Goal: Task Accomplishment & Management: Complete application form

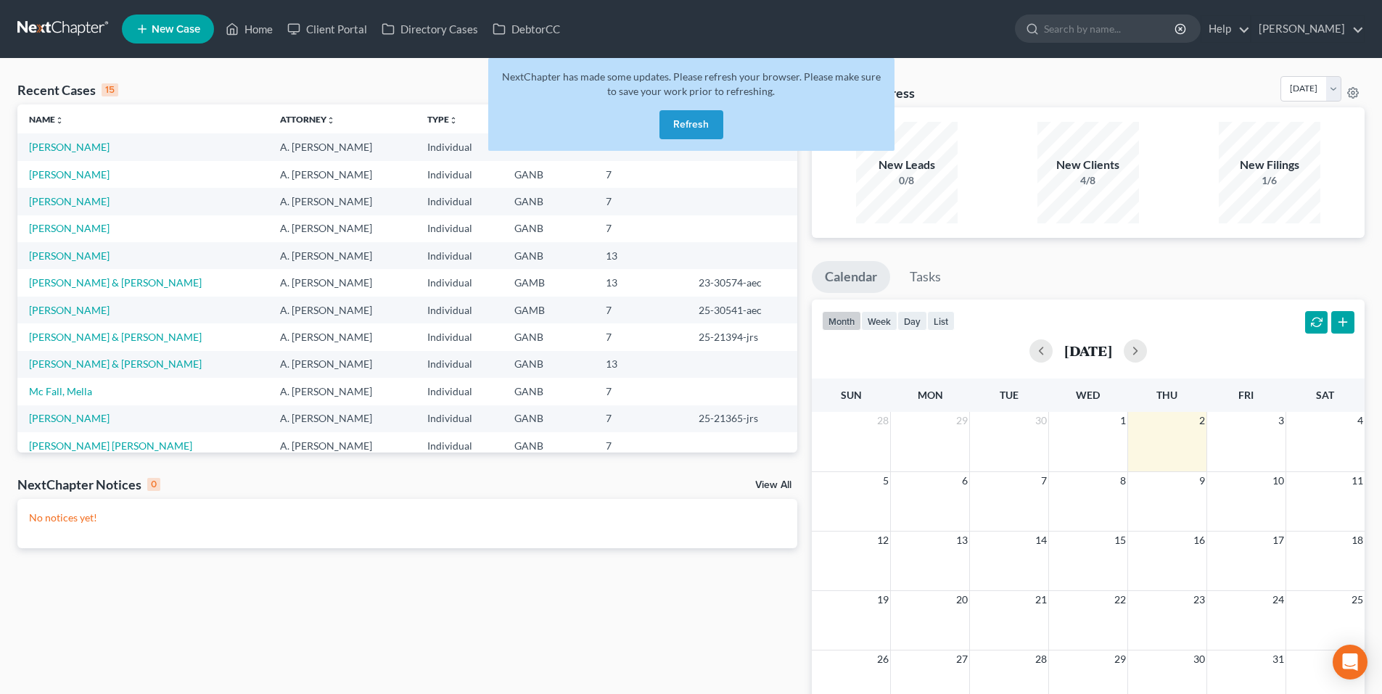
click at [686, 129] on button "Refresh" at bounding box center [691, 124] width 64 height 29
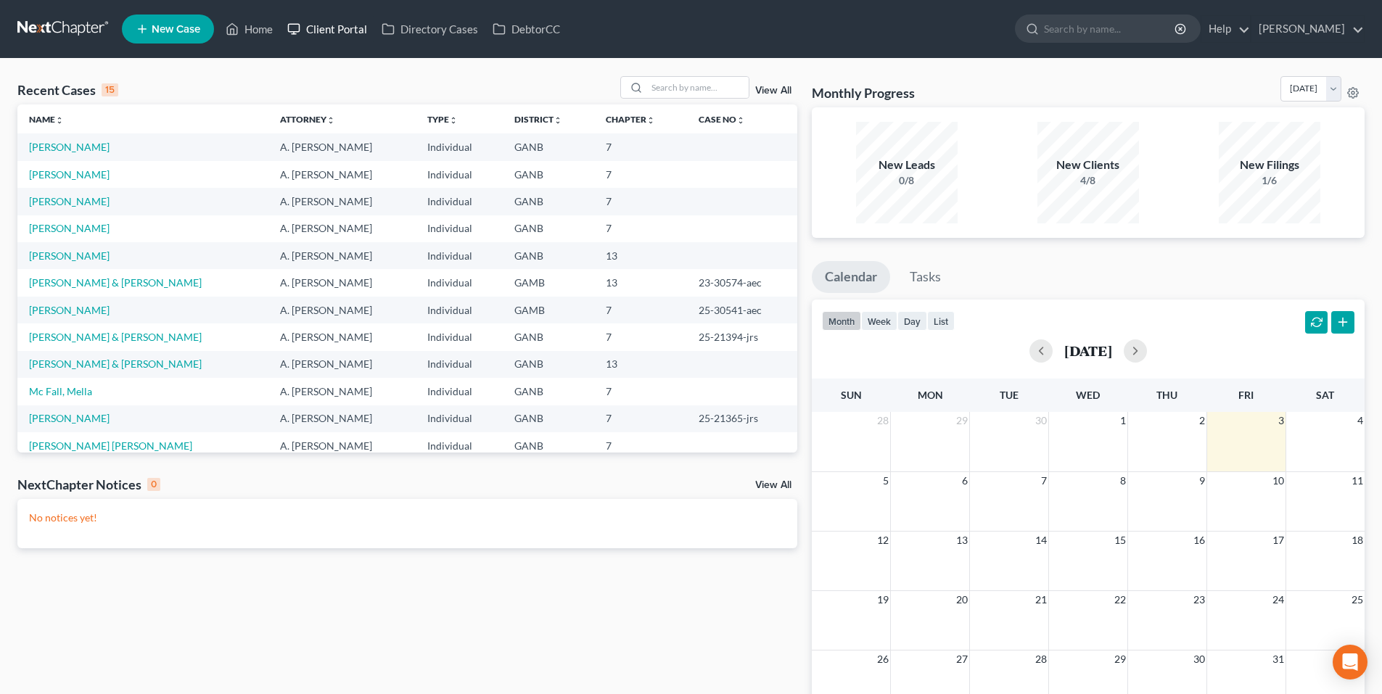
drag, startPoint x: 316, startPoint y: 32, endPoint x: 368, endPoint y: 49, distance: 54.1
click at [316, 32] on link "Client Portal" at bounding box center [327, 29] width 94 height 26
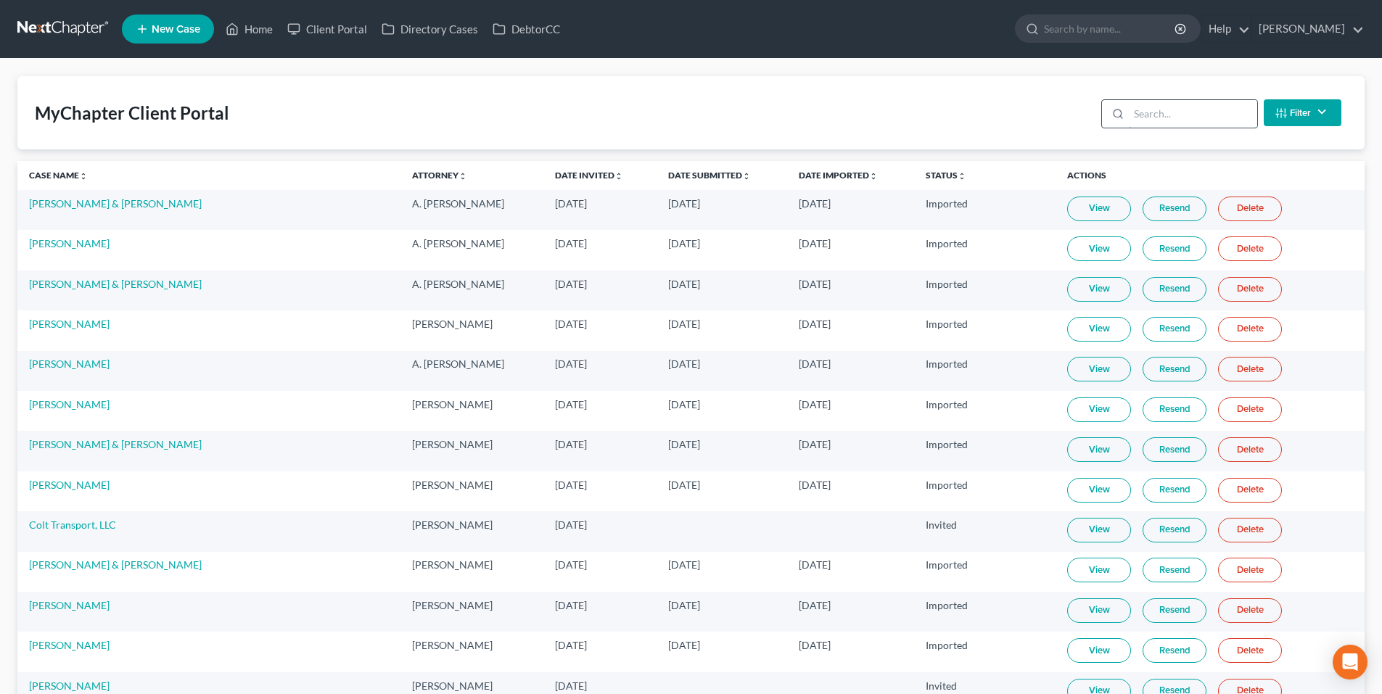
click at [1238, 113] on input "search" at bounding box center [1193, 114] width 128 height 28
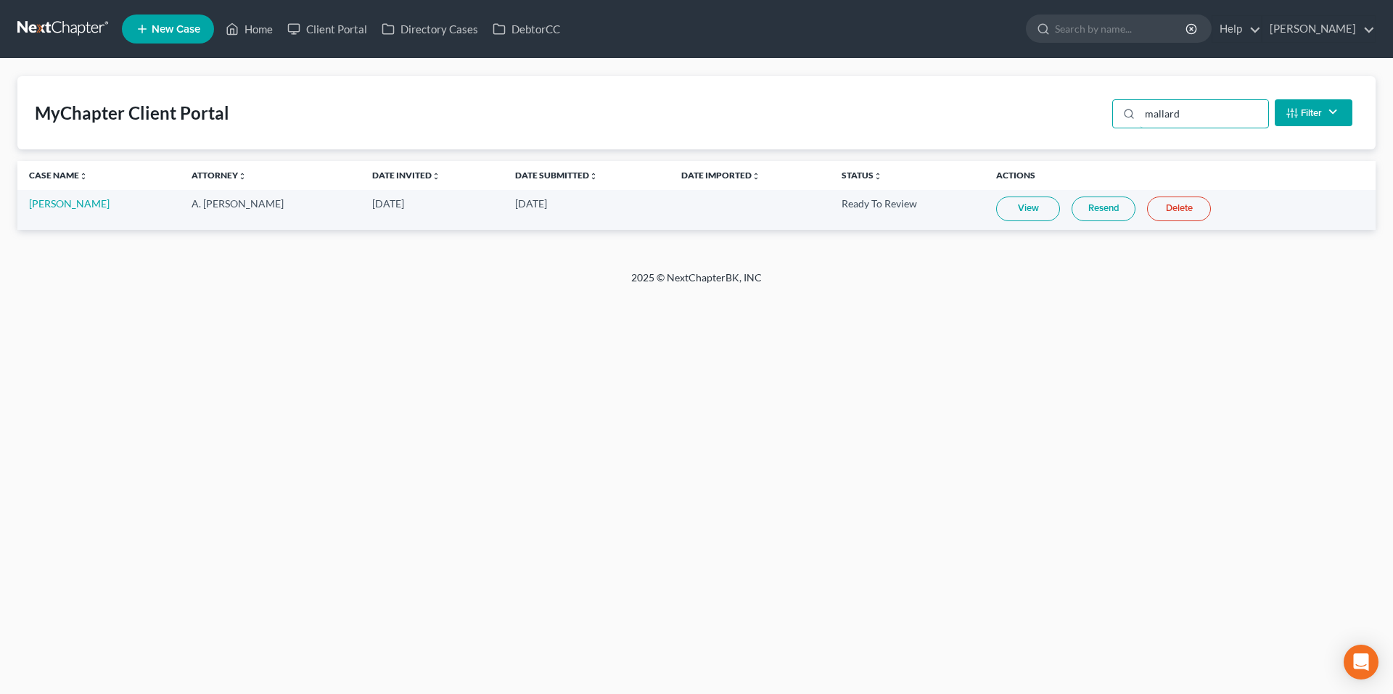
type input "mallard"
click at [49, 205] on link "Wesley Mallard Jr" at bounding box center [69, 203] width 81 height 12
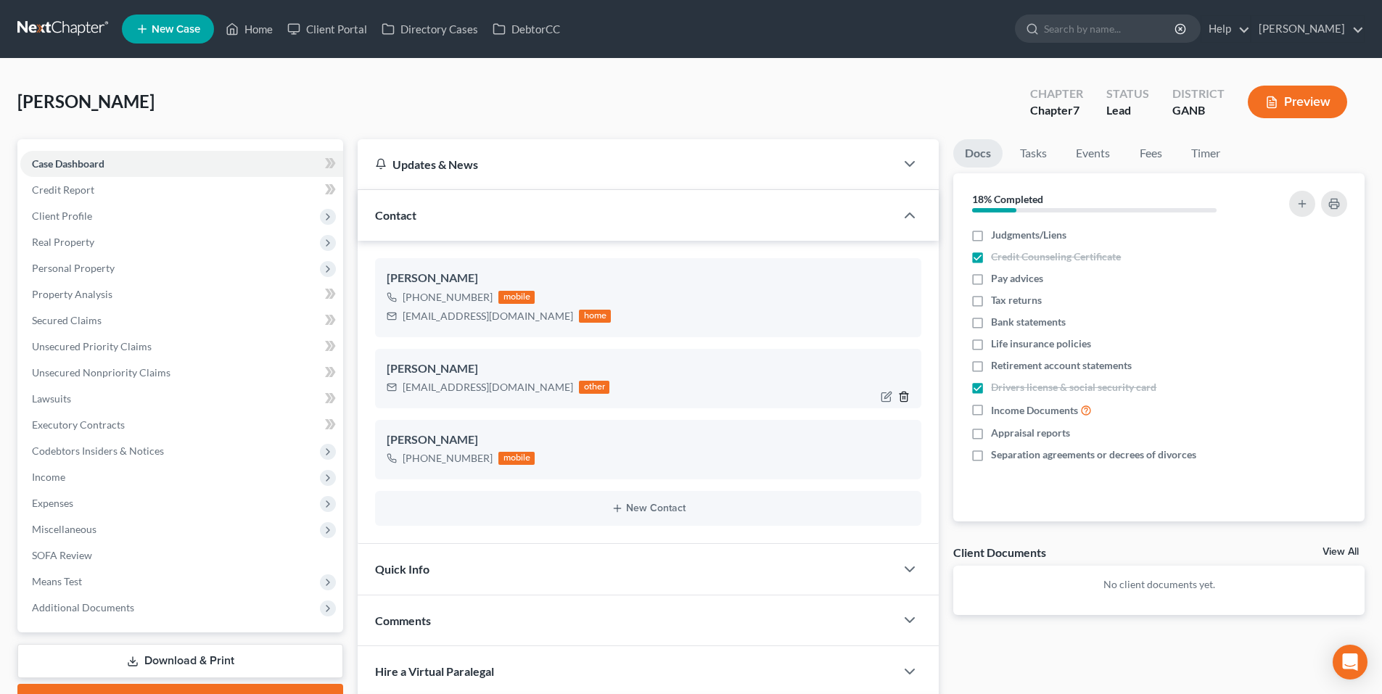
click at [905, 395] on icon "button" at bounding box center [904, 397] width 12 height 12
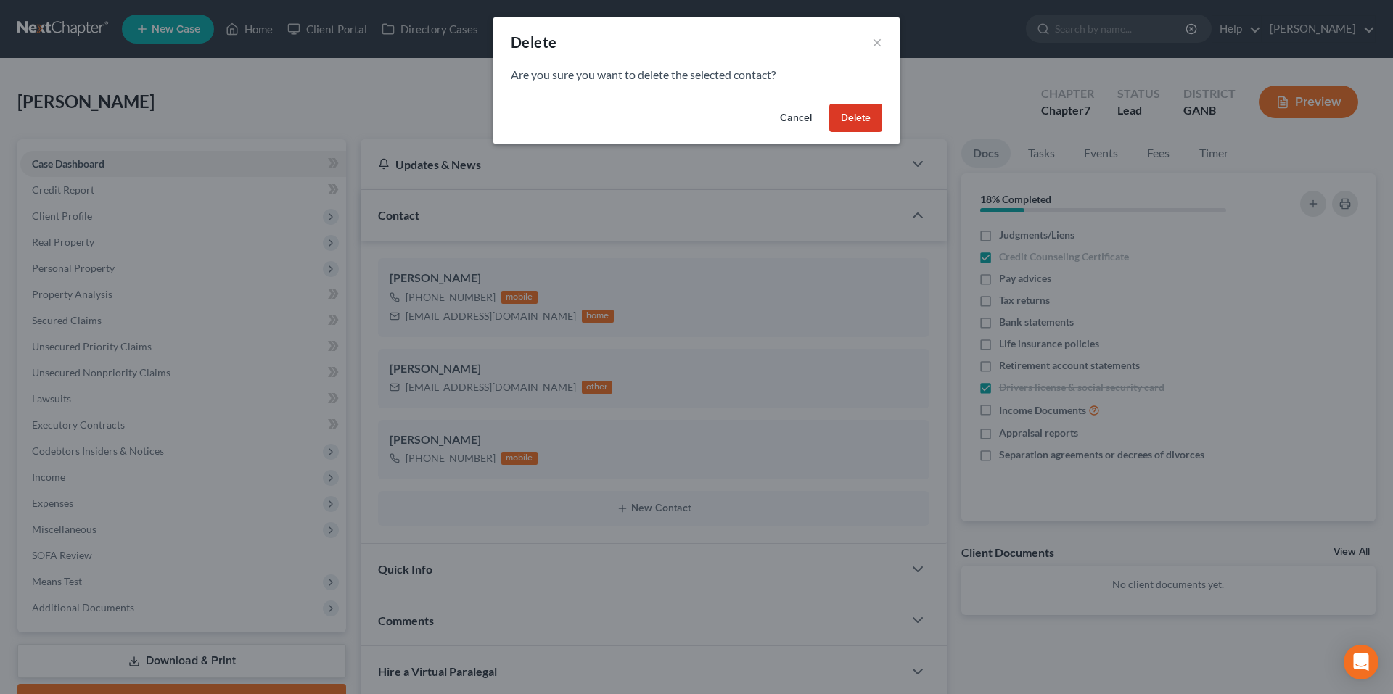
click at [851, 110] on button "Delete" at bounding box center [855, 118] width 53 height 29
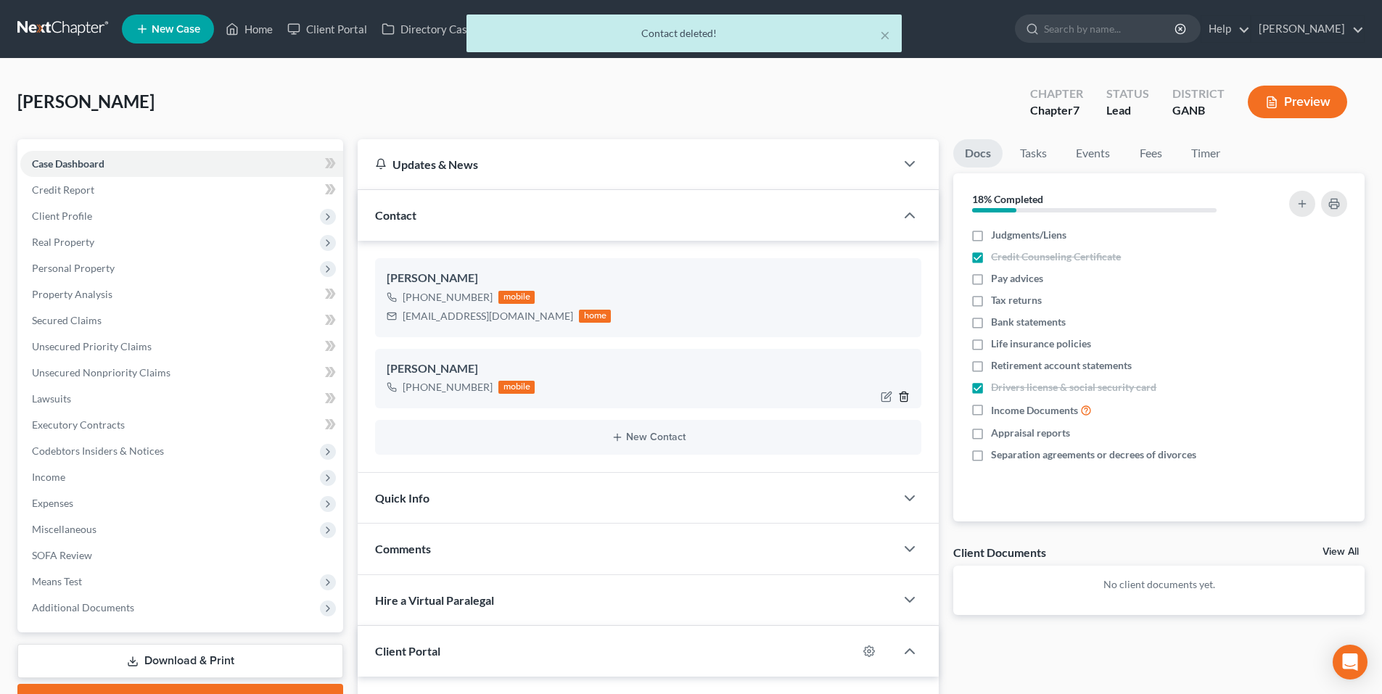
click at [901, 401] on icon "button" at bounding box center [904, 396] width 7 height 9
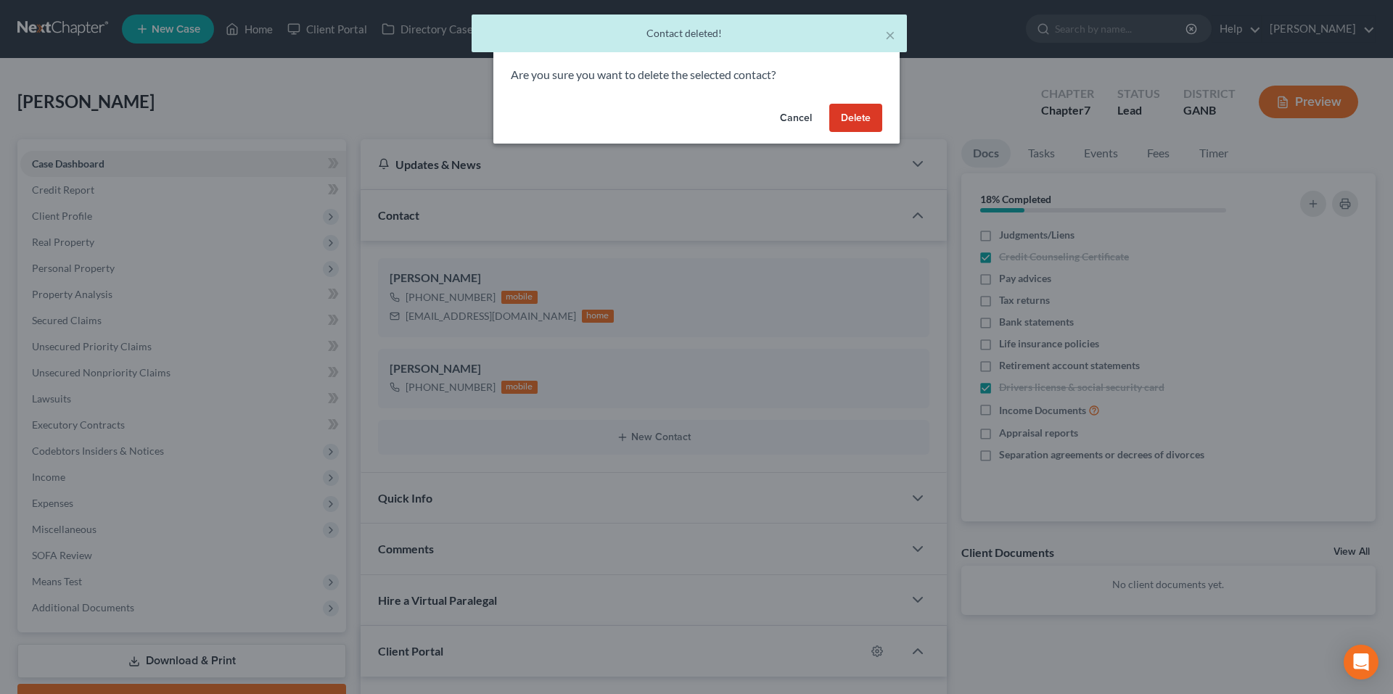
click at [849, 107] on button "Delete" at bounding box center [855, 118] width 53 height 29
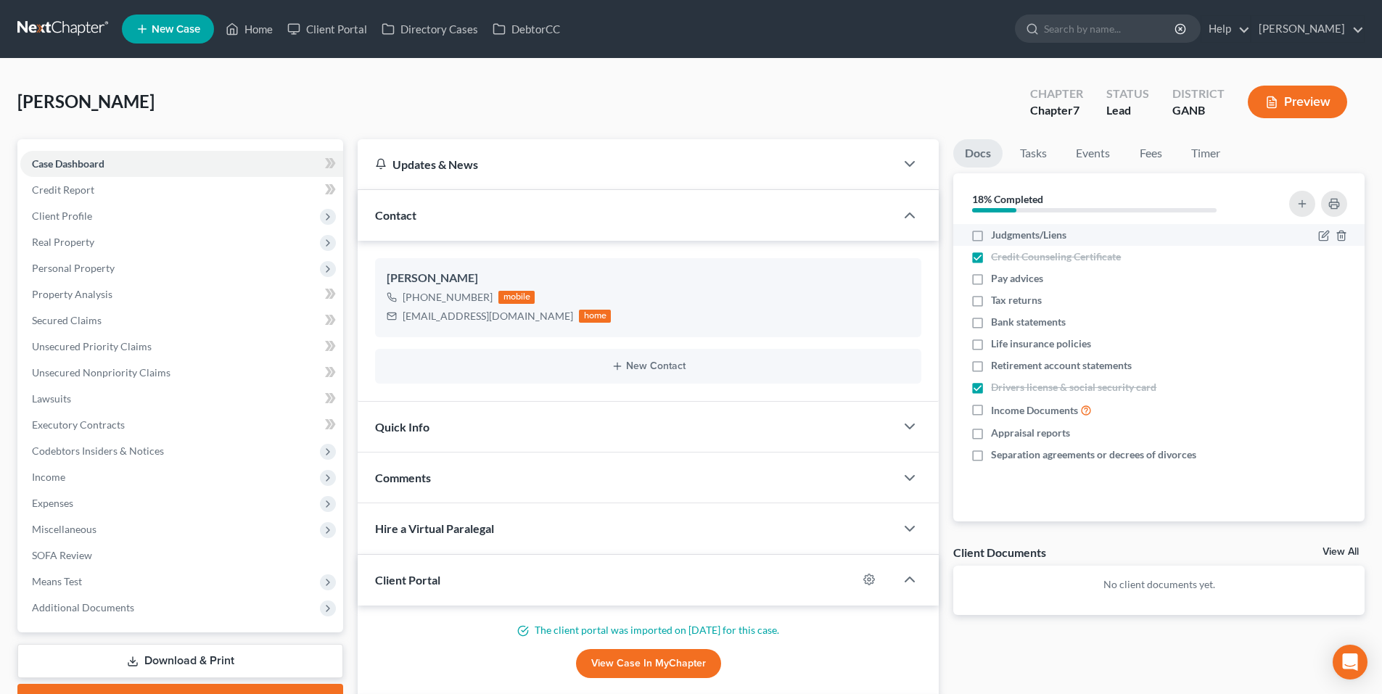
click at [991, 230] on label "Judgments/Liens" at bounding box center [1028, 235] width 75 height 15
click at [997, 230] on input "Judgments/Liens" at bounding box center [1001, 232] width 9 height 9
checkbox input "true"
click at [991, 278] on label "Pay advices" at bounding box center [1017, 278] width 52 height 15
click at [997, 278] on input "Pay advices" at bounding box center [1001, 275] width 9 height 9
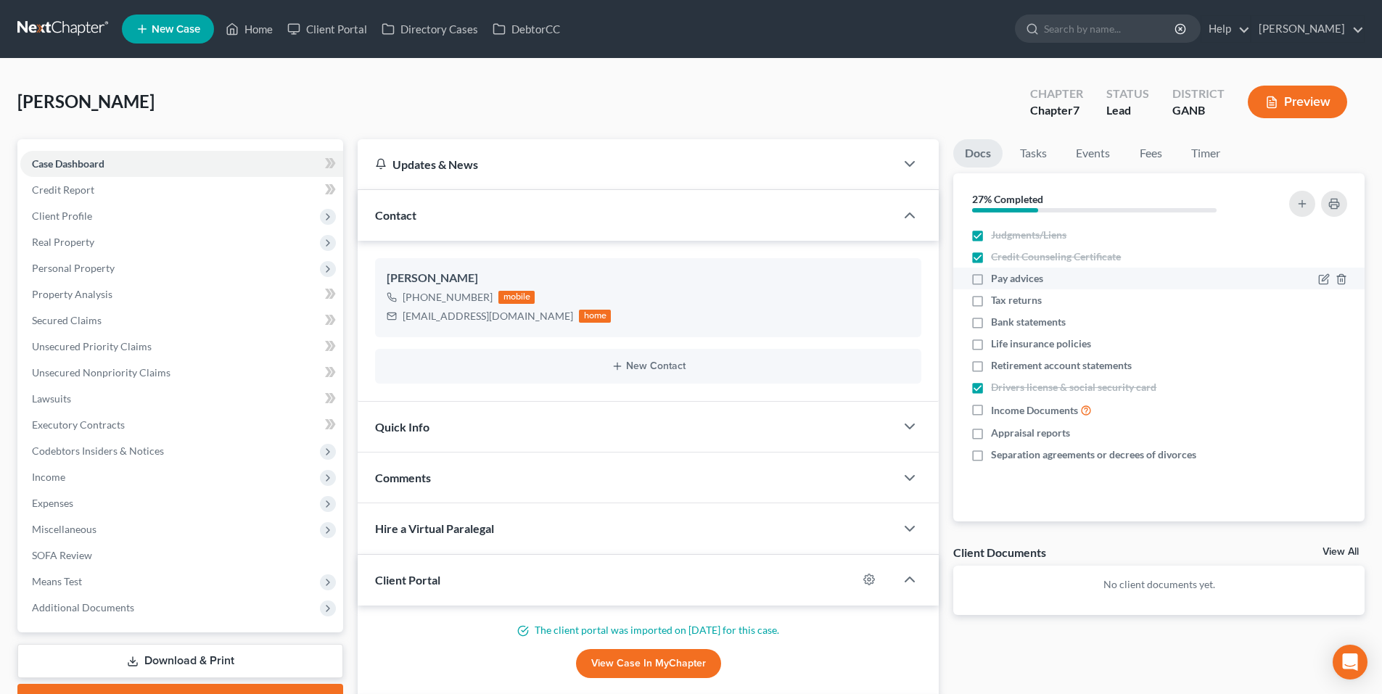
checkbox input "true"
click at [991, 326] on label "Bank statements" at bounding box center [1028, 322] width 75 height 15
click at [997, 324] on input "Bank statements" at bounding box center [1001, 319] width 9 height 9
checkbox input "true"
click at [991, 409] on label "Income Documents" at bounding box center [1041, 410] width 101 height 17
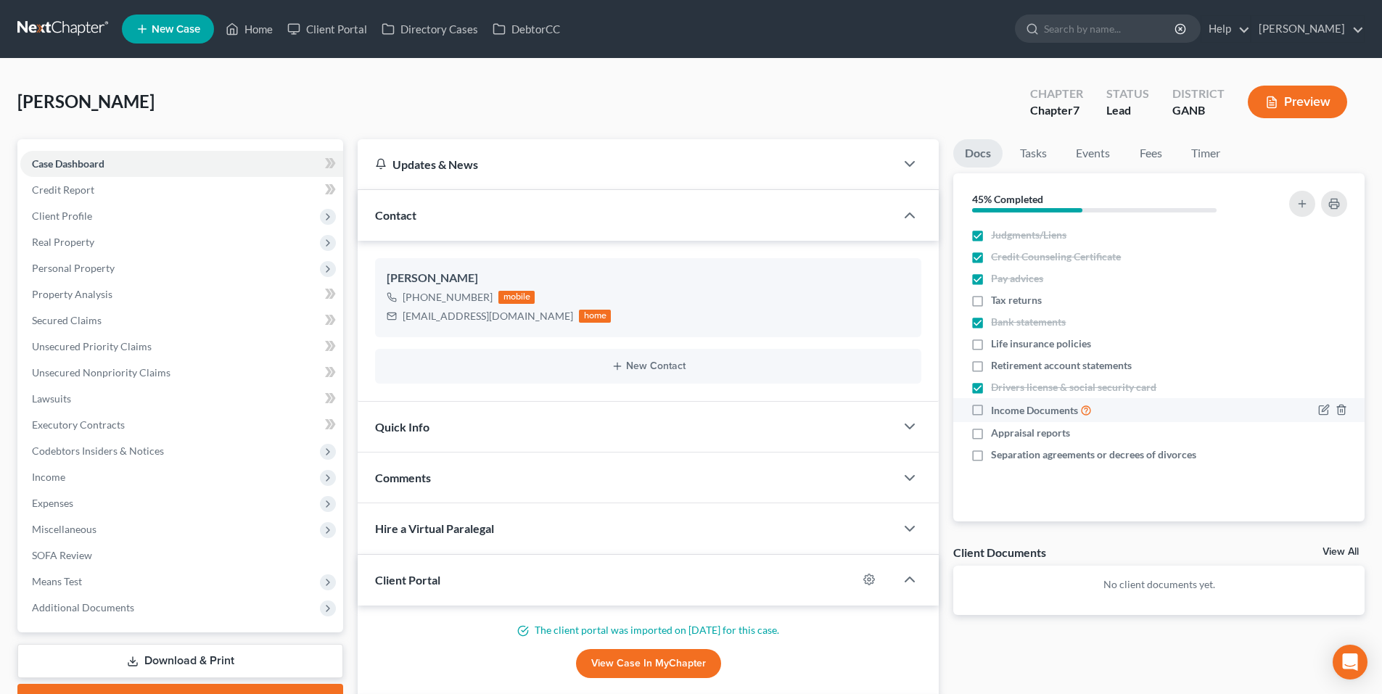
click at [997, 409] on input "Income Documents" at bounding box center [1001, 406] width 9 height 9
checkbox input "true"
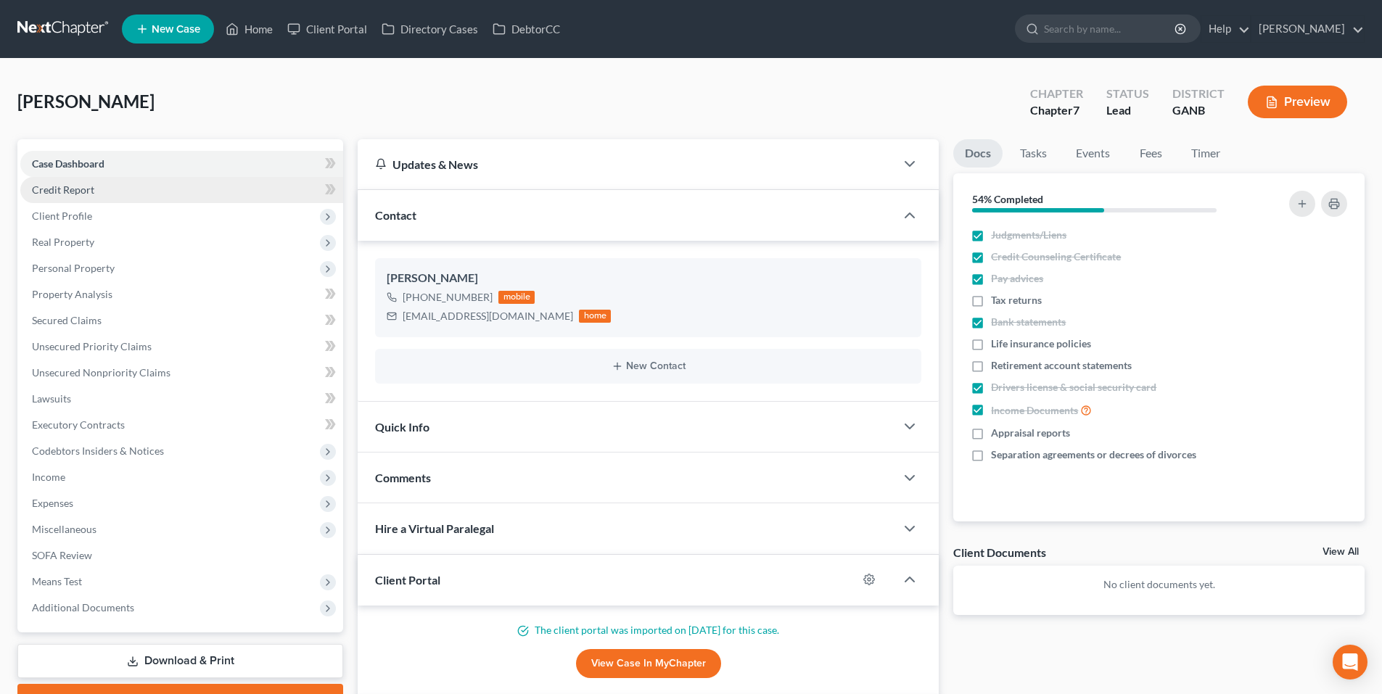
click at [83, 197] on link "Credit Report" at bounding box center [181, 190] width 323 height 26
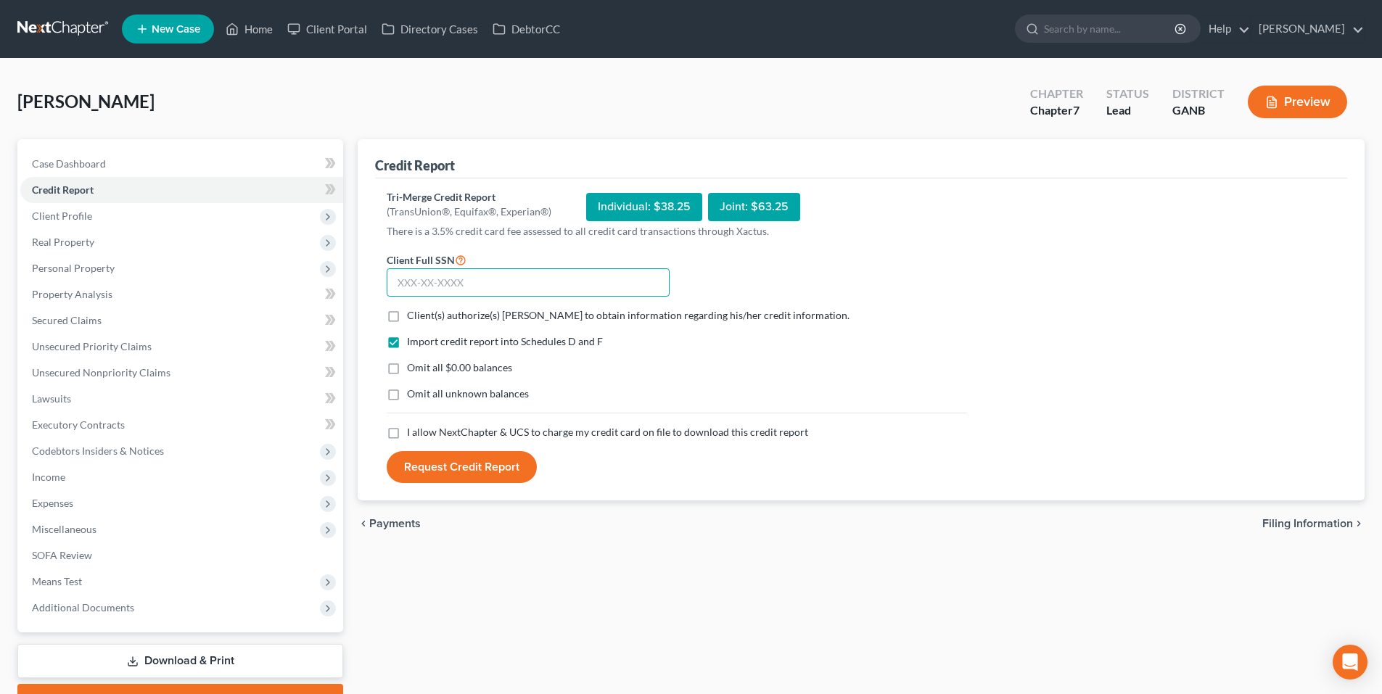
click at [488, 277] on input "text" at bounding box center [528, 282] width 283 height 29
click at [501, 283] on input "text" at bounding box center [528, 282] width 283 height 29
type input "260-13-2043"
drag, startPoint x: 392, startPoint y: 318, endPoint x: 396, endPoint y: 342, distance: 24.9
click at [407, 318] on label "Client(s) authorize(s) Robert M. Gardner, P.C. to obtain information regarding …" at bounding box center [628, 315] width 442 height 15
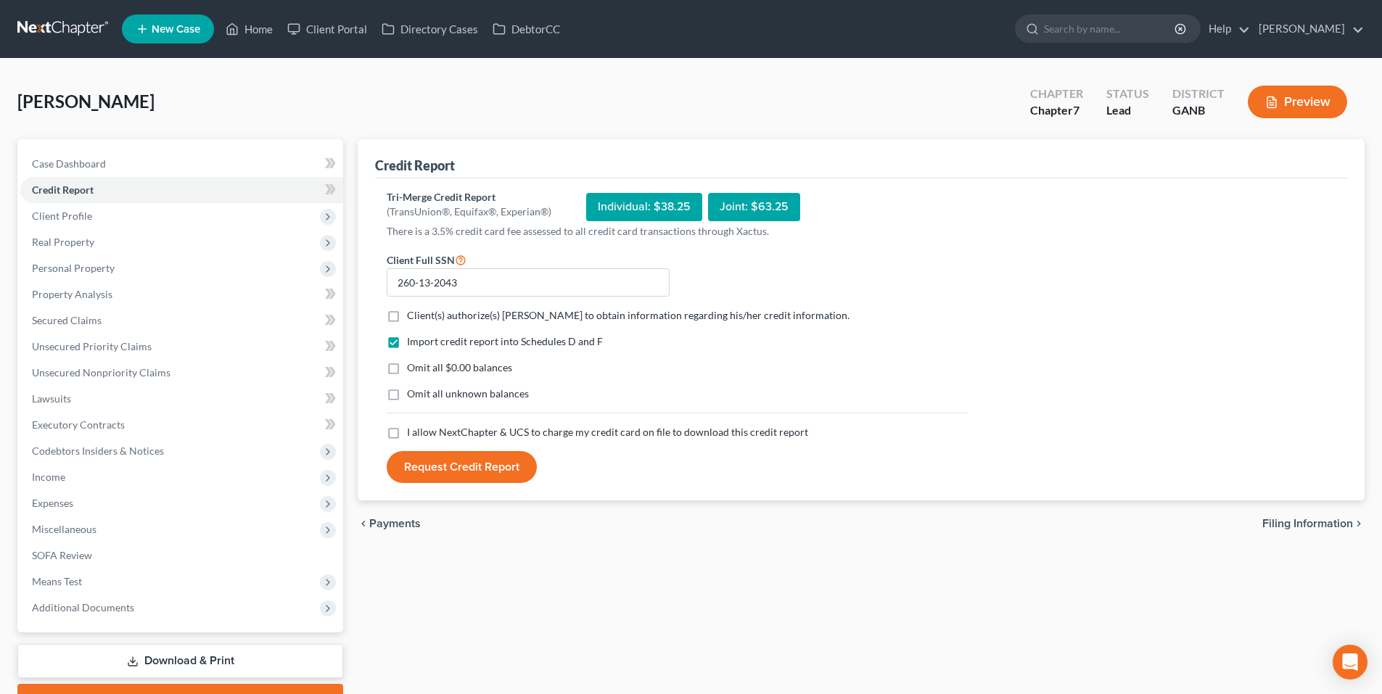
click at [413, 318] on input "Client(s) authorize(s) Robert M. Gardner, P.C. to obtain information regarding …" at bounding box center [417, 312] width 9 height 9
checkbox input "true"
click at [407, 437] on label "I allow NextChapter & UCS to charge my credit card on file to download this cre…" at bounding box center [607, 432] width 401 height 15
click at [413, 434] on input "I allow NextChapter & UCS to charge my credit card on file to download this cre…" at bounding box center [417, 429] width 9 height 9
checkbox input "true"
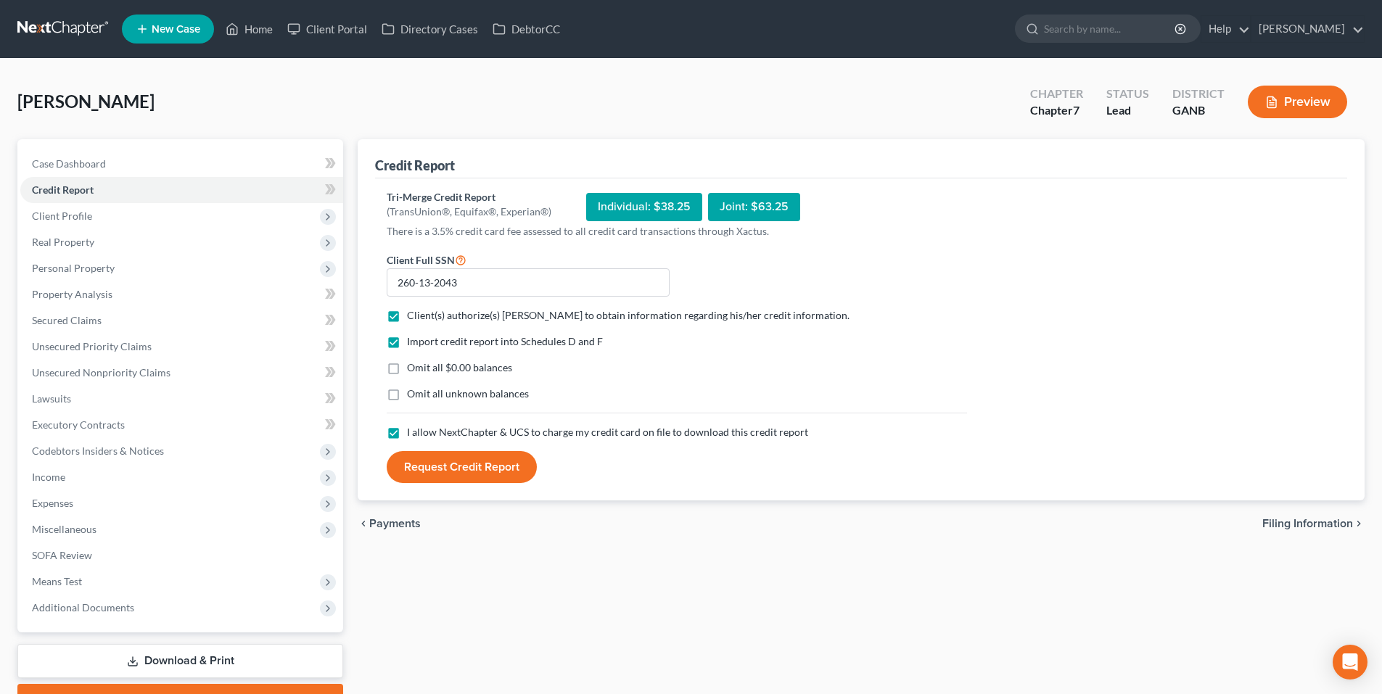
click at [437, 473] on button "Request Credit Report" at bounding box center [462, 467] width 150 height 32
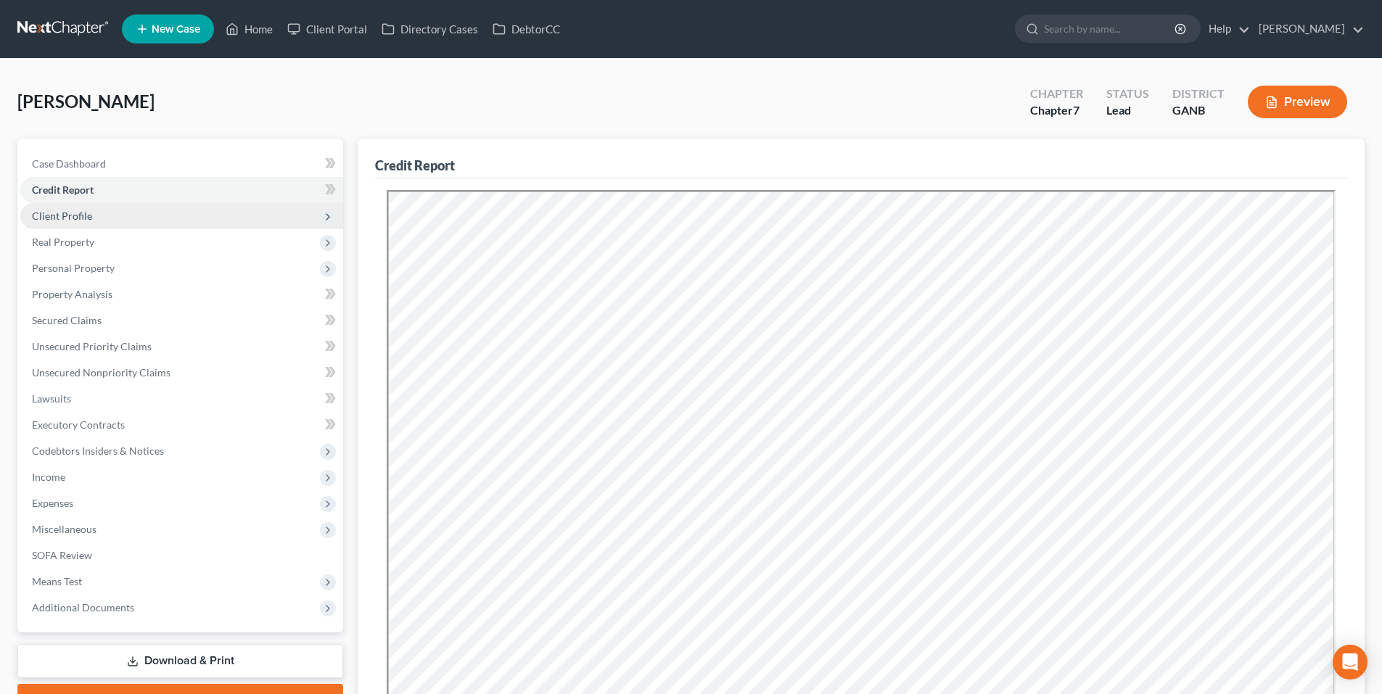
click at [197, 223] on span "Client Profile" at bounding box center [181, 216] width 323 height 26
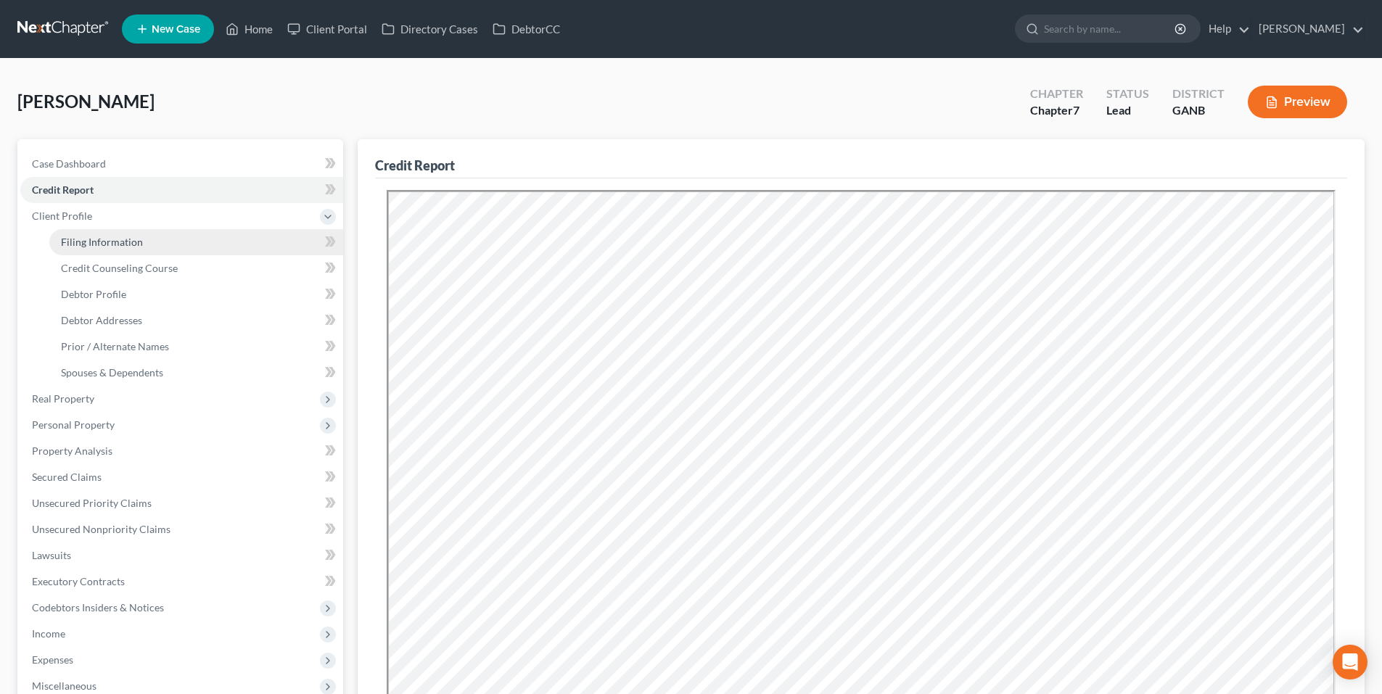
click at [94, 244] on span "Filing Information" at bounding box center [102, 242] width 82 height 12
select select "1"
select select "0"
select select "10"
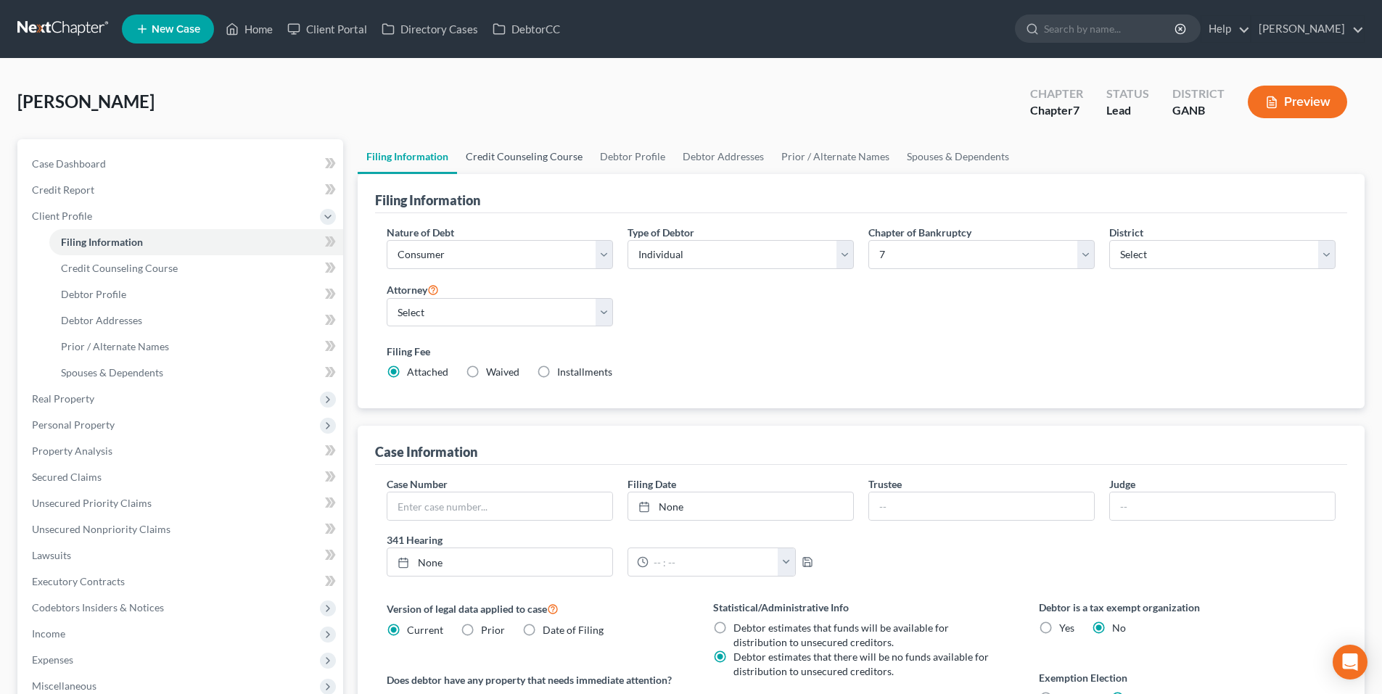
click at [512, 154] on link "Credit Counseling Course" at bounding box center [524, 156] width 134 height 35
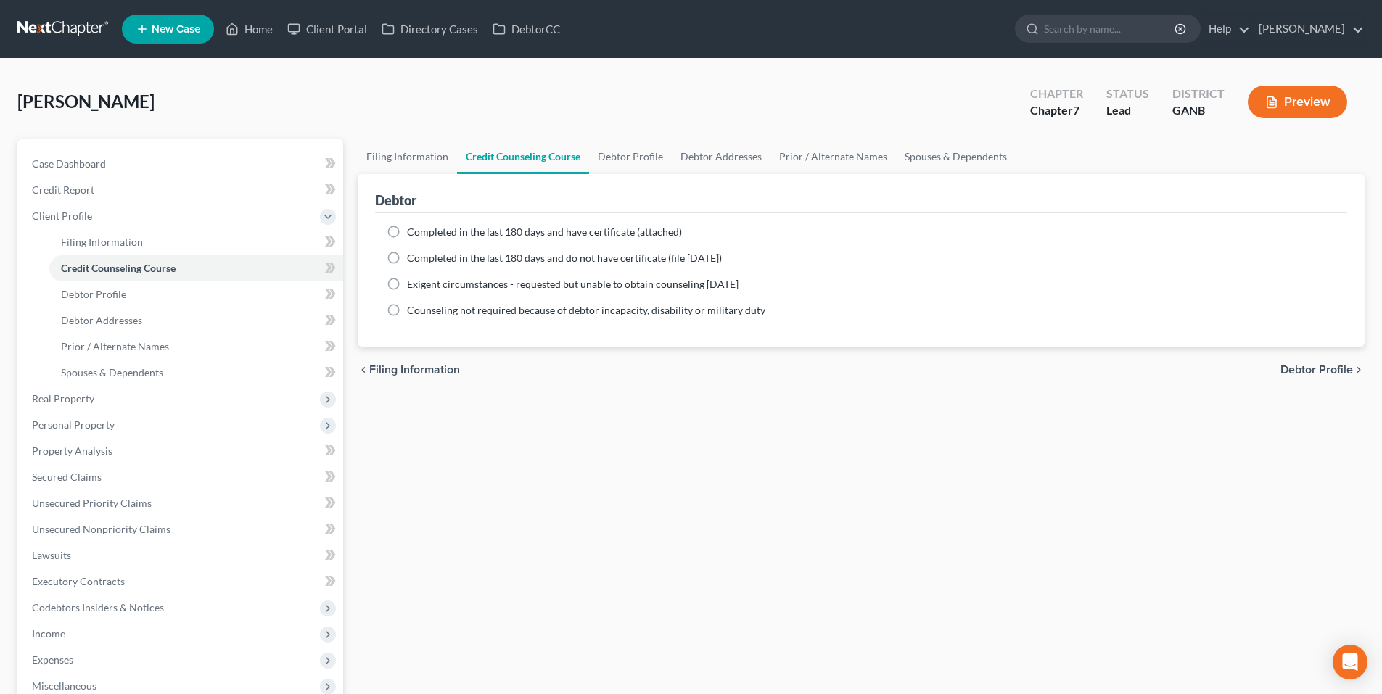
click at [407, 232] on label "Completed in the last 180 days and have certificate (attached)" at bounding box center [544, 232] width 275 height 15
click at [413, 232] on input "Completed in the last 180 days and have certificate (attached)" at bounding box center [417, 229] width 9 height 9
radio input "true"
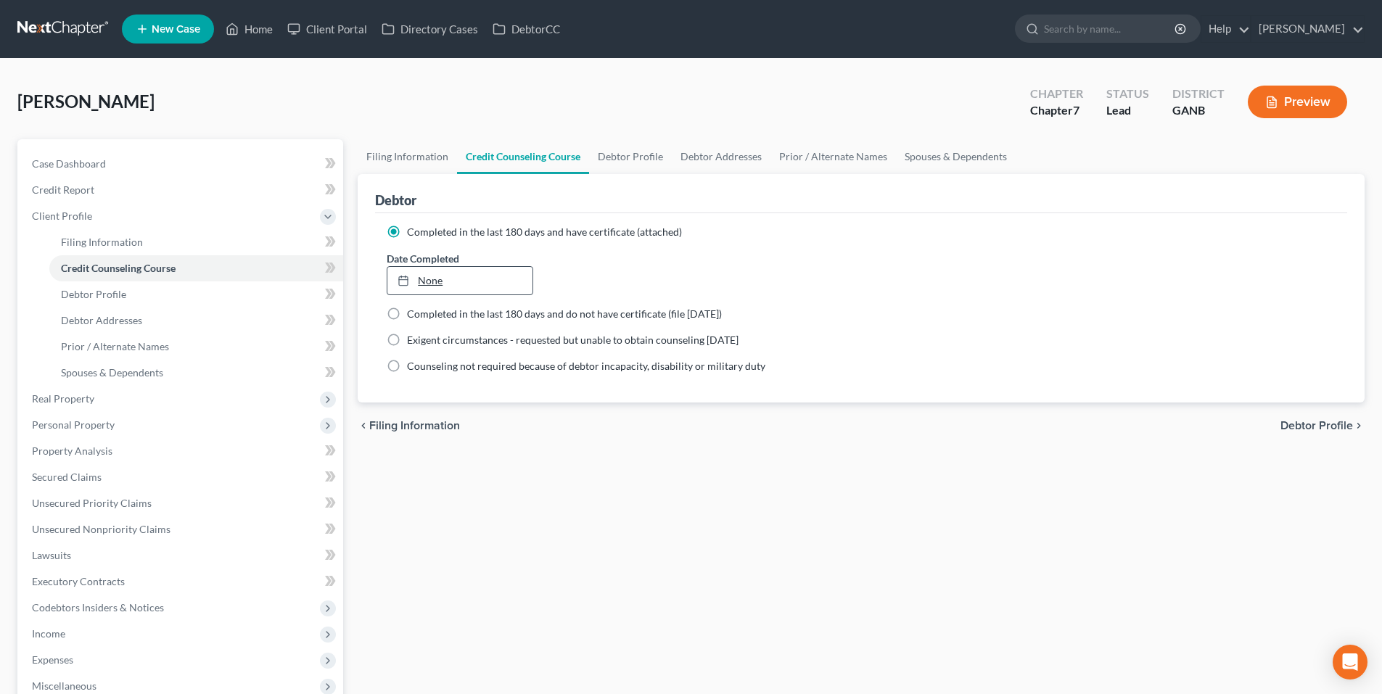
click at [444, 272] on link "None" at bounding box center [459, 281] width 144 height 28
click at [458, 276] on link "8/25/0912" at bounding box center [459, 281] width 144 height 28
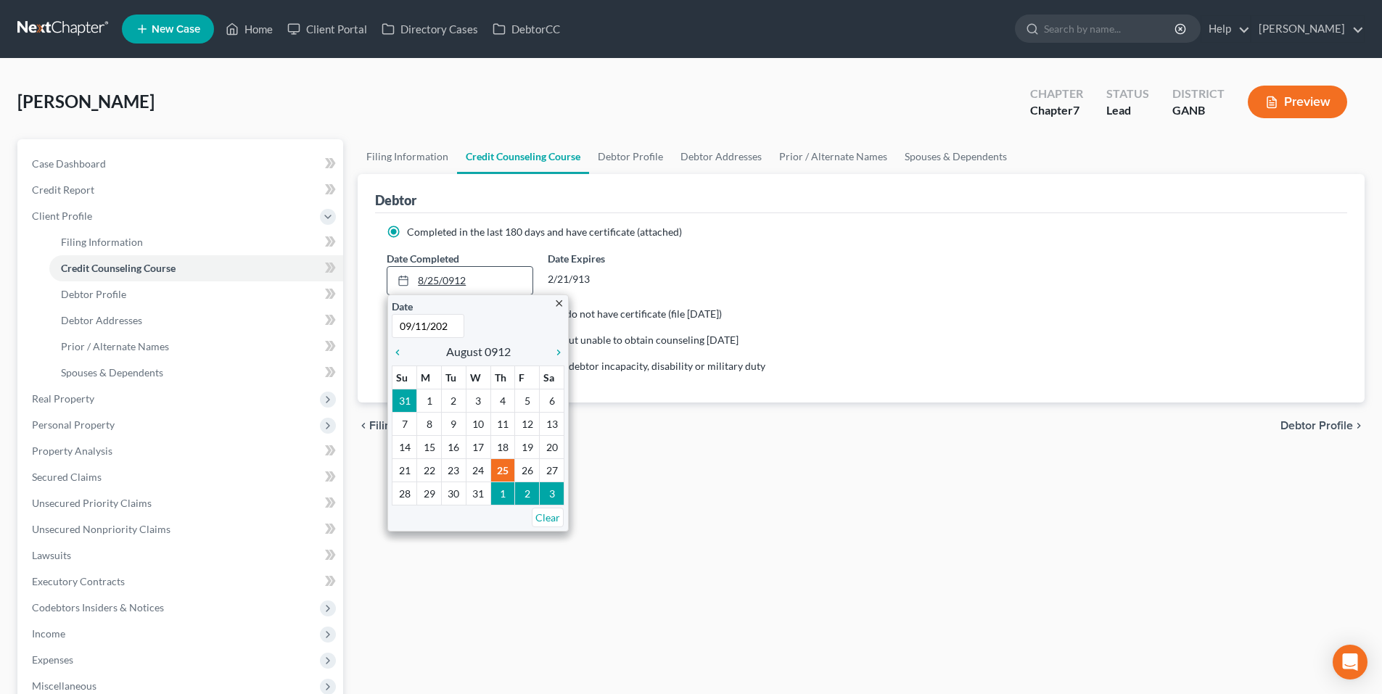
type input "09/11/2025"
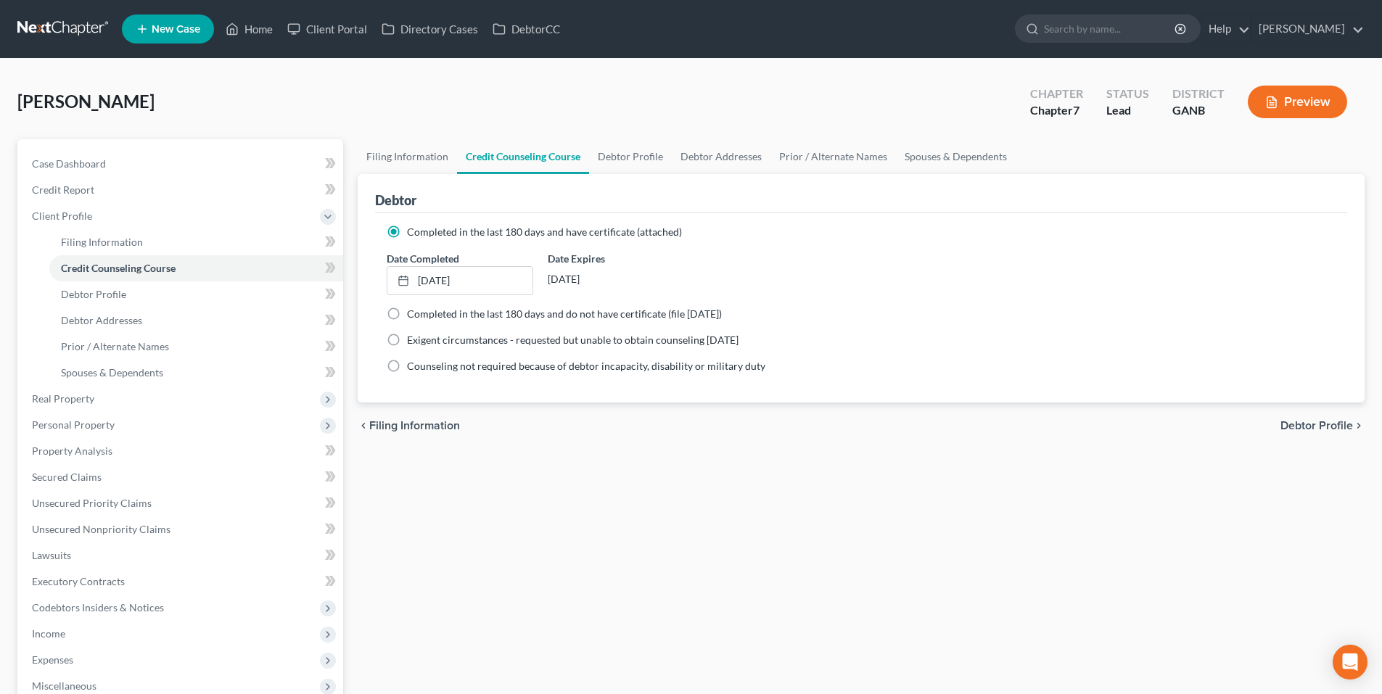
click at [976, 230] on div "Completed in the last 180 days and have certificate (attached)" at bounding box center [861, 232] width 949 height 15
click at [631, 168] on link "Debtor Profile" at bounding box center [630, 156] width 83 height 35
select select "0"
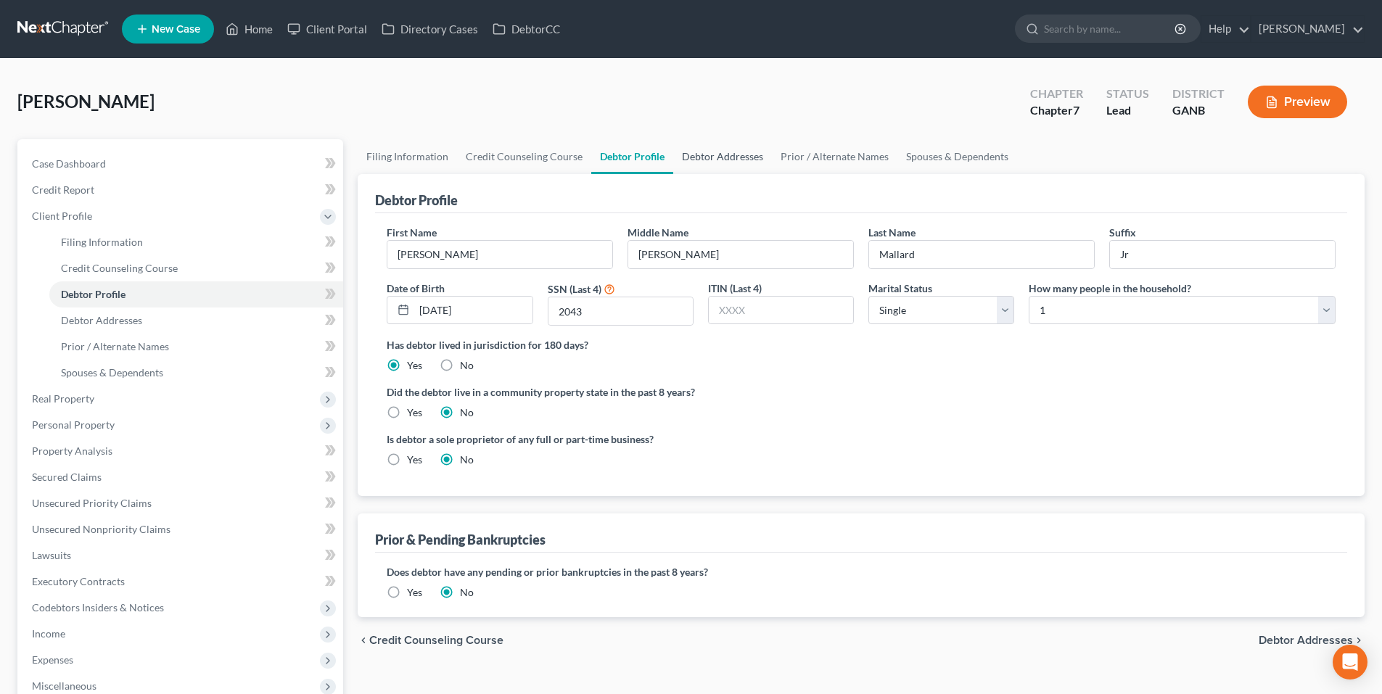
click at [706, 161] on link "Debtor Addresses" at bounding box center [722, 156] width 99 height 35
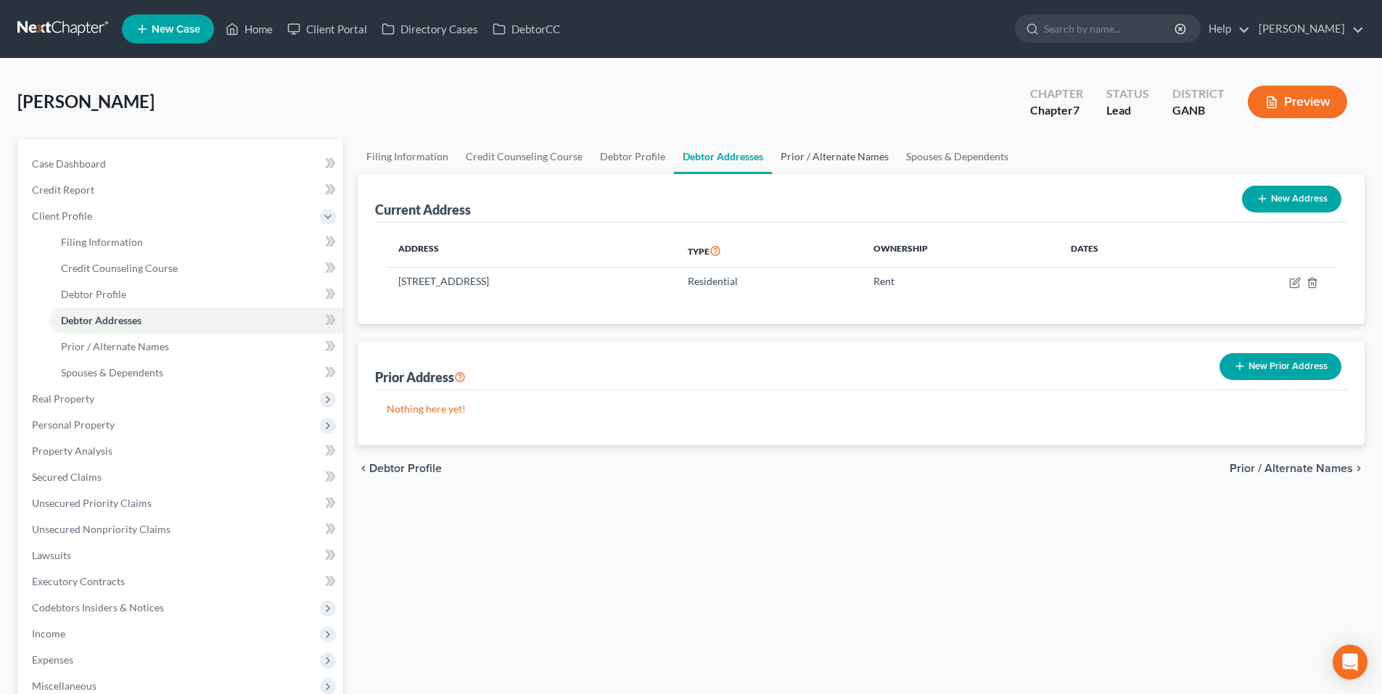
click at [793, 152] on link "Prior / Alternate Names" at bounding box center [834, 156] width 125 height 35
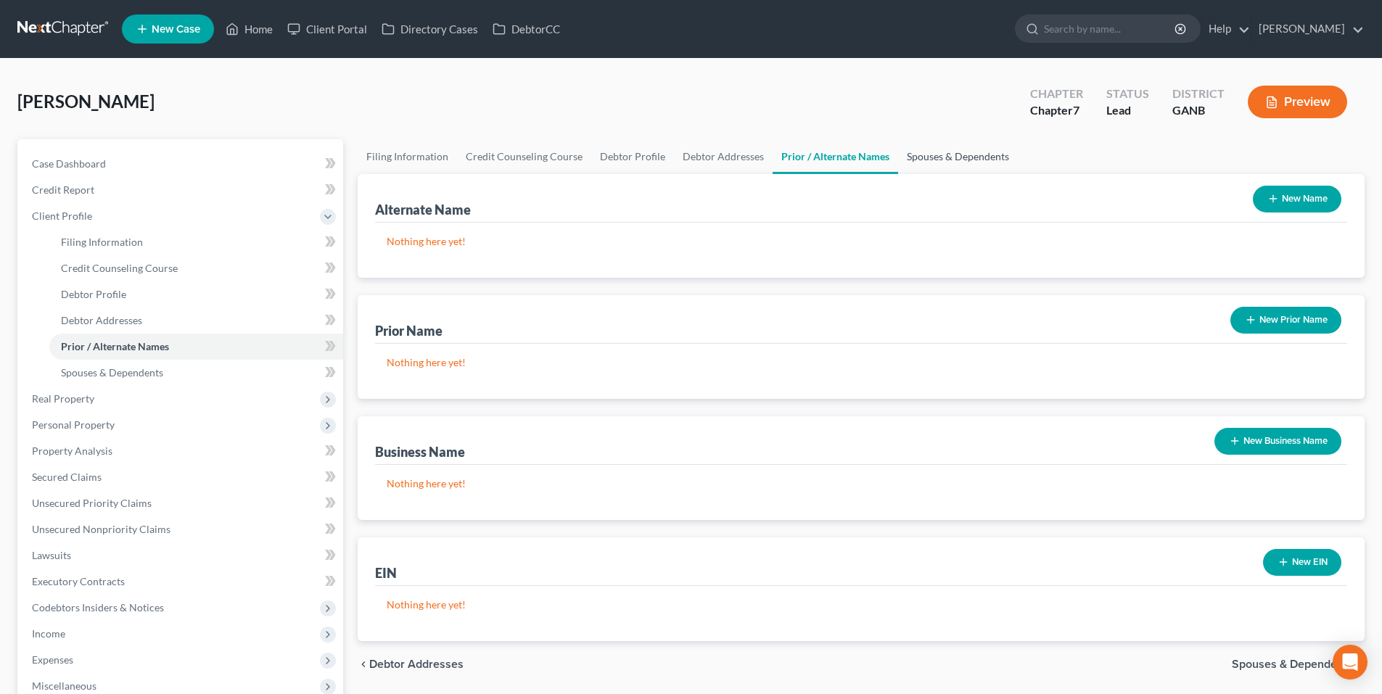
click at [925, 165] on link "Spouses & Dependents" at bounding box center [958, 156] width 120 height 35
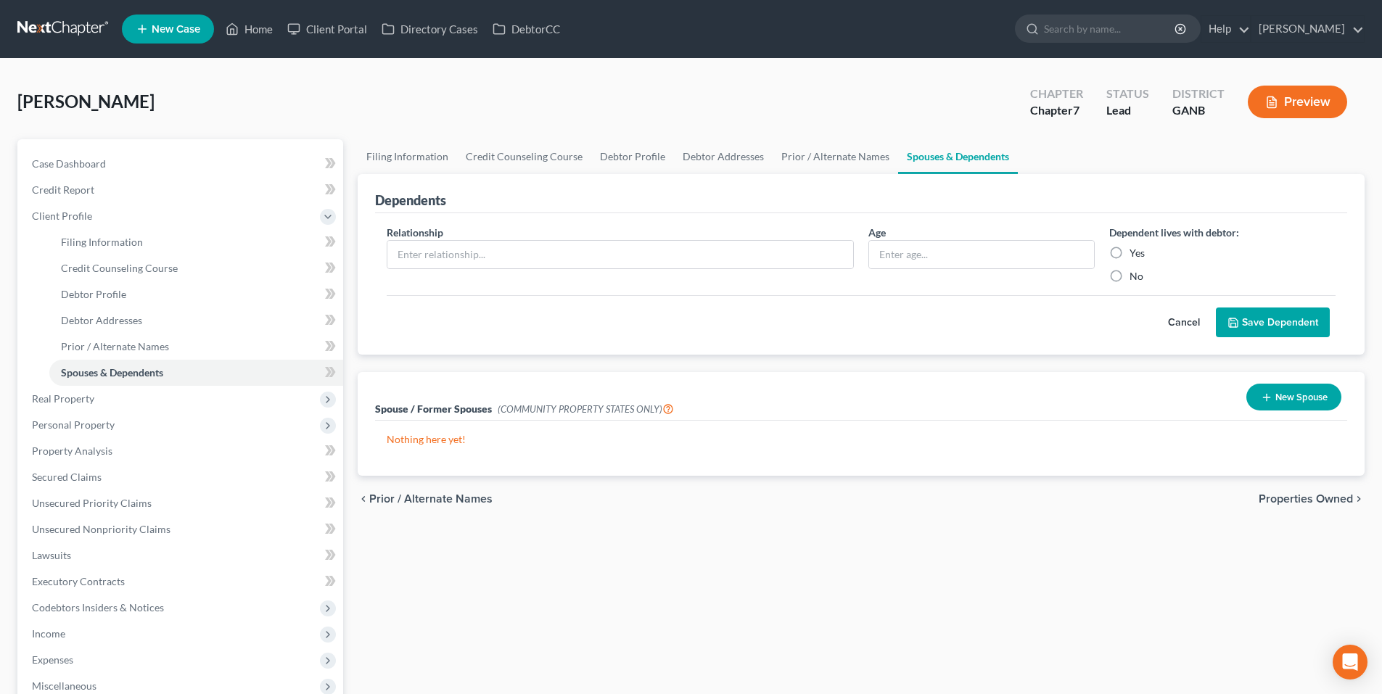
click at [1272, 498] on span "Properties Owned" at bounding box center [1305, 499] width 94 height 12
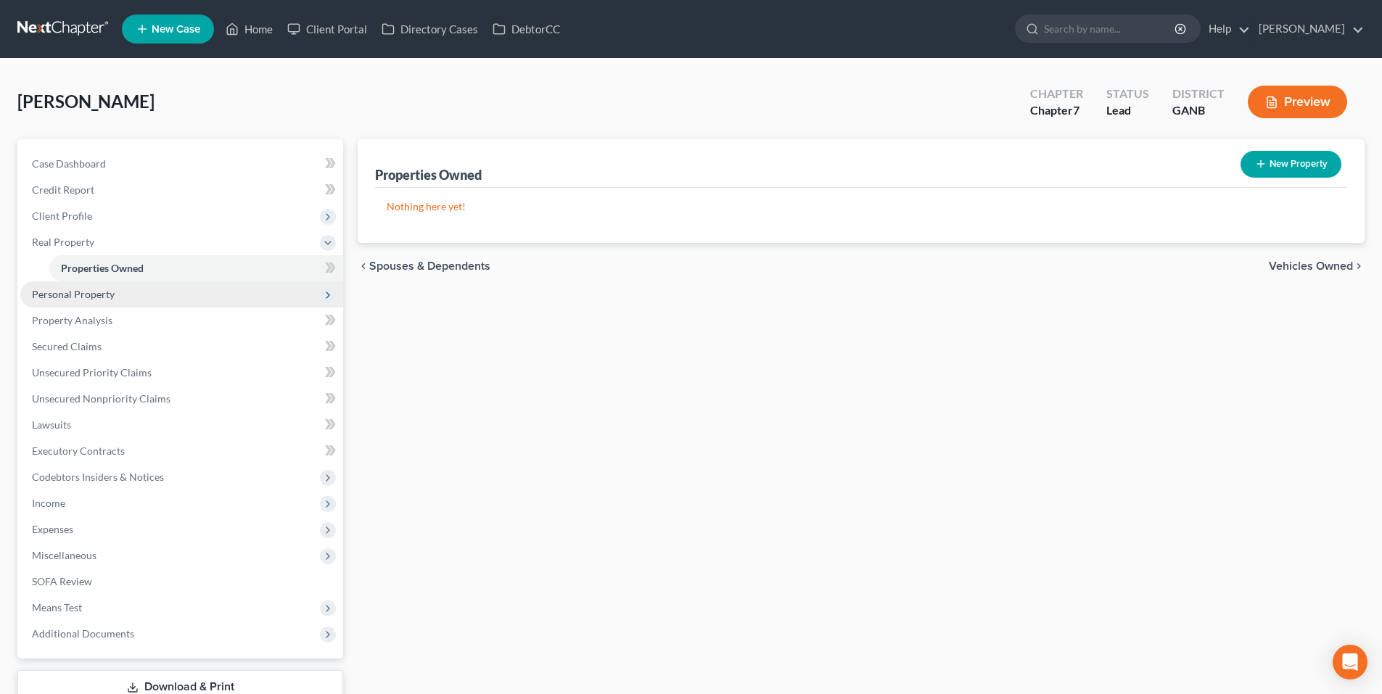
click at [88, 302] on span "Personal Property" at bounding box center [181, 294] width 323 height 26
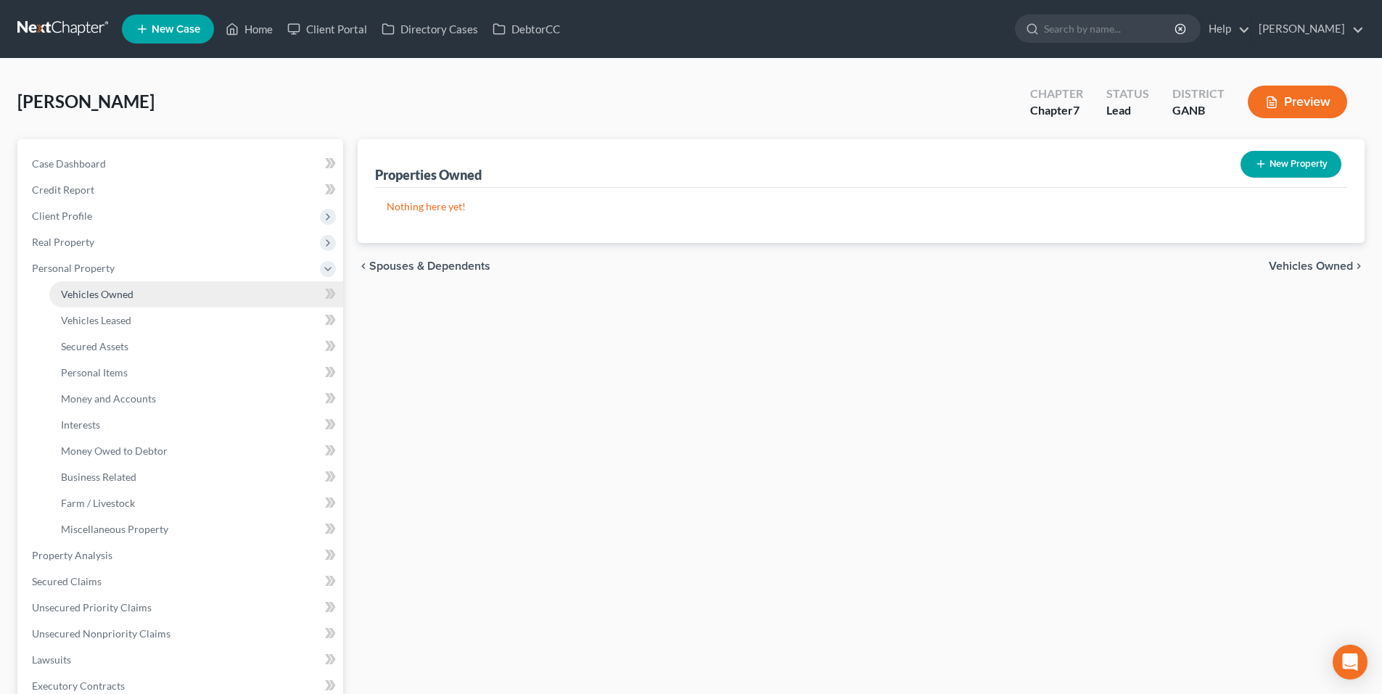
click at [91, 297] on span "Vehicles Owned" at bounding box center [97, 294] width 73 height 12
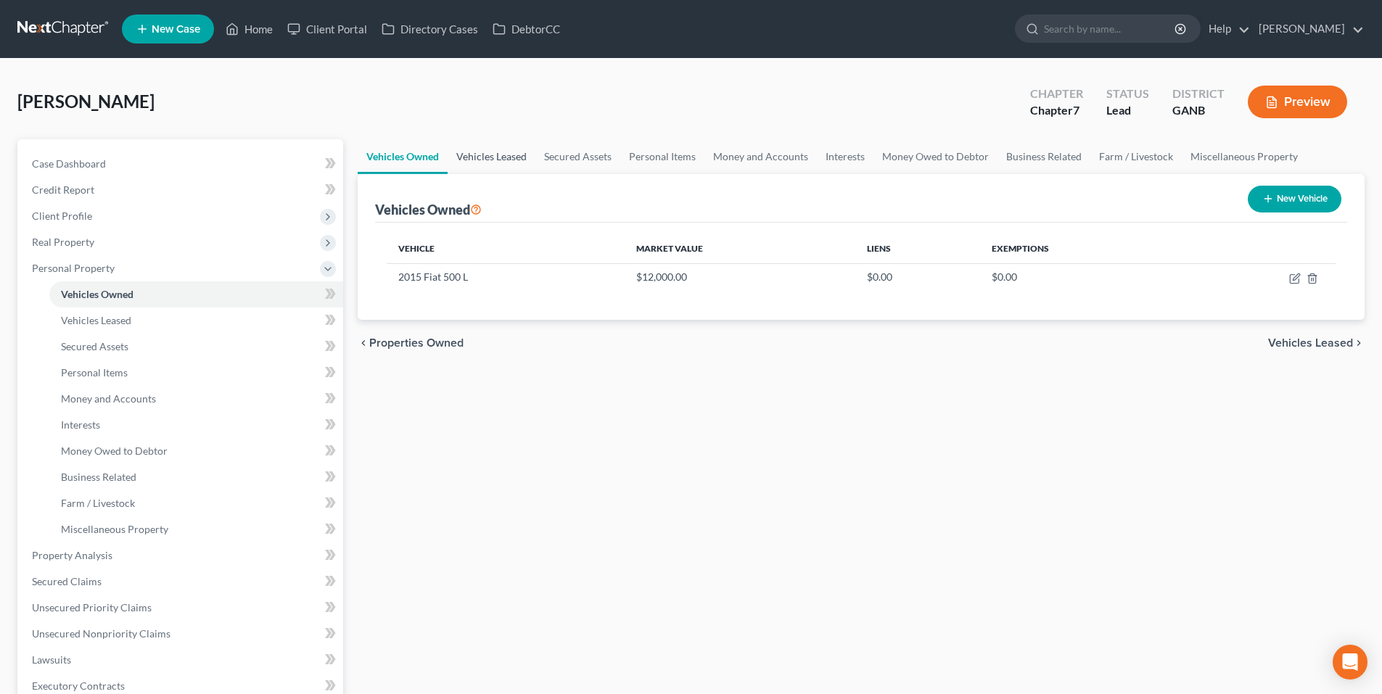
click at [502, 161] on link "Vehicles Leased" at bounding box center [491, 156] width 88 height 35
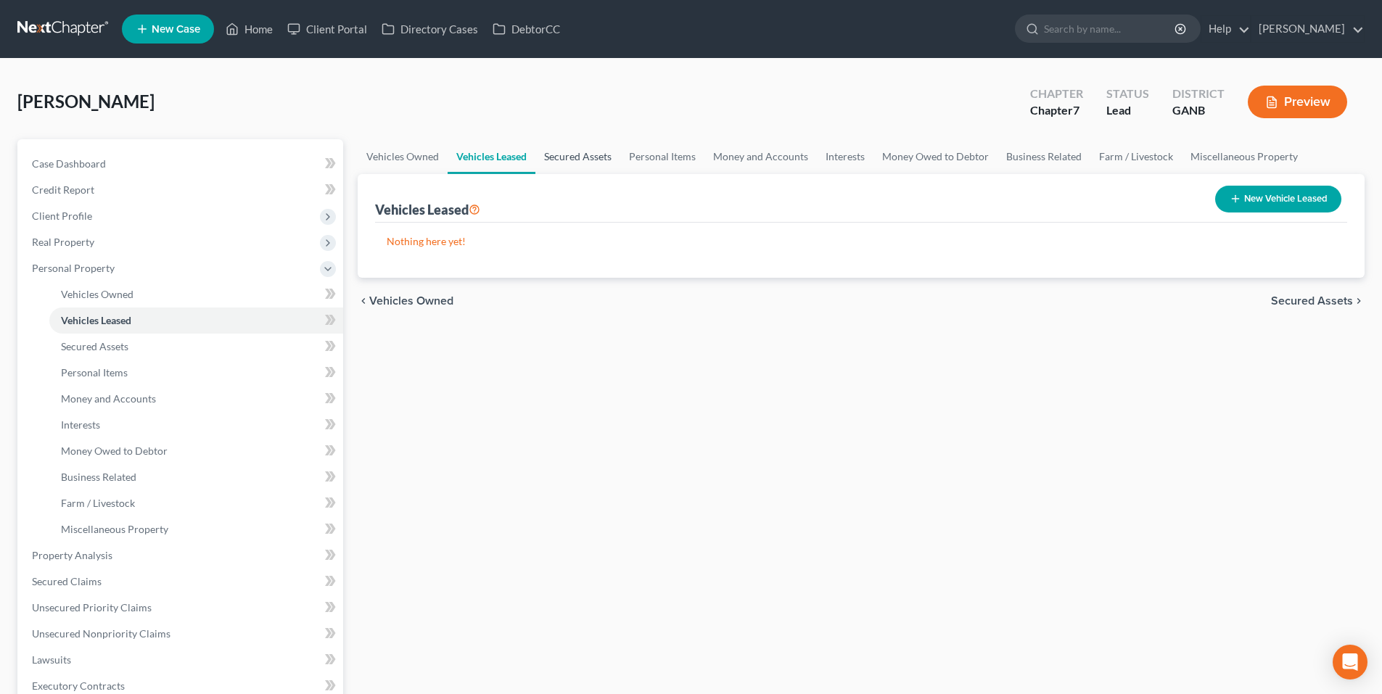
click at [589, 157] on link "Secured Assets" at bounding box center [577, 156] width 85 height 35
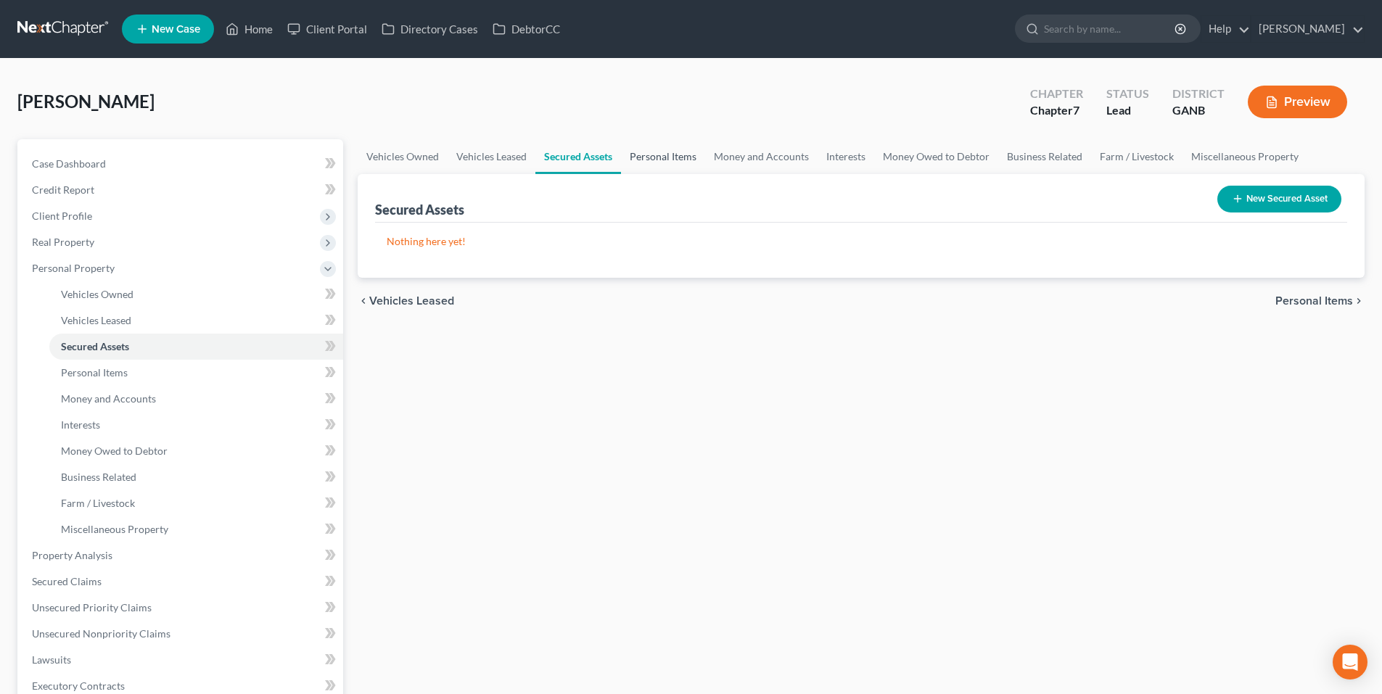
click at [652, 154] on link "Personal Items" at bounding box center [663, 156] width 84 height 35
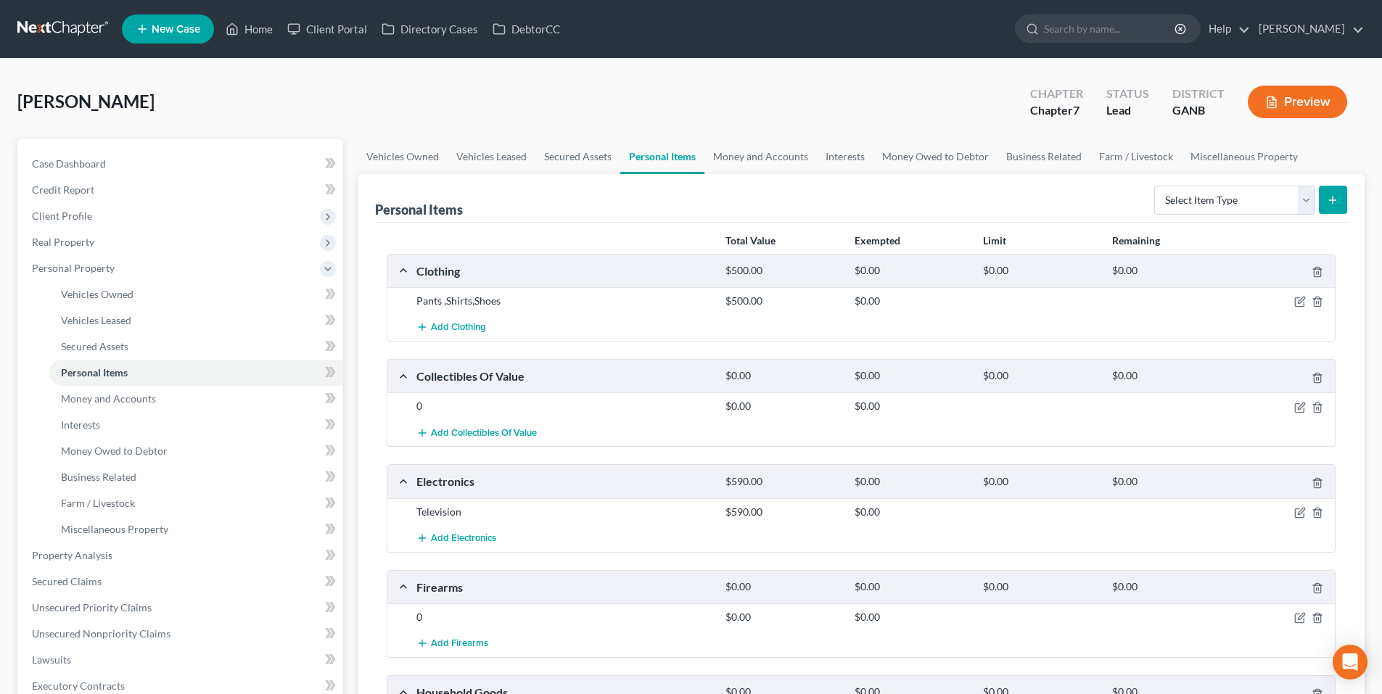
click at [1313, 371] on div at bounding box center [1284, 375] width 103 height 15
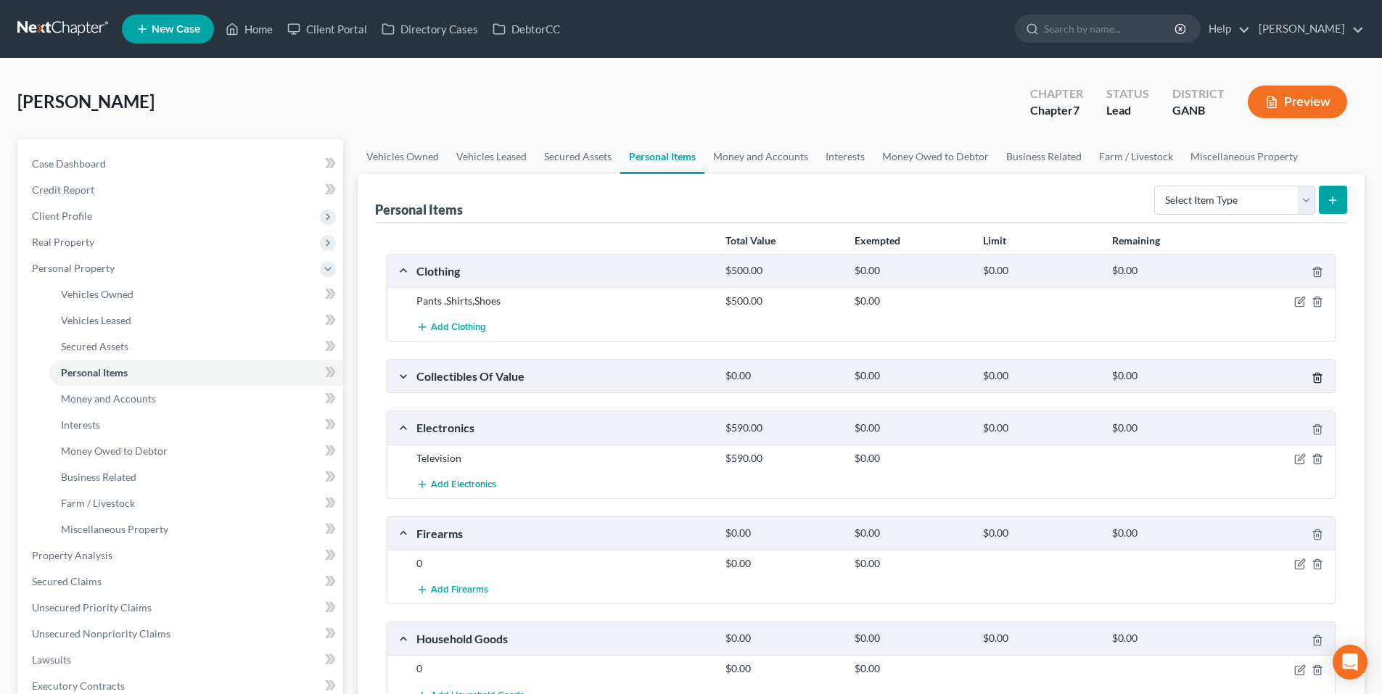
click at [1318, 374] on icon "button" at bounding box center [1317, 378] width 12 height 12
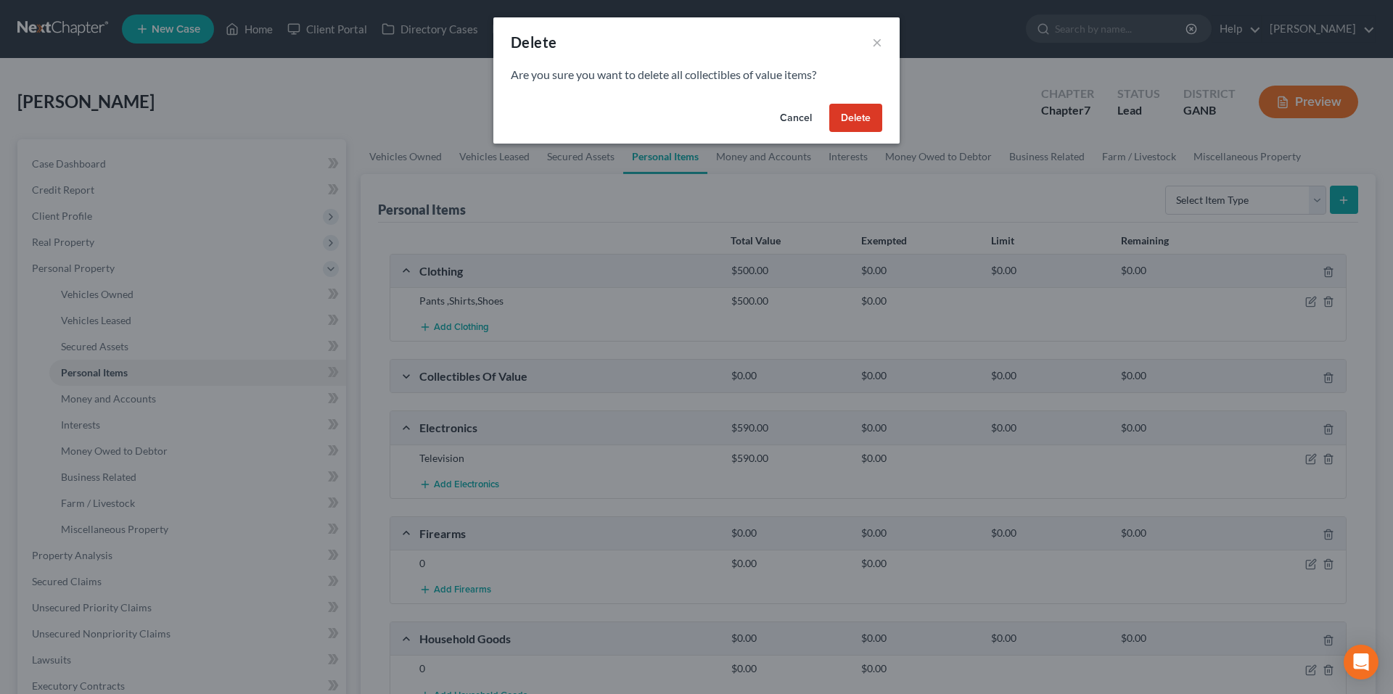
click at [849, 117] on button "Delete" at bounding box center [855, 118] width 53 height 29
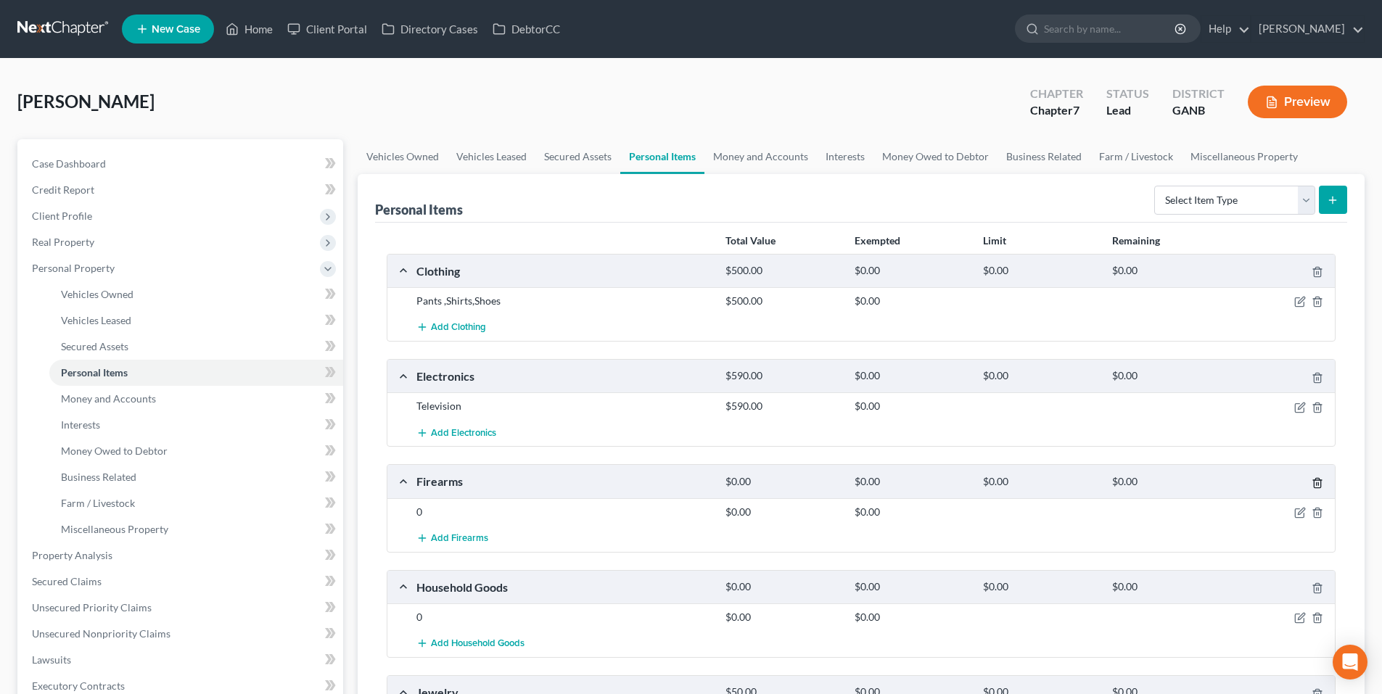
click at [1320, 485] on icon "button" at bounding box center [1316, 482] width 7 height 9
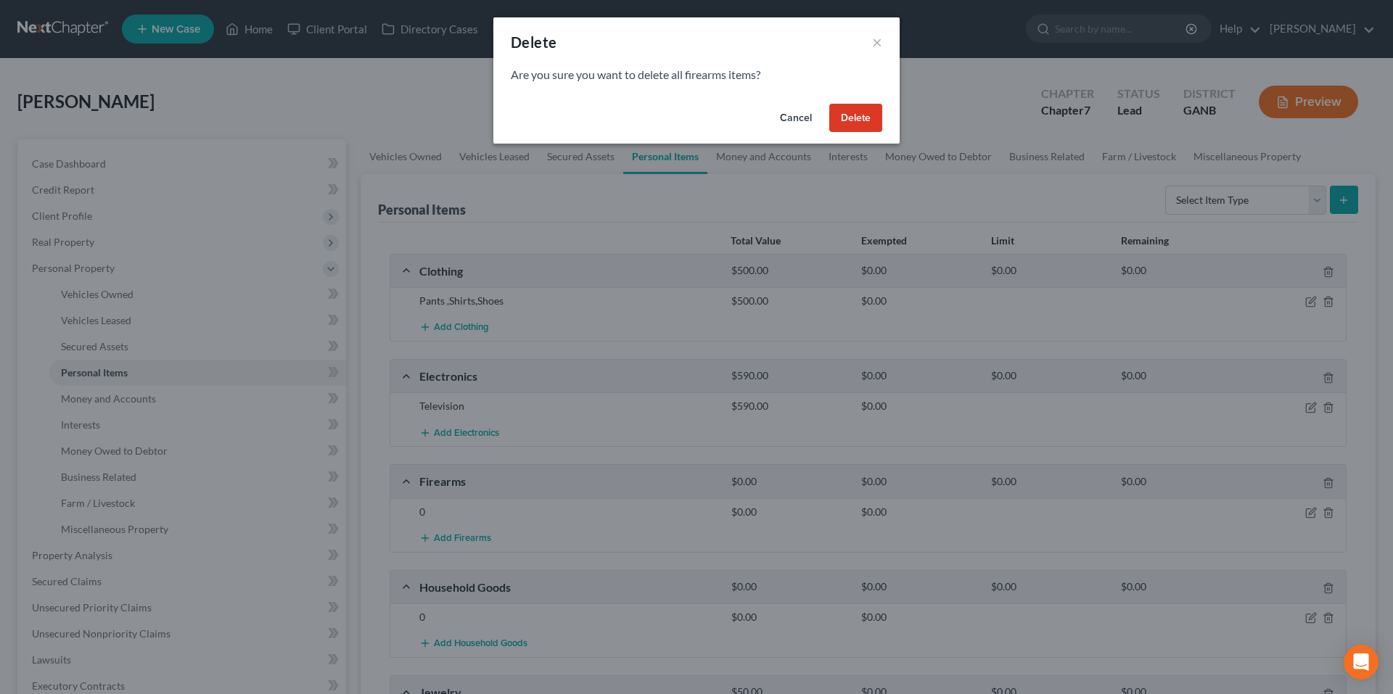
click at [849, 117] on button "Delete" at bounding box center [855, 118] width 53 height 29
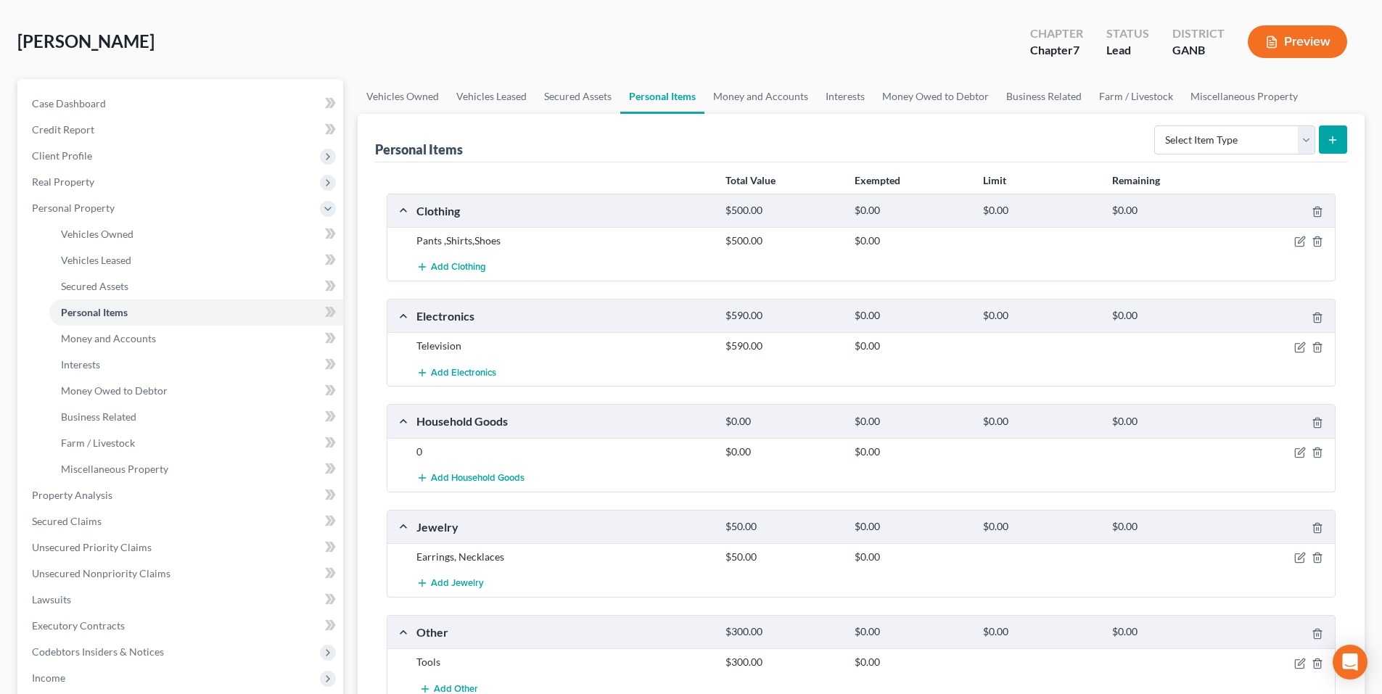
scroll to position [290, 0]
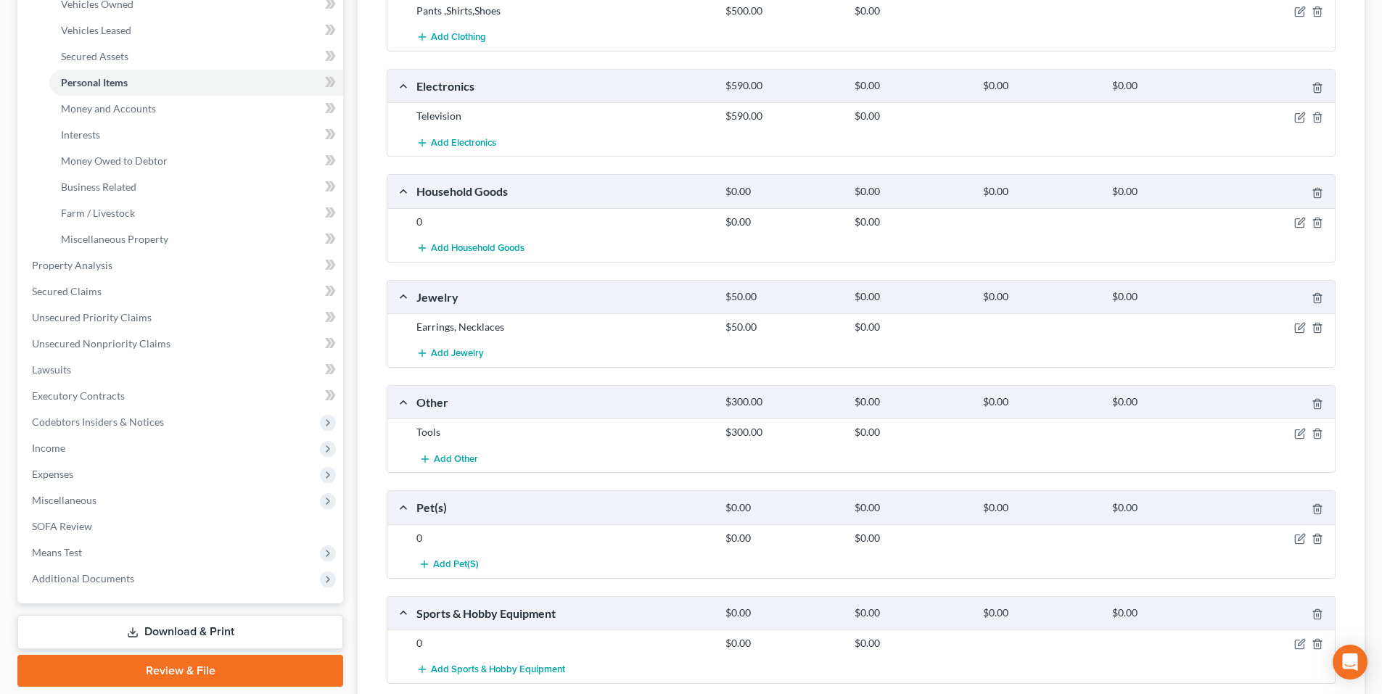
click at [1311, 291] on div at bounding box center [1284, 296] width 103 height 15
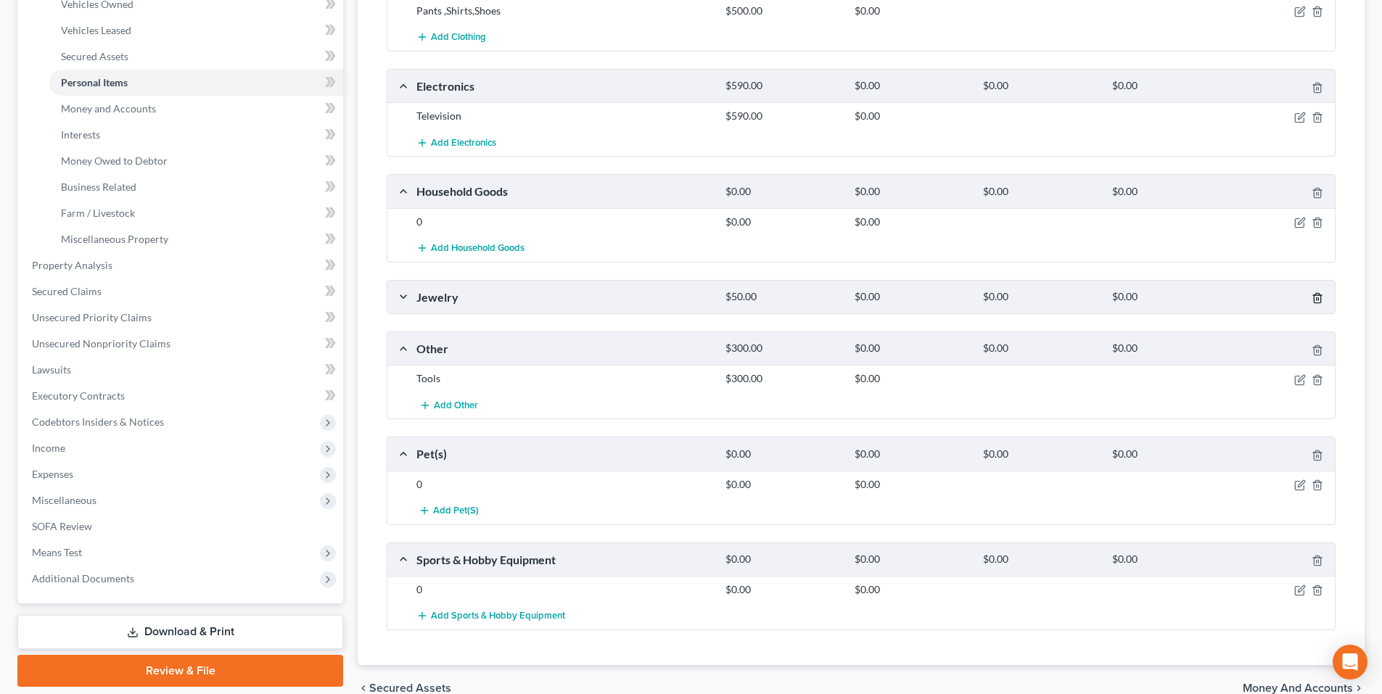
click at [1322, 297] on icon "button" at bounding box center [1317, 298] width 12 height 12
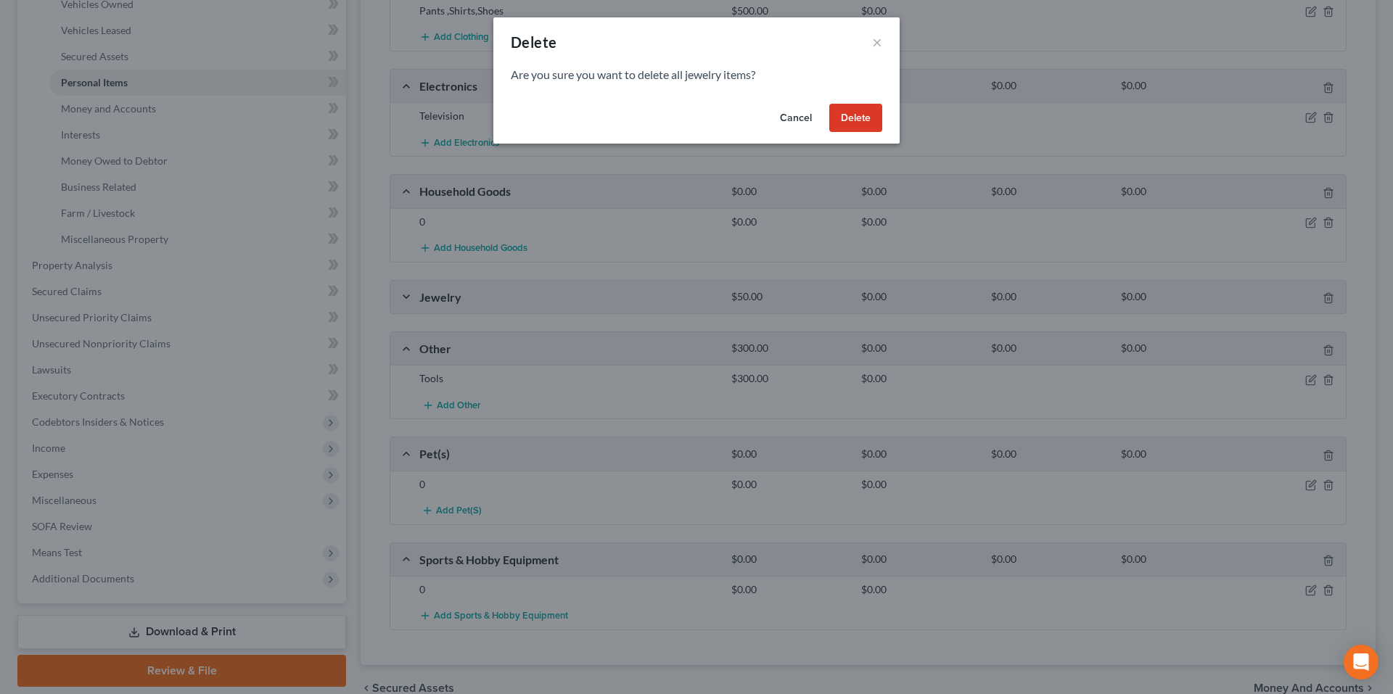
click at [860, 117] on button "Delete" at bounding box center [855, 118] width 53 height 29
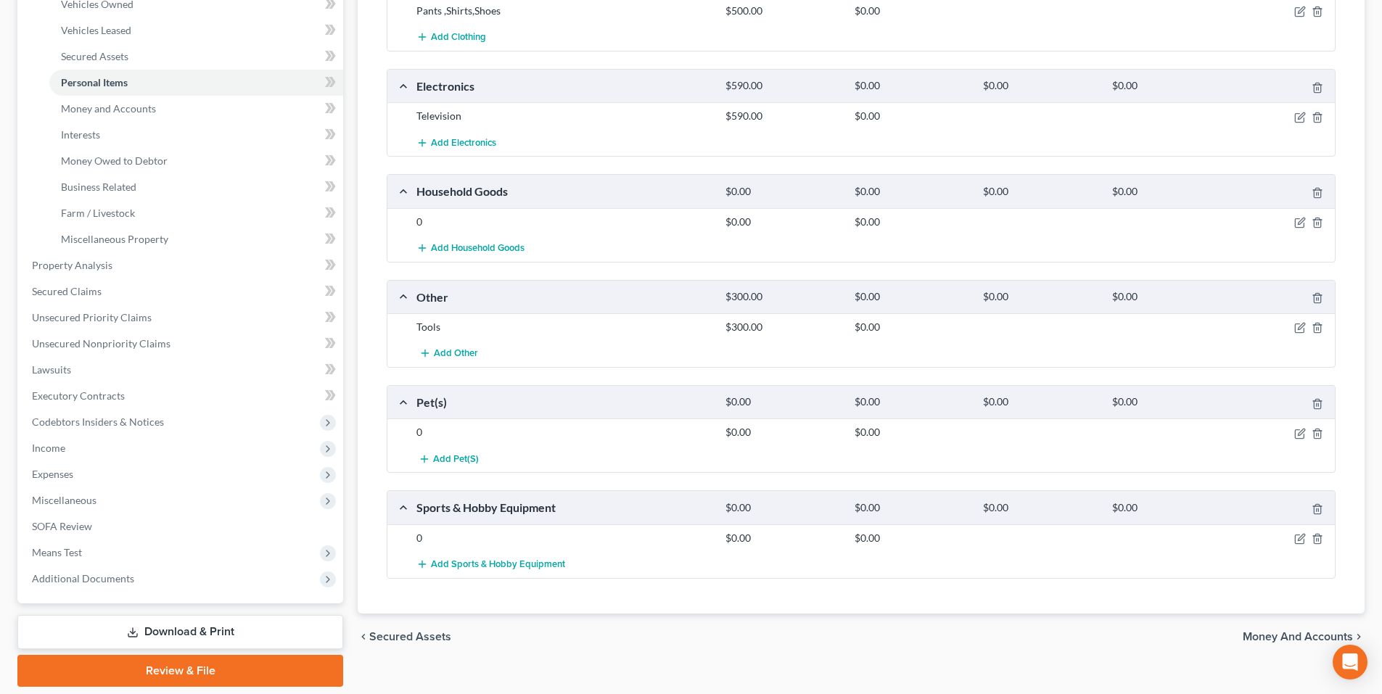
click at [1316, 396] on div at bounding box center [1284, 402] width 103 height 15
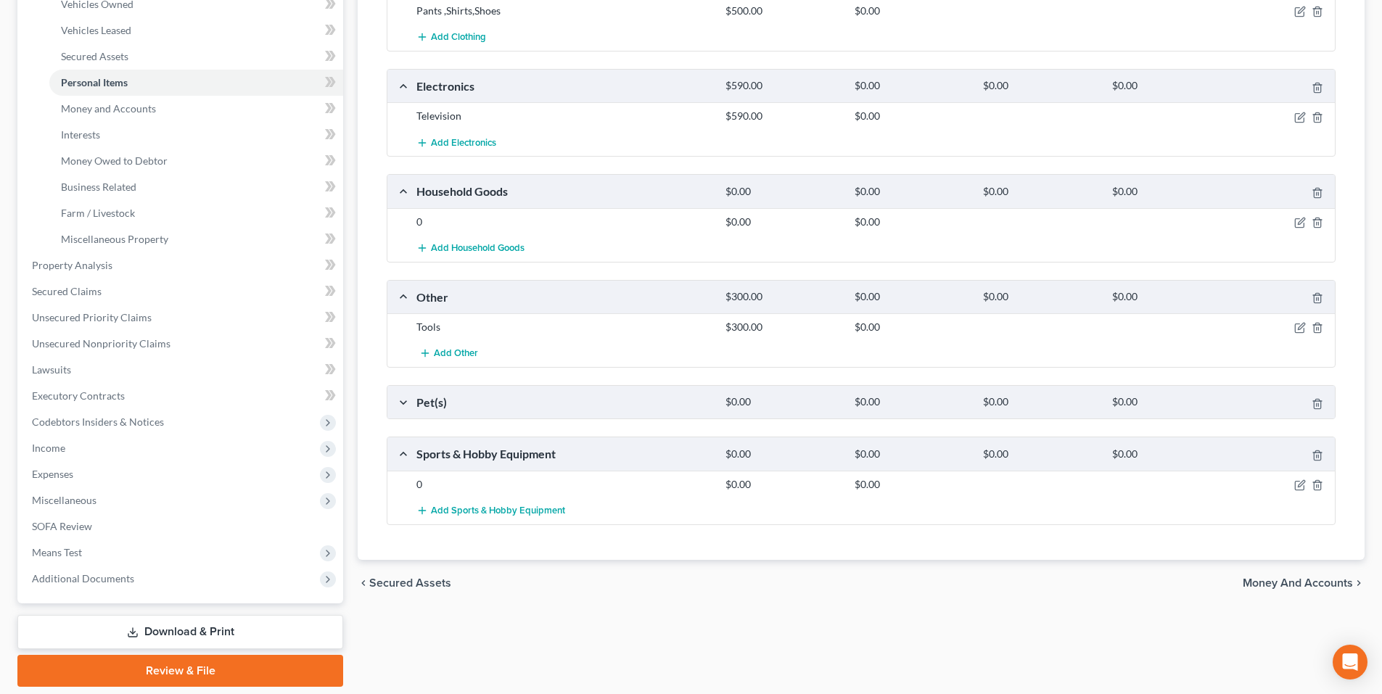
click at [1311, 397] on div at bounding box center [1284, 402] width 103 height 15
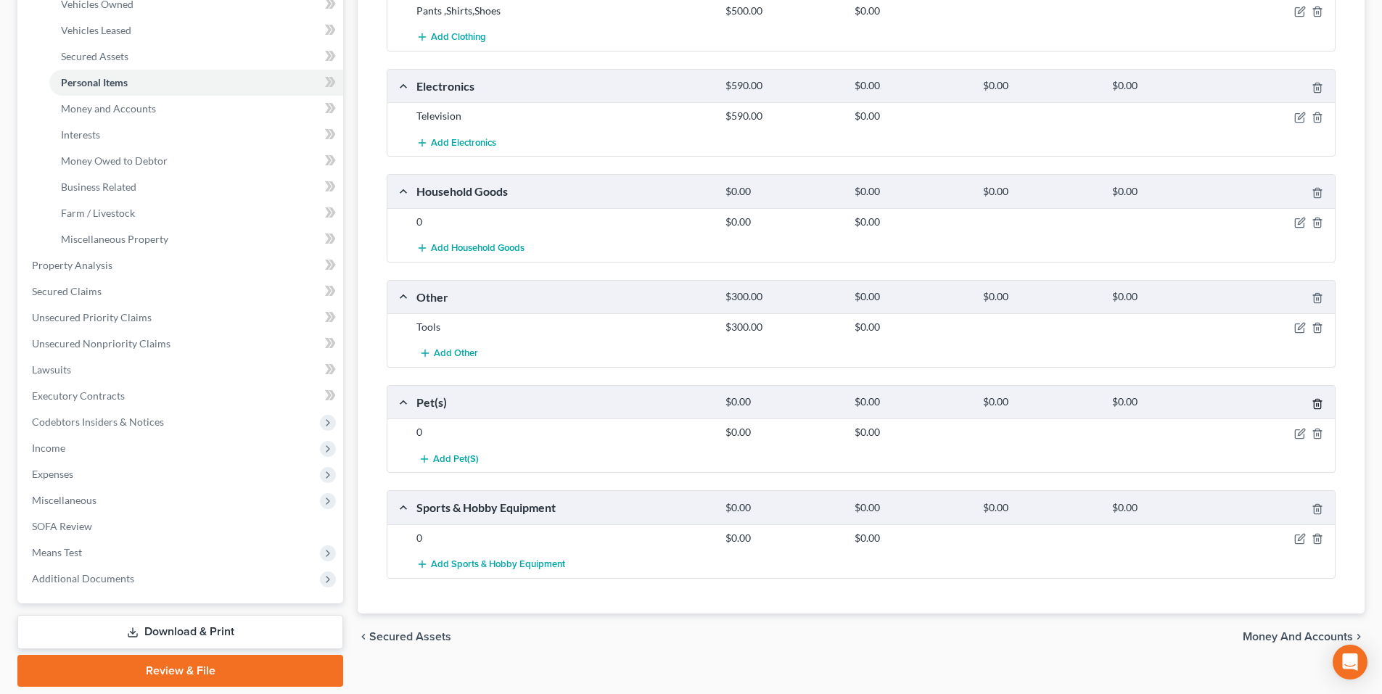
click at [1320, 405] on icon "button" at bounding box center [1316, 403] width 7 height 9
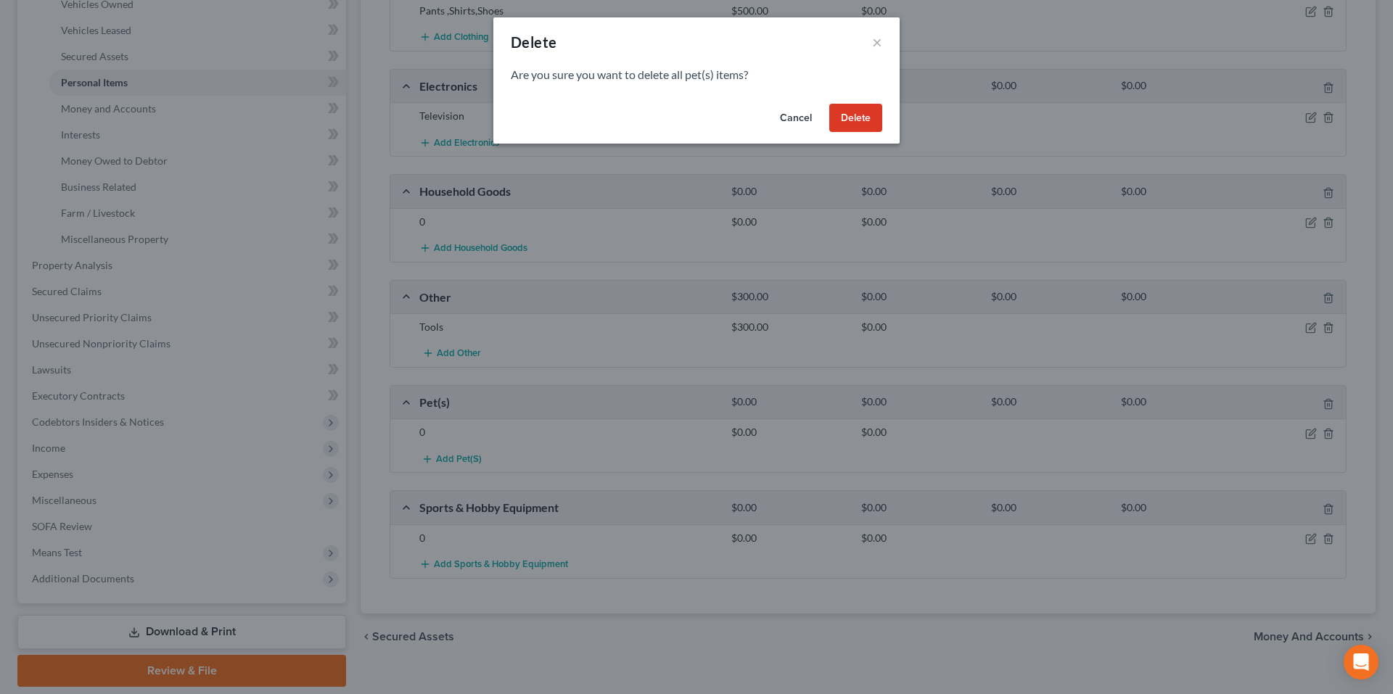
click at [840, 115] on button "Delete" at bounding box center [855, 118] width 53 height 29
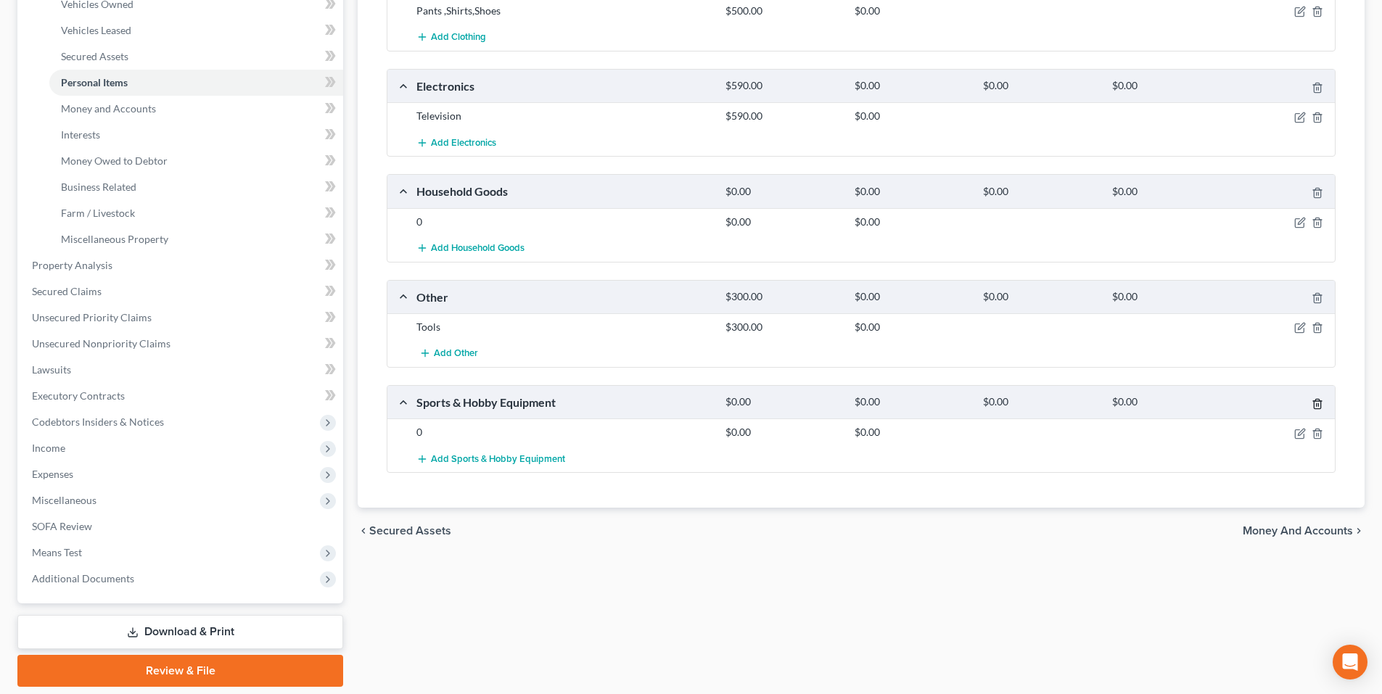
click at [1316, 403] on line "button" at bounding box center [1316, 404] width 0 height 3
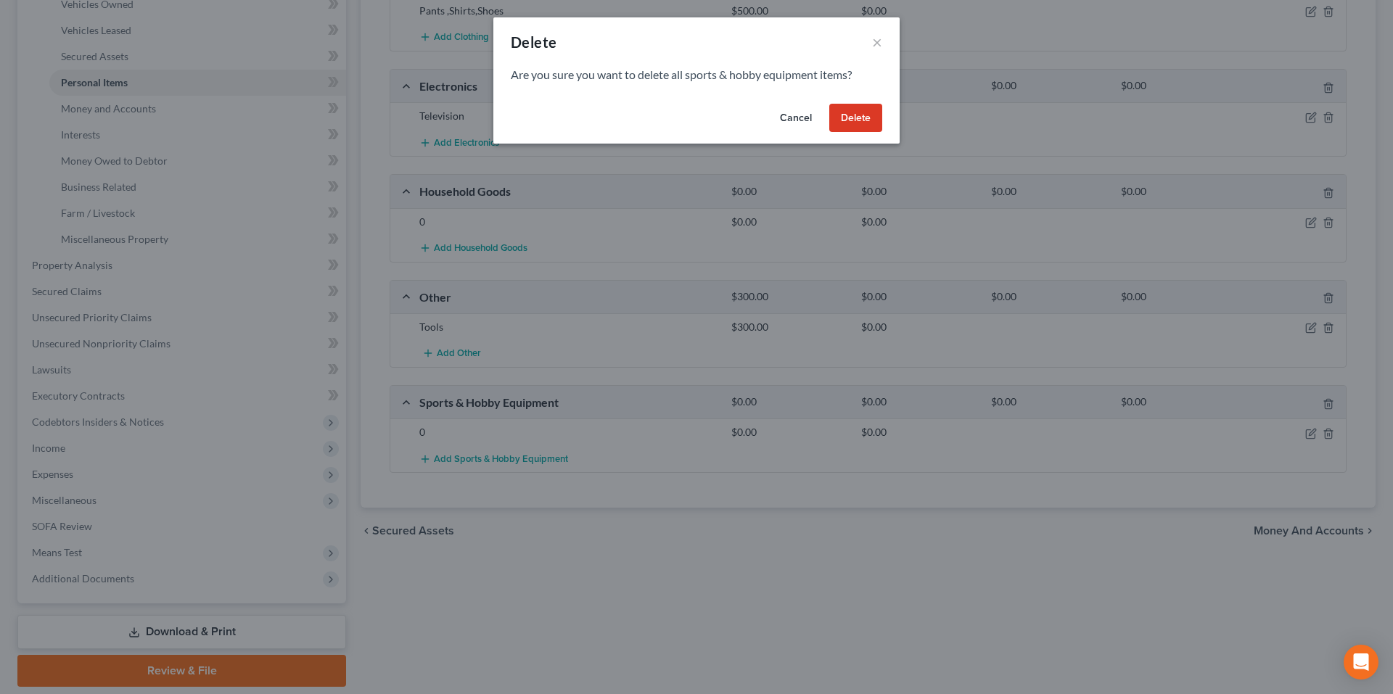
click at [841, 117] on button "Delete" at bounding box center [855, 118] width 53 height 29
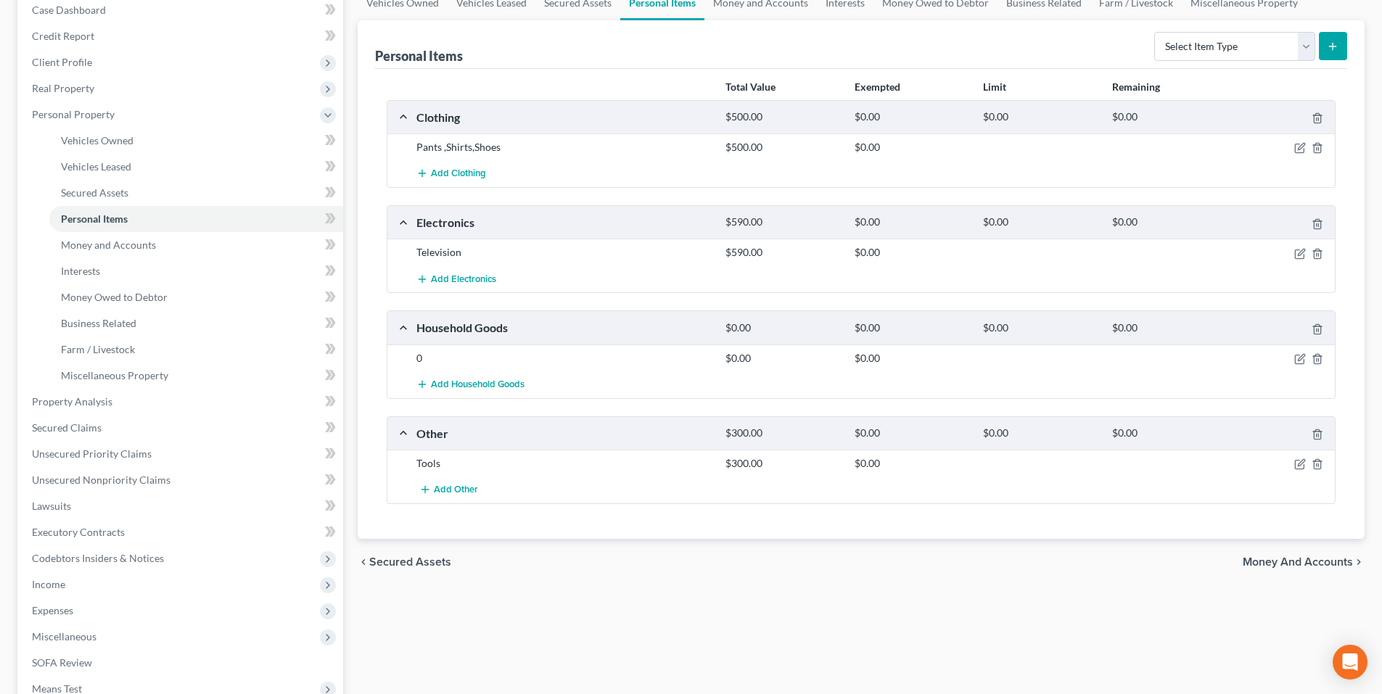
scroll to position [73, 0]
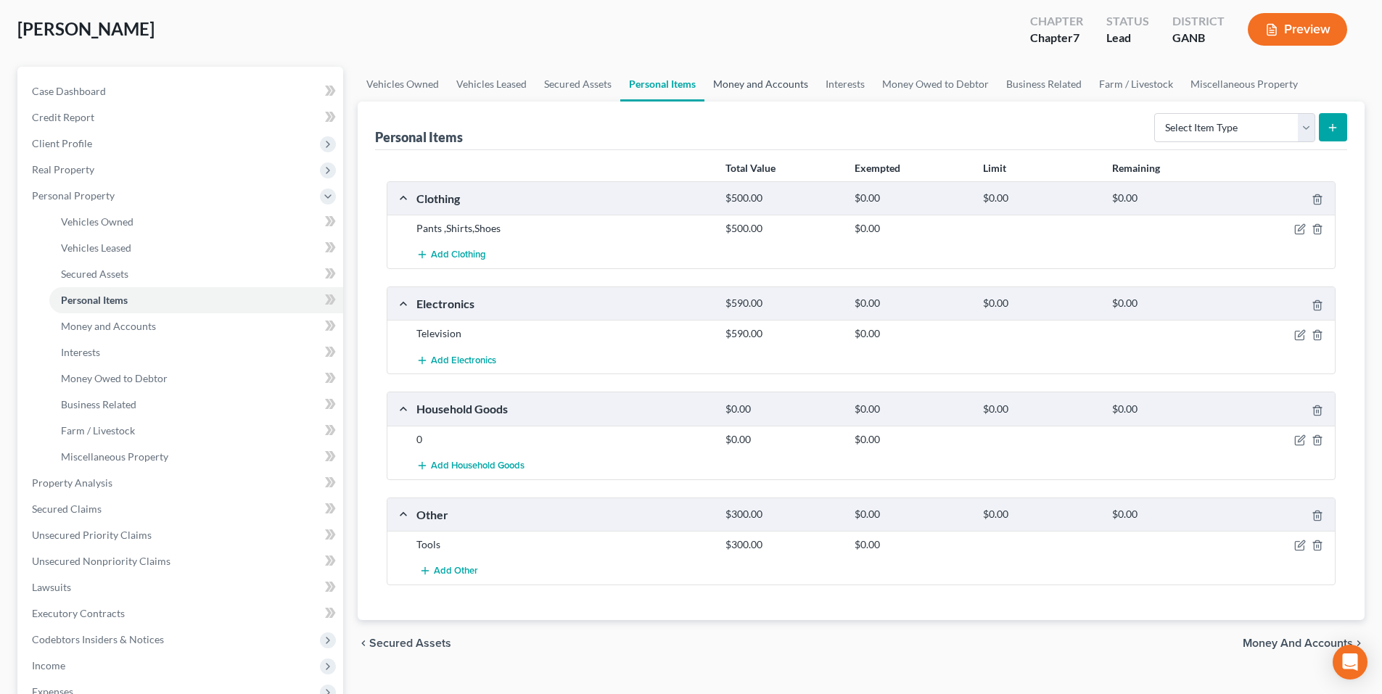
click at [735, 76] on link "Money and Accounts" at bounding box center [760, 84] width 112 height 35
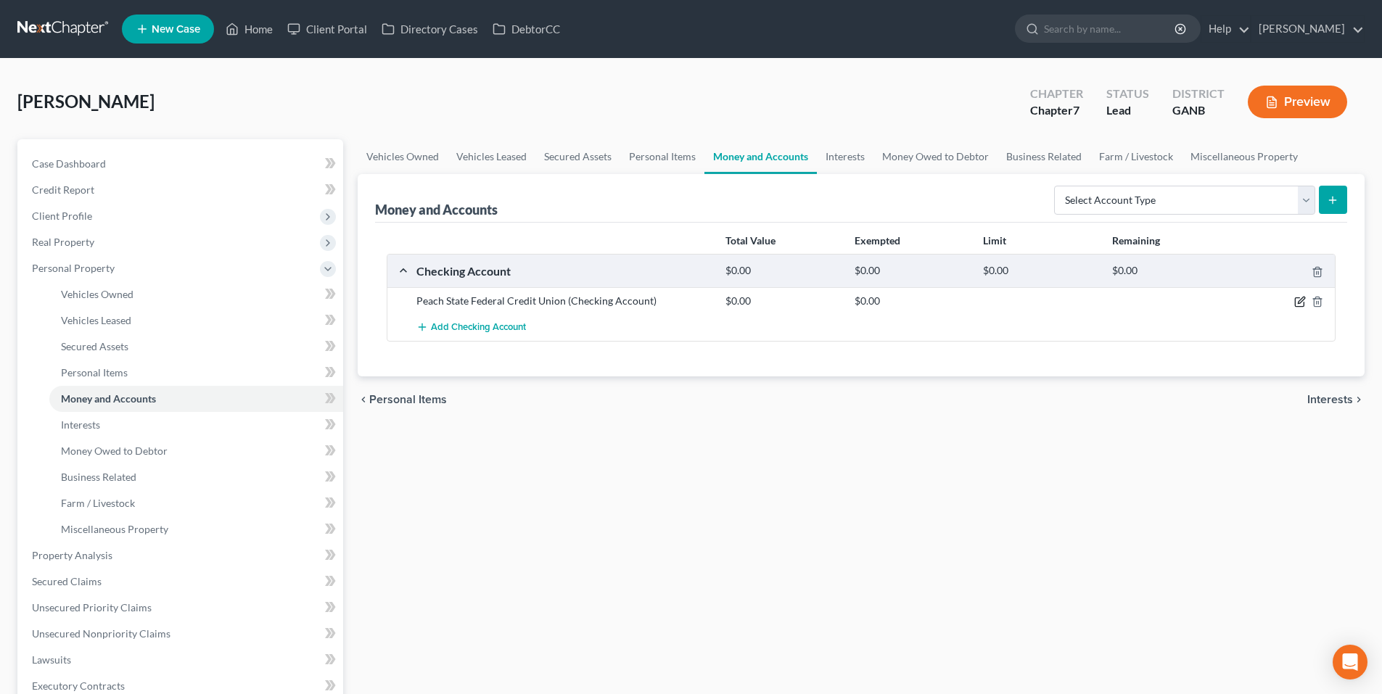
click at [1298, 300] on icon "button" at bounding box center [1300, 302] width 12 height 12
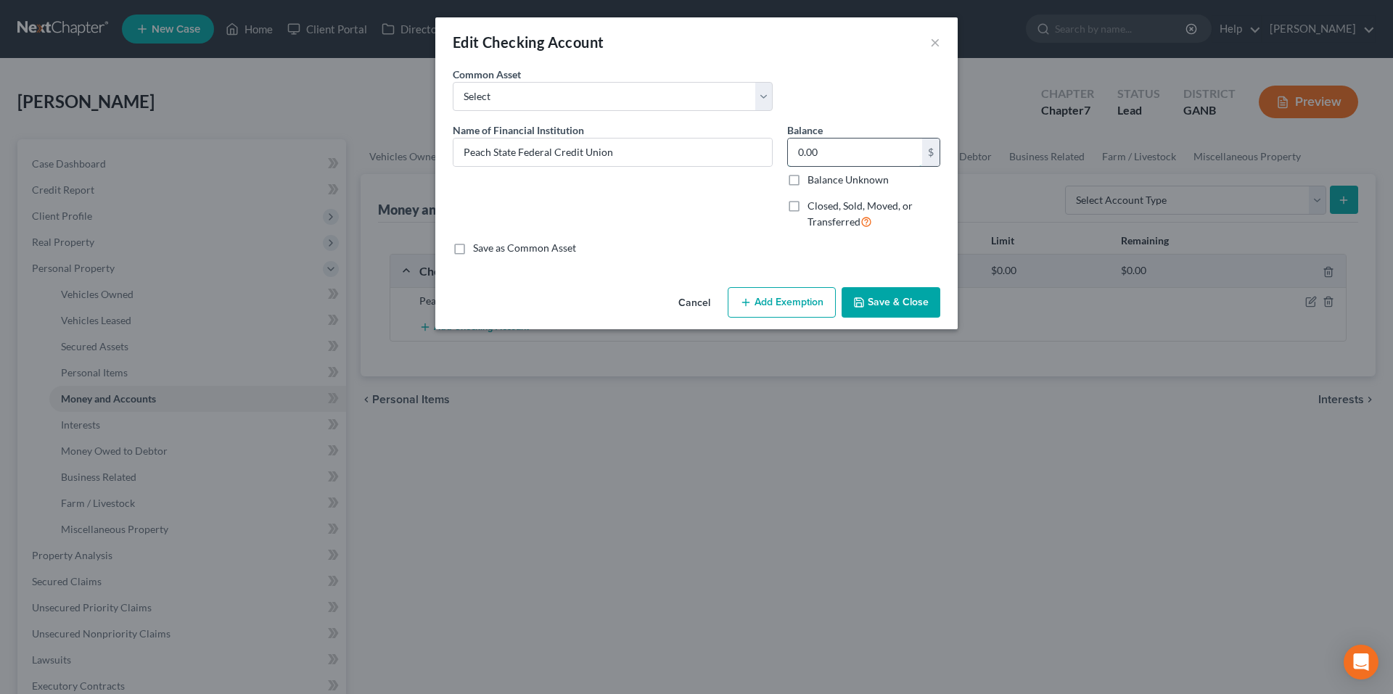
click at [872, 155] on input "0.00" at bounding box center [855, 153] width 134 height 28
type input "7.00"
click at [886, 297] on button "Save & Close" at bounding box center [890, 302] width 99 height 30
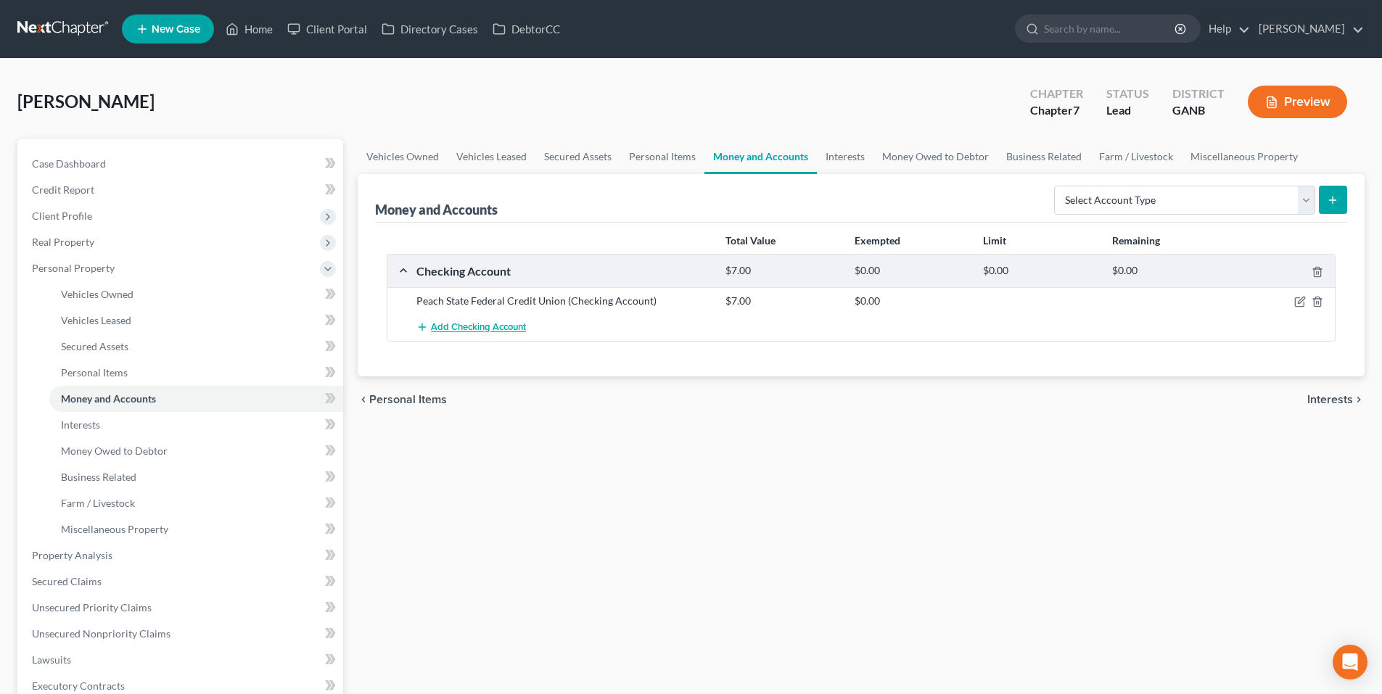
click at [485, 328] on span "Add Checking Account" at bounding box center [478, 328] width 95 height 12
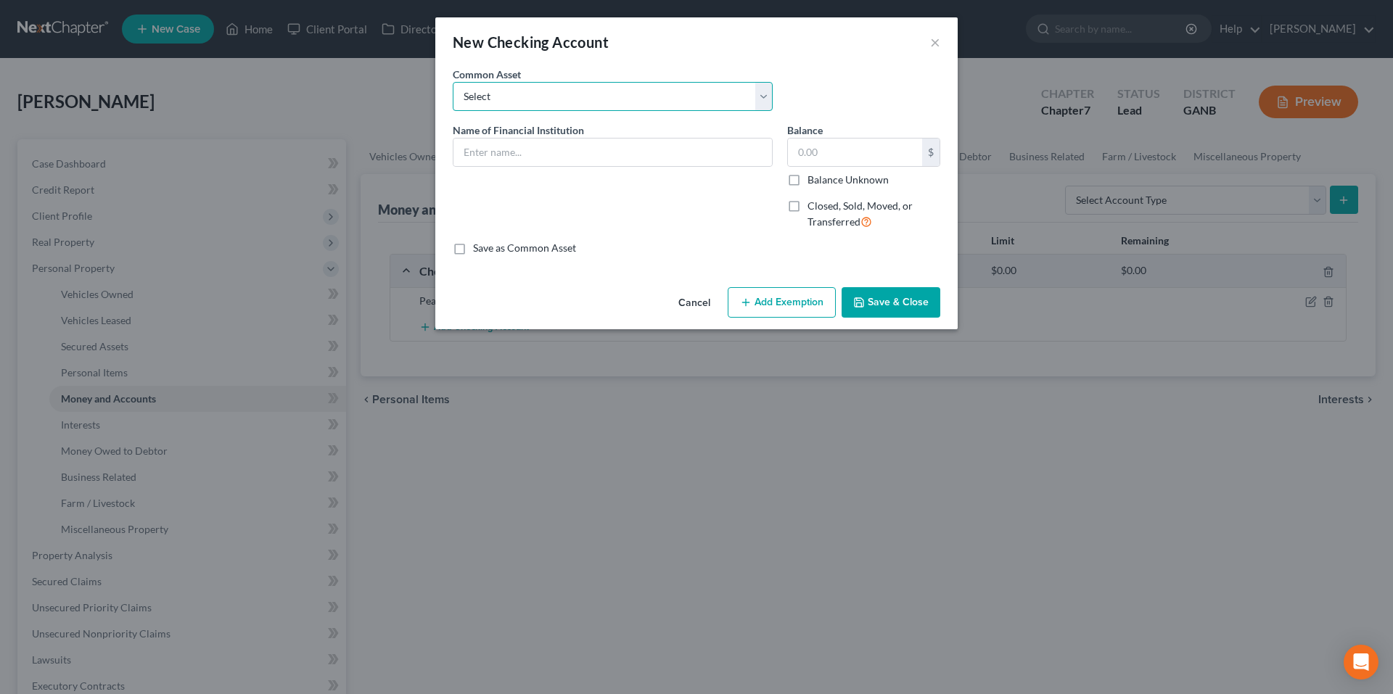
click at [704, 107] on select "Select Navy Federal Credit Union USAA Truist Bank of the Ozarks (Bank OZK) PNC …" at bounding box center [613, 96] width 320 height 29
select select "7"
click at [453, 82] on select "Select Navy Federal Credit Union USAA Truist Bank of the Ozarks (Bank OZK) PNC …" at bounding box center [613, 96] width 320 height 29
type input "Peach State Federal Credit Union"
click at [857, 149] on input "200.00" at bounding box center [855, 153] width 134 height 28
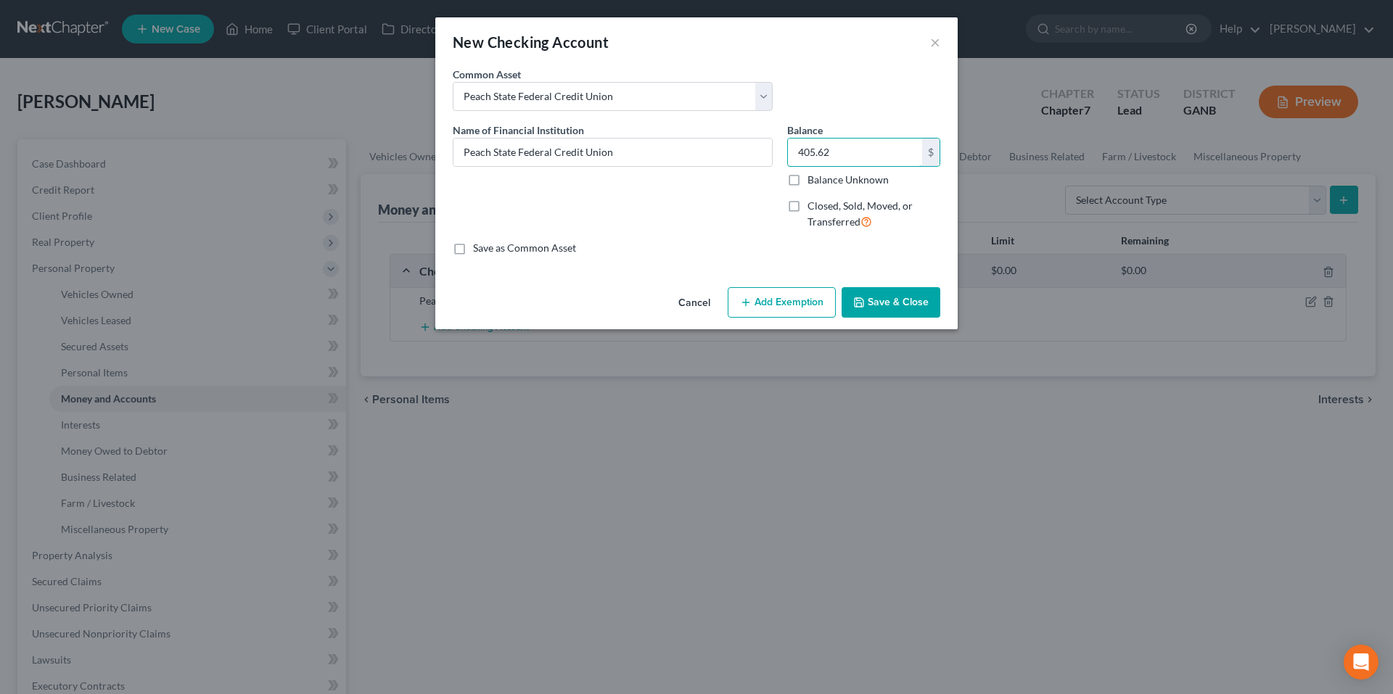
type input "405.62"
click at [909, 300] on button "Save & Close" at bounding box center [890, 302] width 99 height 30
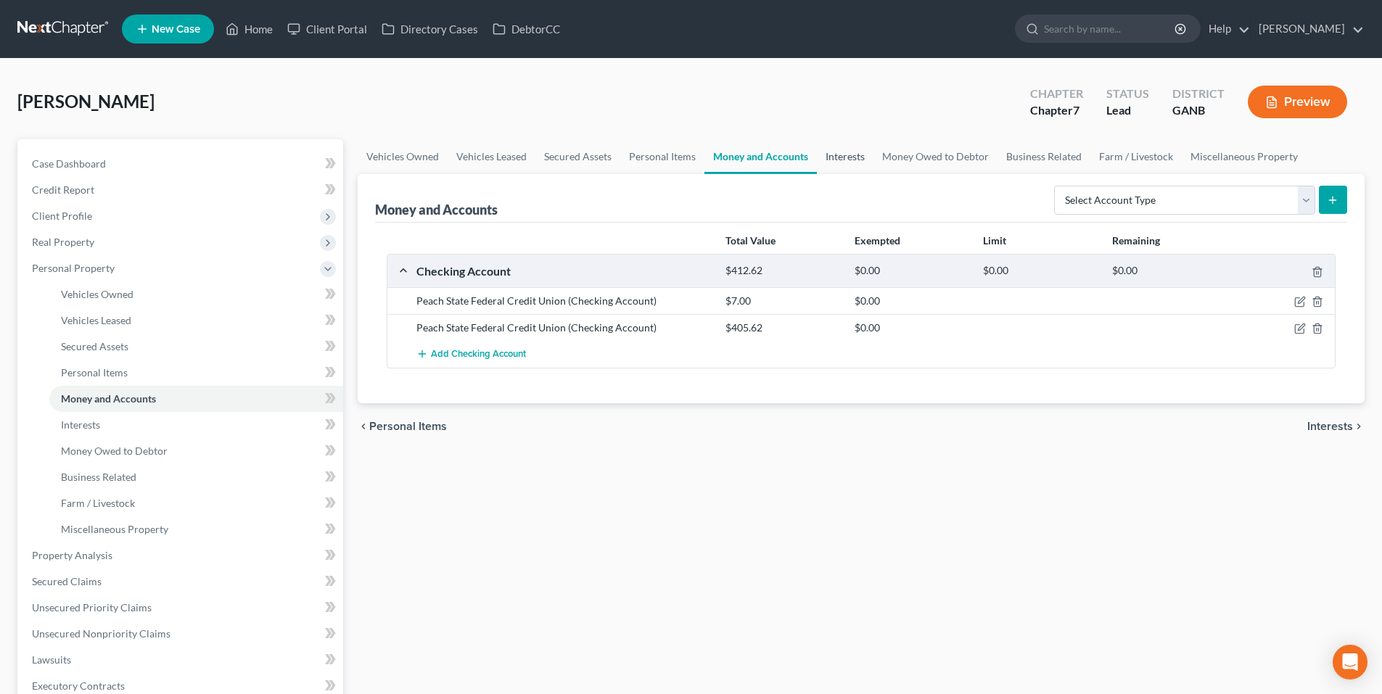
click at [845, 162] on link "Interests" at bounding box center [845, 156] width 57 height 35
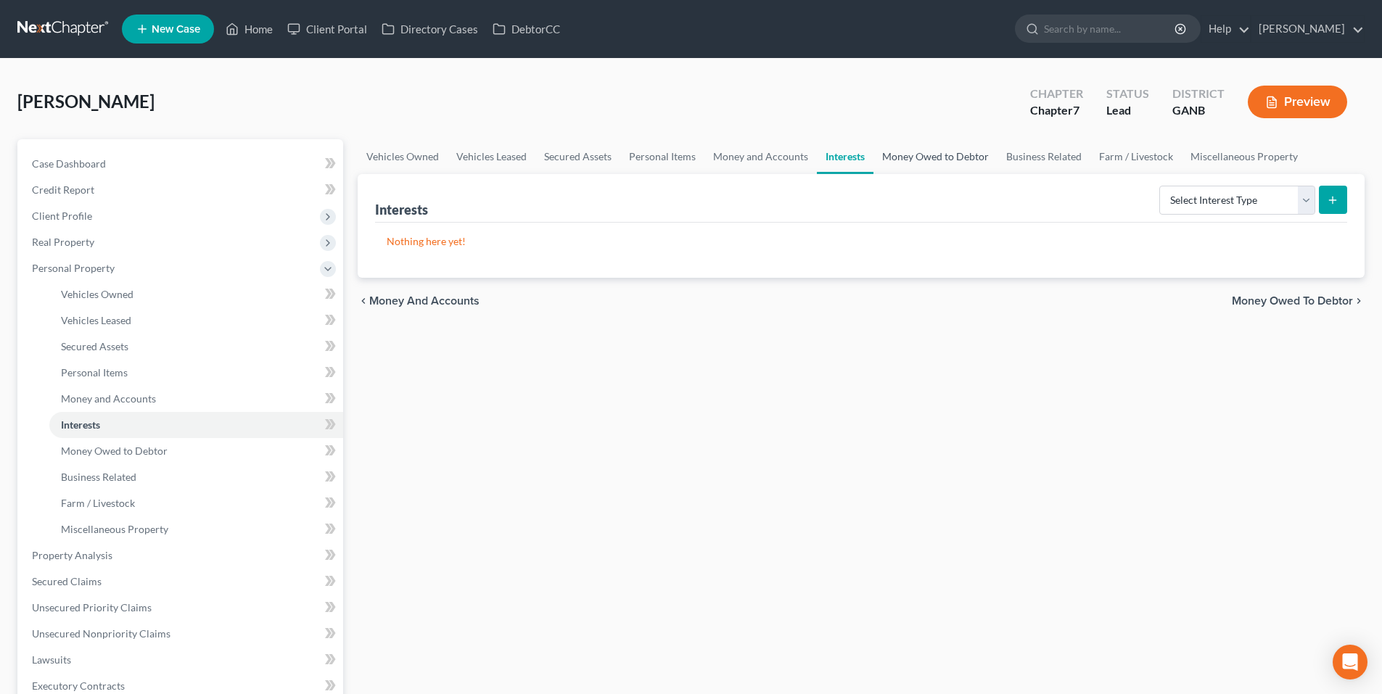
click at [907, 163] on link "Money Owed to Debtor" at bounding box center [935, 156] width 124 height 35
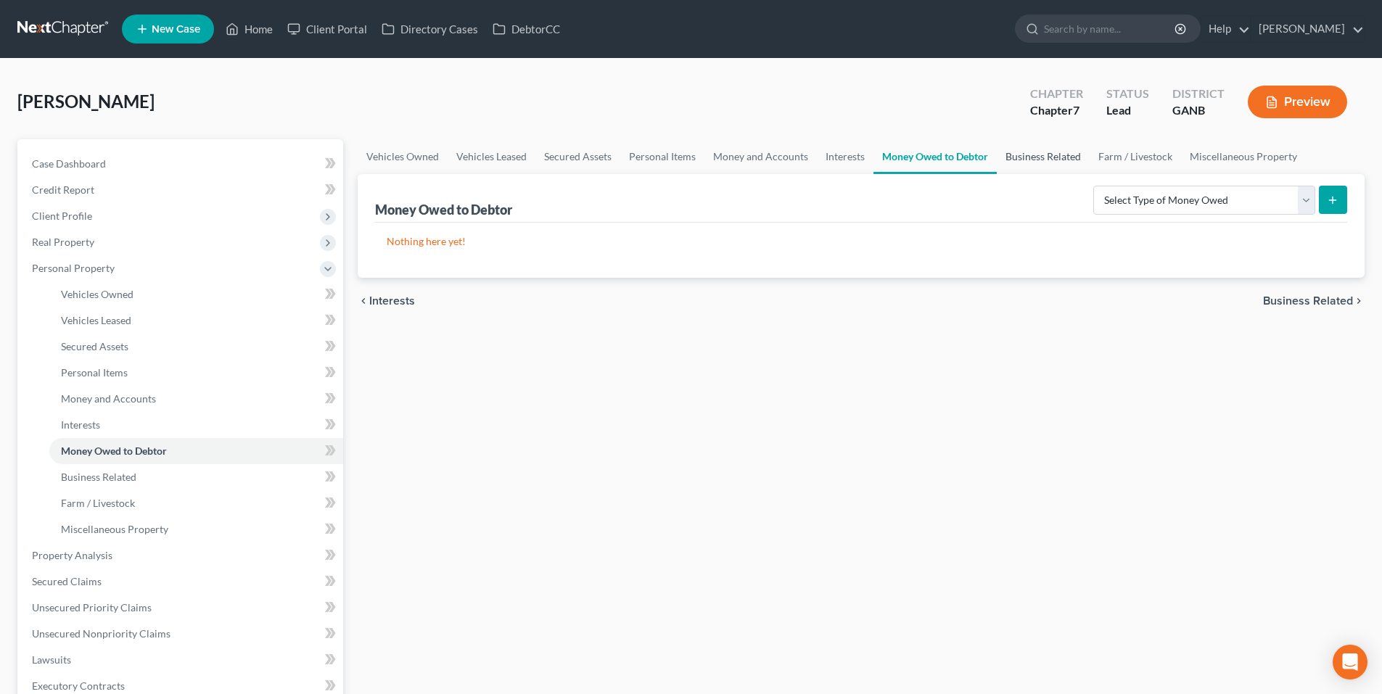
click at [1023, 165] on link "Business Related" at bounding box center [1043, 156] width 93 height 35
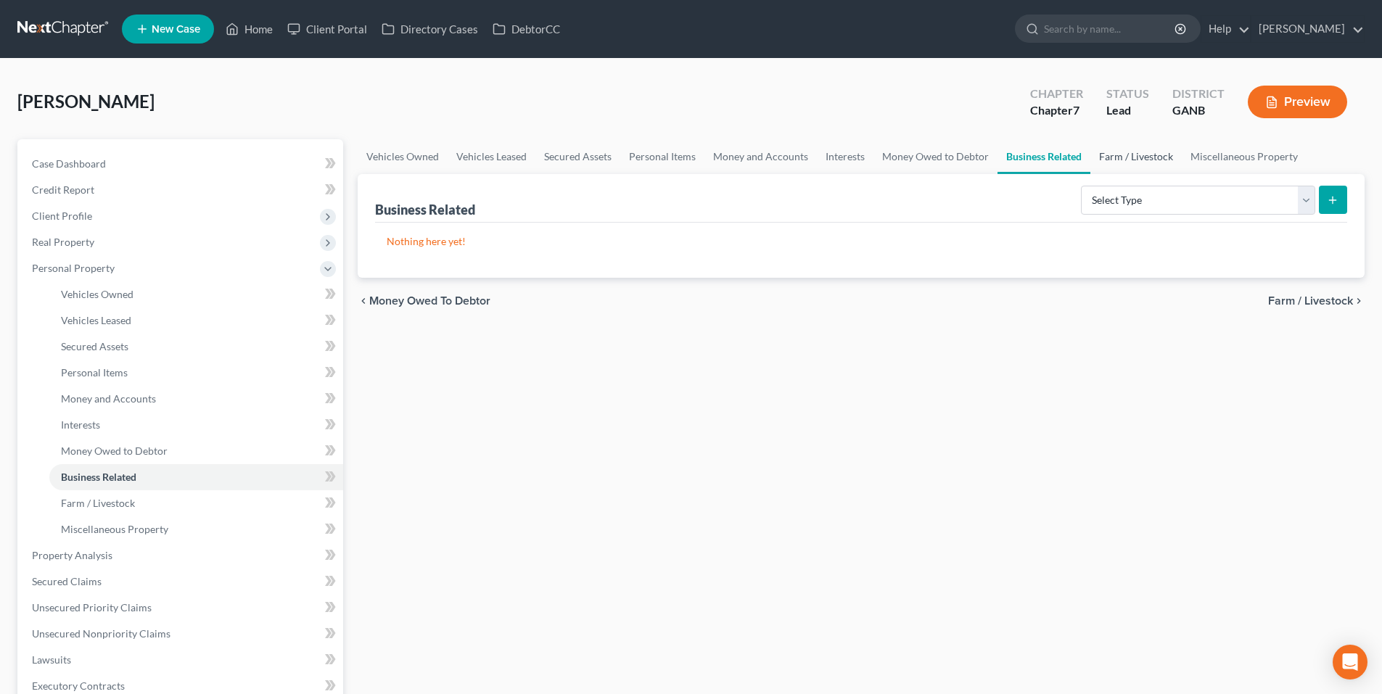
click at [1113, 160] on link "Farm / Livestock" at bounding box center [1135, 156] width 91 height 35
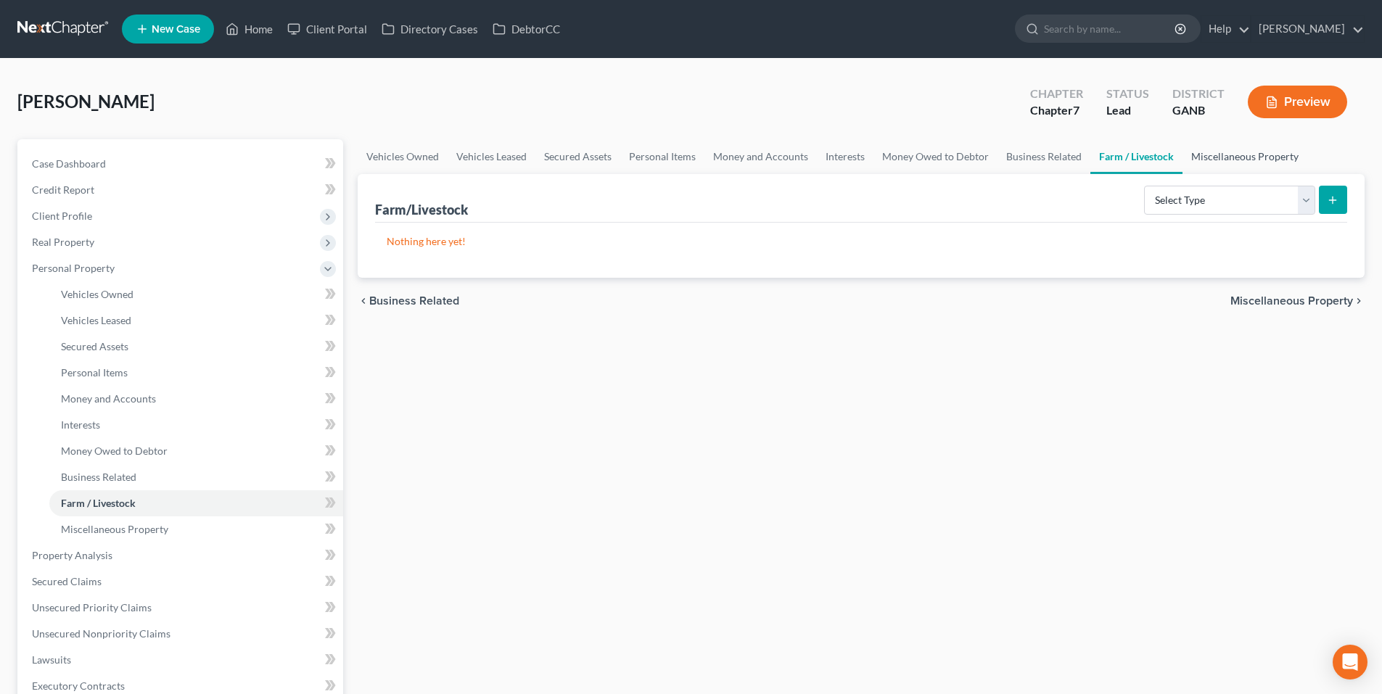
click at [1214, 154] on link "Miscellaneous Property" at bounding box center [1244, 156] width 125 height 35
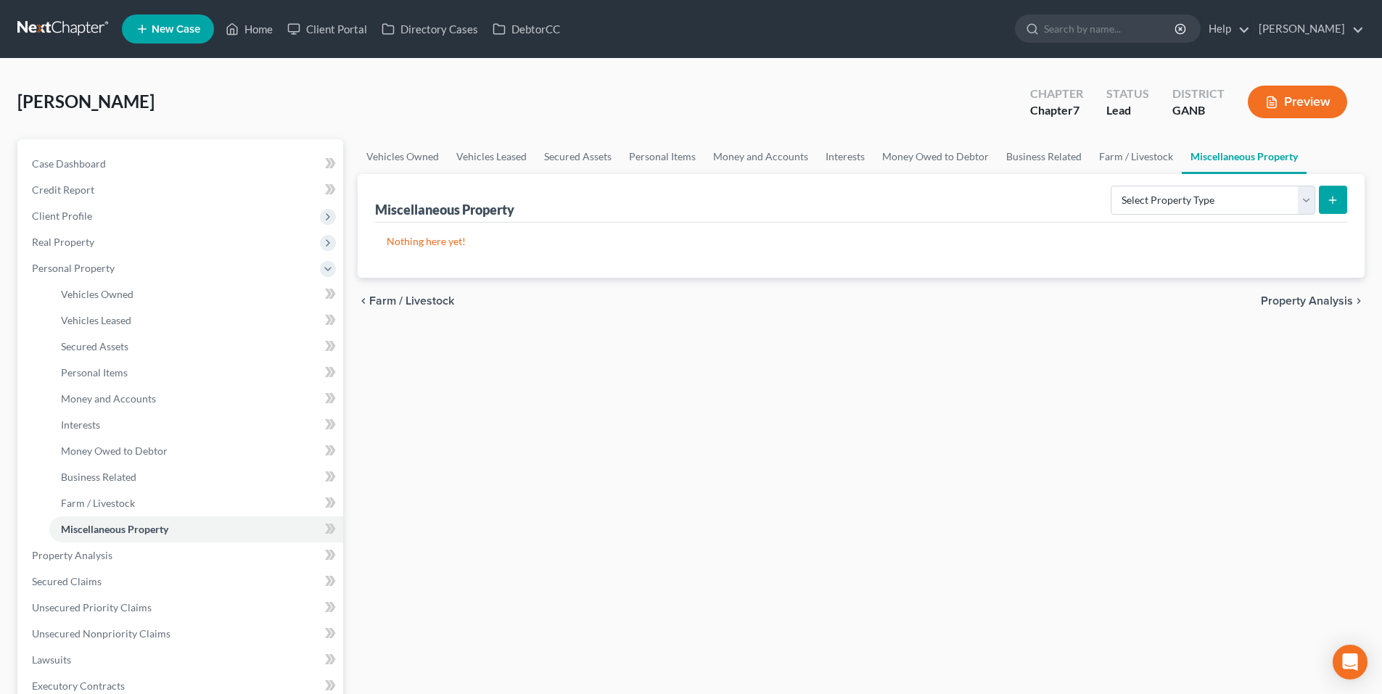
click at [1279, 304] on span "Property Analysis" at bounding box center [1307, 301] width 92 height 12
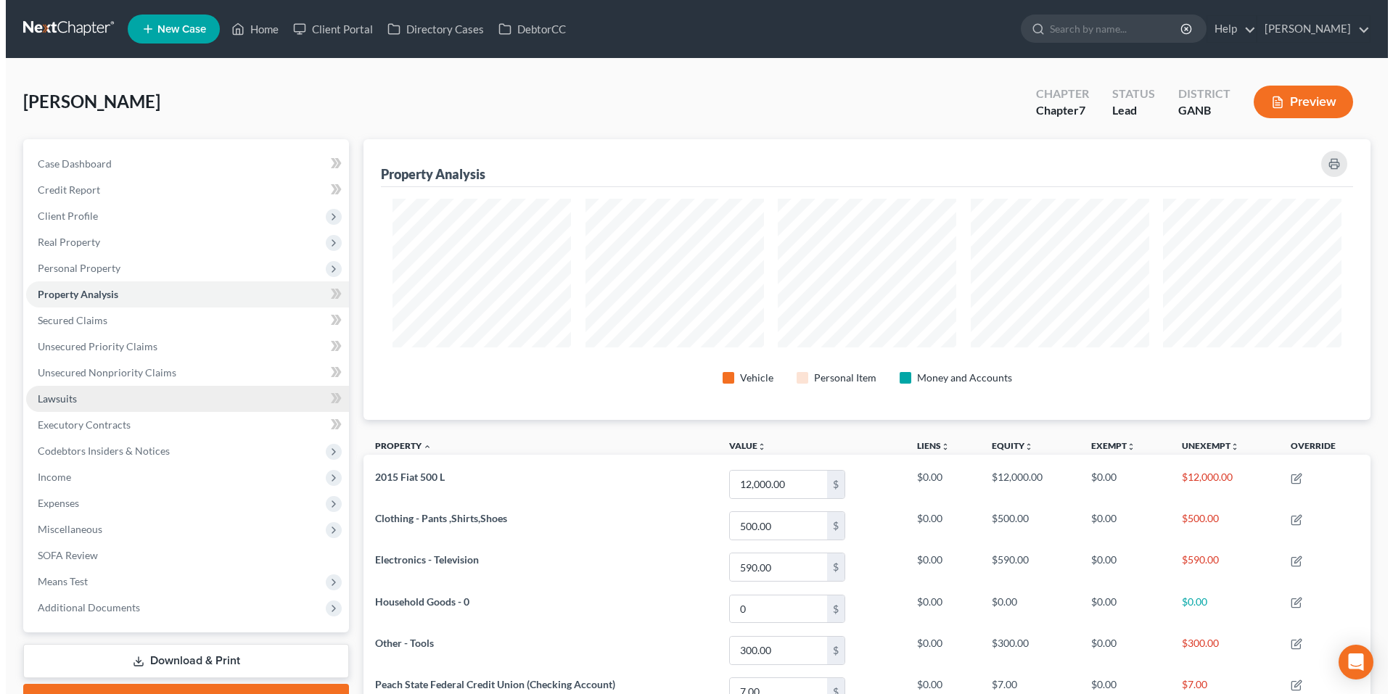
scroll to position [281, 1007]
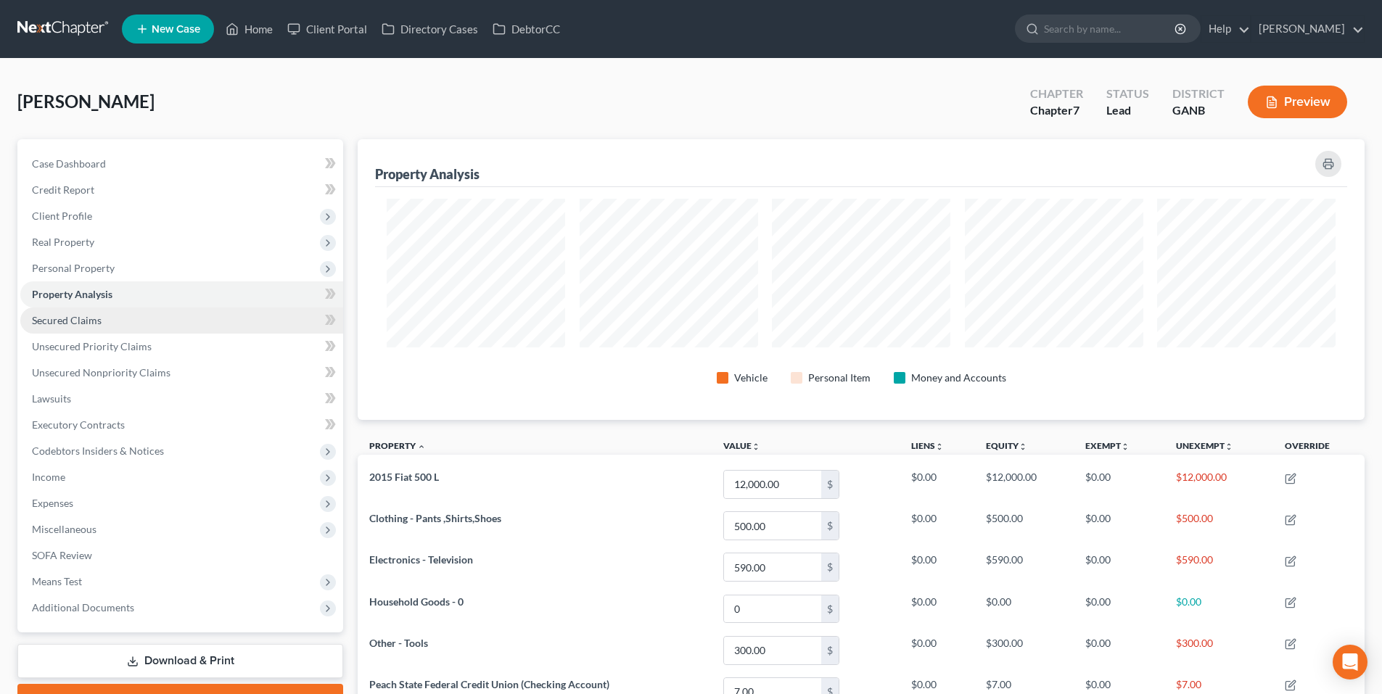
click at [80, 324] on span "Secured Claims" at bounding box center [67, 320] width 70 height 12
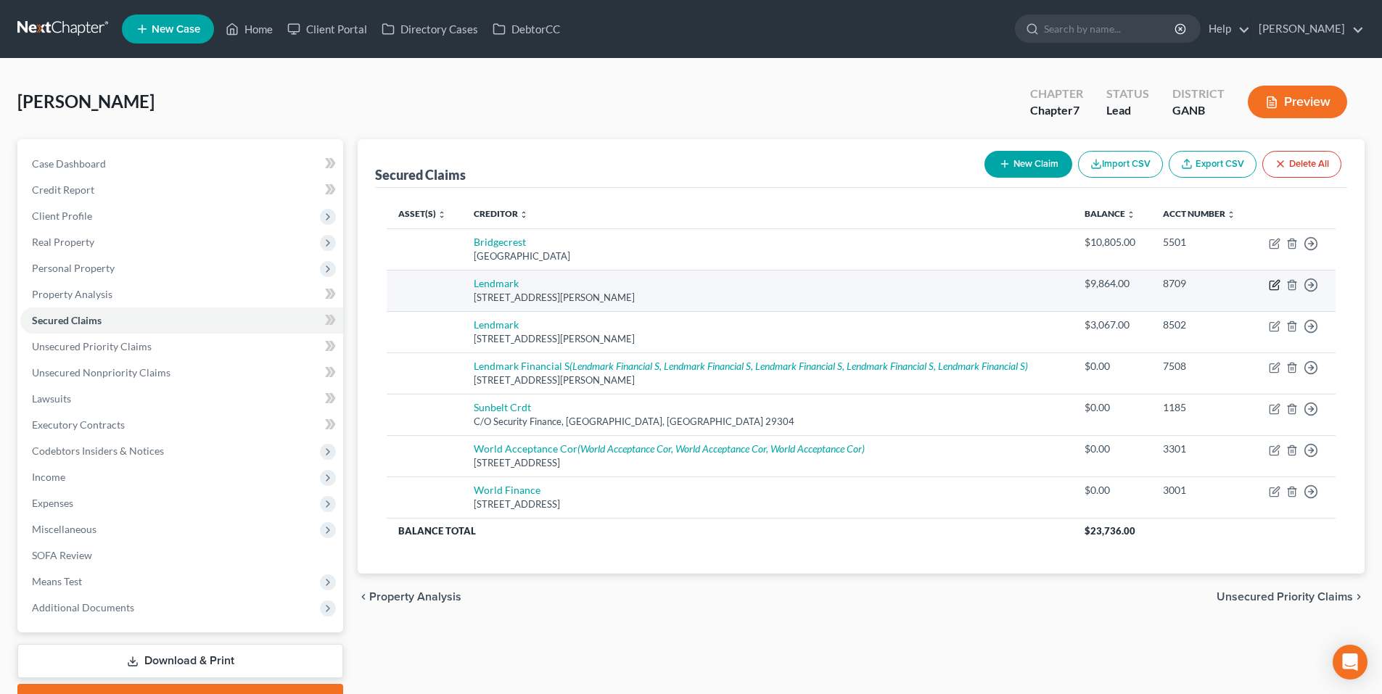
click at [1278, 282] on icon "button" at bounding box center [1275, 283] width 7 height 7
select select "10"
select select "0"
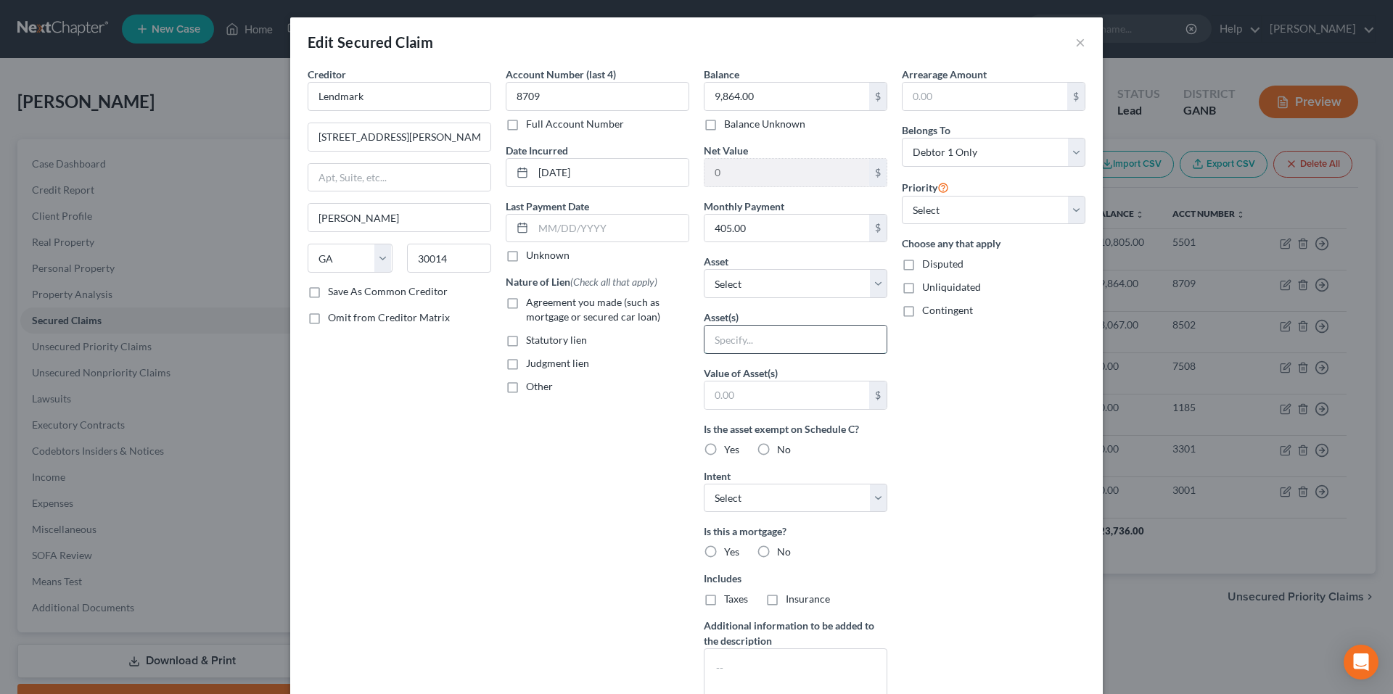
click at [784, 343] on input "text" at bounding box center [795, 340] width 182 height 28
type input "2006 Buick Rendezvous; 1998 Ford F150"
click at [770, 339] on input "2006 Buick Rendezvous; 1998 Ford F150" at bounding box center [795, 340] width 182 height 28
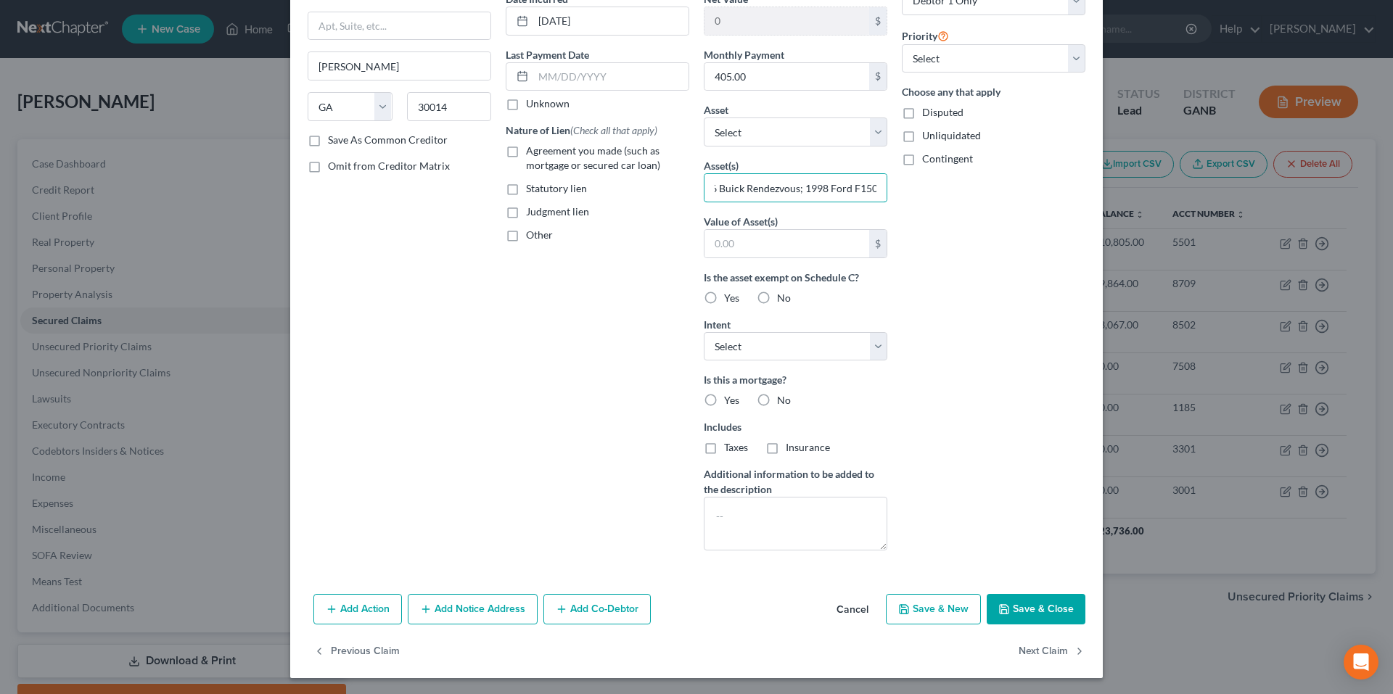
scroll to position [153, 0]
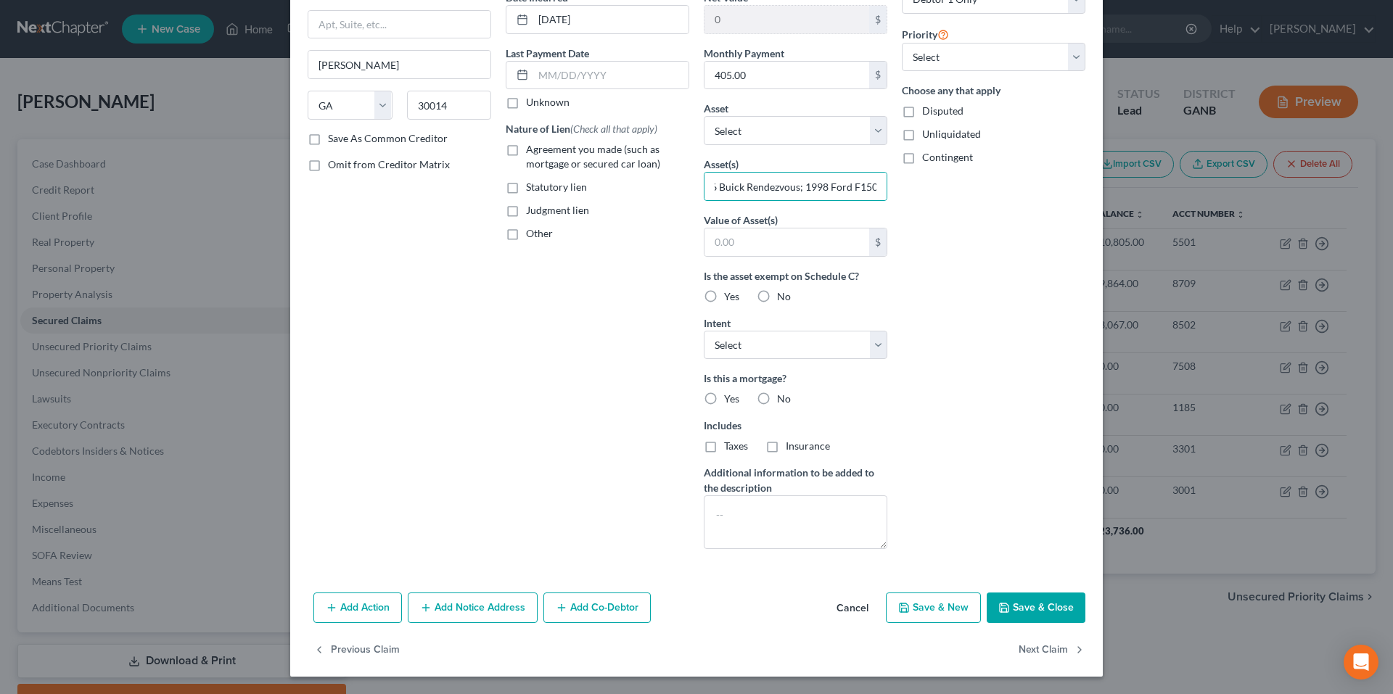
click at [589, 602] on button "Add Co-Debtor" at bounding box center [596, 608] width 107 height 30
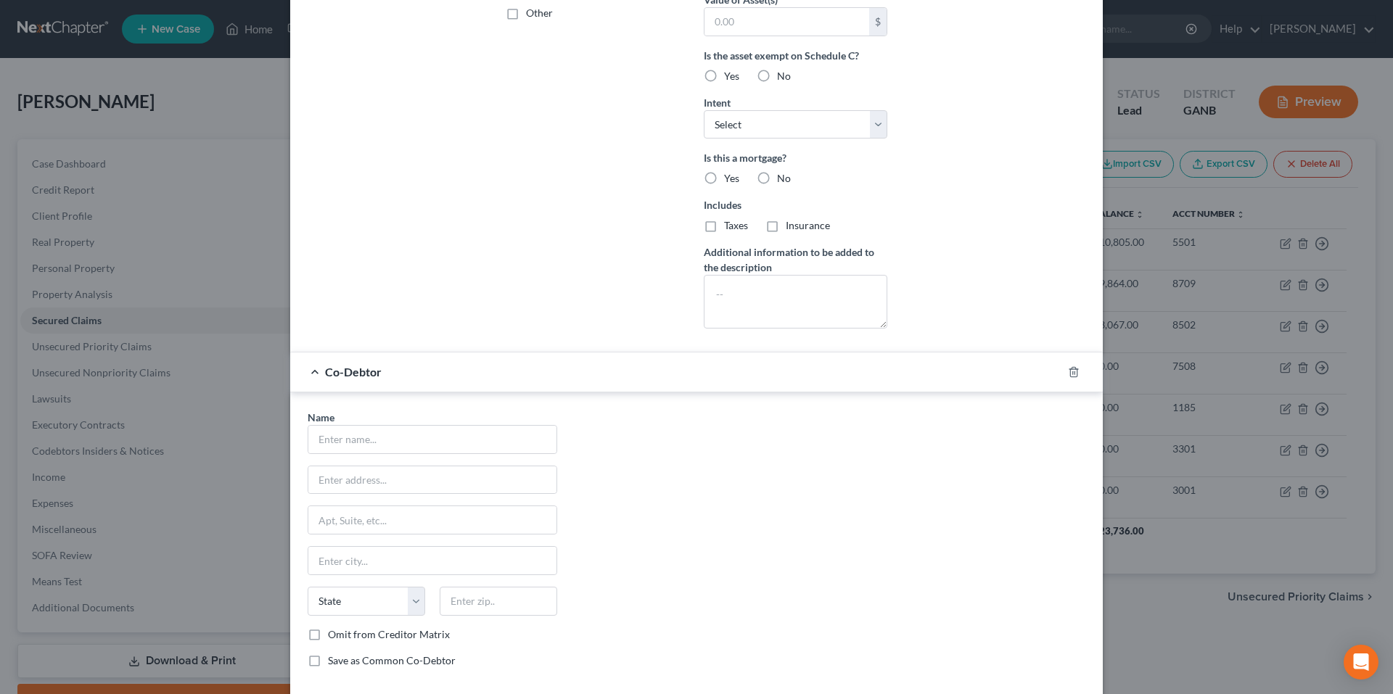
scroll to position [492, 0]
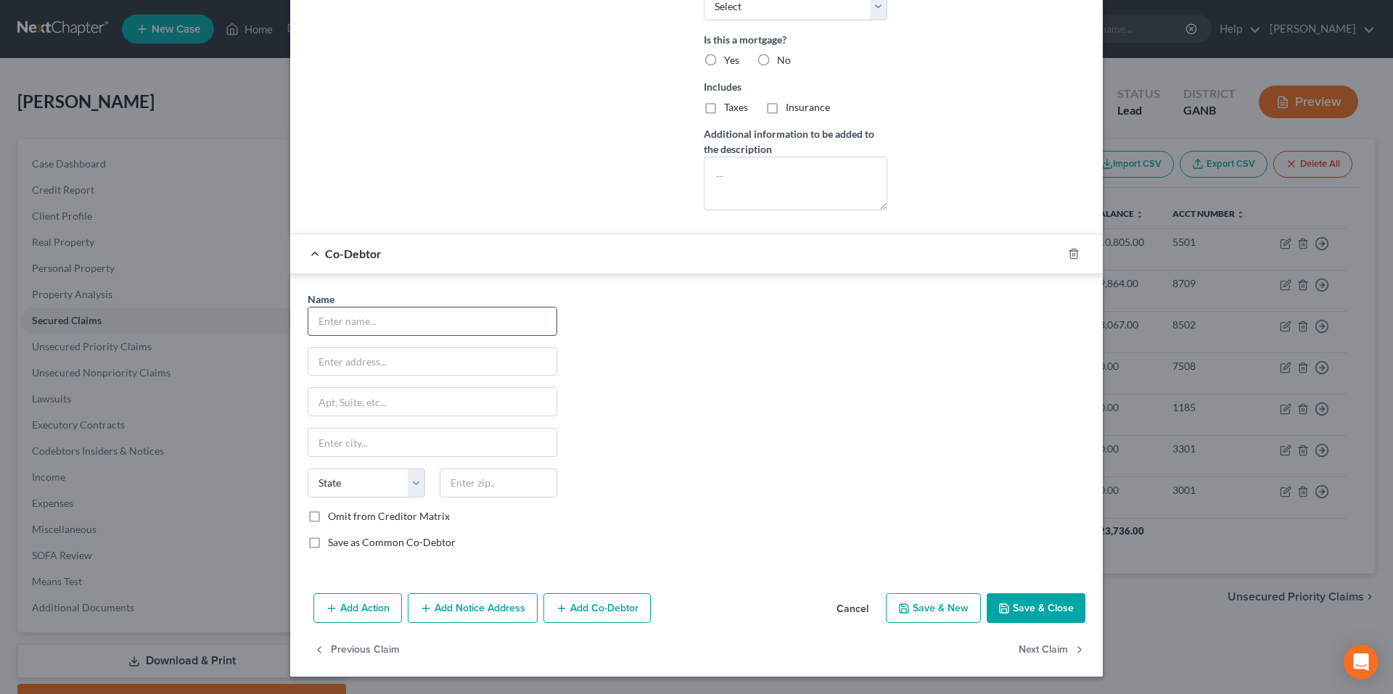
click at [500, 318] on input "text" at bounding box center [432, 322] width 248 height 28
type input "Elizabeth Ellen Cheek"
type input "961 Mulberry Trail"
click at [406, 442] on input "text" at bounding box center [432, 443] width 248 height 28
click at [342, 448] on input "text" at bounding box center [432, 443] width 248 height 28
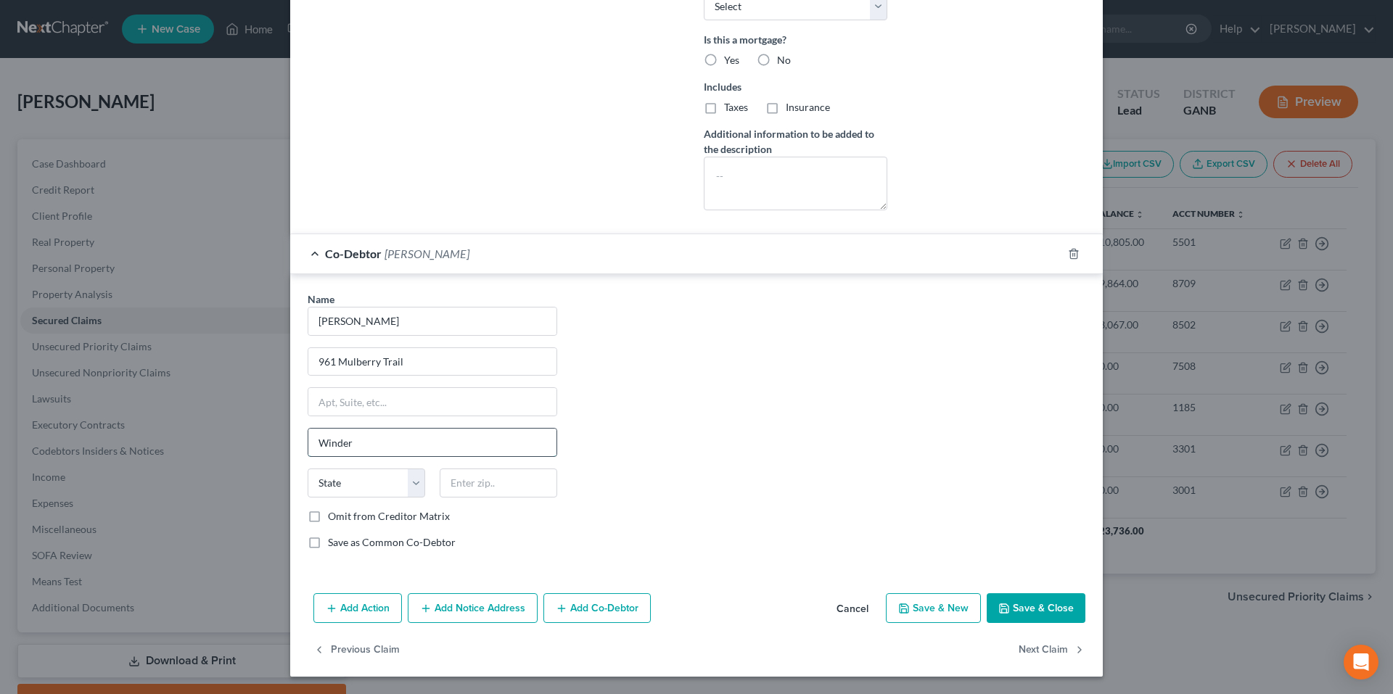
type input "Winder"
select select "10"
type input "30680"
type input "Apt A"
type input "30680"
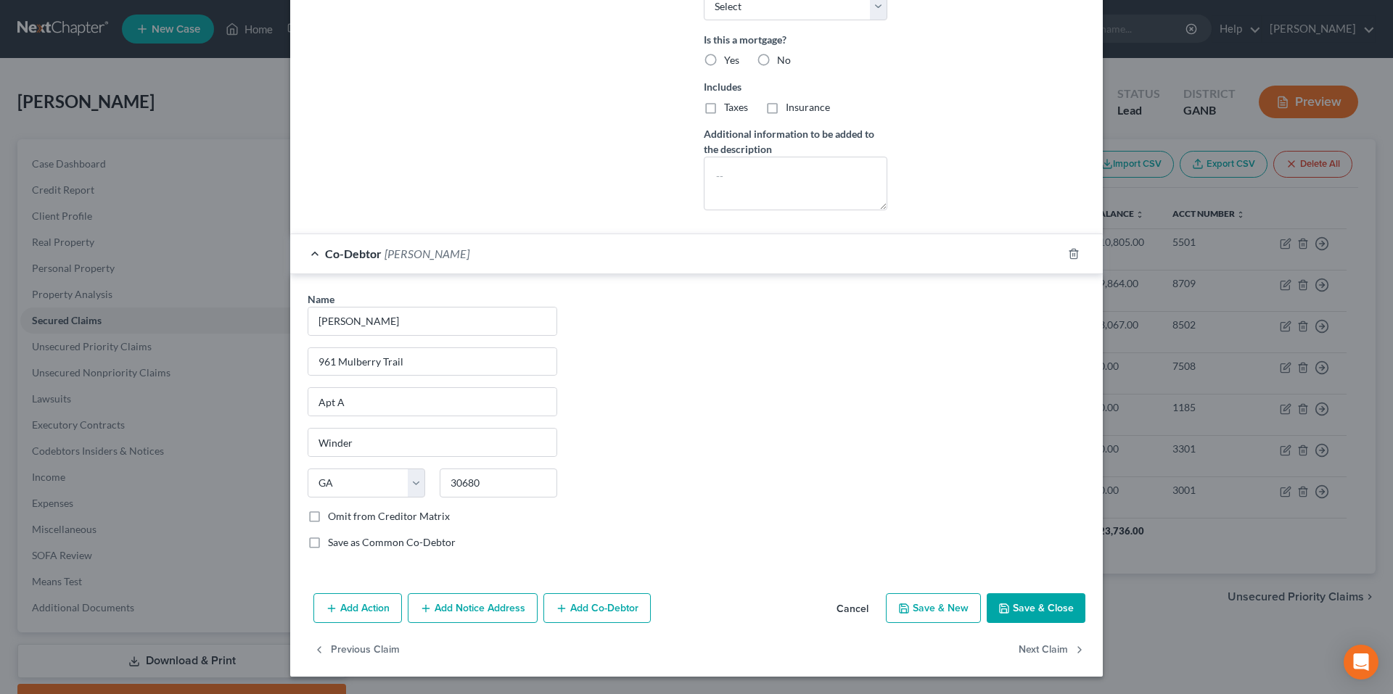
click at [328, 519] on label "Omit from Creditor Matrix" at bounding box center [389, 516] width 122 height 15
click at [334, 519] on input "Omit from Creditor Matrix" at bounding box center [338, 513] width 9 height 9
click at [328, 519] on label "Omit from Creditor Matrix" at bounding box center [389, 516] width 122 height 15
click at [334, 519] on input "Omit from Creditor Matrix" at bounding box center [338, 513] width 9 height 9
checkbox input "false"
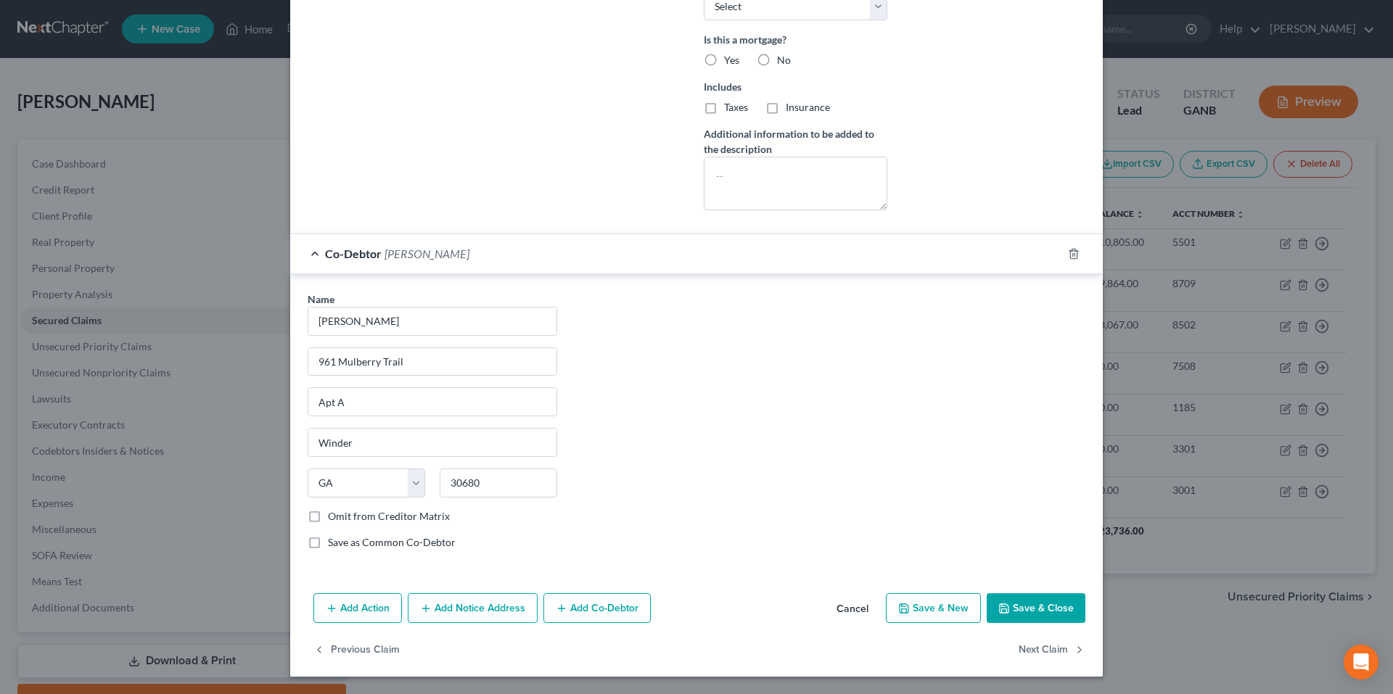
click at [328, 538] on label "Save as Common Co-Debtor" at bounding box center [392, 542] width 128 height 15
click at [334, 538] on input "Save as Common Co-Debtor" at bounding box center [338, 539] width 9 height 9
checkbox input "true"
click at [334, 250] on span "Co-Debtor" at bounding box center [353, 254] width 57 height 14
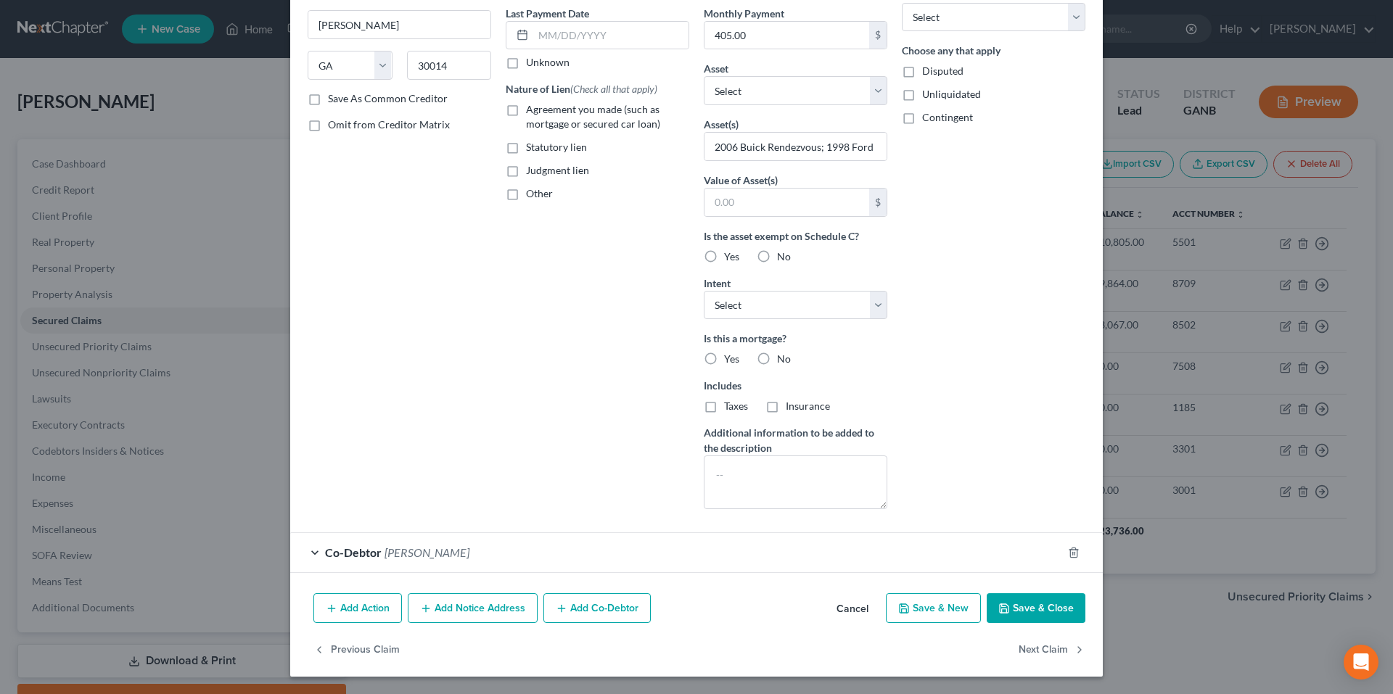
scroll to position [193, 0]
click at [497, 612] on button "Add Notice Address" at bounding box center [473, 608] width 130 height 30
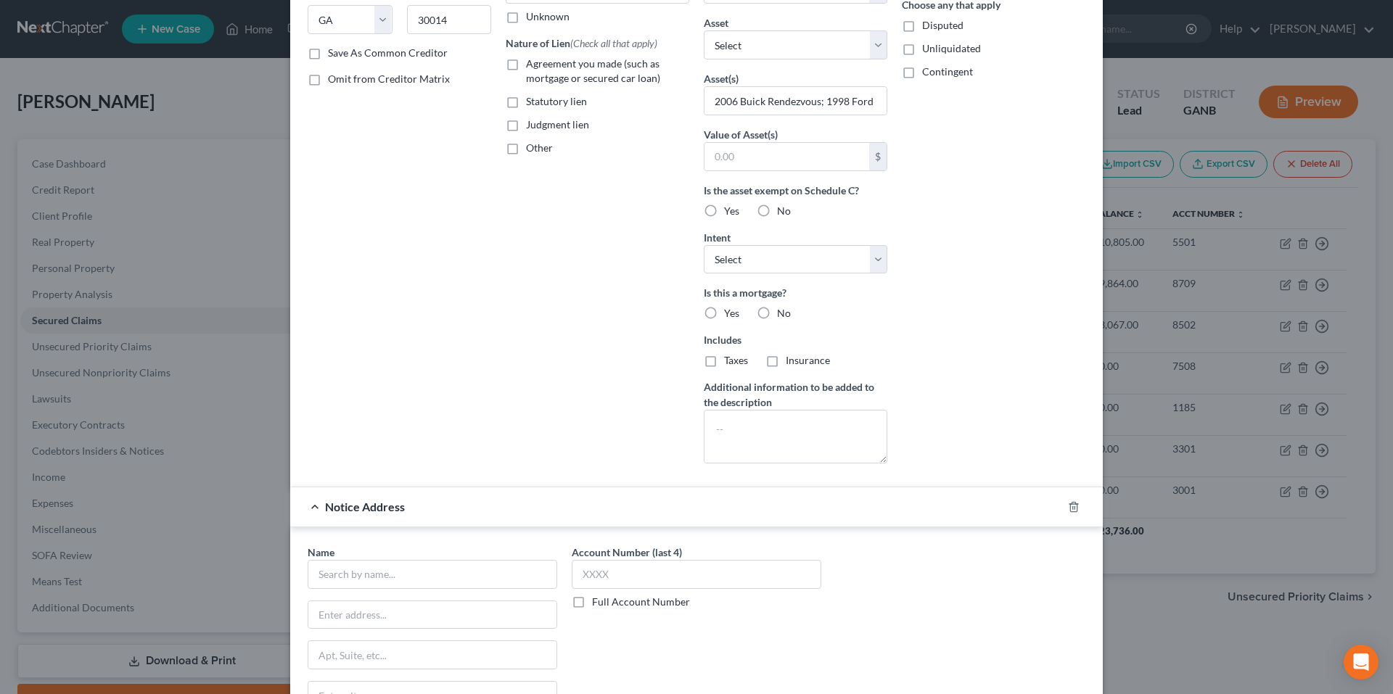
scroll to position [290, 0]
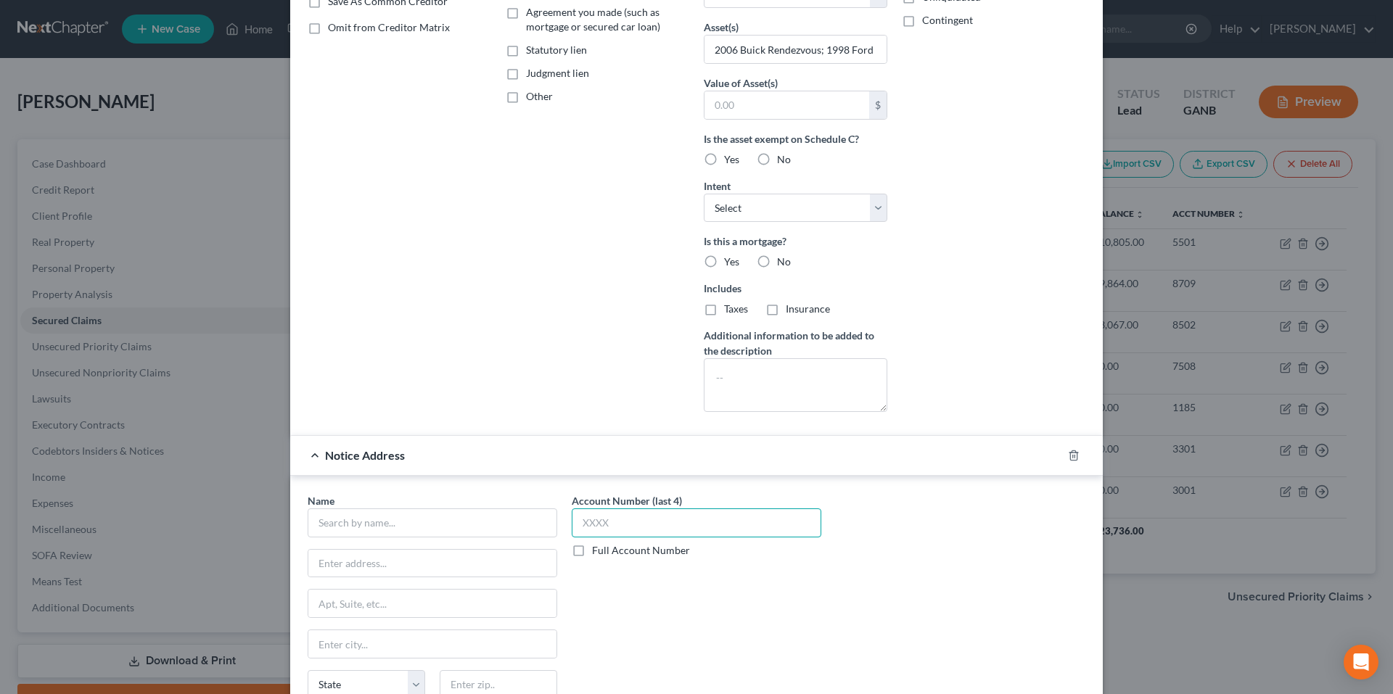
click at [661, 519] on input "text" at bounding box center [696, 522] width 249 height 29
type input "8709"
click at [448, 516] on input "text" at bounding box center [432, 522] width 249 height 29
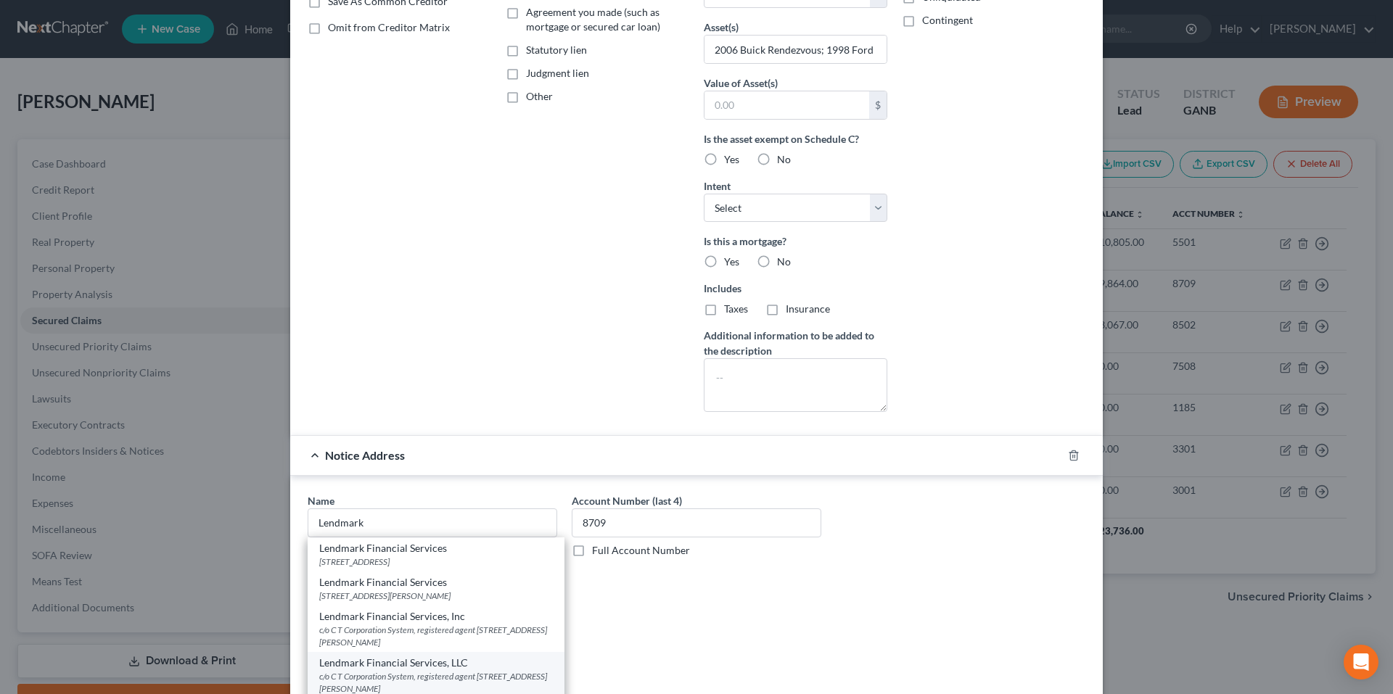
click at [484, 677] on div "c/o C T Corporation System, registered agent 289 S Culver St, Lawrenceville, GA…" at bounding box center [436, 682] width 234 height 25
type input "Lendmark Financial Services, LLC"
type input "c/o C T Corporation System, registered agent"
type input "289 S Culver St"
type input "Lawrenceville"
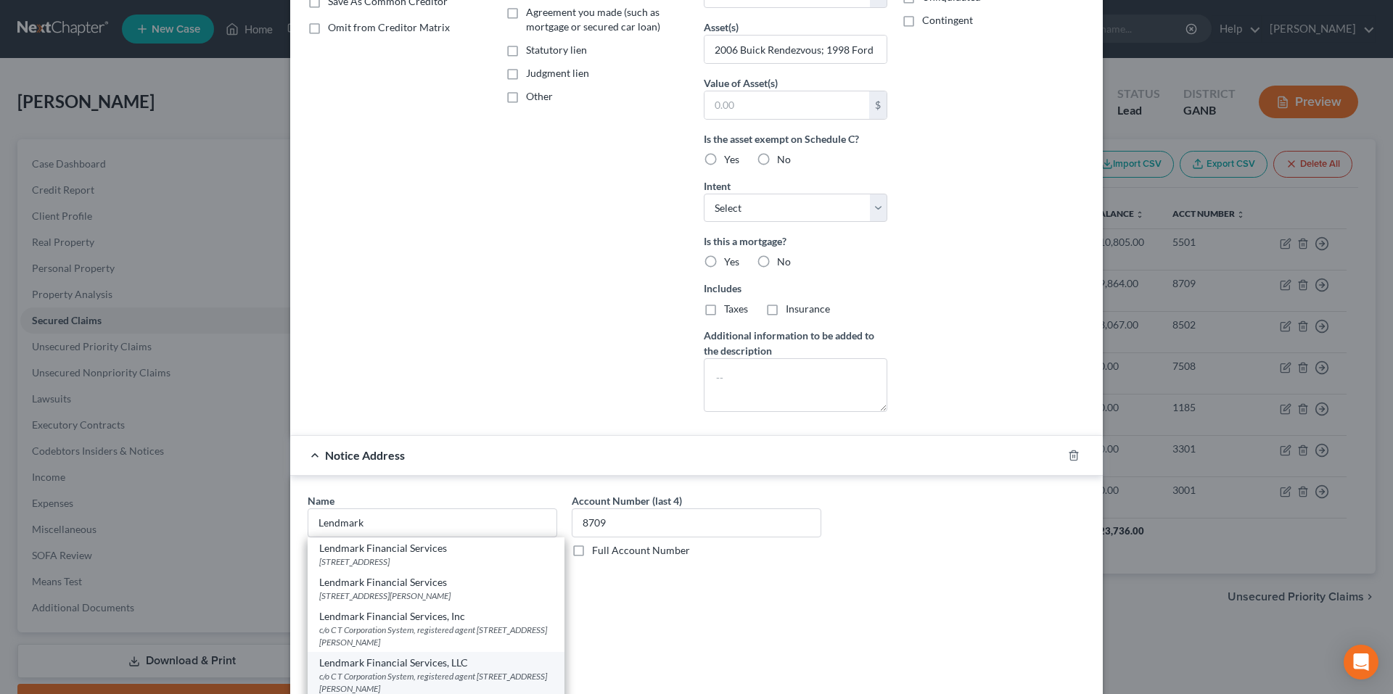
select select "10"
type input "30046"
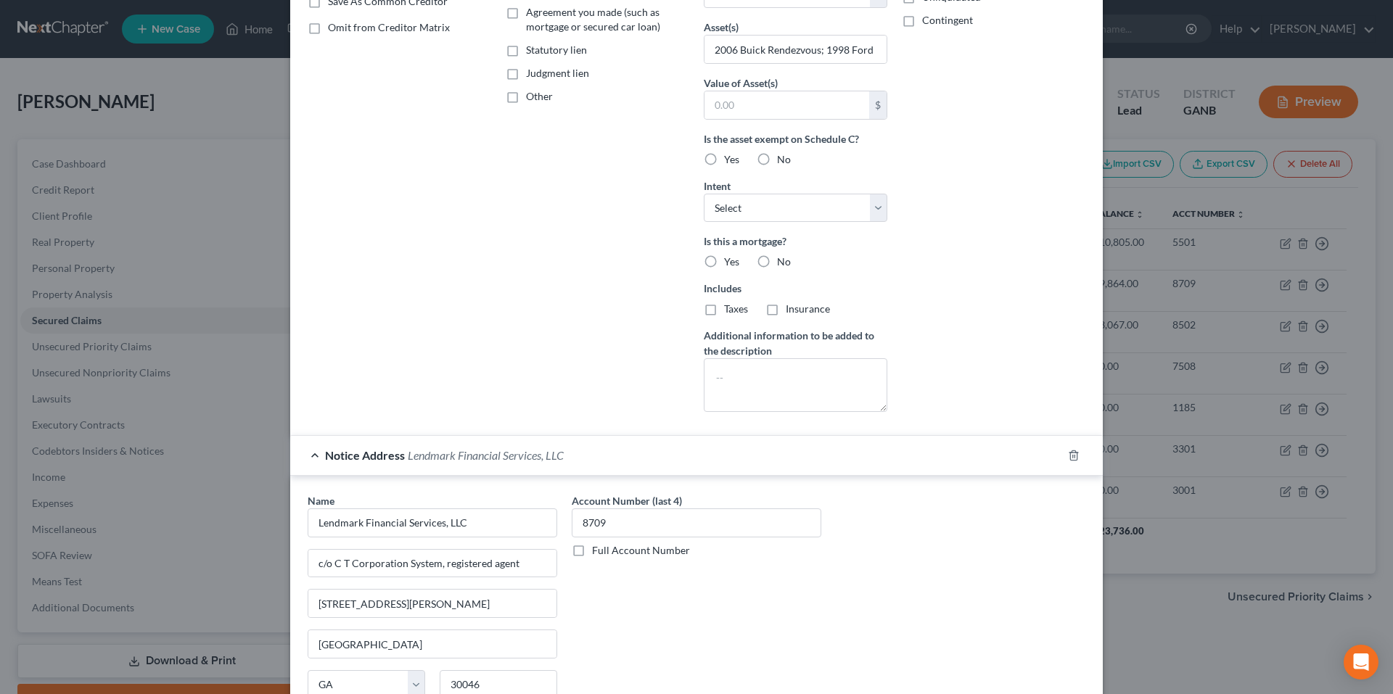
click at [377, 455] on span "Notice Address" at bounding box center [365, 455] width 80 height 14
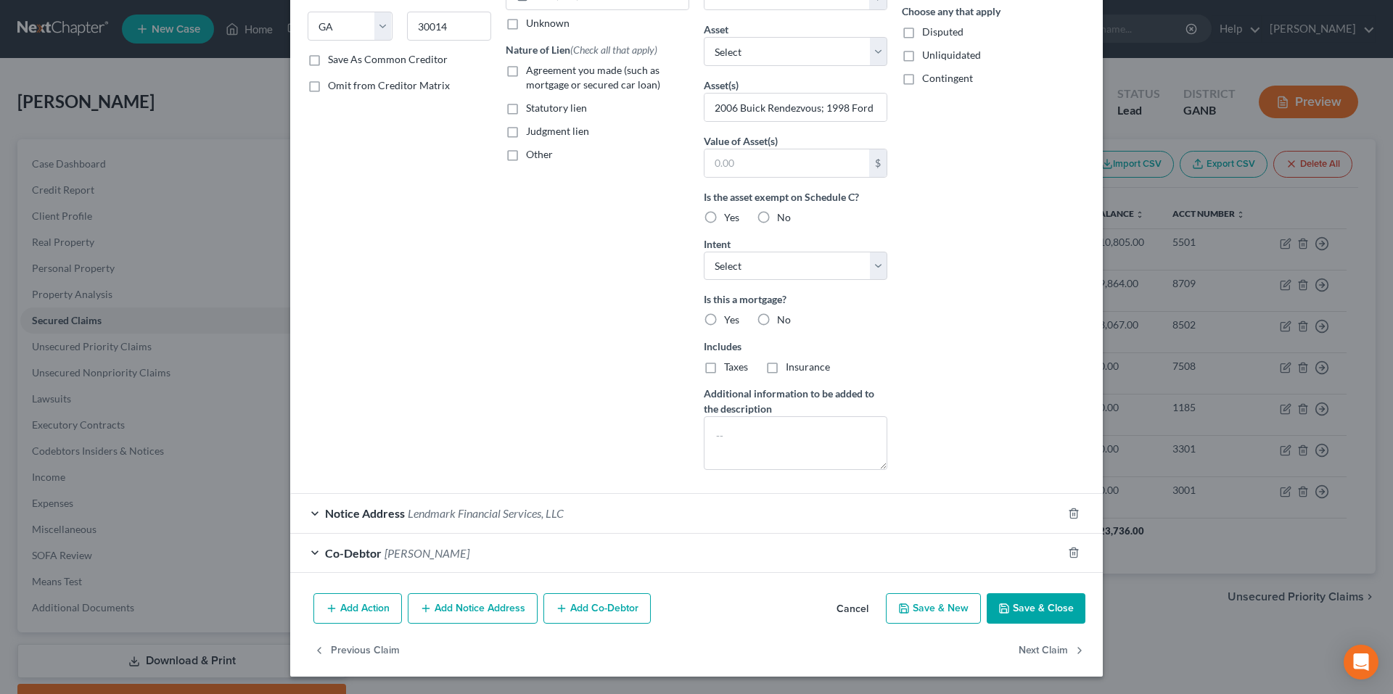
scroll to position [232, 0]
click at [451, 610] on button "Add Notice Address" at bounding box center [473, 608] width 130 height 30
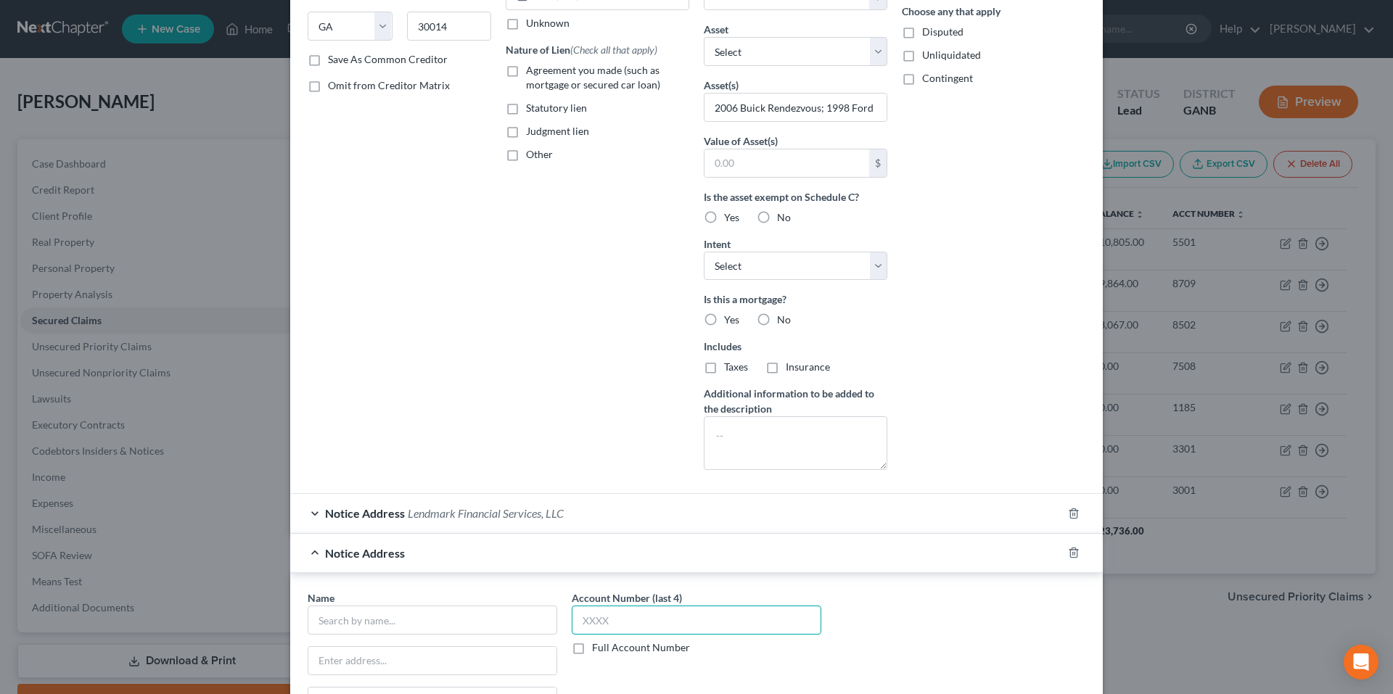
click at [650, 619] on input "text" at bounding box center [696, 620] width 249 height 29
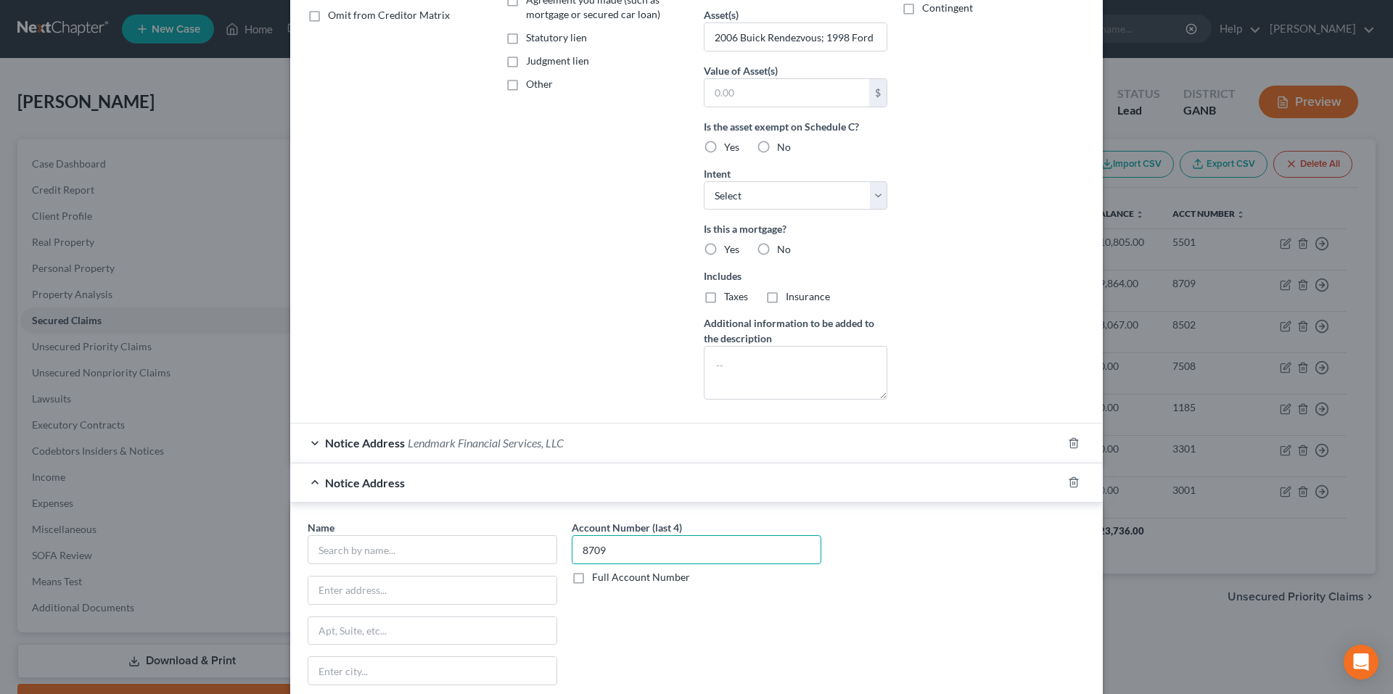
scroll to position [449, 0]
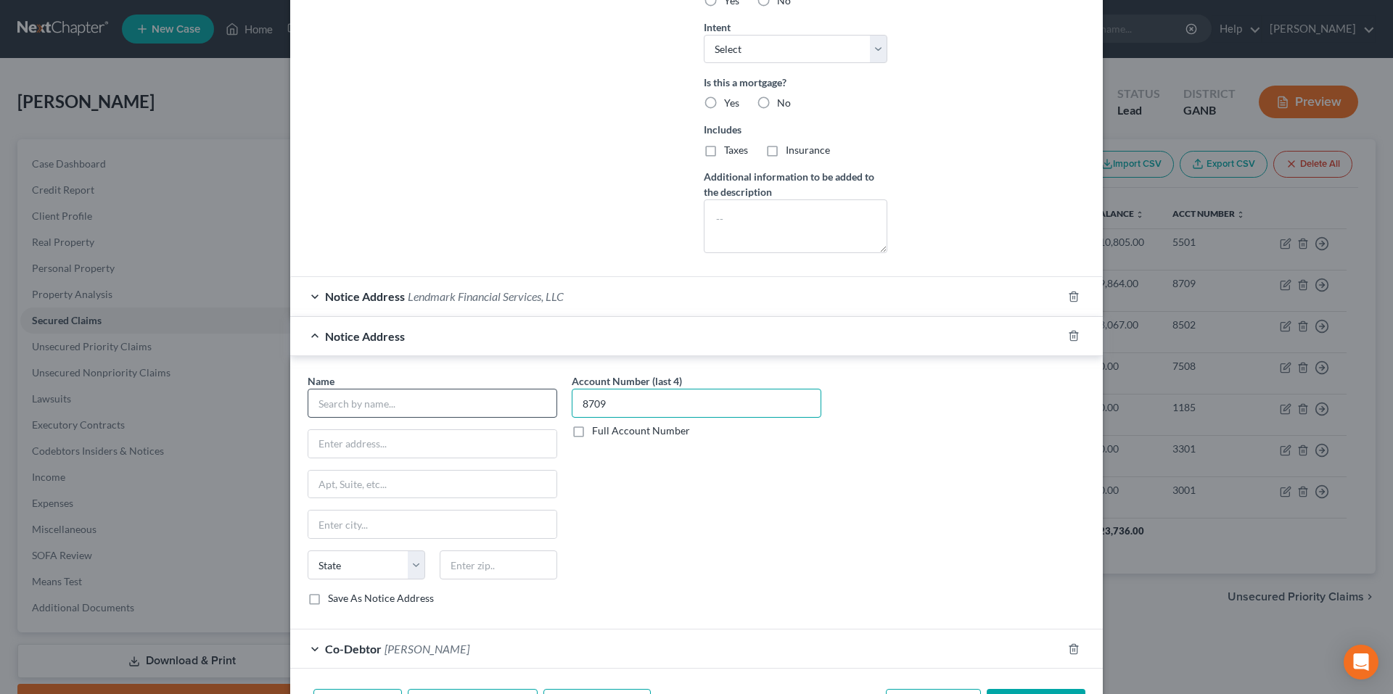
type input "8709"
click at [393, 404] on input "text" at bounding box center [432, 403] width 249 height 29
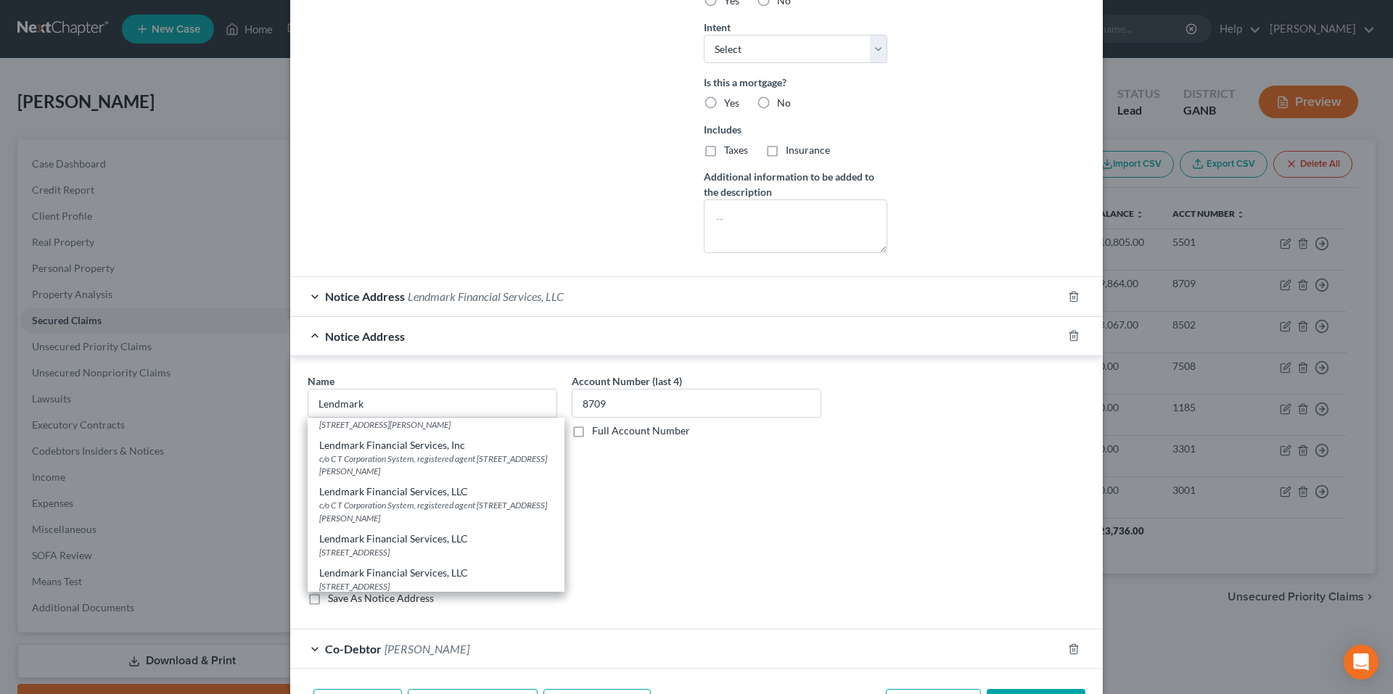
scroll to position [56, 0]
click at [498, 542] on div "916 Loganville Hwy Suite 1100, Bethlehem, GA 30620" at bounding box center [436, 548] width 234 height 12
type input "Lendmark Financial Services, LLC"
type input "916 Loganville Hwy"
type input "Suite 1100"
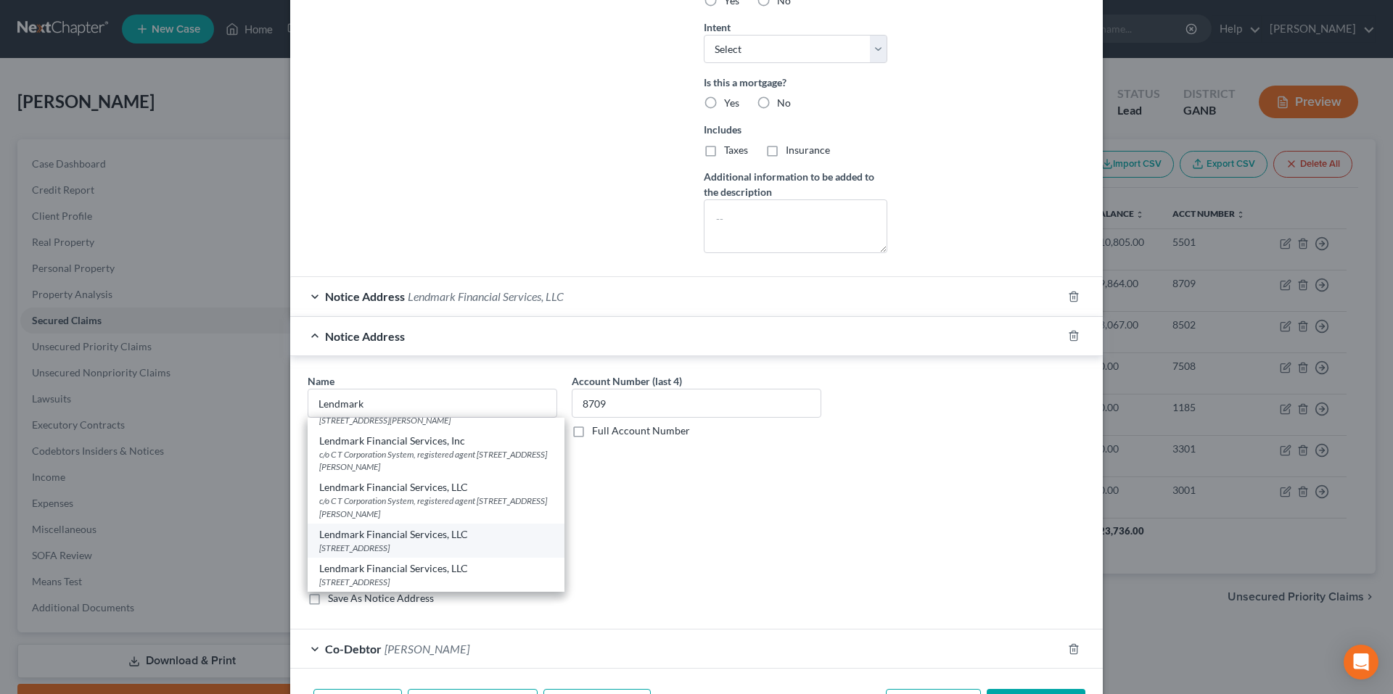
type input "Bethlehem"
select select "10"
type input "30620"
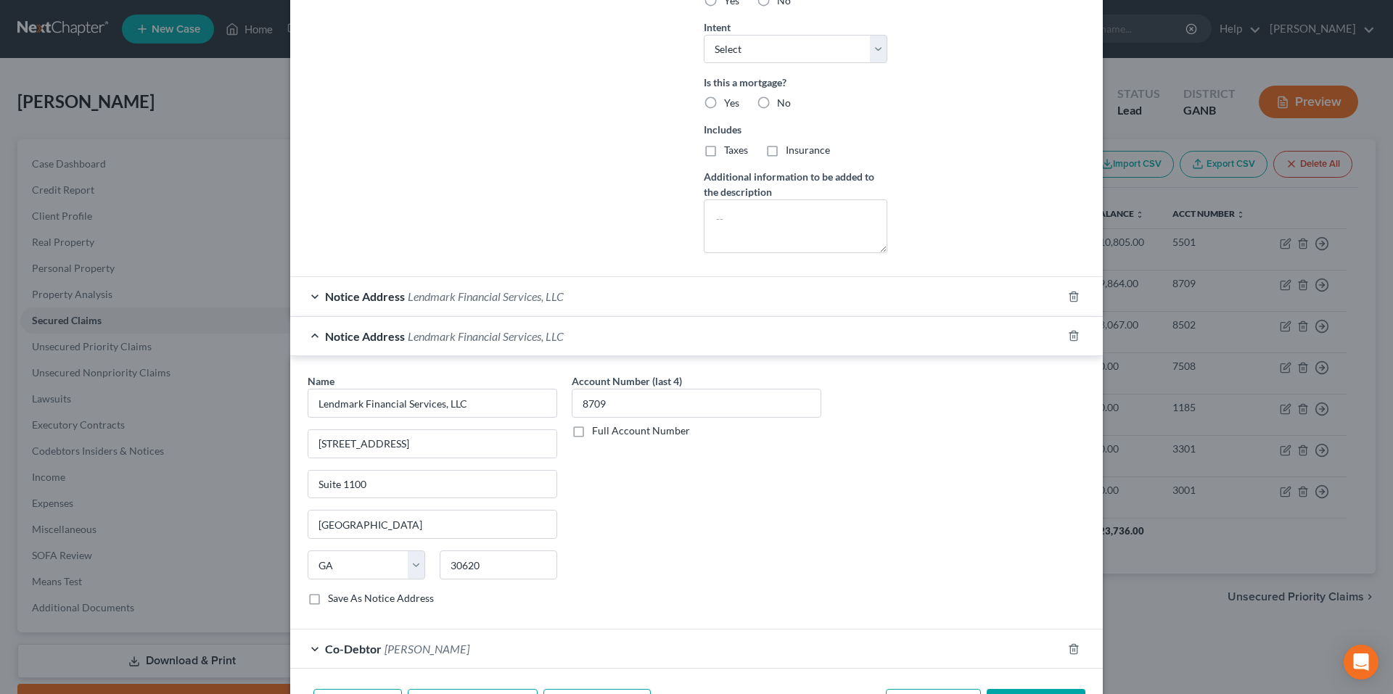
click at [330, 334] on span "Notice Address" at bounding box center [365, 336] width 80 height 14
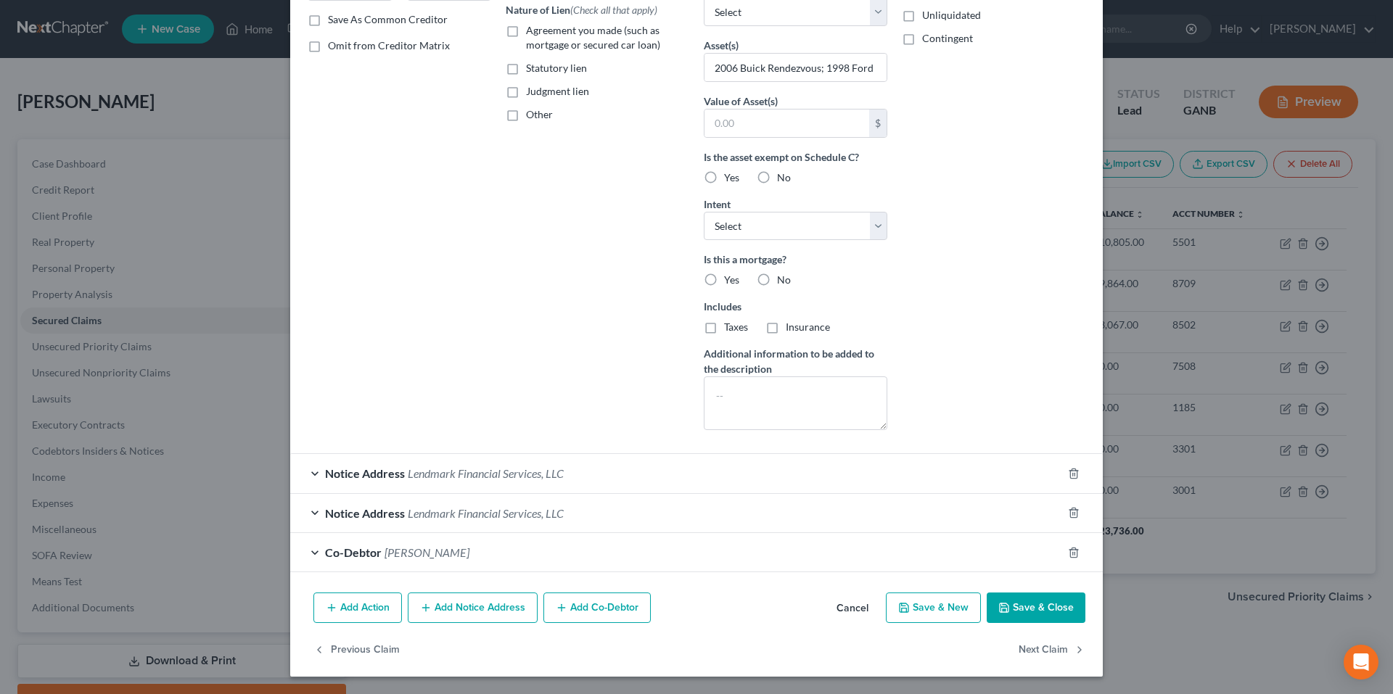
scroll to position [272, 0]
click at [1026, 612] on button "Save & Close" at bounding box center [1035, 608] width 99 height 30
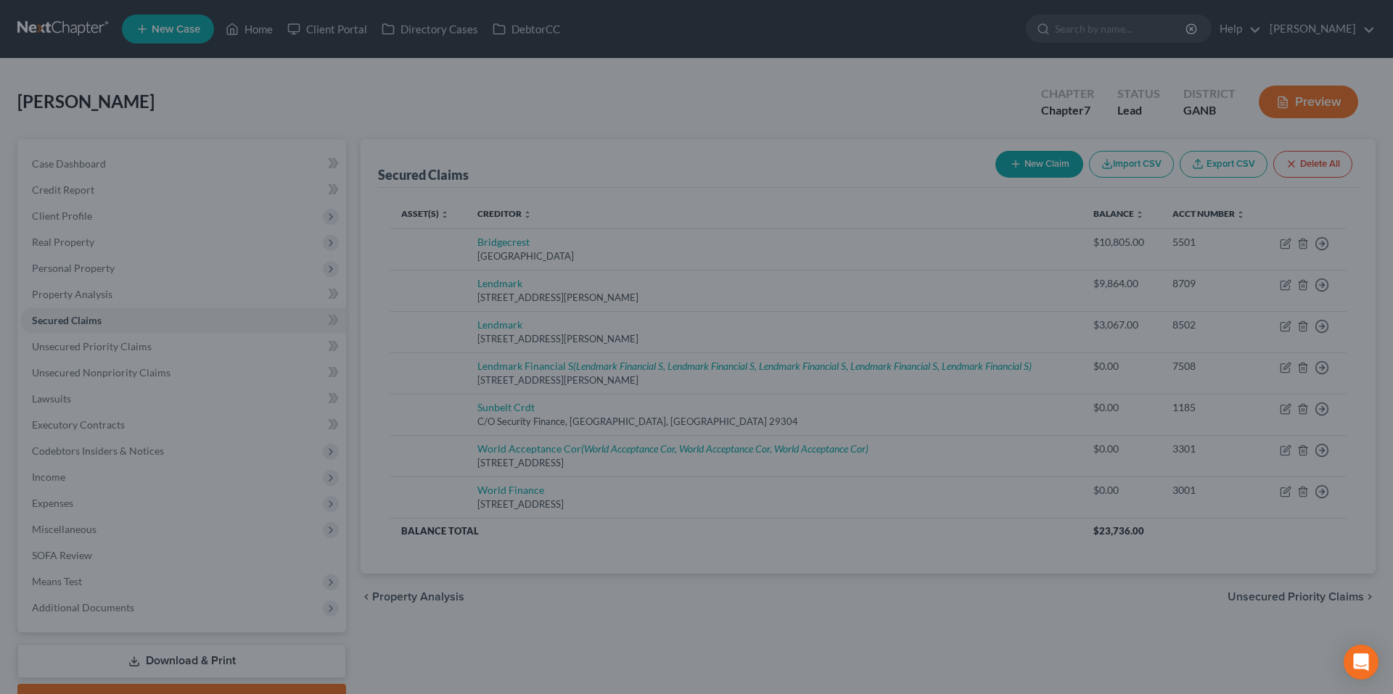
scroll to position [113, 0]
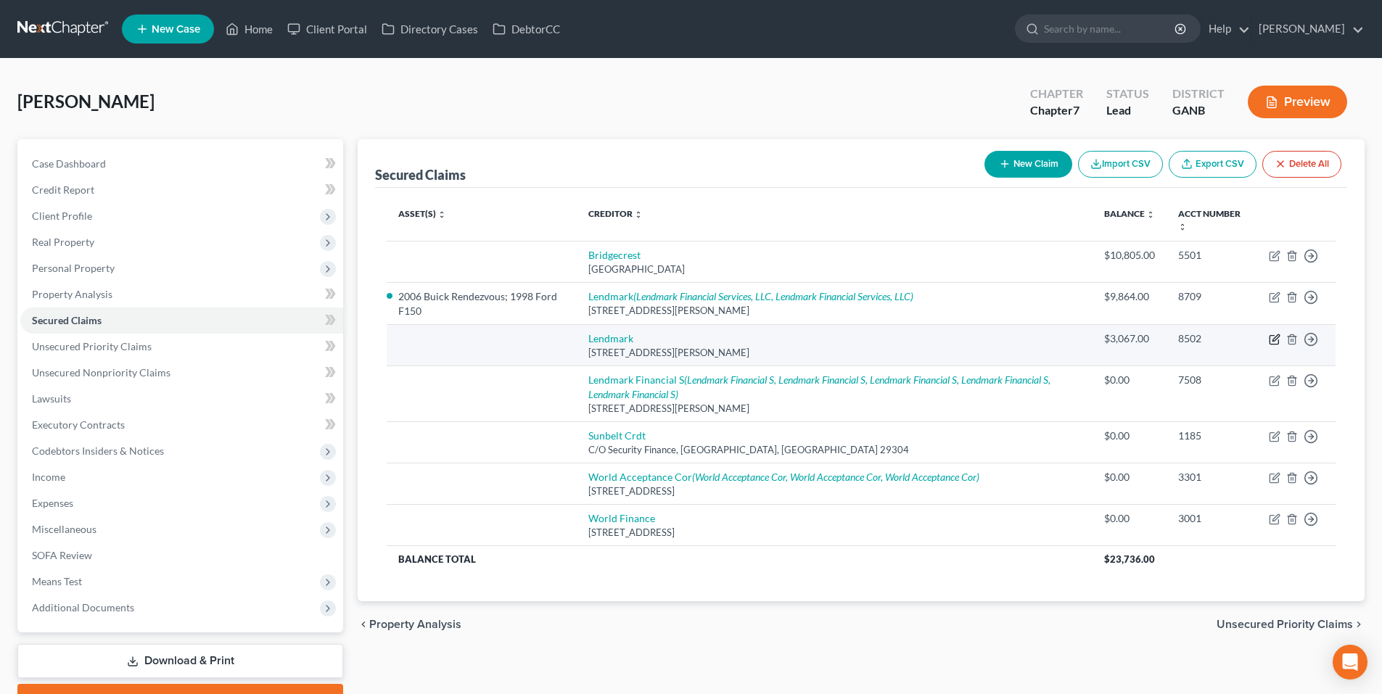
click at [1271, 340] on icon "button" at bounding box center [1275, 340] width 12 height 12
select select "10"
select select "0"
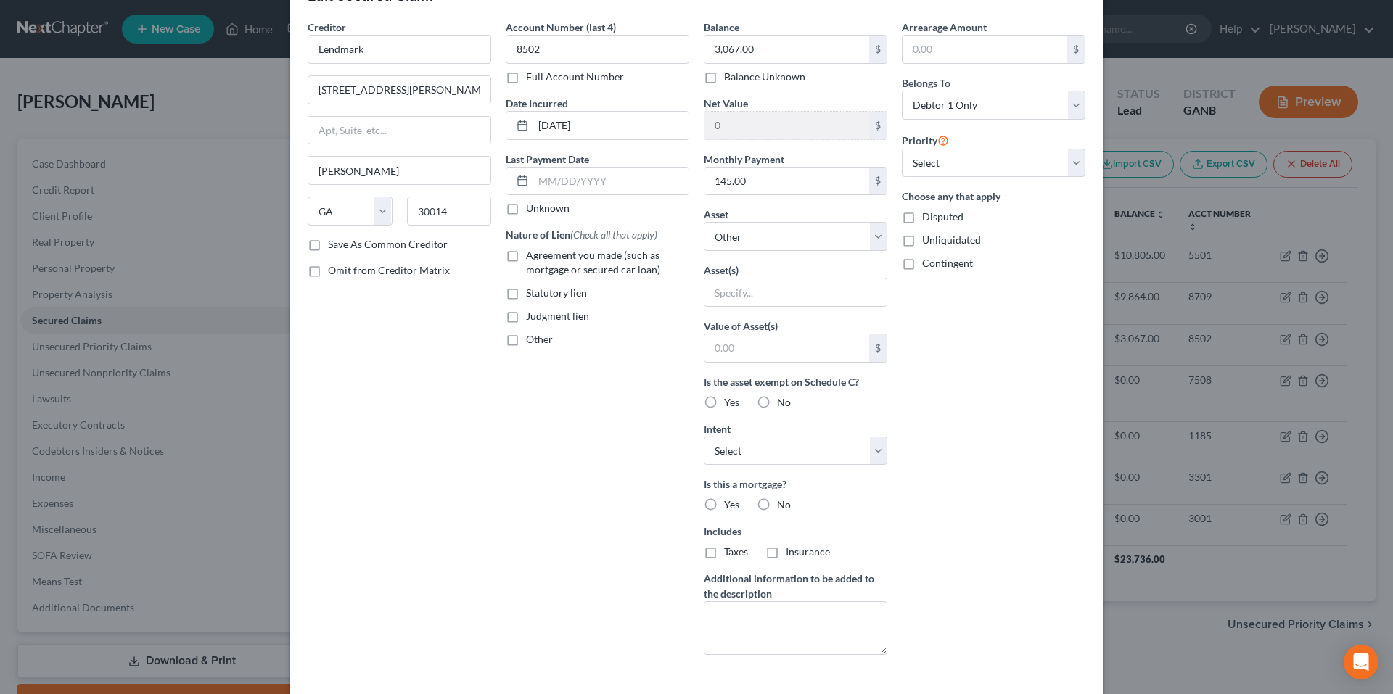
scroll to position [73, 0]
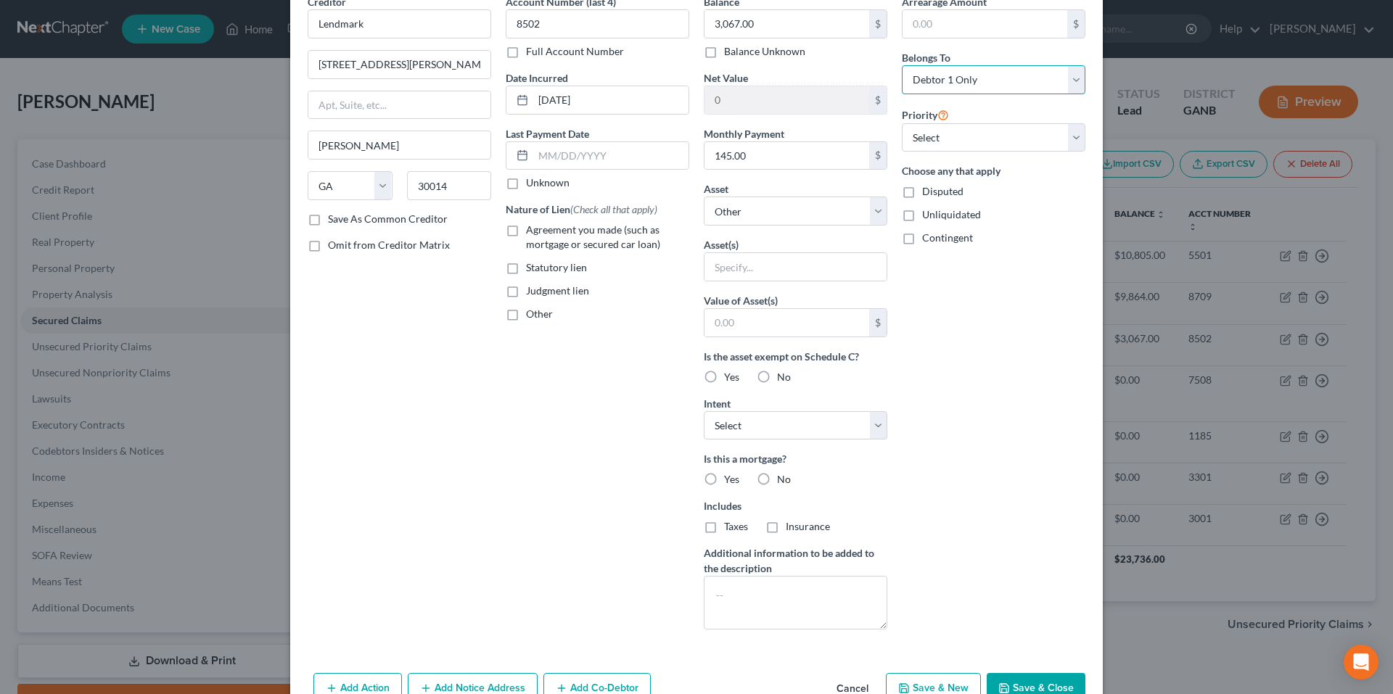
click at [989, 78] on select "Select Debtor 1 Only Debtor 2 Only Debtor 1 And Debtor 2 Only At Least One Of T…" at bounding box center [993, 79] width 183 height 29
select select "3"
click at [902, 65] on select "Select Debtor 1 Only Debtor 2 Only Debtor 1 And Debtor 2 Only At Least One Of T…" at bounding box center [993, 79] width 183 height 29
click at [1006, 290] on div "Arrearage Amount $ Belongs To * Select Debtor 1 Only Debtor 2 Only Debtor 1 And…" at bounding box center [993, 317] width 198 height 647
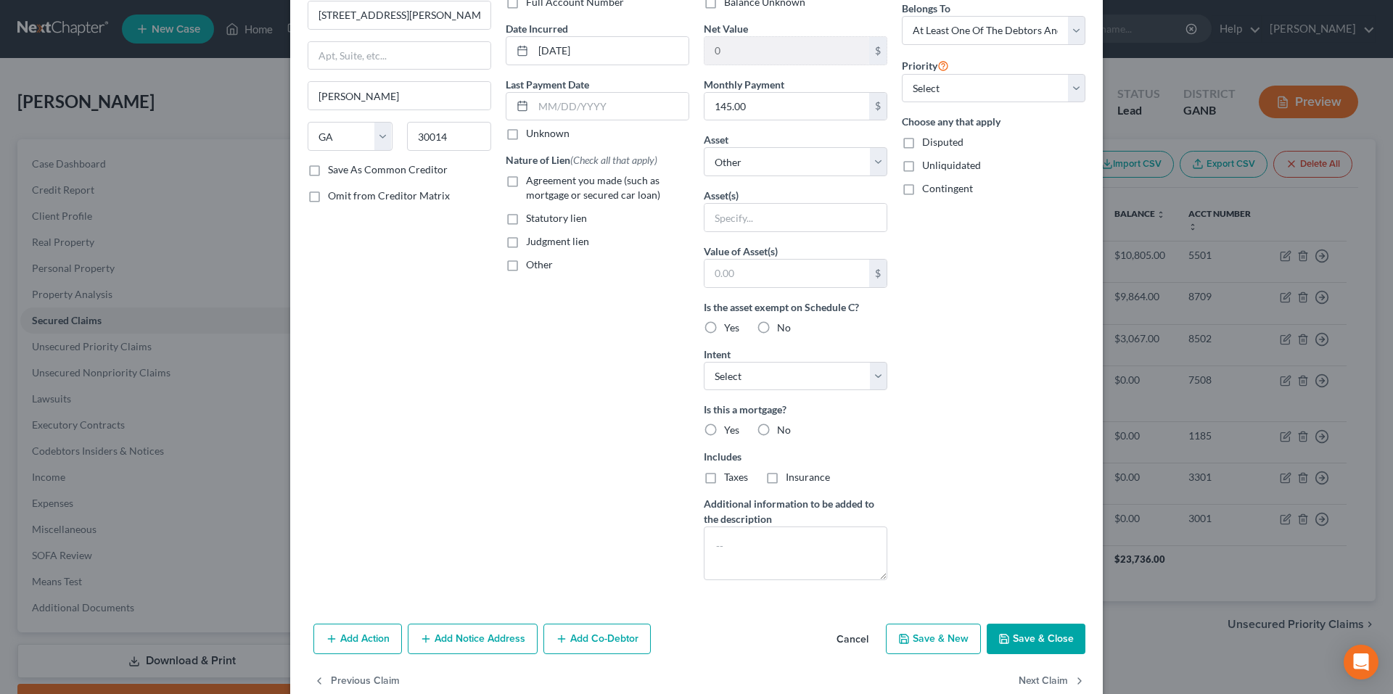
scroll to position [153, 0]
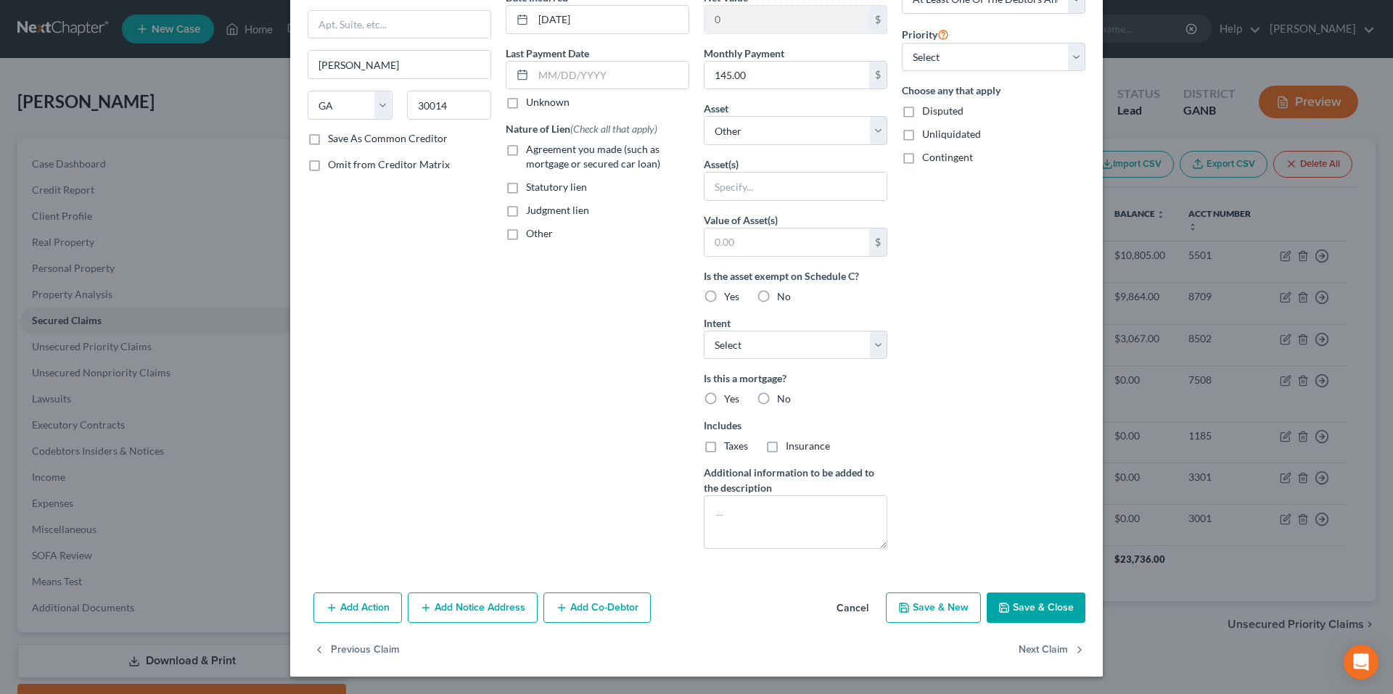
click at [602, 609] on button "Add Co-Debtor" at bounding box center [596, 608] width 107 height 30
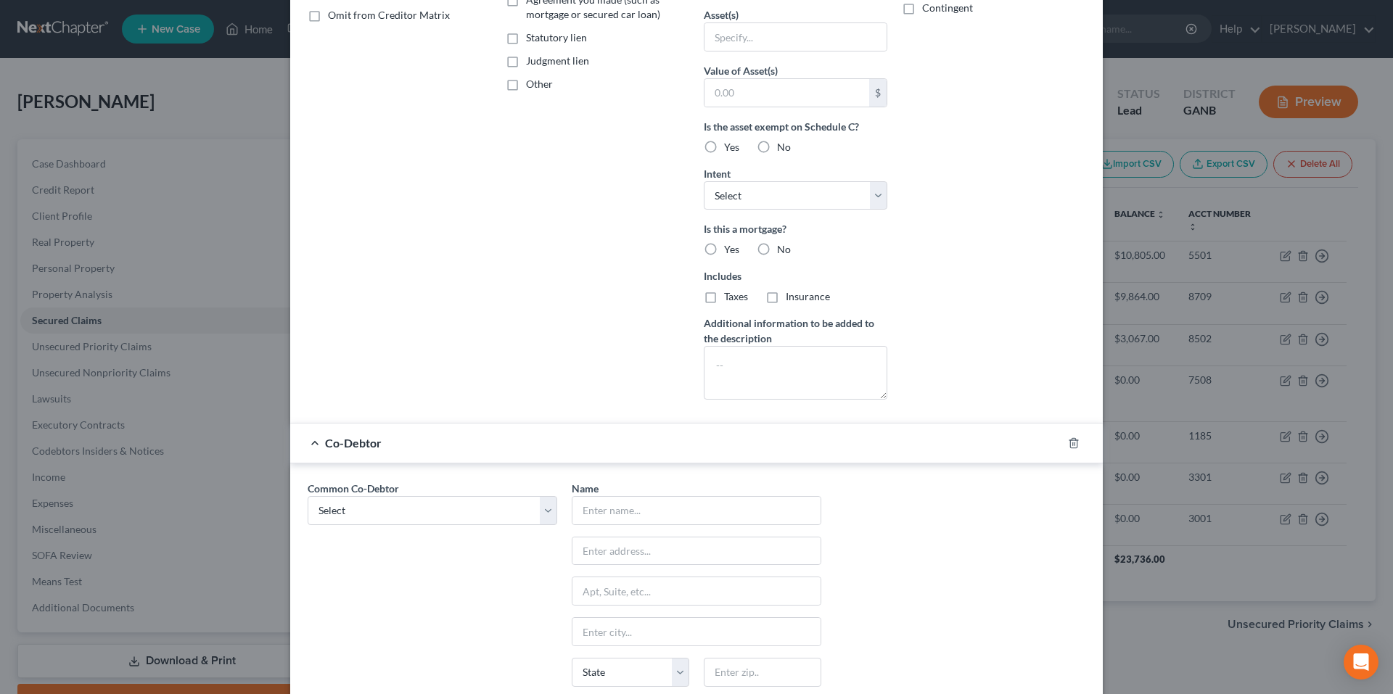
scroll to position [371, 0]
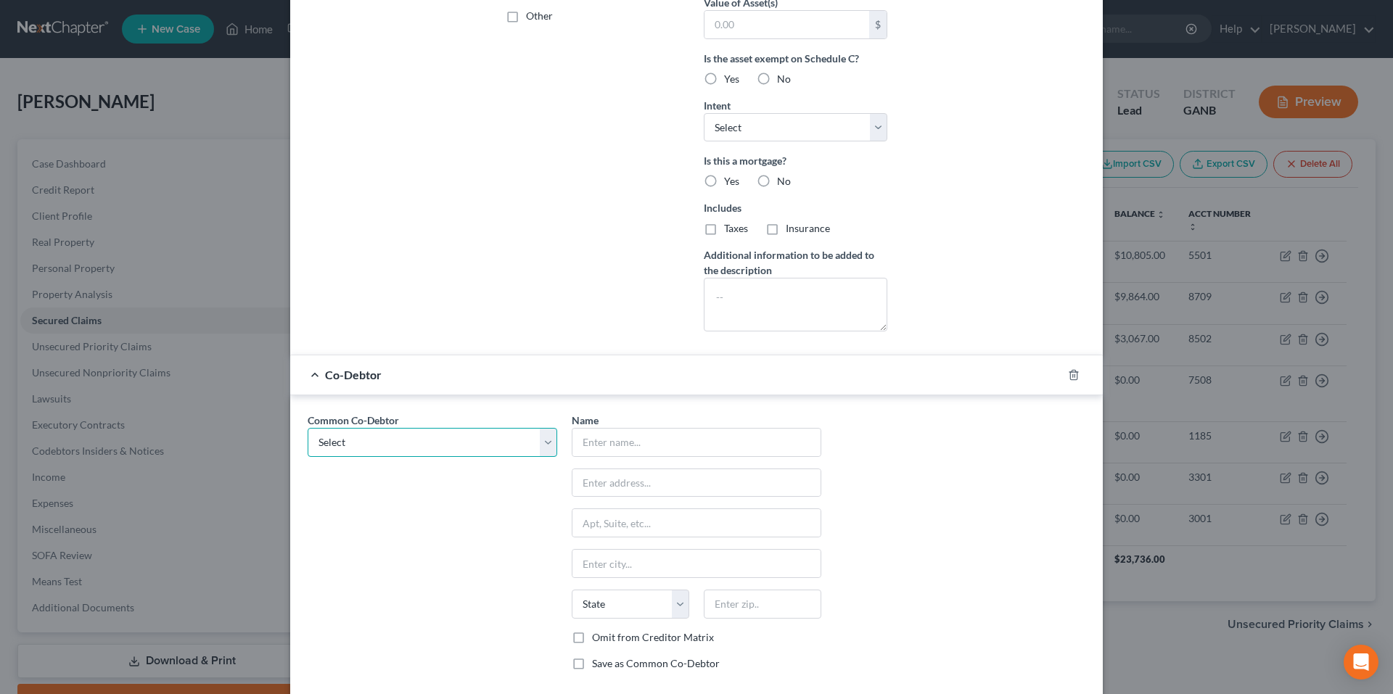
click at [432, 445] on select "Select Elizabeth Ellen Cheek" at bounding box center [432, 442] width 249 height 29
click at [437, 454] on select "Select Elizabeth Ellen Cheek" at bounding box center [432, 442] width 249 height 29
select select "0"
click at [308, 428] on select "Select Elizabeth Ellen Cheek" at bounding box center [432, 442] width 249 height 29
type input "Elizabeth Ellen Cheek"
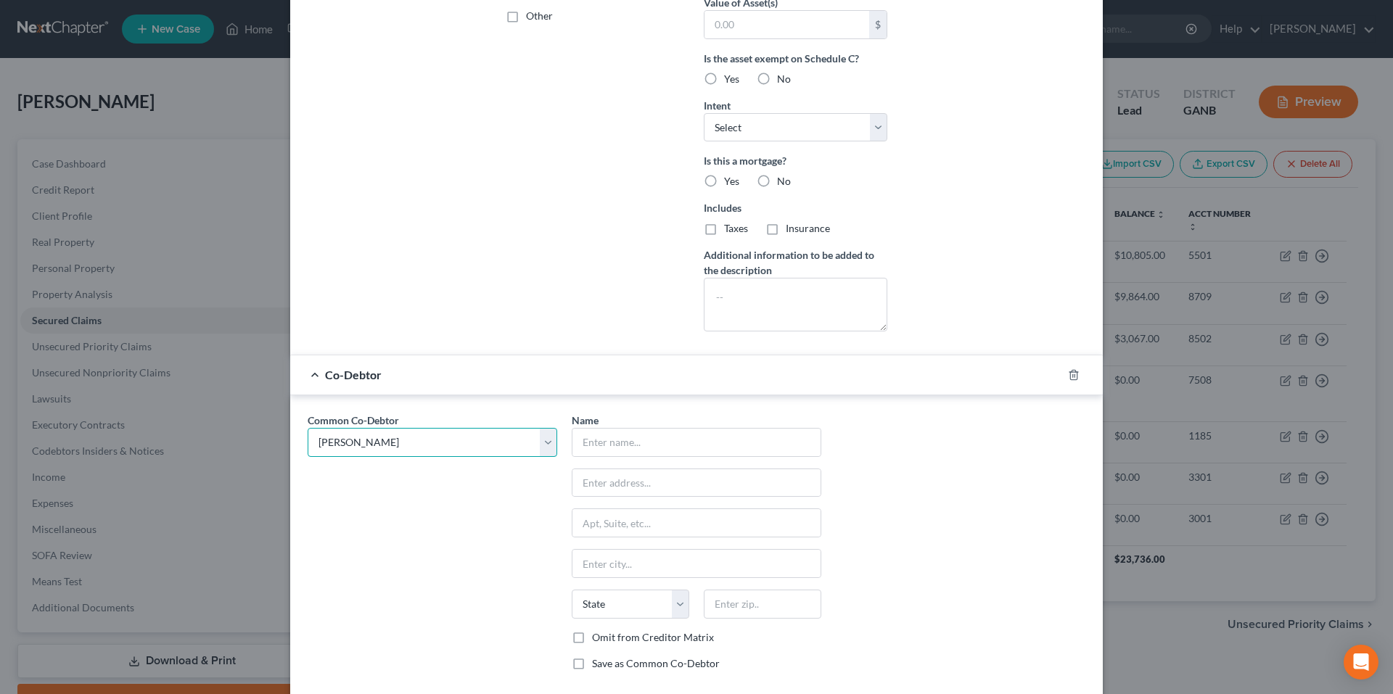
type input "961 Mulberry Trail"
type input "Apt A"
type input "Winder"
select select "10"
type input "30680"
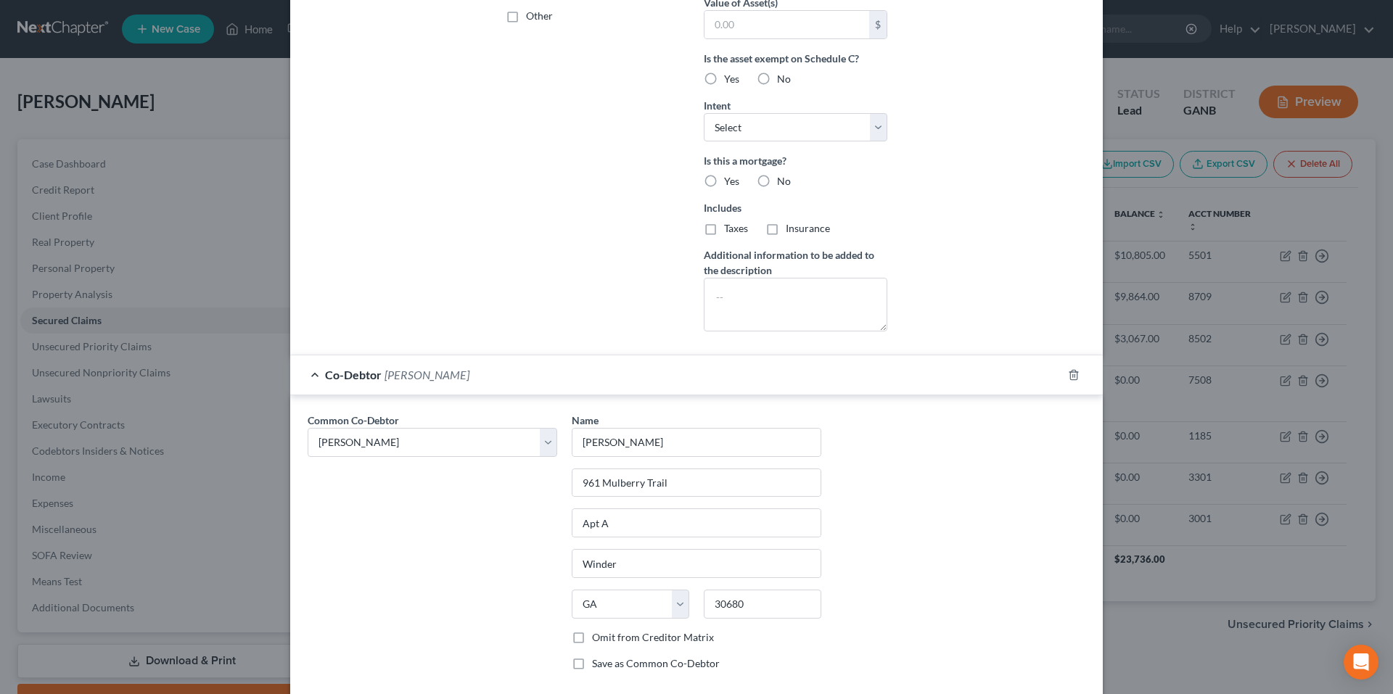
click at [348, 369] on span "Co-Debtor" at bounding box center [353, 375] width 57 height 14
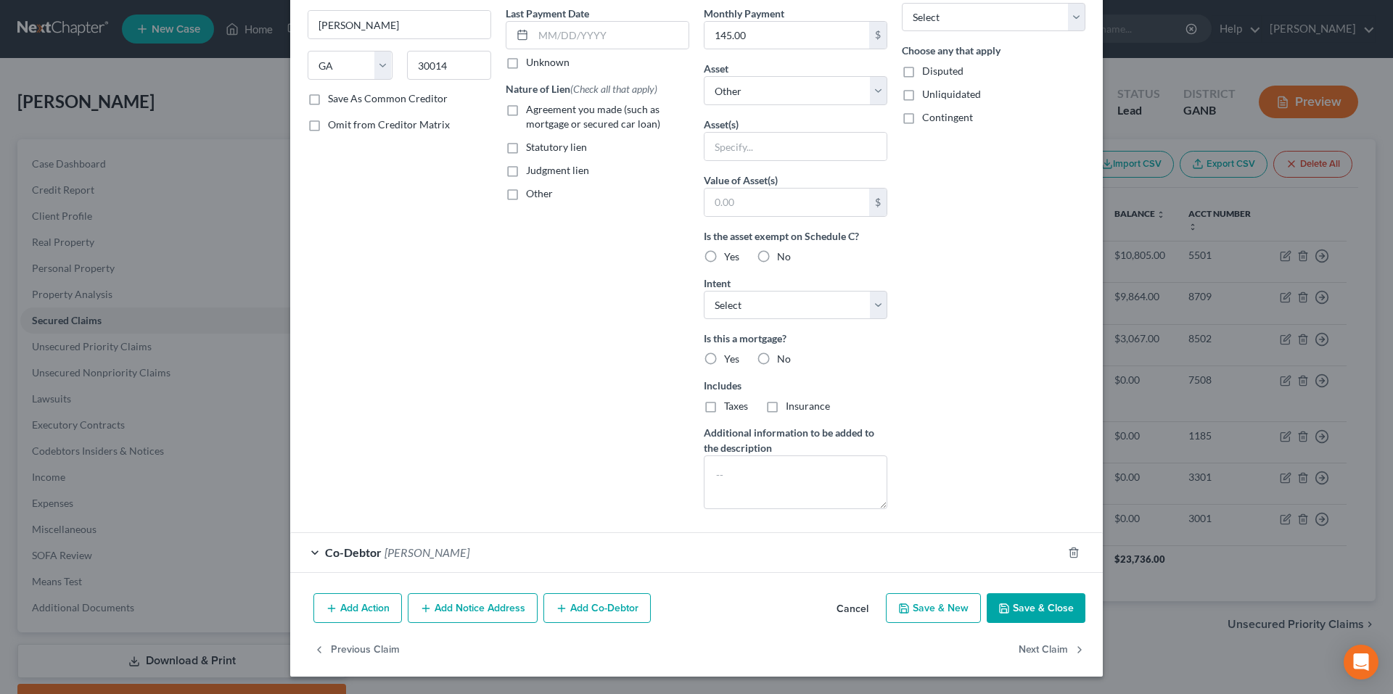
scroll to position [193, 0]
click at [463, 611] on button "Add Notice Address" at bounding box center [473, 608] width 130 height 30
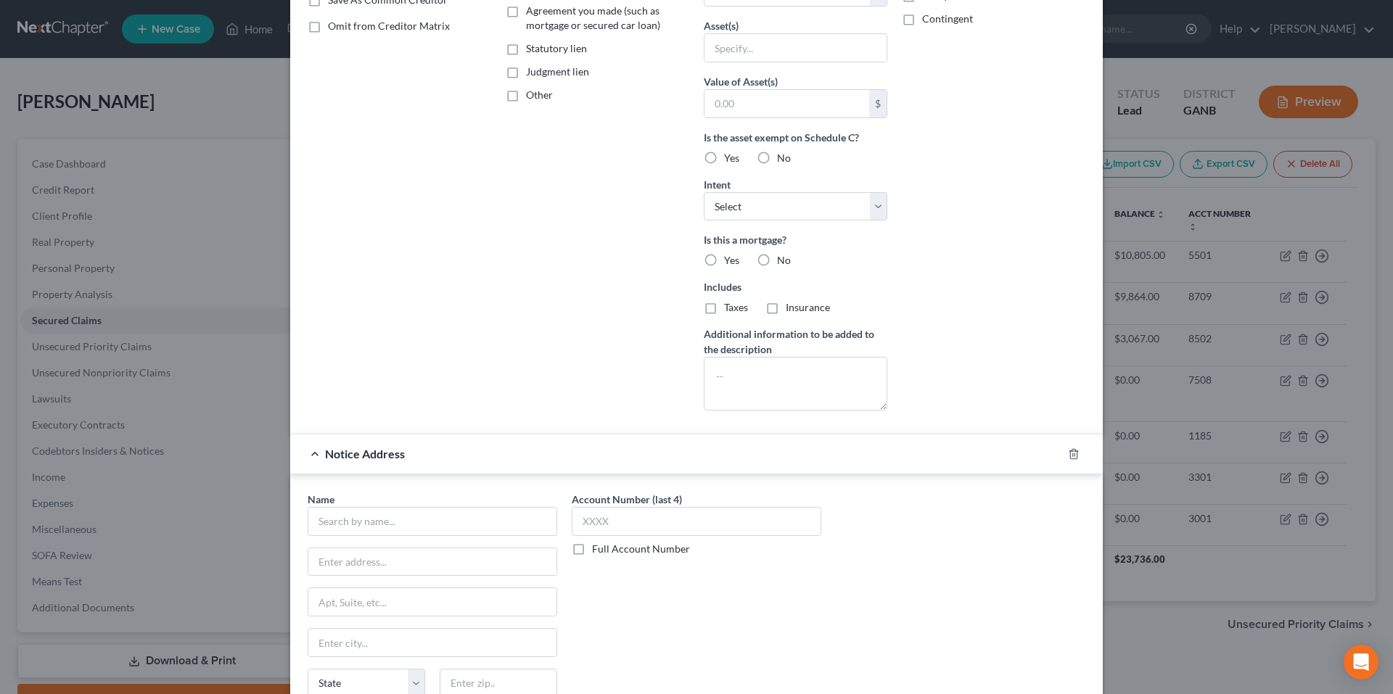
scroll to position [506, 0]
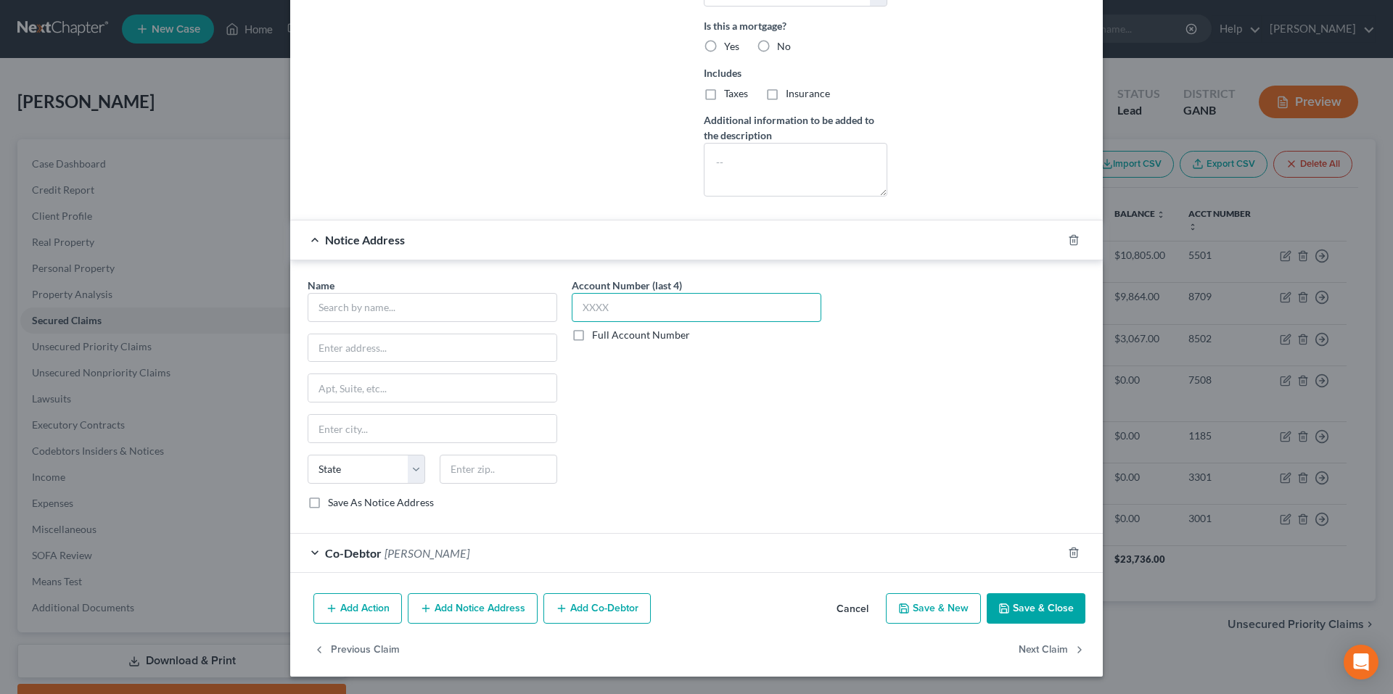
click at [679, 300] on input "text" at bounding box center [696, 307] width 249 height 29
type input "8502"
click at [395, 295] on input "text" at bounding box center [432, 307] width 249 height 29
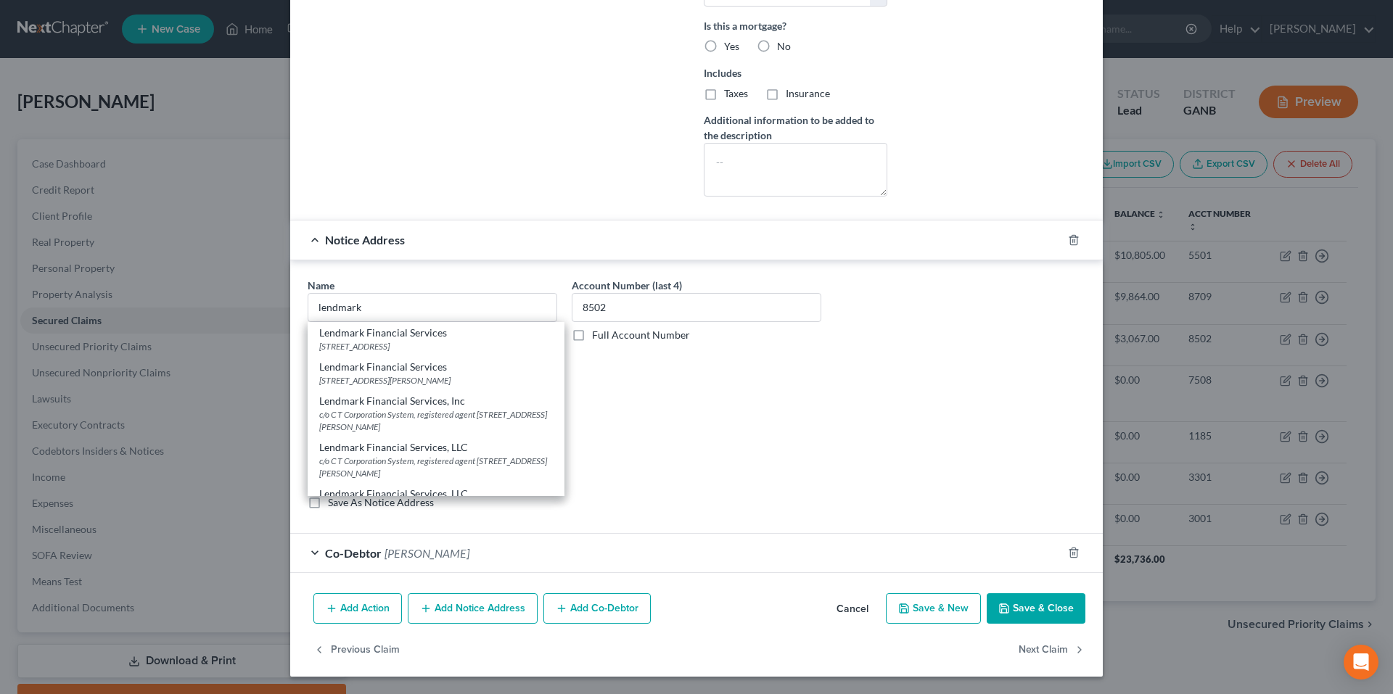
click at [424, 468] on div "c/o C T Corporation System, registered agent 289 S Culver St, Lawrenceville, GA…" at bounding box center [436, 467] width 234 height 25
type input "Lendmark Financial Services, LLC"
type input "c/o C T Corporation System, registered agent"
type input "289 S Culver St"
type input "Lawrenceville"
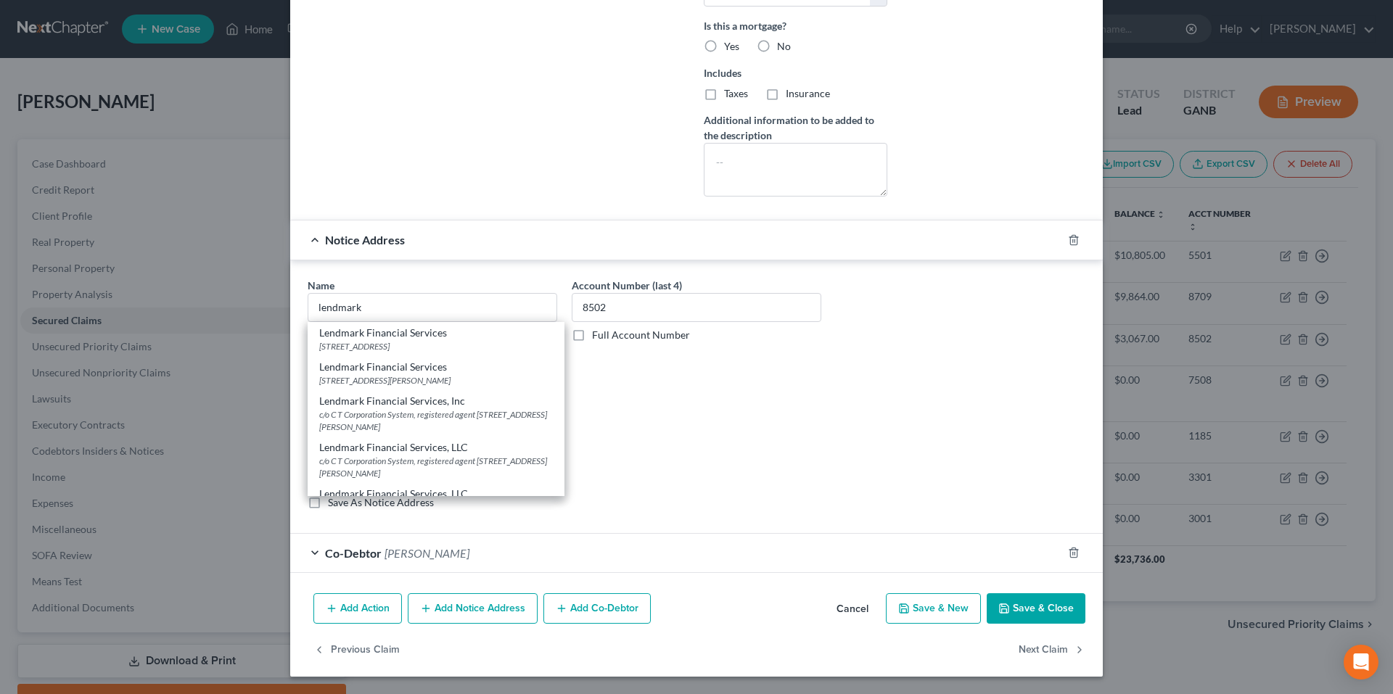
select select "10"
type input "30046"
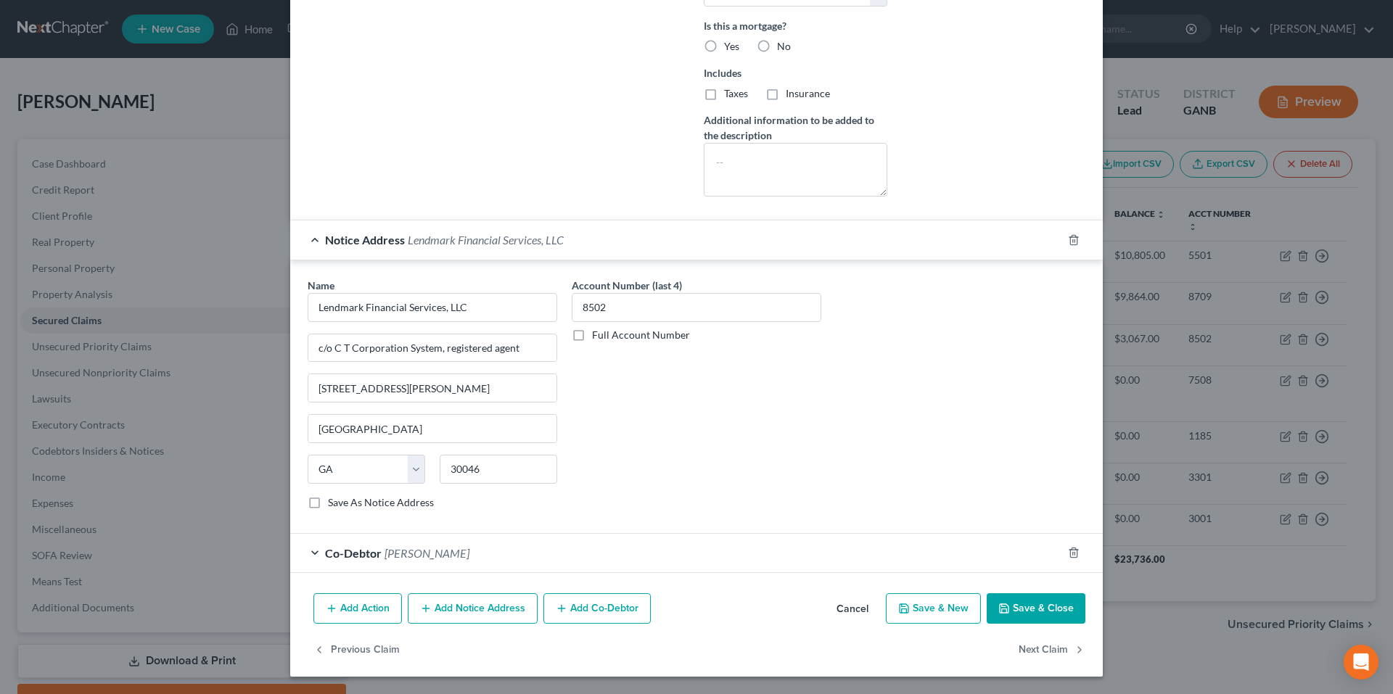
click at [333, 237] on span "Notice Address" at bounding box center [365, 240] width 80 height 14
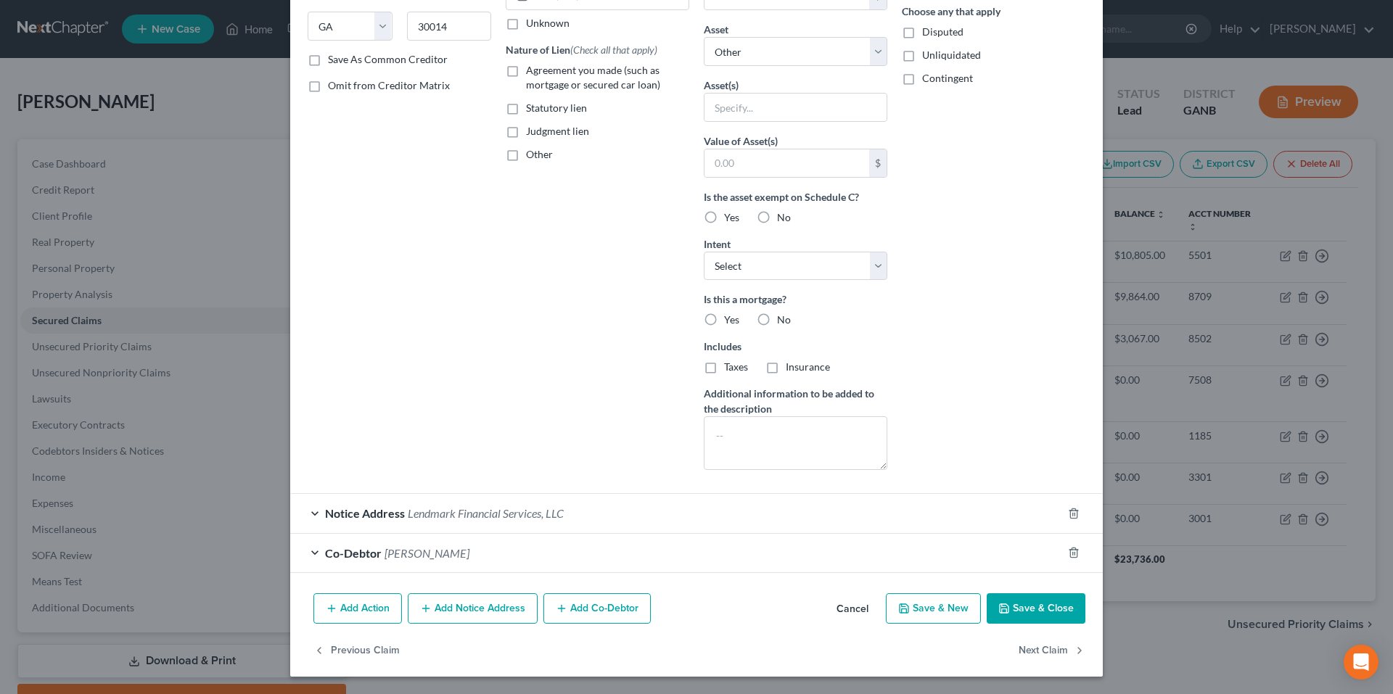
scroll to position [232, 0]
click at [490, 605] on button "Add Notice Address" at bounding box center [473, 608] width 130 height 30
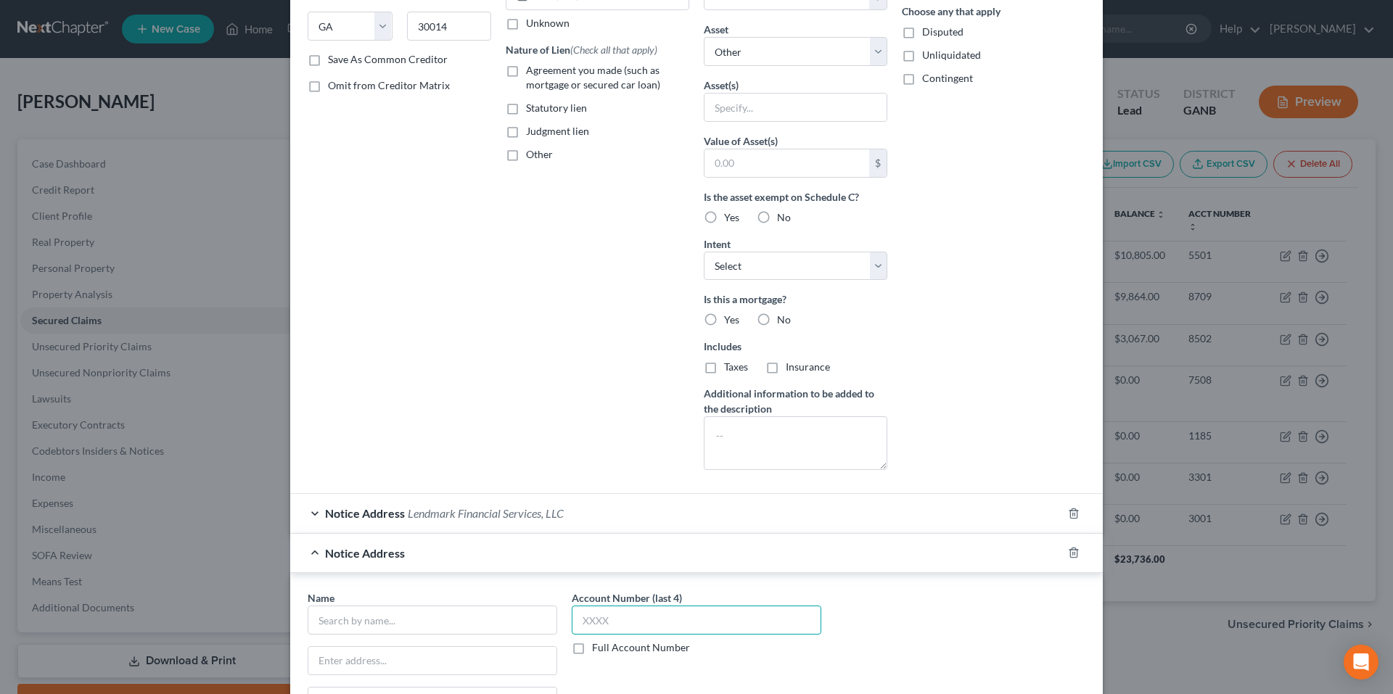
click at [630, 614] on input "text" at bounding box center [696, 620] width 249 height 29
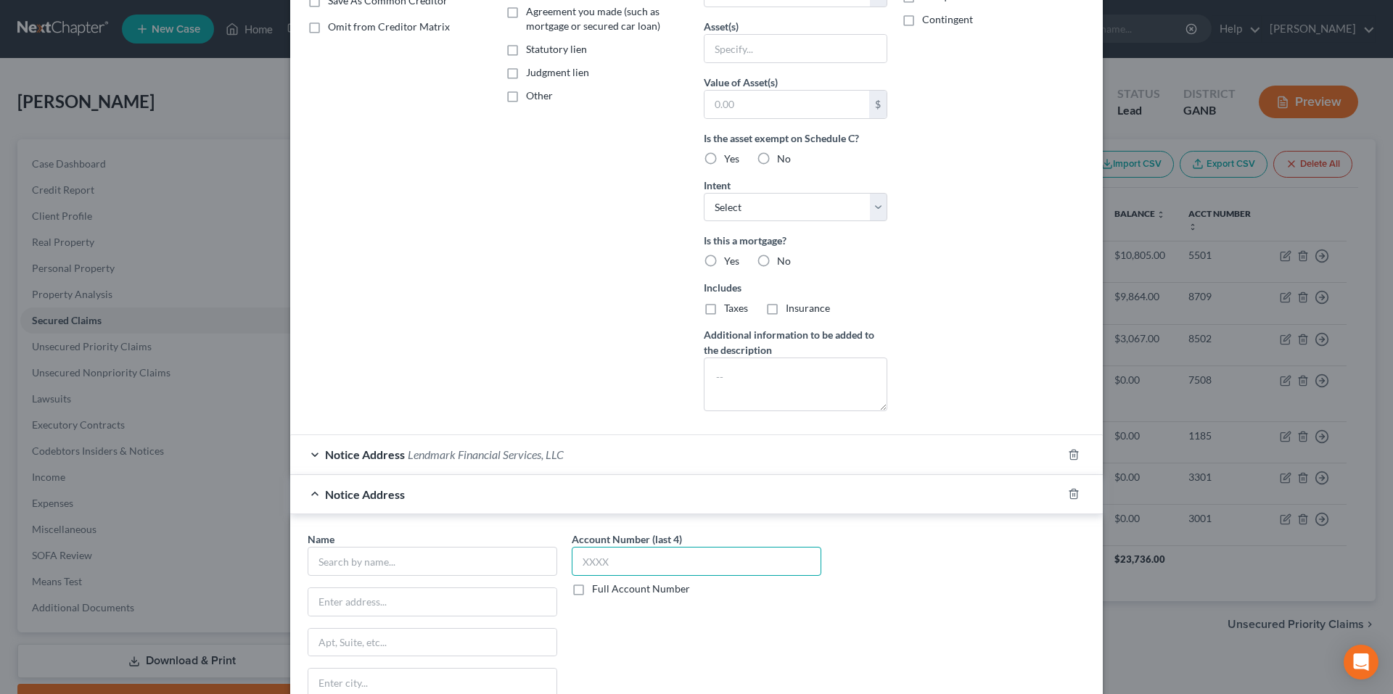
scroll to position [363, 0]
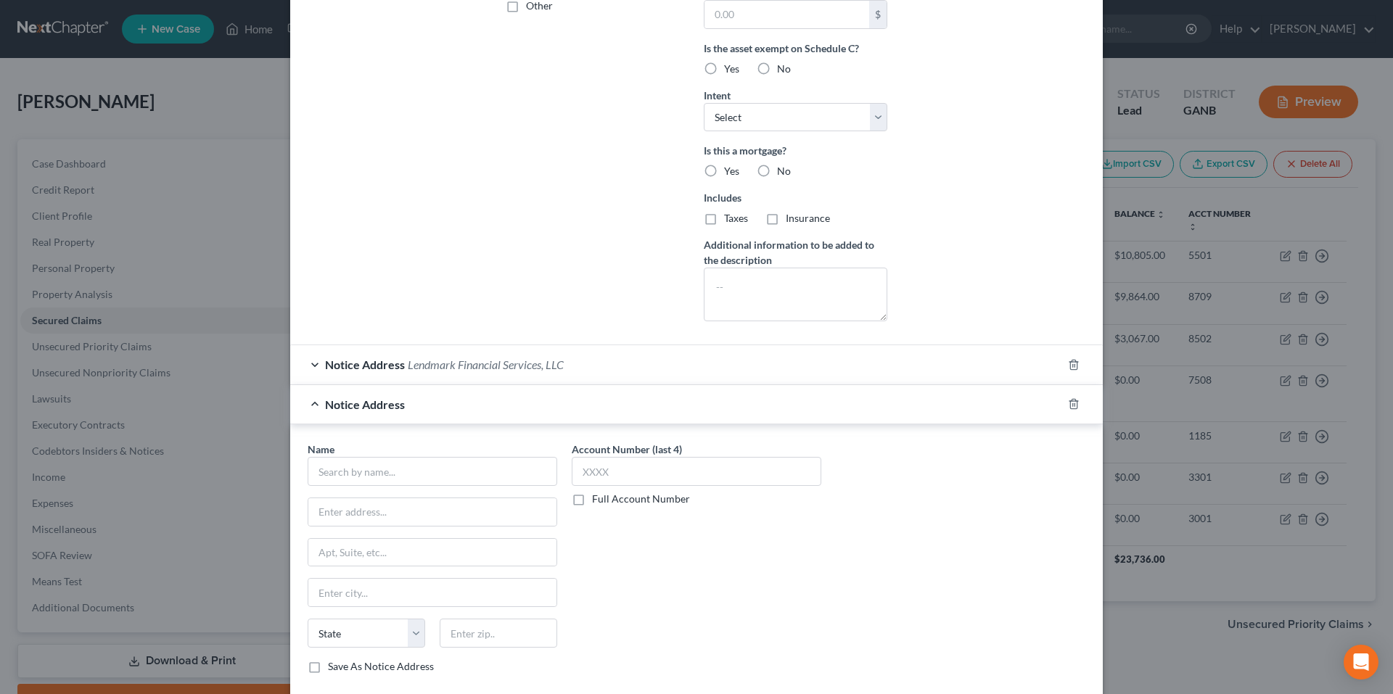
click at [336, 424] on div "Notice Address Name * State AL AK AR AZ CA CO CT DE DC FL GA GU HI ID IL IN IA …" at bounding box center [696, 541] width 812 height 313
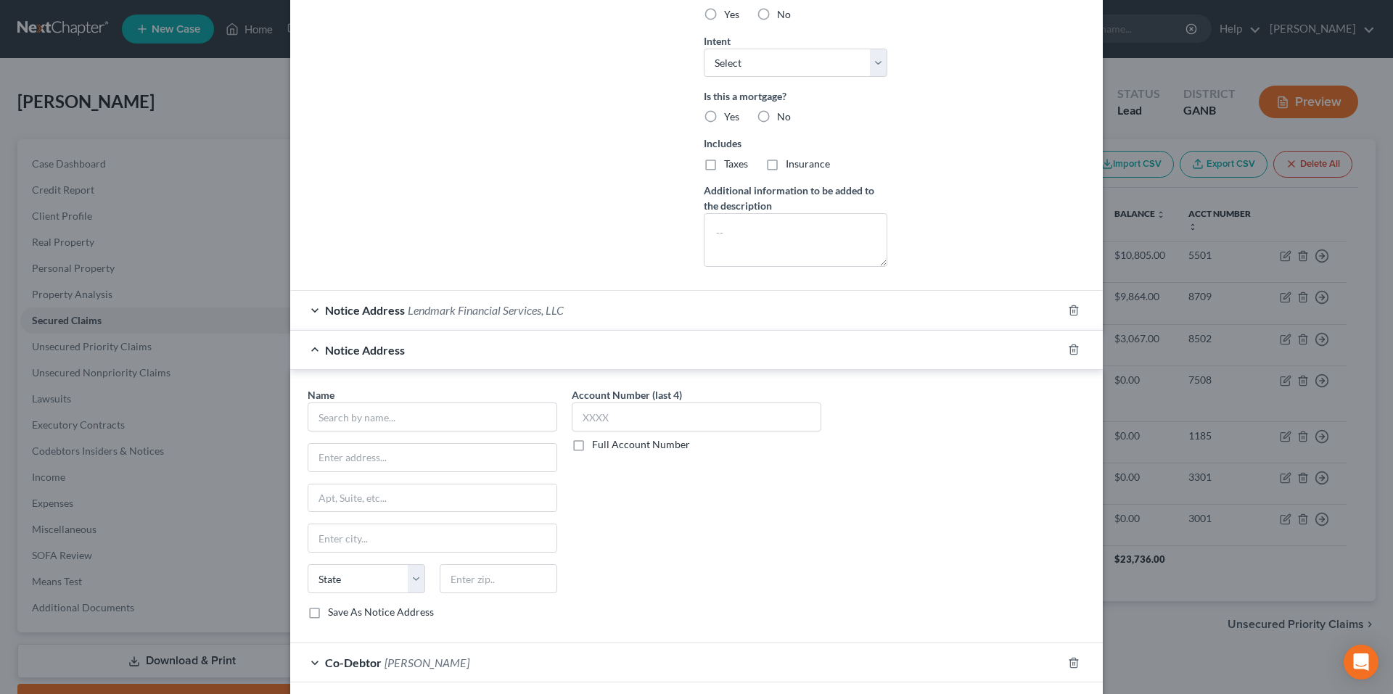
click at [326, 349] on span "Notice Address" at bounding box center [365, 350] width 80 height 14
click at [345, 314] on span "Notice Address" at bounding box center [365, 310] width 80 height 14
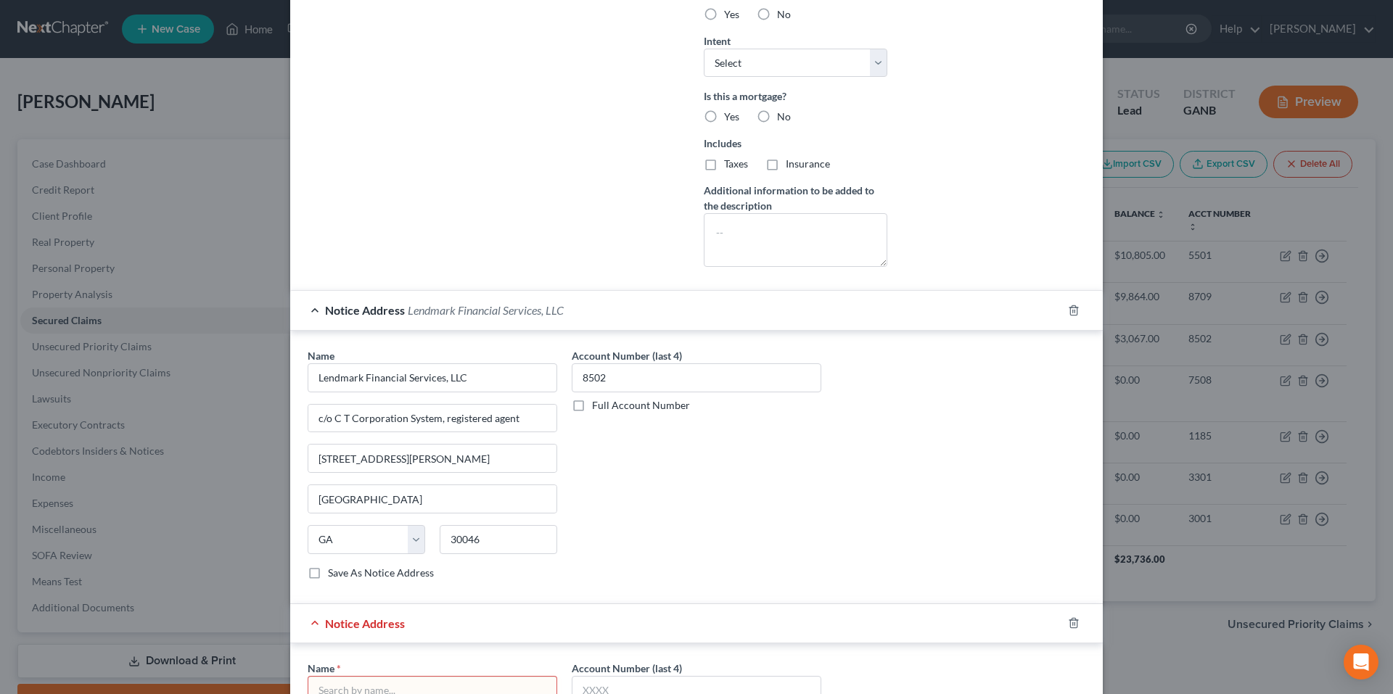
click at [345, 314] on span "Notice Address" at bounding box center [365, 310] width 80 height 14
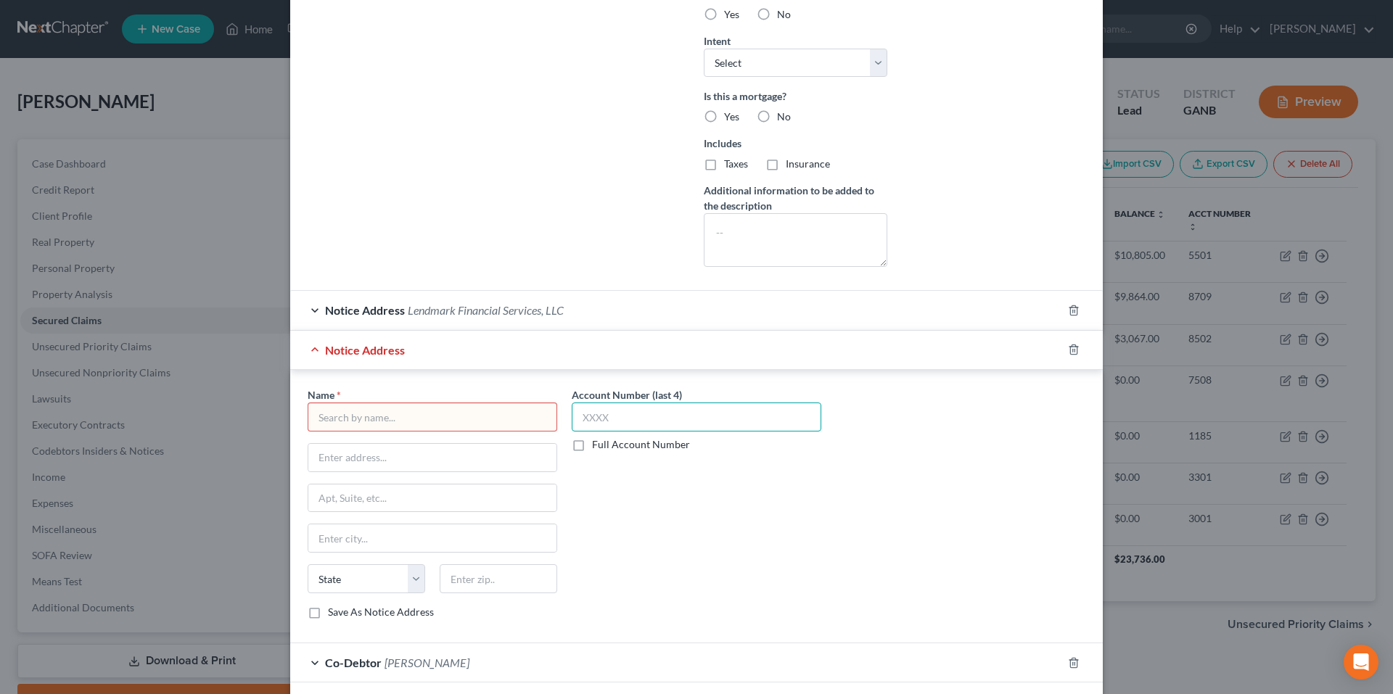
click at [685, 423] on input "text" at bounding box center [696, 417] width 249 height 29
type input "8502"
click at [372, 406] on input "text" at bounding box center [432, 417] width 249 height 29
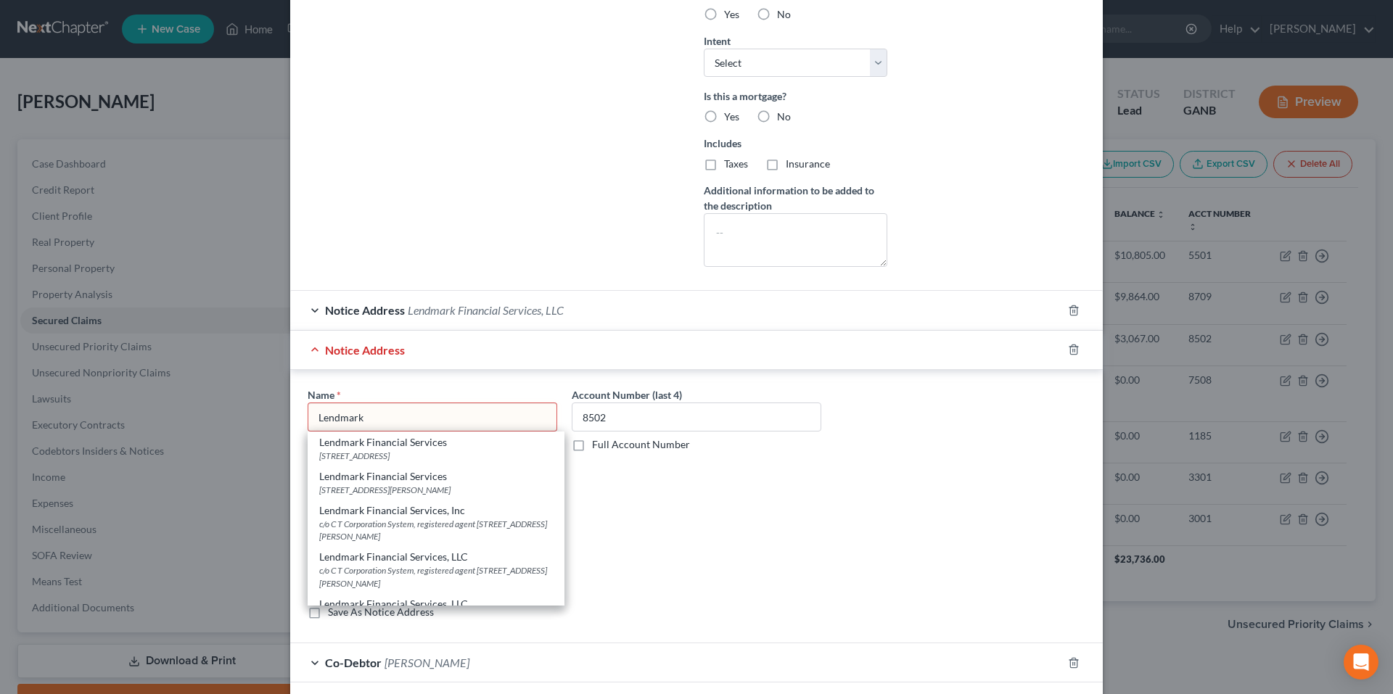
scroll to position [56, 0]
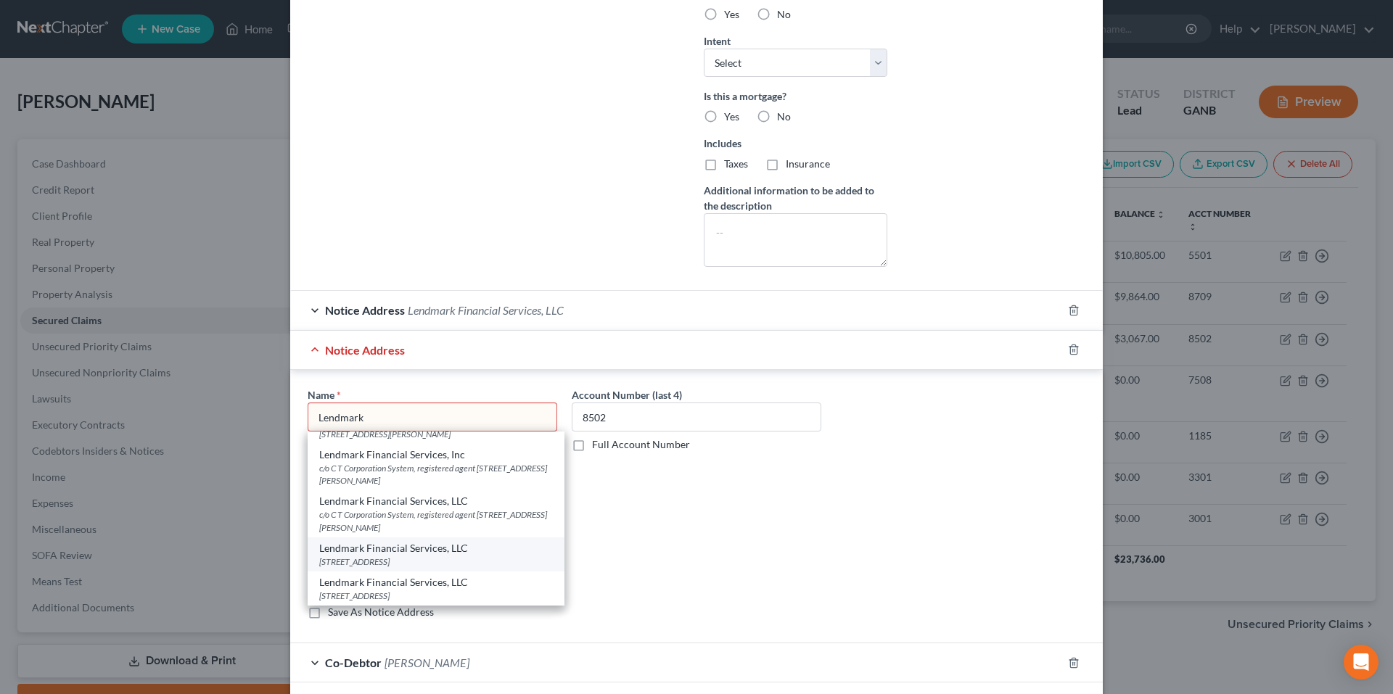
click at [381, 560] on div "916 Loganville Hwy Suite 1100, Bethlehem, GA 30620" at bounding box center [436, 562] width 234 height 12
type input "Lendmark Financial Services, LLC"
type input "916 Loganville Hwy"
type input "Suite 1100"
type input "Bethlehem"
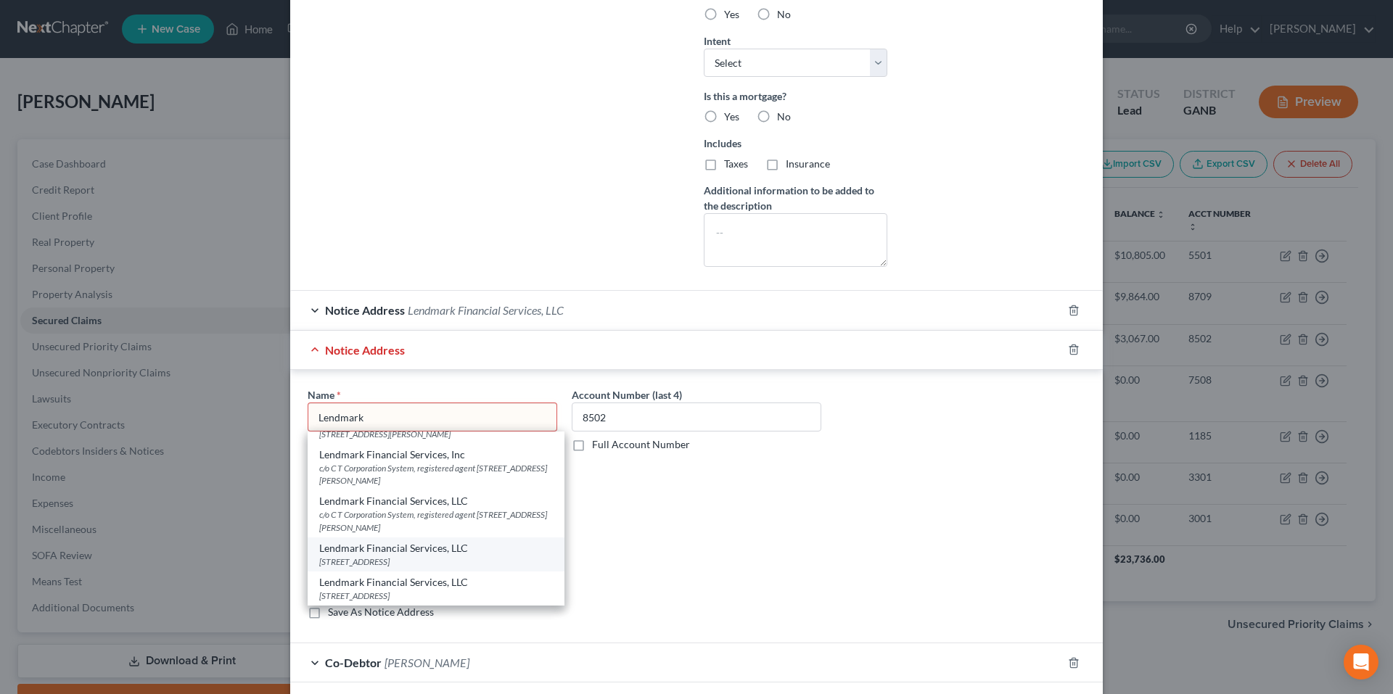
select select "10"
type input "30620"
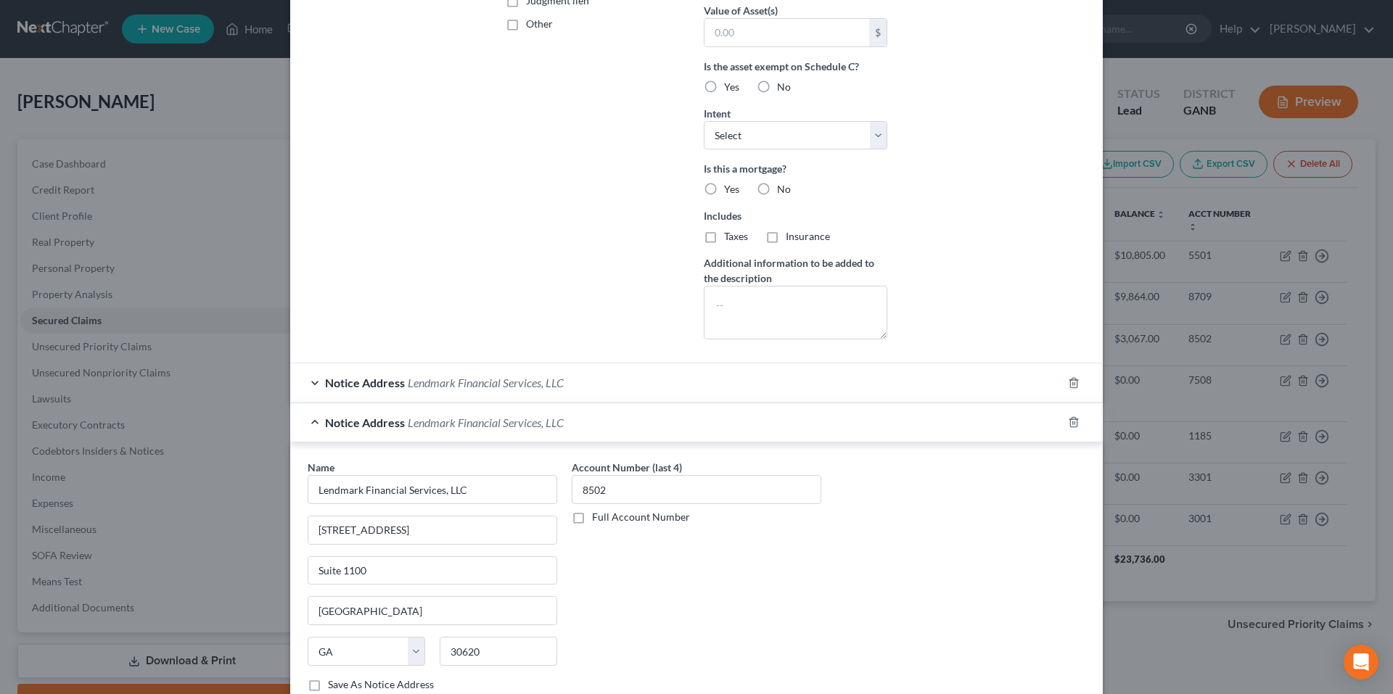
click at [325, 424] on span "Notice Address" at bounding box center [365, 423] width 80 height 14
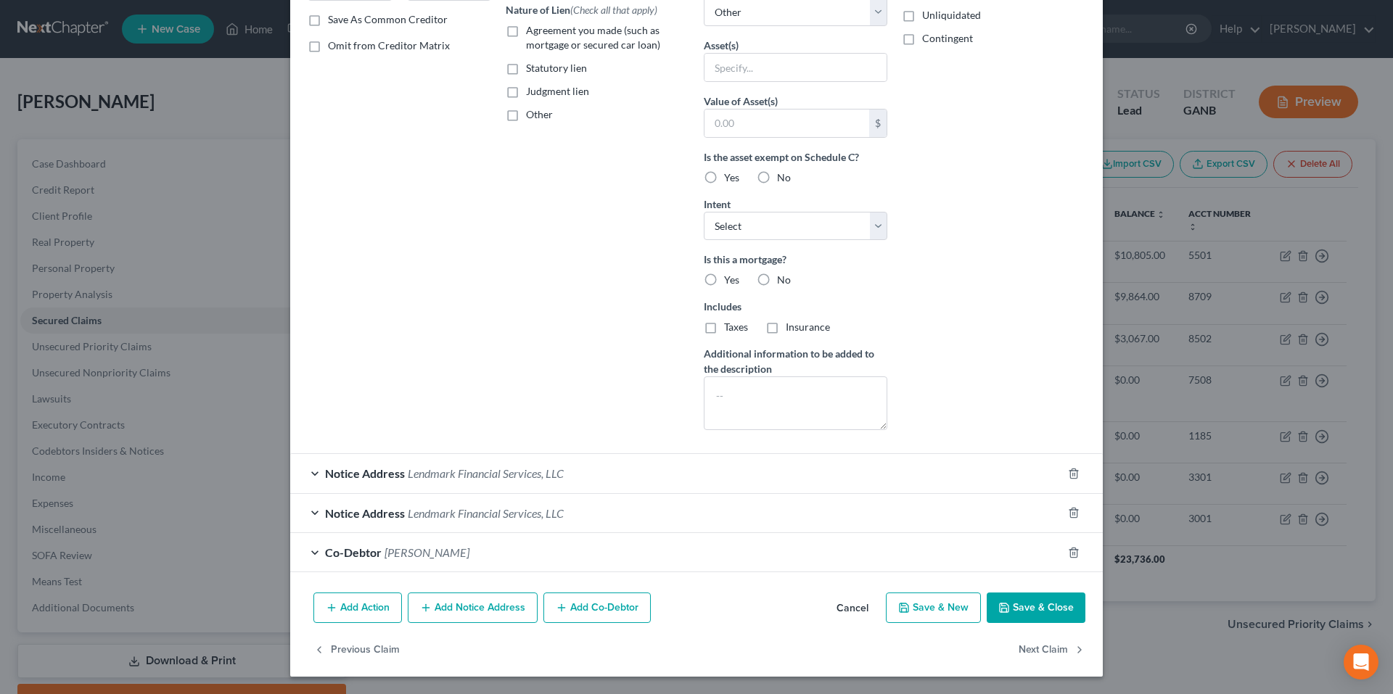
click at [1021, 606] on button "Save & Close" at bounding box center [1035, 608] width 99 height 30
select select
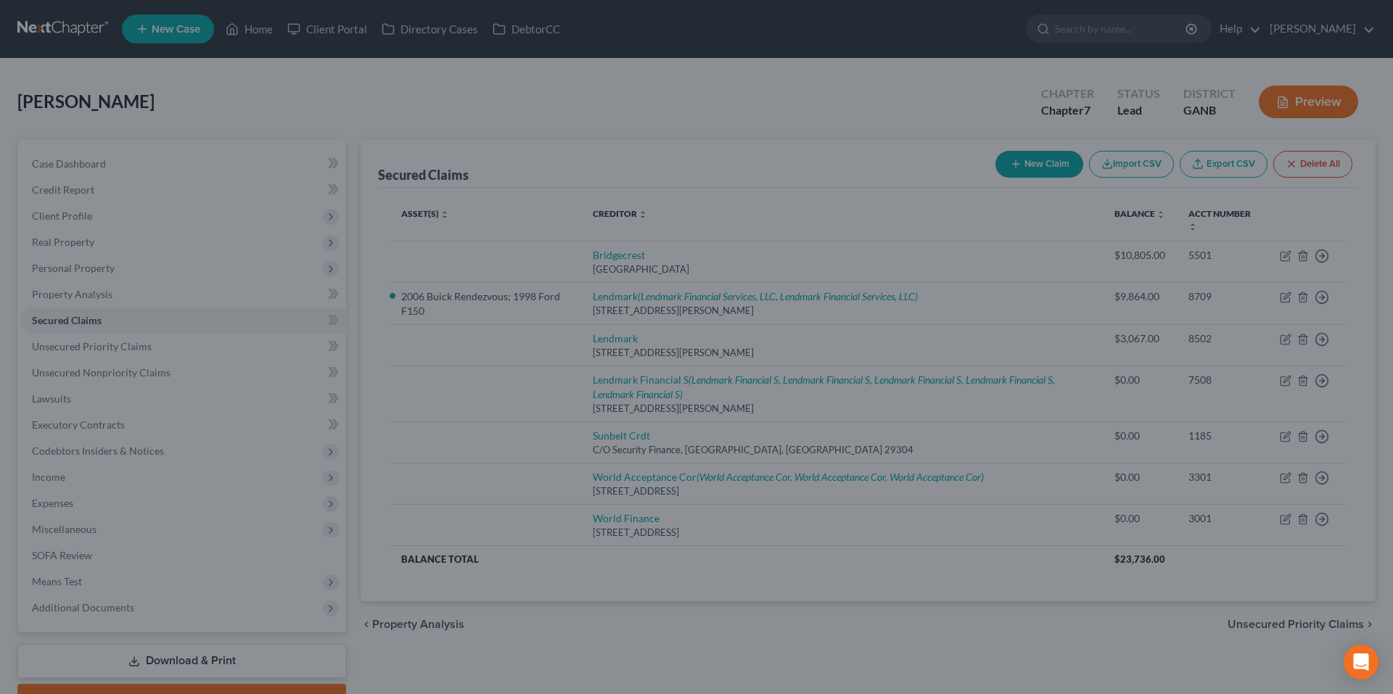
scroll to position [113, 0]
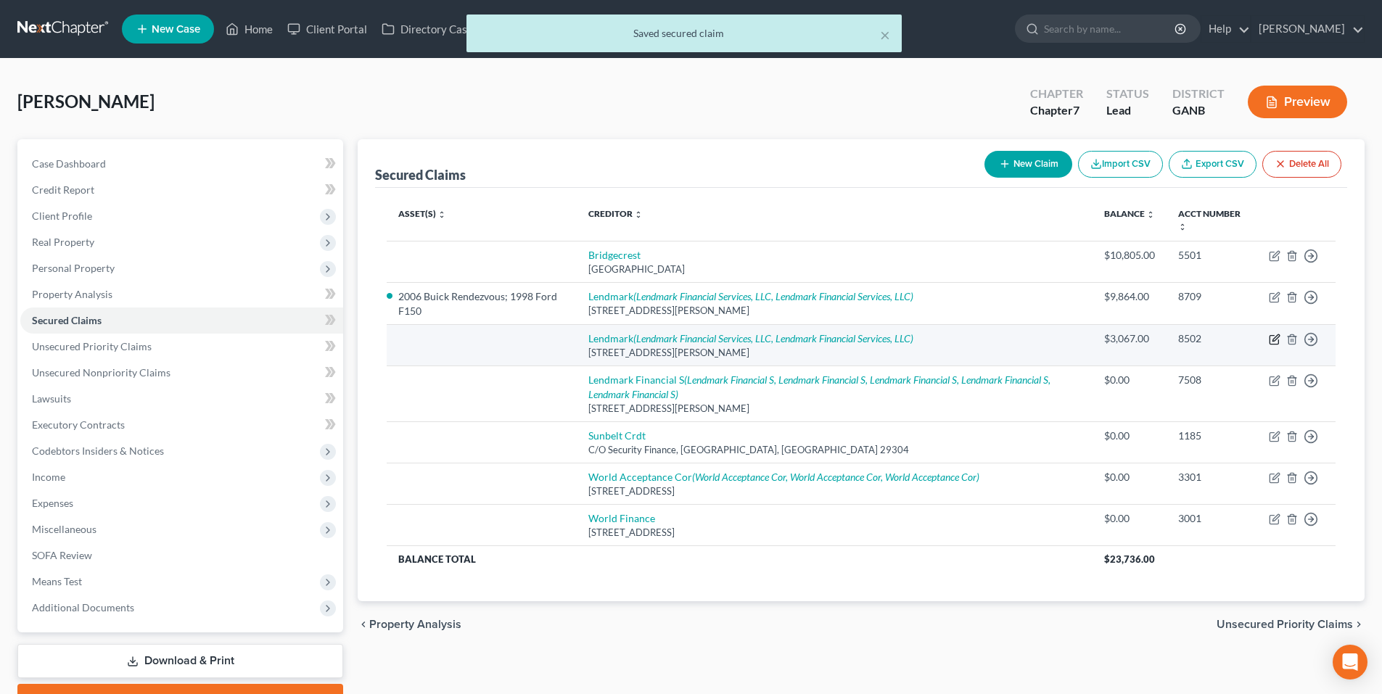
click at [1274, 343] on icon "button" at bounding box center [1275, 340] width 12 height 12
select select "10"
select select "0"
select select "3"
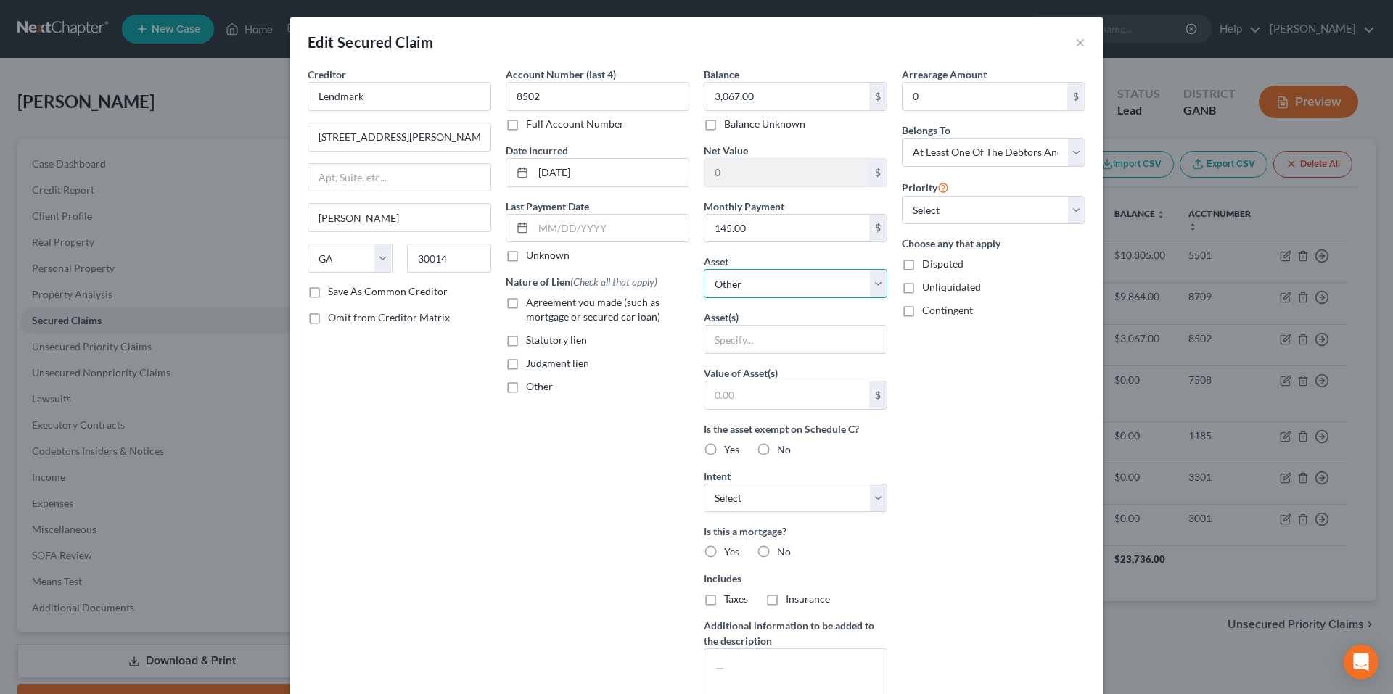
click at [814, 297] on select "Select Other Multiple Assets 2015 Fiat 500 L - $12000.0 Clothing - Pants ,Shirt…" at bounding box center [795, 283] width 183 height 29
click at [789, 345] on input "text" at bounding box center [795, 340] width 182 height 28
type input "Personal Property"
click at [632, 483] on div "Account Number (last 4) 8502 Full Account Number Date Incurred 06-20-2025 Last …" at bounding box center [597, 390] width 198 height 647
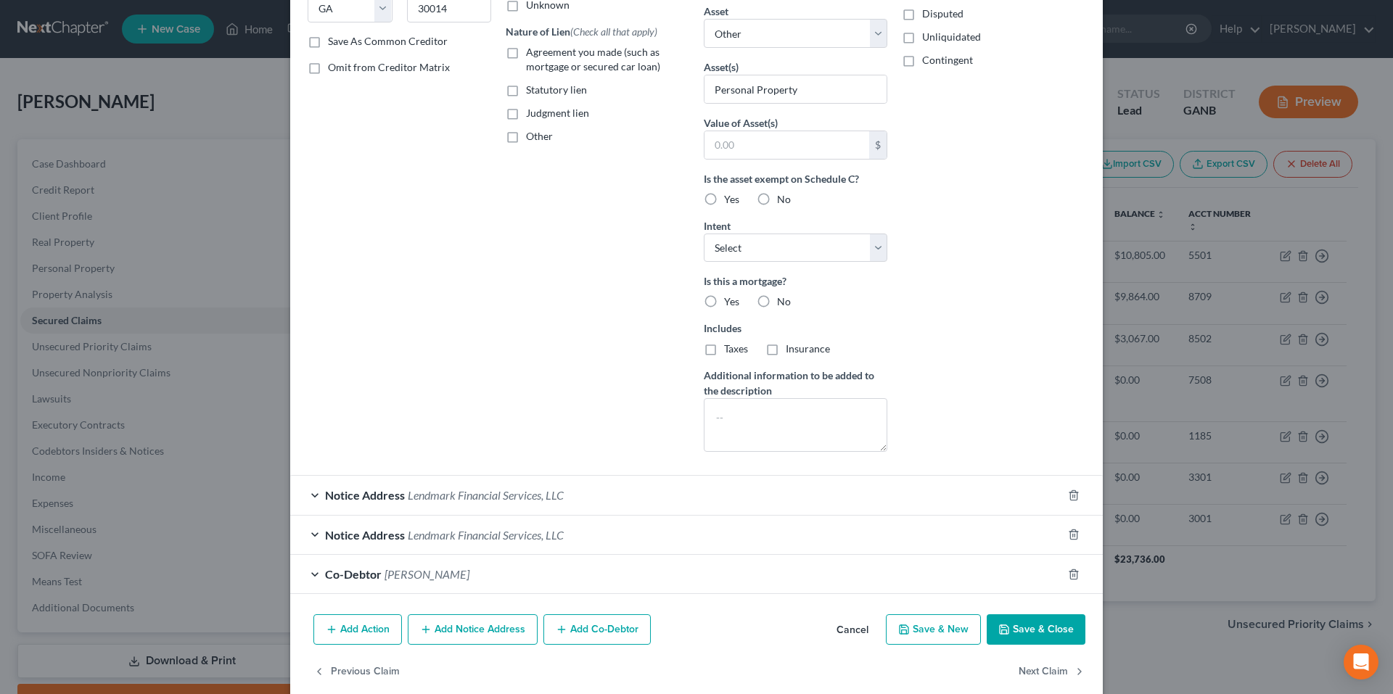
scroll to position [199, 0]
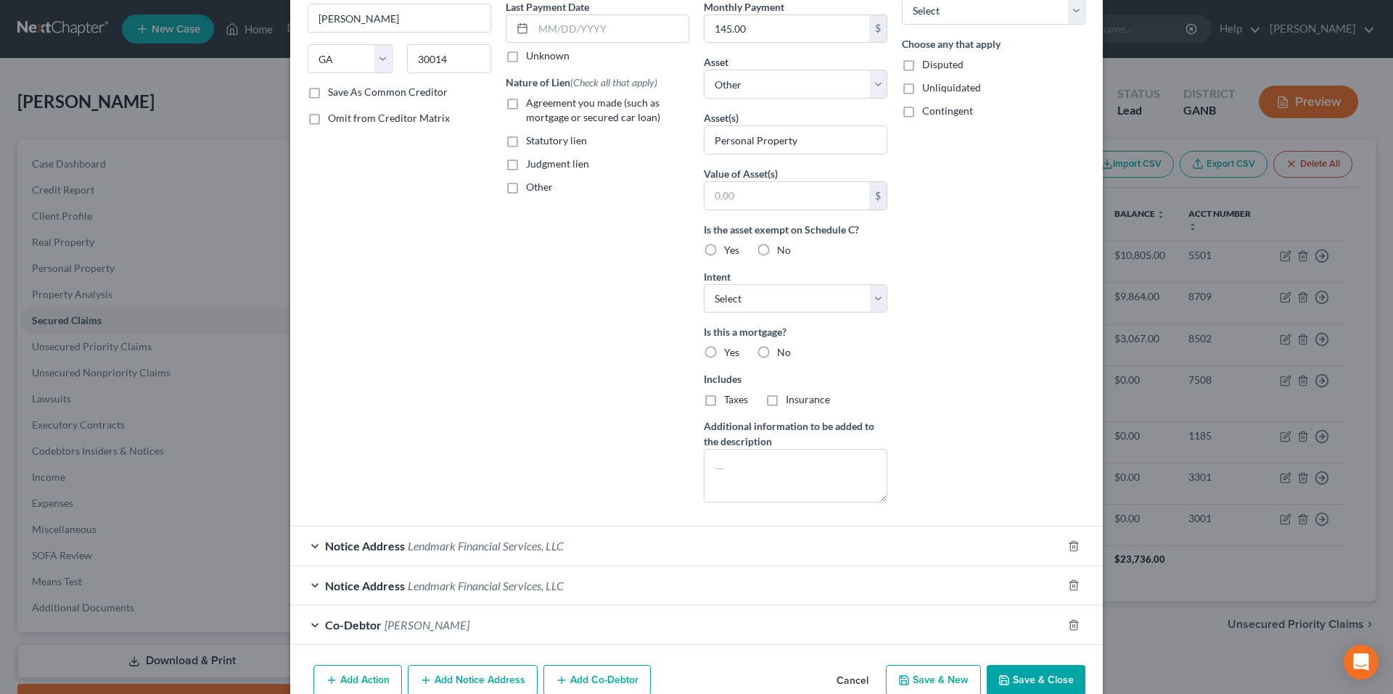
click at [1015, 669] on button "Save & Close" at bounding box center [1035, 680] width 99 height 30
select select
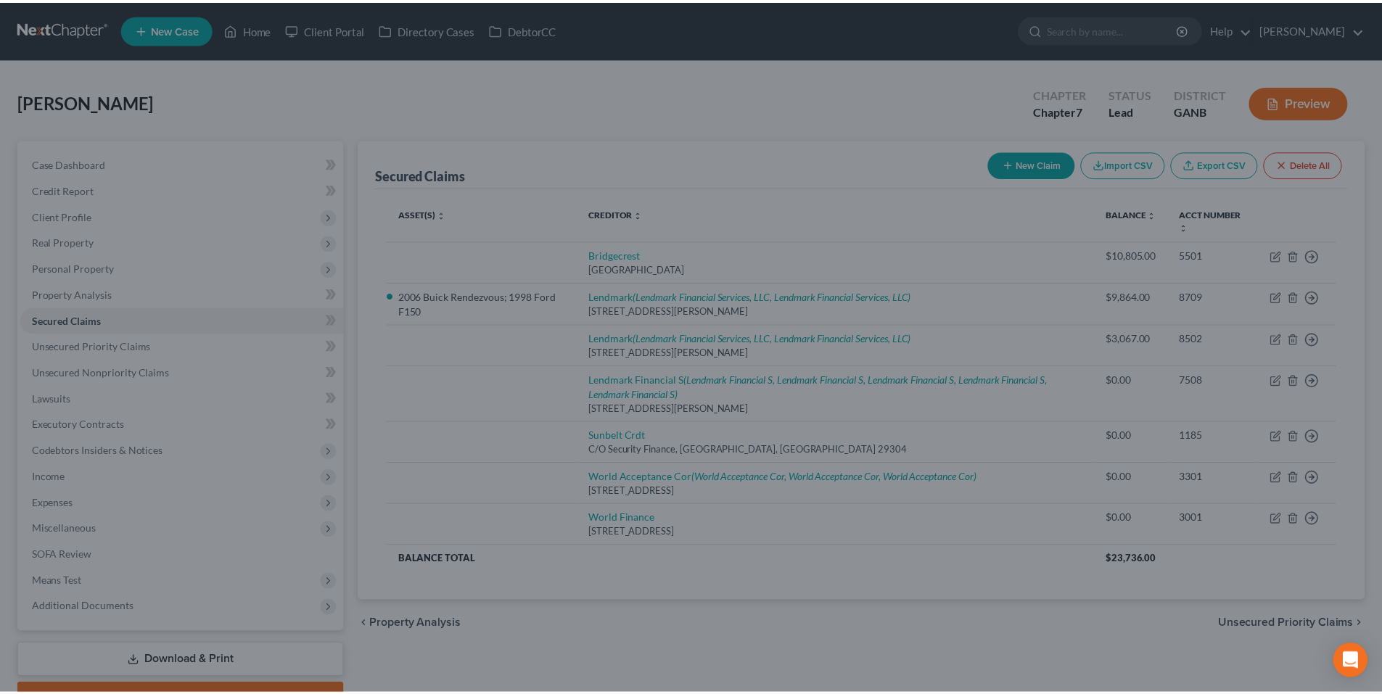
scroll to position [113, 0]
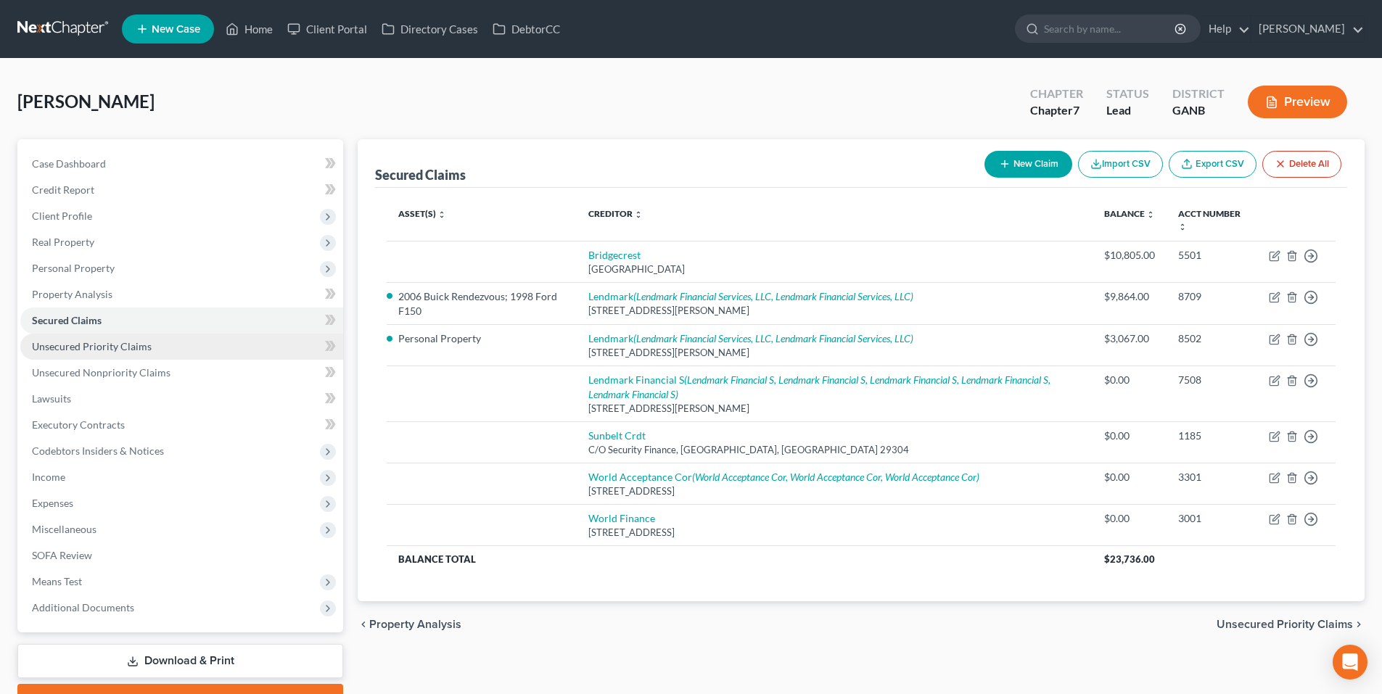
click at [101, 350] on span "Unsecured Priority Claims" at bounding box center [92, 346] width 120 height 12
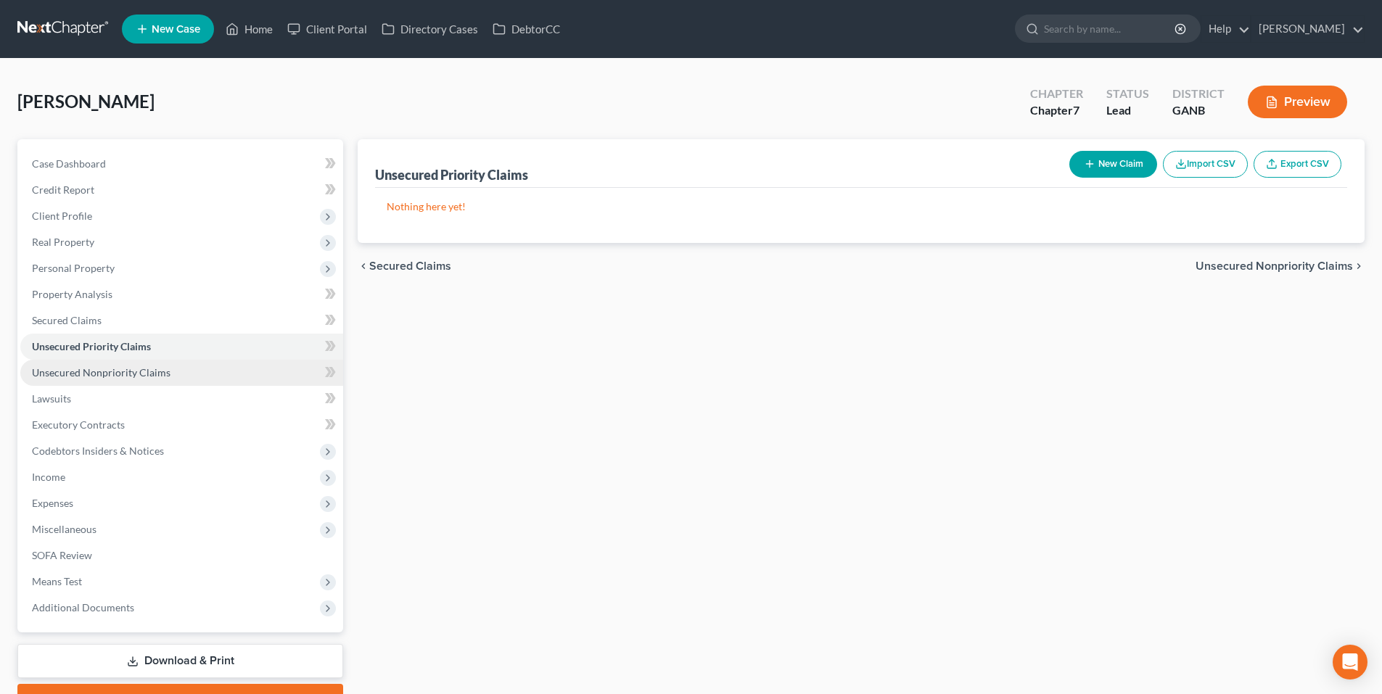
click at [87, 371] on span "Unsecured Nonpriority Claims" at bounding box center [101, 372] width 139 height 12
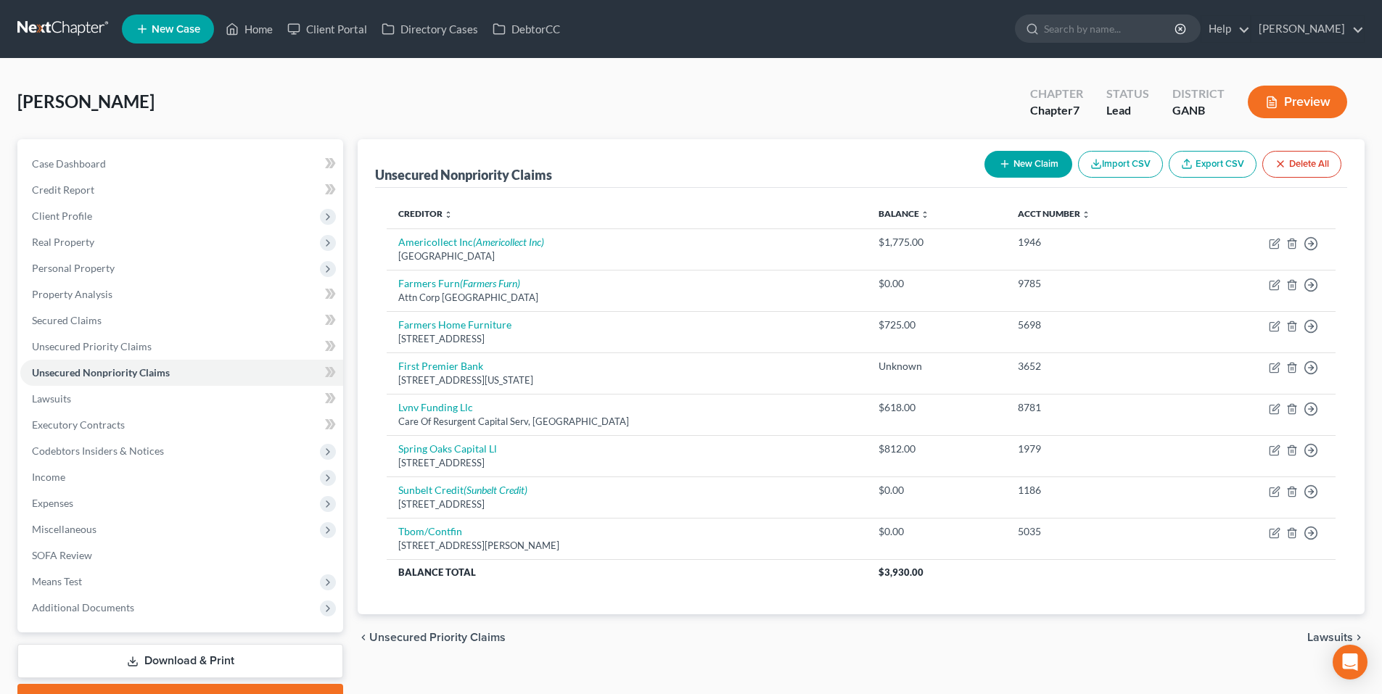
click at [1032, 152] on button "New Claim" at bounding box center [1028, 164] width 88 height 27
select select "0"
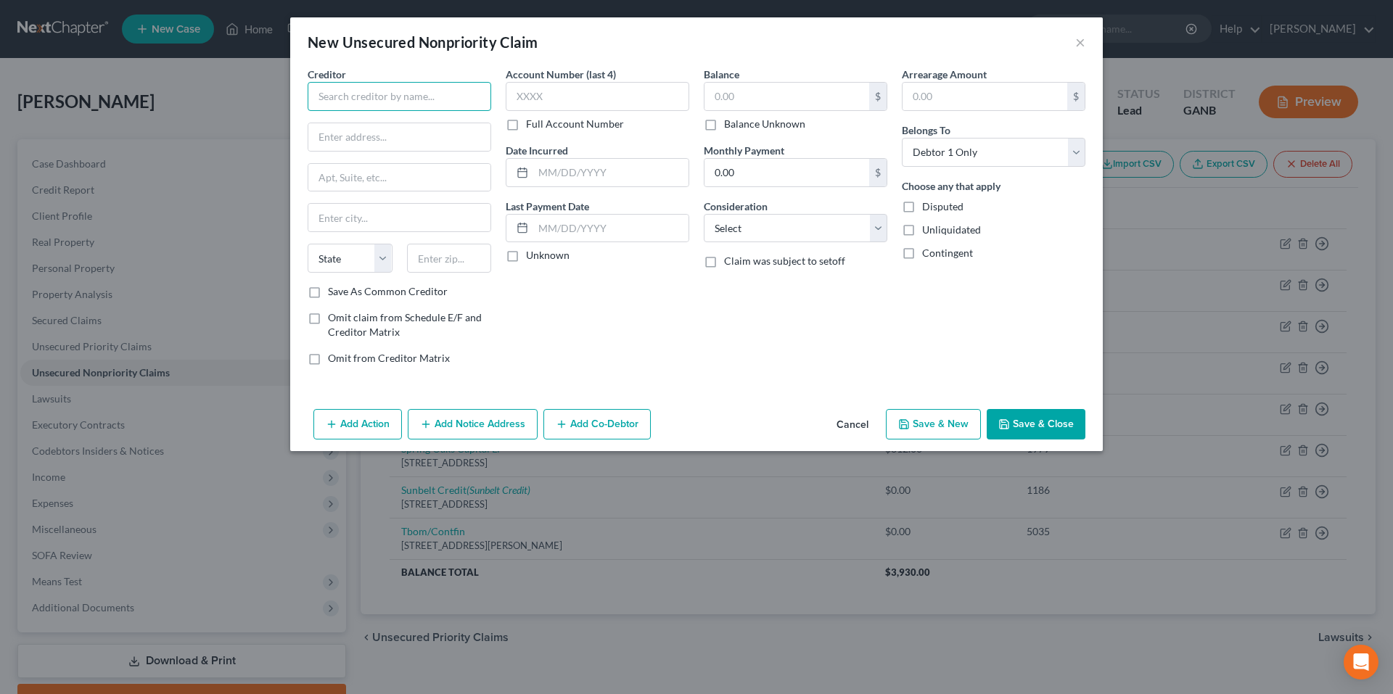
click at [457, 87] on input "text" at bounding box center [399, 96] width 183 height 29
type input "Advanced Urology"
type input "1557 Janmar Road"
type input "Snellville"
select select "10"
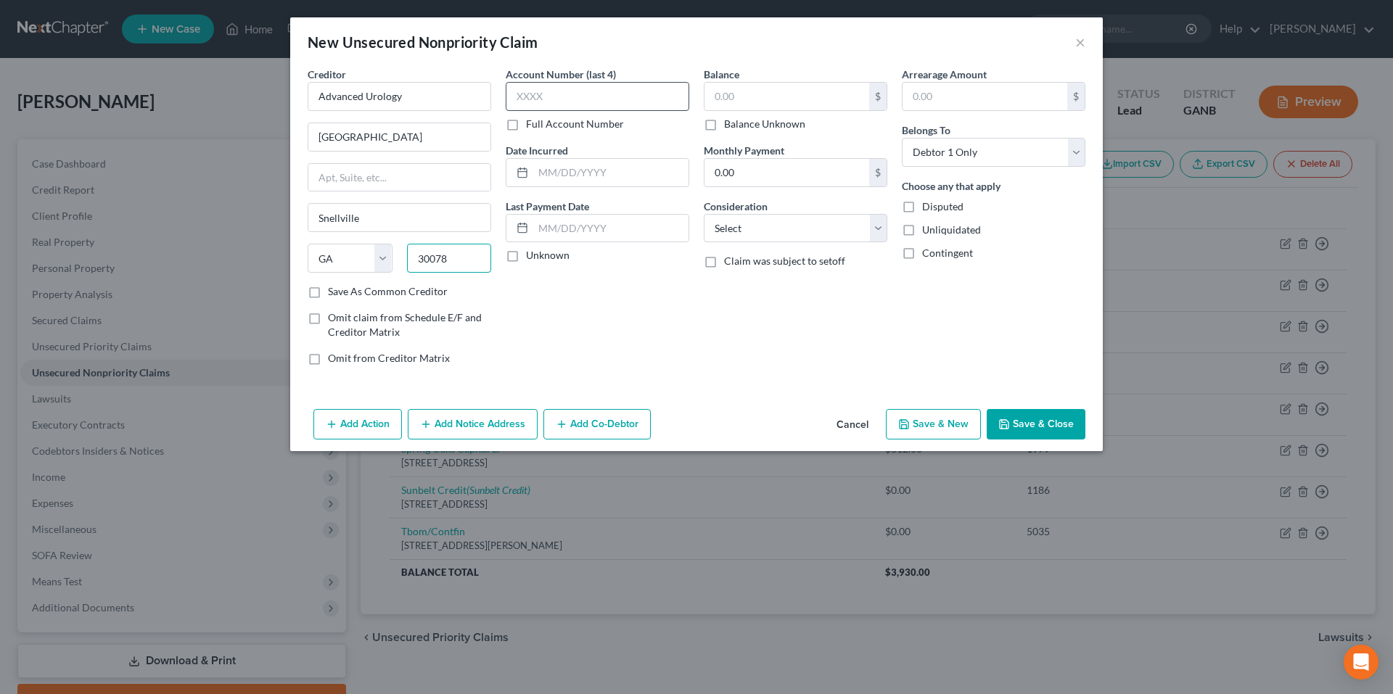
type input "30078"
click at [532, 97] on input "text" at bounding box center [597, 96] width 183 height 29
type input "6750"
type input "7/20/2023"
type input "157.87"
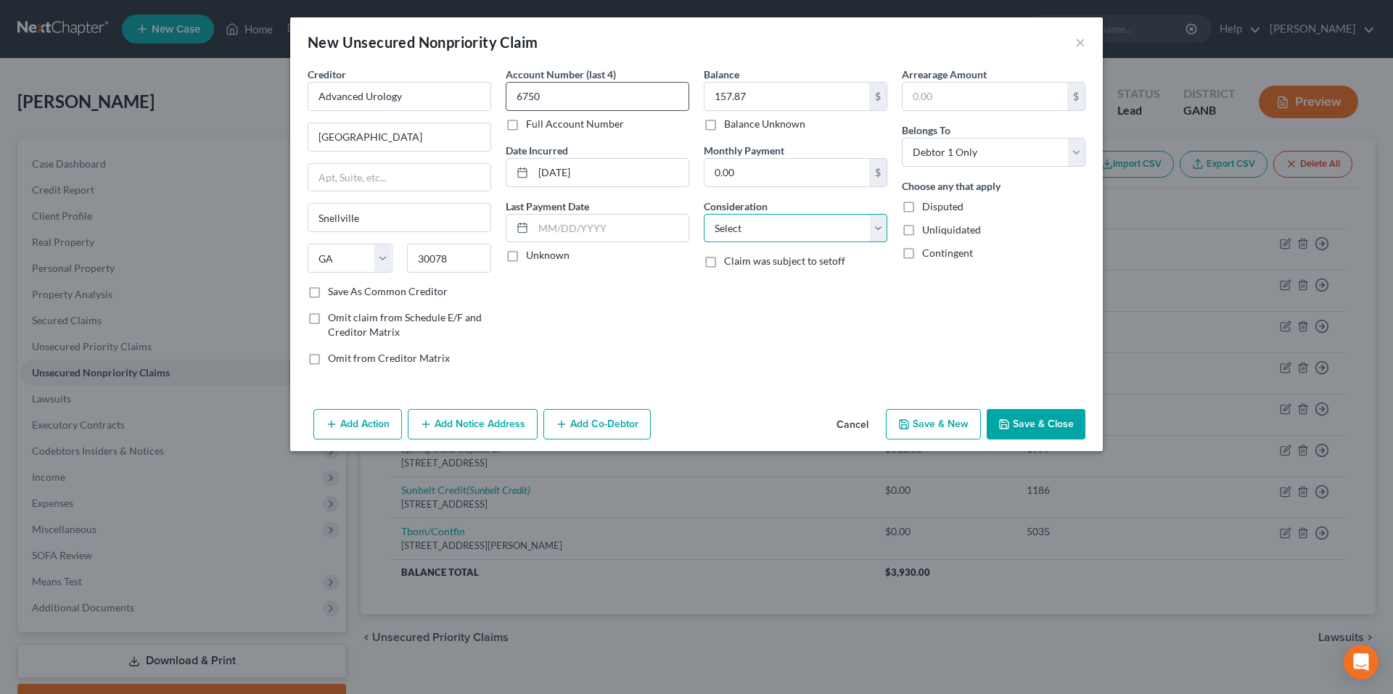
select select "9"
type input "157.87"
click at [1031, 421] on button "Save & Close" at bounding box center [1035, 424] width 99 height 30
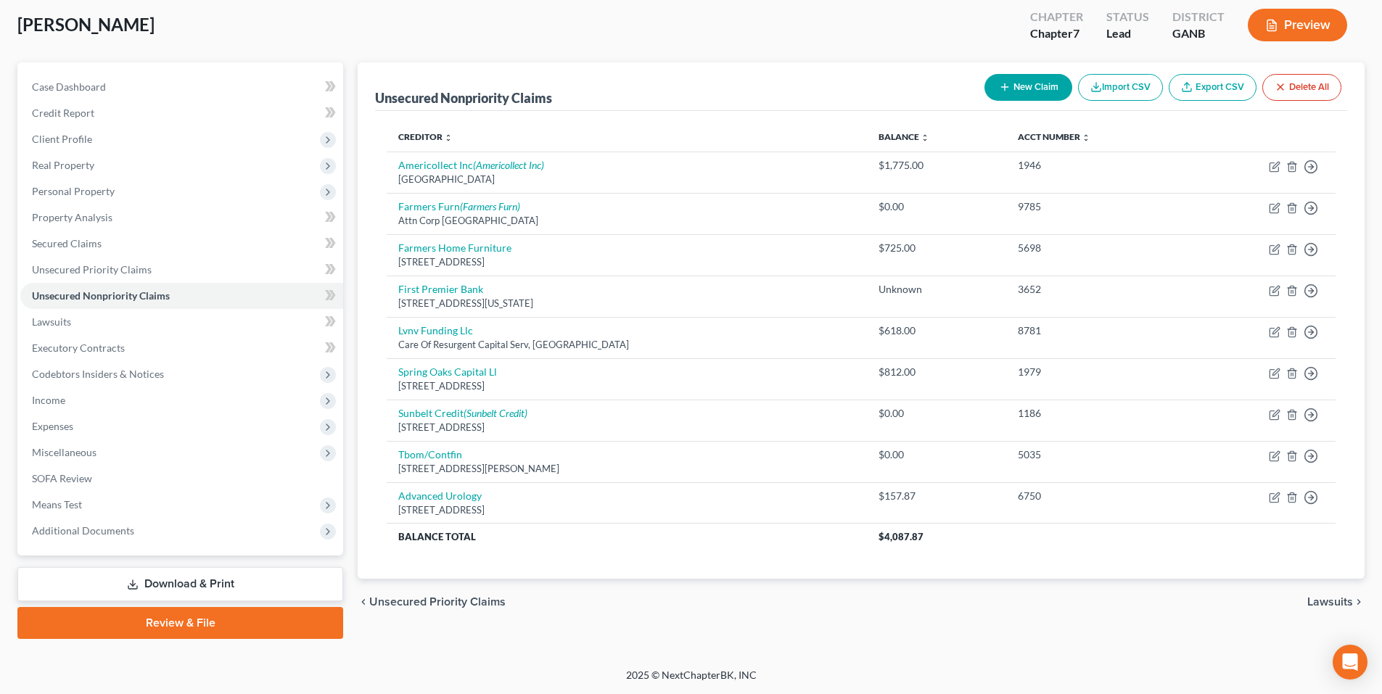
scroll to position [4, 0]
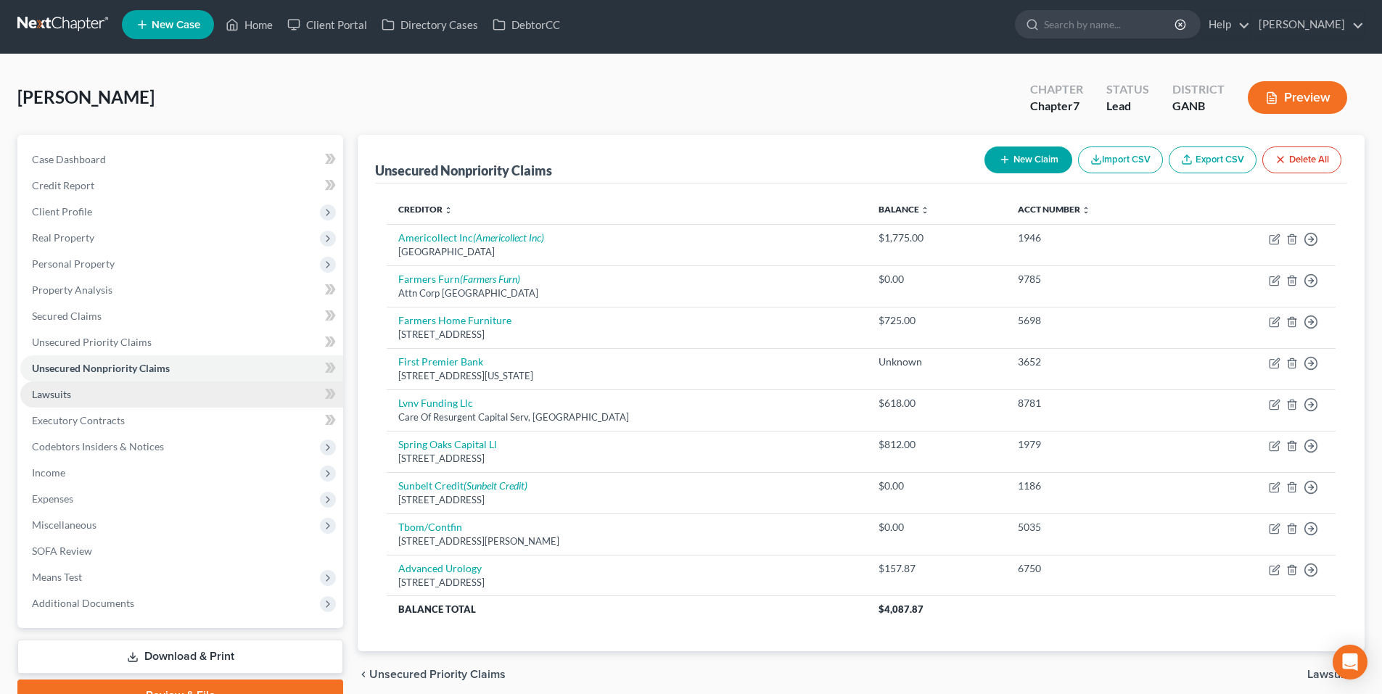
click at [47, 403] on link "Lawsuits" at bounding box center [181, 394] width 323 height 26
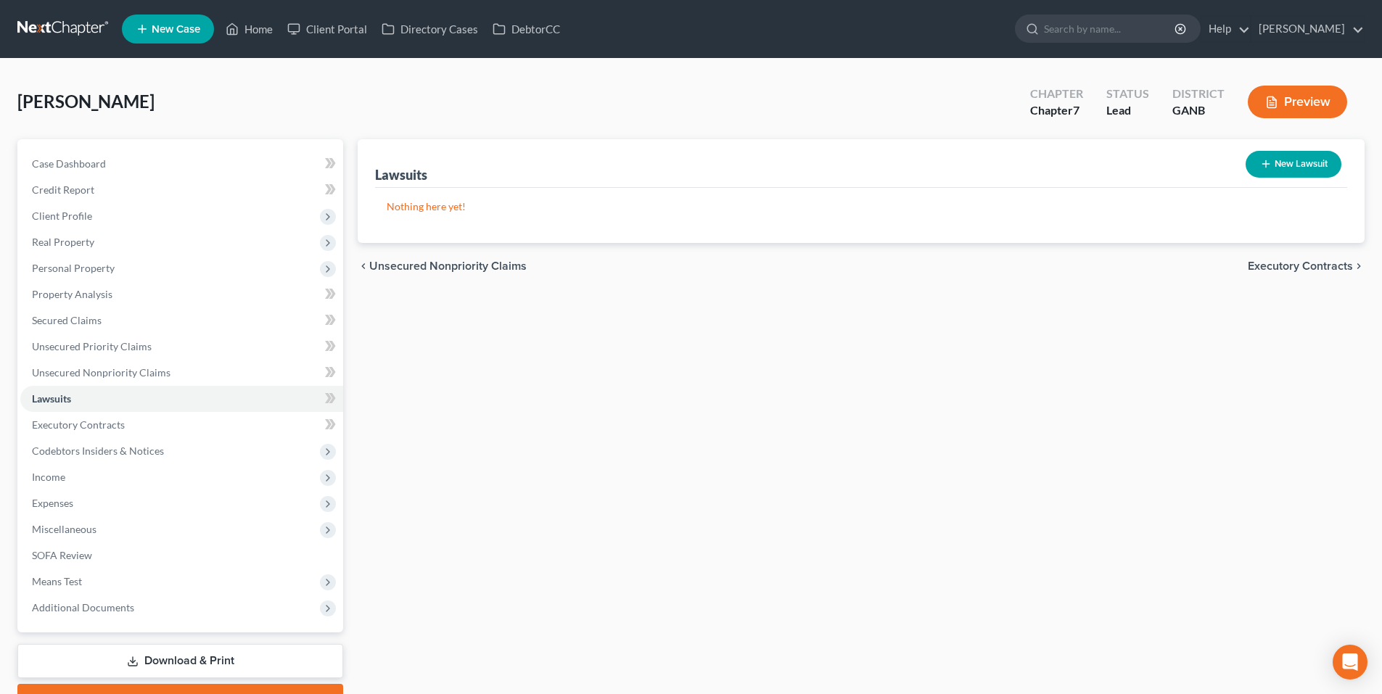
click at [1298, 167] on button "New Lawsuit" at bounding box center [1293, 164] width 96 height 27
select select "0"
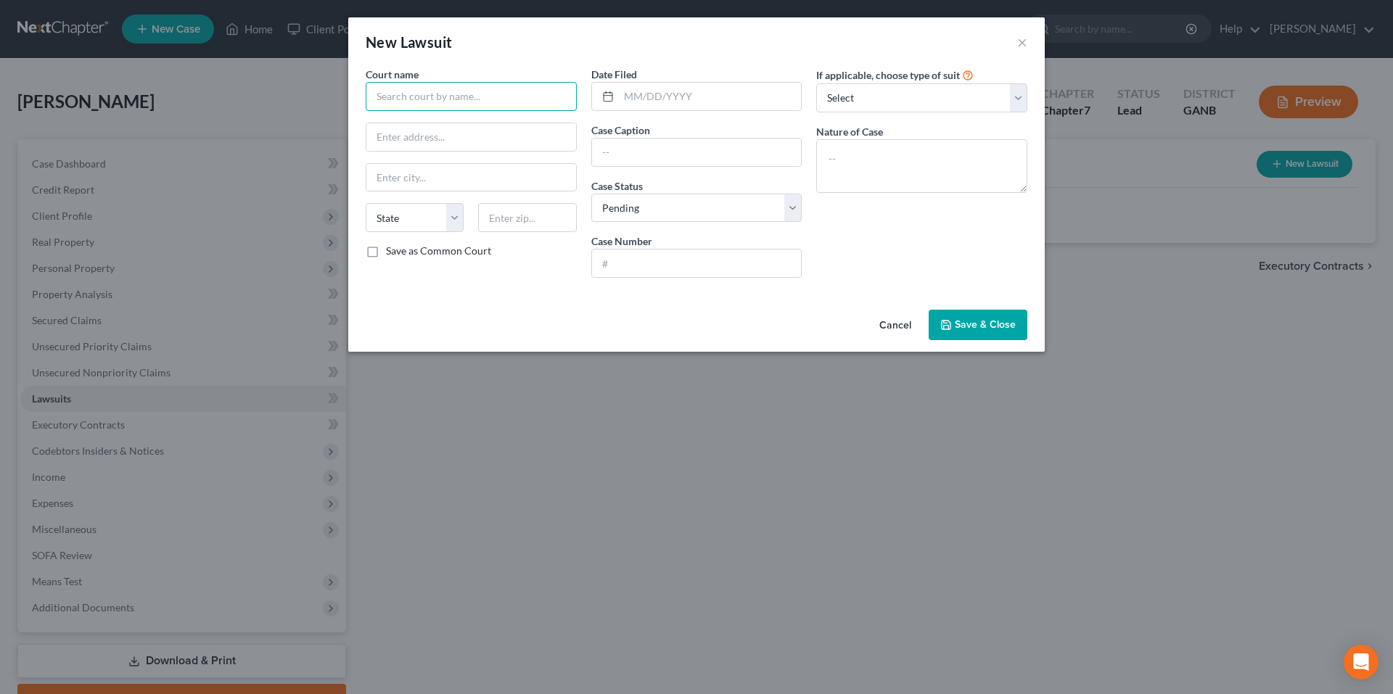
click at [465, 92] on input "text" at bounding box center [471, 96] width 211 height 29
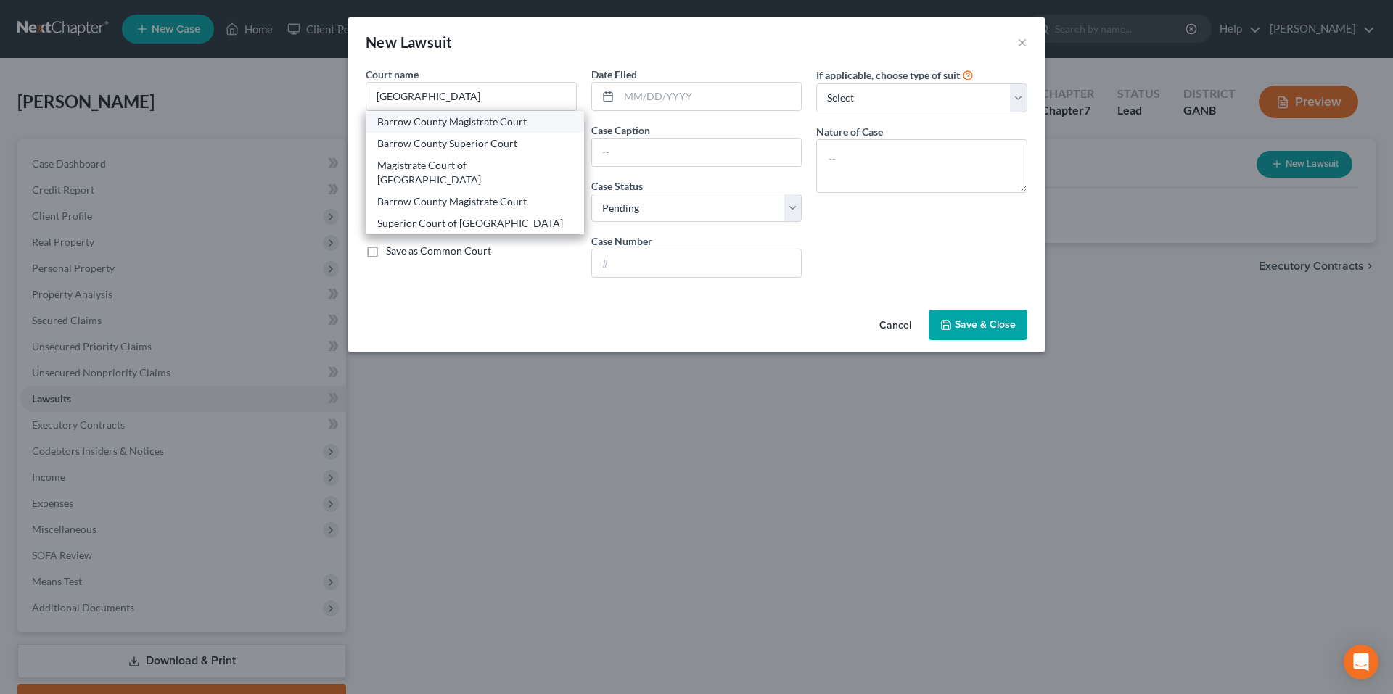
click at [461, 115] on div "Barrow County Magistrate Court" at bounding box center [474, 122] width 195 height 15
type input "Barrow County Magistrate Court"
type input "652 Barrow Park Drive, Suite F"
type input "Winder"
select select "10"
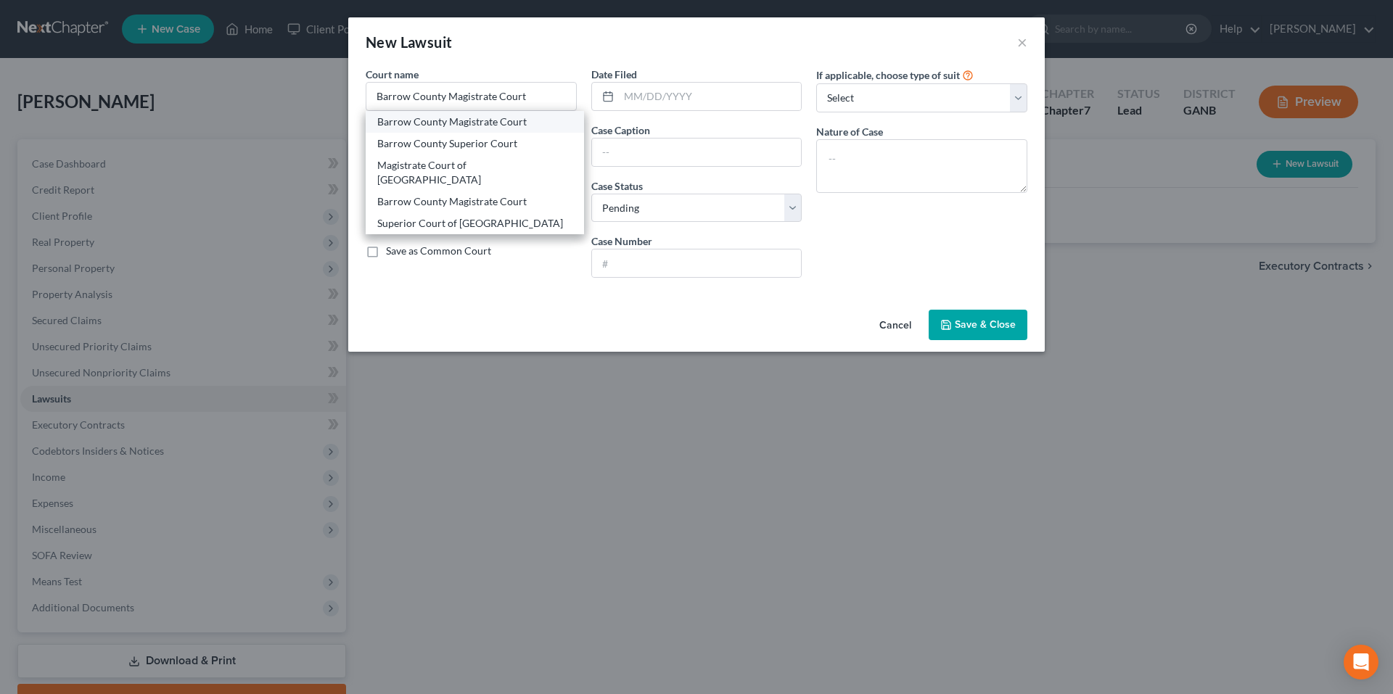
type input "30680"
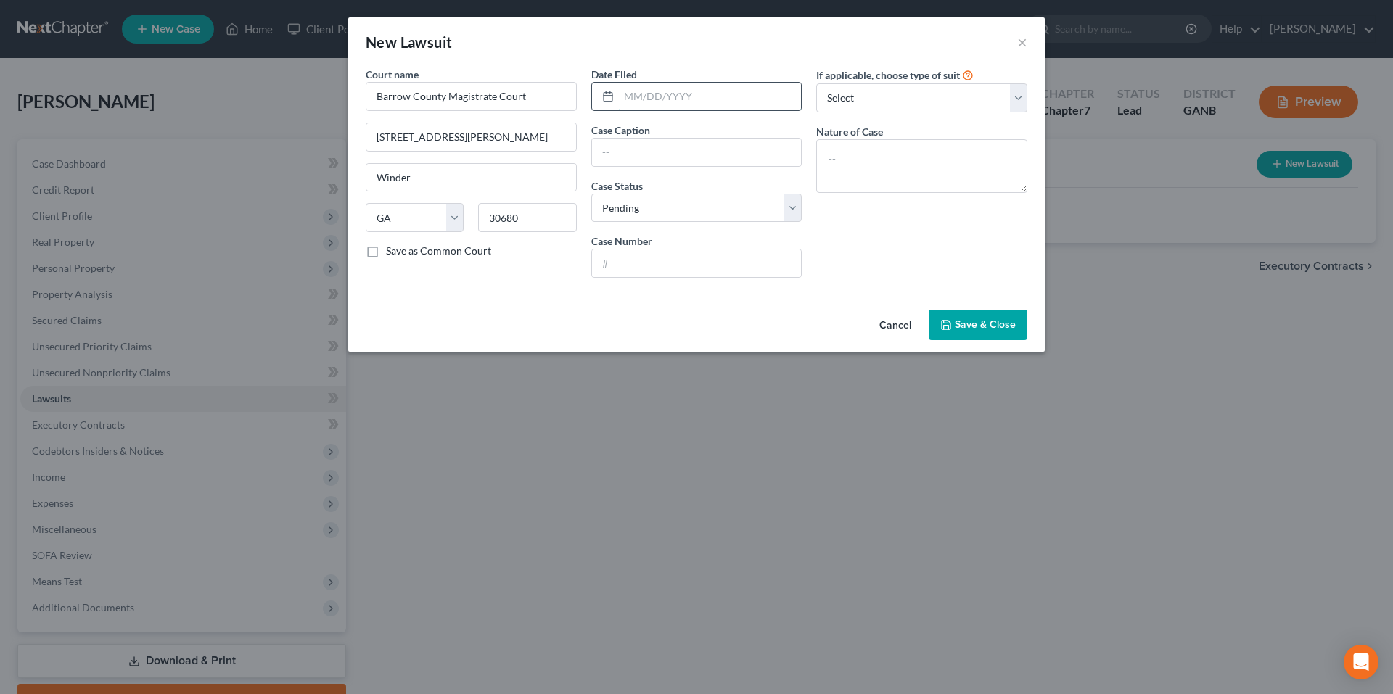
click at [664, 96] on input "text" at bounding box center [710, 97] width 183 height 28
type input "02/25/2025"
click at [680, 157] on input "CKS Prime Investments, LLC as assignee of the Bank of Missouri vs. Dora L. Jack…" at bounding box center [697, 153] width 210 height 28
type input "CKS Prime Investments, LLC as assignee of Continental Finance Company, LLC vs. …"
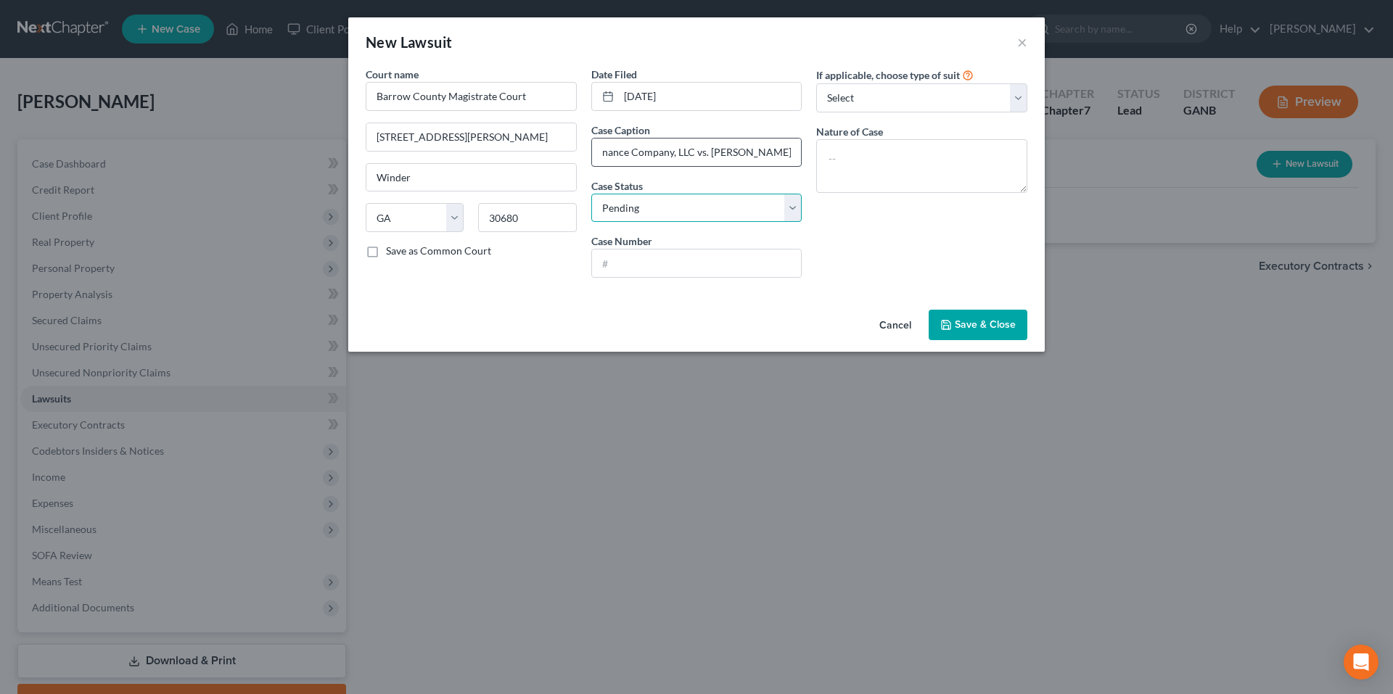
scroll to position [0, 0]
type input "2025MCV0790"
click at [838, 110] on select "Select Repossession Garnishment Foreclosure Attached, Seized, Or Levied Other" at bounding box center [921, 97] width 211 height 29
select select "4"
click at [816, 83] on select "Select Repossession Garnishment Foreclosure Attached, Seized, Or Levied Other" at bounding box center [921, 97] width 211 height 29
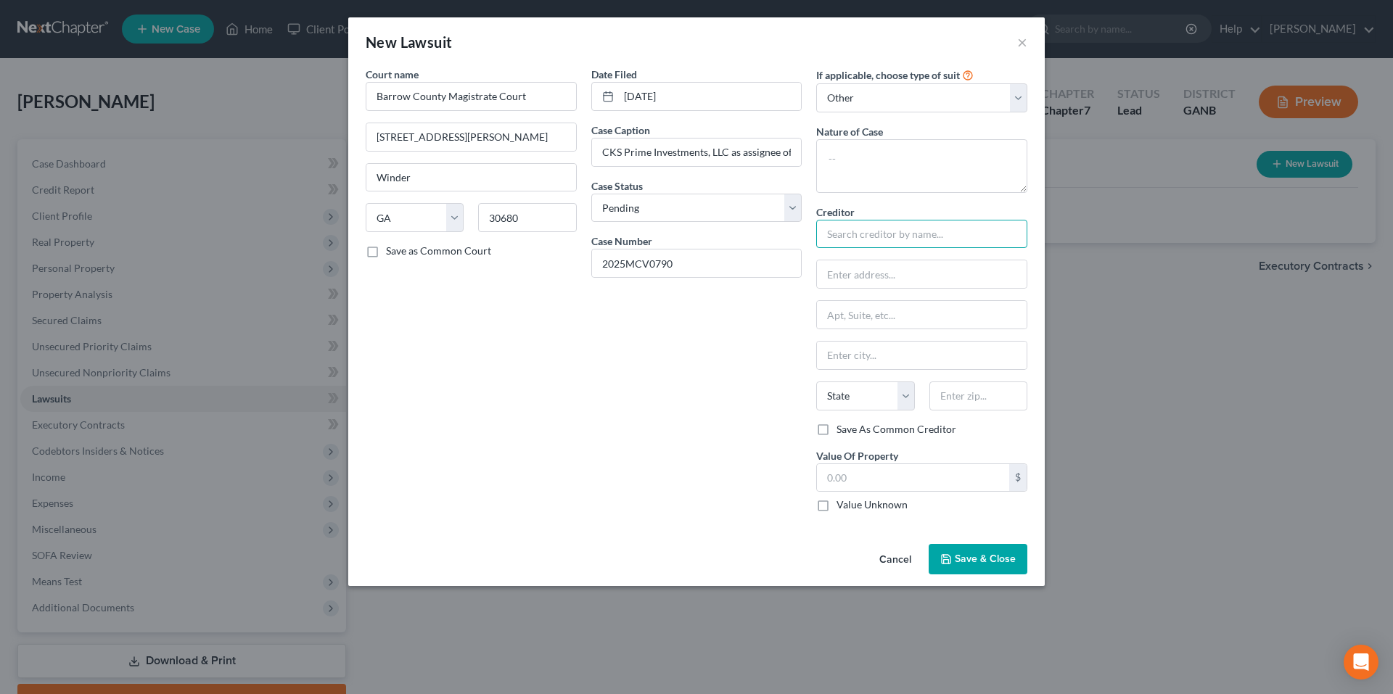
click at [851, 232] on input "text" at bounding box center [921, 234] width 211 height 29
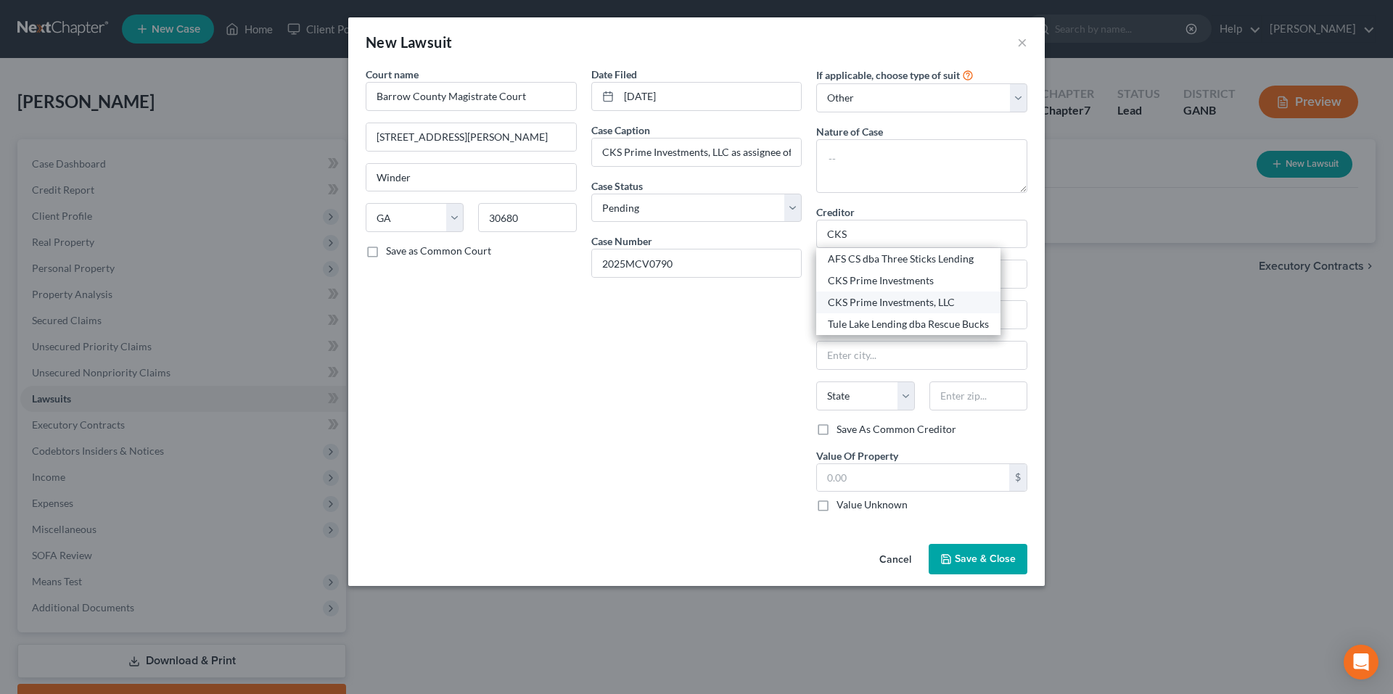
click at [859, 299] on div "CKS Prime Investments, LLC" at bounding box center [908, 302] width 161 height 15
type input "CKS Prime Investments, LLC"
type input "P.O Box 788"
type input "Wall"
select select "33"
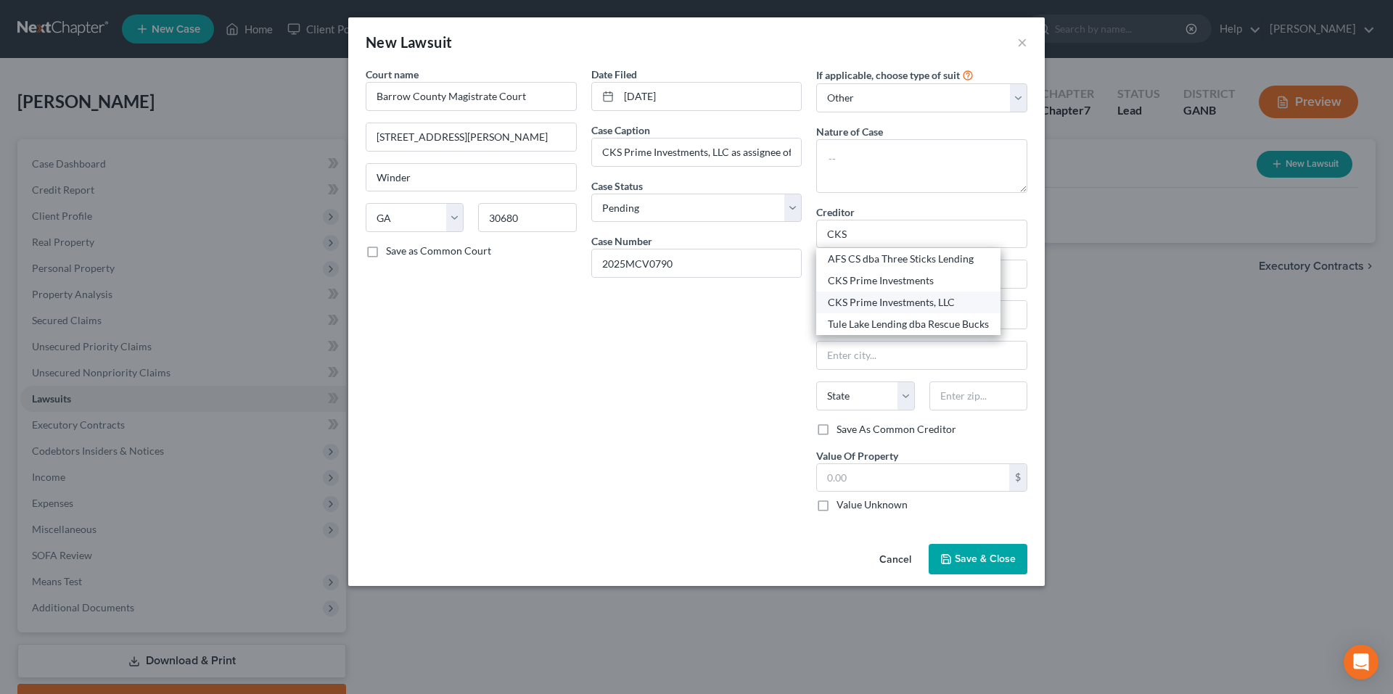
type input "07719"
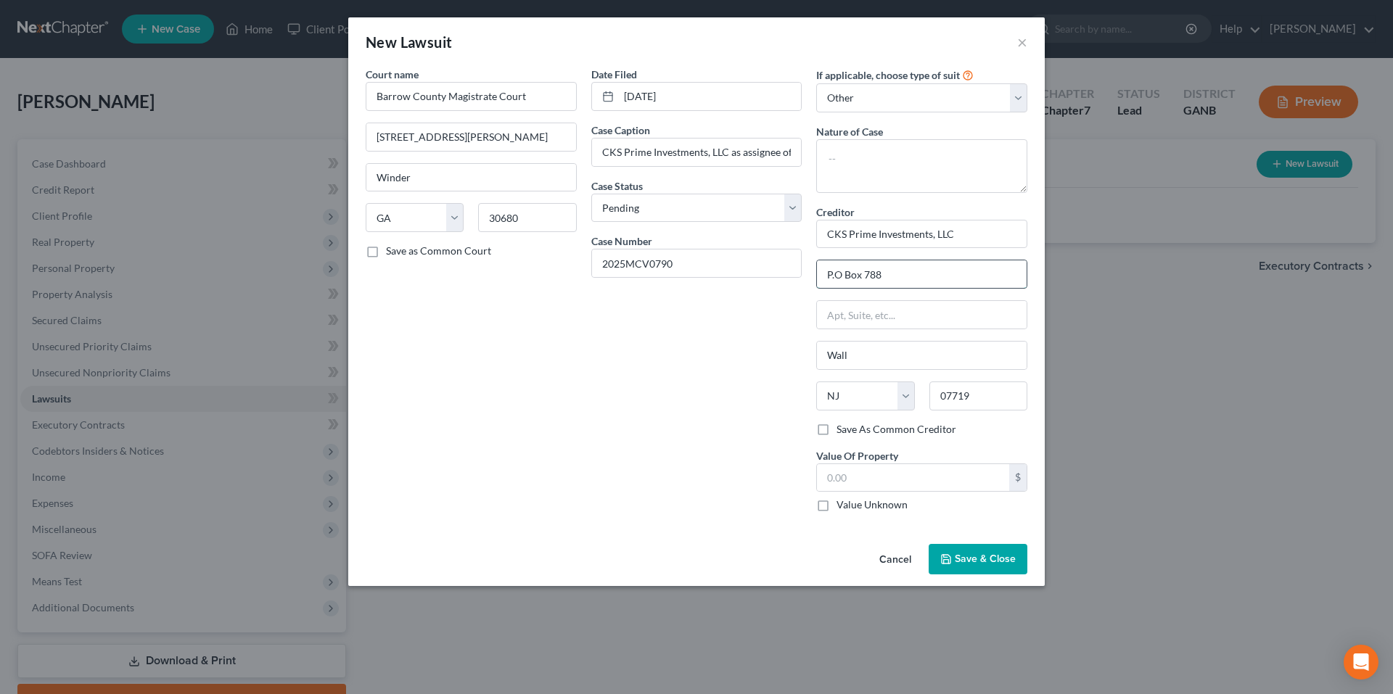
click at [908, 280] on input "P.O Box 788" at bounding box center [922, 274] width 210 height 28
type input "c/o Ragan & Ragan, PC"
type input "3100 Breckinridge Blvd., Suite 722"
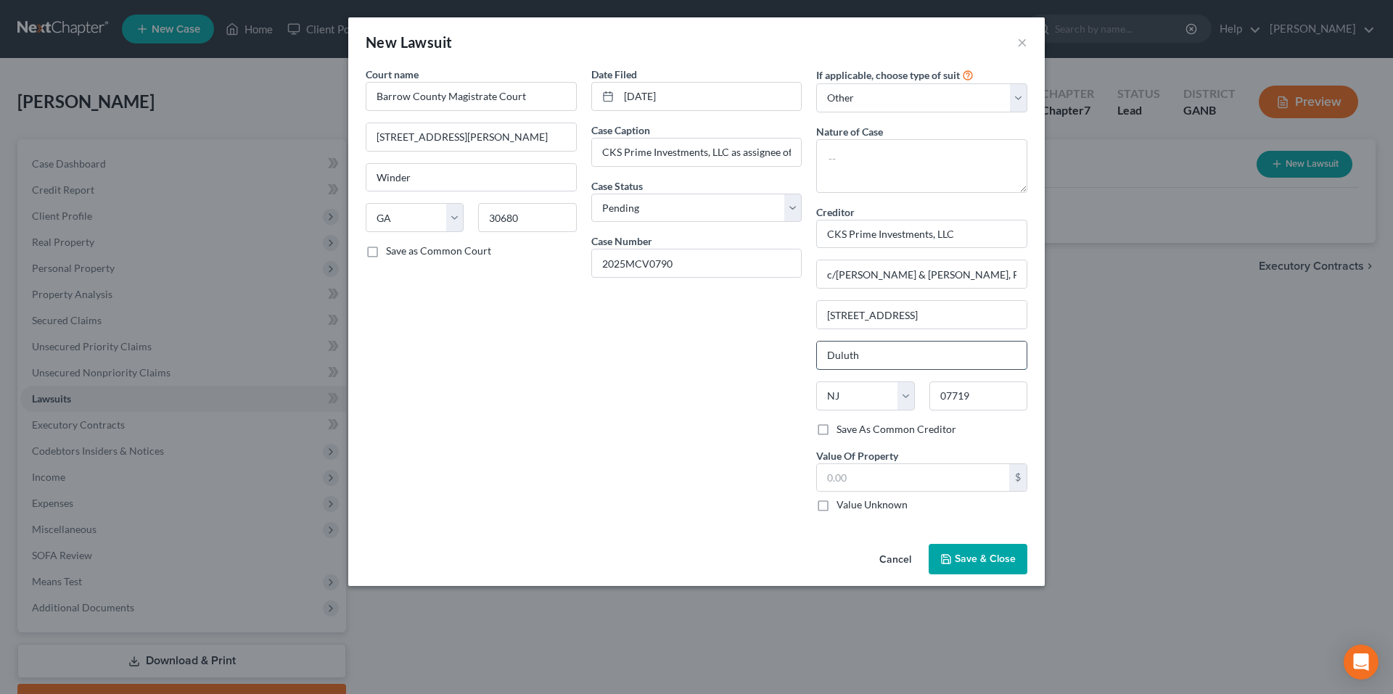
type input "Duluth"
select select "10"
type input "30096"
click at [861, 483] on input "text" at bounding box center [913, 478] width 192 height 28
type input "1,053.83"
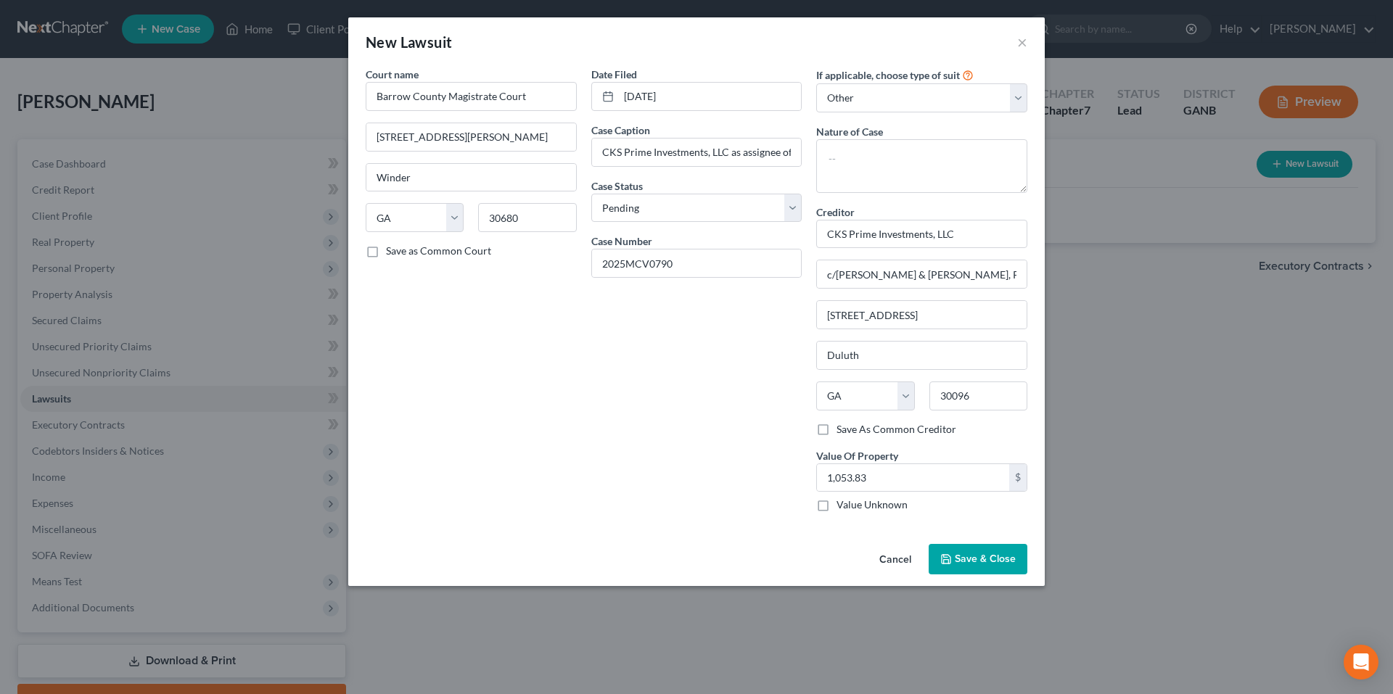
click at [1004, 561] on span "Save & Close" at bounding box center [984, 559] width 61 height 12
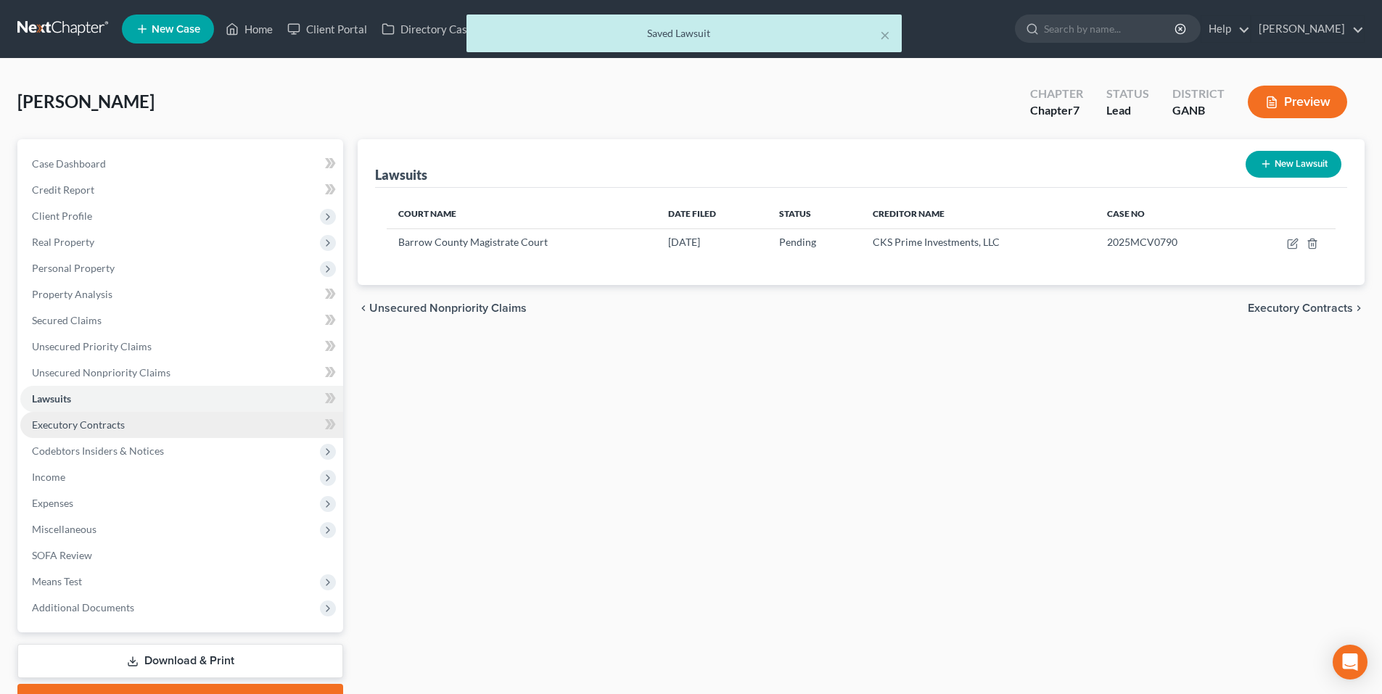
click at [73, 429] on span "Executory Contracts" at bounding box center [78, 424] width 93 height 12
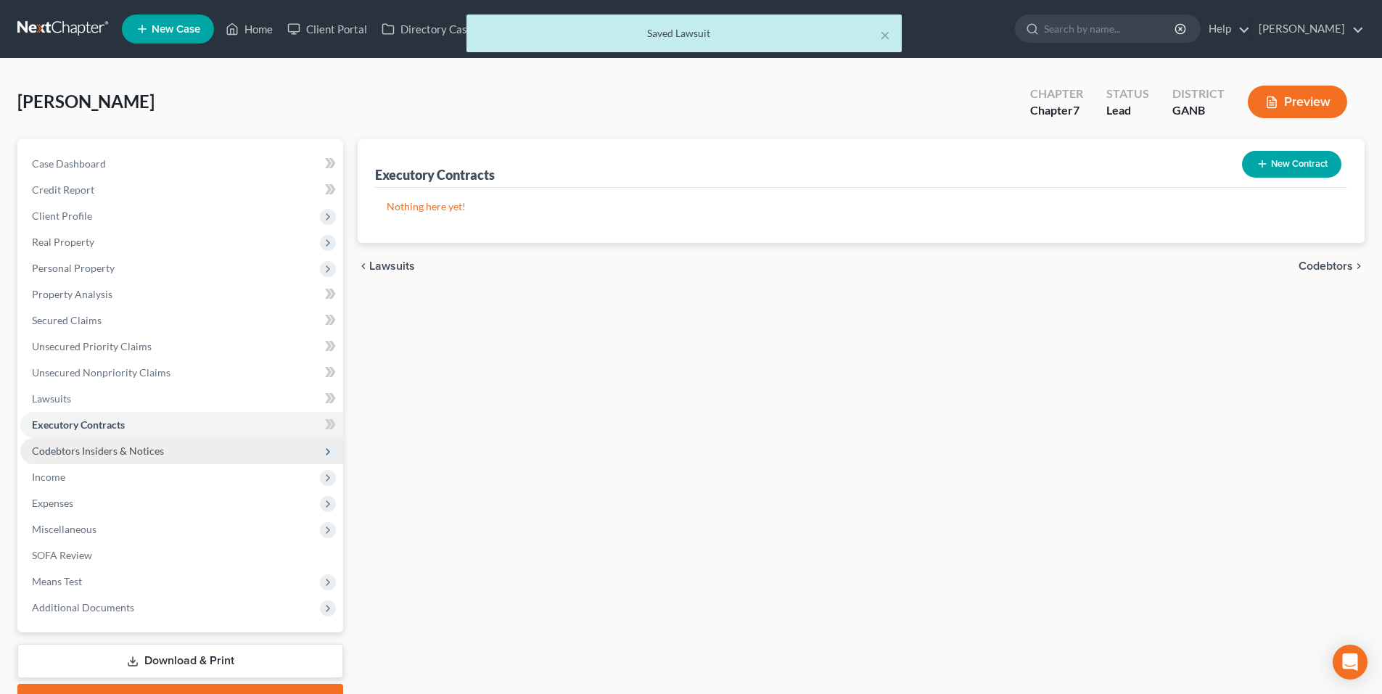
click at [87, 447] on span "Codebtors Insiders & Notices" at bounding box center [98, 451] width 132 height 12
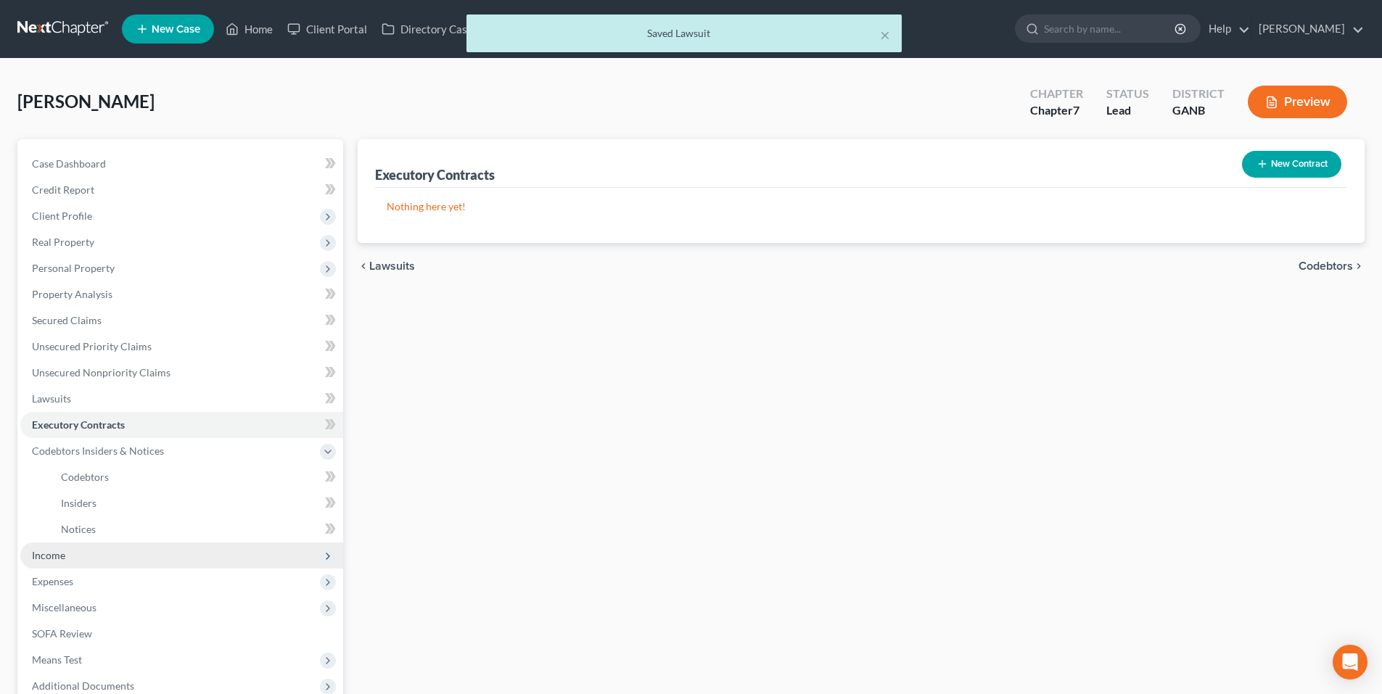
click at [62, 553] on span "Income" at bounding box center [48, 555] width 33 height 12
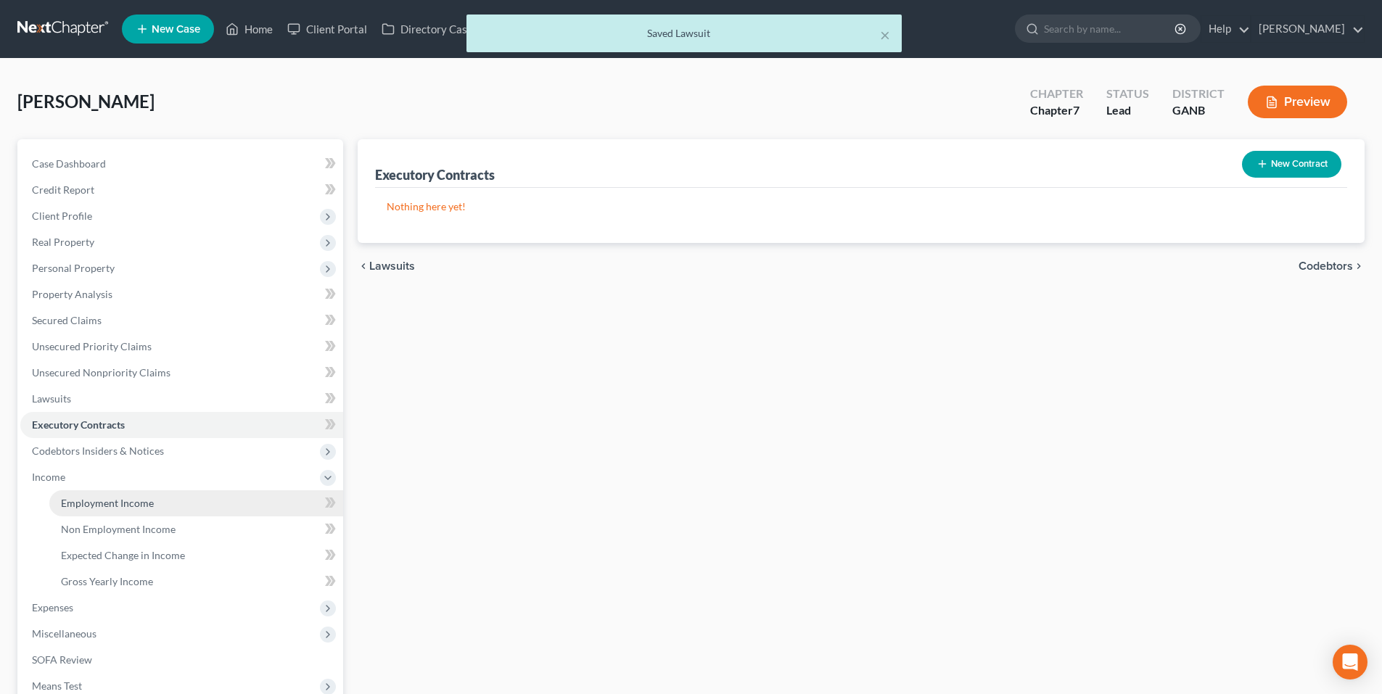
click at [100, 505] on span "Employment Income" at bounding box center [107, 503] width 93 height 12
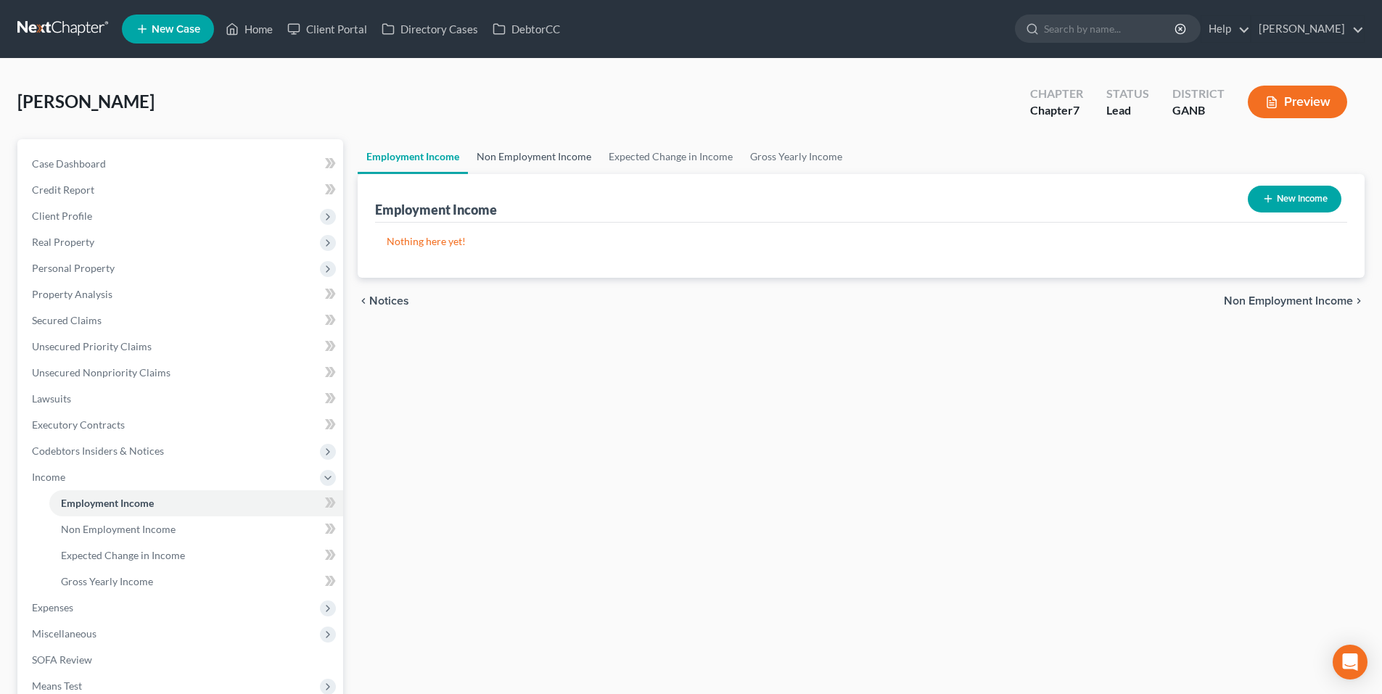
click at [526, 157] on link "Non Employment Income" at bounding box center [534, 156] width 132 height 35
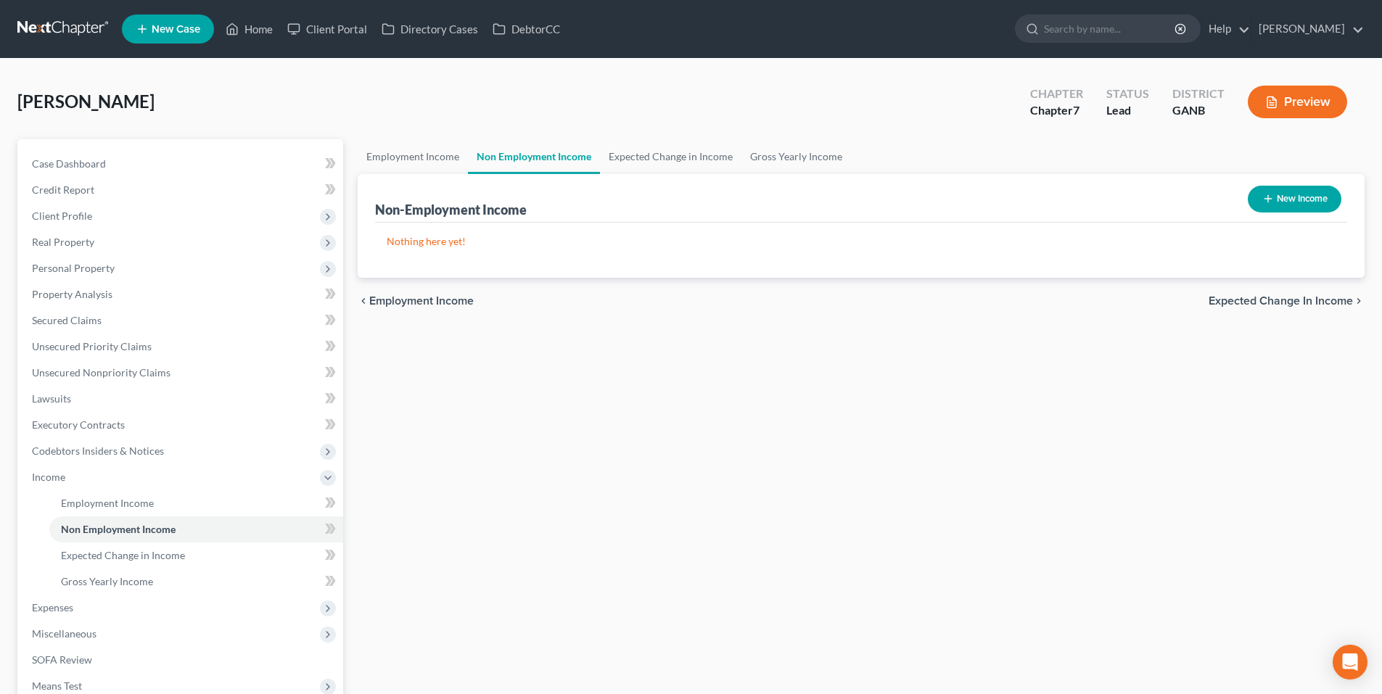
click at [1304, 194] on button "New Income" at bounding box center [1294, 199] width 94 height 27
select select "0"
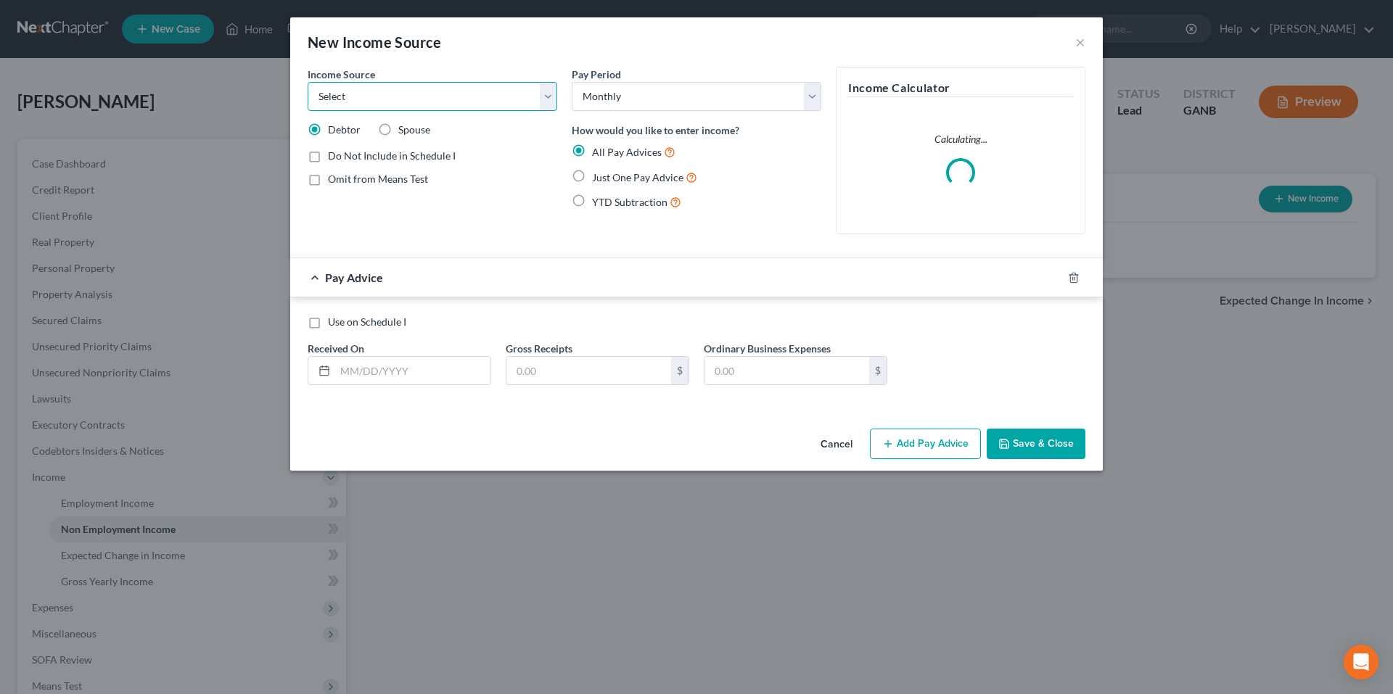
click at [401, 105] on select "Select Unemployment Disability (from employer) Pension Retirement Social Securi…" at bounding box center [432, 96] width 249 height 29
select select "4"
click at [308, 82] on select "Select Unemployment Disability (from employer) Pension Retirement Social Securi…" at bounding box center [432, 96] width 249 height 29
click at [471, 376] on input "text" at bounding box center [412, 371] width 155 height 28
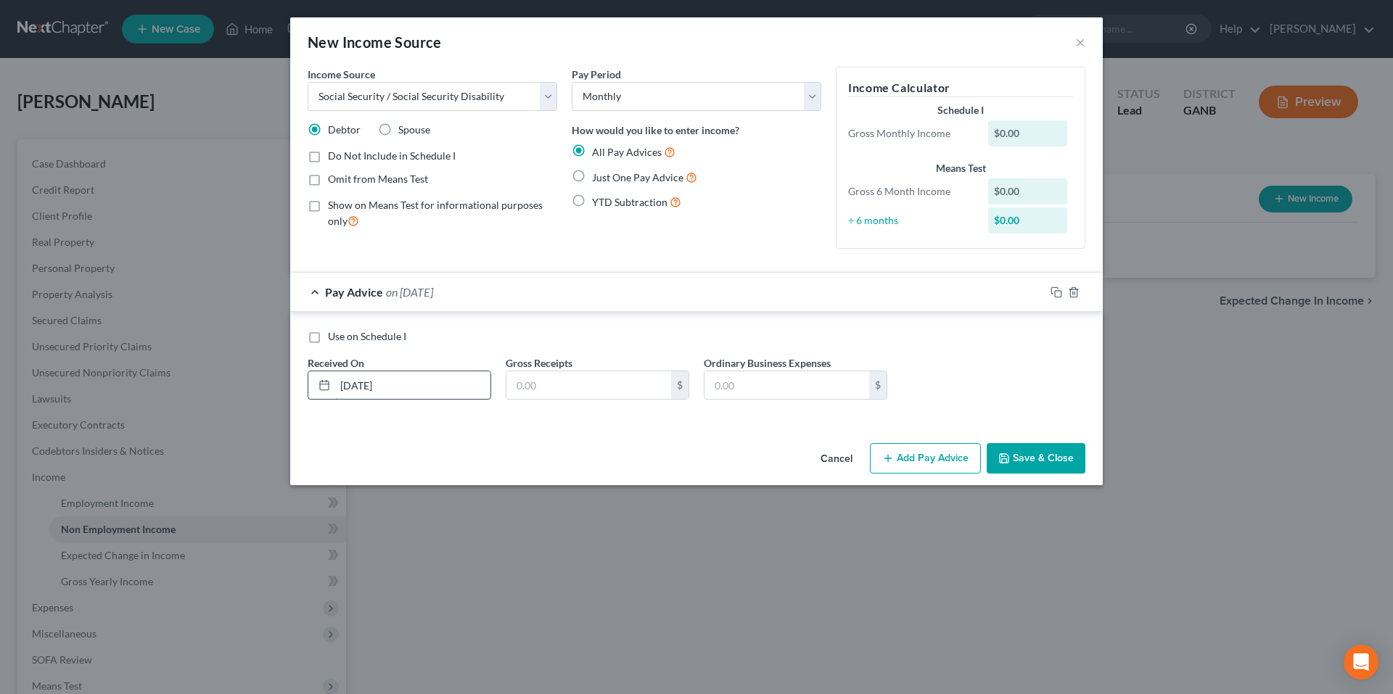
type input "9/15/2025"
type input "1,552.00"
click at [1052, 291] on icon "button" at bounding box center [1056, 292] width 12 height 12
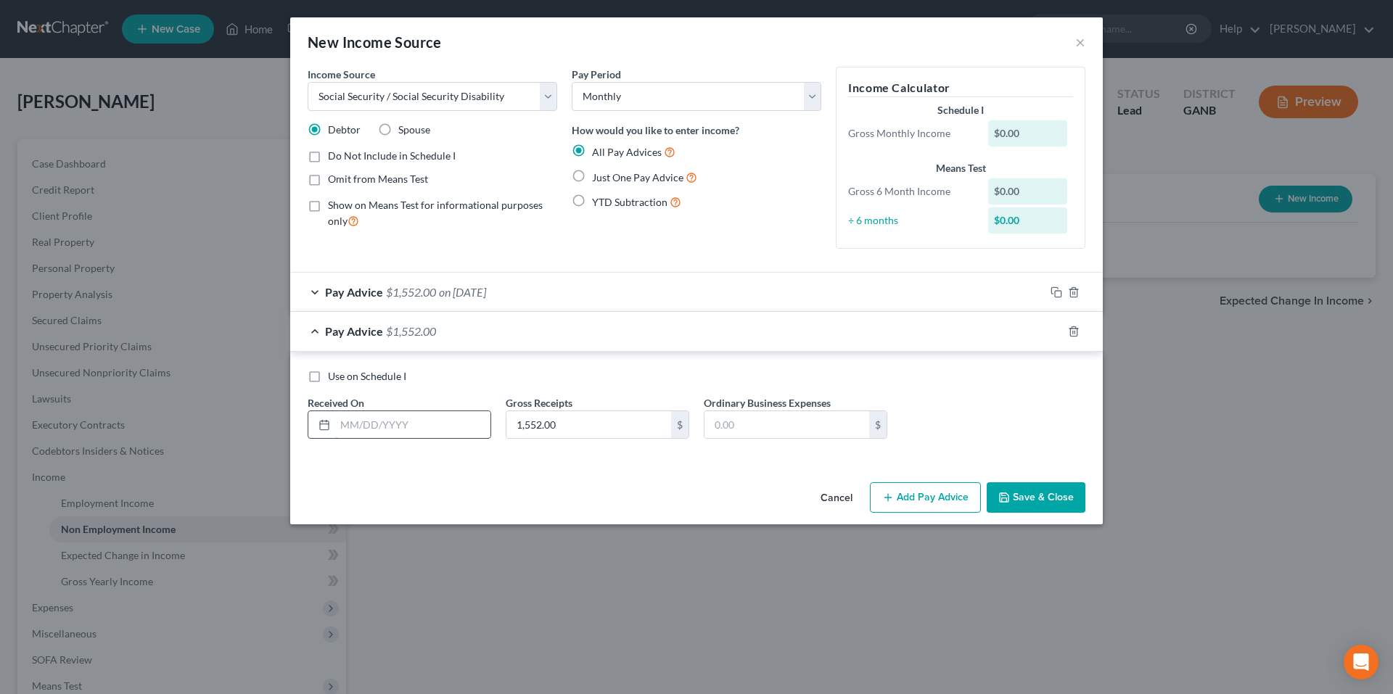
click at [421, 428] on input "text" at bounding box center [412, 425] width 155 height 28
type input "8/15/2025"
click at [1052, 332] on icon "button" at bounding box center [1054, 329] width 7 height 7
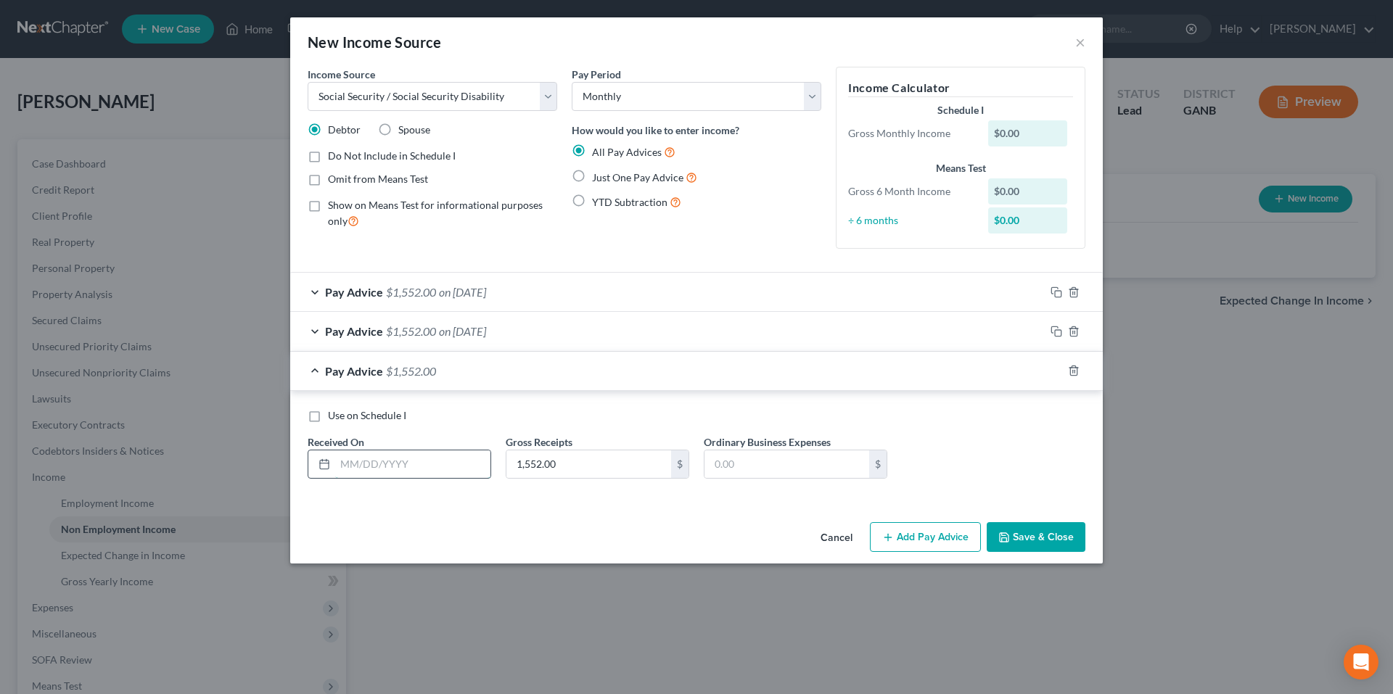
click at [383, 461] on input "text" at bounding box center [412, 464] width 155 height 28
type input "7/15/2025"
click at [1058, 371] on icon "button" at bounding box center [1056, 371] width 12 height 12
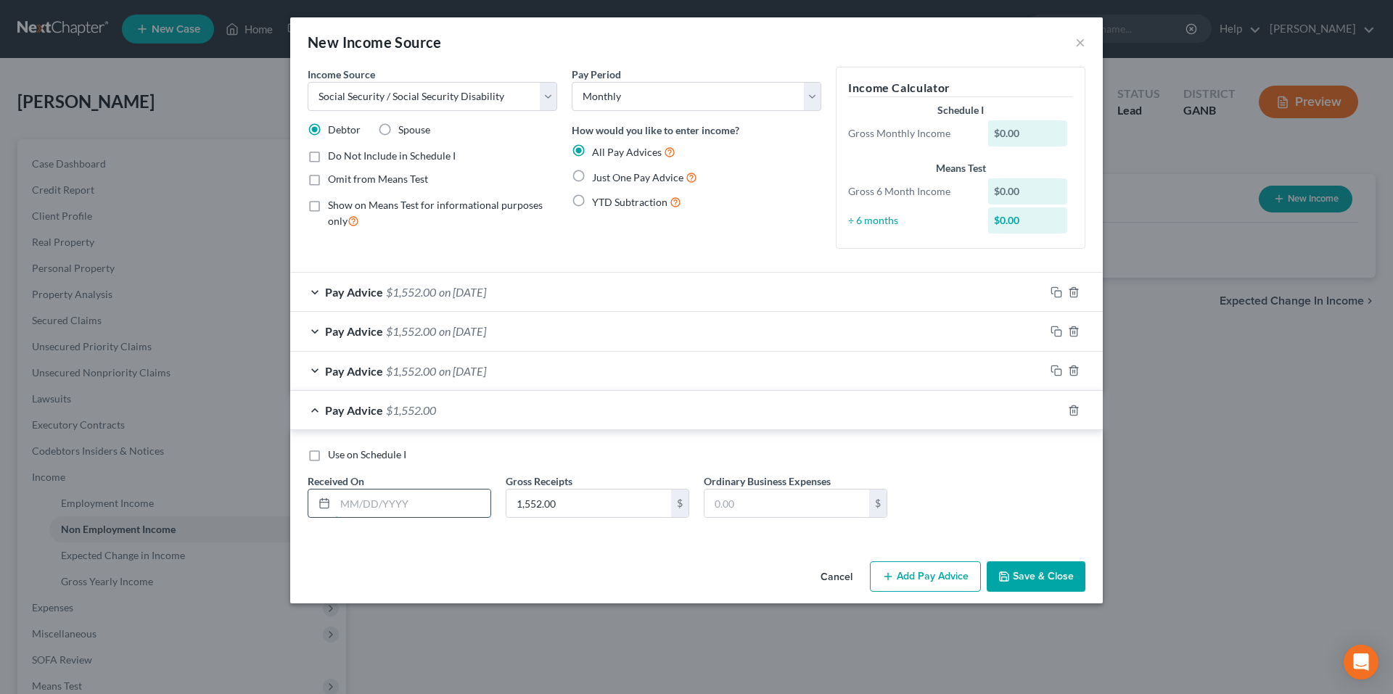
click at [432, 509] on input "text" at bounding box center [412, 504] width 155 height 28
type input "6/15/2025"
click at [1056, 412] on icon "button" at bounding box center [1056, 411] width 12 height 12
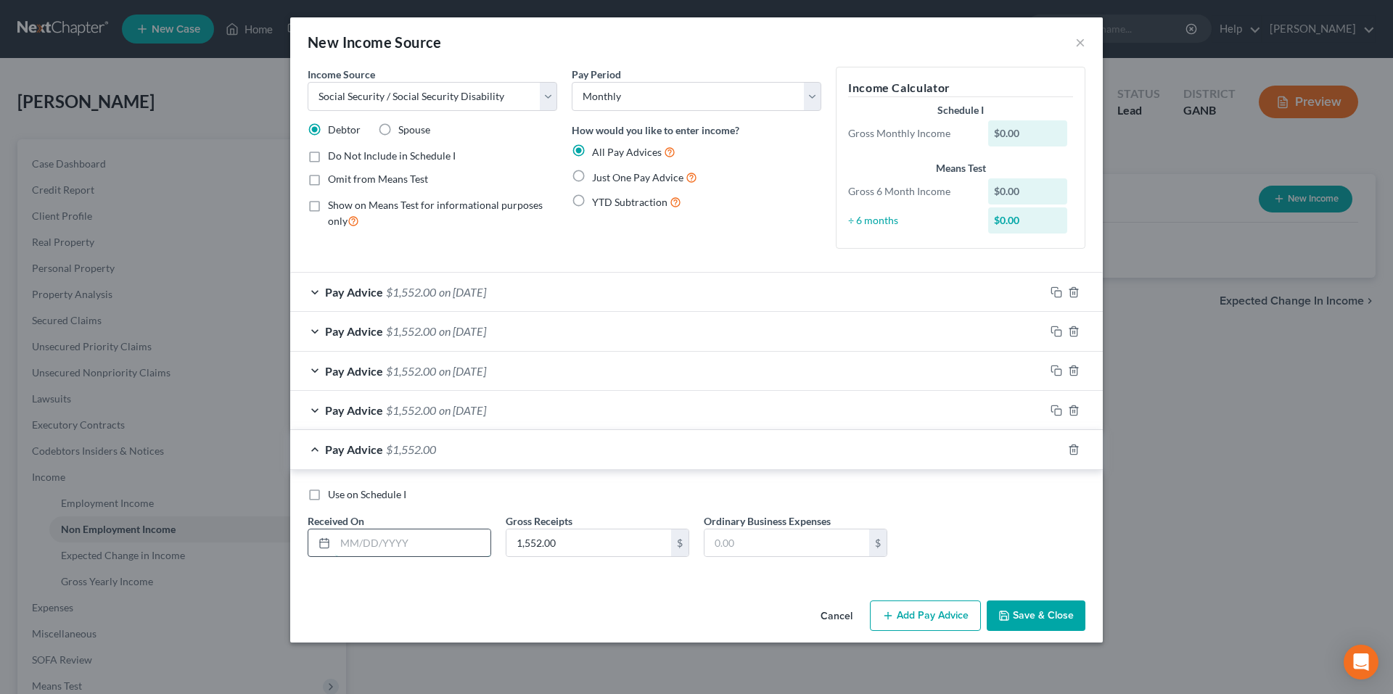
click at [423, 542] on input "text" at bounding box center [412, 543] width 155 height 28
type input "5/15/2025"
click at [1050, 451] on div at bounding box center [1073, 449] width 58 height 23
click at [1057, 450] on icon "button" at bounding box center [1056, 450] width 12 height 12
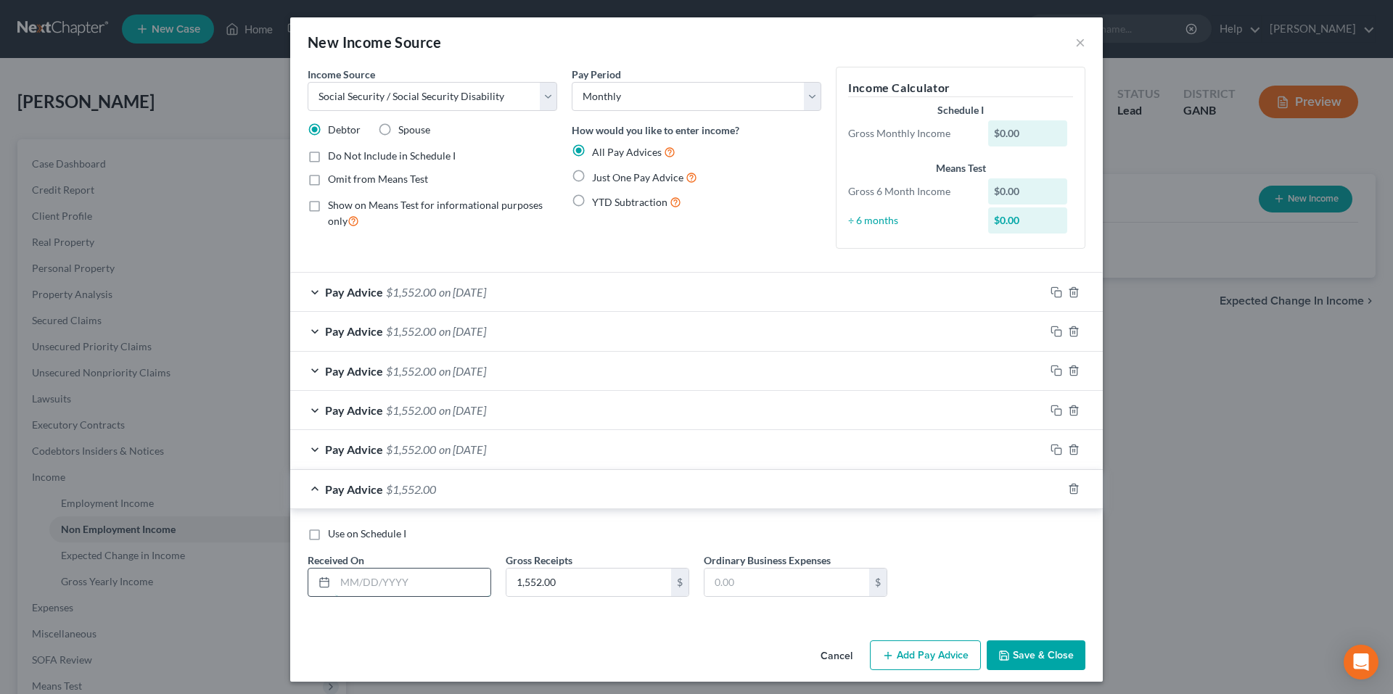
drag, startPoint x: 376, startPoint y: 587, endPoint x: 384, endPoint y: 590, distance: 8.3
click at [376, 587] on input "text" at bounding box center [412, 583] width 155 height 28
type input "4/15/2025"
click at [327, 489] on span "Pay Advice" at bounding box center [354, 489] width 58 height 14
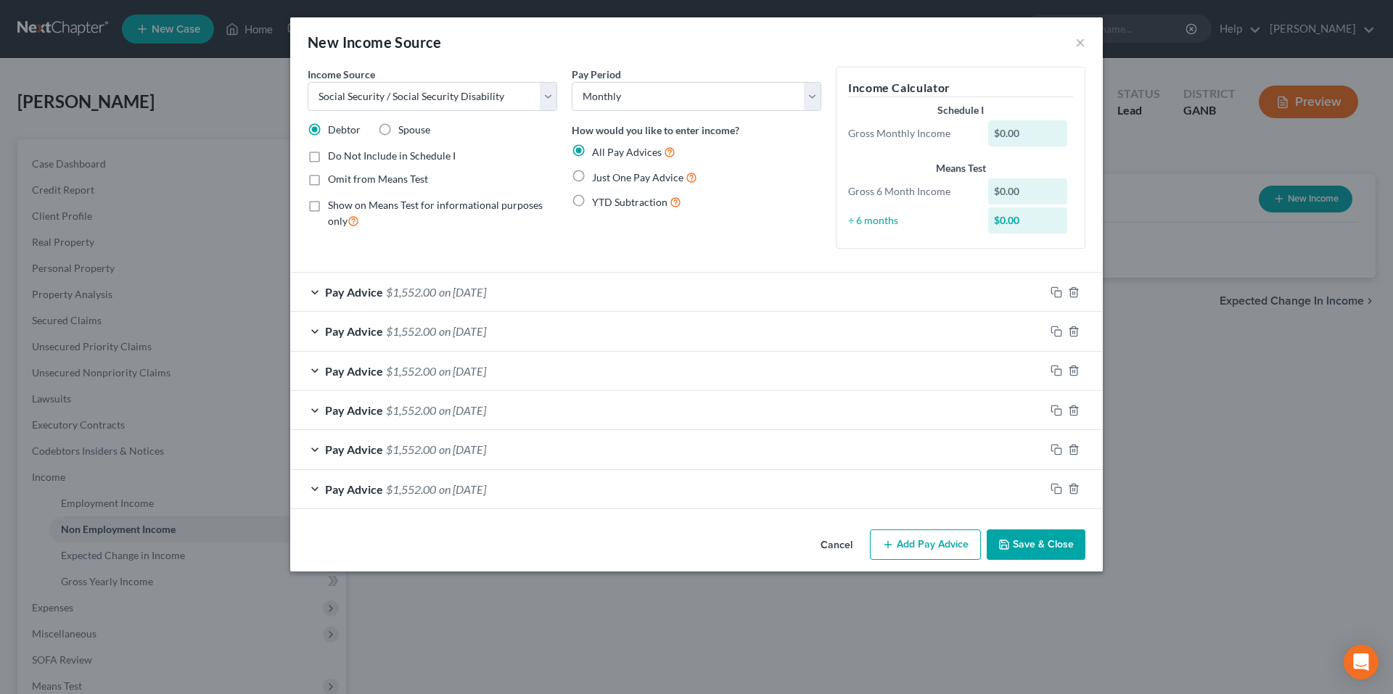
click at [1030, 552] on button "Save & Close" at bounding box center [1035, 544] width 99 height 30
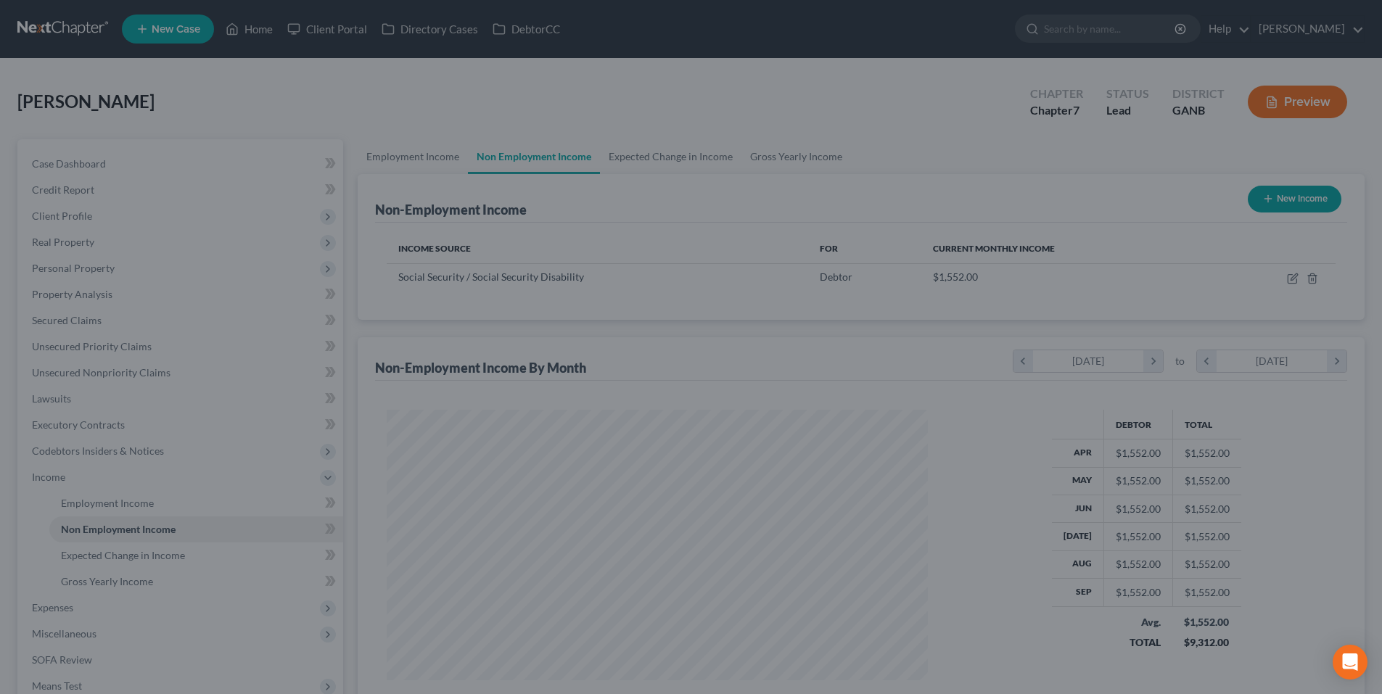
scroll to position [725003, 724704]
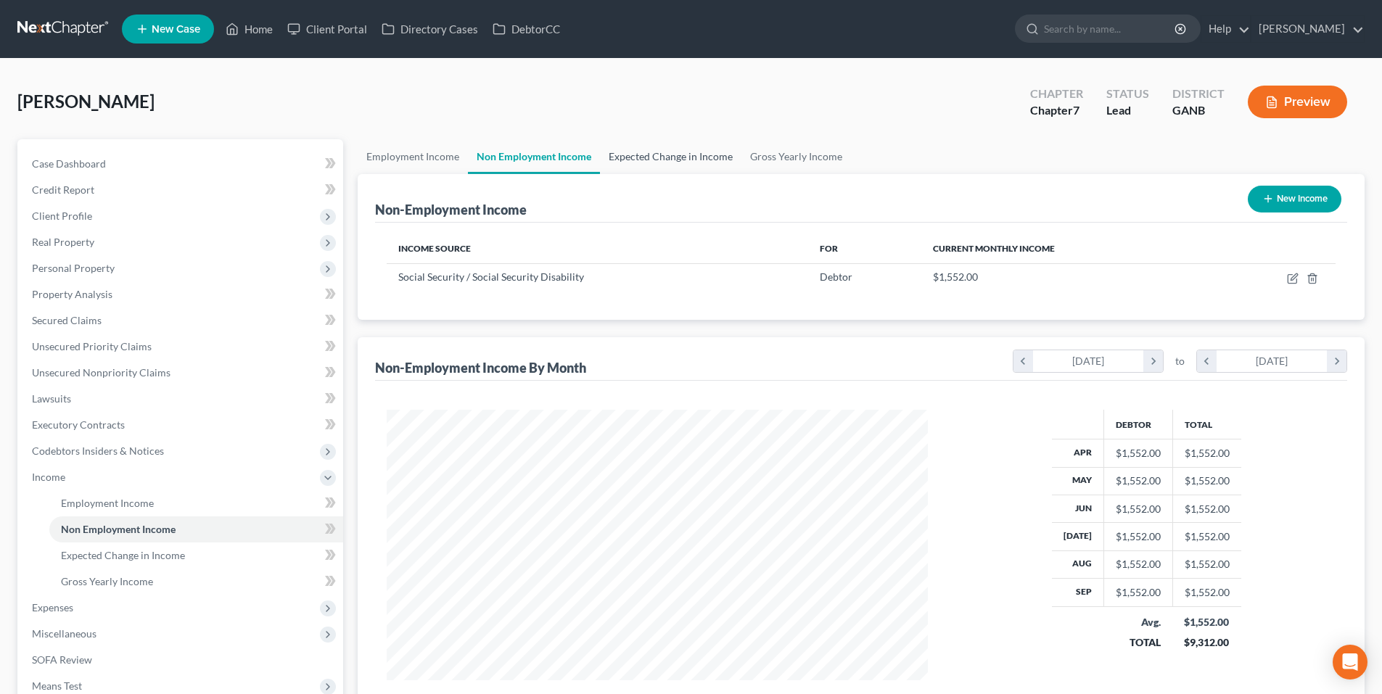
click at [669, 154] on link "Expected Change in Income" at bounding box center [670, 156] width 141 height 35
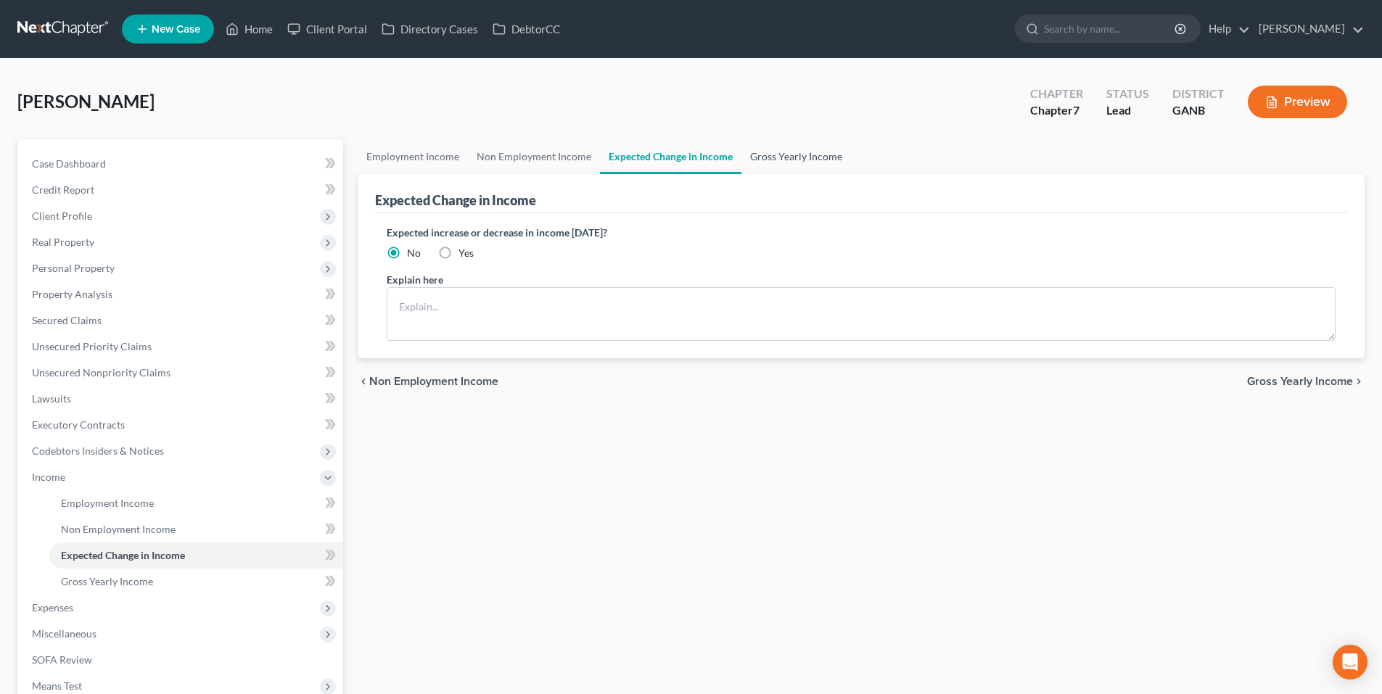
click at [805, 158] on link "Gross Yearly Income" at bounding box center [796, 156] width 110 height 35
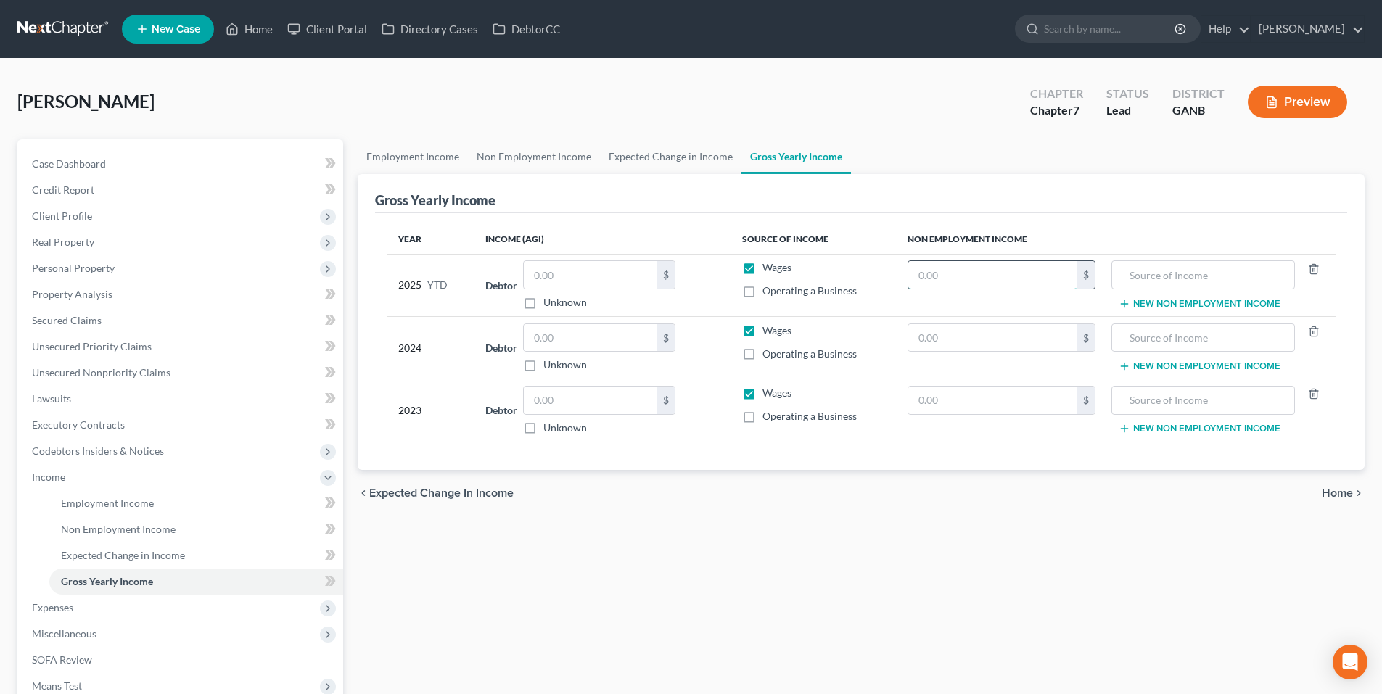
click at [922, 272] on input "text" at bounding box center [992, 275] width 169 height 28
type input "13,968.00"
click at [1189, 269] on input "text" at bounding box center [1202, 275] width 167 height 28
type input "Social Security Benefits"
click at [1331, 498] on span "Home" at bounding box center [1336, 493] width 31 height 12
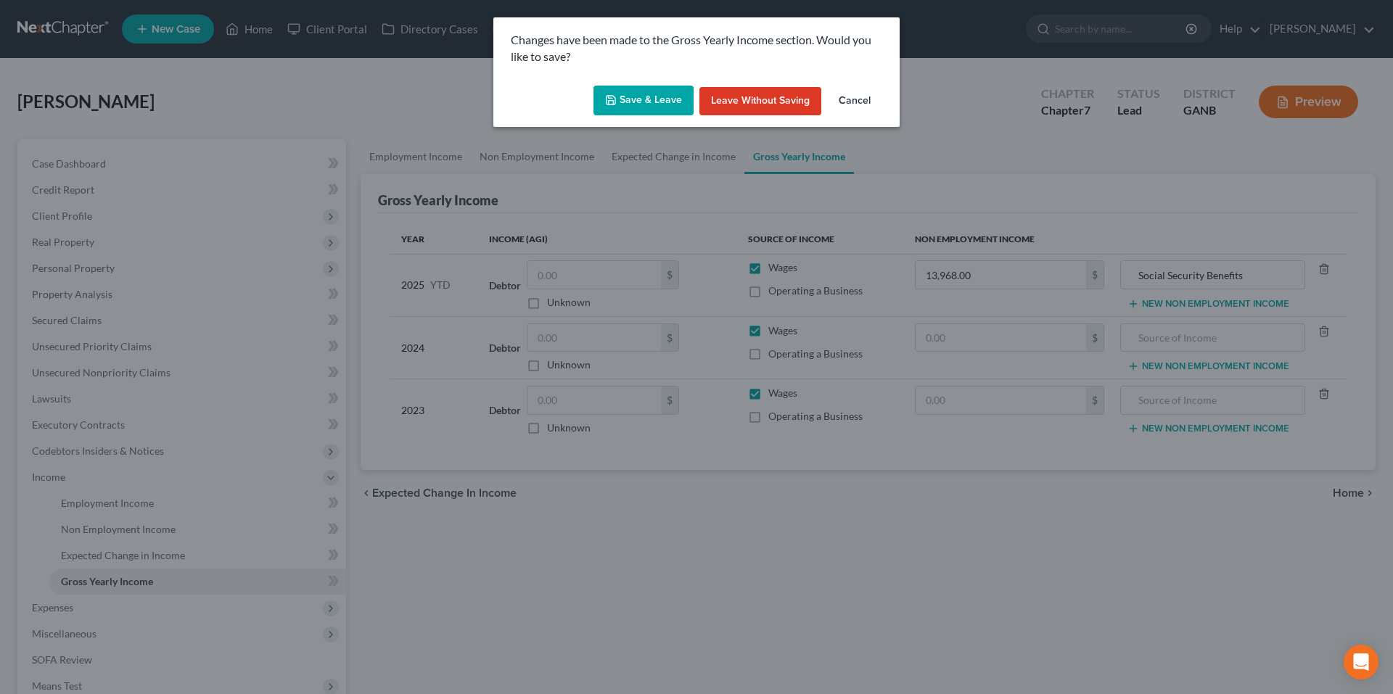
click at [622, 97] on button "Save & Leave" at bounding box center [643, 101] width 100 height 30
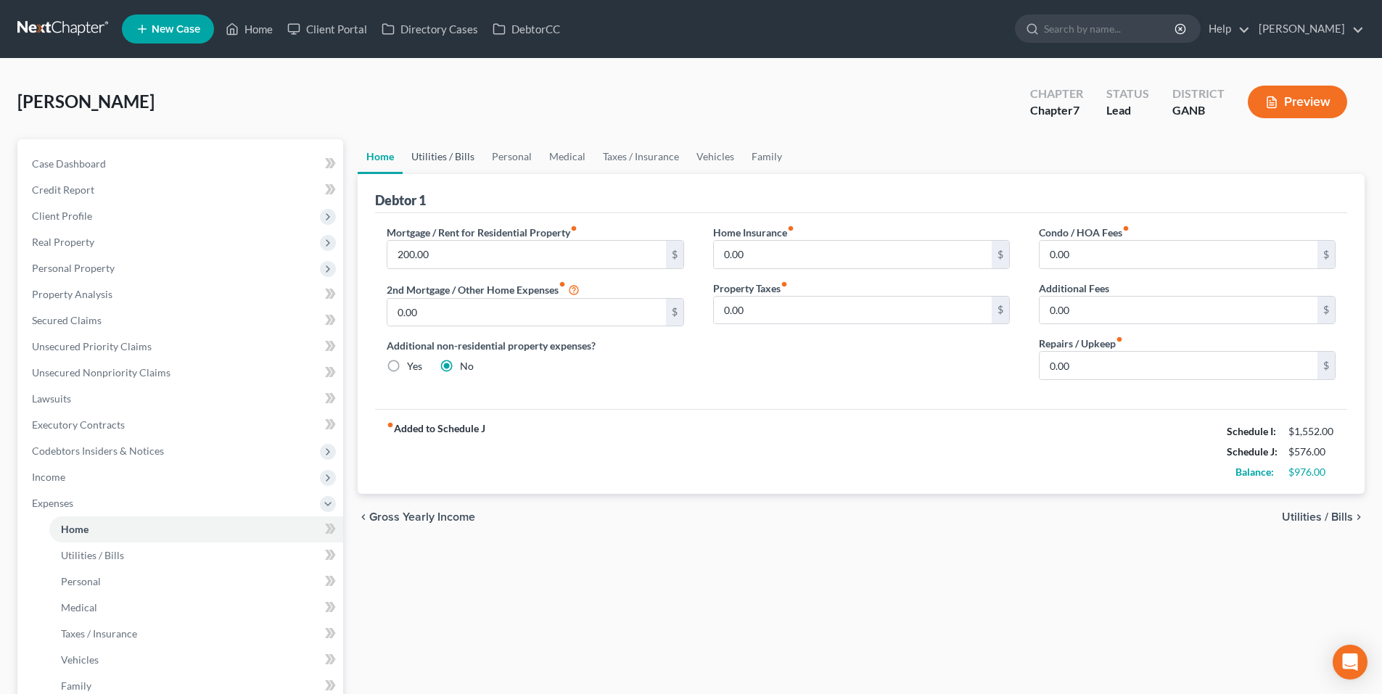
click at [445, 153] on link "Utilities / Bills" at bounding box center [443, 156] width 81 height 35
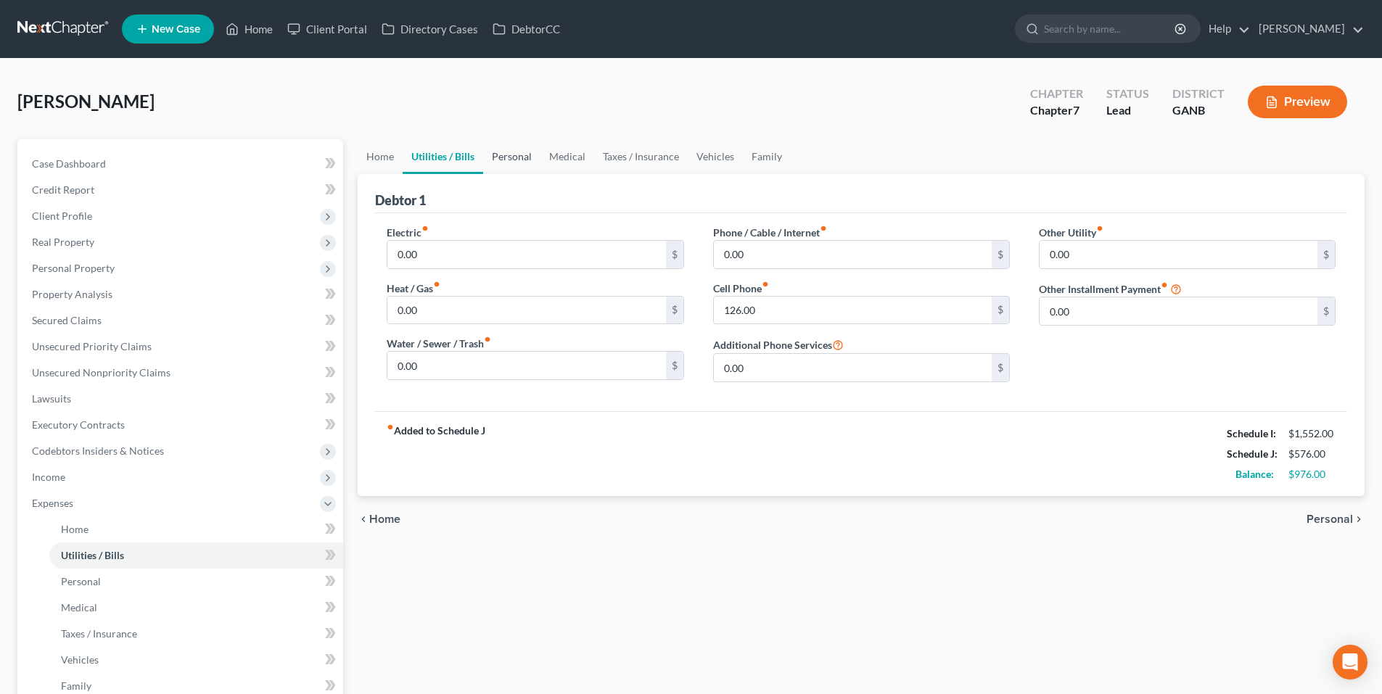
click at [521, 155] on link "Personal" at bounding box center [511, 156] width 57 height 35
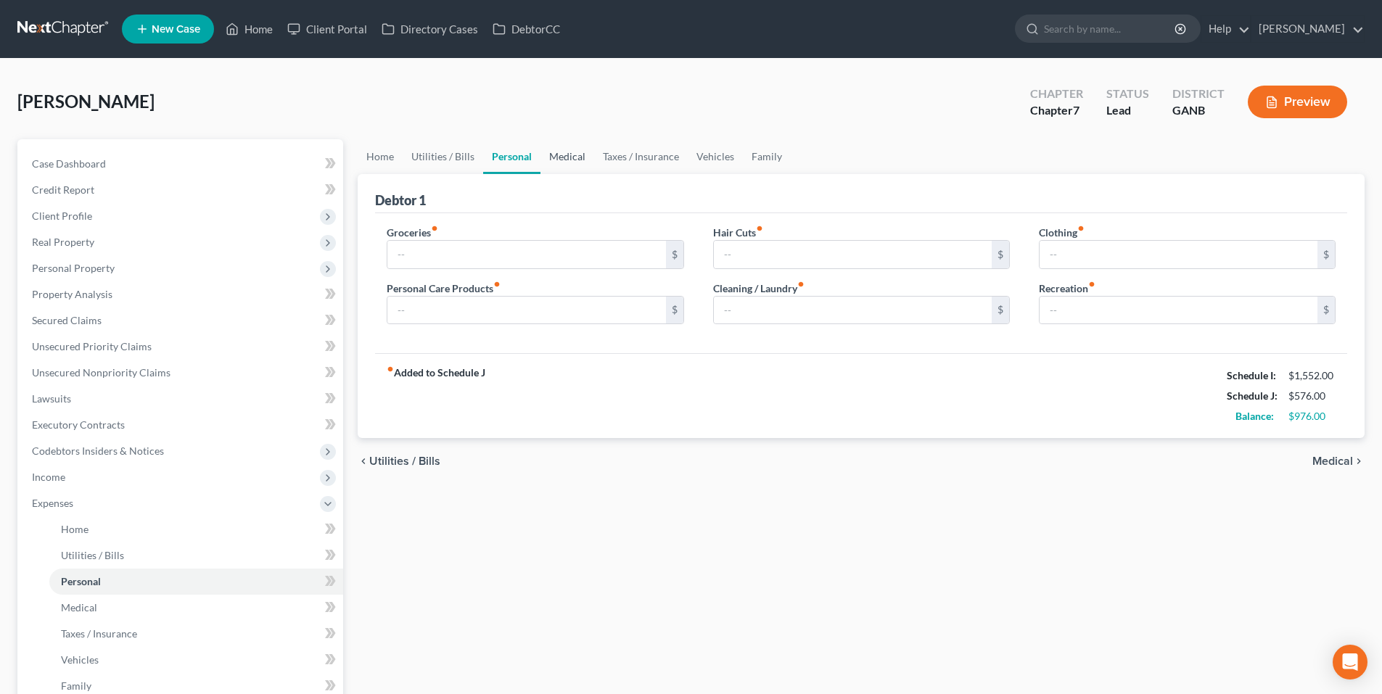
click at [572, 161] on link "Medical" at bounding box center [567, 156] width 54 height 35
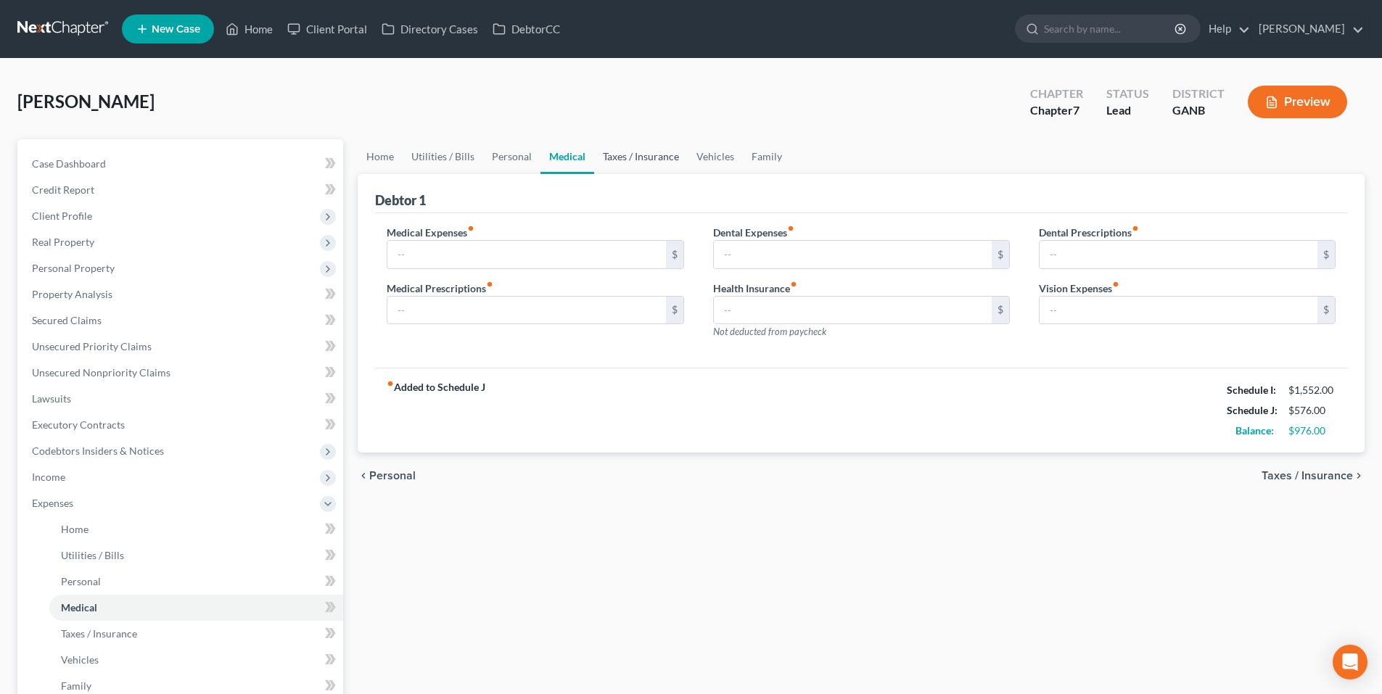
click at [641, 157] on link "Taxes / Insurance" at bounding box center [641, 156] width 94 height 35
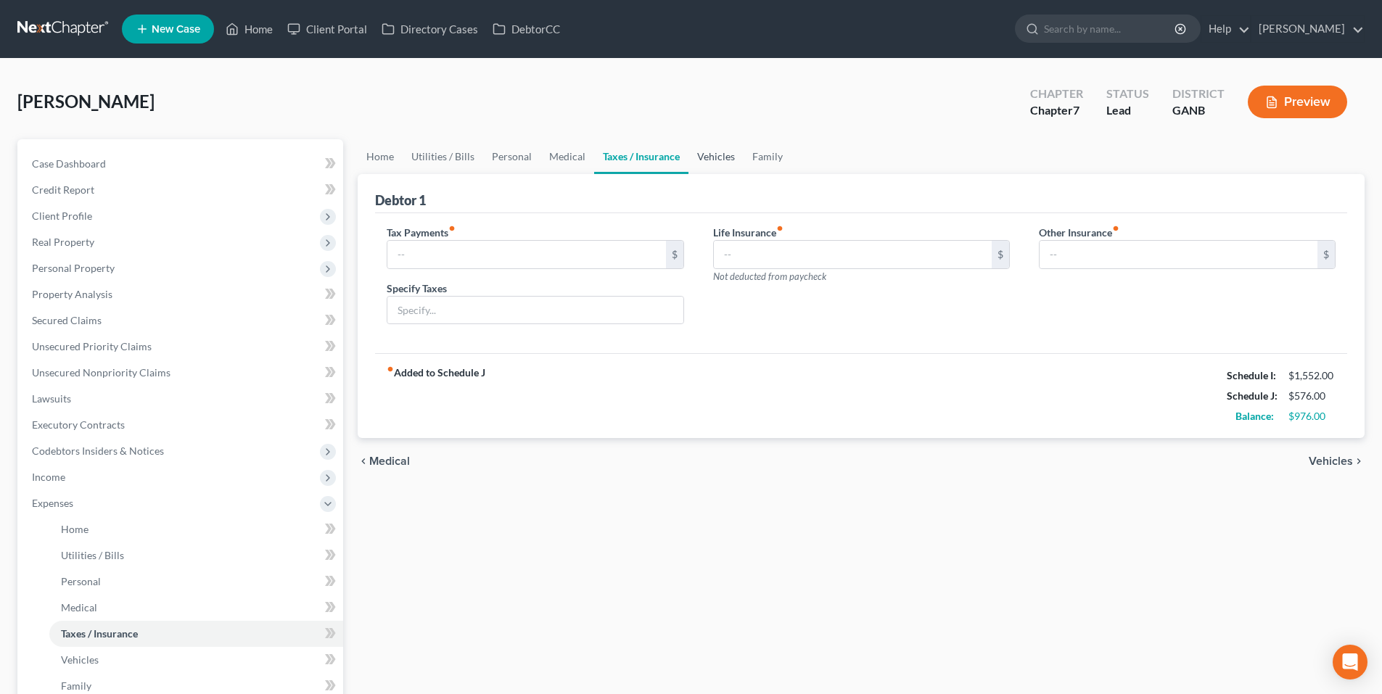
click at [699, 158] on link "Vehicles" at bounding box center [715, 156] width 55 height 35
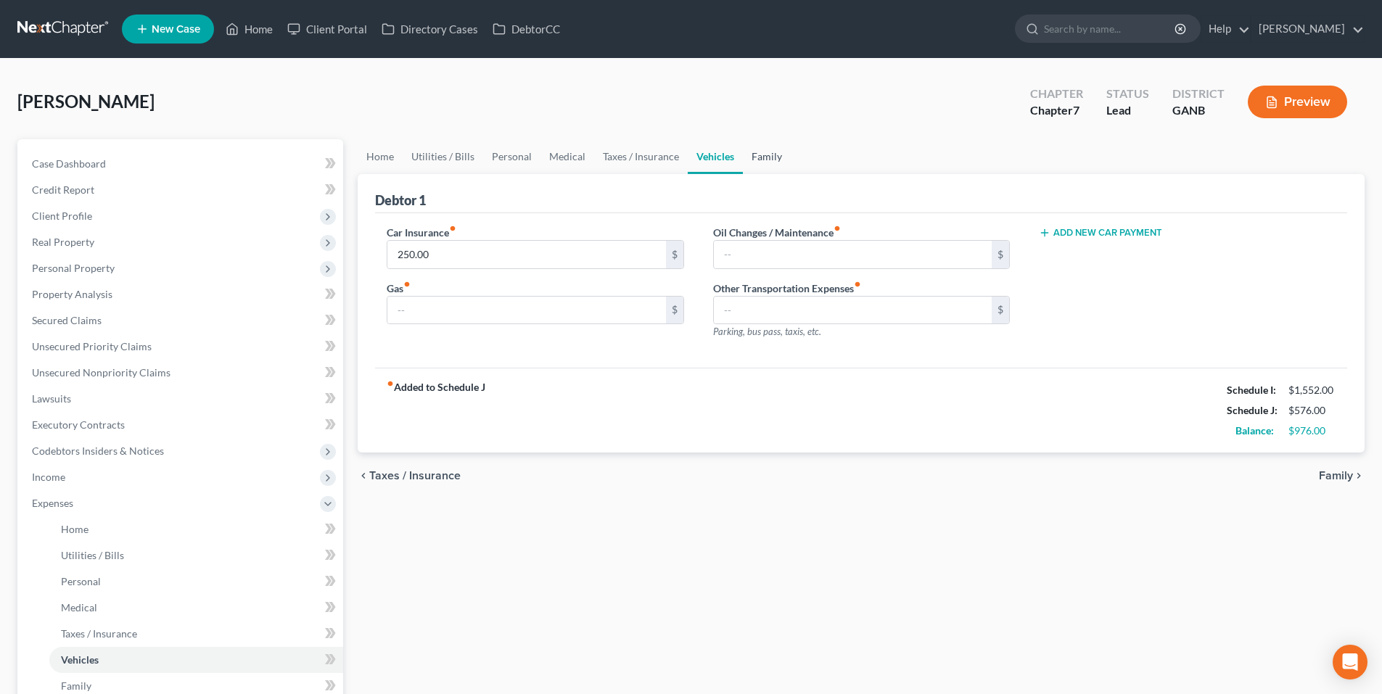
click at [797, 173] on ul "Home Utilities / Bills Personal Medical Taxes / Insurance Vehicles Family" at bounding box center [861, 156] width 1007 height 35
click at [766, 167] on link "Family" at bounding box center [767, 156] width 48 height 35
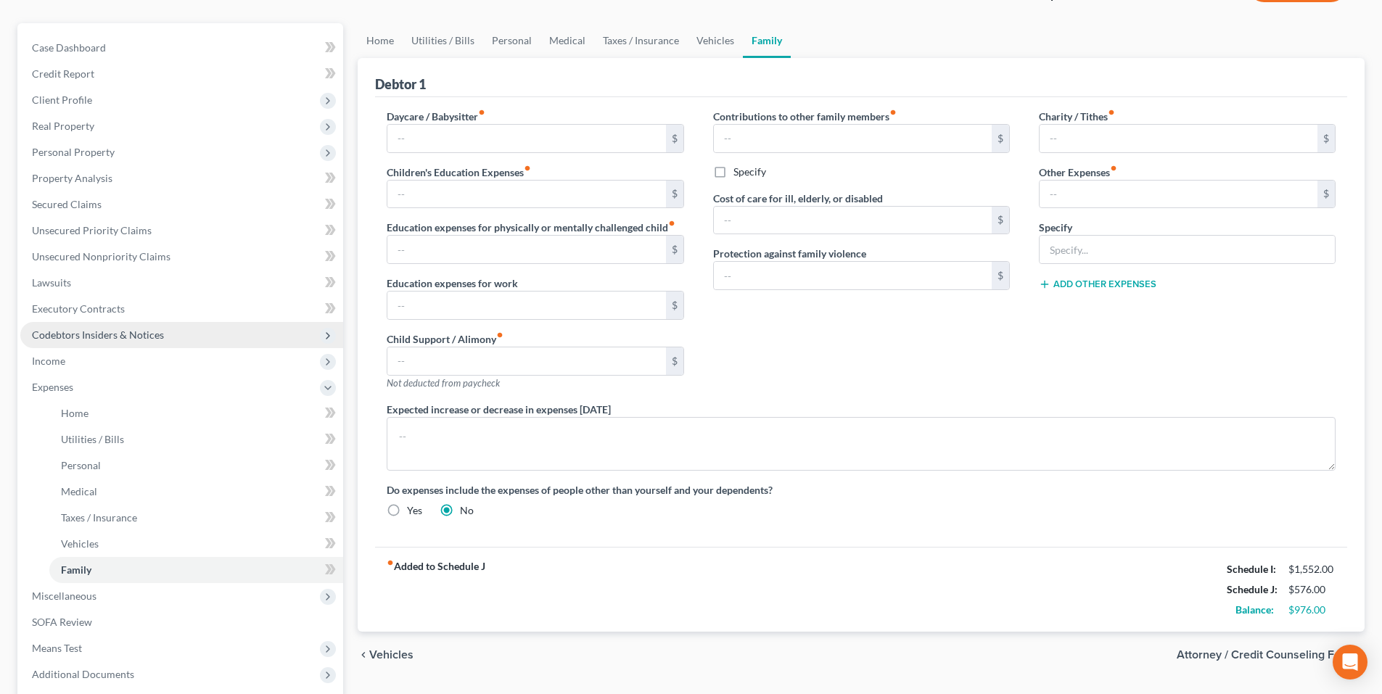
scroll to position [73, 0]
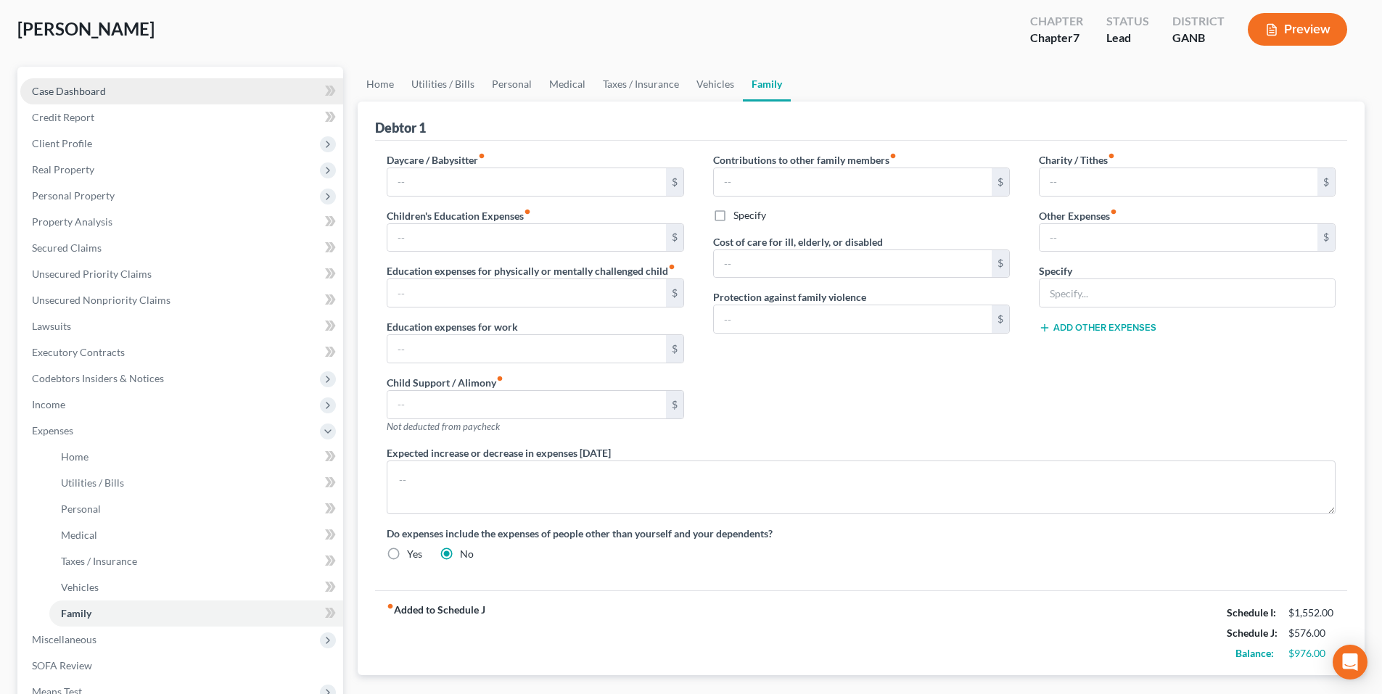
click at [96, 88] on span "Case Dashboard" at bounding box center [69, 91] width 74 height 12
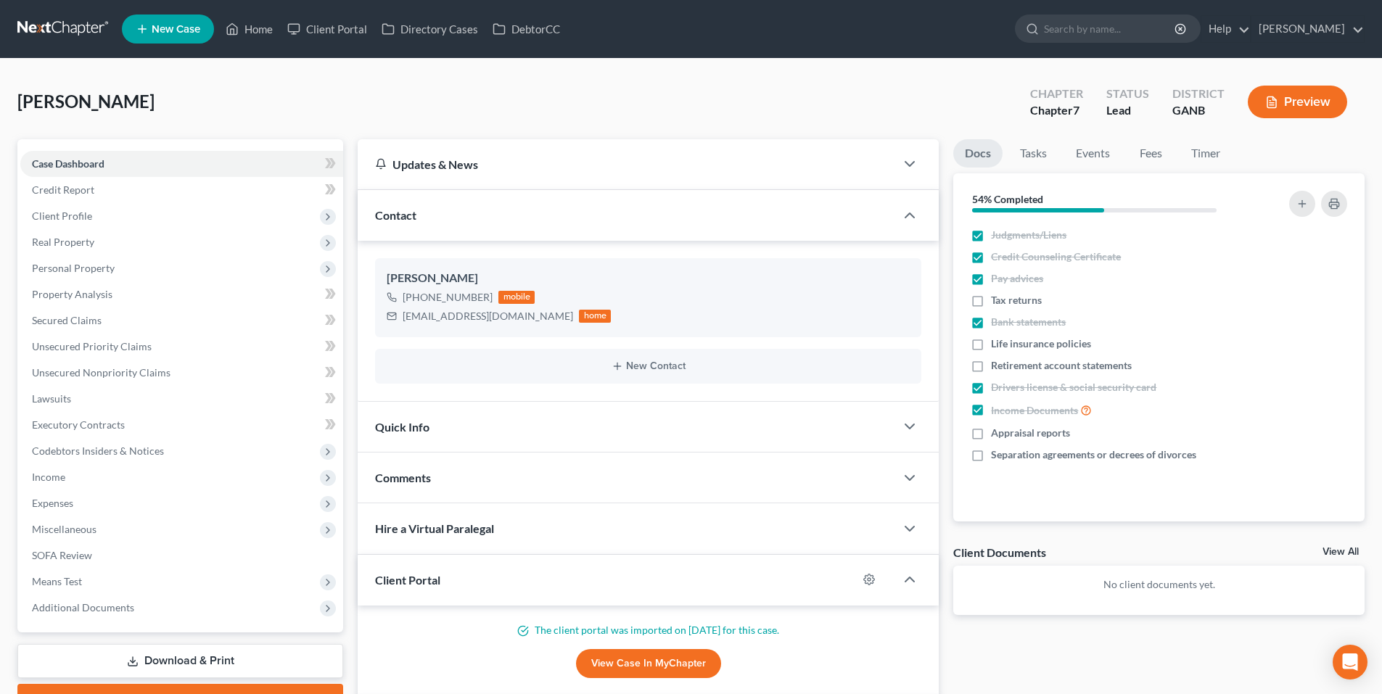
click at [59, 39] on link at bounding box center [63, 29] width 93 height 26
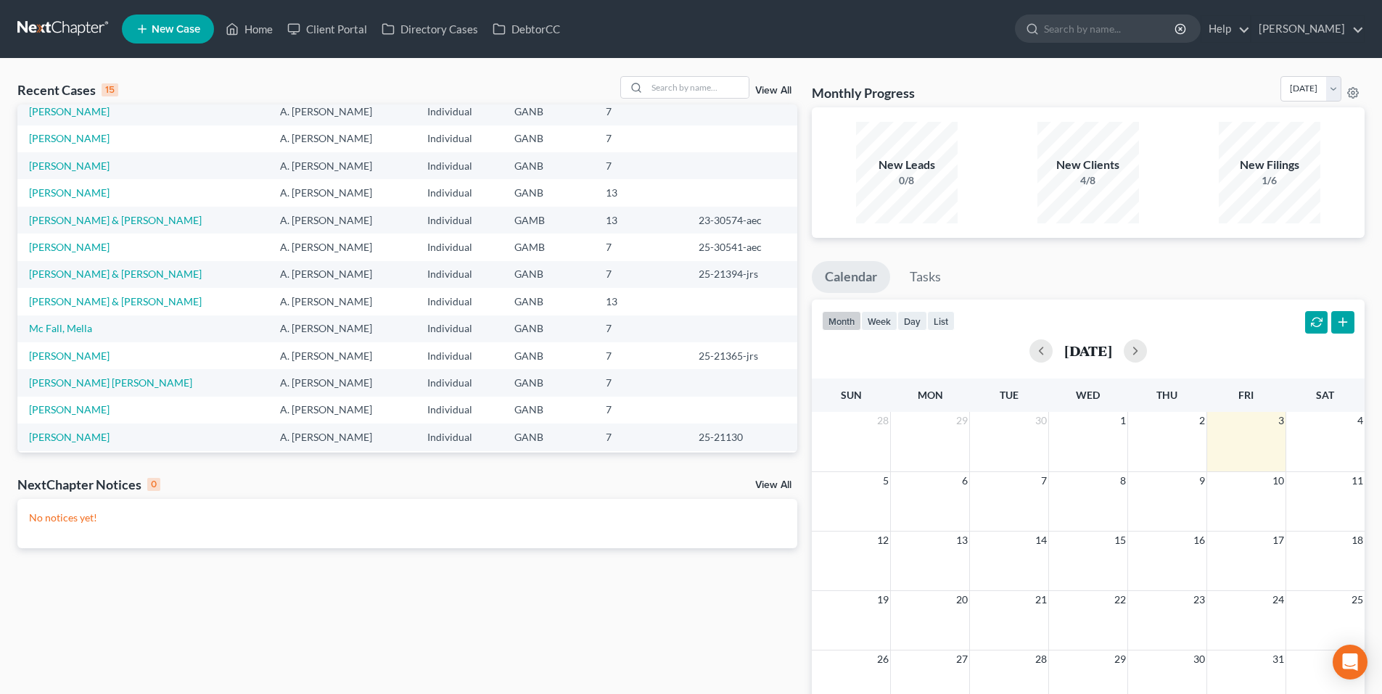
scroll to position [99, 0]
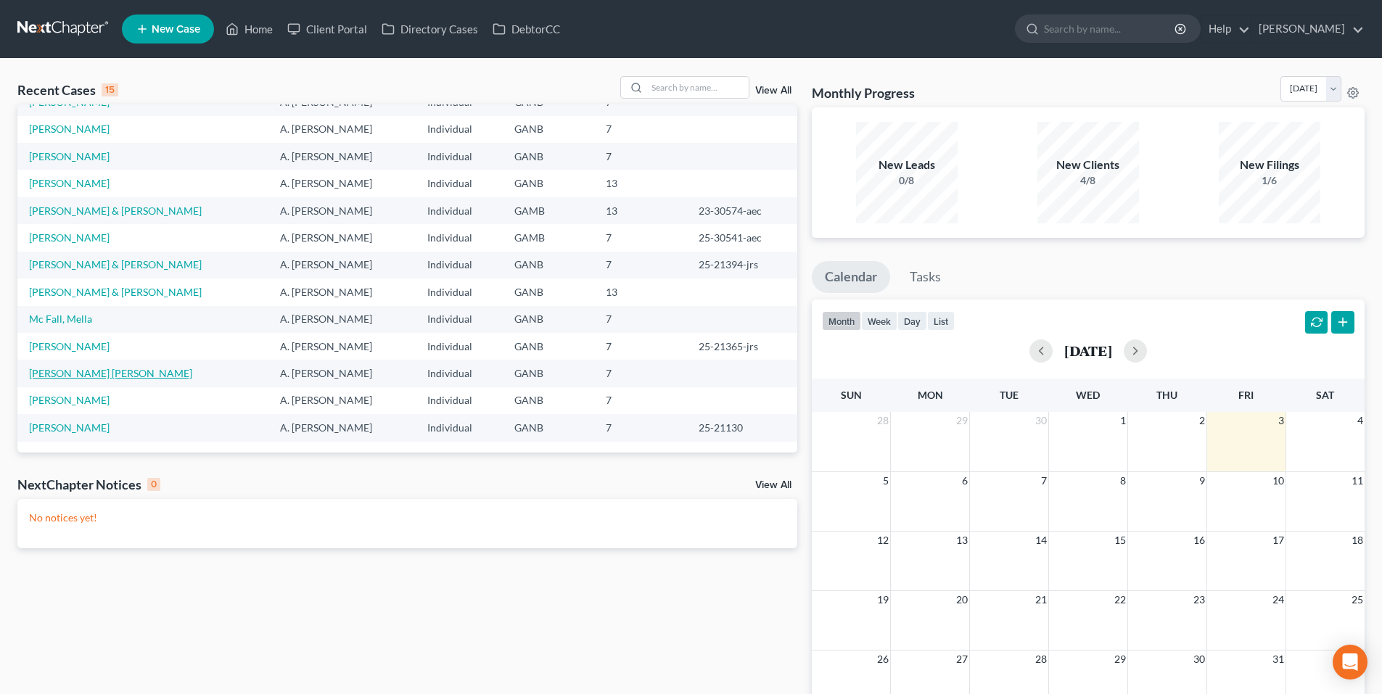
click at [87, 373] on link "[PERSON_NAME] [PERSON_NAME]" at bounding box center [110, 373] width 163 height 12
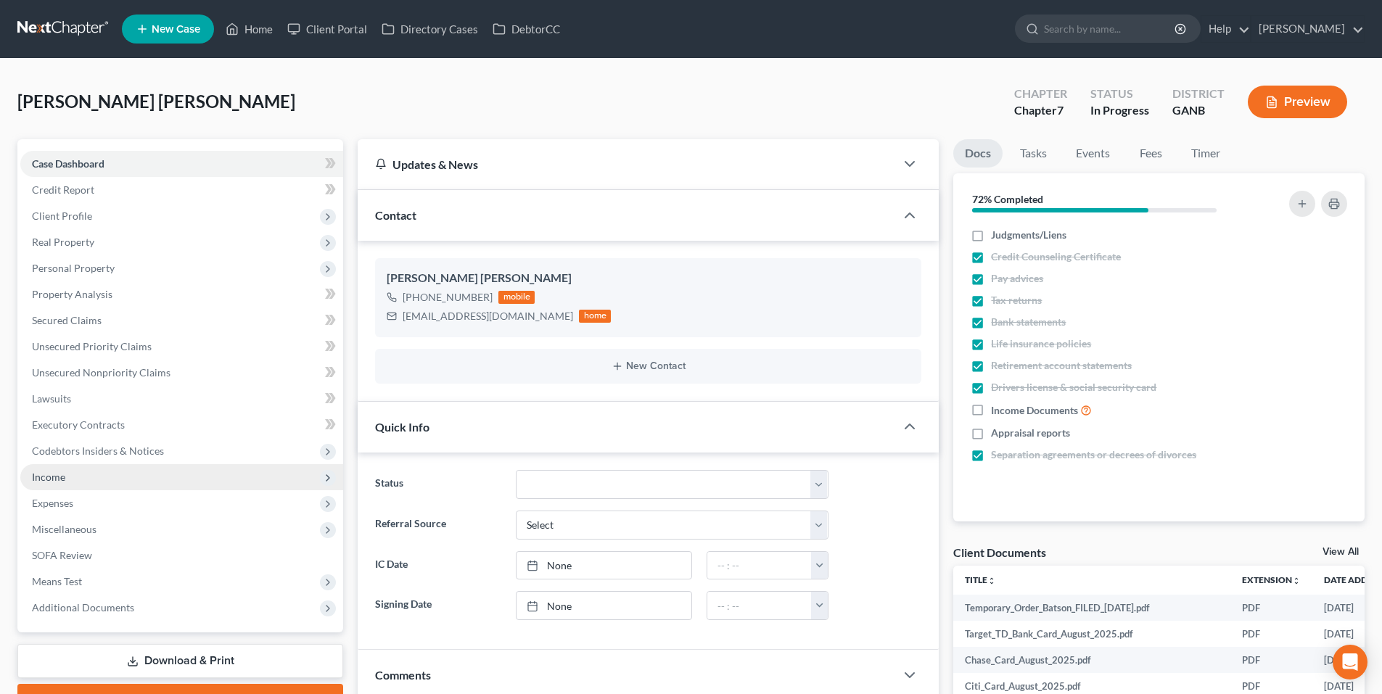
click at [67, 477] on span "Income" at bounding box center [181, 477] width 323 height 26
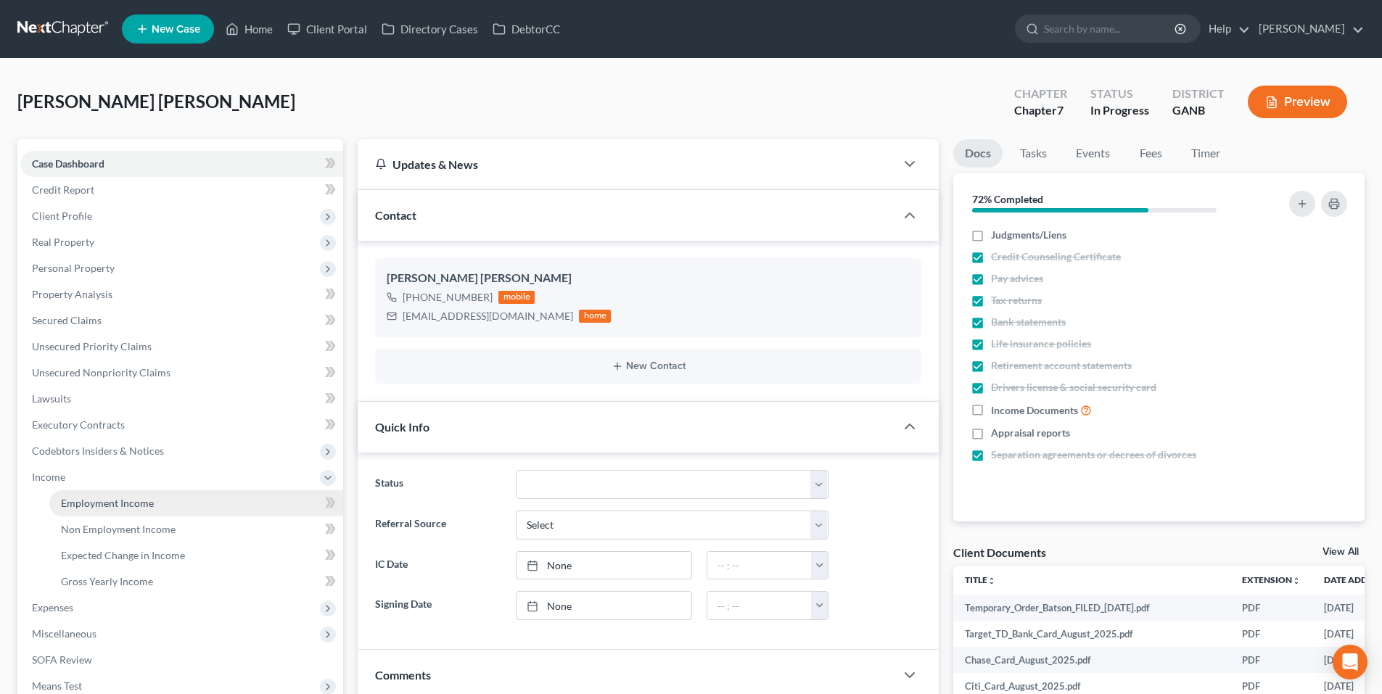
click at [68, 508] on span "Employment Income" at bounding box center [107, 503] width 93 height 12
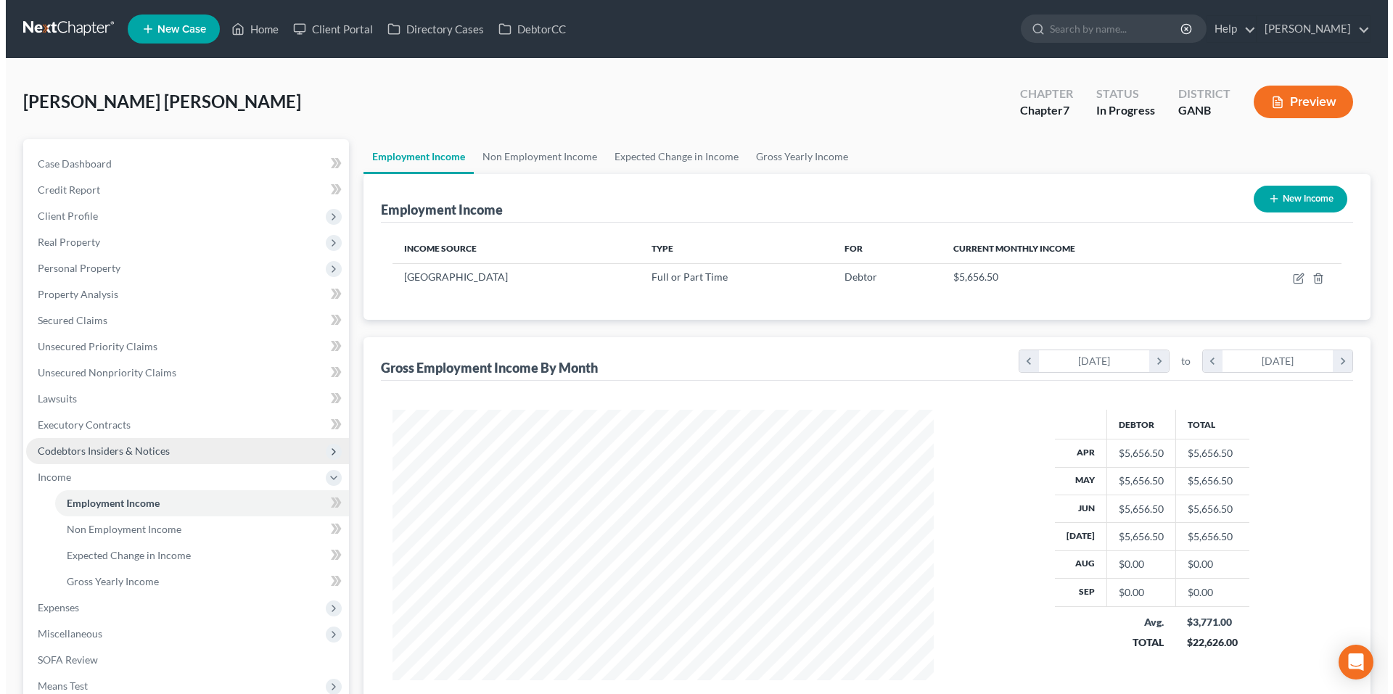
scroll to position [271, 570]
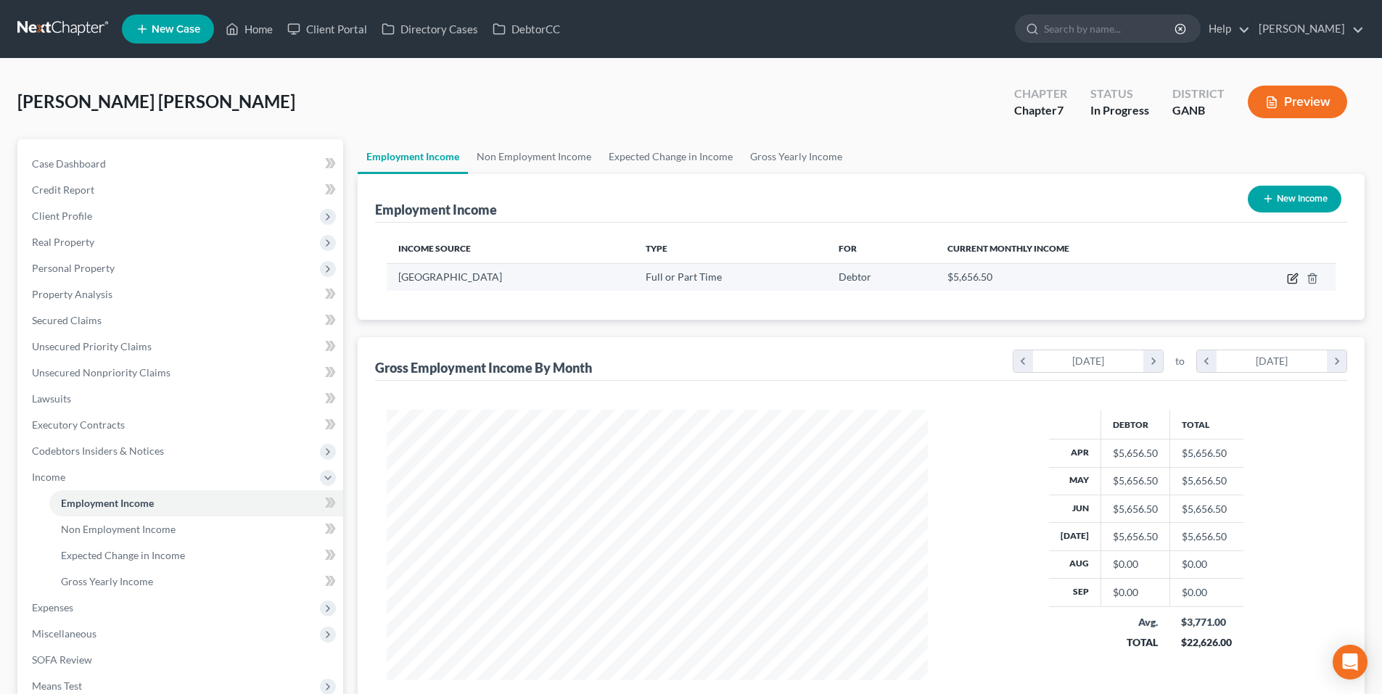
click at [1292, 283] on icon "button" at bounding box center [1291, 279] width 9 height 9
select select "0"
select select "10"
select select "0"
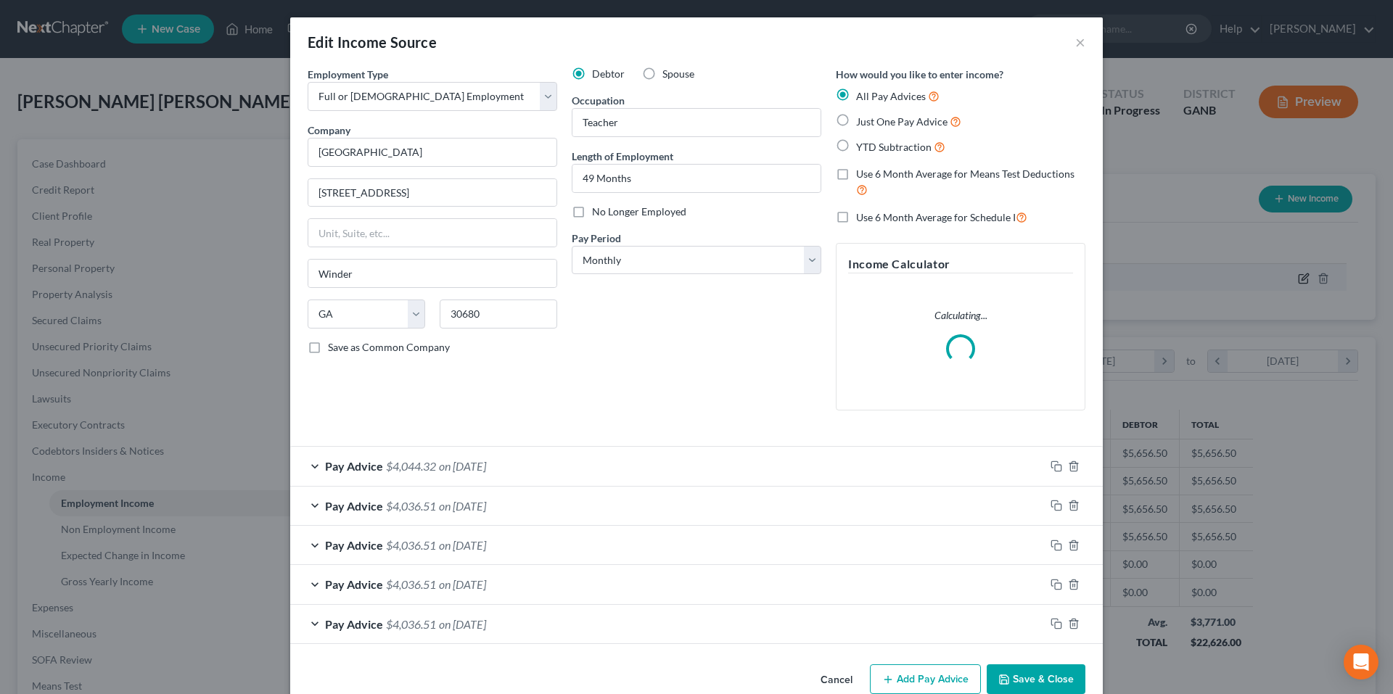
scroll to position [273, 575]
click at [1050, 463] on icon "button" at bounding box center [1056, 467] width 12 height 12
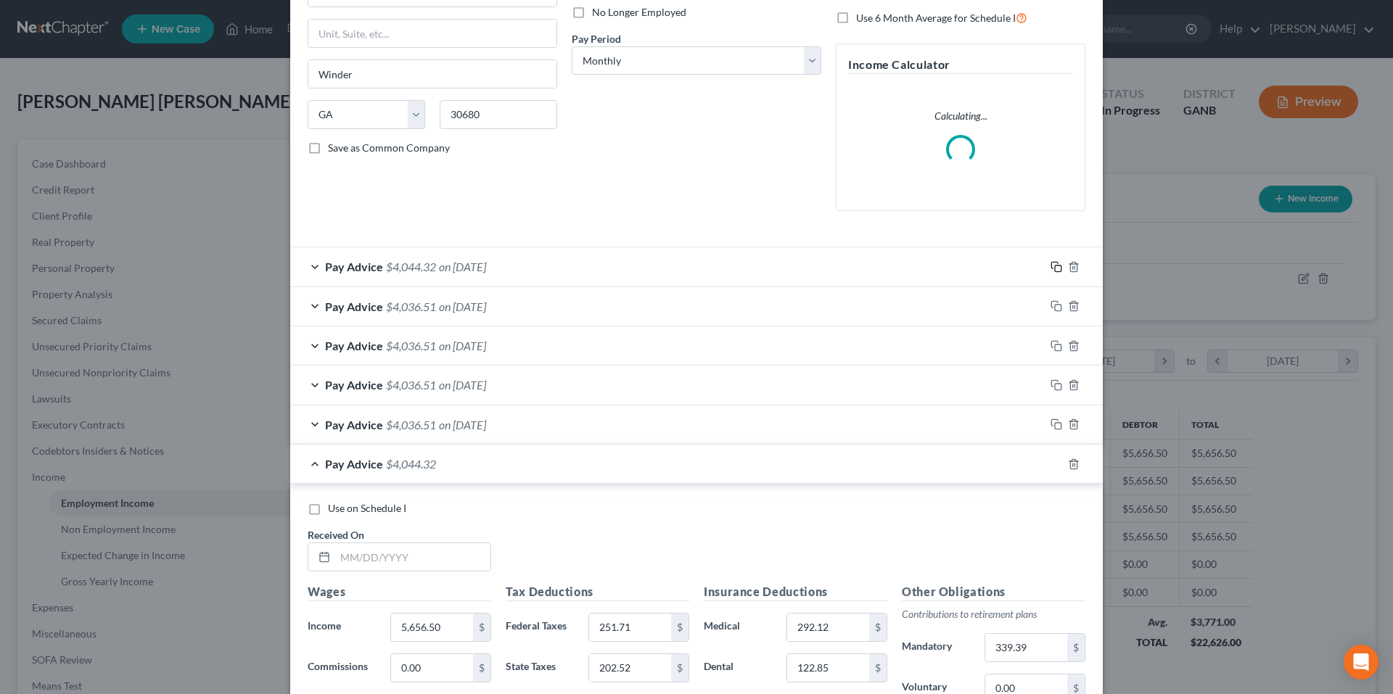
scroll to position [290, 0]
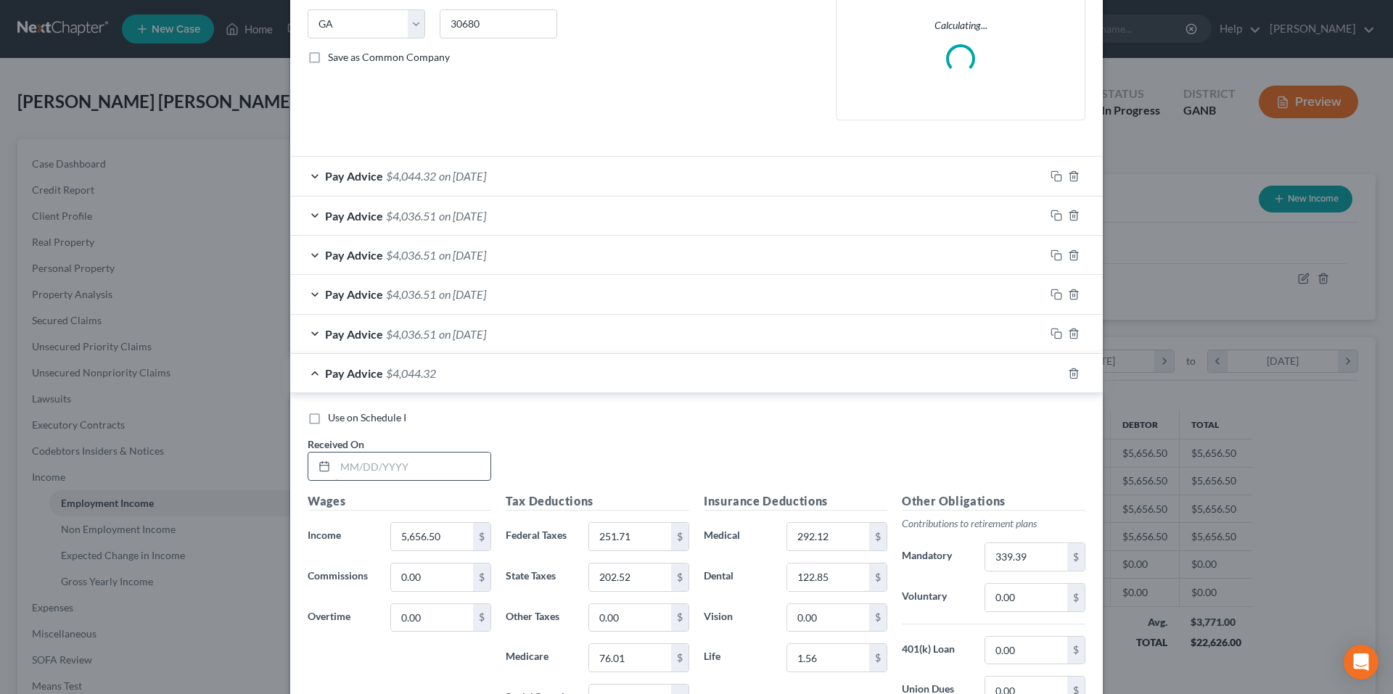
click at [428, 461] on input "text" at bounding box center [412, 467] width 155 height 28
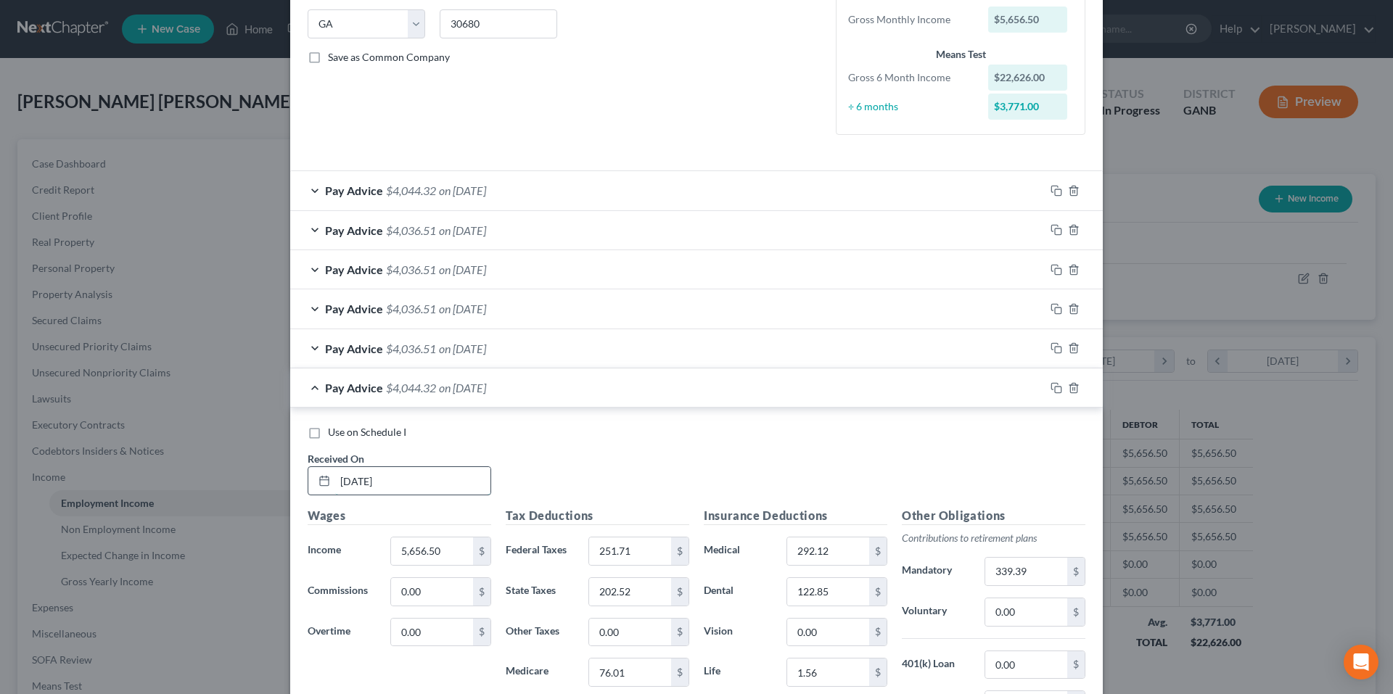
type input "9/30/2025"
type input "5,698.17"
type input "256.41"
type input "204.55"
type input "76.61"
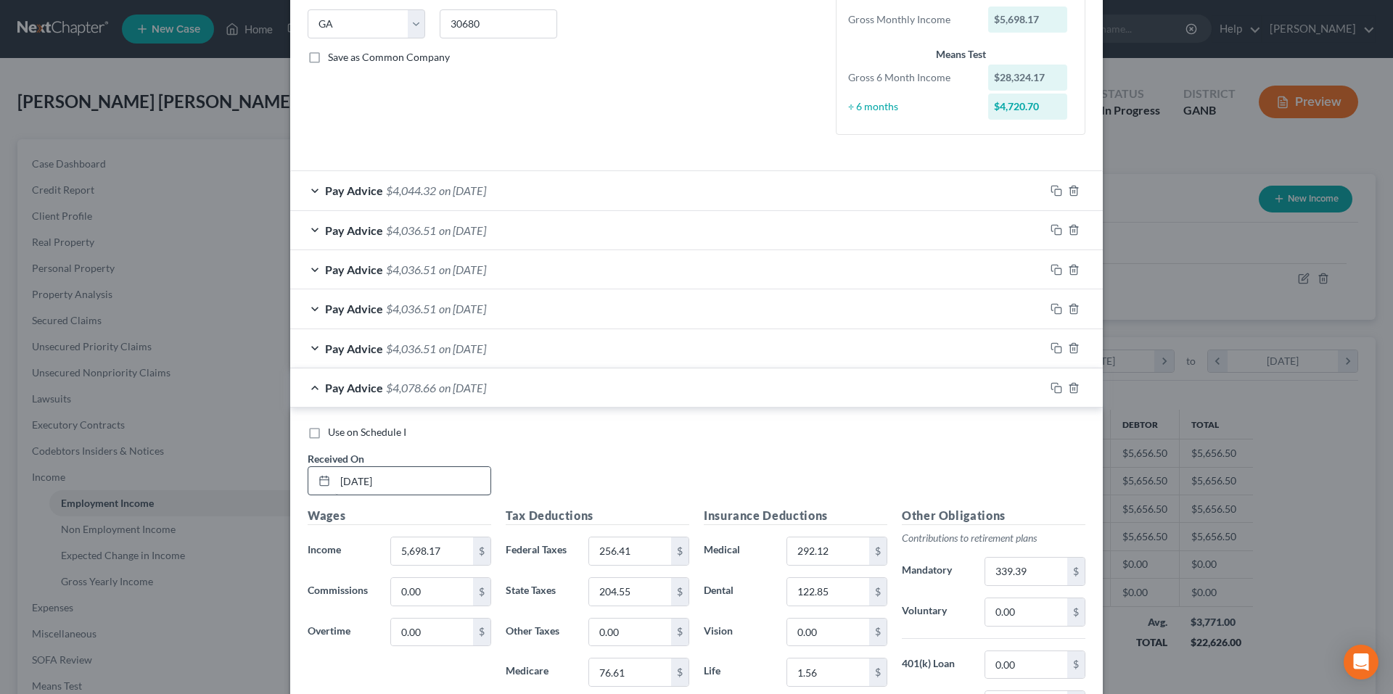
scroll to position [560, 0]
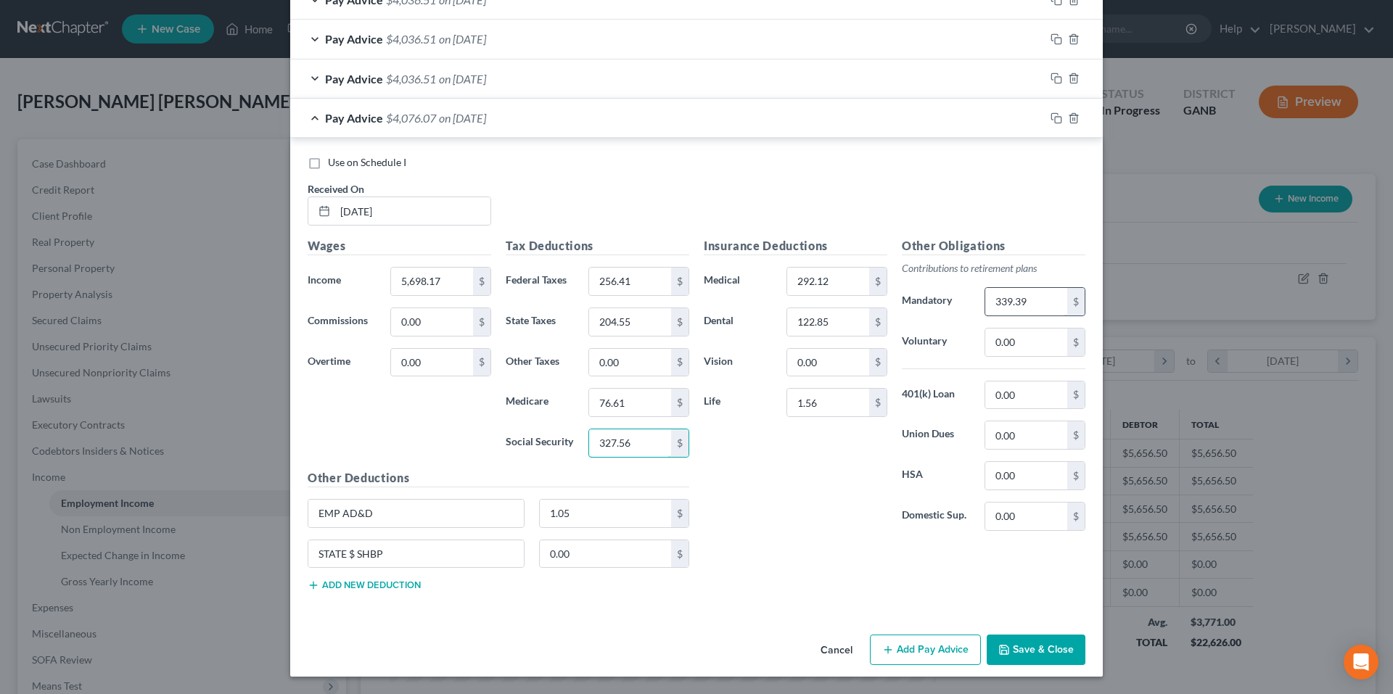
type input "327.56"
click at [1029, 299] on input "339.39" at bounding box center [1026, 302] width 82 height 28
type input "341.89"
click at [1051, 115] on icon "button" at bounding box center [1056, 118] width 12 height 12
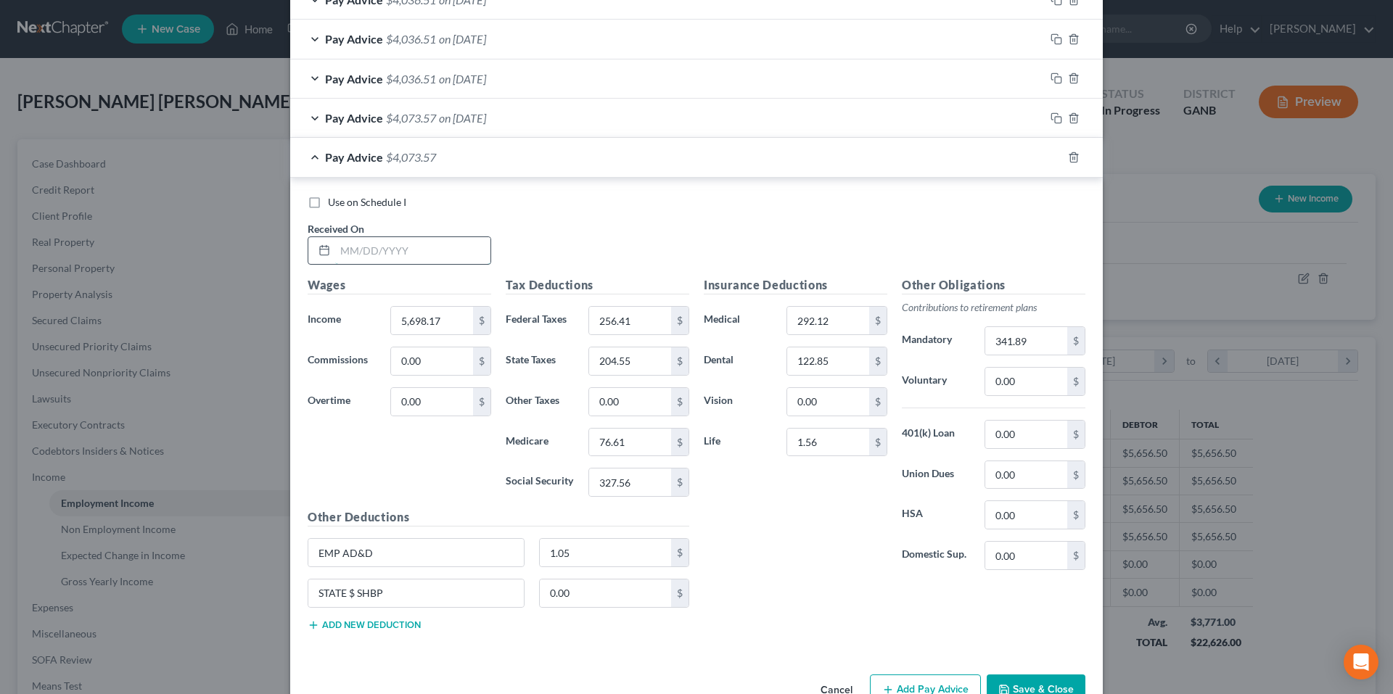
click at [405, 251] on input "text" at bounding box center [412, 251] width 155 height 28
type input "9"
type input "8/29/2025"
click at [642, 448] on input "76.61" at bounding box center [630, 443] width 82 height 28
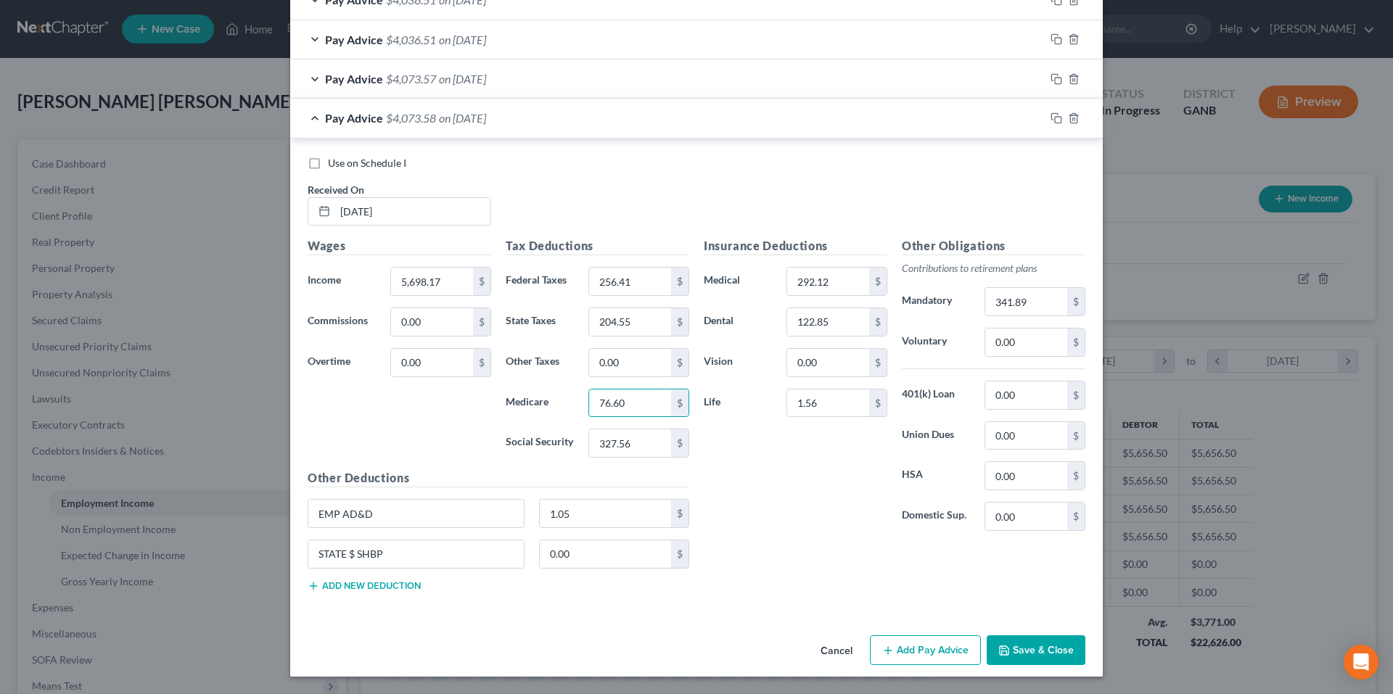
type input "76.60"
click at [948, 572] on div "Insurance Deductions Medical 292.12 $ Dental 122.85 $ Vision 0.00 $ Life 1.56 $…" at bounding box center [894, 420] width 396 height 366
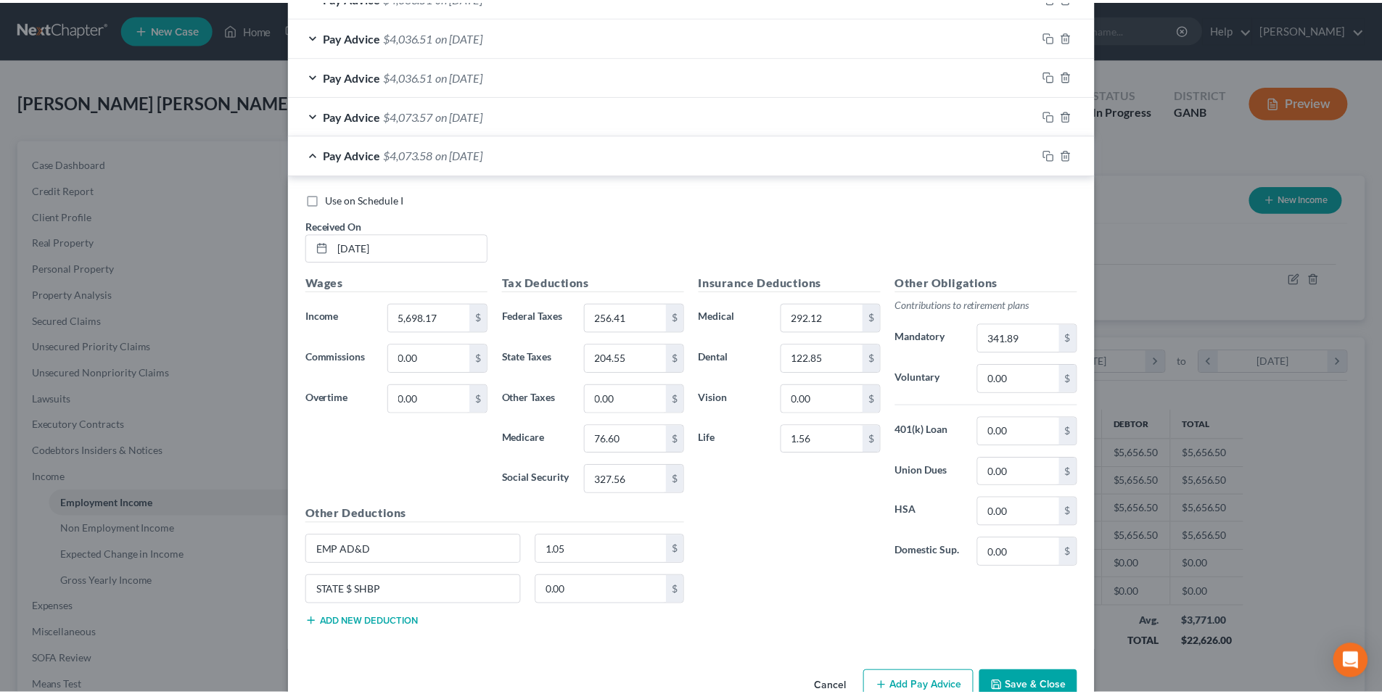
scroll to position [599, 0]
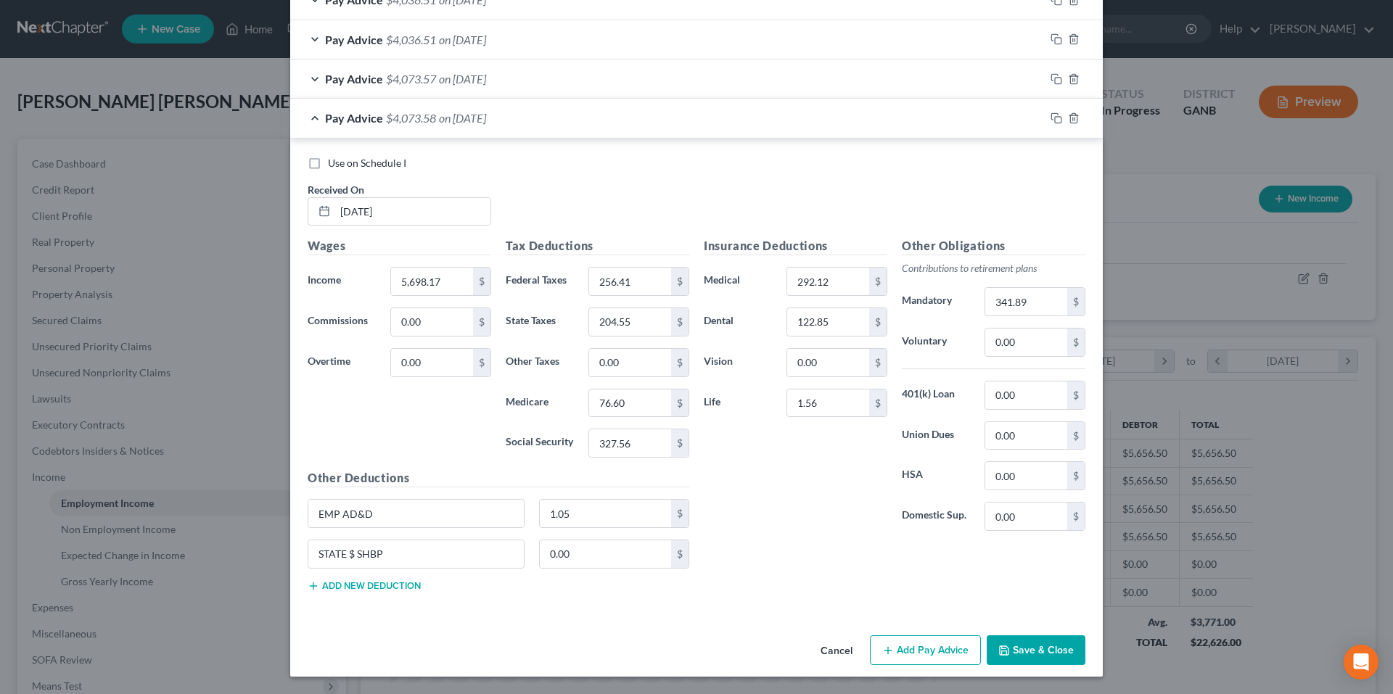
click at [1022, 640] on button "Save & Close" at bounding box center [1035, 650] width 99 height 30
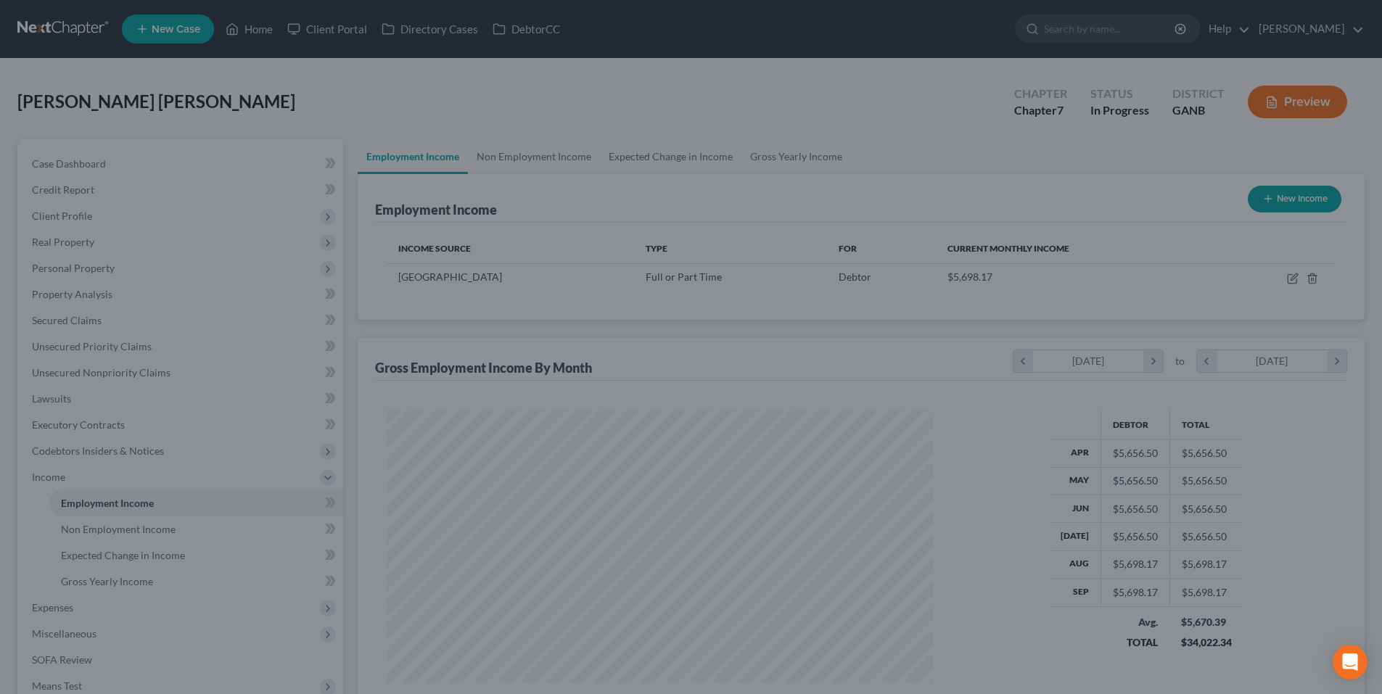
scroll to position [725003, 724704]
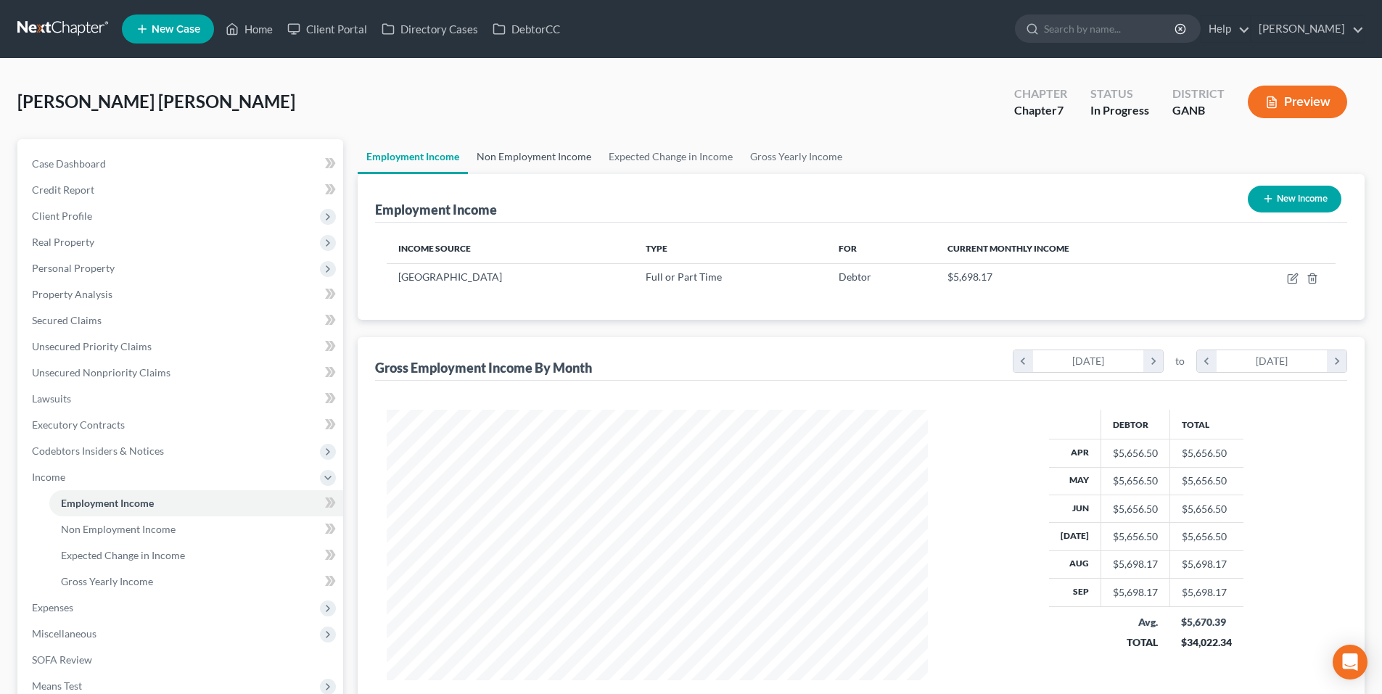
click at [557, 154] on link "Non Employment Income" at bounding box center [534, 156] width 132 height 35
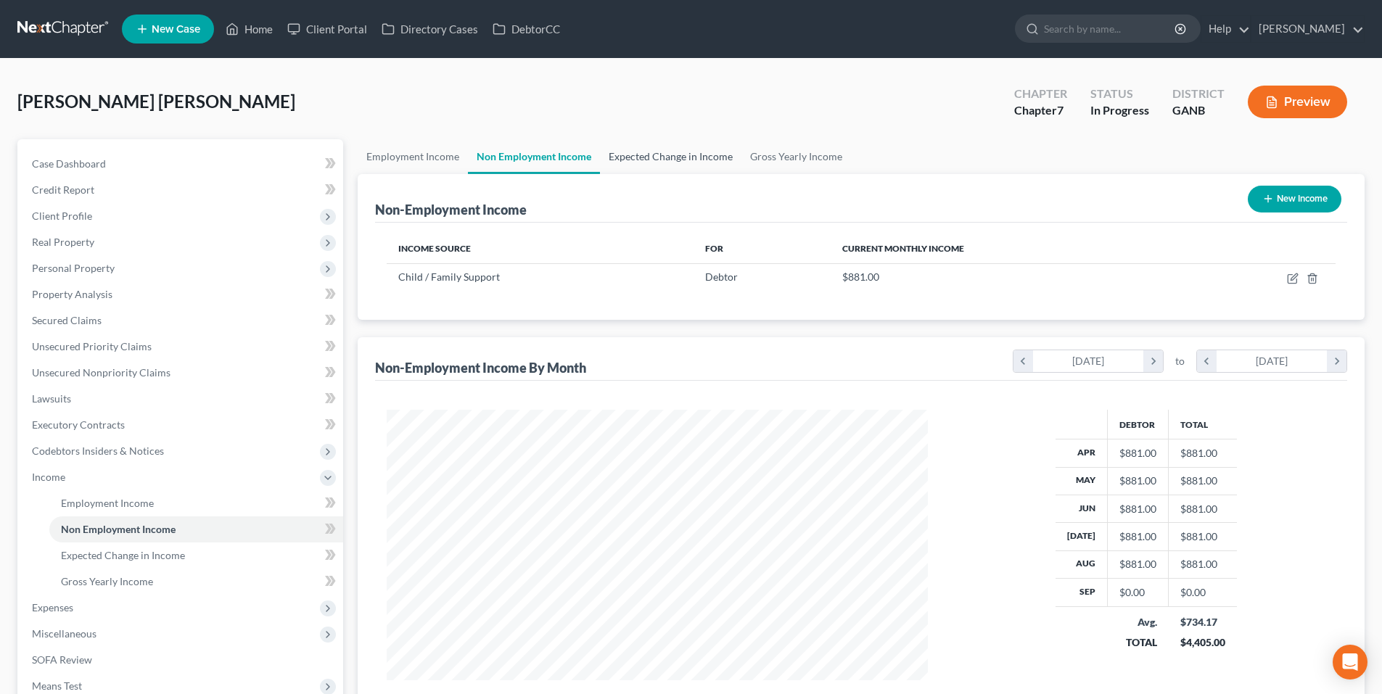
scroll to position [271, 570]
click at [639, 162] on link "Expected Change in Income" at bounding box center [670, 156] width 141 height 35
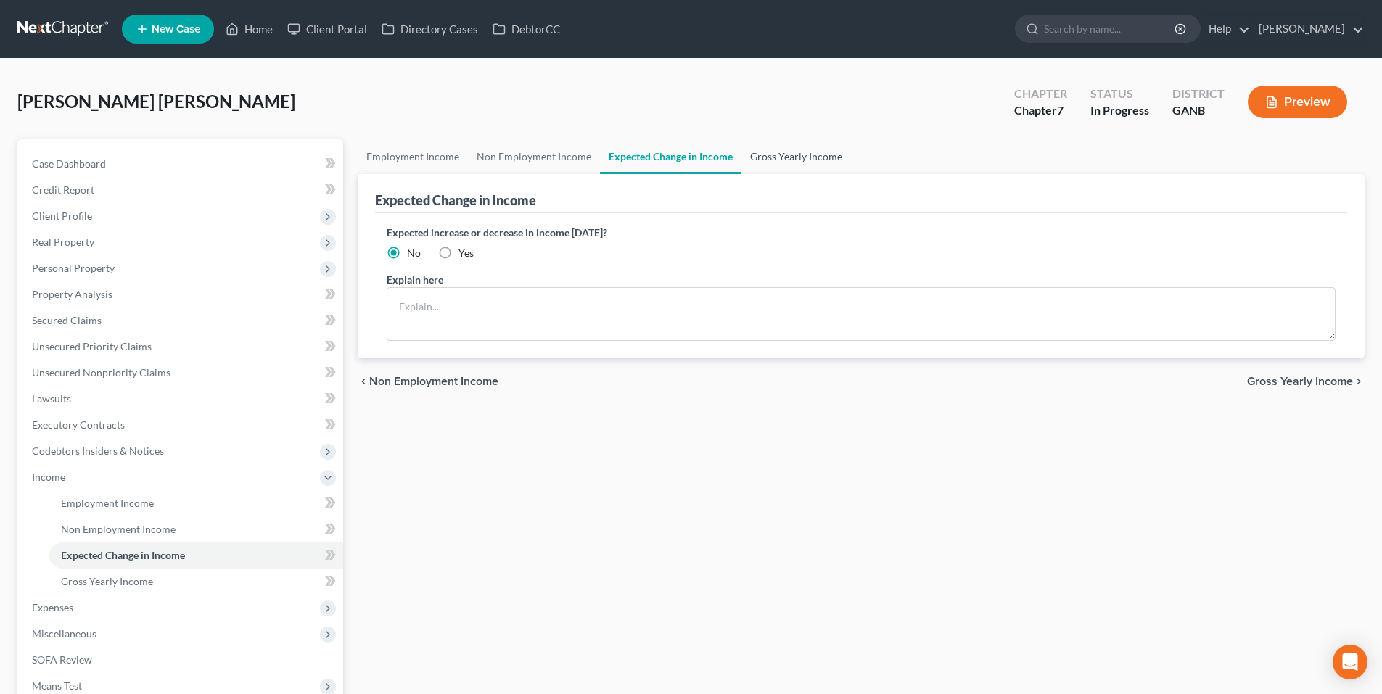
click at [791, 162] on link "Gross Yearly Income" at bounding box center [796, 156] width 110 height 35
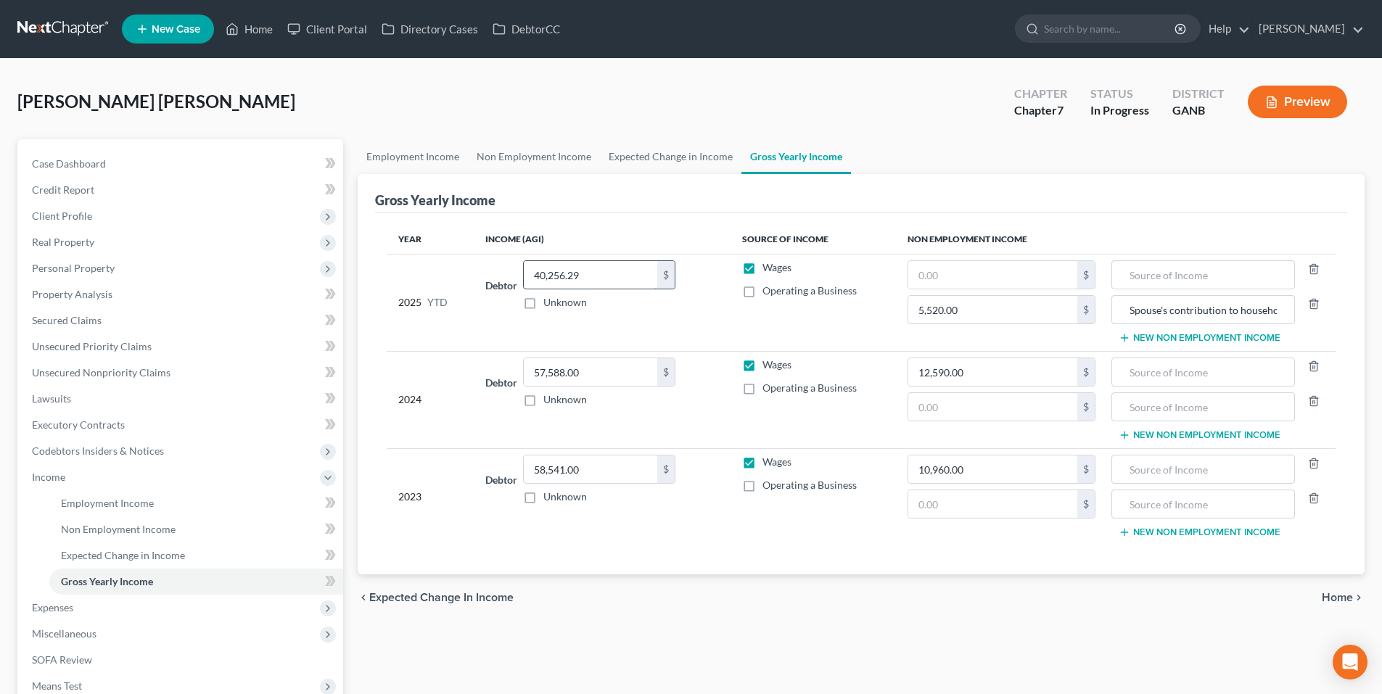
click at [638, 269] on input "40,256.29" at bounding box center [590, 275] width 133 height 28
type input "51,991.84"
click at [663, 121] on div "Batson, Cassie Alayna Upgraded Chapter Chapter 7 Status In Progress District GA…" at bounding box center [690, 107] width 1347 height 63
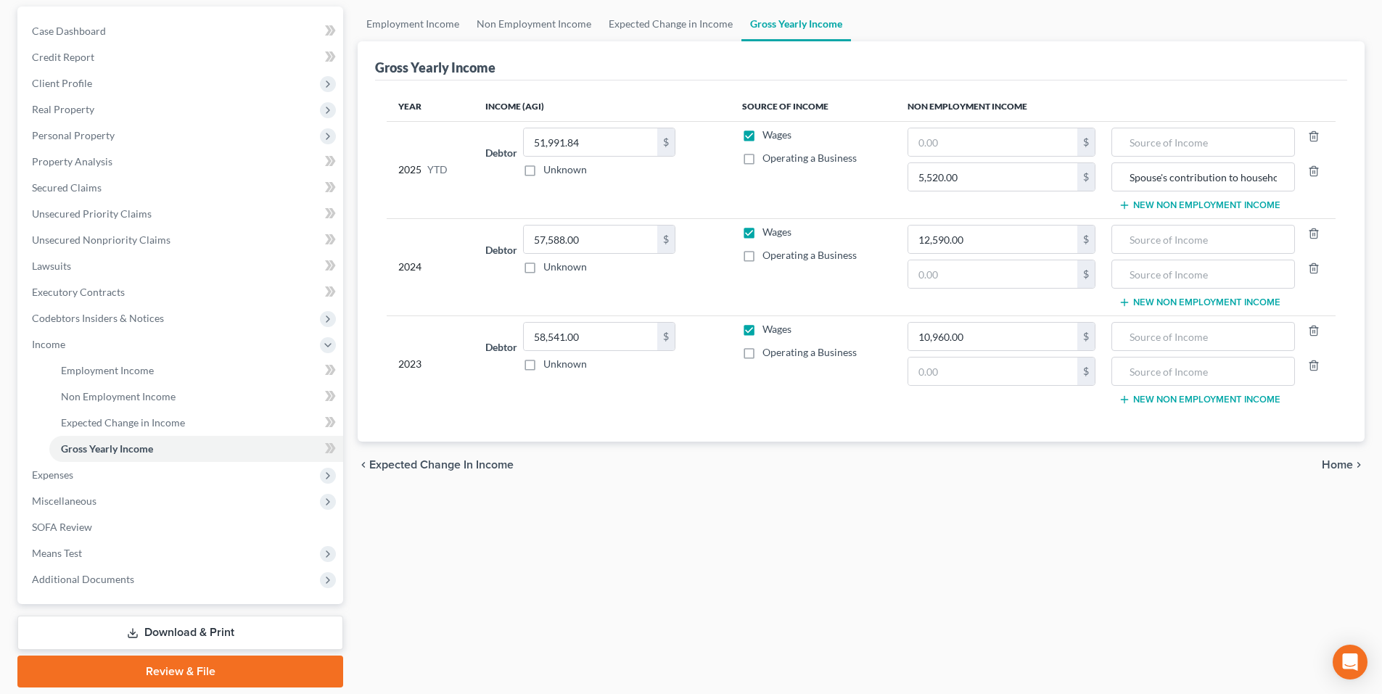
scroll to position [145, 0]
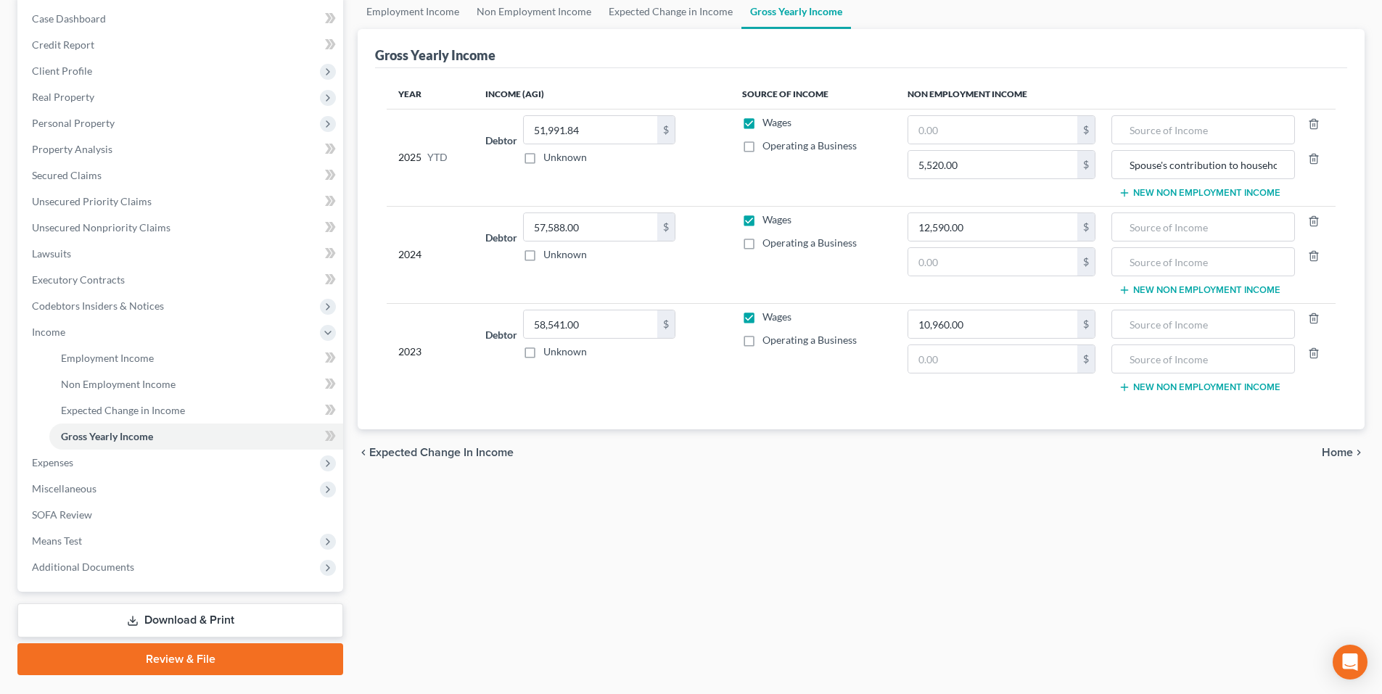
click at [1332, 453] on span "Home" at bounding box center [1336, 453] width 31 height 12
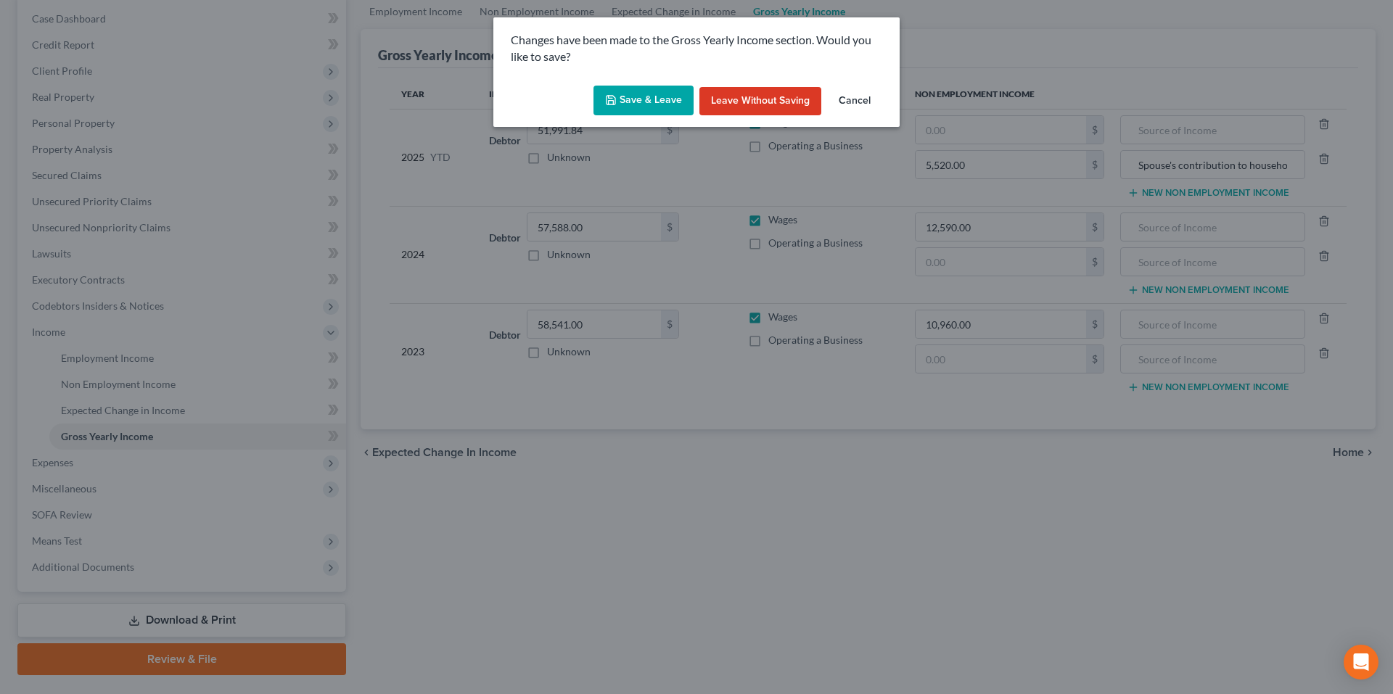
click at [616, 96] on icon "button" at bounding box center [611, 100] width 12 height 12
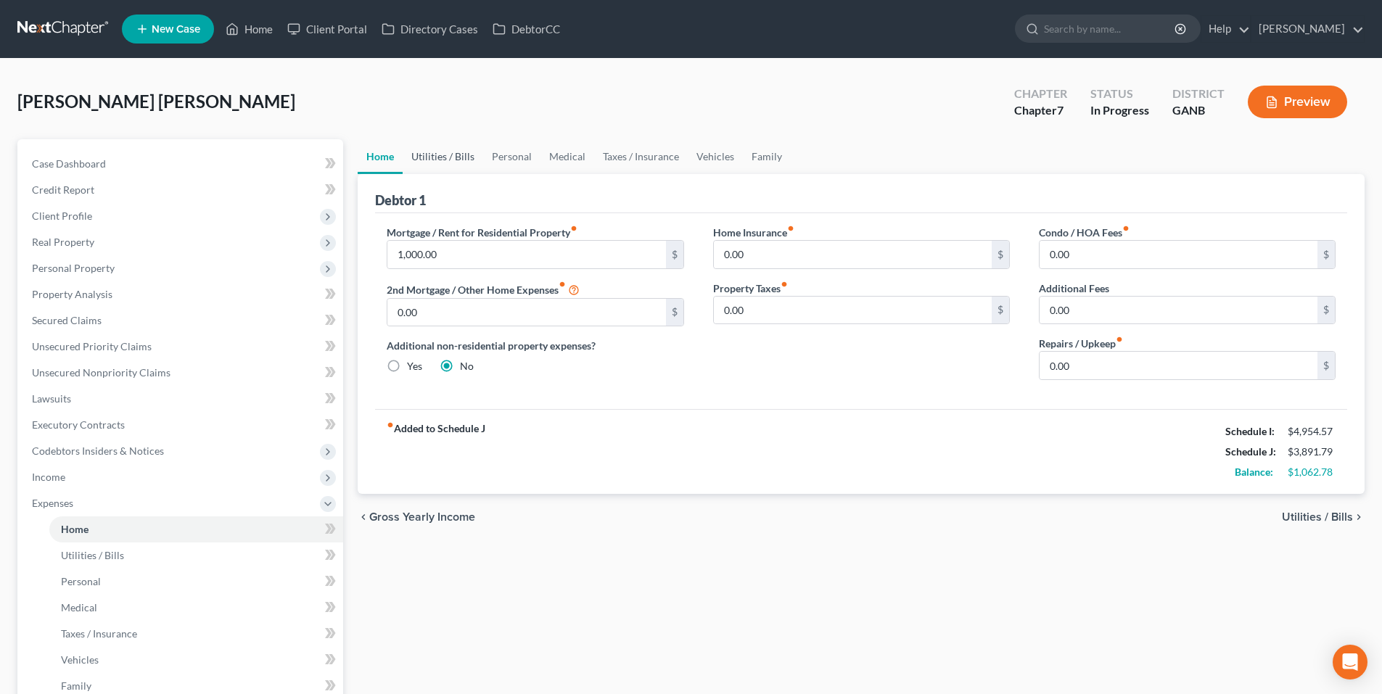
click at [440, 166] on link "Utilities / Bills" at bounding box center [443, 156] width 81 height 35
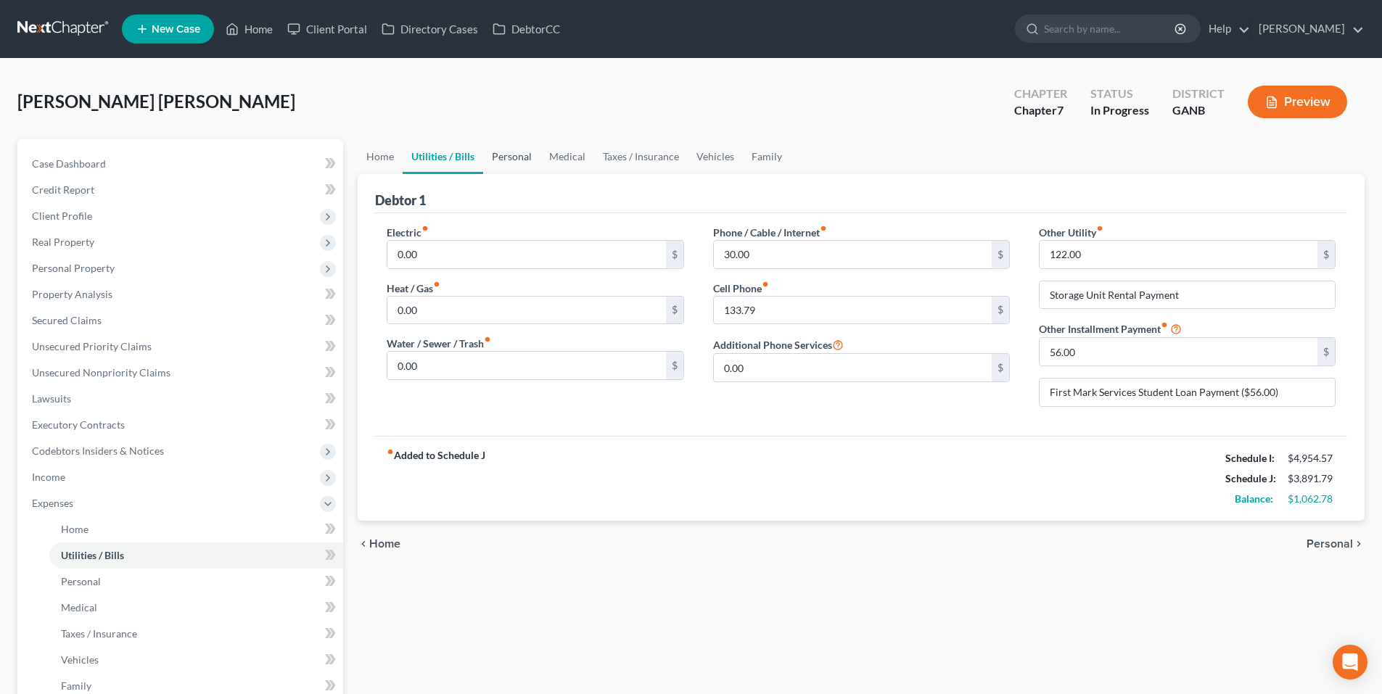
click at [525, 160] on link "Personal" at bounding box center [511, 156] width 57 height 35
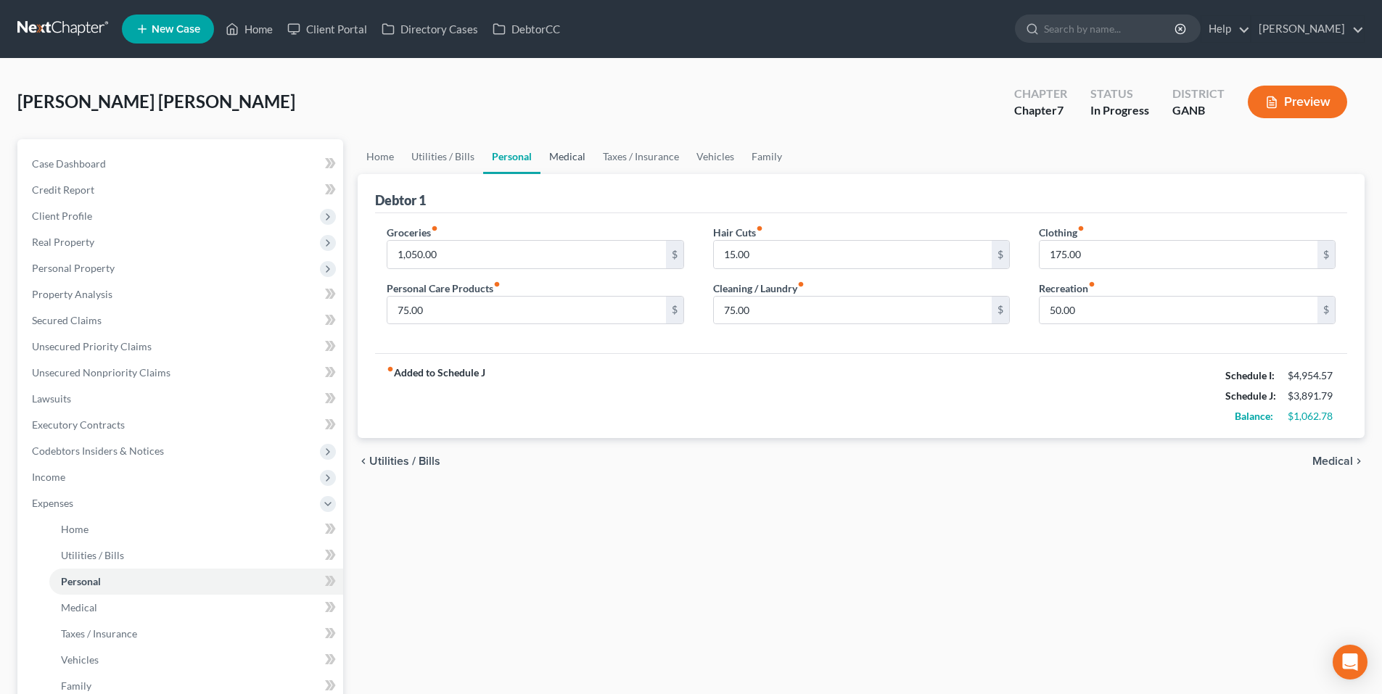
click at [585, 160] on link "Medical" at bounding box center [567, 156] width 54 height 35
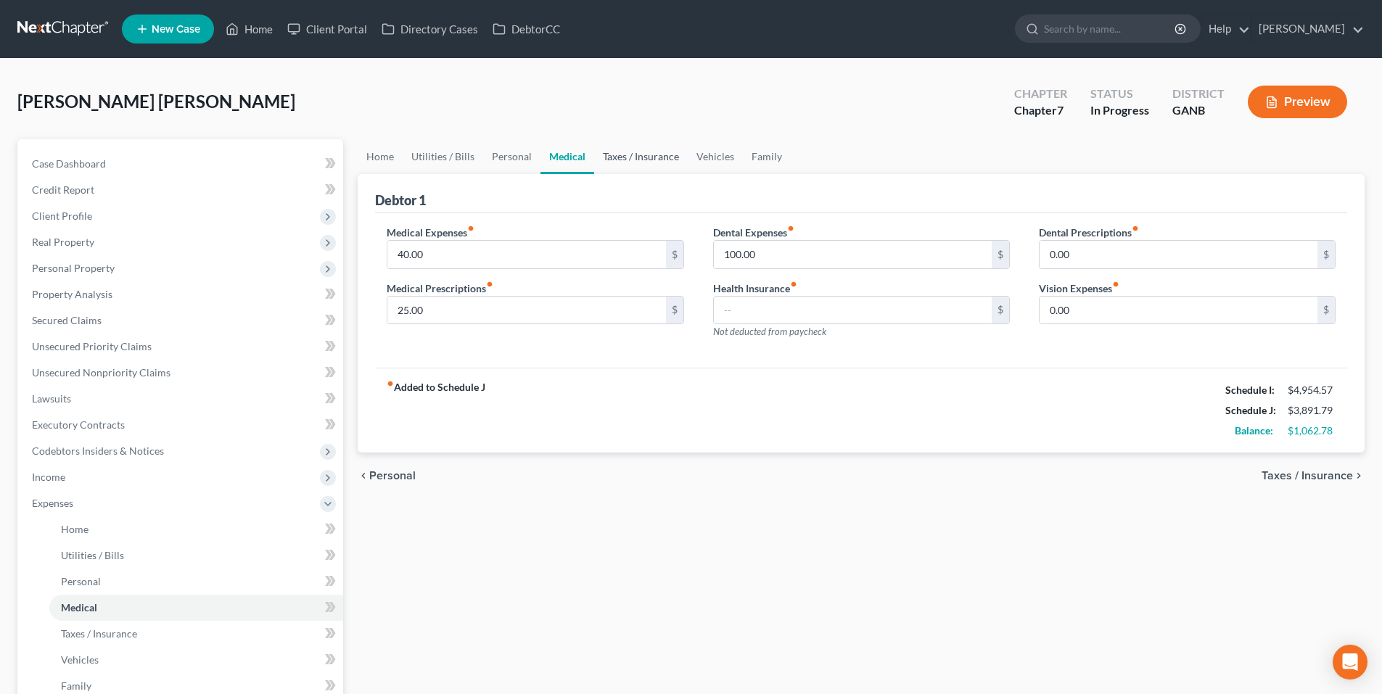
click at [608, 156] on link "Taxes / Insurance" at bounding box center [641, 156] width 94 height 35
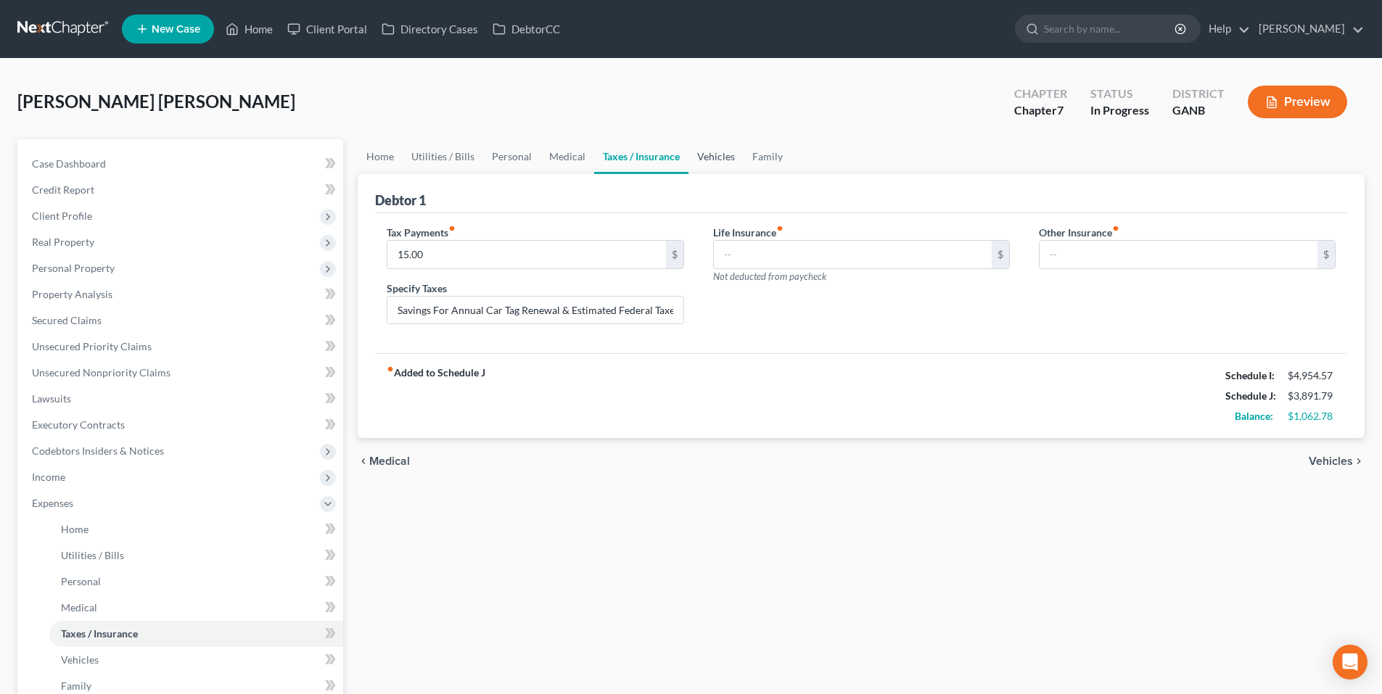
click at [715, 151] on link "Vehicles" at bounding box center [715, 156] width 55 height 35
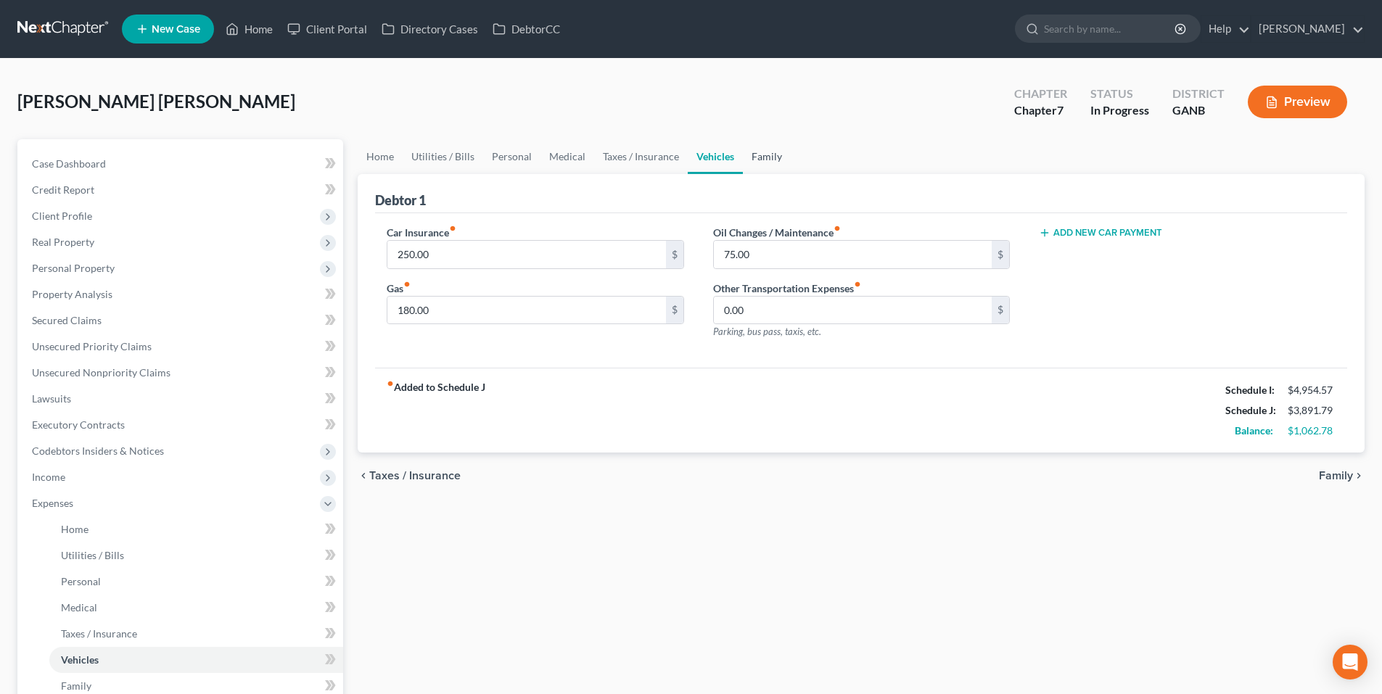
click at [756, 161] on link "Family" at bounding box center [767, 156] width 48 height 35
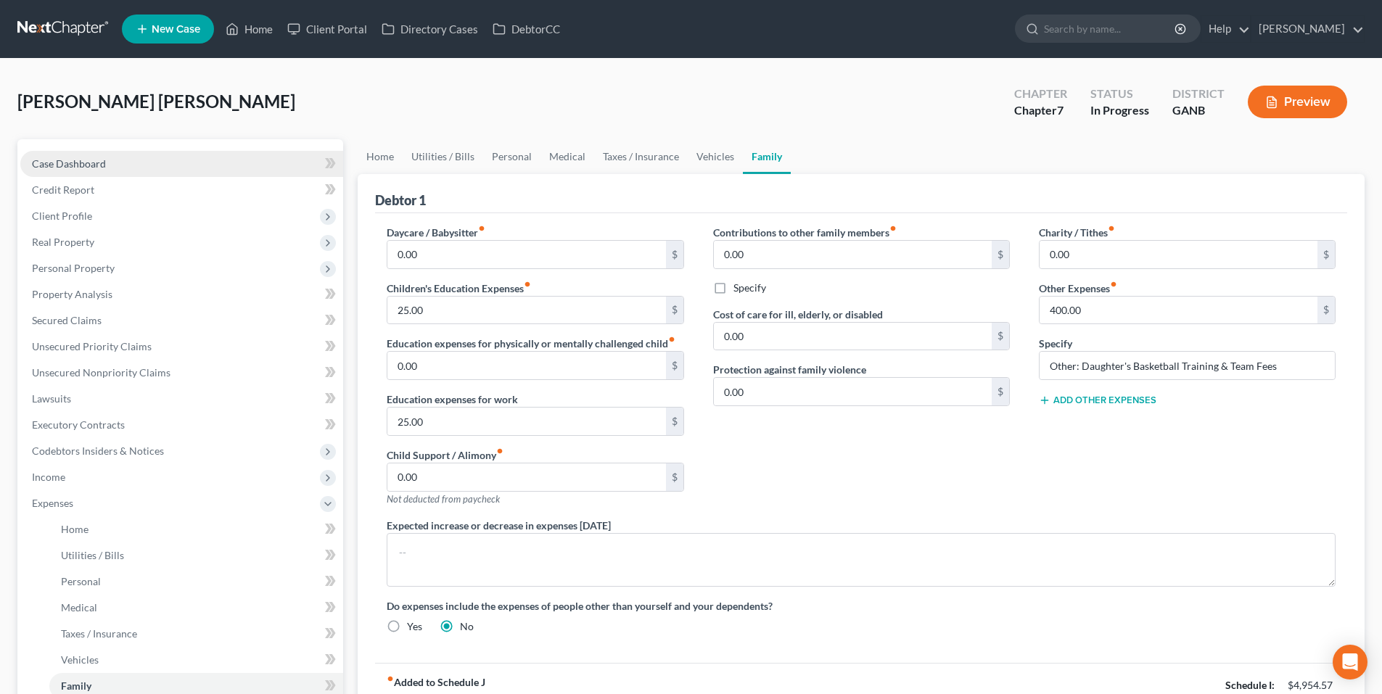
click at [134, 162] on link "Case Dashboard" at bounding box center [181, 164] width 323 height 26
select select "9"
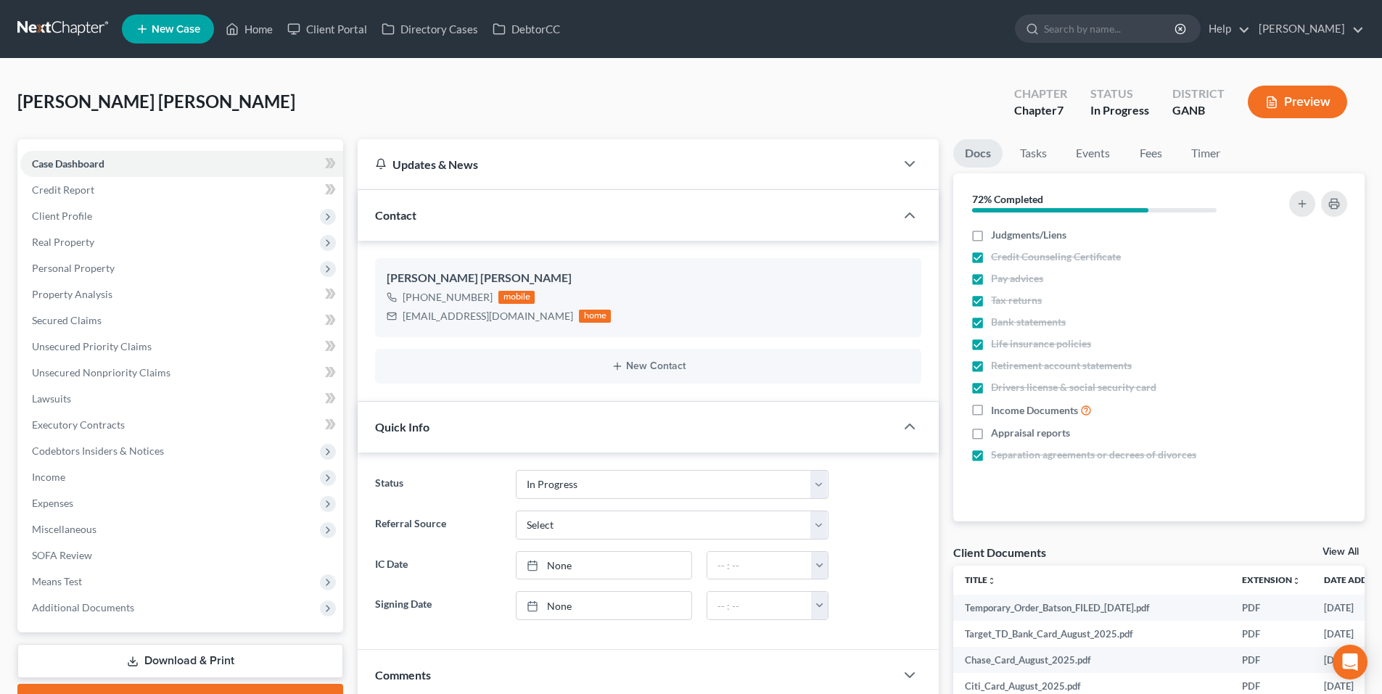
click at [51, 26] on link at bounding box center [63, 29] width 93 height 26
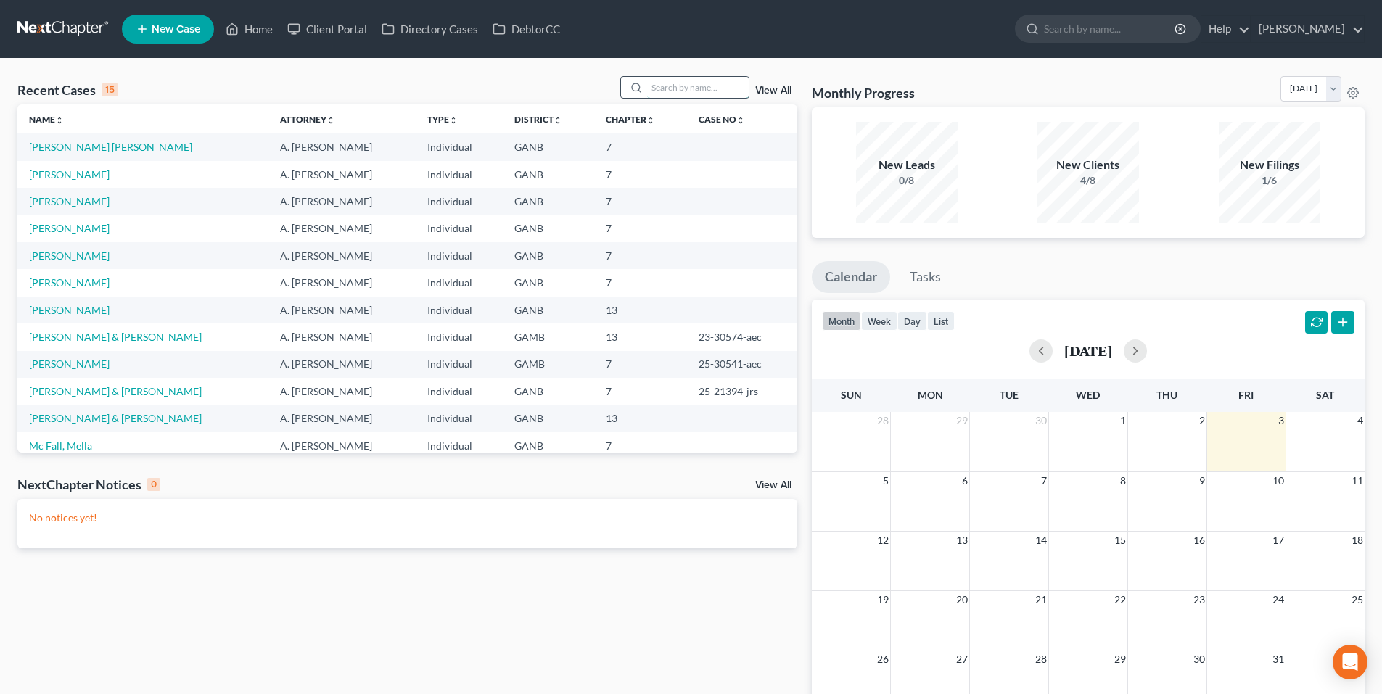
click at [689, 86] on input "search" at bounding box center [698, 87] width 102 height 21
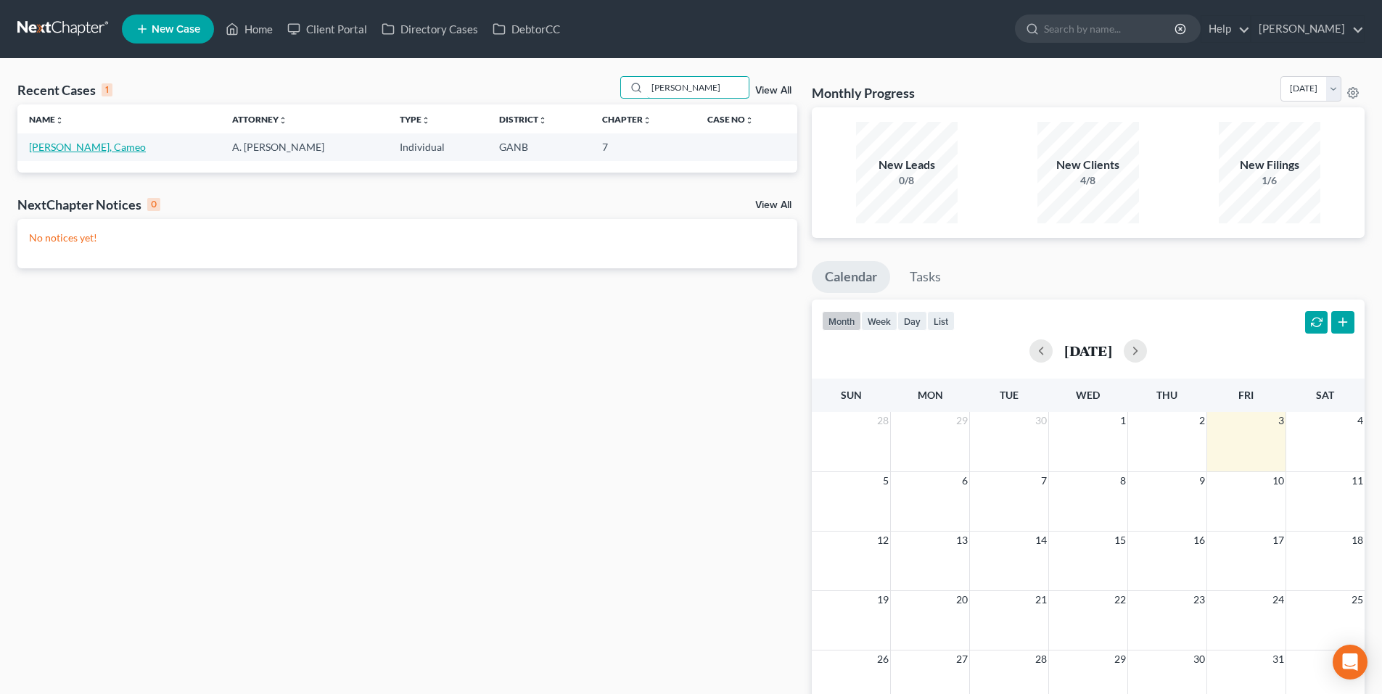
type input "quinn"
click at [54, 148] on link "Quinn, Cameo" at bounding box center [87, 147] width 117 height 12
select select "9"
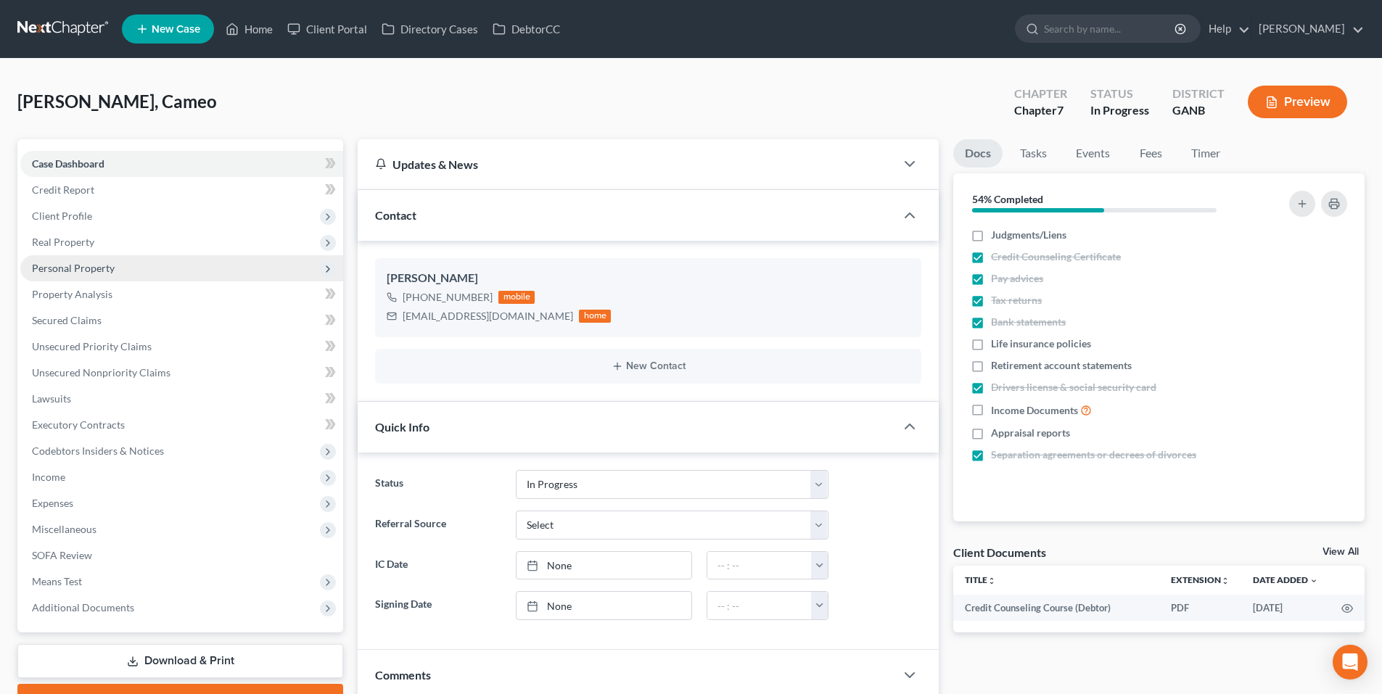
click at [78, 260] on span "Personal Property" at bounding box center [181, 268] width 323 height 26
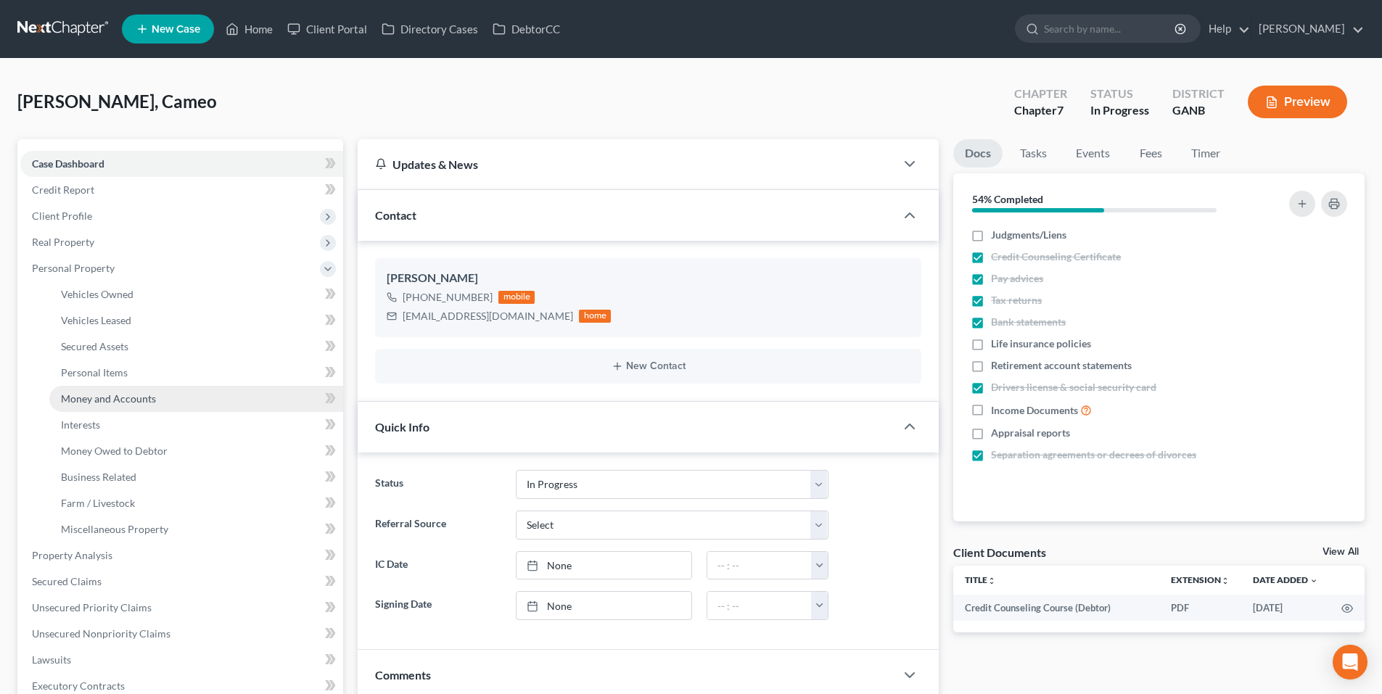
click at [83, 393] on span "Money and Accounts" at bounding box center [108, 398] width 95 height 12
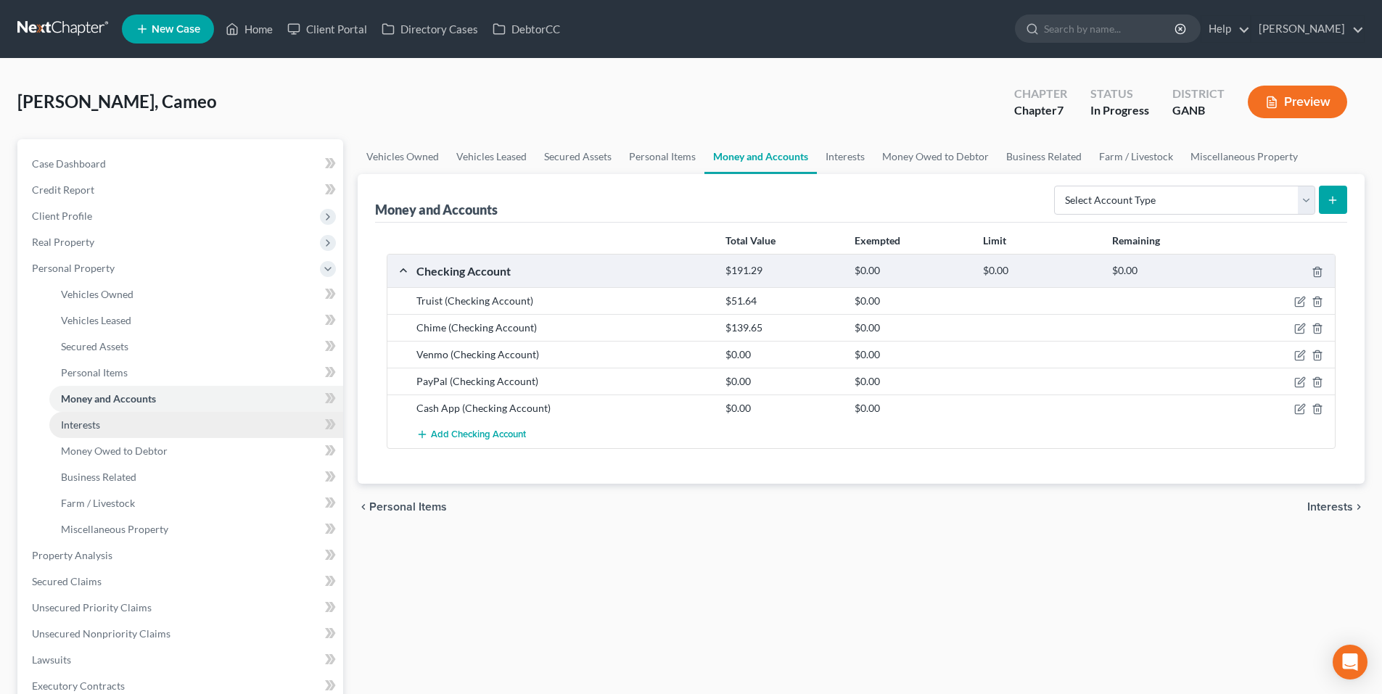
click at [111, 434] on link "Interests" at bounding box center [196, 425] width 294 height 26
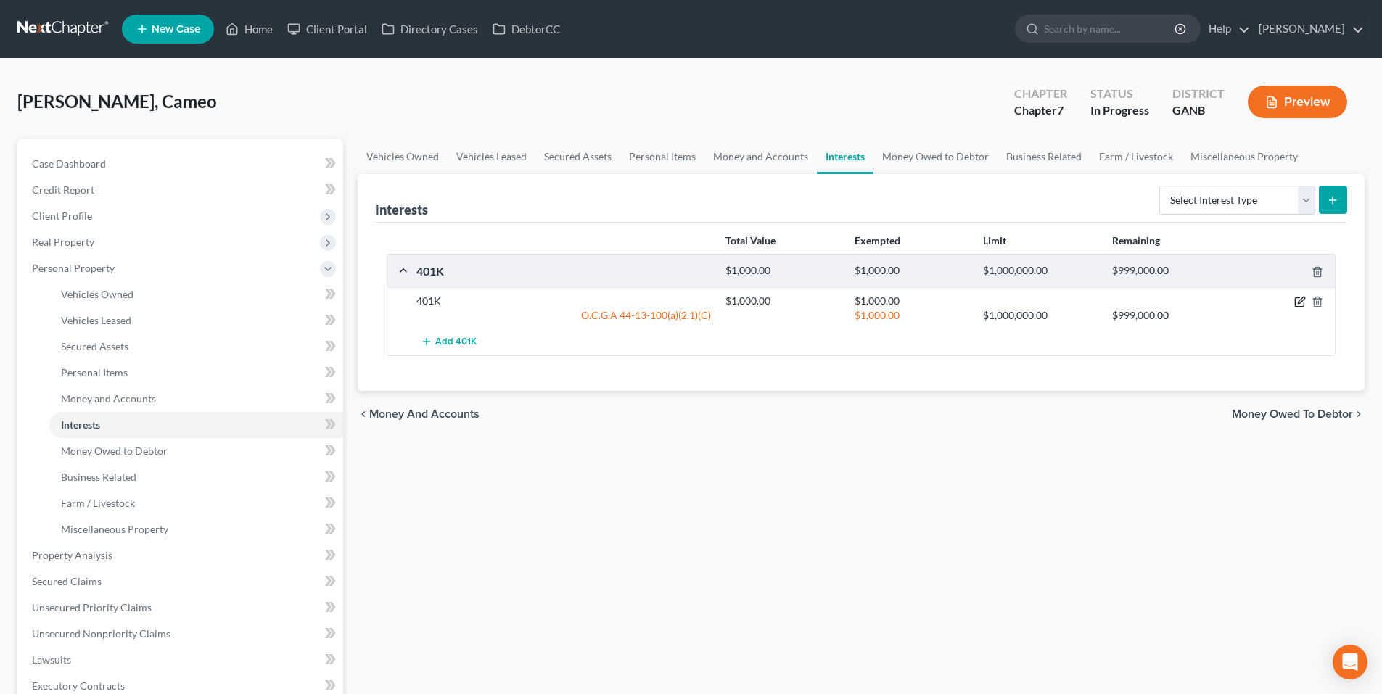
click at [1295, 298] on icon "button" at bounding box center [1299, 302] width 9 height 9
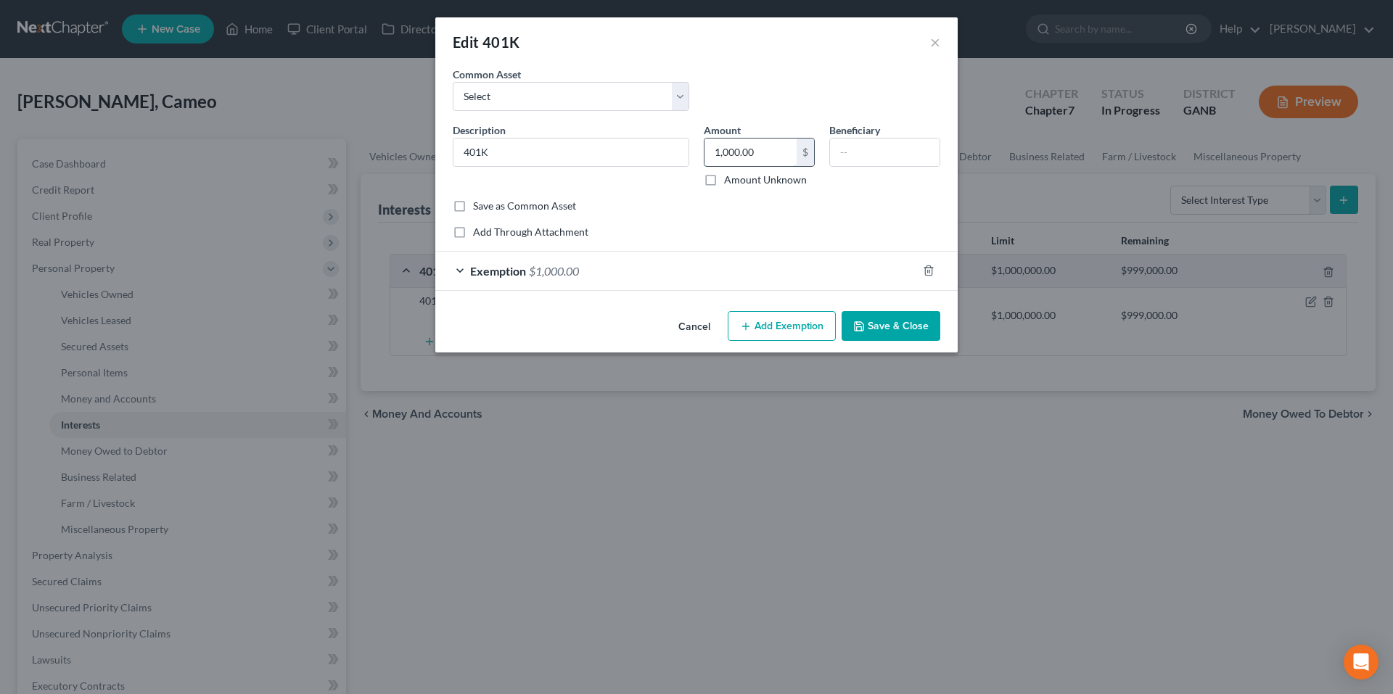
click at [760, 150] on input "1,000.00" at bounding box center [750, 153] width 92 height 28
type input "13,582.73"
click at [465, 273] on div "Exemption $1,000.00" at bounding box center [676, 271] width 482 height 38
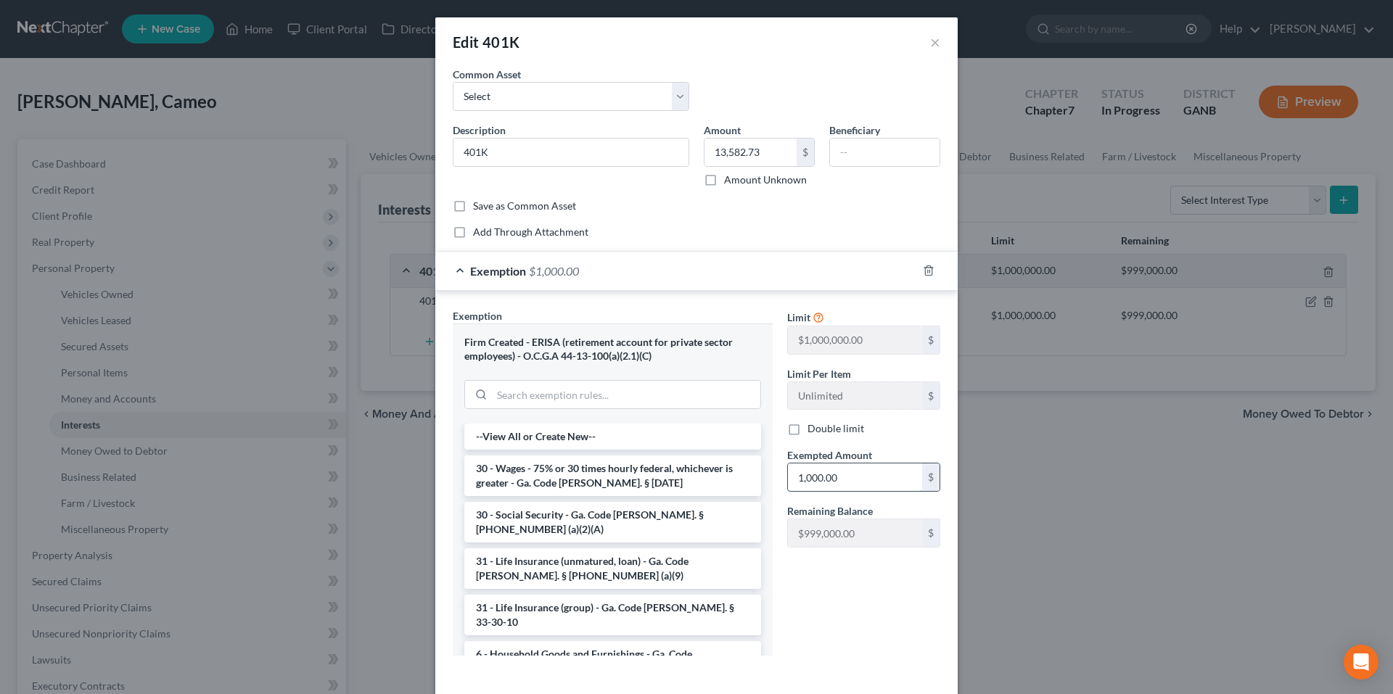
click at [869, 485] on input "1,000.00" at bounding box center [855, 477] width 134 height 28
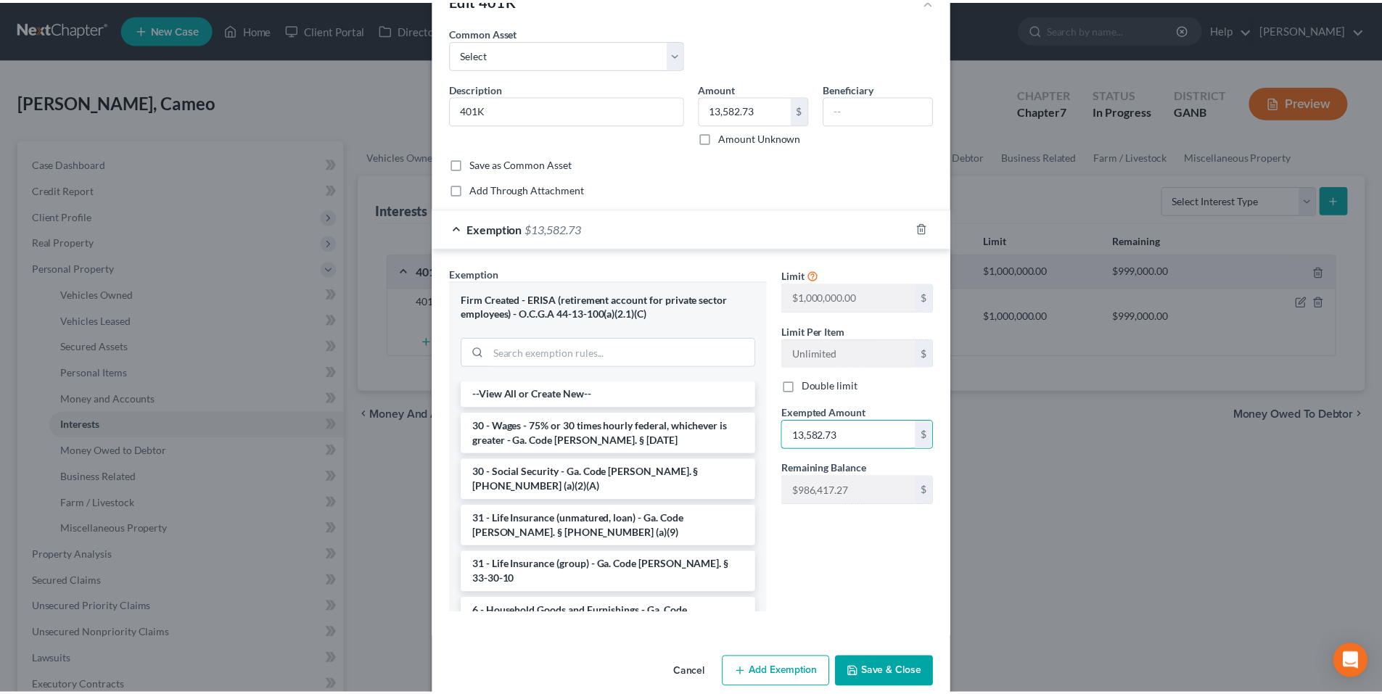
scroll to position [65, 0]
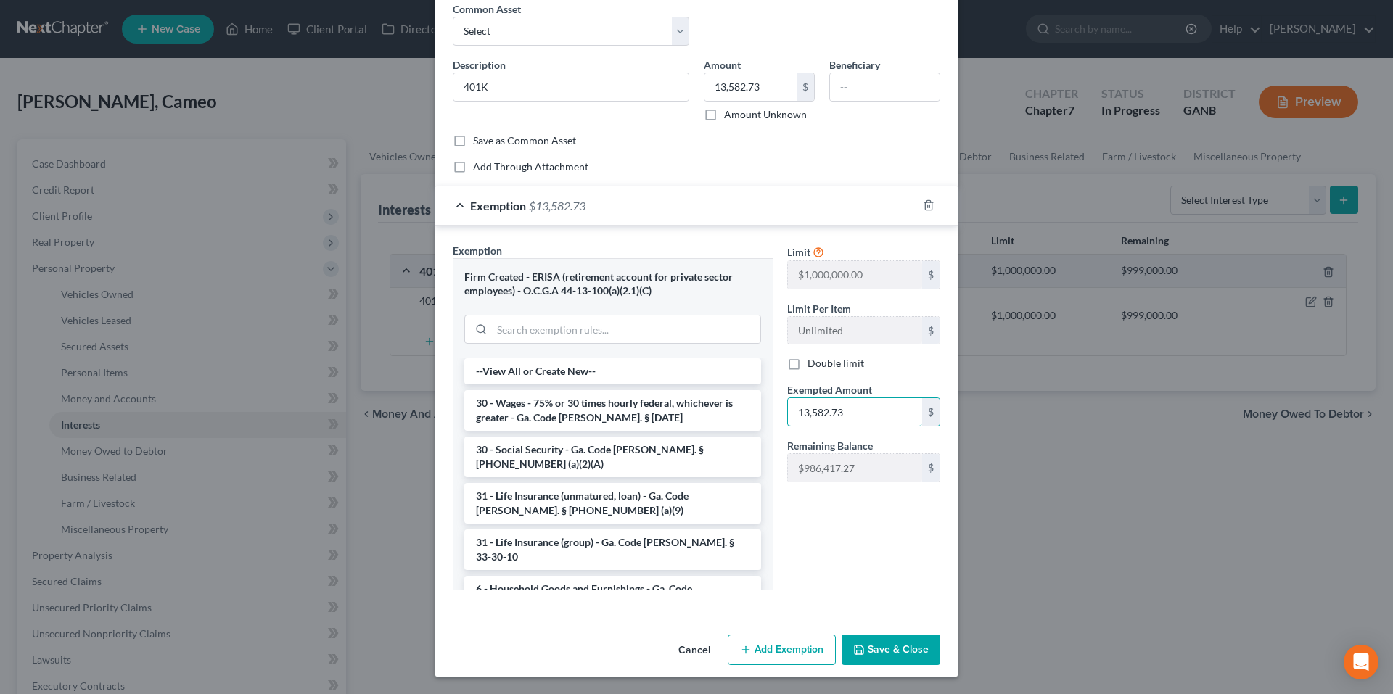
type input "13,582.73"
click at [921, 654] on button "Save & Close" at bounding box center [890, 650] width 99 height 30
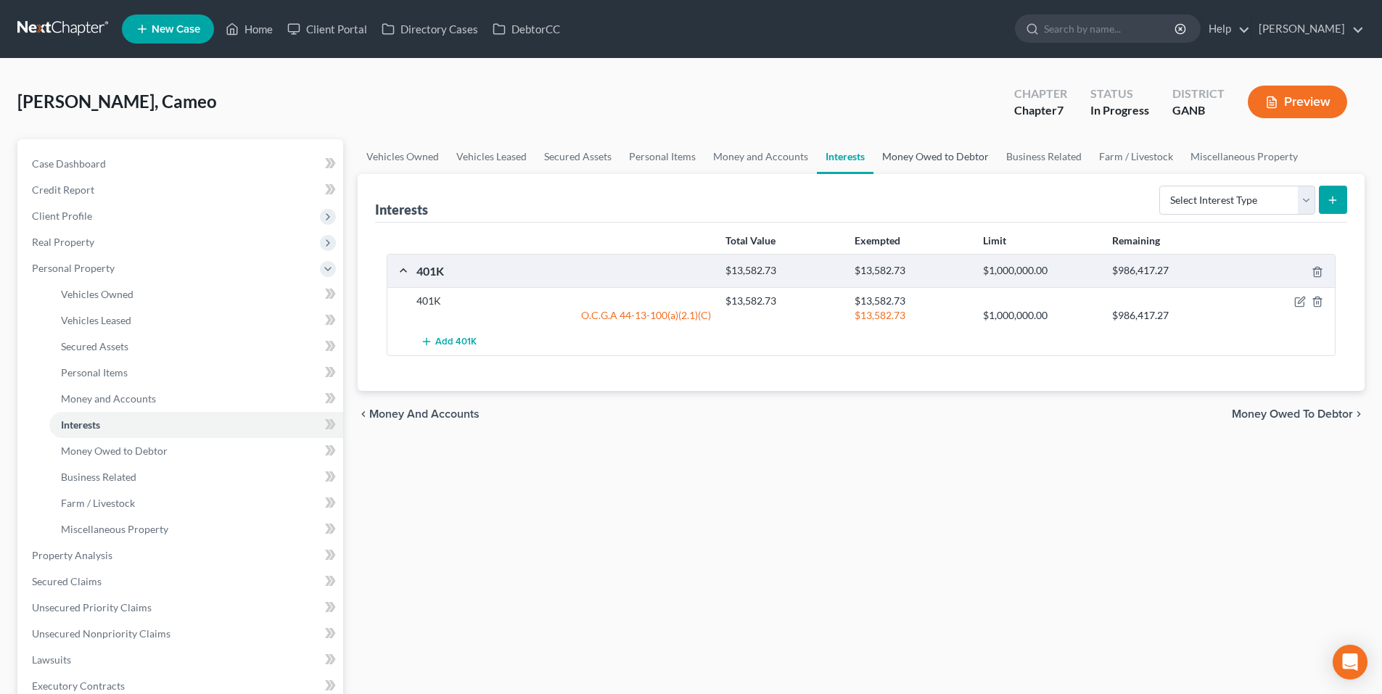
click at [930, 157] on link "Money Owed to Debtor" at bounding box center [935, 156] width 124 height 35
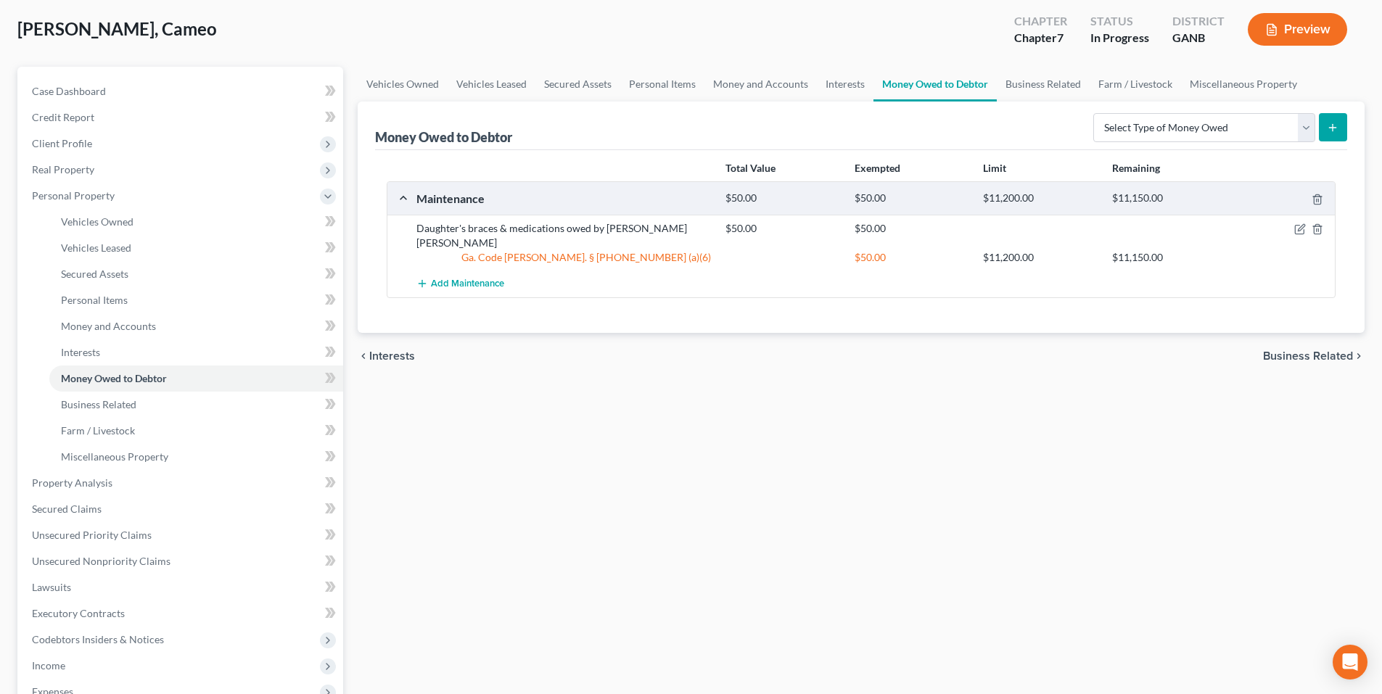
click at [729, 170] on strong "Total Value" at bounding box center [750, 168] width 50 height 12
click at [747, 88] on link "Money and Accounts" at bounding box center [760, 84] width 112 height 35
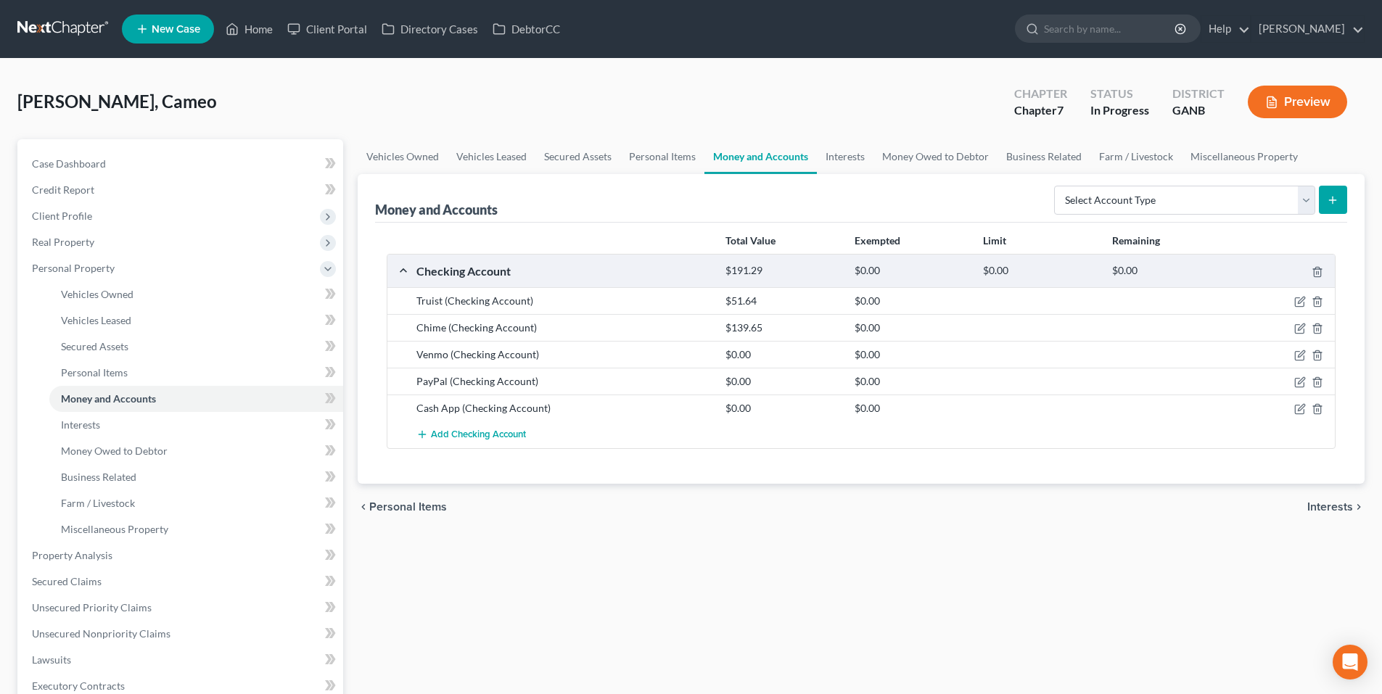
click at [1292, 326] on div at bounding box center [1284, 328] width 103 height 15
click at [1300, 327] on icon "button" at bounding box center [1301, 327] width 7 height 7
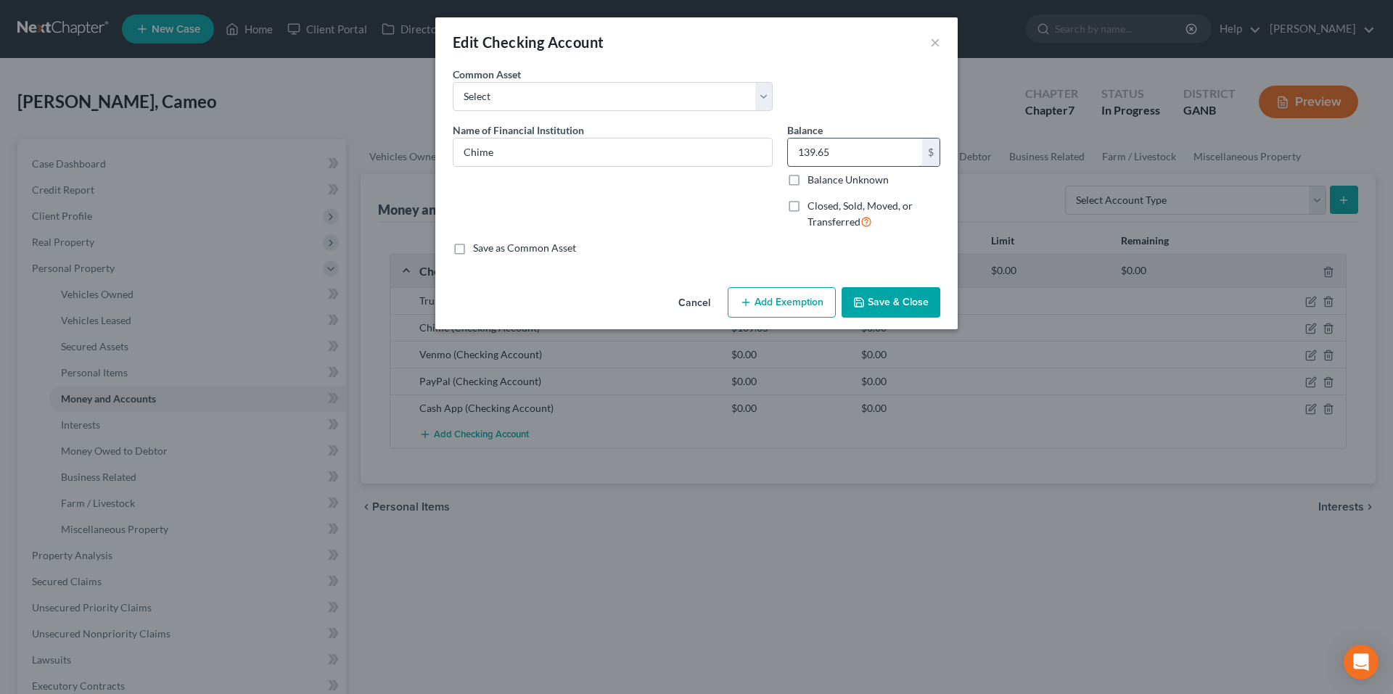
click at [829, 153] on input "139.65" at bounding box center [855, 153] width 134 height 28
type input "86.95"
click at [897, 304] on button "Save & Close" at bounding box center [890, 302] width 99 height 30
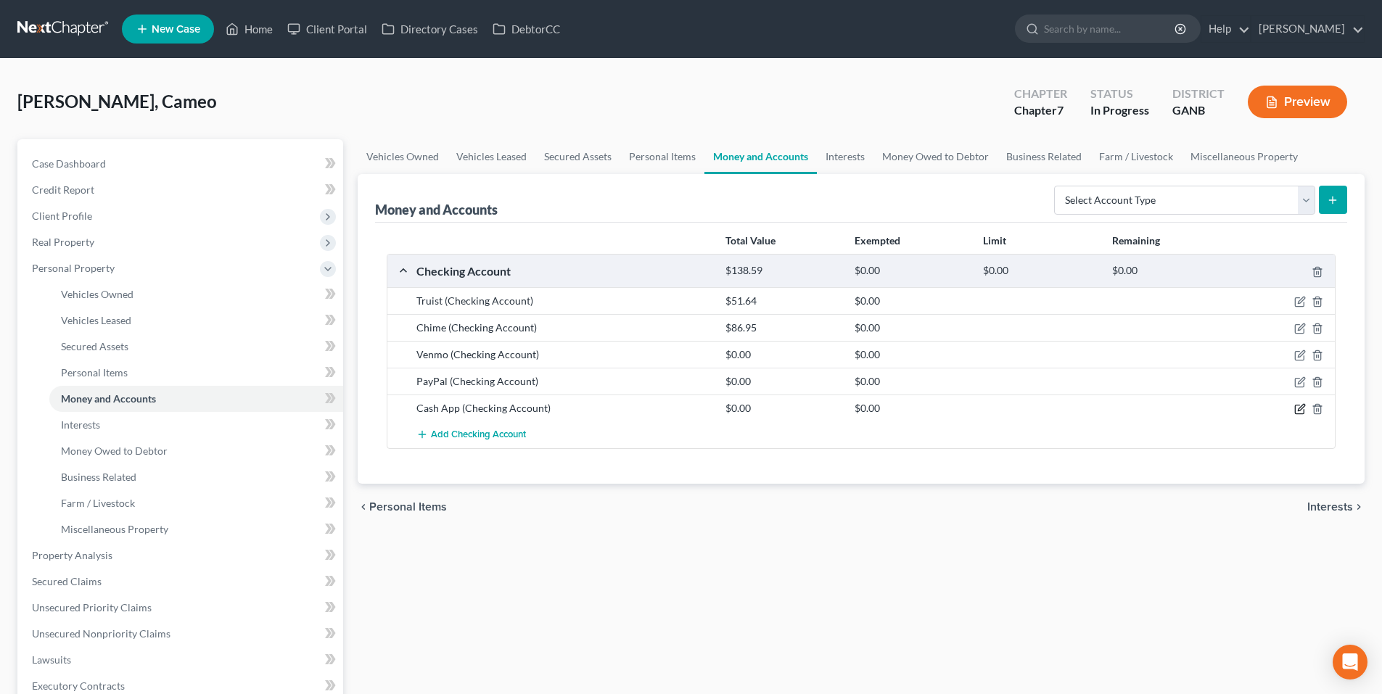
click at [1300, 413] on icon "button" at bounding box center [1300, 409] width 12 height 12
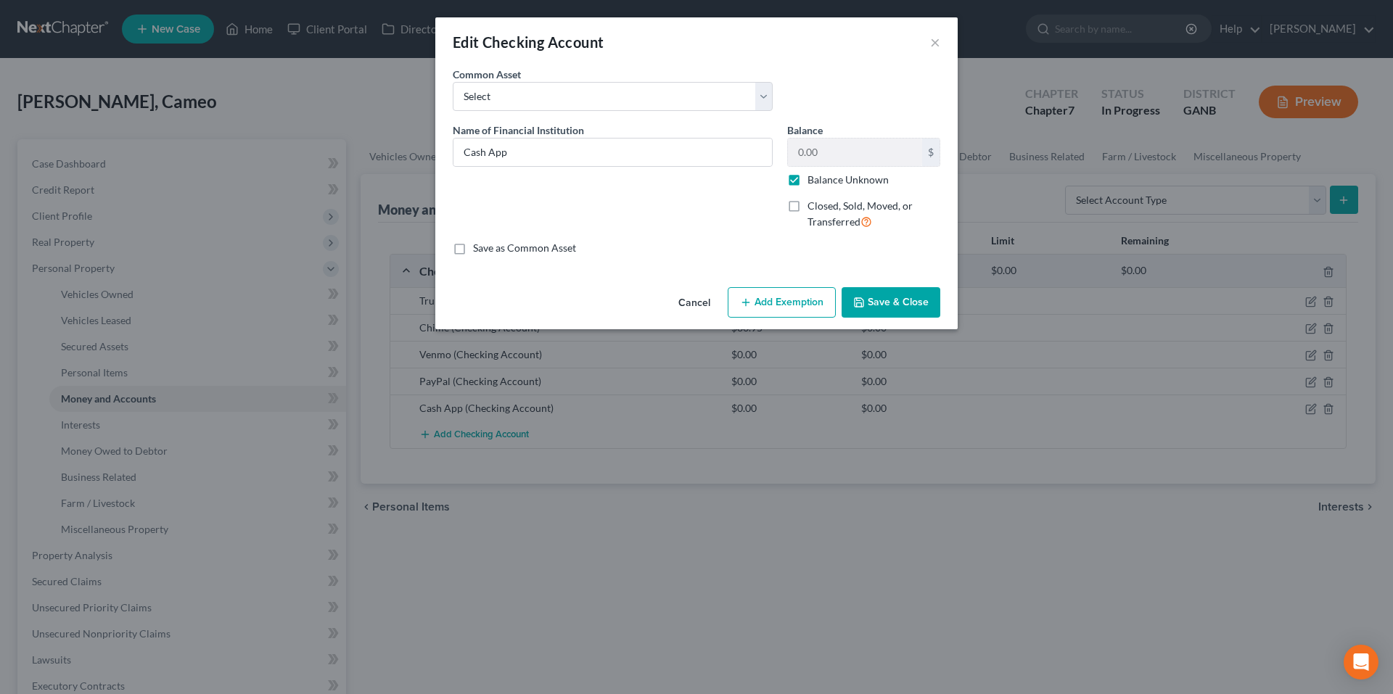
click at [807, 185] on label "Balance Unknown" at bounding box center [847, 180] width 81 height 15
click at [813, 182] on input "Balance Unknown" at bounding box center [817, 177] width 9 height 9
checkbox input "false"
click at [860, 159] on input "0.00" at bounding box center [855, 153] width 134 height 28
click at [861, 157] on input "0.00" at bounding box center [855, 153] width 134 height 28
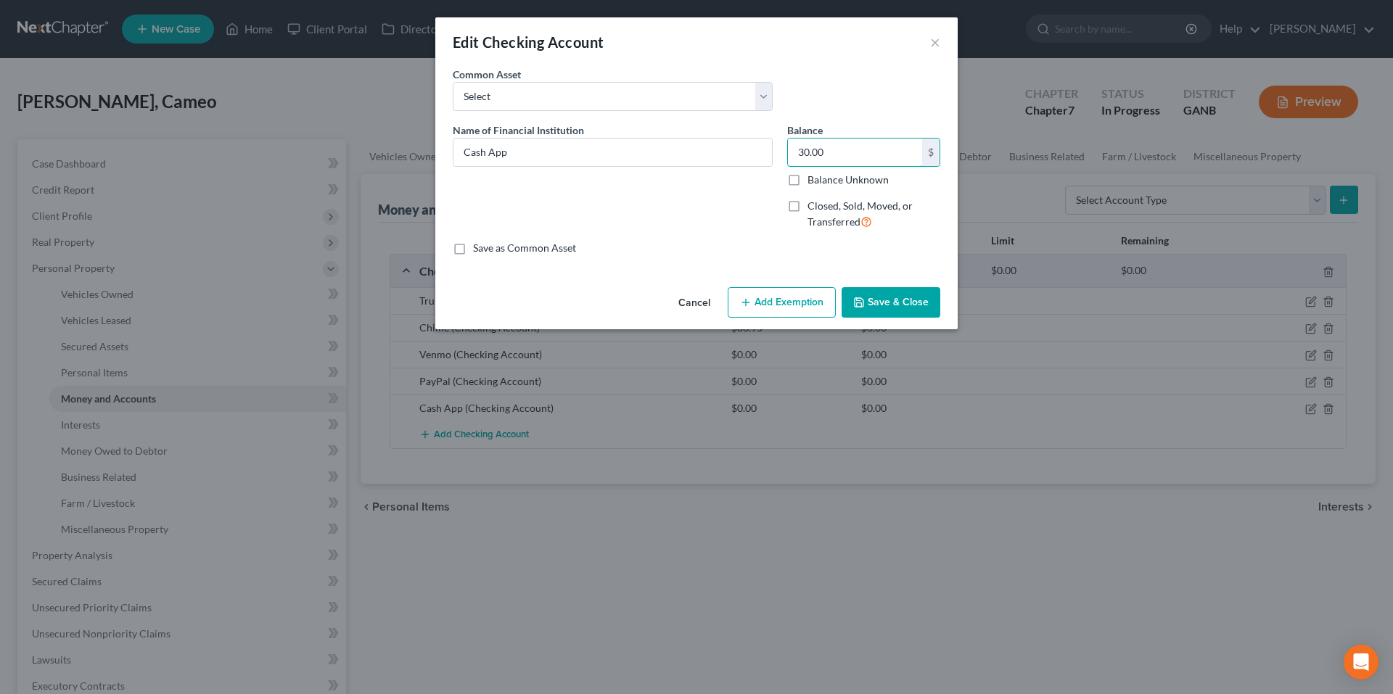
type input "30.00"
click at [891, 299] on button "Save & Close" at bounding box center [890, 302] width 99 height 30
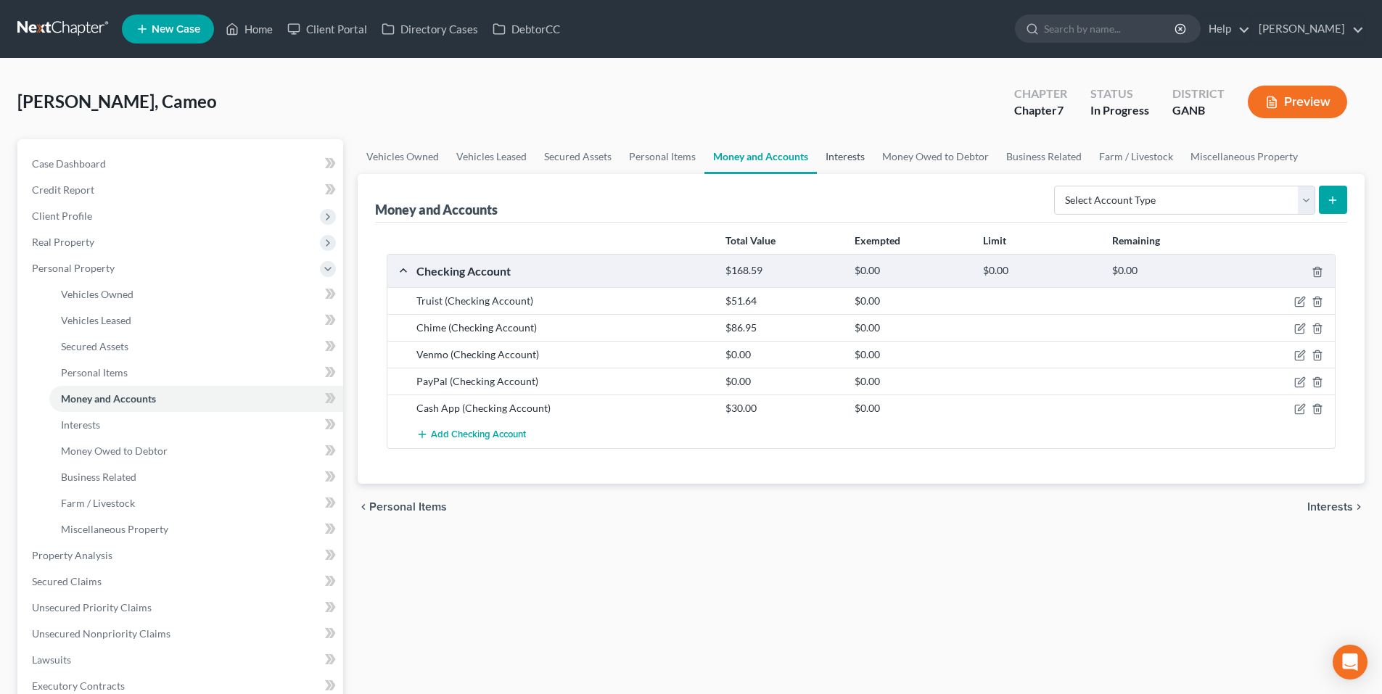
click at [855, 159] on link "Interests" at bounding box center [845, 156] width 57 height 35
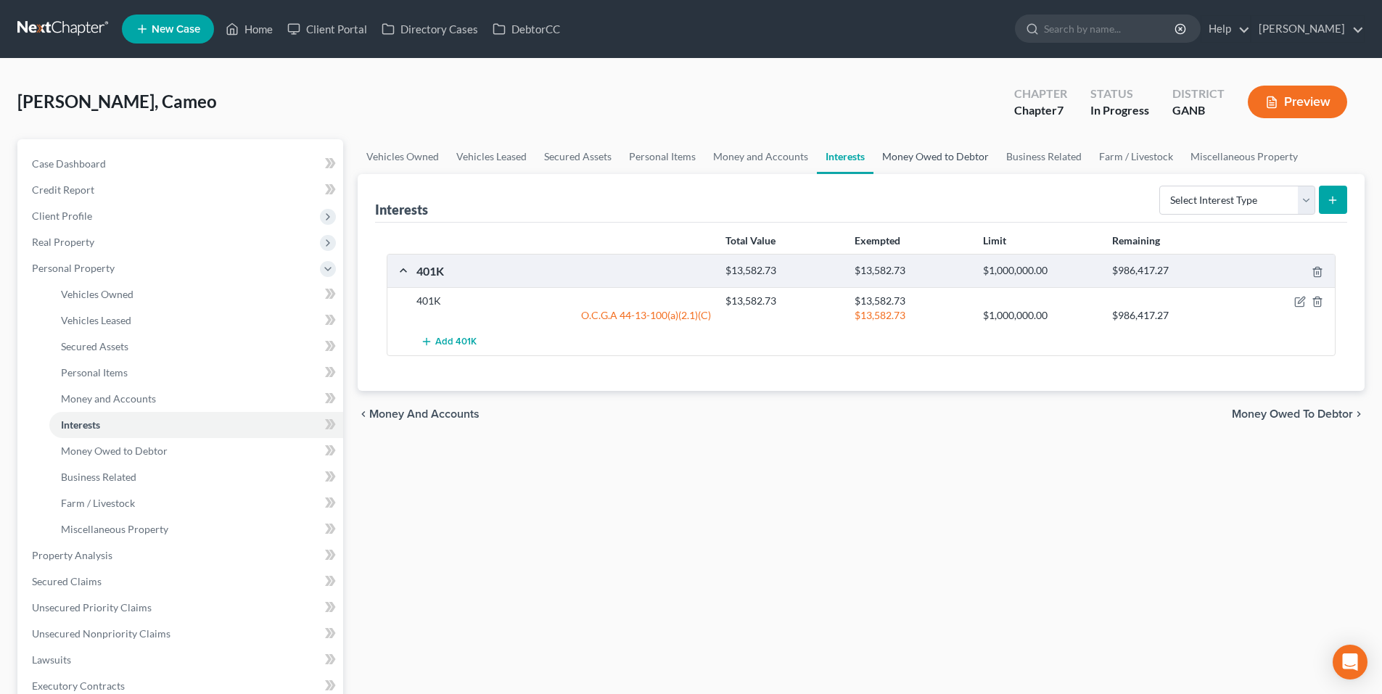
click at [946, 165] on link "Money Owed to Debtor" at bounding box center [935, 156] width 124 height 35
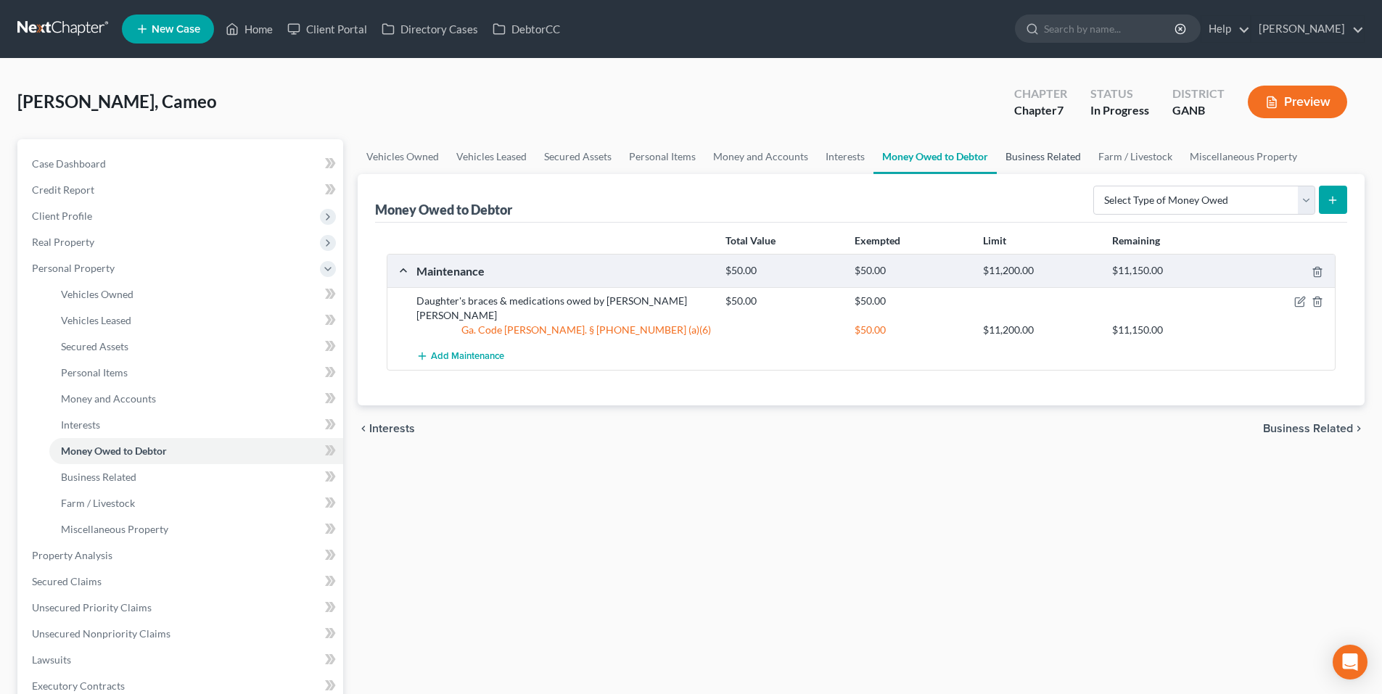
click at [1020, 159] on link "Business Related" at bounding box center [1043, 156] width 93 height 35
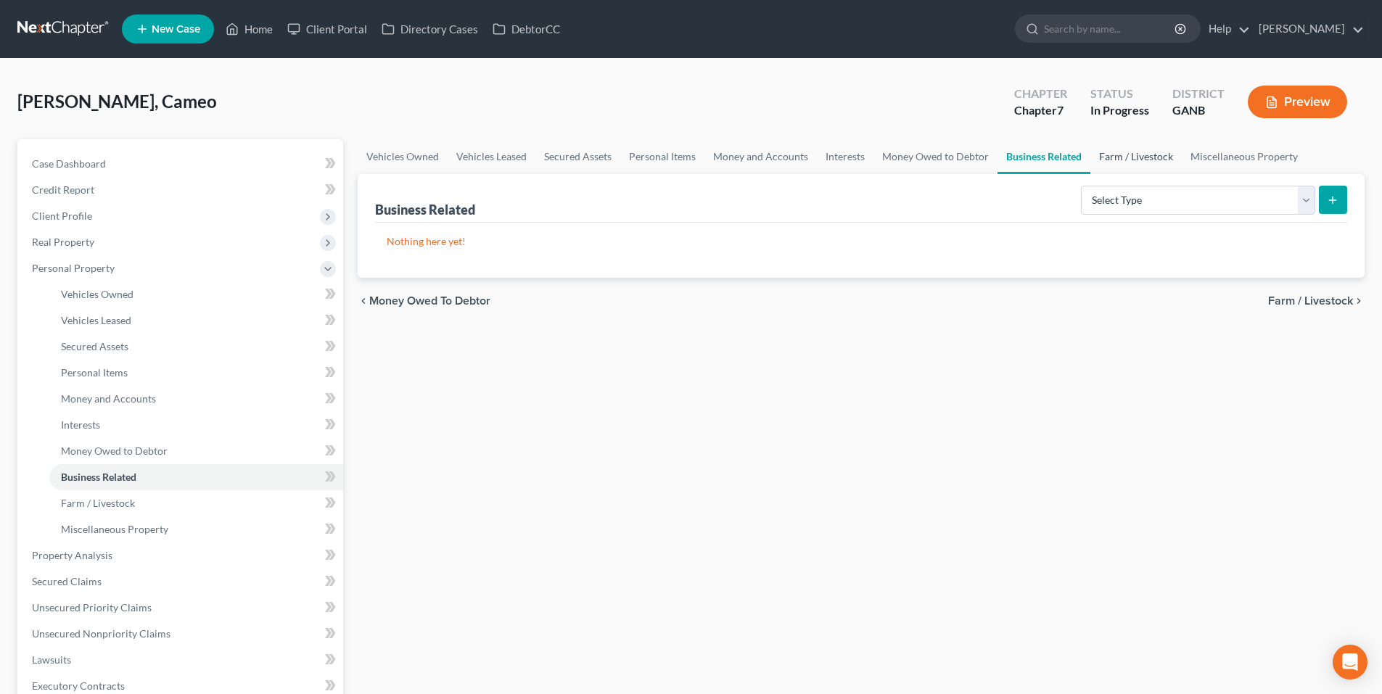
click at [1121, 160] on link "Farm / Livestock" at bounding box center [1135, 156] width 91 height 35
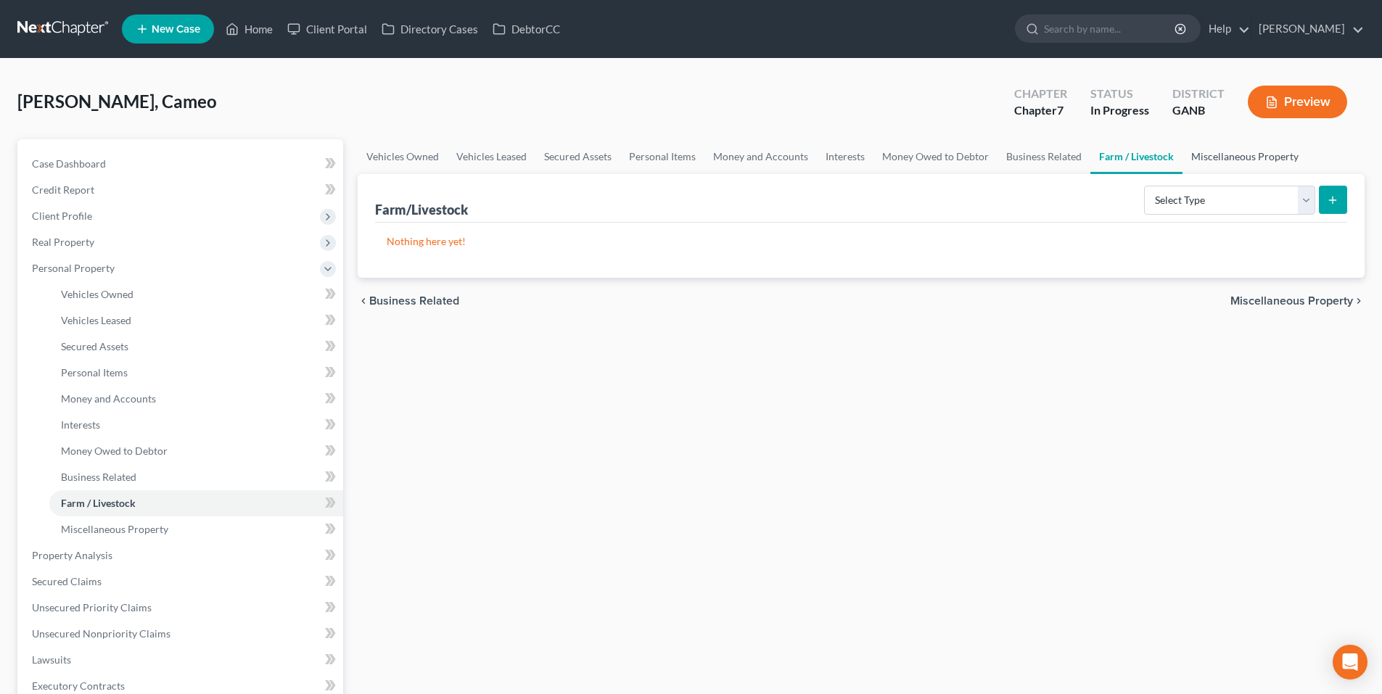
click at [1235, 157] on link "Miscellaneous Property" at bounding box center [1244, 156] width 125 height 35
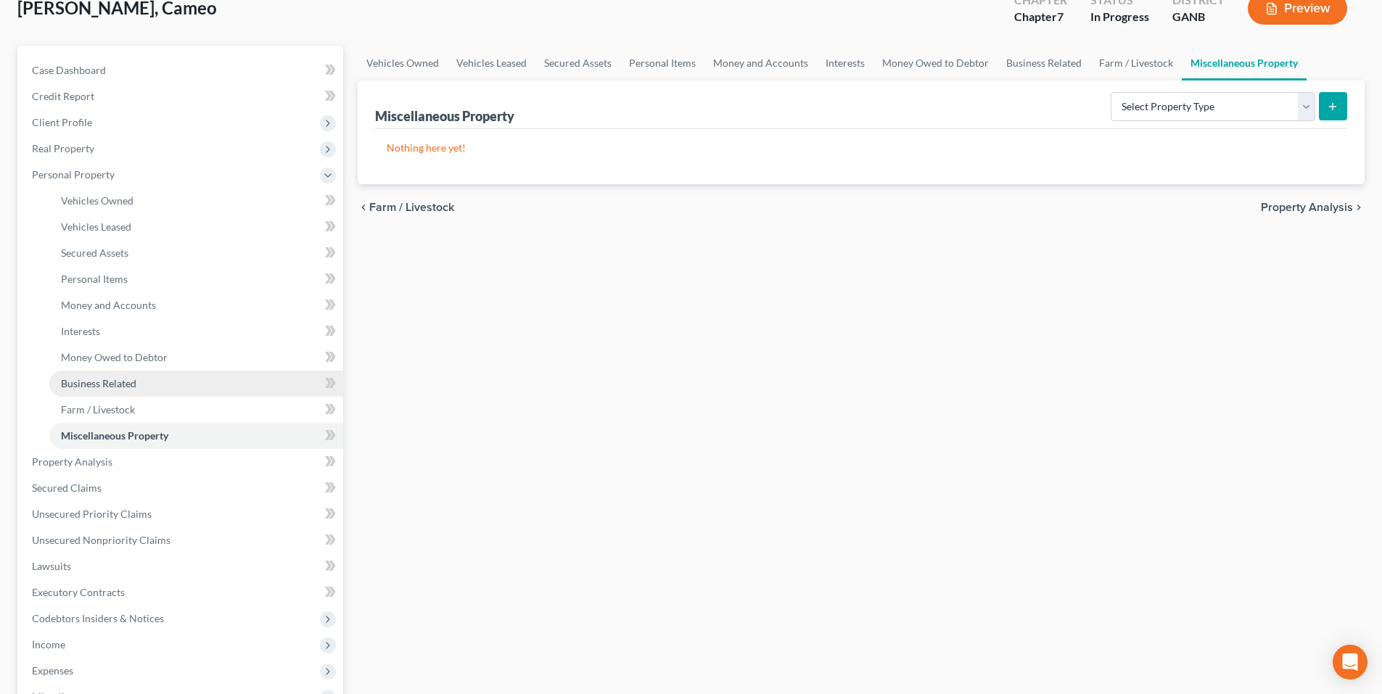
scroll to position [145, 0]
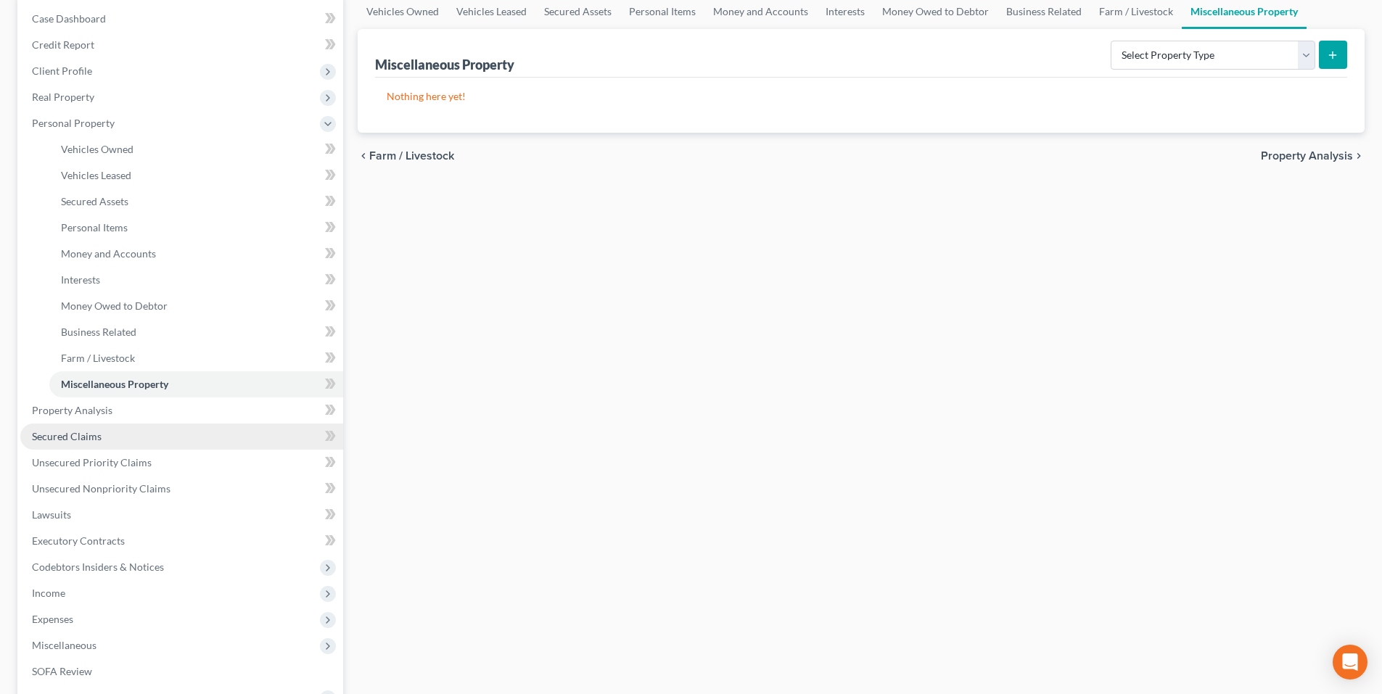
click at [65, 428] on link "Secured Claims" at bounding box center [181, 437] width 323 height 26
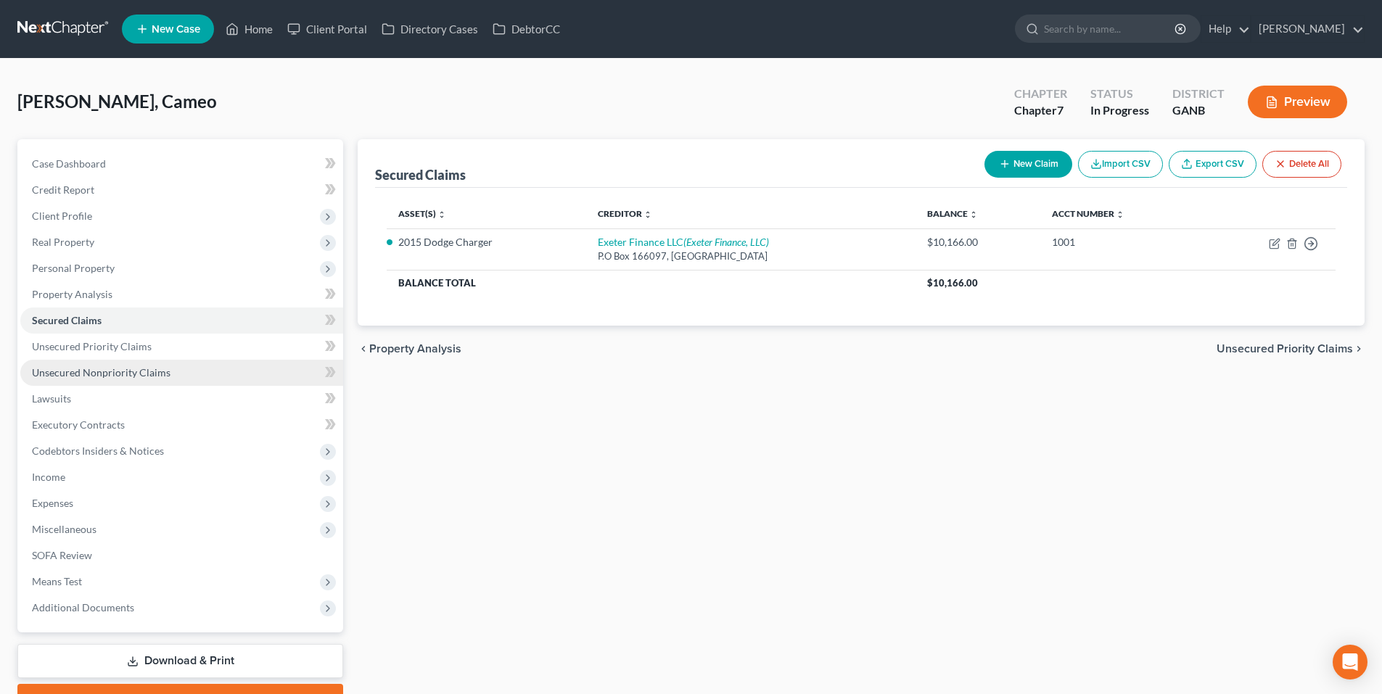
click at [80, 369] on span "Unsecured Nonpriority Claims" at bounding box center [101, 372] width 139 height 12
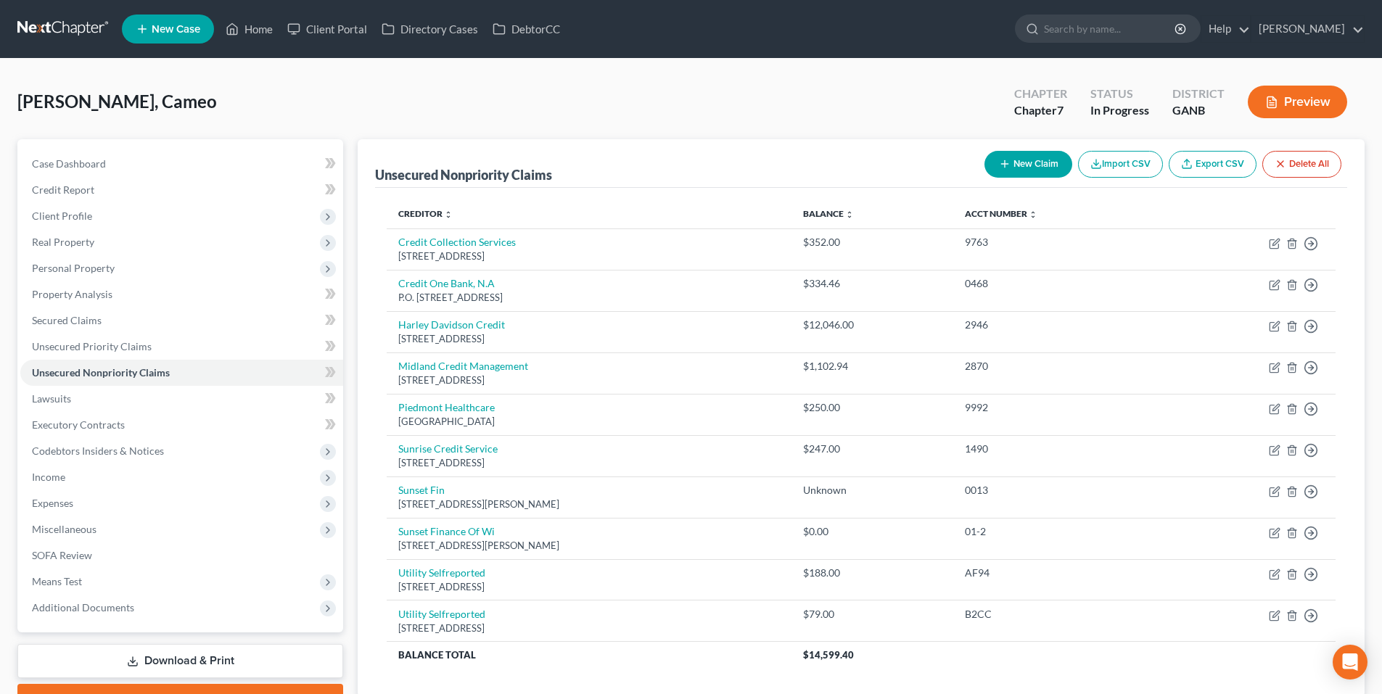
click at [1050, 174] on button "New Claim" at bounding box center [1028, 164] width 88 height 27
select select "0"
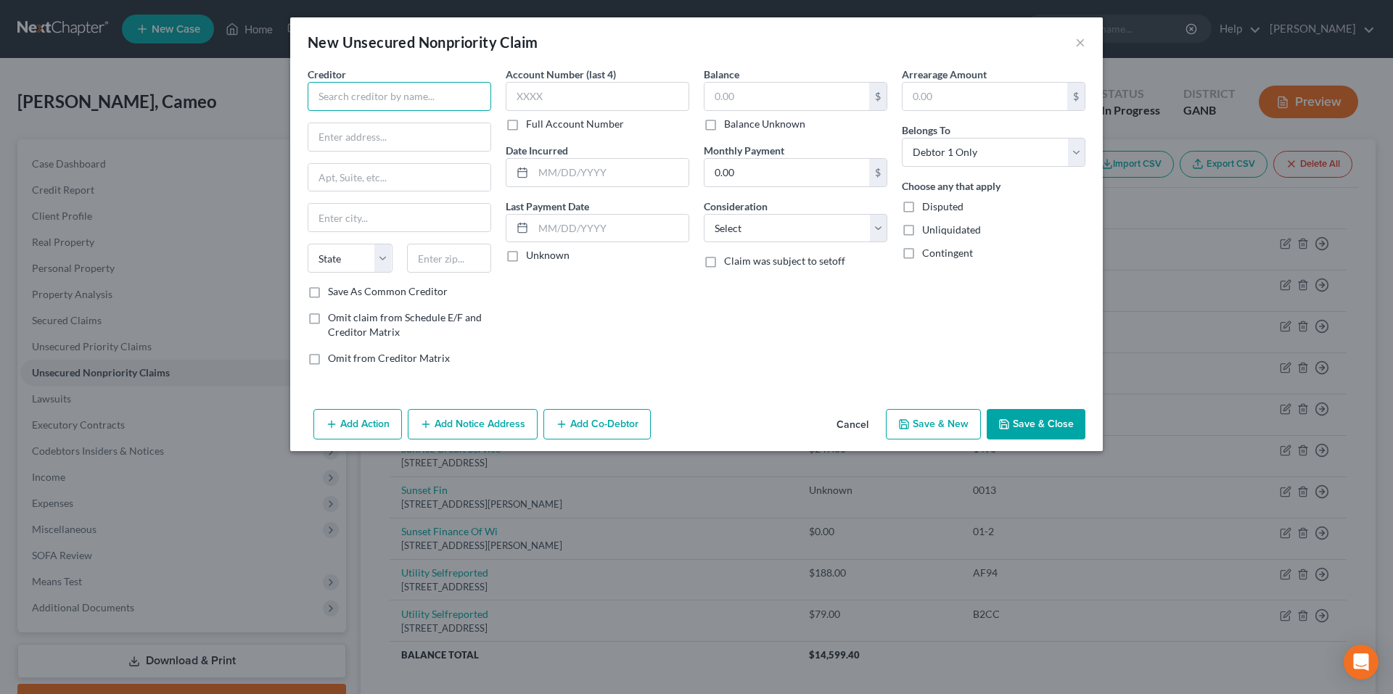
click at [376, 102] on input "text" at bounding box center [399, 96] width 183 height 29
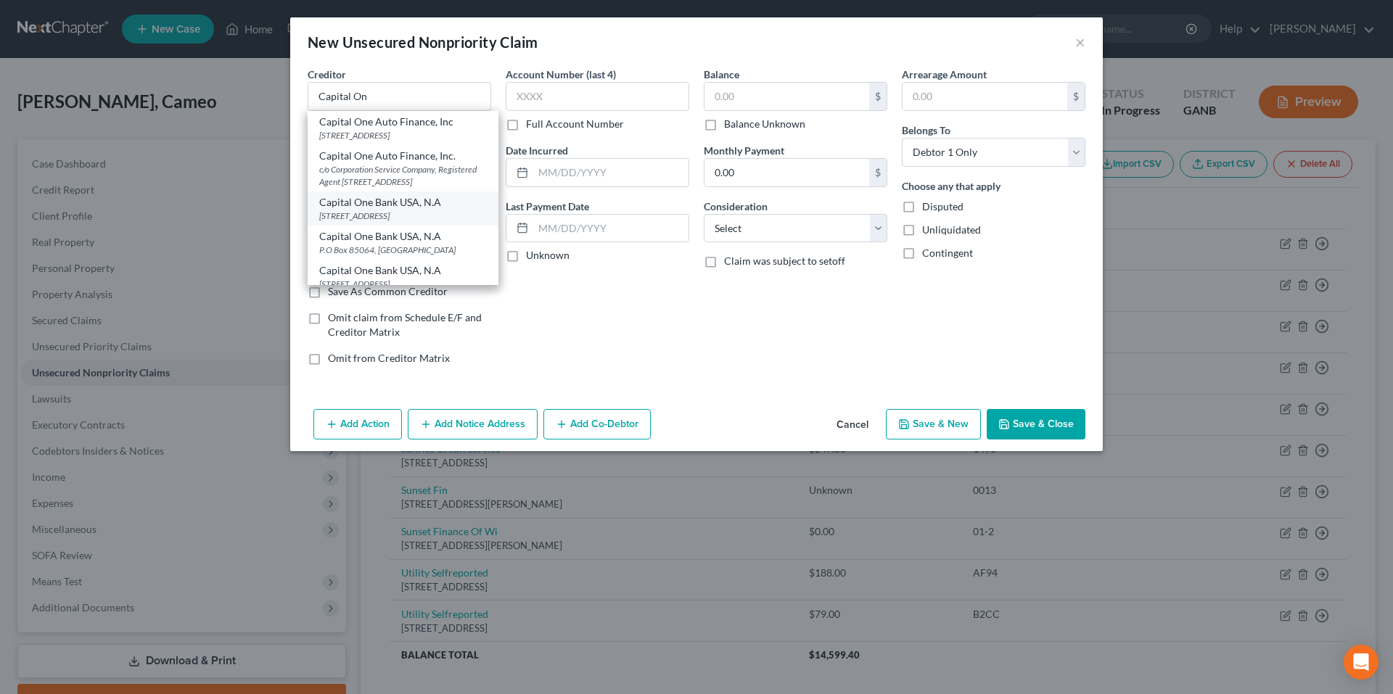
click at [393, 222] on div "P.O Box 30281, Salt Lake City, UT 84130-0281" at bounding box center [403, 216] width 168 height 12
type input "Capital One Bank USA, N.A"
type input "P.O Box 30281"
type input "Salt Lake City"
select select "46"
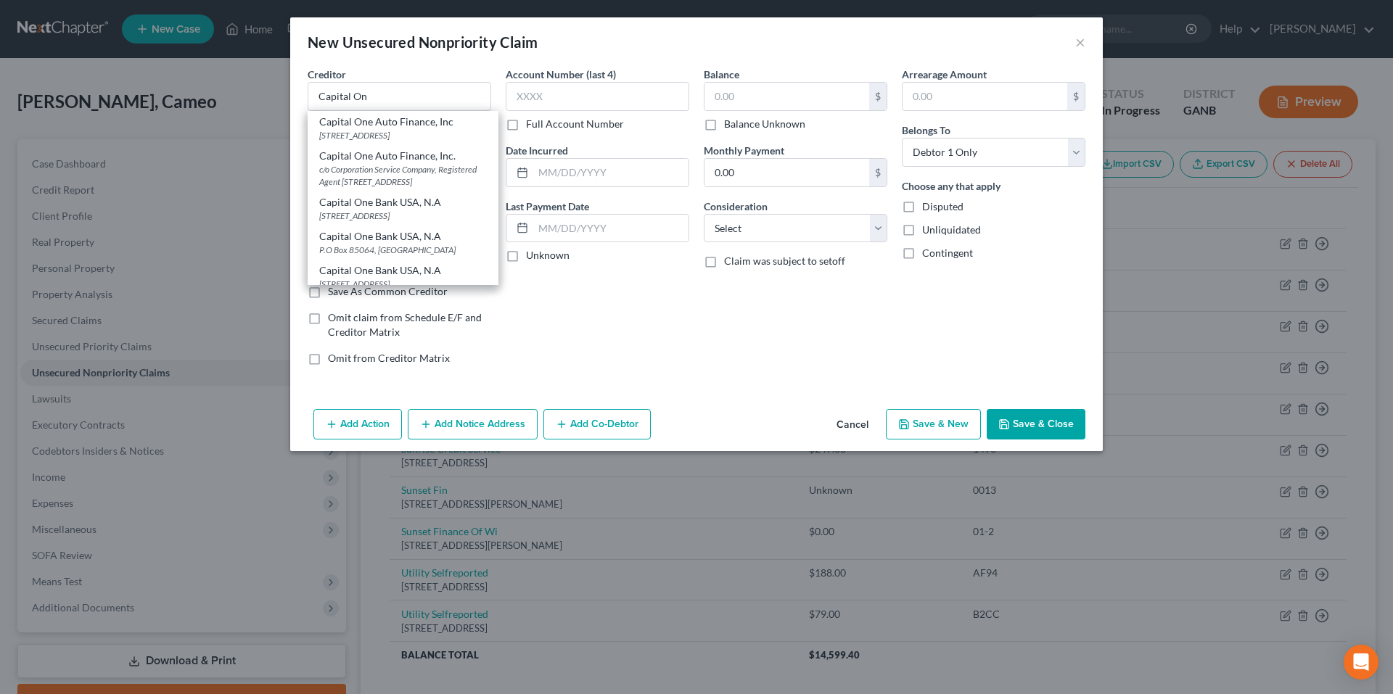
type input "84130-0281"
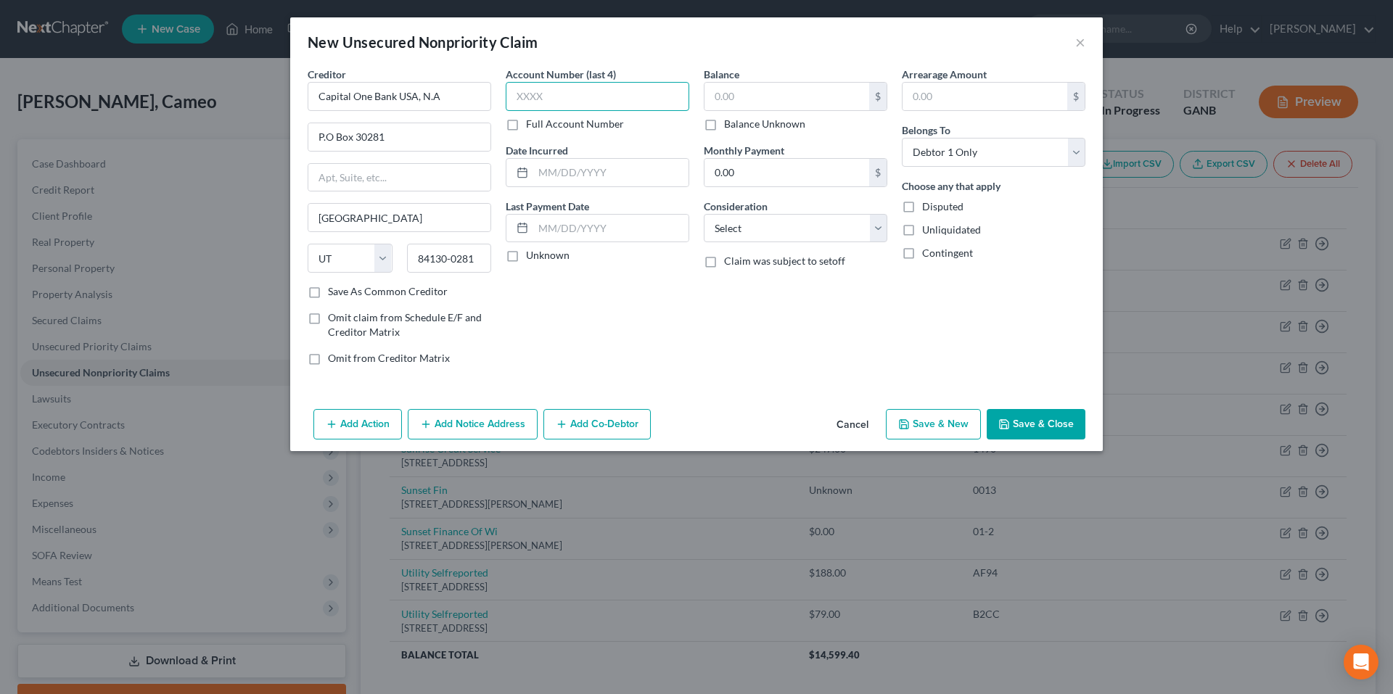
click at [540, 96] on input "text" at bounding box center [597, 96] width 183 height 29
type input "6346"
type input "2/20/2024"
type input "1,301.83"
click at [778, 224] on select "Select Cable / Satellite Services Collection Agency Credit Card Debt Debt Couns…" at bounding box center [795, 228] width 183 height 29
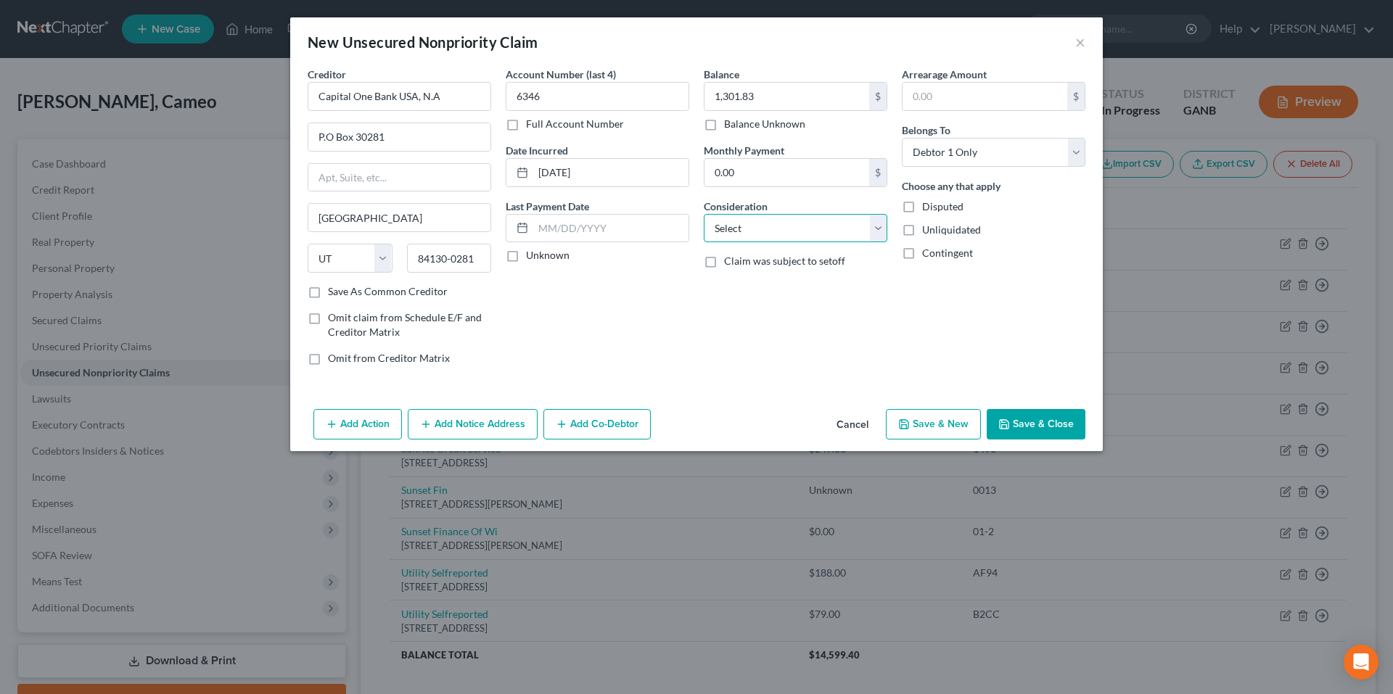
select select "2"
click at [704, 214] on select "Select Cable / Satellite Services Collection Agency Credit Card Debt Debt Couns…" at bounding box center [795, 228] width 183 height 29
click at [762, 96] on input "1,301.83" at bounding box center [786, 97] width 165 height 28
click at [957, 100] on input "text" at bounding box center [984, 97] width 165 height 28
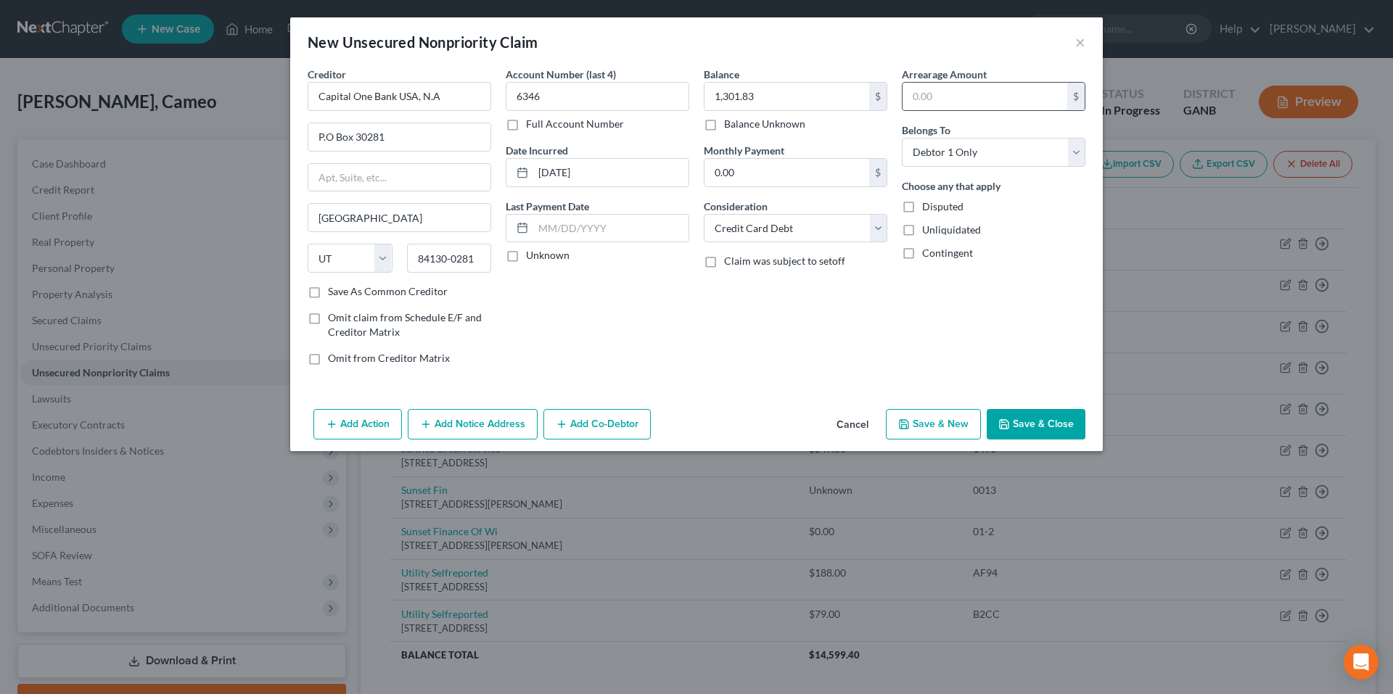
paste input "1,301.83"
type input "1,301.83"
click at [962, 436] on button "Save & New" at bounding box center [933, 424] width 95 height 30
select select "0"
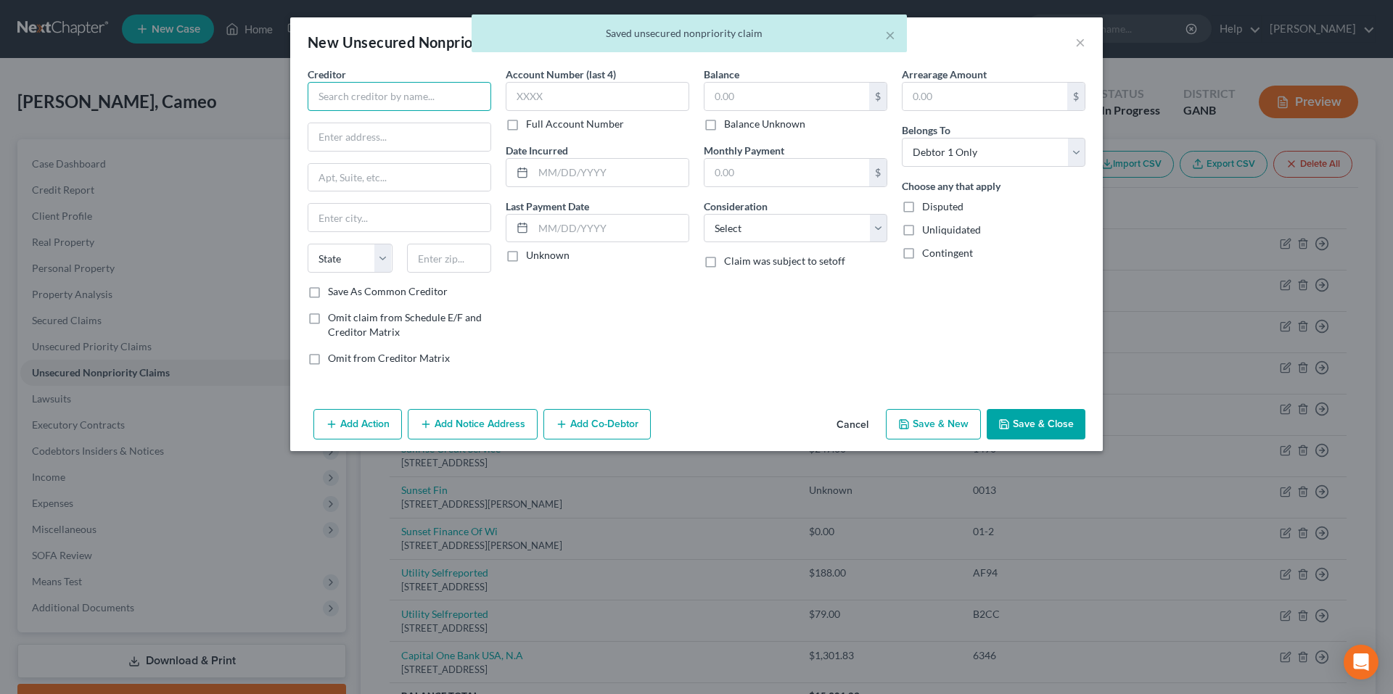
click at [444, 93] on input "text" at bounding box center [399, 96] width 183 height 29
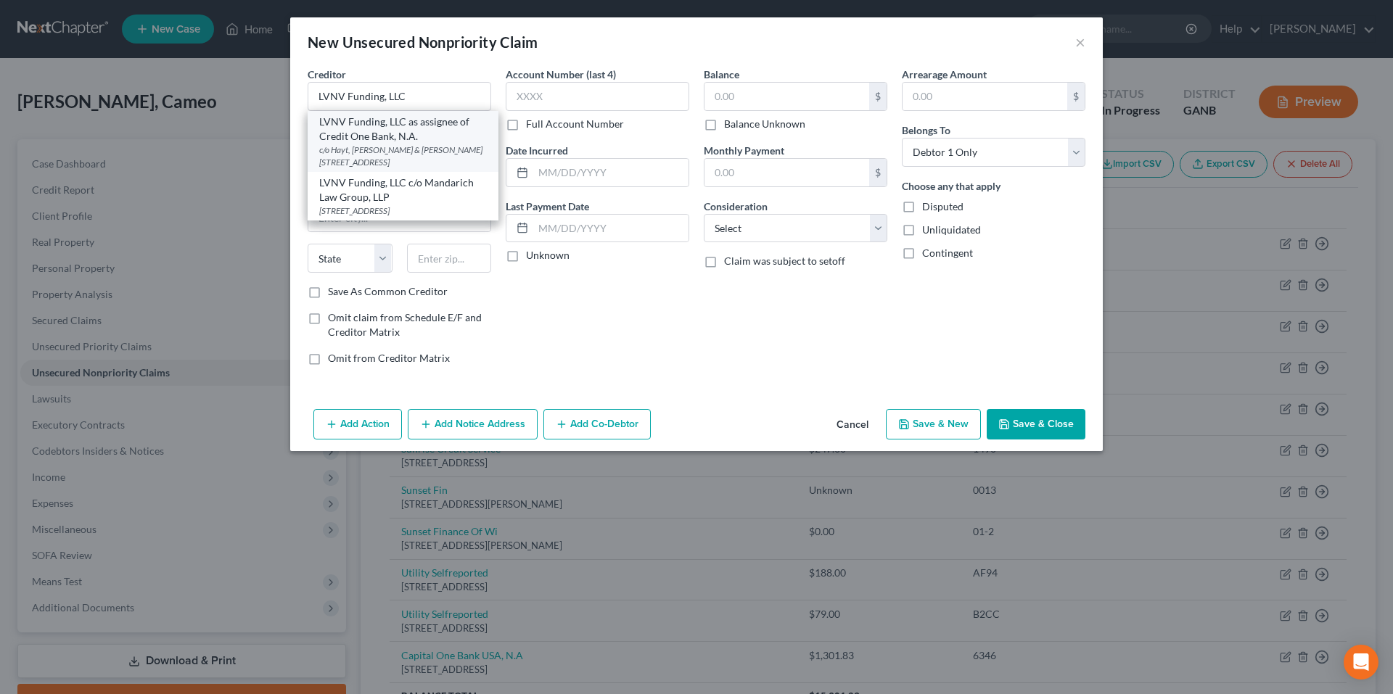
click at [445, 137] on div "LVNV Funding, LLC as assignee of Credit One Bank, N.A." at bounding box center [403, 129] width 168 height 29
type input "LVNV Funding, LLC as assignee of Credit One Bank, N.A."
type input "c/o Hayt, Hayt & Landau, P.L."
type input "8725 Dunwoody Place, Suite 1"
type input "Atlanta"
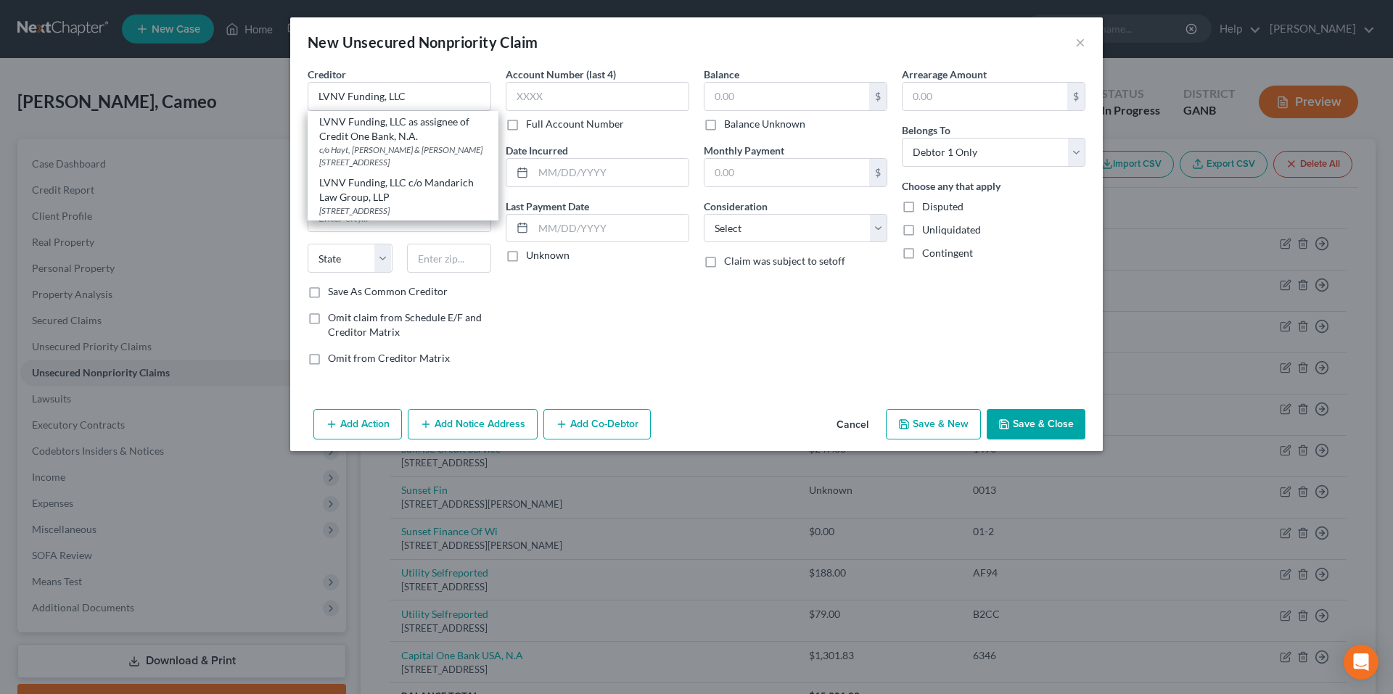
select select "10"
type input "30350"
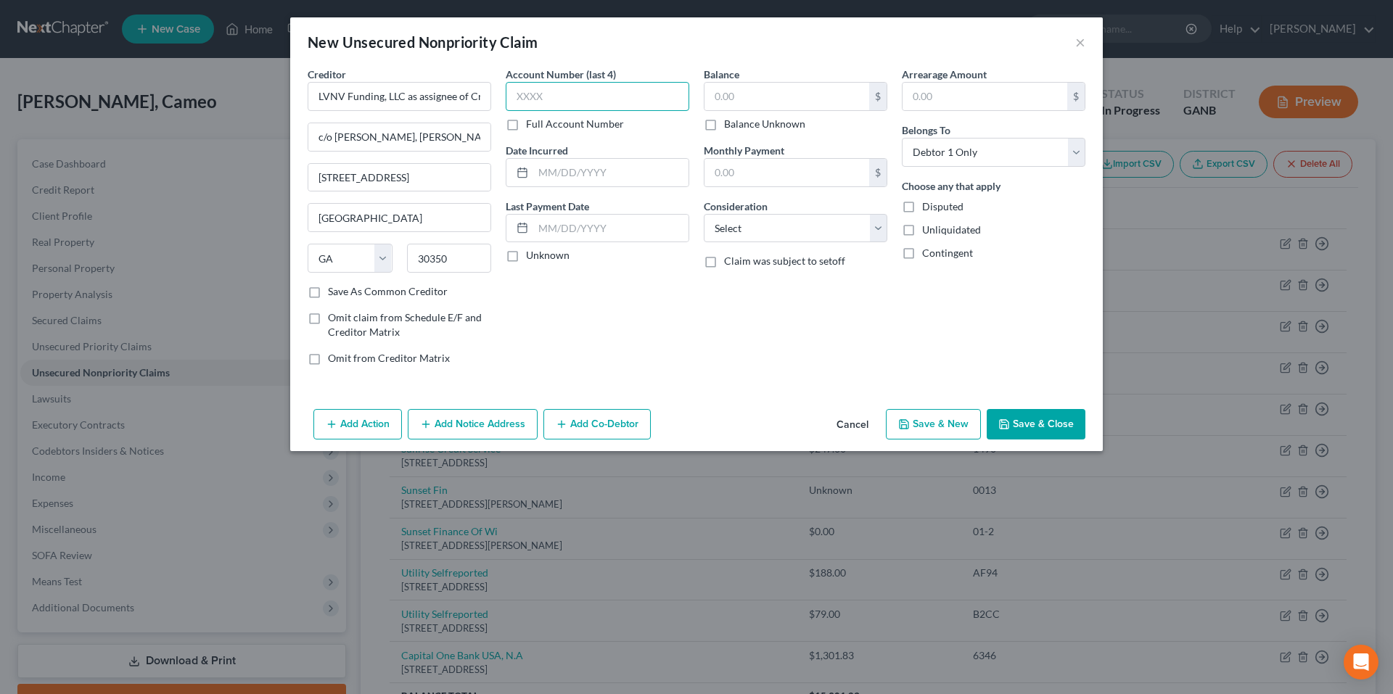
click at [539, 104] on input "text" at bounding box center [597, 96] width 183 height 29
type input "6346"
type input "2/20/2024"
paste input "1,301.83"
type input "1,301.83"
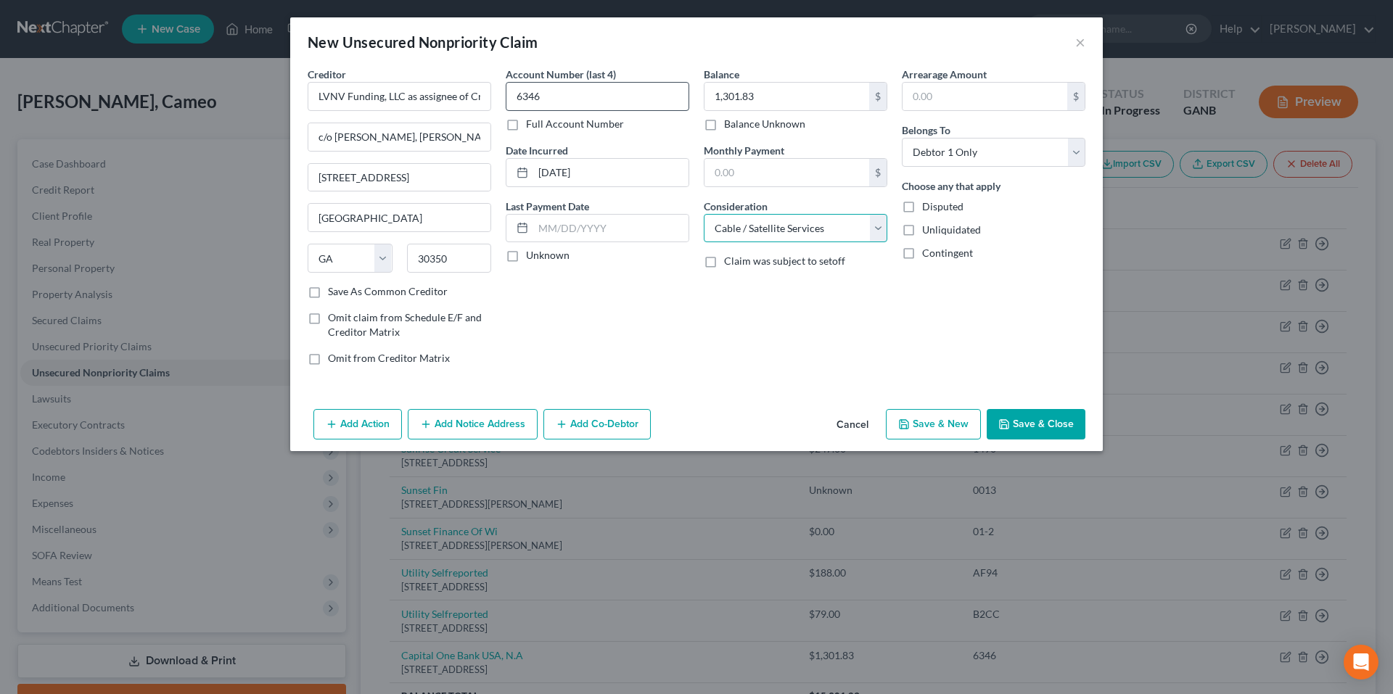
select select "1"
paste input "1,301.83"
type input "1,301.83"
click at [954, 429] on button "Save & New" at bounding box center [933, 424] width 95 height 30
select select "0"
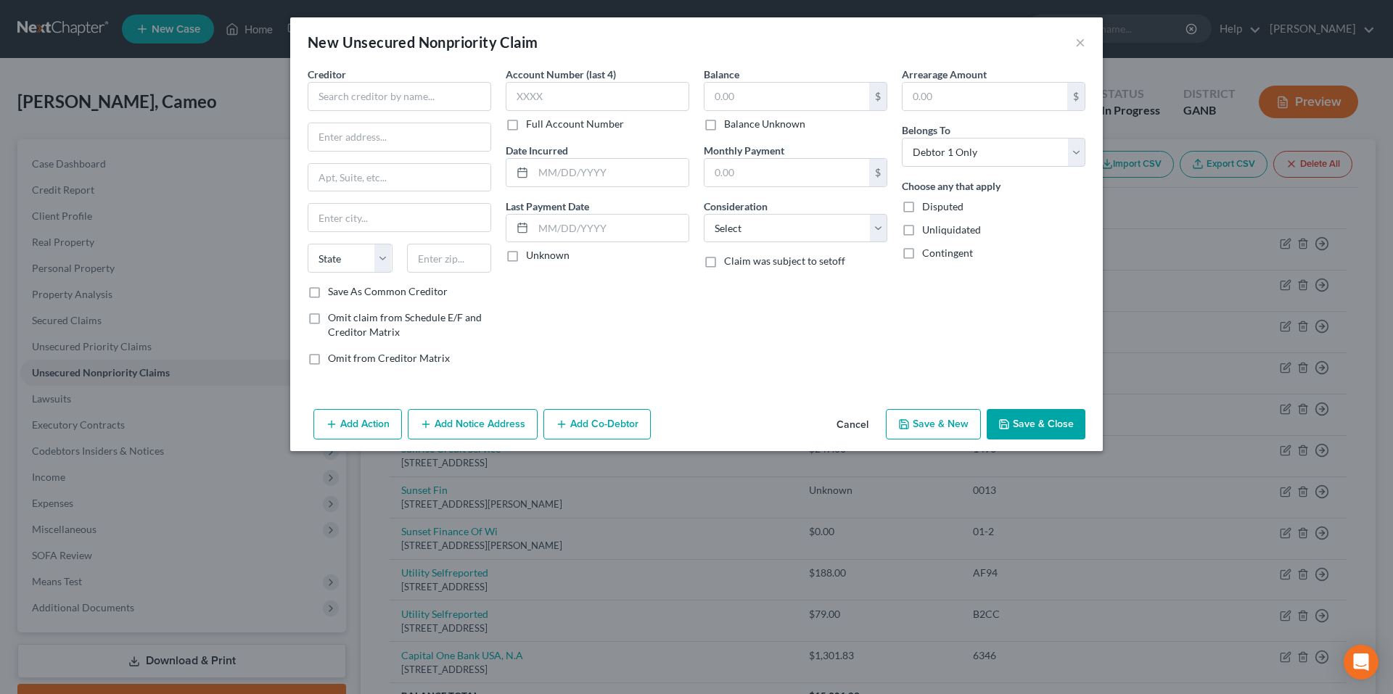
type input "0.00"
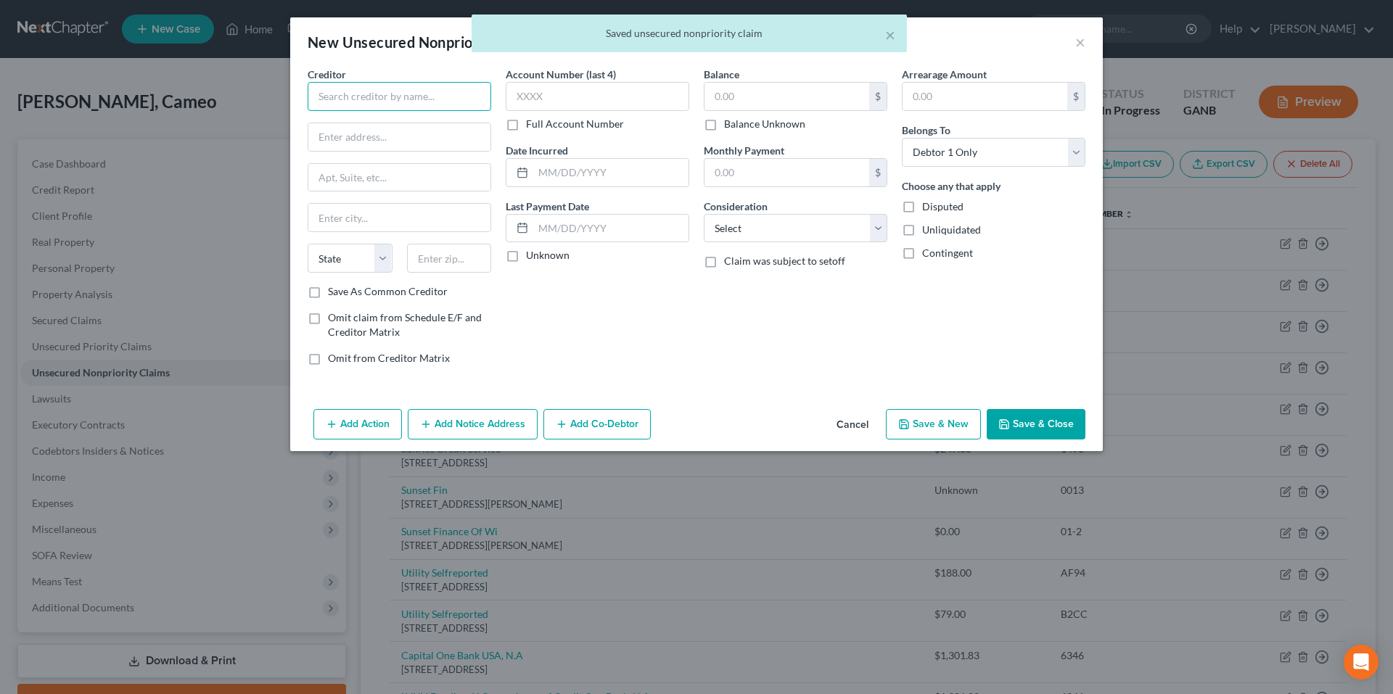
click at [383, 104] on input "text" at bounding box center [399, 96] width 183 height 29
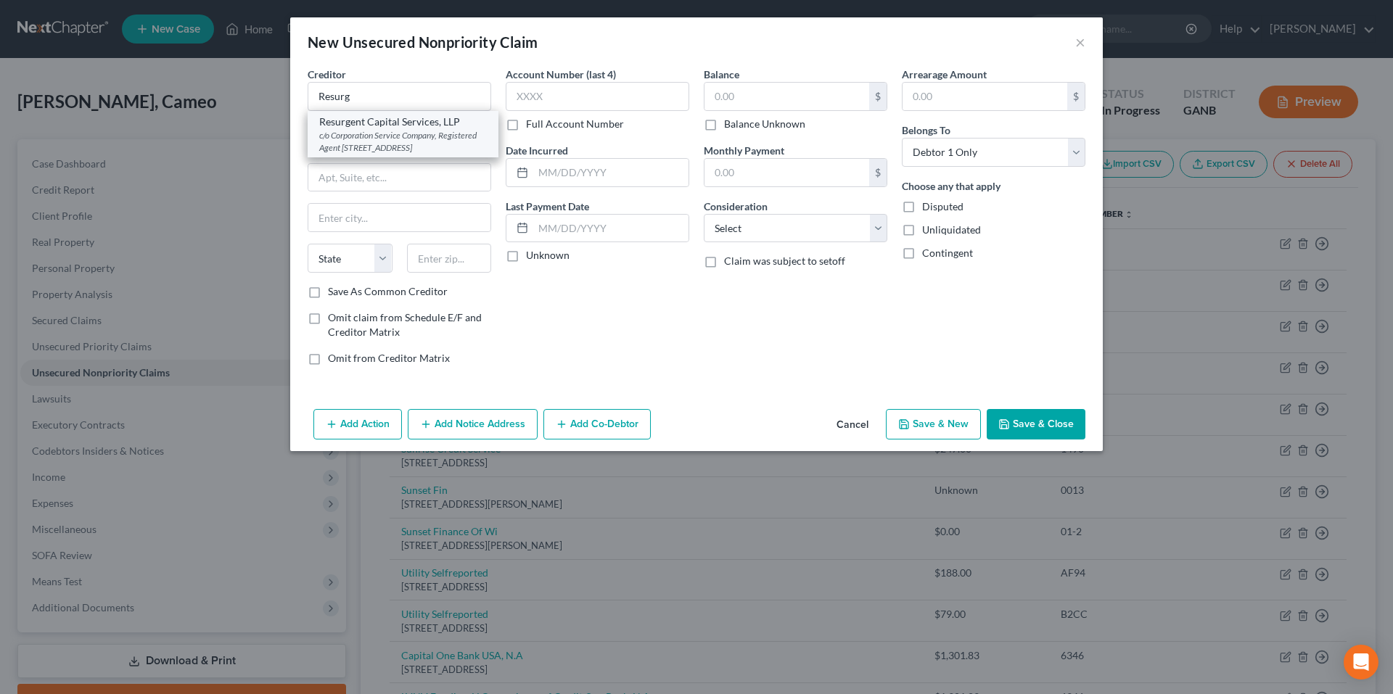
click at [390, 134] on div "c/o Corporation Service Company, Registered Agent 2 Sun Court, Suite 400, Peach…" at bounding box center [403, 141] width 168 height 25
type input "Resurgent Capital Services, LLP"
type input "c/o Corporation Service Company, Registered Agent"
type input "2 Sun Court, Suite 400"
type input "Peachtree Corners"
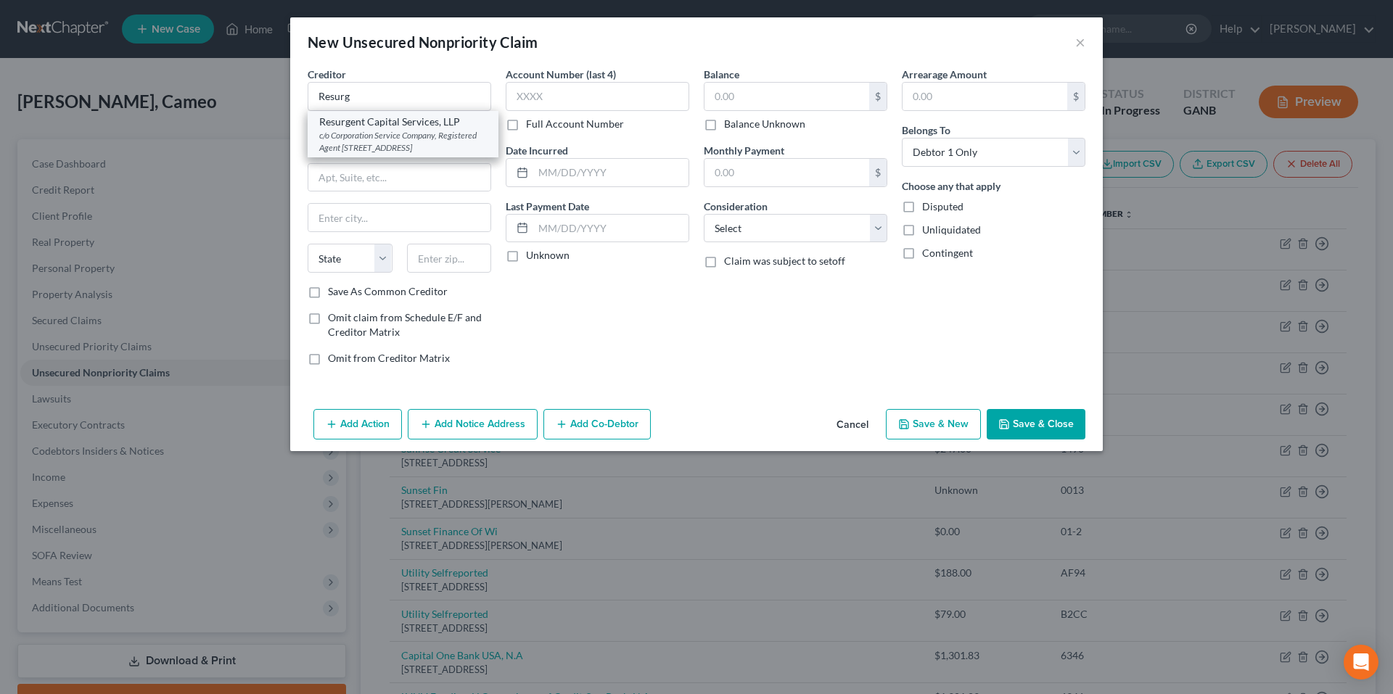
select select "10"
type input "30092"
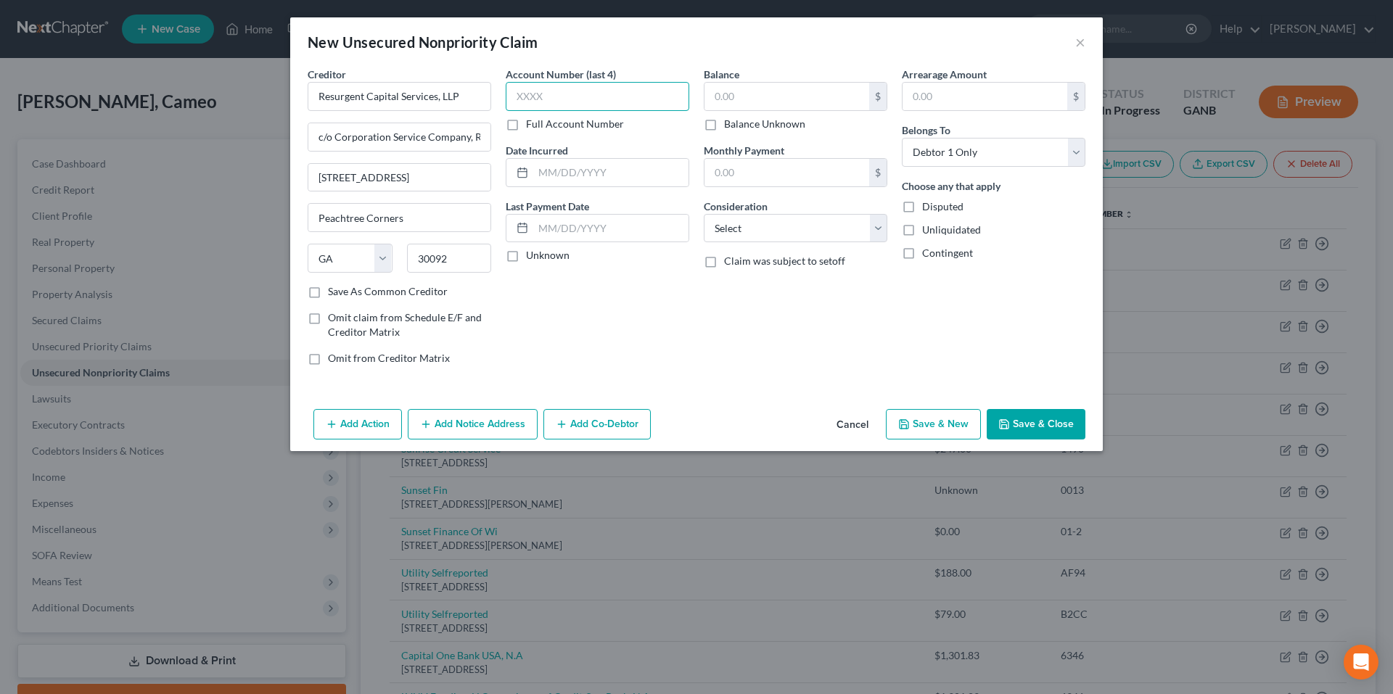
click at [550, 90] on input "text" at bounding box center [597, 96] width 183 height 29
type input "1416"
type input "2/20/2024"
paste input "1,301.83"
type input "1,301.83"
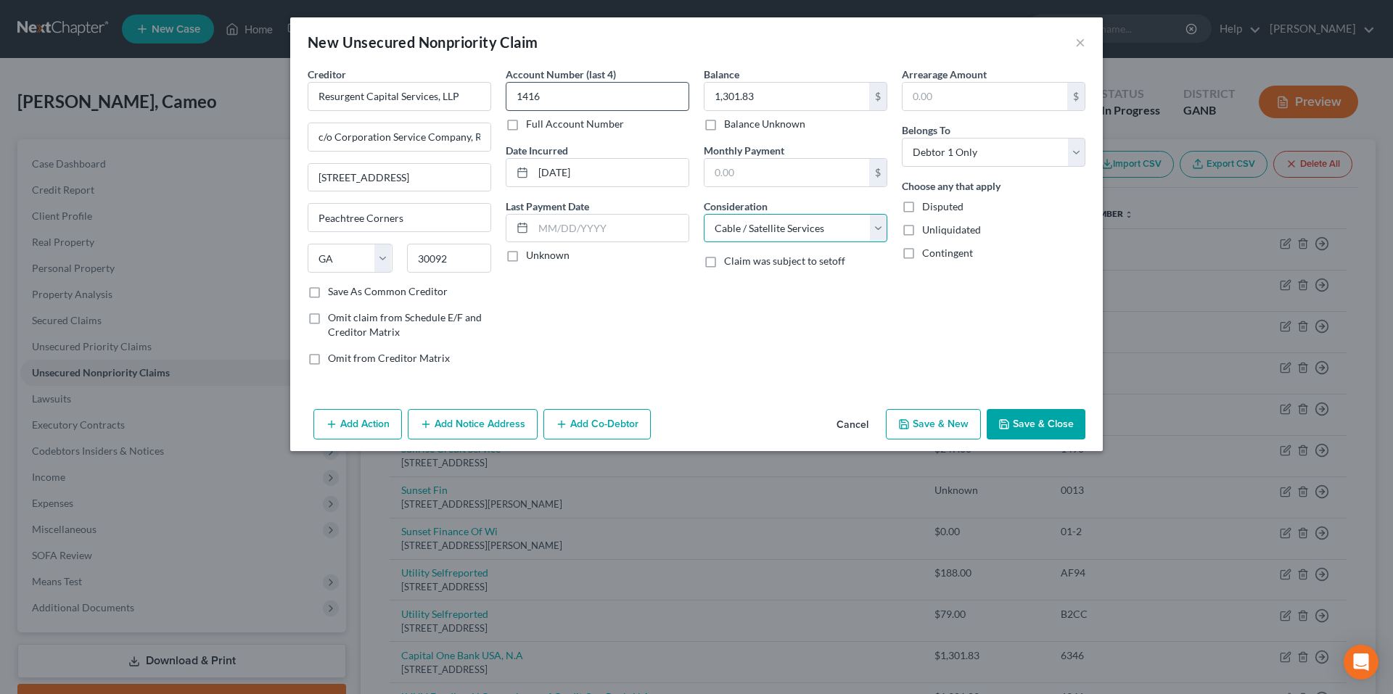
select select "1"
paste input "1,301.83"
type input "1,301.83"
click at [1067, 429] on button "Save & Close" at bounding box center [1035, 424] width 99 height 30
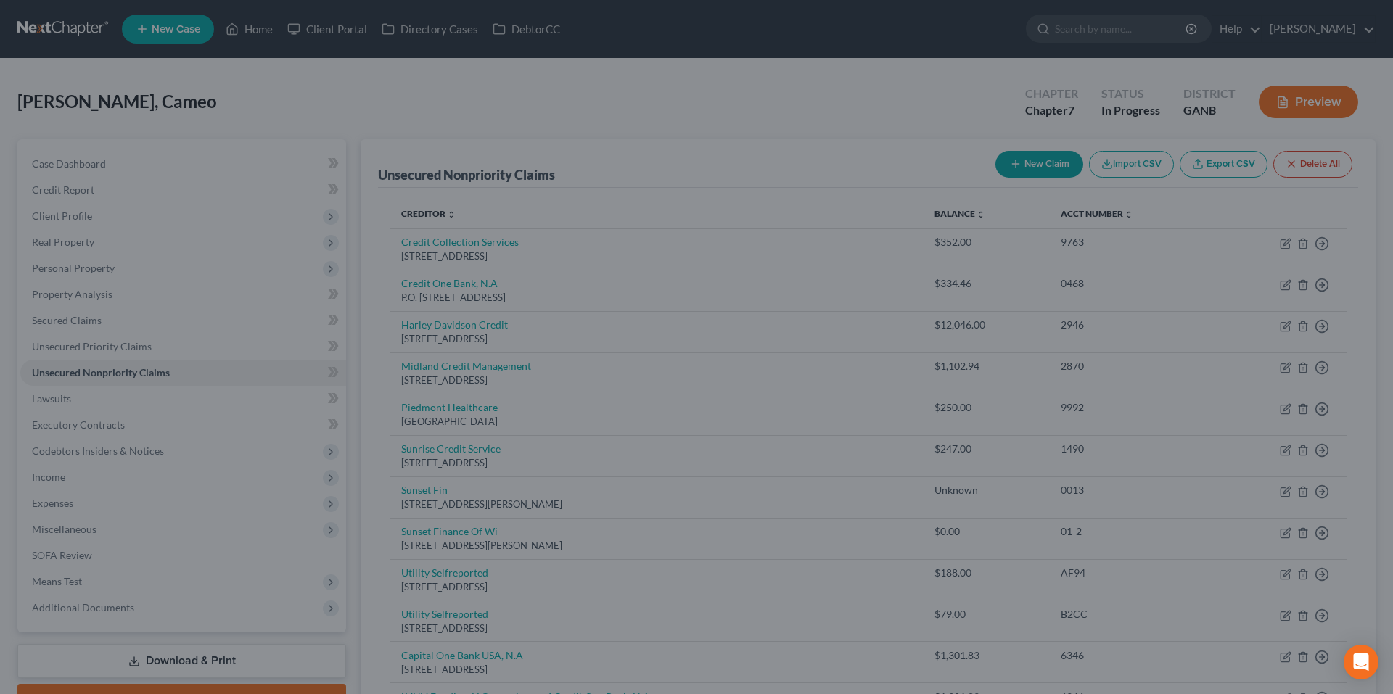
type input "0.00"
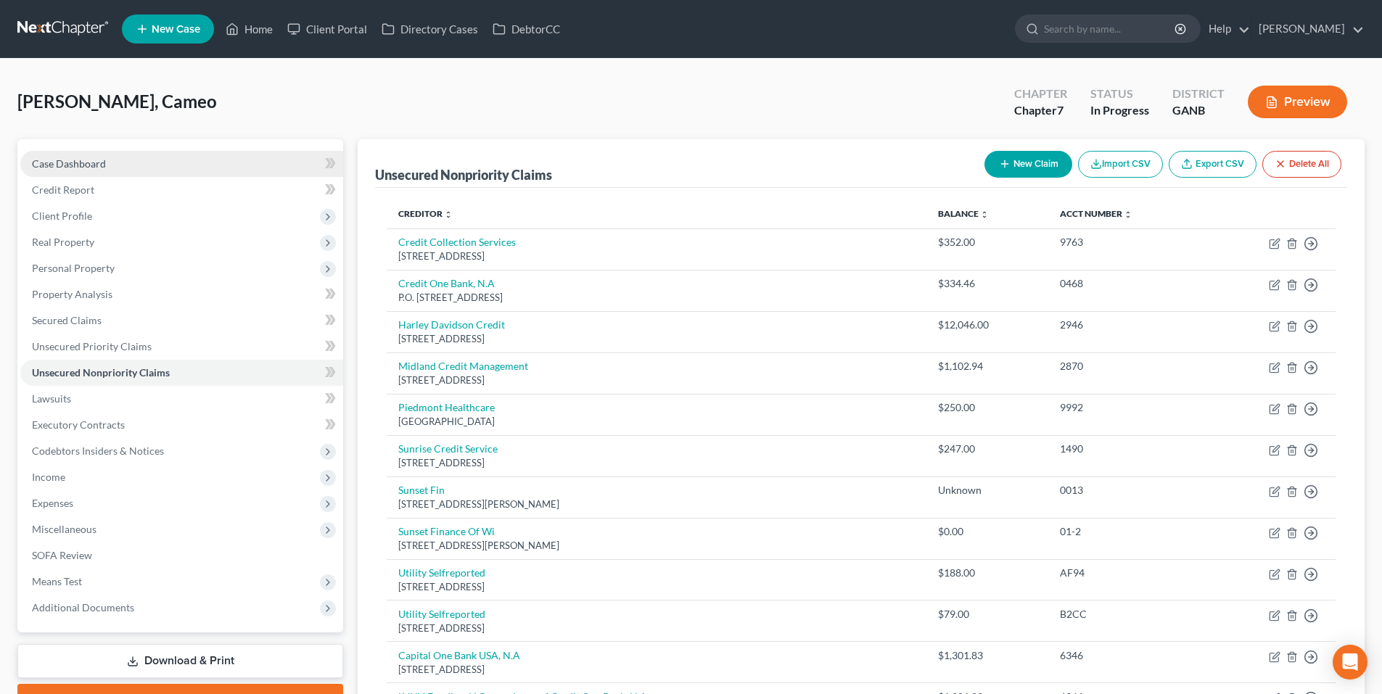
click at [45, 168] on span "Case Dashboard" at bounding box center [69, 163] width 74 height 12
select select "9"
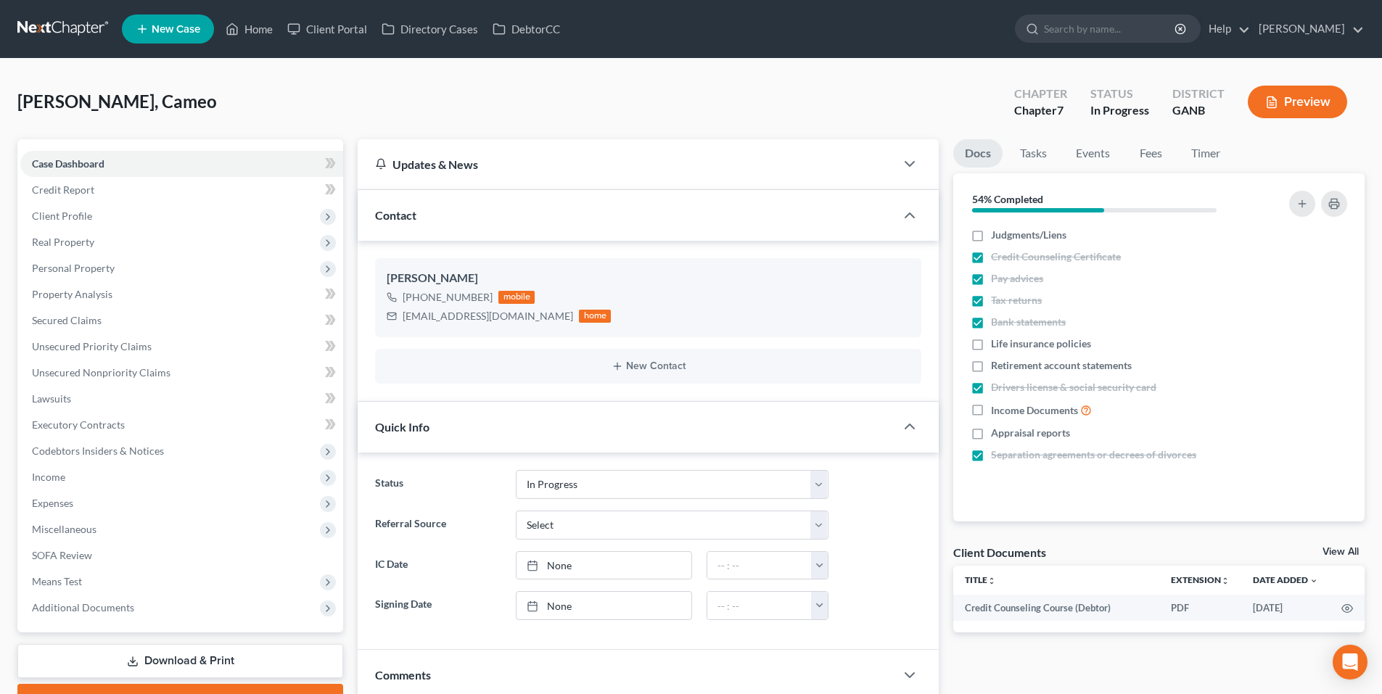
click at [54, 30] on link at bounding box center [63, 29] width 93 height 26
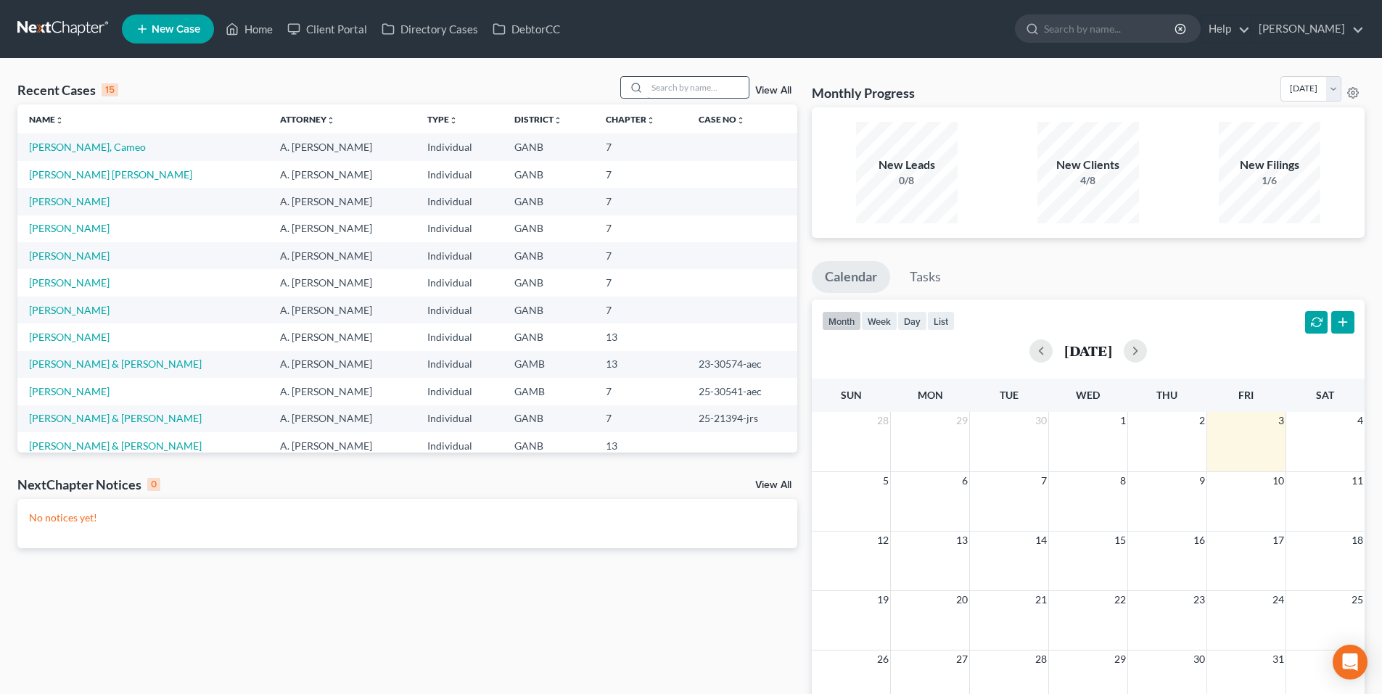
click at [685, 88] on input "search" at bounding box center [698, 87] width 102 height 21
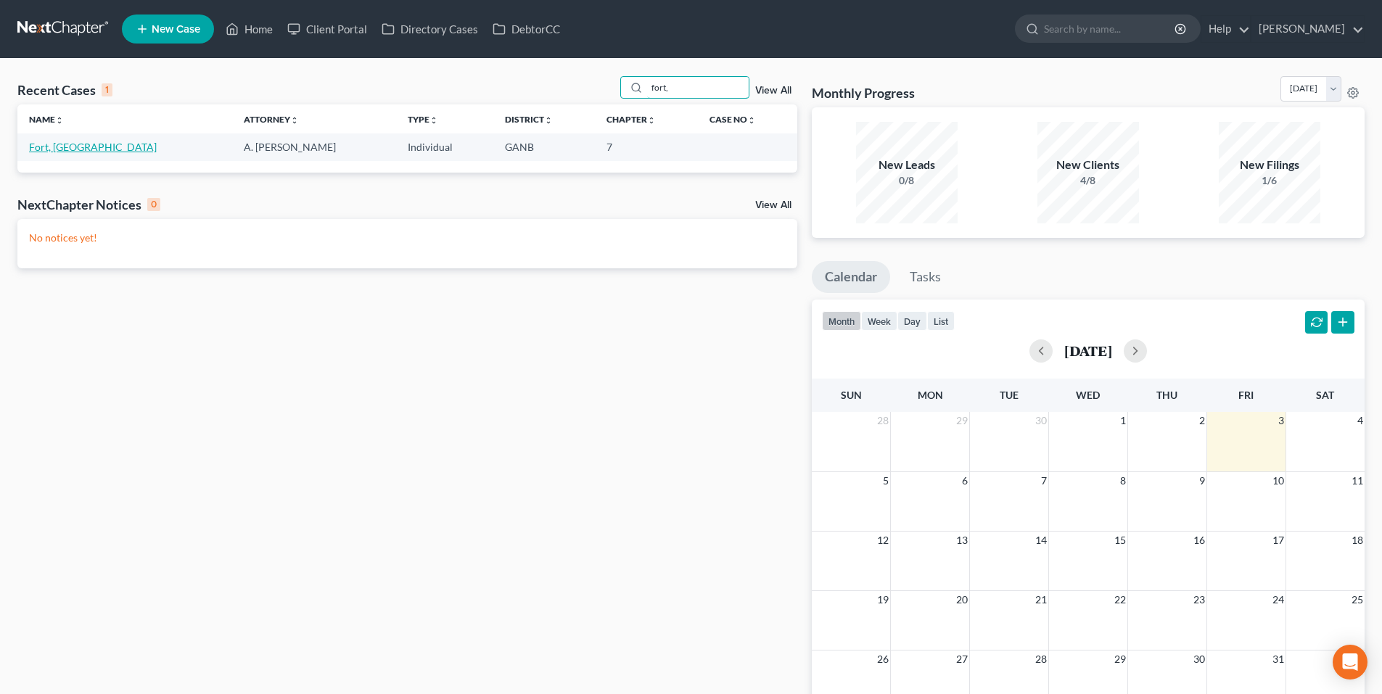
type input "fort,"
click at [49, 151] on link "Fort, [GEOGRAPHIC_DATA]" at bounding box center [93, 147] width 128 height 12
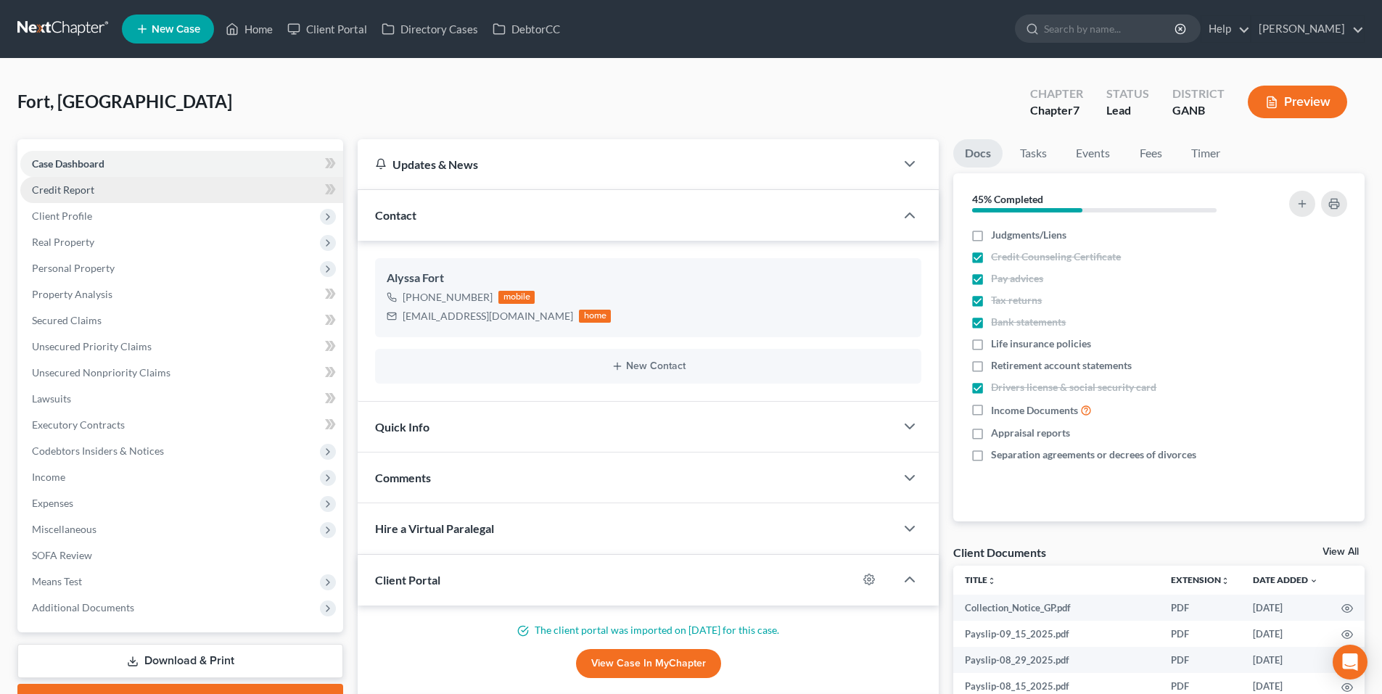
click at [71, 196] on link "Credit Report" at bounding box center [181, 190] width 323 height 26
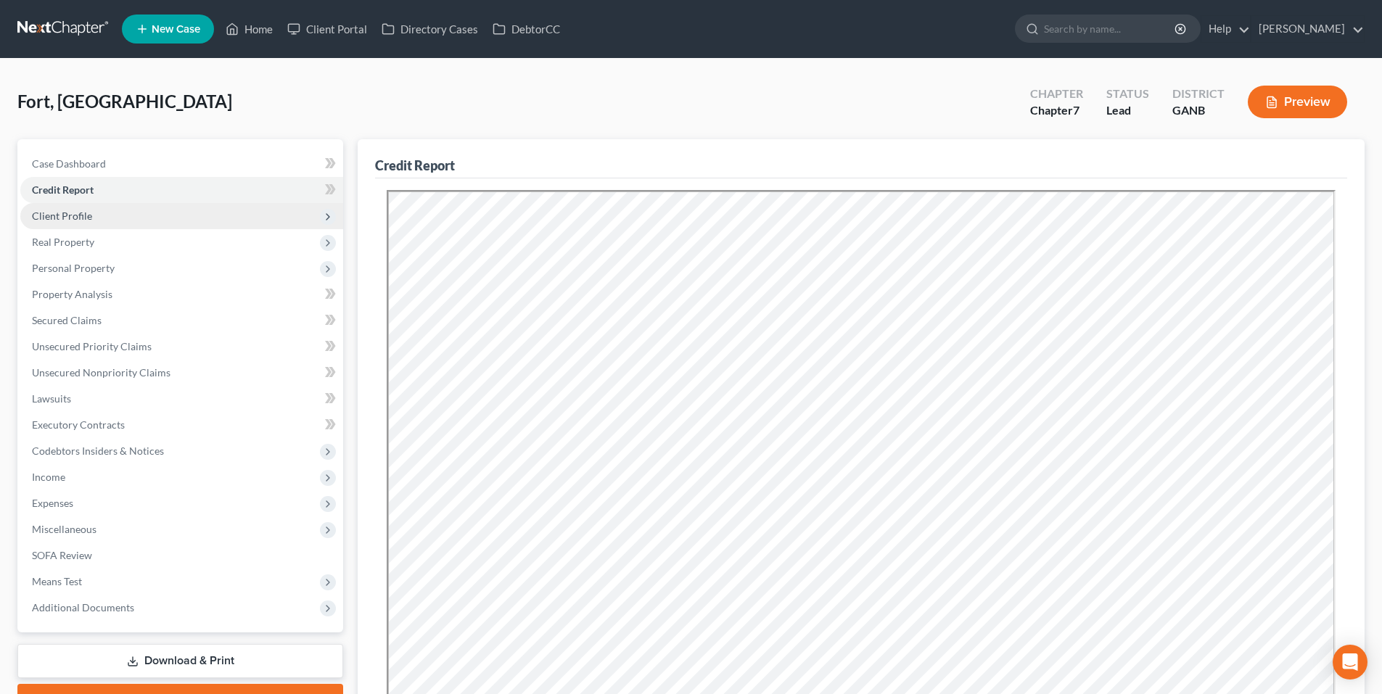
click at [76, 213] on span "Client Profile" at bounding box center [62, 216] width 60 height 12
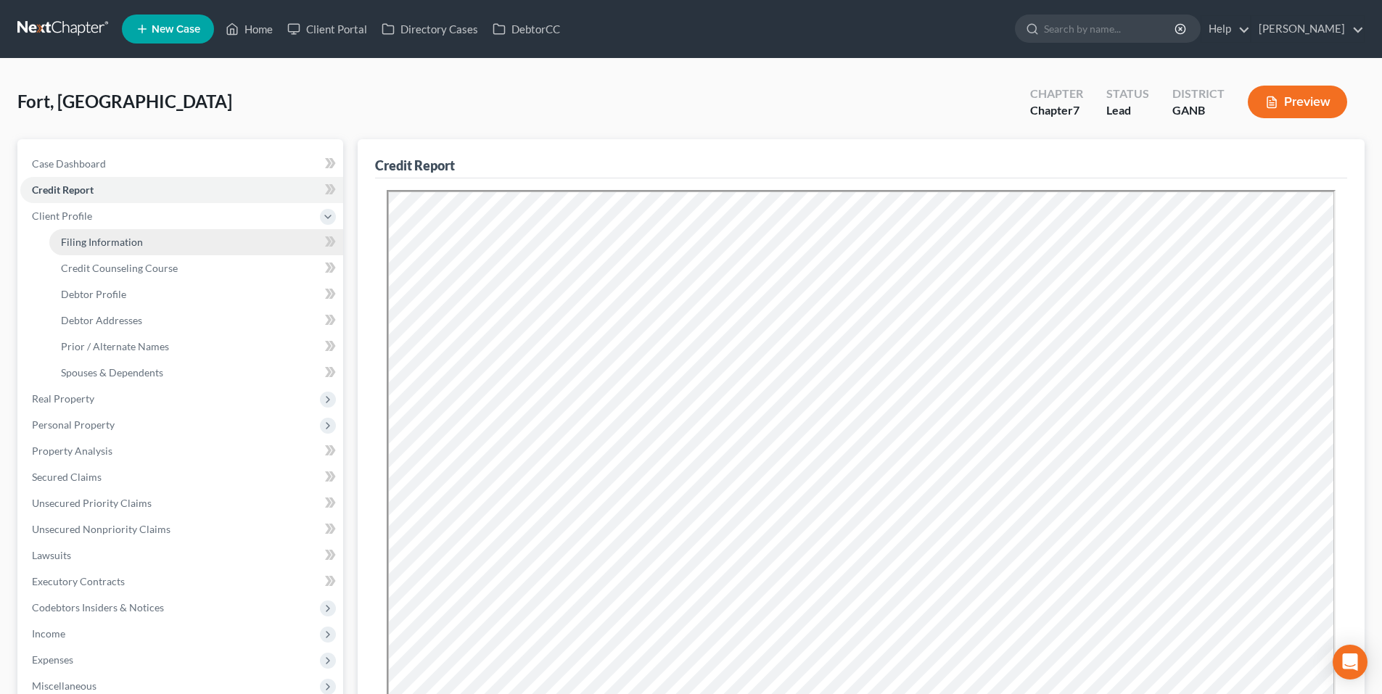
click at [91, 242] on span "Filing Information" at bounding box center [102, 242] width 82 height 12
select select "1"
select select "0"
select select "10"
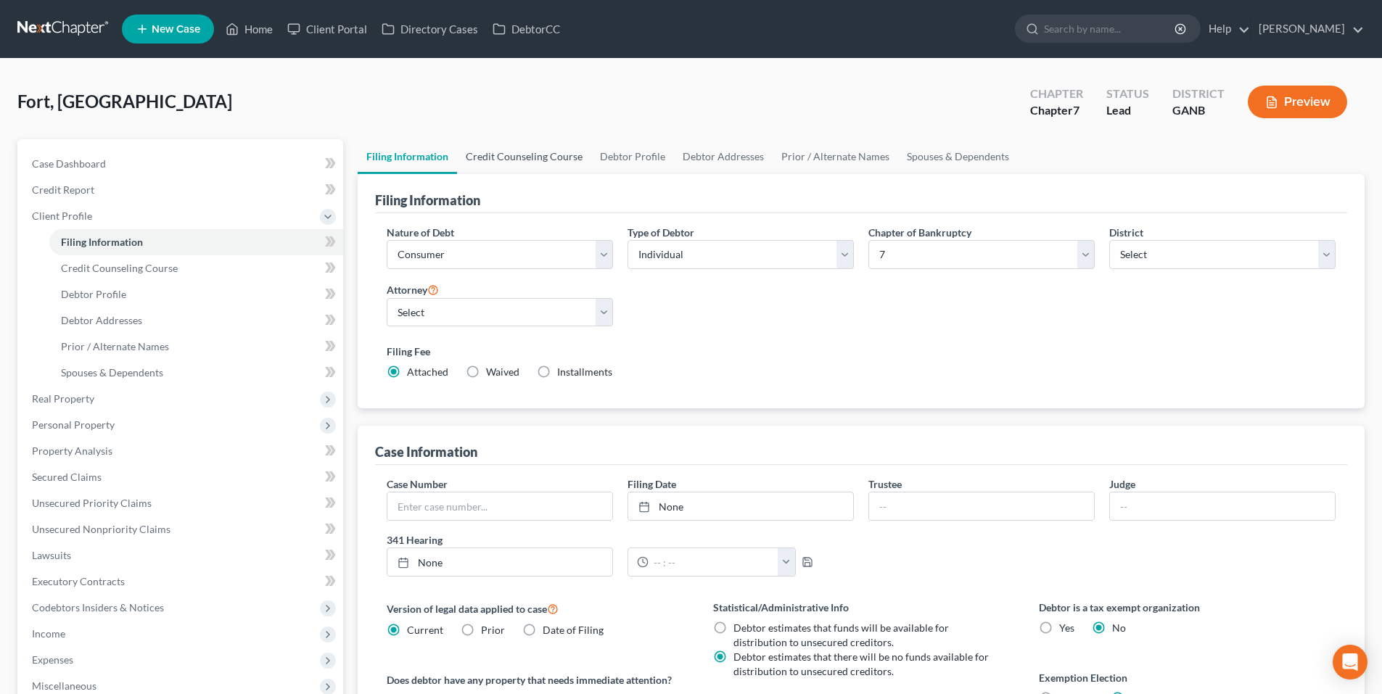
click at [502, 160] on link "Credit Counseling Course" at bounding box center [524, 156] width 134 height 35
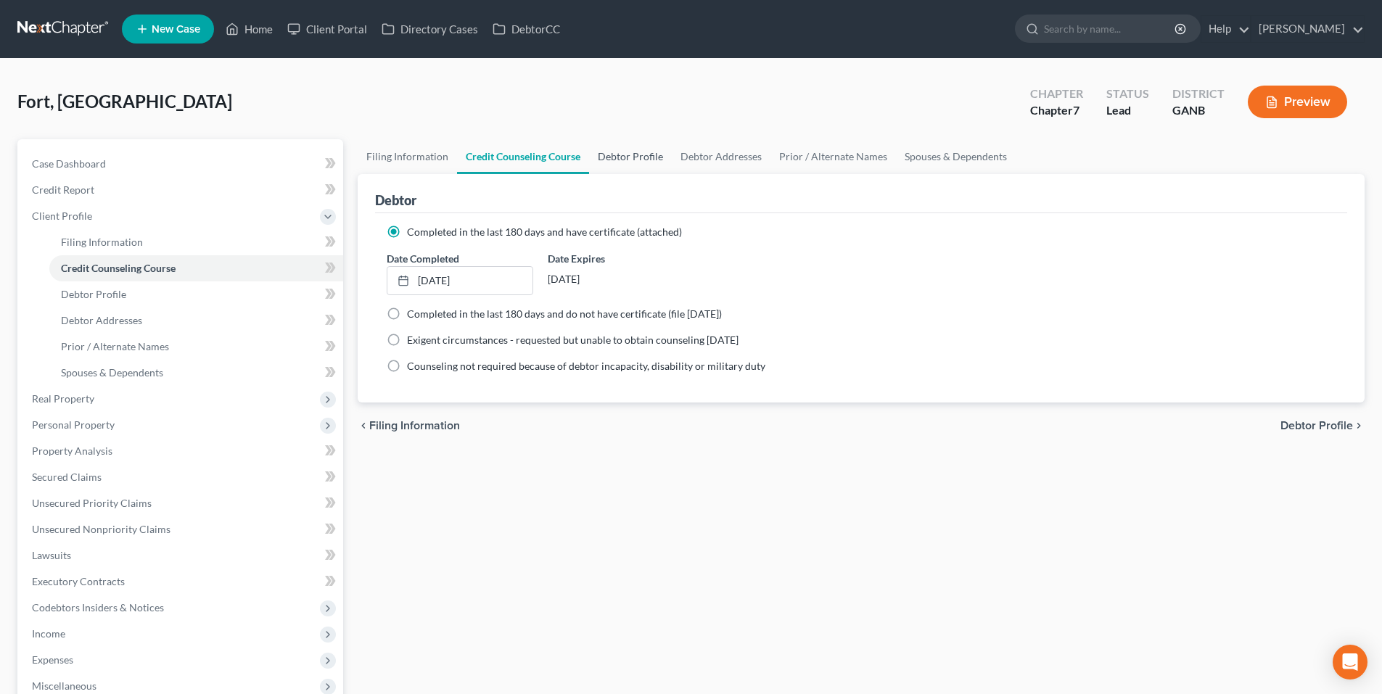
click at [627, 163] on link "Debtor Profile" at bounding box center [630, 156] width 83 height 35
select select "0"
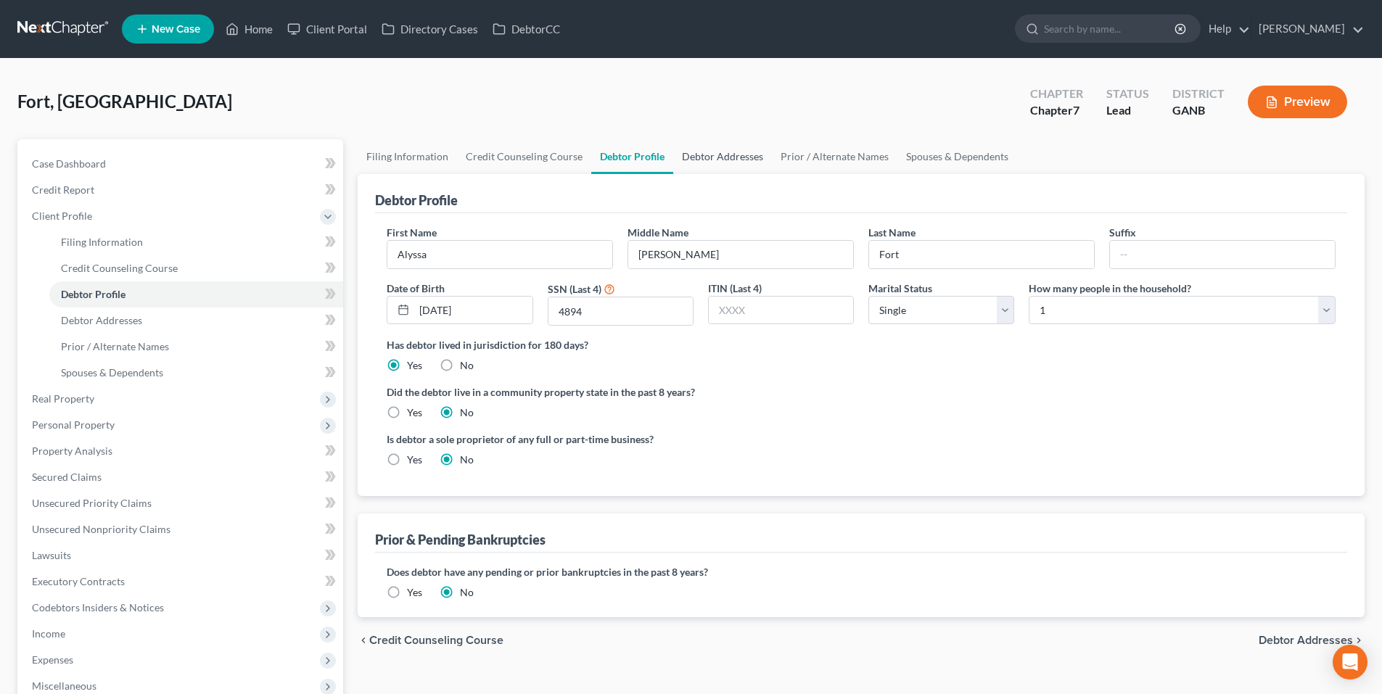
click at [717, 159] on link "Debtor Addresses" at bounding box center [722, 156] width 99 height 35
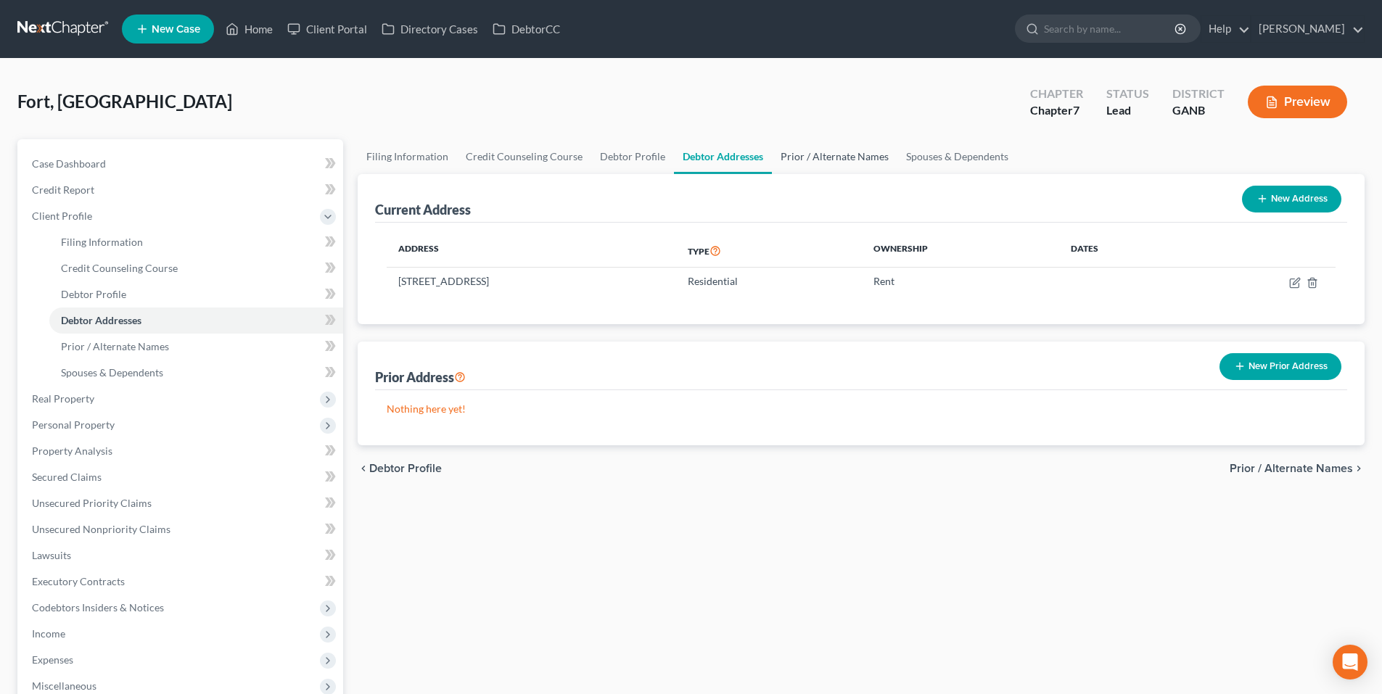
click at [848, 163] on link "Prior / Alternate Names" at bounding box center [834, 156] width 125 height 35
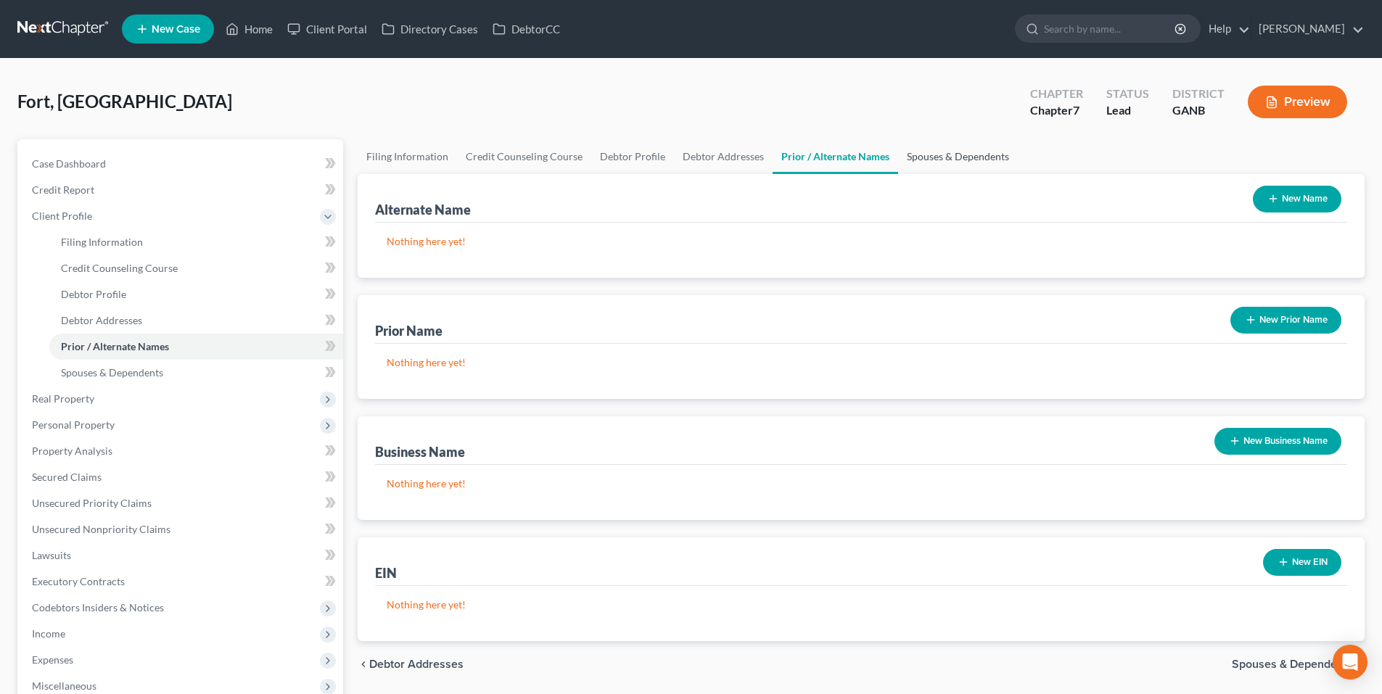
click at [957, 165] on link "Spouses & Dependents" at bounding box center [958, 156] width 120 height 35
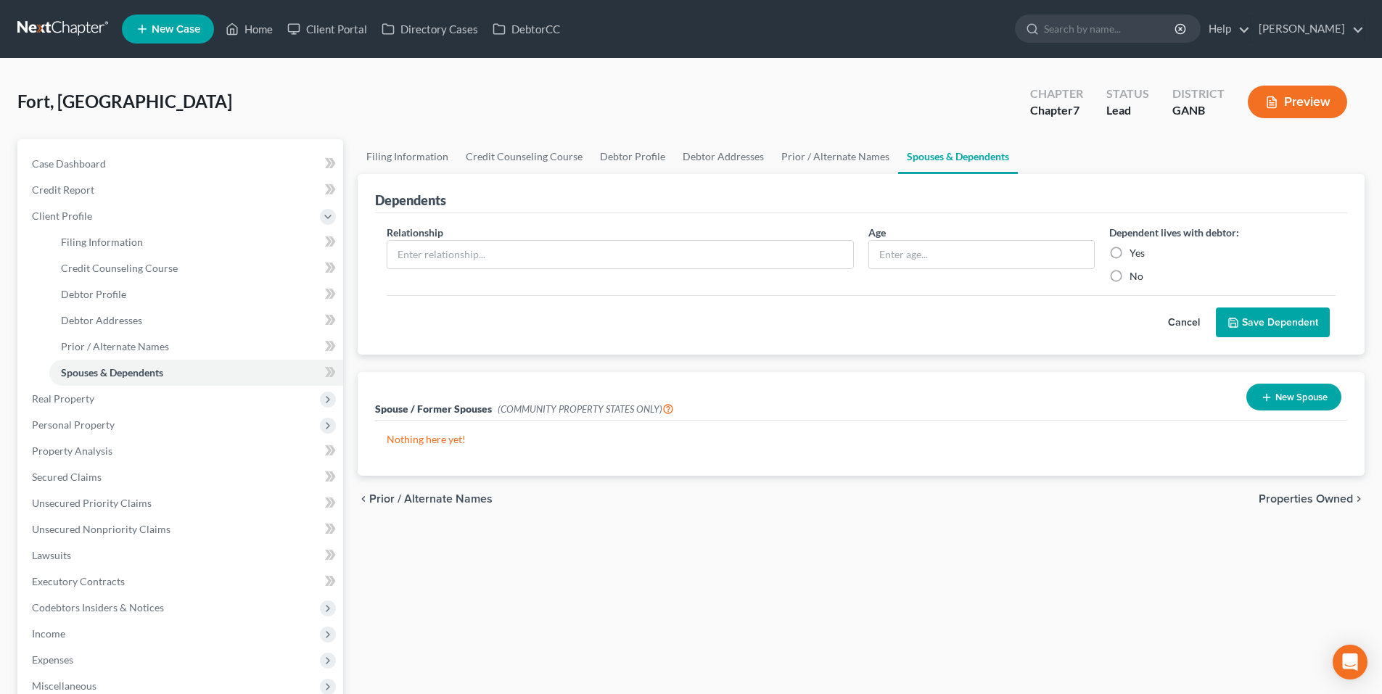
click at [1286, 496] on span "Properties Owned" at bounding box center [1305, 499] width 94 height 12
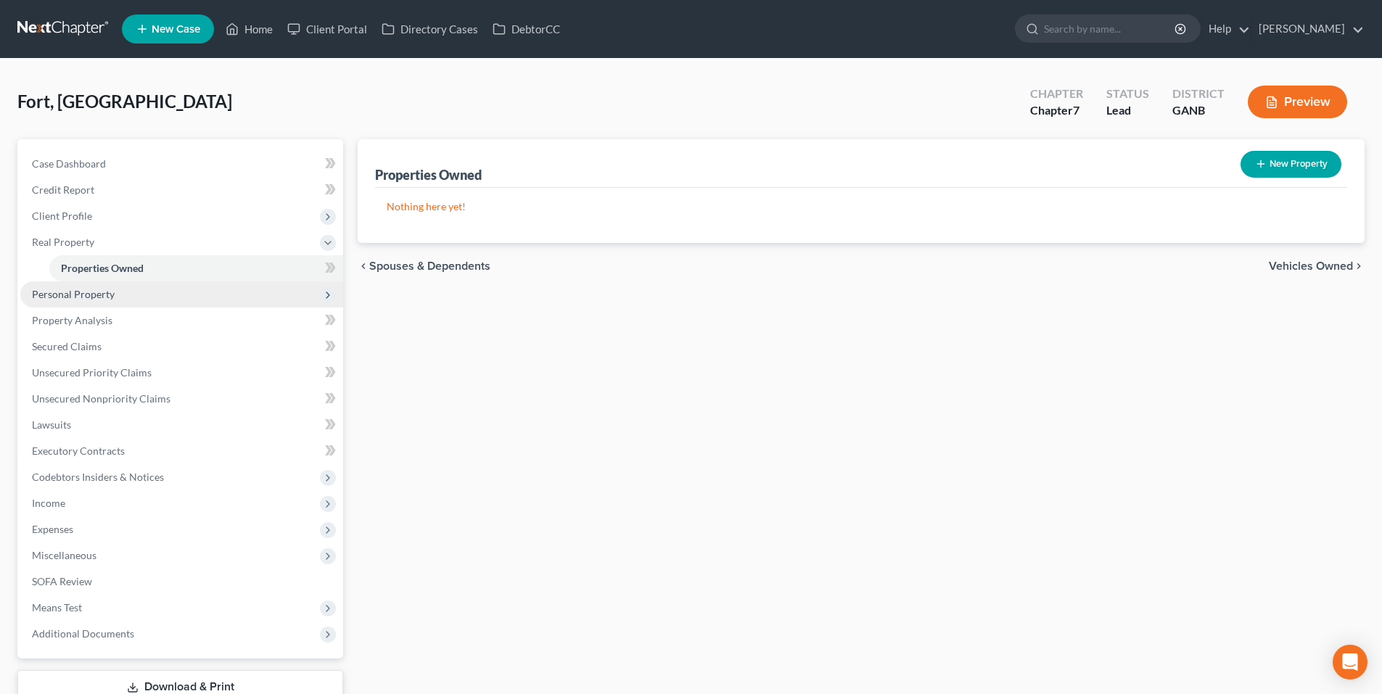
click at [61, 295] on span "Personal Property" at bounding box center [73, 294] width 83 height 12
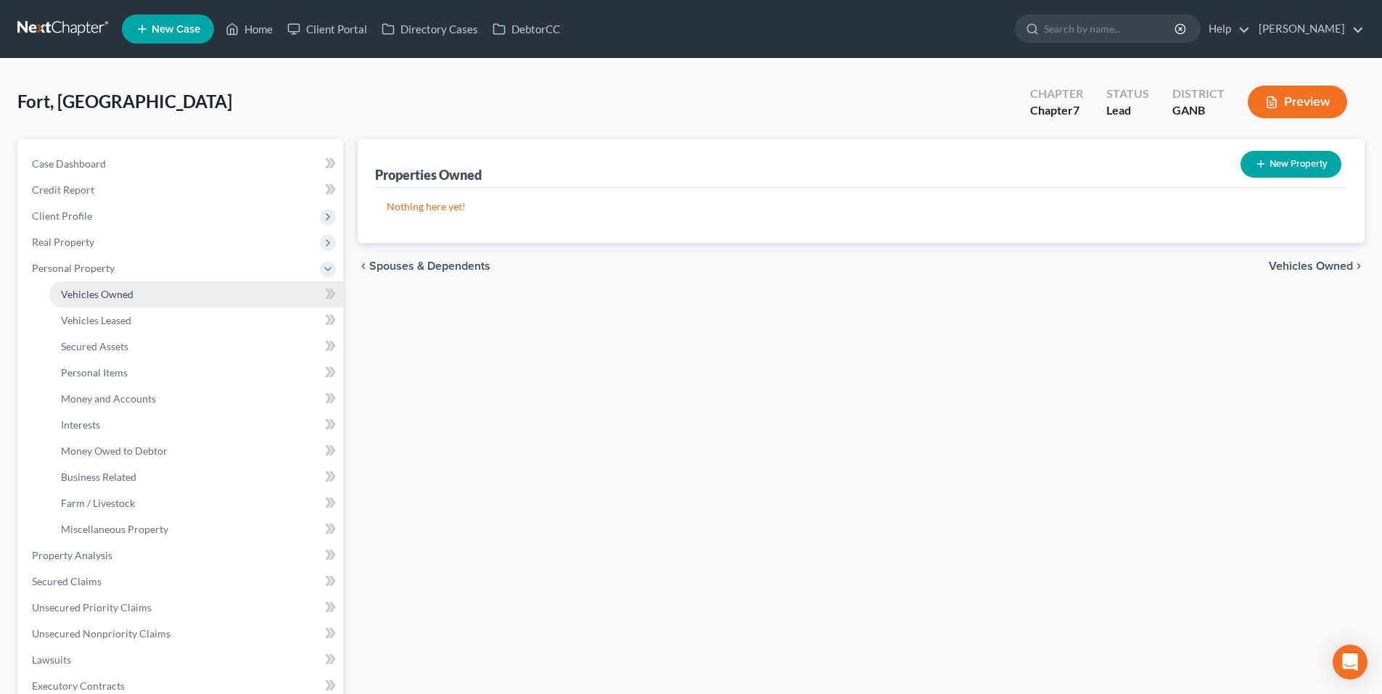
click at [68, 297] on span "Vehicles Owned" at bounding box center [97, 294] width 73 height 12
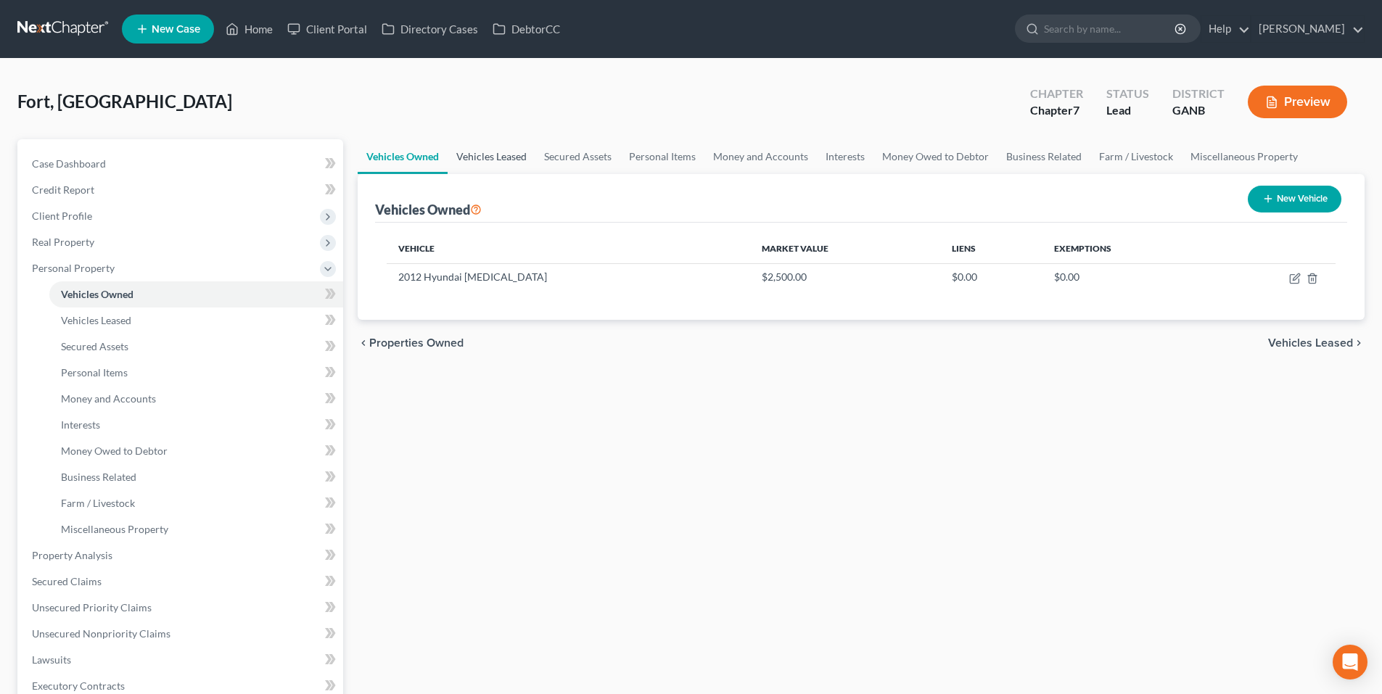
click at [487, 152] on link "Vehicles Leased" at bounding box center [491, 156] width 88 height 35
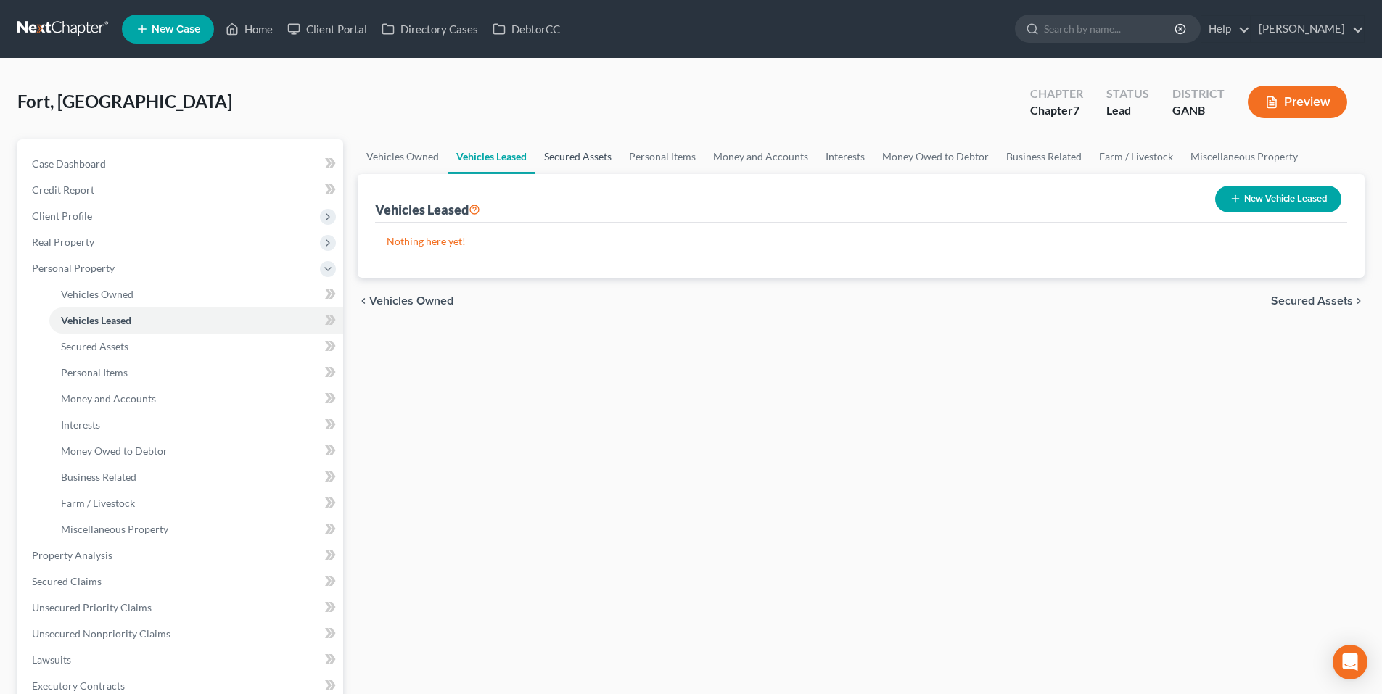
click at [601, 162] on link "Secured Assets" at bounding box center [577, 156] width 85 height 35
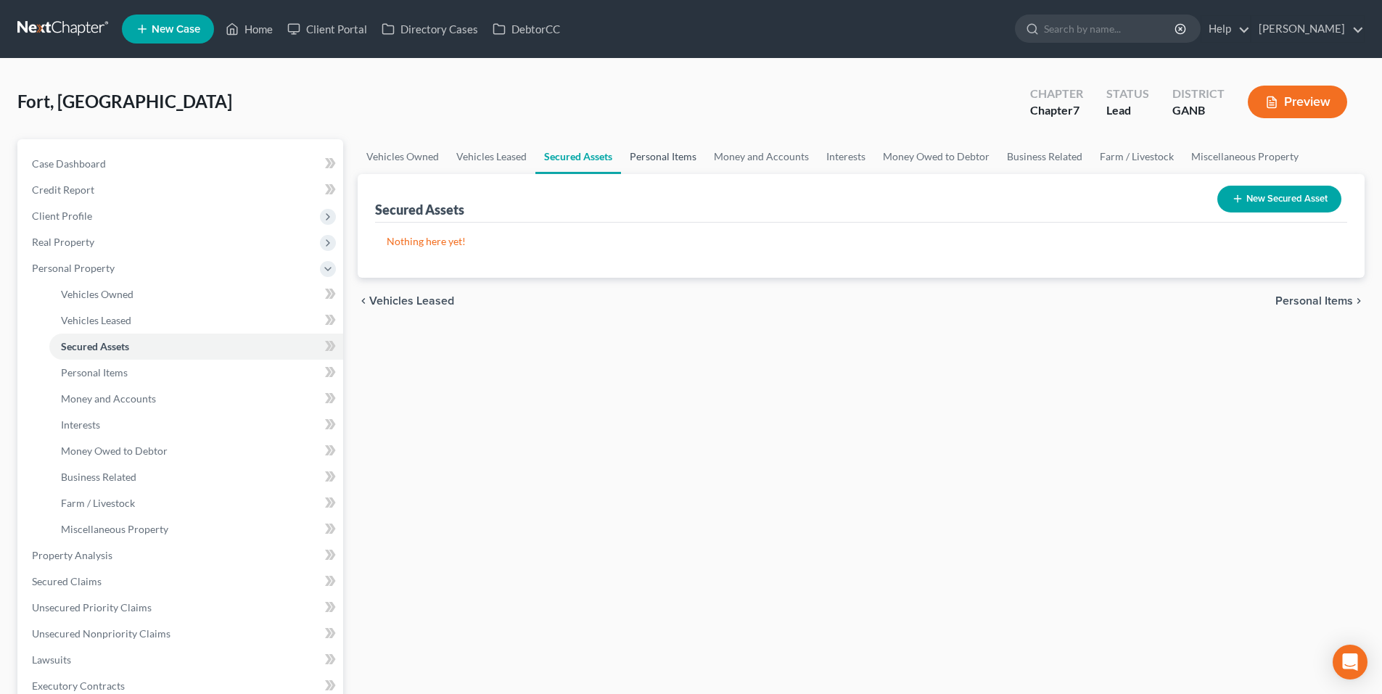
click at [682, 150] on link "Personal Items" at bounding box center [663, 156] width 84 height 35
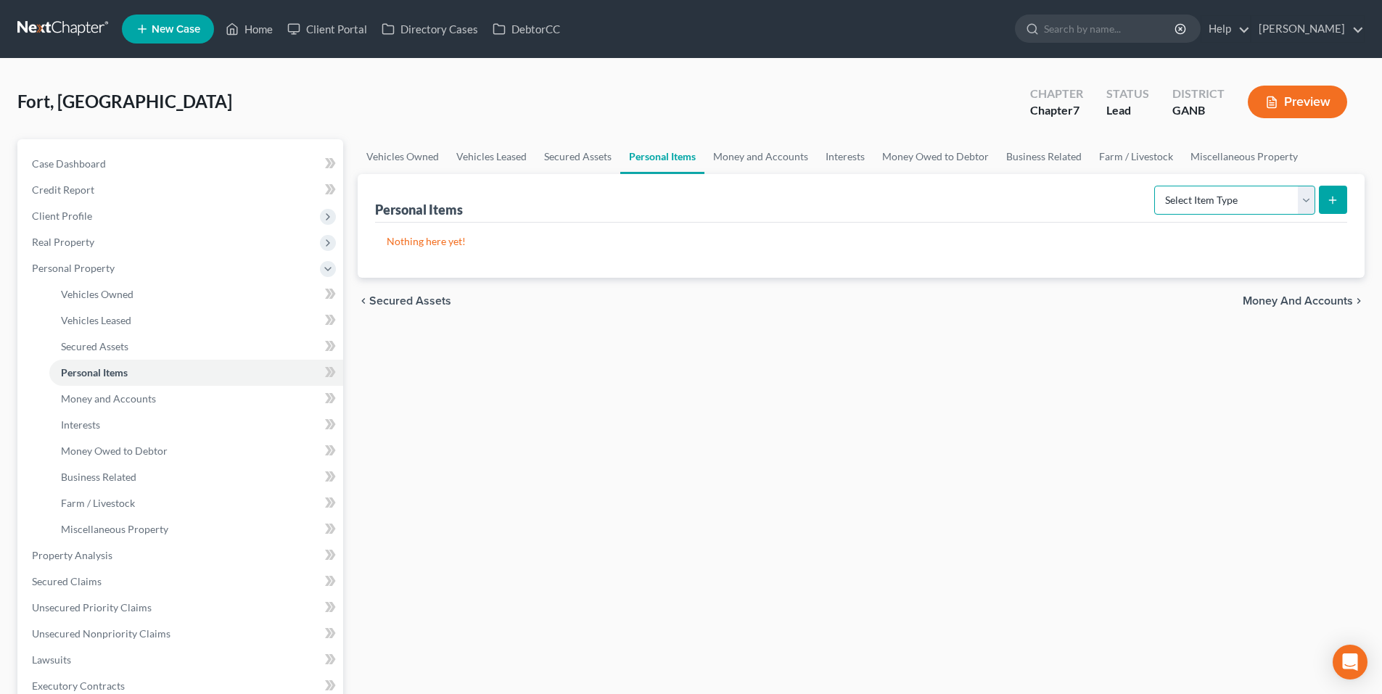
click at [1298, 202] on select "Select Item Type Clothing Collectibles Of Value Electronics Firearms Household …" at bounding box center [1234, 200] width 161 height 29
select select "clothing"
click at [1155, 186] on select "Select Item Type Clothing Collectibles Of Value Electronics Firearms Household …" at bounding box center [1234, 200] width 161 height 29
click at [1332, 201] on line "submit" at bounding box center [1332, 200] width 0 height 7
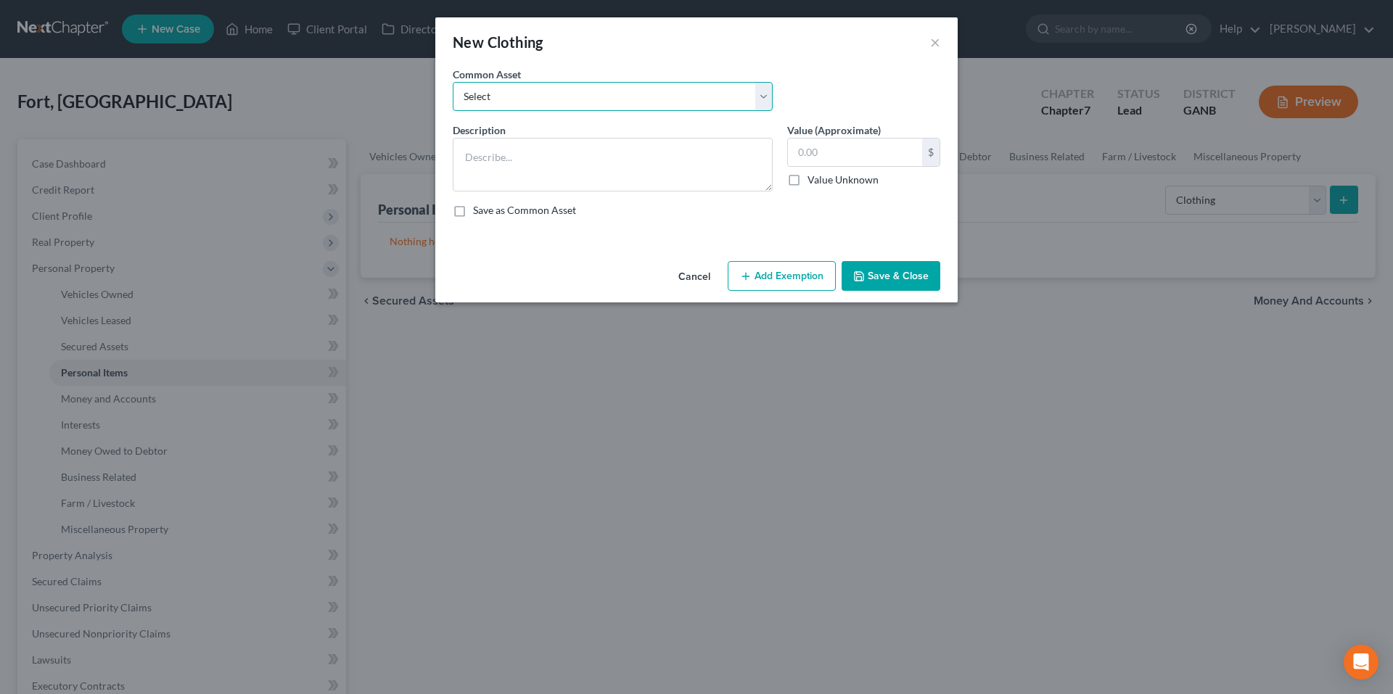
click at [635, 96] on select "Select Clothes" at bounding box center [613, 96] width 320 height 29
select select "0"
click at [453, 82] on select "Select Clothes" at bounding box center [613, 96] width 320 height 29
type textarea "Clothes"
click at [845, 151] on input "500.00" at bounding box center [855, 153] width 134 height 28
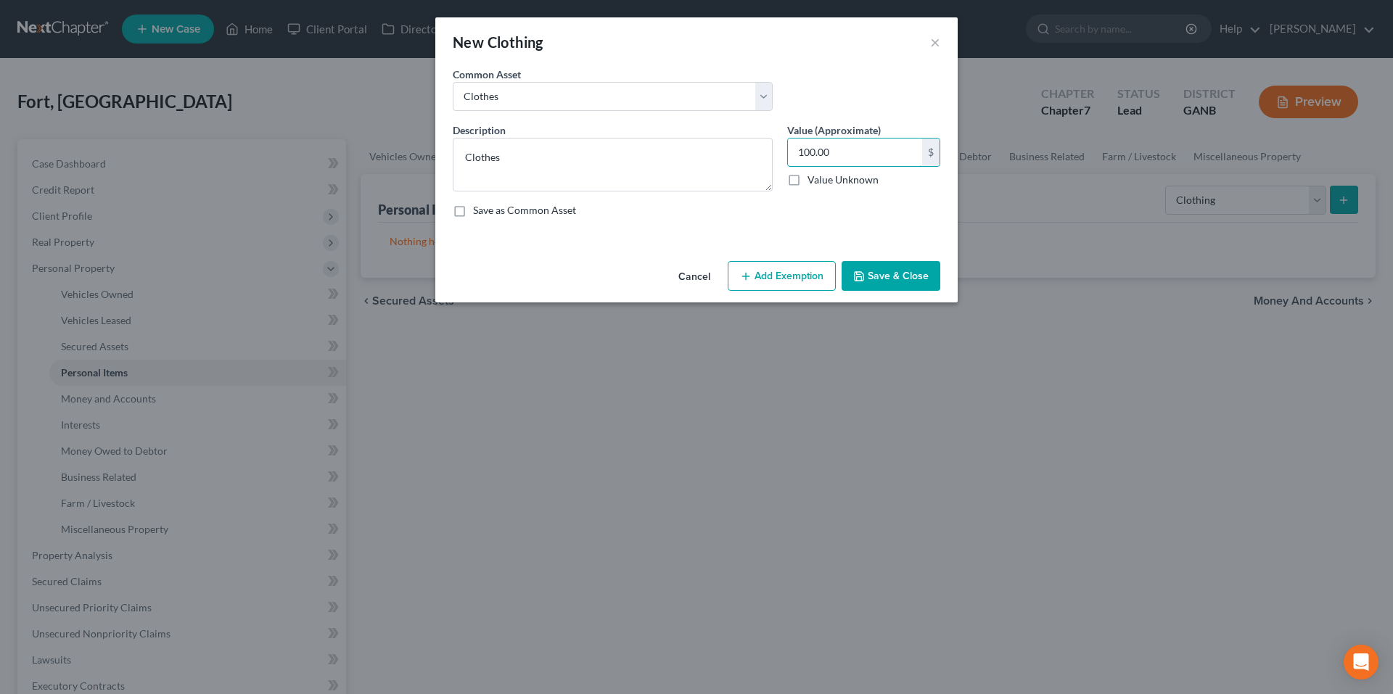
type input "100.00"
click at [885, 273] on button "Save & Close" at bounding box center [890, 276] width 99 height 30
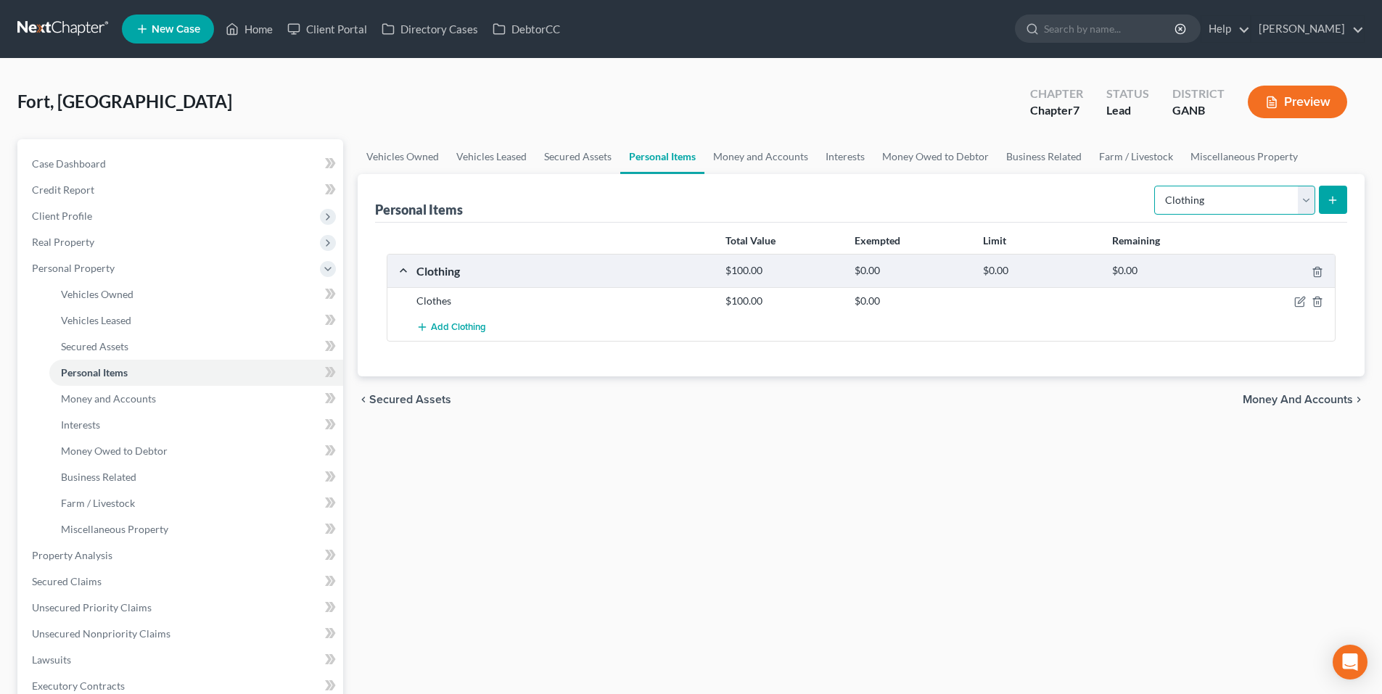
click at [1295, 201] on select "Select Item Type Clothing Collectibles Of Value Electronics Firearms Household …" at bounding box center [1234, 200] width 161 height 29
select select "electronics"
click at [1155, 186] on select "Select Item Type Clothing Collectibles Of Value Electronics Firearms Household …" at bounding box center [1234, 200] width 161 height 29
click at [1335, 203] on icon "submit" at bounding box center [1333, 200] width 12 height 12
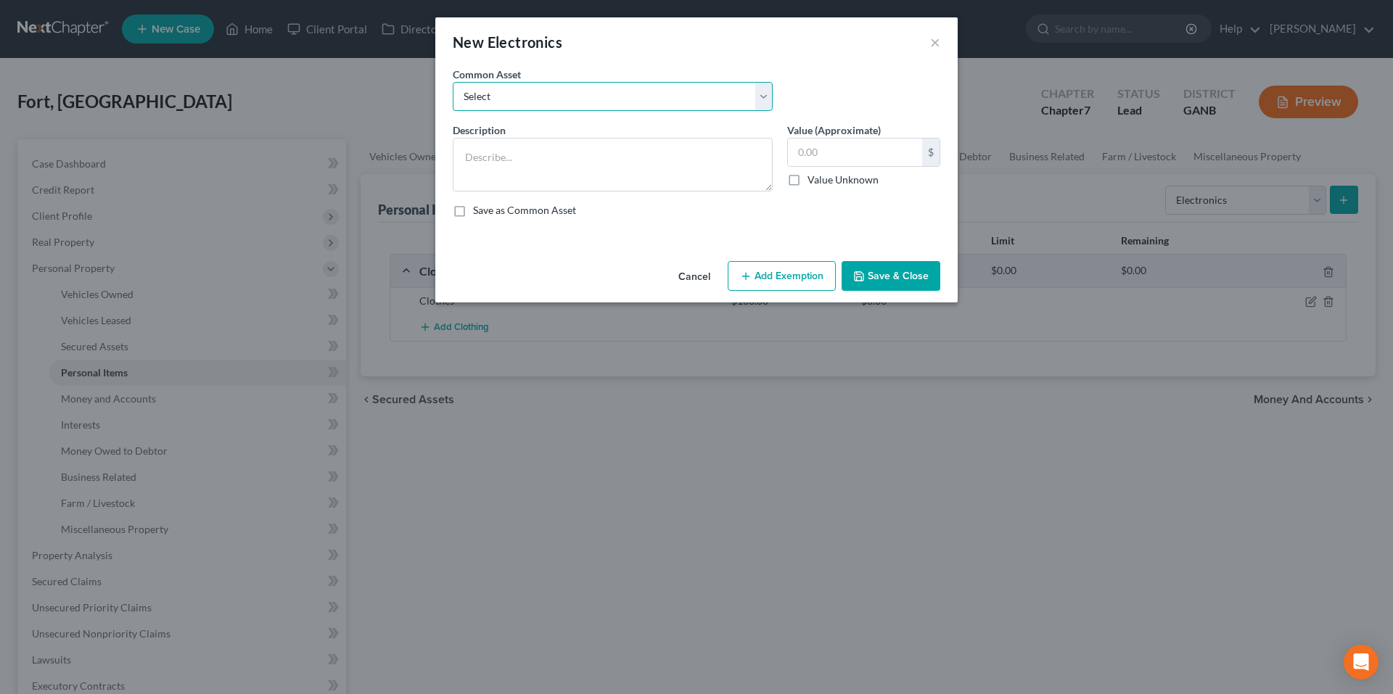
click at [669, 94] on select "Select Computer System TV; Ipad Electronics" at bounding box center [613, 96] width 320 height 29
select select "2"
click at [453, 82] on select "Select Computer System TV; Ipad Electronics" at bounding box center [613, 96] width 320 height 29
type textarea "Electronics"
click at [888, 154] on input "100.00" at bounding box center [855, 153] width 134 height 28
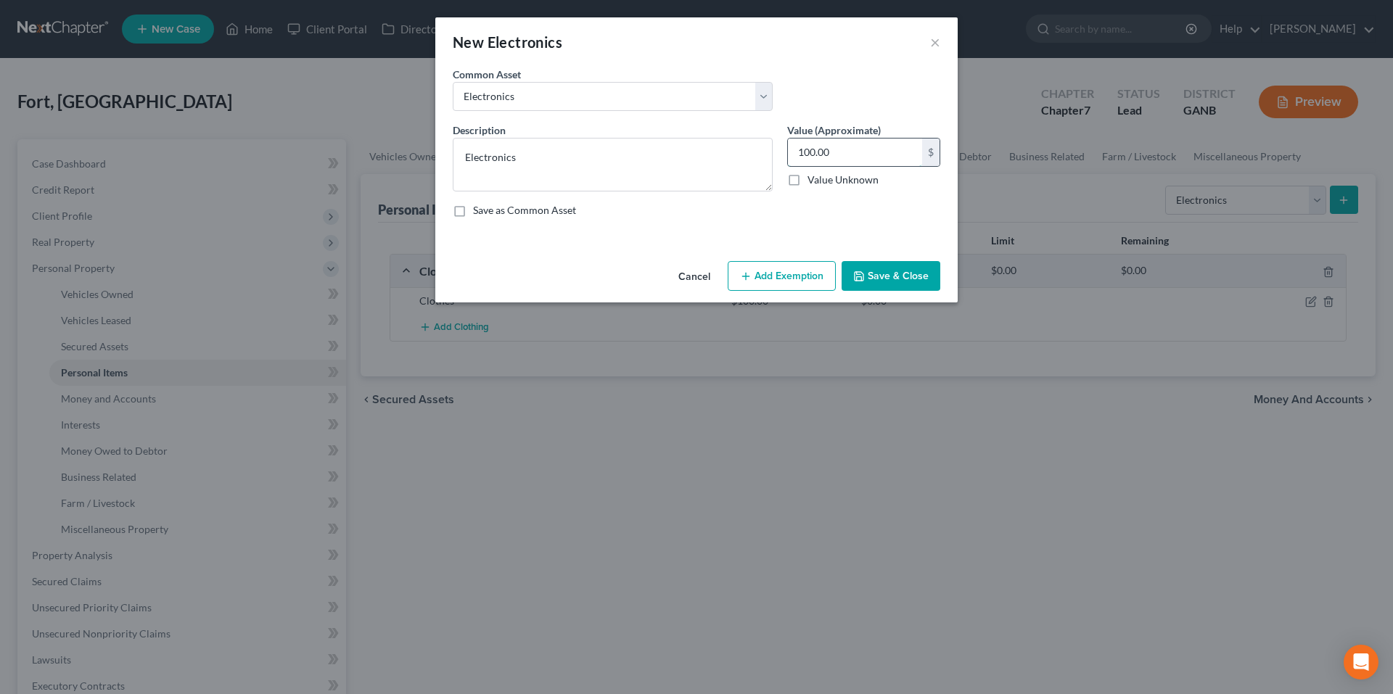
click at [888, 154] on input "100.00" at bounding box center [855, 153] width 134 height 28
type input "300.00"
click at [899, 284] on button "Save & Close" at bounding box center [890, 276] width 99 height 30
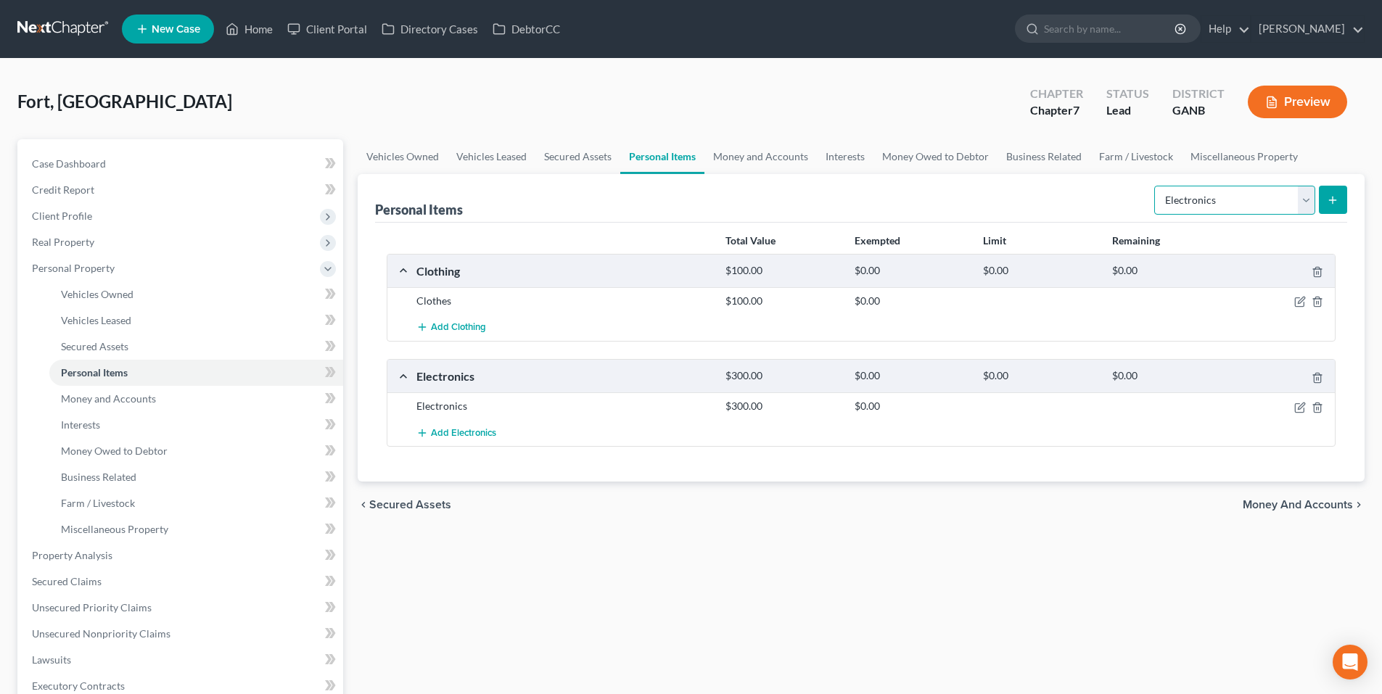
click at [1209, 200] on select "Select Item Type Clothing Collectibles Of Value Electronics Firearms Household …" at bounding box center [1234, 200] width 161 height 29
select select "household_goods"
click at [1155, 186] on select "Select Item Type Clothing Collectibles Of Value Electronics Firearms Household …" at bounding box center [1234, 200] width 161 height 29
click at [1336, 199] on icon "submit" at bounding box center [1333, 200] width 12 height 12
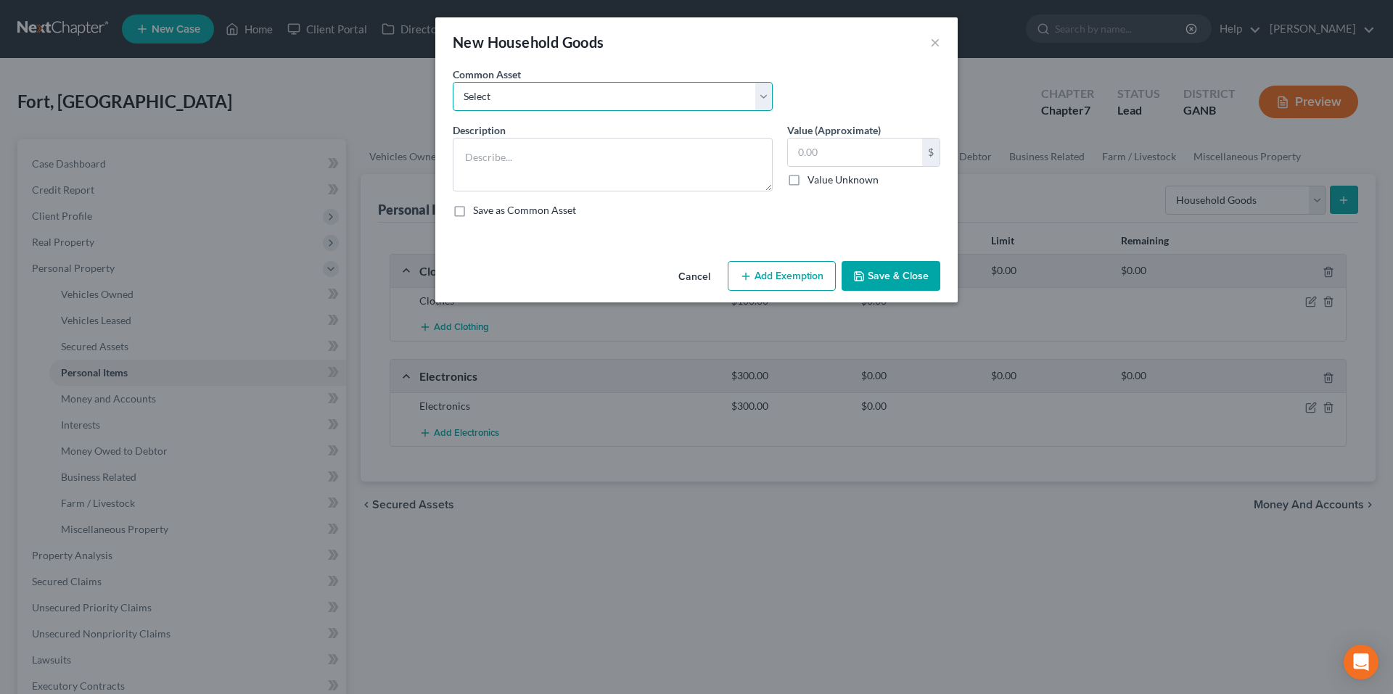
click at [748, 95] on select "Select Household goods and furnishings Furniture, TV Washer & Dryer" at bounding box center [613, 96] width 320 height 29
select select "0"
click at [453, 82] on select "Select Household goods and furnishings Furniture, TV Washer & Dryer" at bounding box center [613, 96] width 320 height 29
type textarea "Household goods and furnishings"
click at [902, 154] on input "4,500.00" at bounding box center [855, 153] width 134 height 28
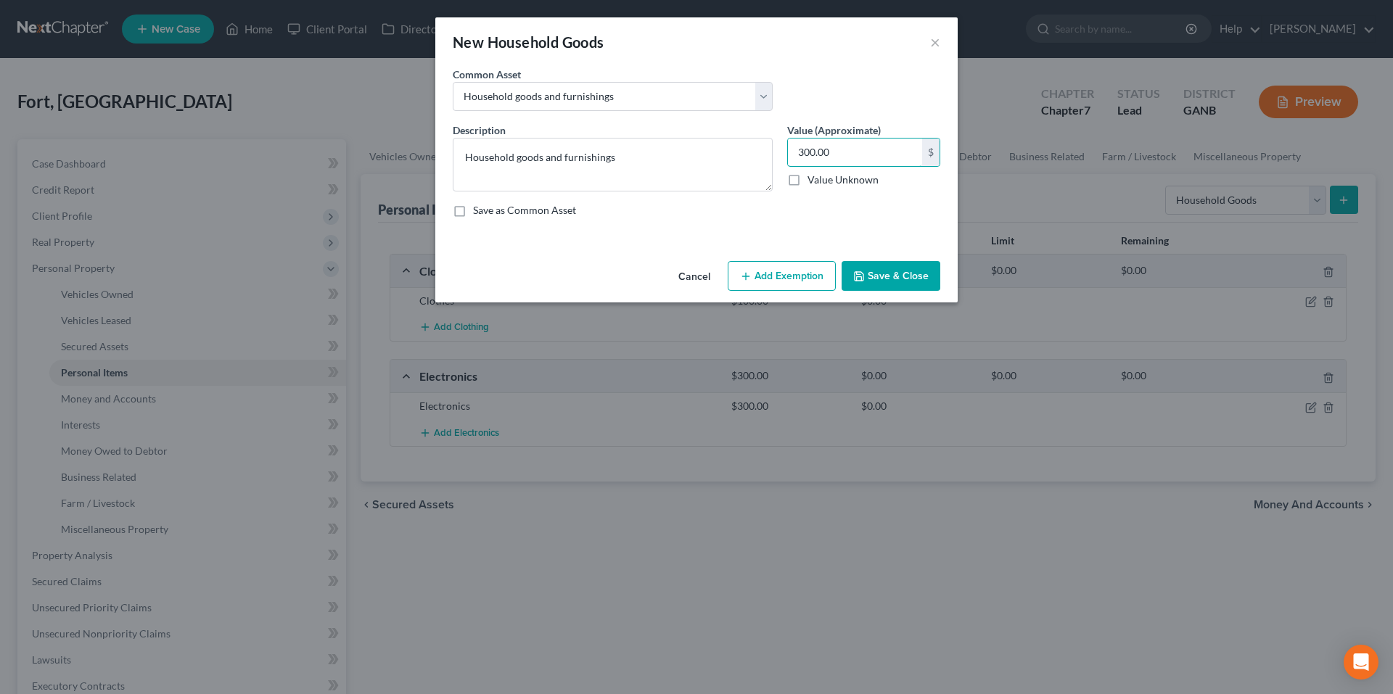
type input "300.00"
click at [907, 280] on button "Save & Close" at bounding box center [890, 276] width 99 height 30
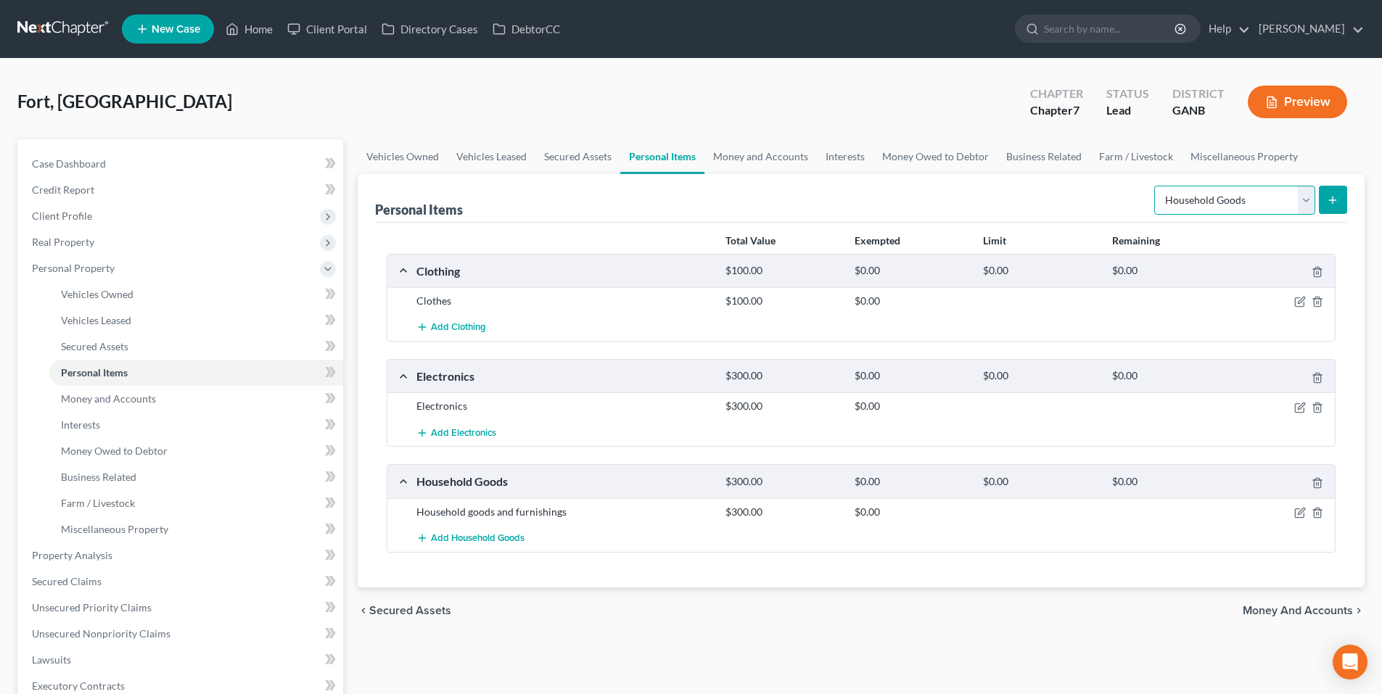
click at [1238, 207] on select "Select Item Type Clothing Collectibles Of Value Electronics Firearms Household …" at bounding box center [1234, 200] width 161 height 29
click at [1066, 208] on div "Personal Items Select Item Type Clothing Collectibles Of Value Electronics Fire…" at bounding box center [861, 198] width 972 height 49
click at [747, 160] on link "Money and Accounts" at bounding box center [760, 156] width 112 height 35
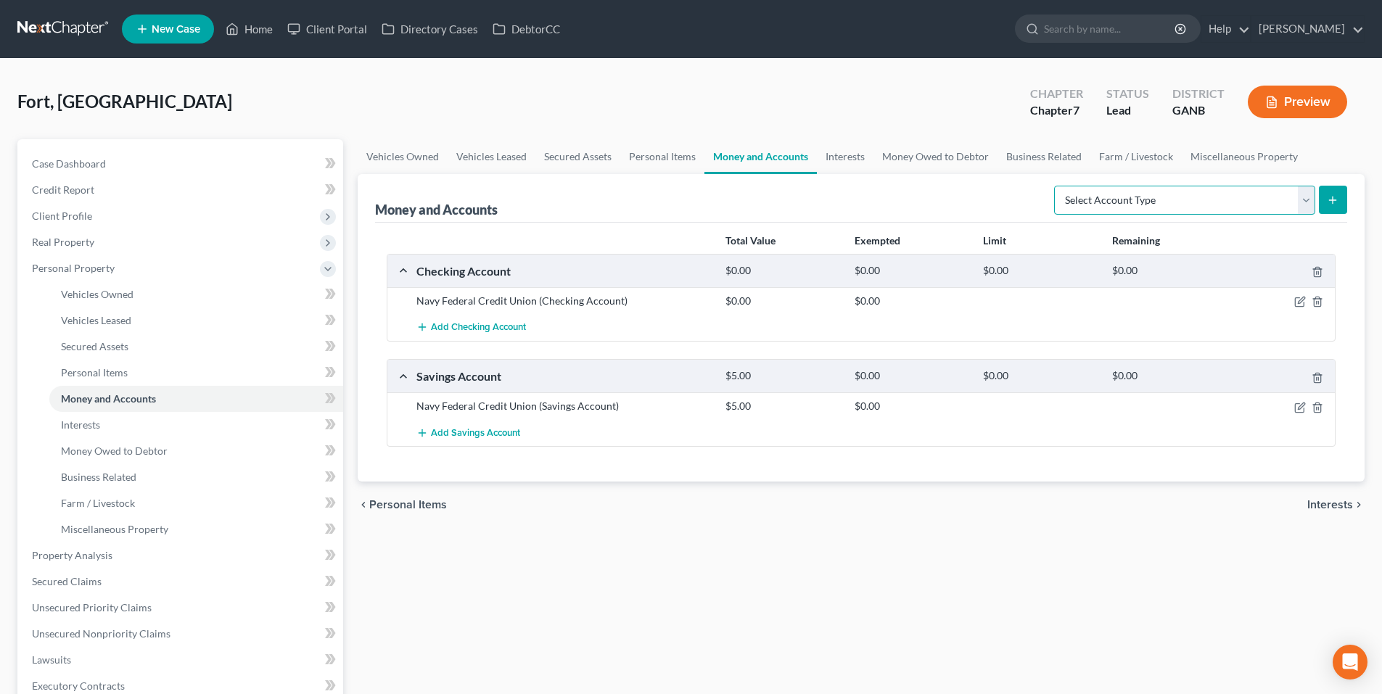
click at [1236, 210] on select "Select Account Type Brokerage Cash on Hand Certificates of Deposit Checking Acc…" at bounding box center [1184, 200] width 261 height 29
click at [794, 208] on div "Money and Accounts Select Account Type Brokerage Cash on Hand Certificates of D…" at bounding box center [861, 198] width 972 height 49
click at [506, 327] on span "Add Checking Account" at bounding box center [478, 328] width 95 height 12
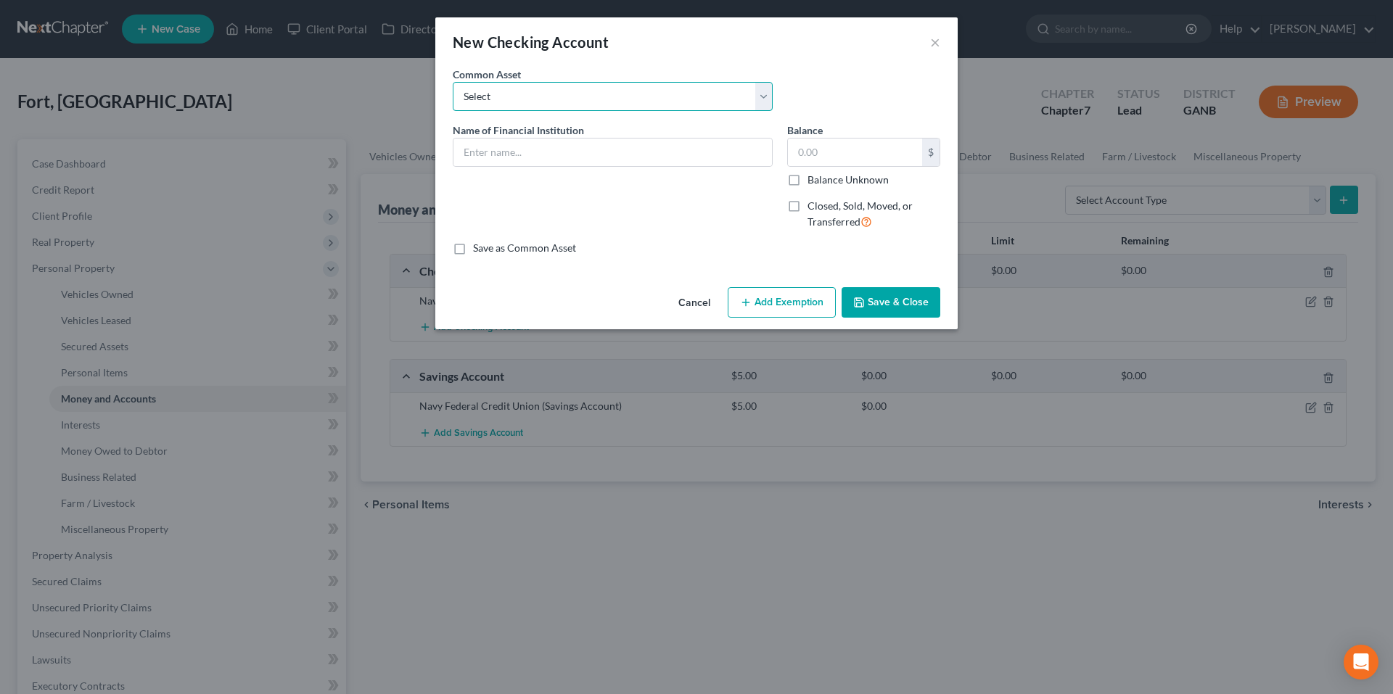
click at [573, 102] on select "Select Navy Federal Credit Union USAA Truist Bank of the Ozarks (Bank OZK) PNC …" at bounding box center [613, 96] width 320 height 29
select select "1"
click at [453, 82] on select "Select Navy Federal Credit Union USAA Truist Bank of the Ozarks (Bank OZK) PNC …" at bounding box center [613, 96] width 320 height 29
type input "USAA"
type input "705.33"
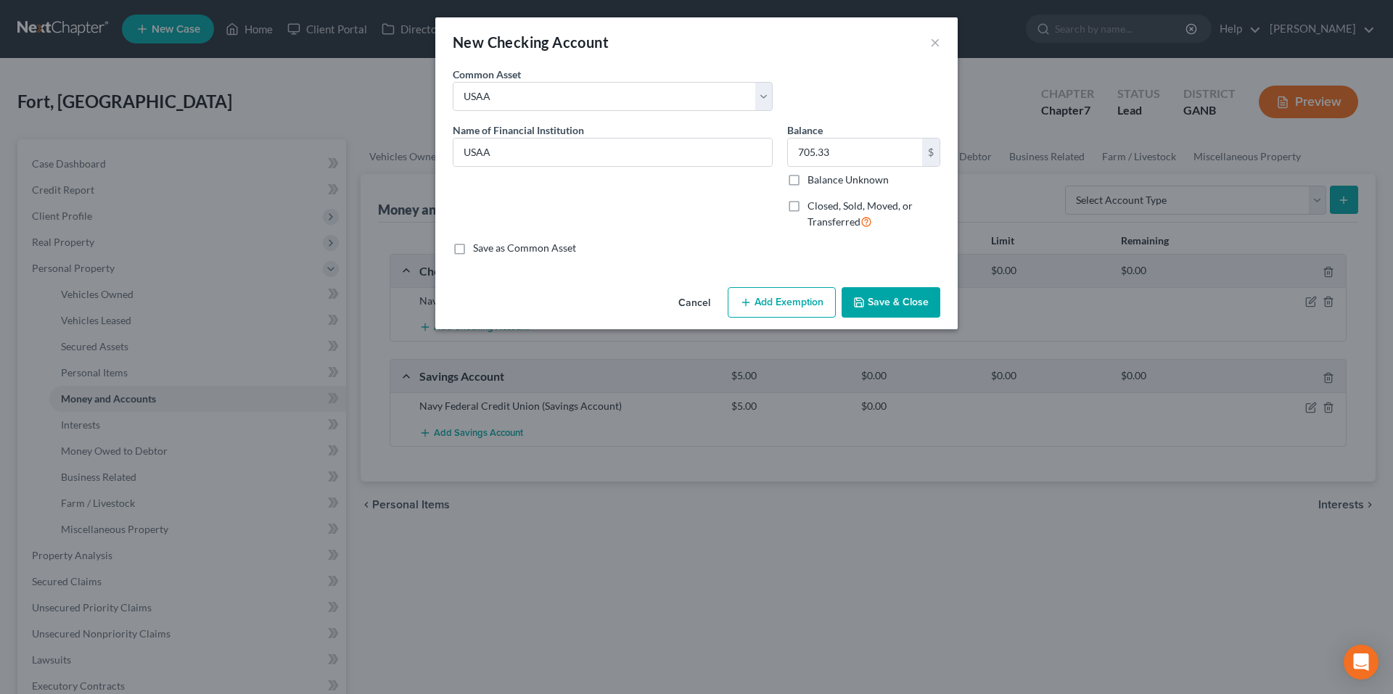
click at [807, 183] on label "Balance Unknown" at bounding box center [847, 180] width 81 height 15
click at [813, 182] on input "Balance Unknown" at bounding box center [817, 177] width 9 height 9
checkbox input "true"
type input "0.00"
click at [904, 311] on button "Save & Close" at bounding box center [890, 302] width 99 height 30
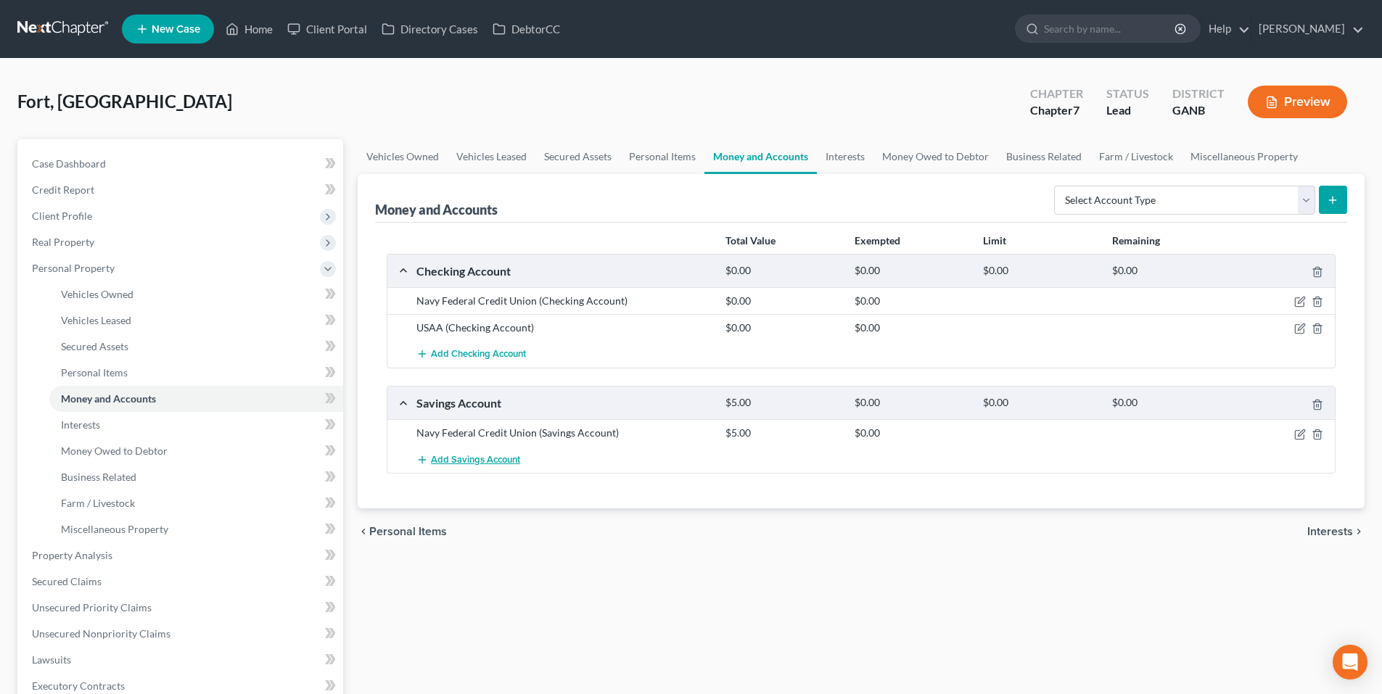
click at [501, 460] on span "Add Savings Account" at bounding box center [475, 460] width 89 height 12
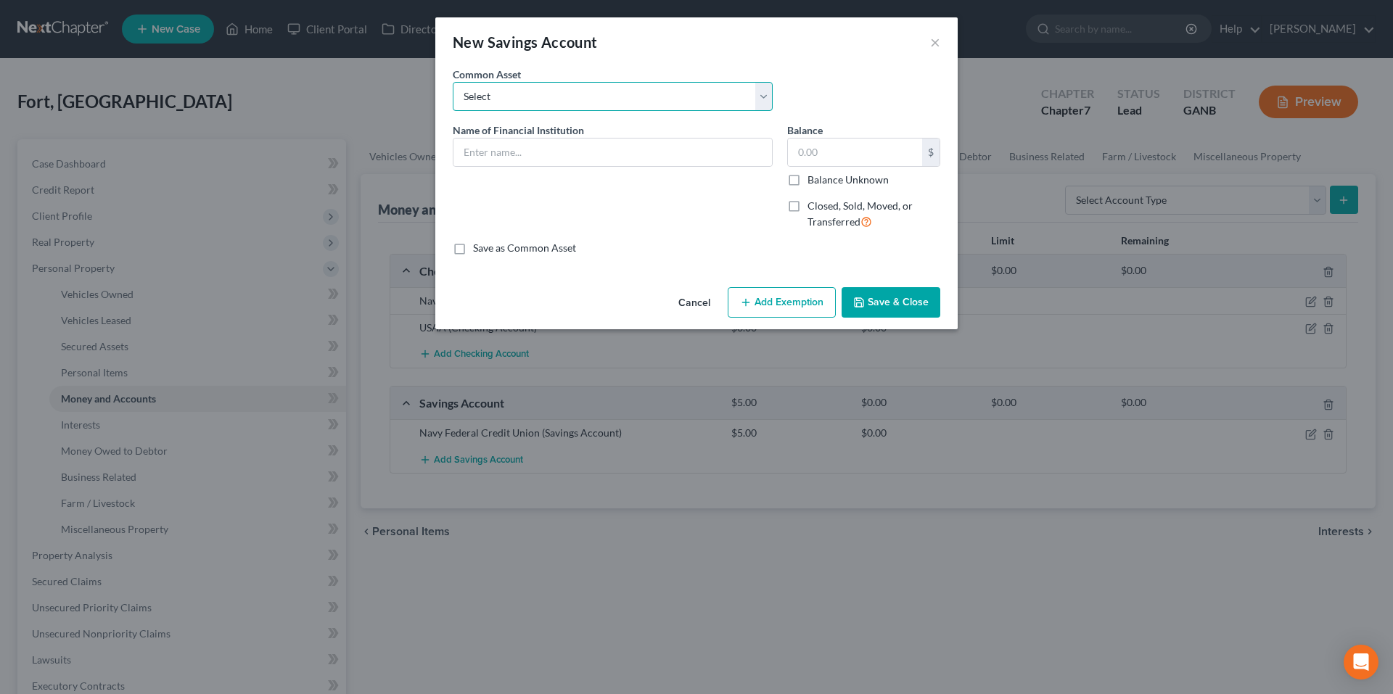
click at [603, 86] on select "Select Publix Employee Federal Credit Union Navy Federal Credit Union - 3808 Na…" at bounding box center [613, 96] width 320 height 29
drag, startPoint x: 668, startPoint y: 70, endPoint x: 626, endPoint y: 131, distance: 73.4
click at [668, 70] on div "Common Asset Select Publix Employee Federal Credit Union Navy Federal Credit Un…" at bounding box center [612, 89] width 334 height 44
click at [617, 154] on input "text" at bounding box center [612, 153] width 318 height 28
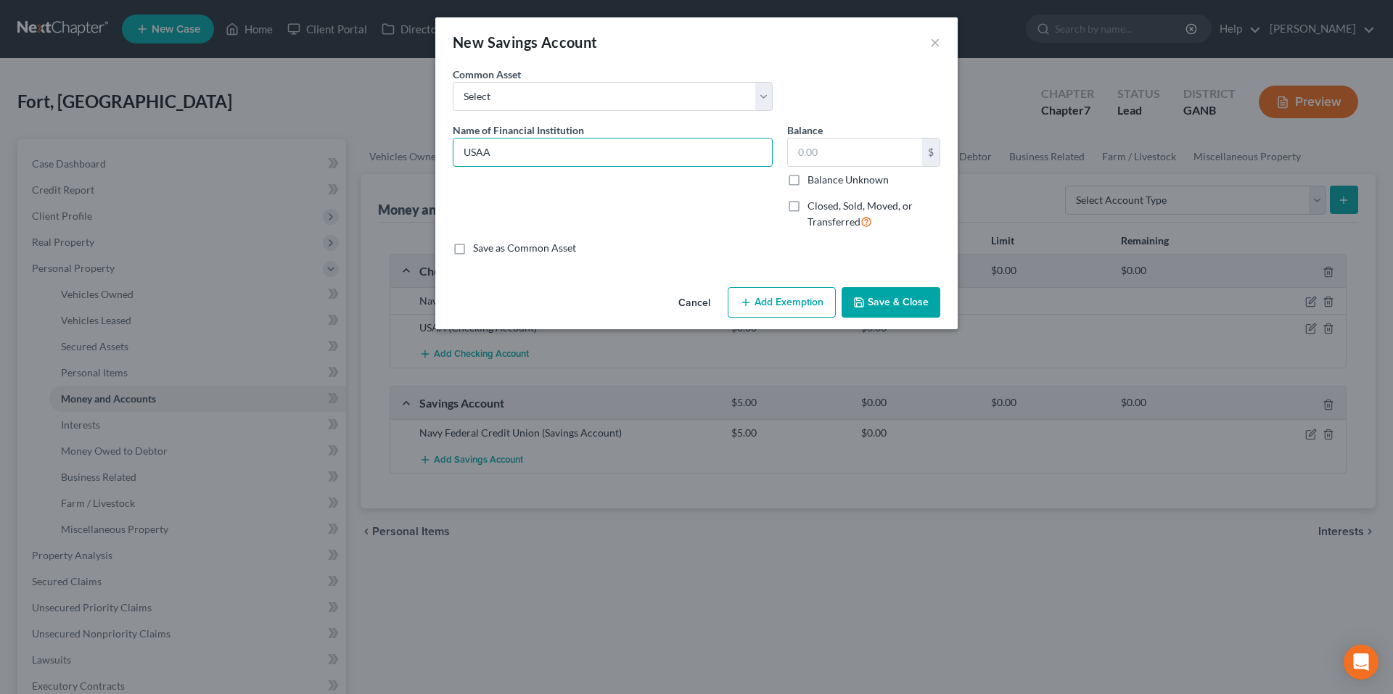
type input "USAA"
drag, startPoint x: 634, startPoint y: 39, endPoint x: 735, endPoint y: 44, distance: 101.7
click at [815, 60] on div "New Savings Account ×" at bounding box center [696, 41] width 522 height 49
click at [928, 43] on div "New Savings Account ×" at bounding box center [696, 41] width 522 height 49
click at [931, 43] on button "×" at bounding box center [935, 41] width 10 height 17
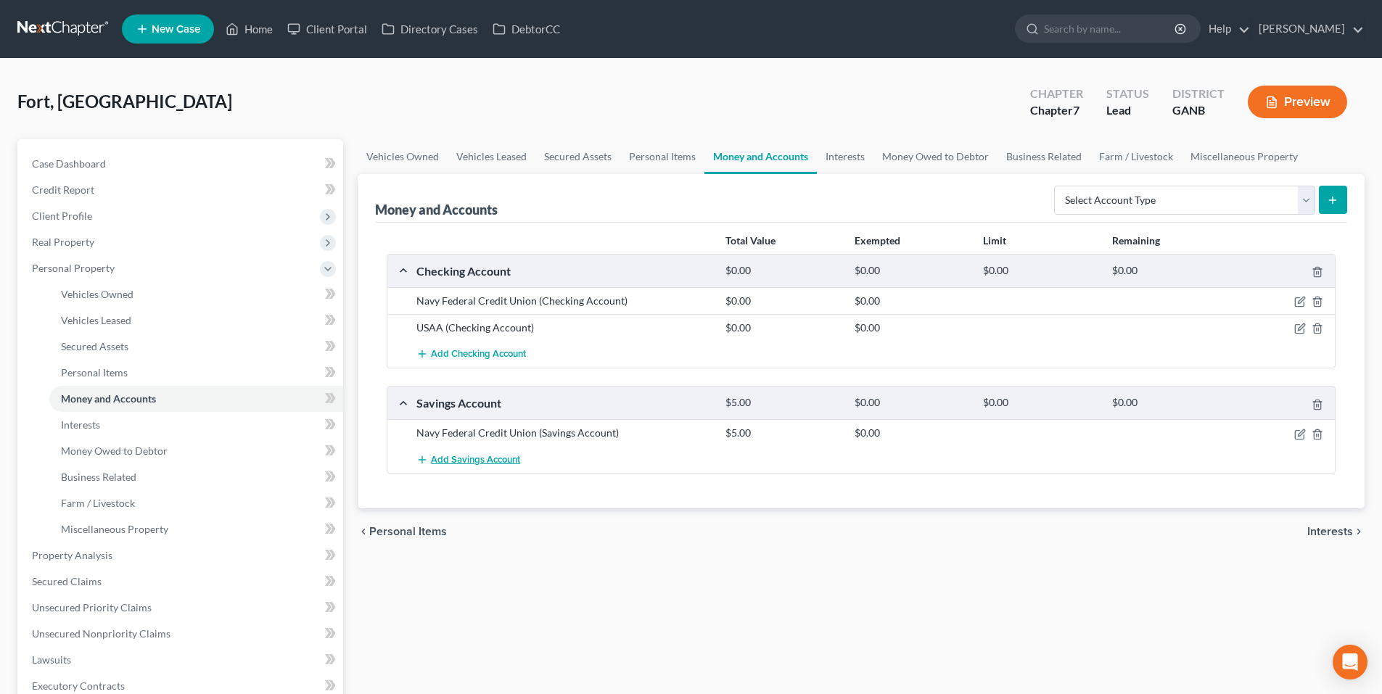
click at [506, 463] on span "Add Savings Account" at bounding box center [475, 460] width 89 height 12
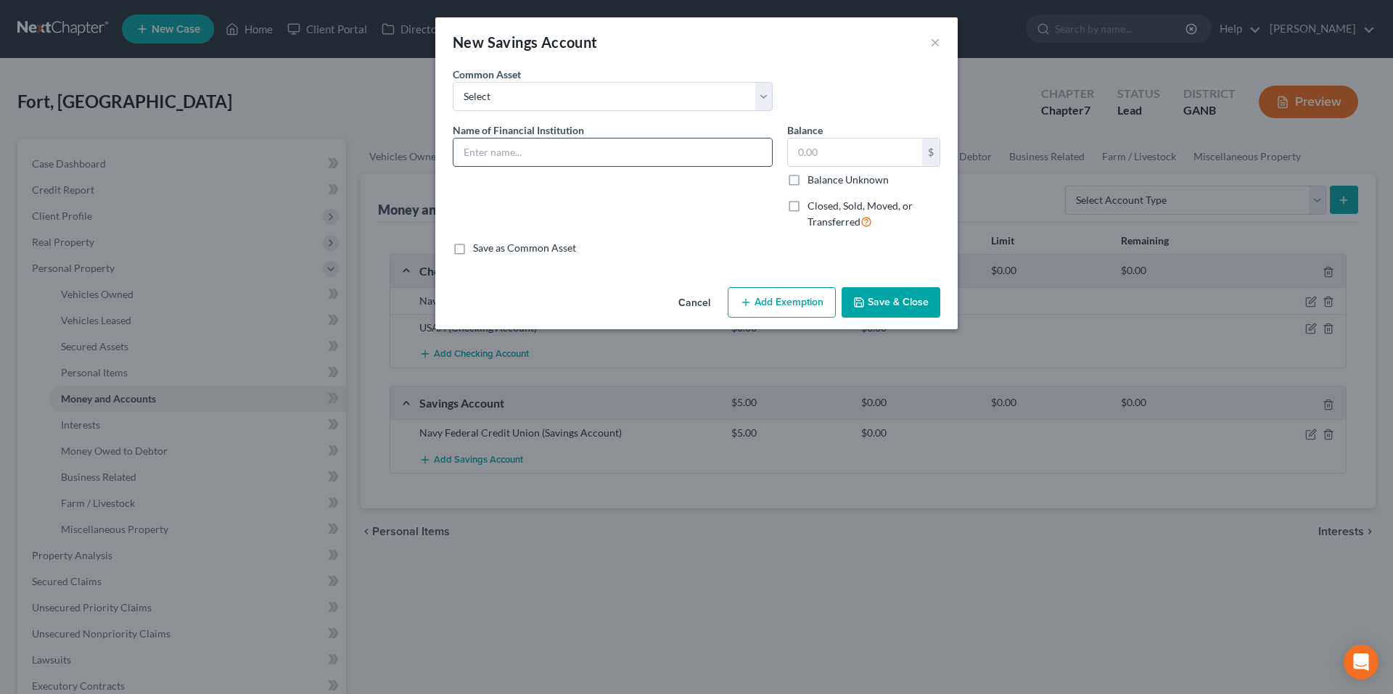
click at [573, 149] on input "text" at bounding box center [612, 153] width 318 height 28
type input "USAA"
click at [849, 154] on input "text" at bounding box center [855, 153] width 134 height 28
click at [807, 178] on label "Balance Unknown" at bounding box center [847, 180] width 81 height 15
click at [813, 178] on input "Balance Unknown" at bounding box center [817, 177] width 9 height 9
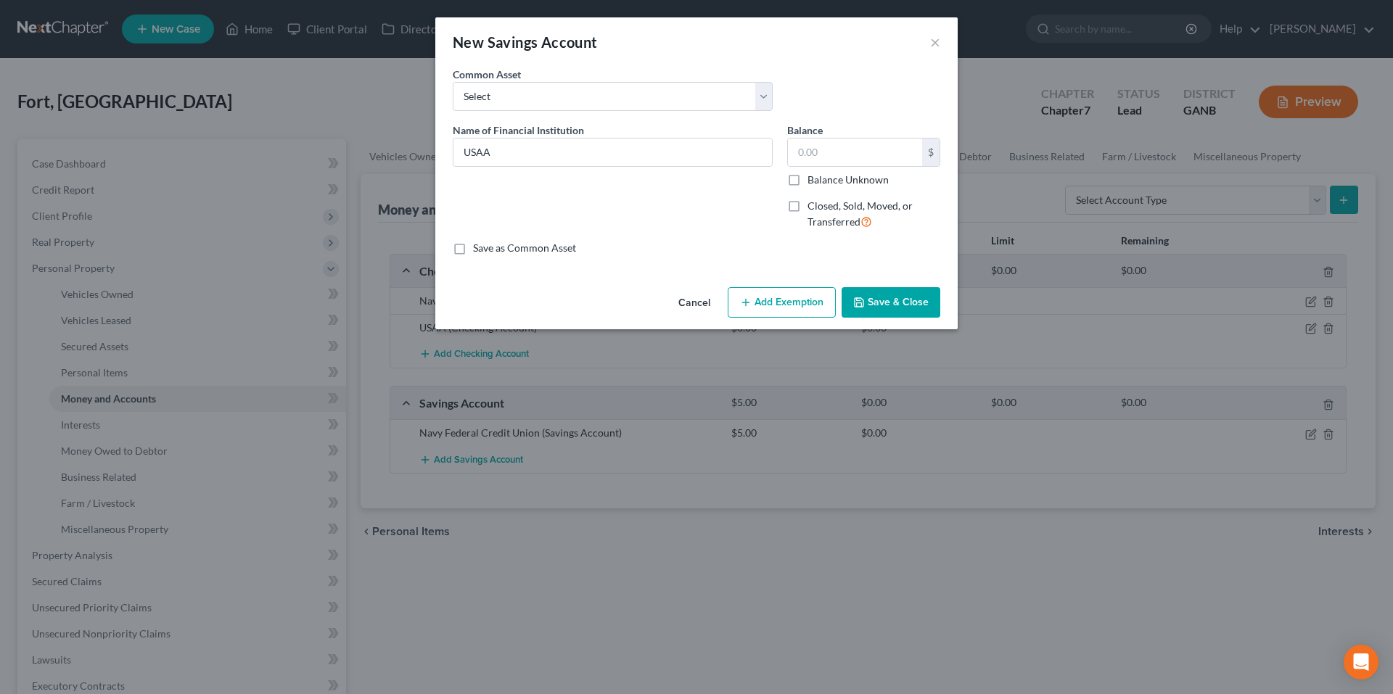
checkbox input "true"
type input "0.00"
click at [916, 297] on button "Save & Close" at bounding box center [890, 302] width 99 height 30
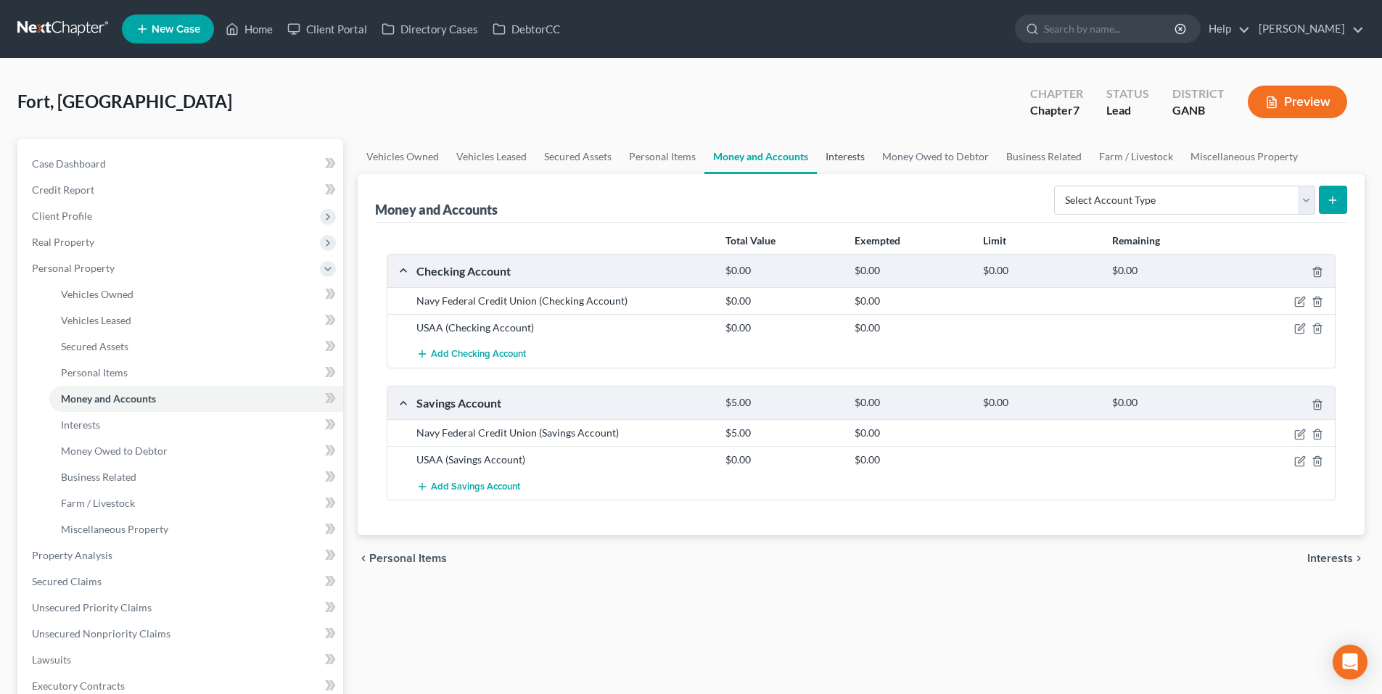
click at [850, 160] on link "Interests" at bounding box center [845, 156] width 57 height 35
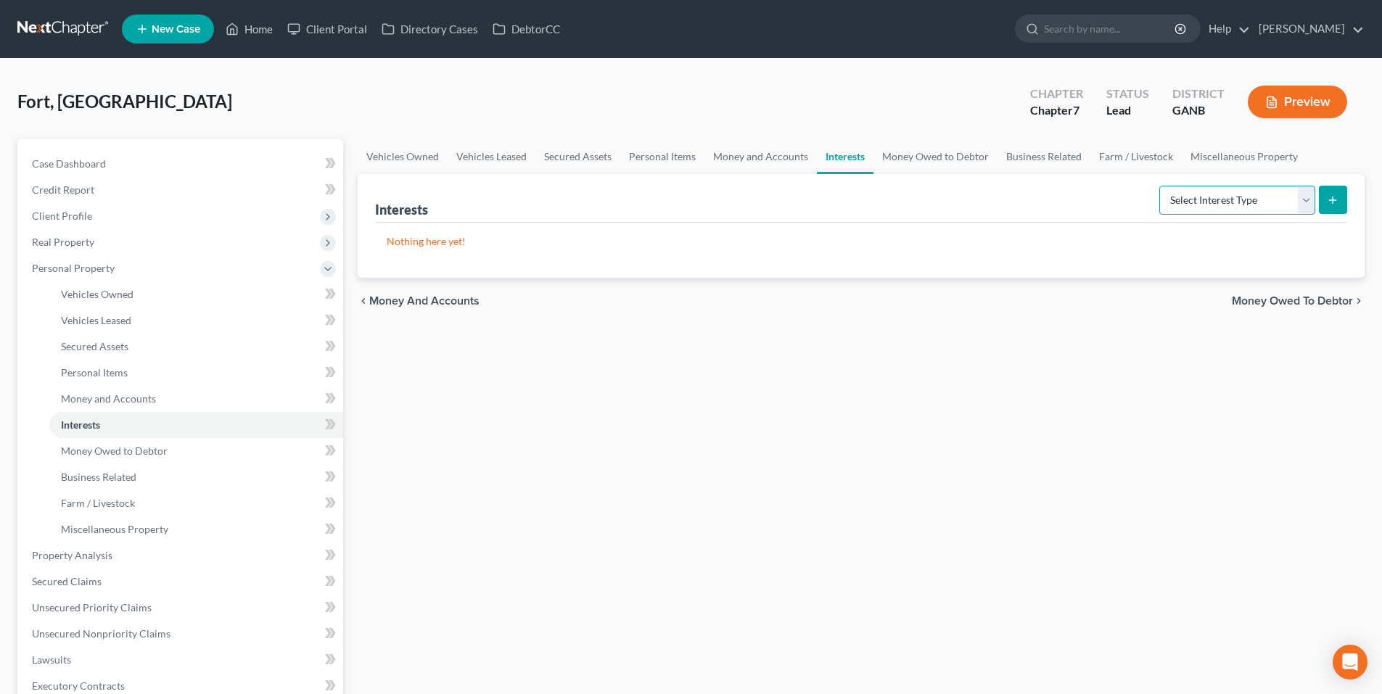
click at [1190, 202] on select "Select Interest Type 401K Annuity Bond Education IRA Government Bond Government…" at bounding box center [1237, 200] width 156 height 29
click at [937, 147] on link "Money Owed to Debtor" at bounding box center [935, 156] width 124 height 35
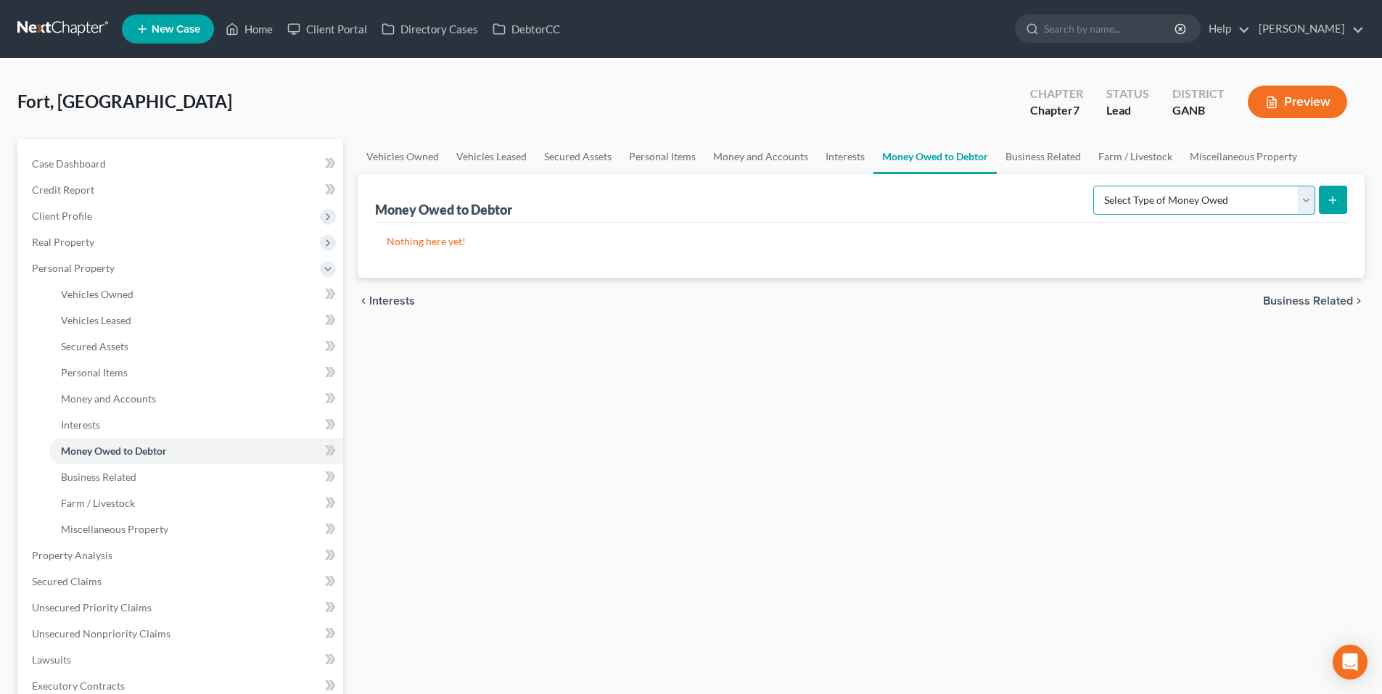
click at [1227, 210] on select "Select Type of Money Owed Accounts Receivable Alimony Child Support Claims Agai…" at bounding box center [1204, 200] width 222 height 29
click at [1028, 154] on link "Business Related" at bounding box center [1043, 156] width 93 height 35
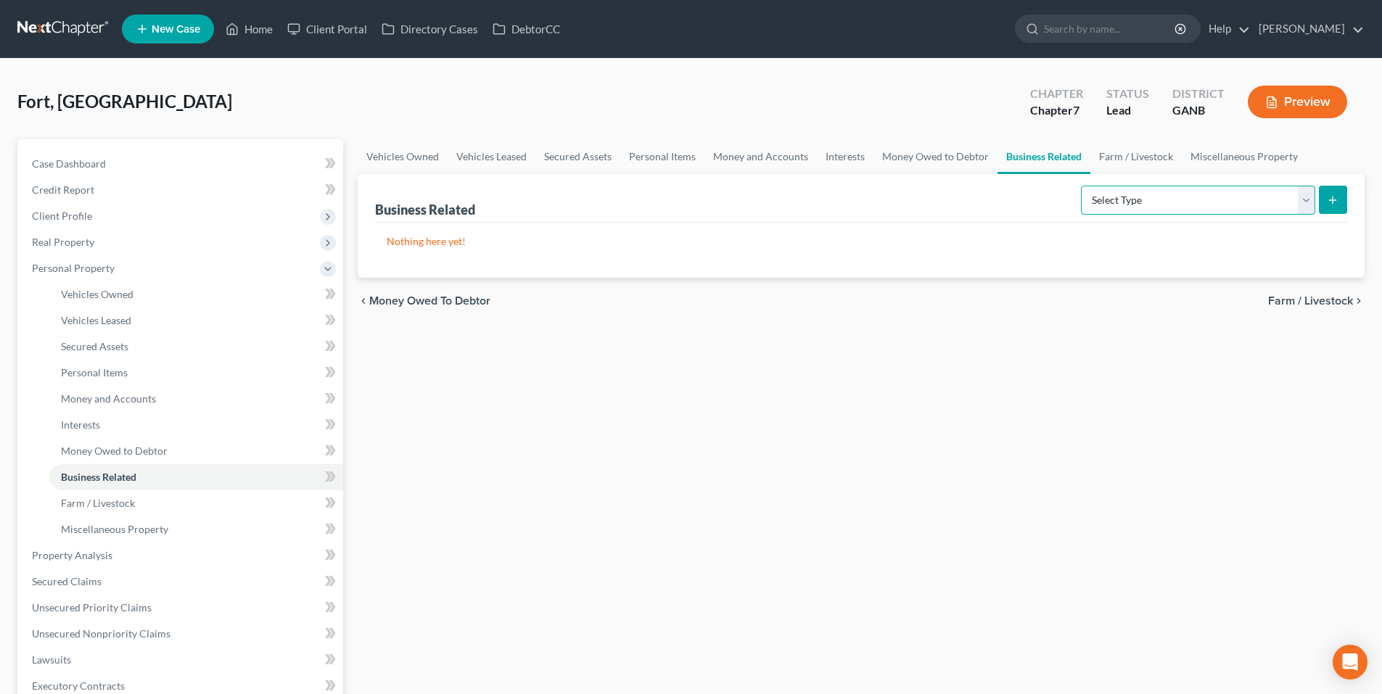
click at [1125, 201] on select "Select Type Customer Lists Franchises Inventory Licenses Machinery Office Equip…" at bounding box center [1198, 200] width 234 height 29
drag, startPoint x: 1105, startPoint y: 140, endPoint x: 1111, endPoint y: 155, distance: 16.6
click at [1105, 140] on link "Farm / Livestock" at bounding box center [1135, 156] width 91 height 35
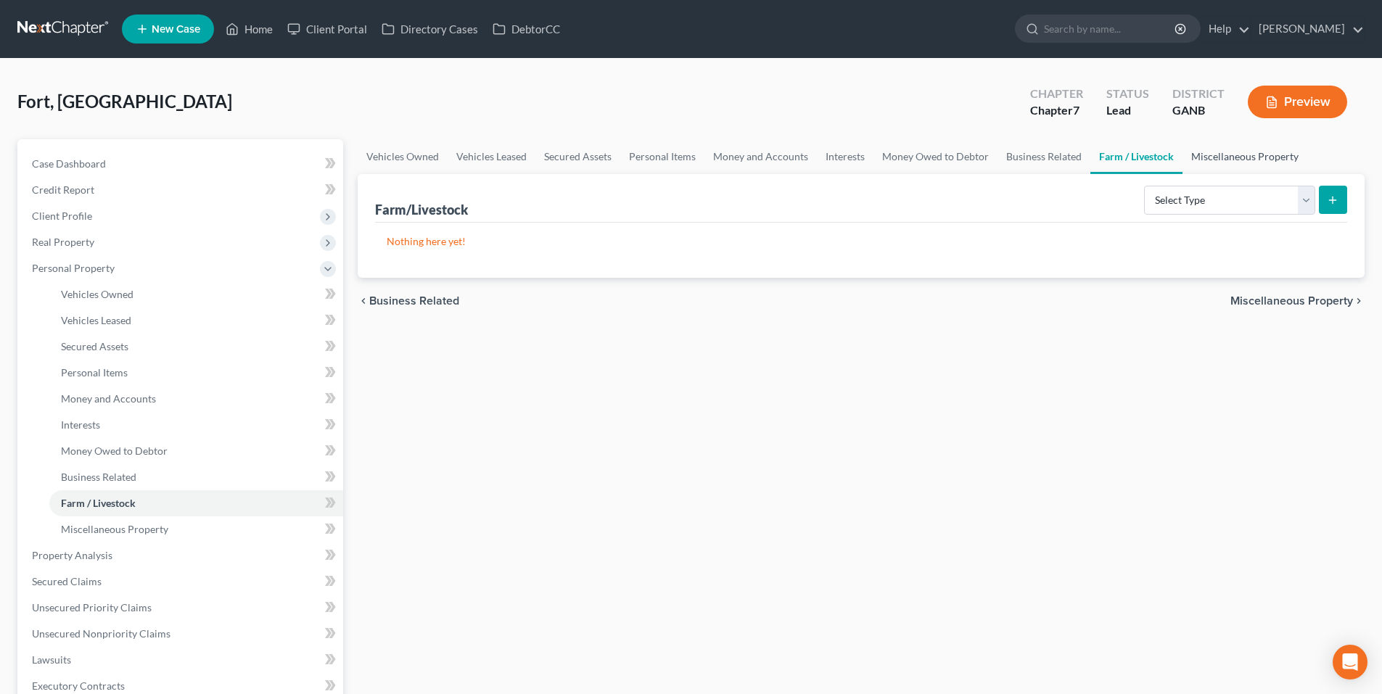
click at [1229, 159] on link "Miscellaneous Property" at bounding box center [1244, 156] width 125 height 35
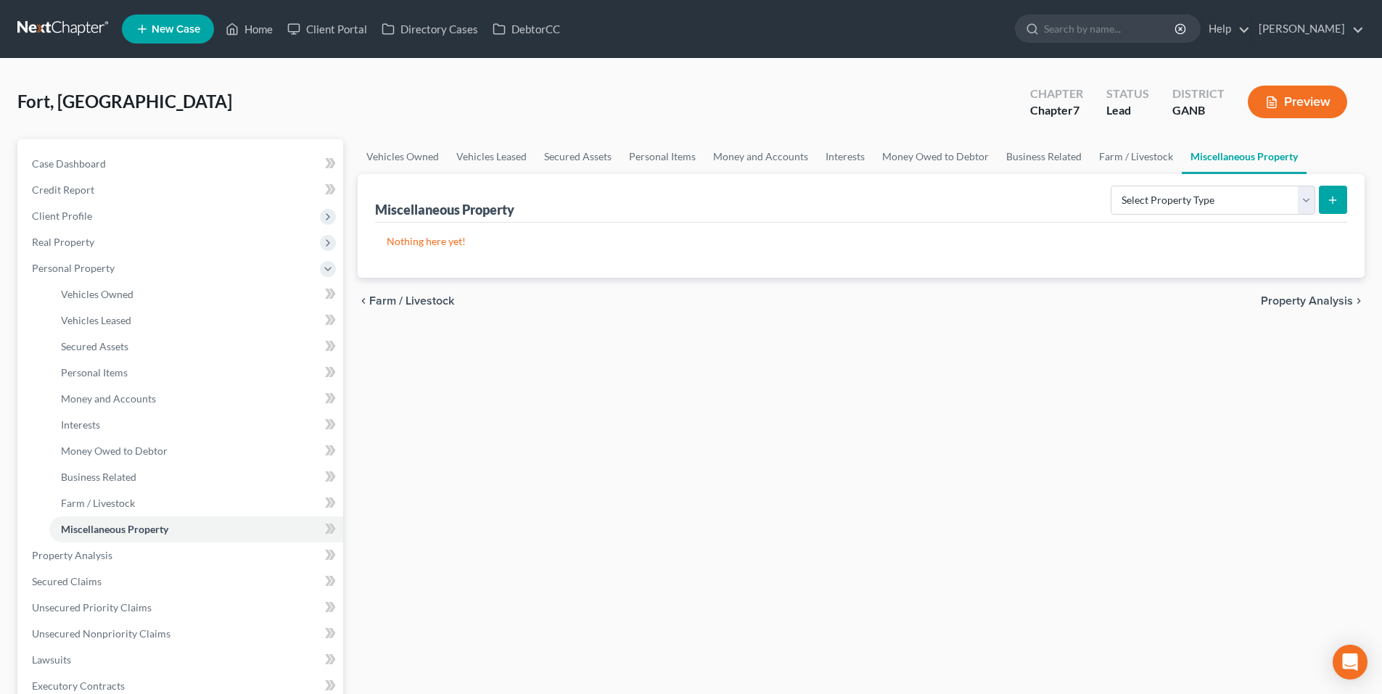
click at [1328, 305] on span "Property Analysis" at bounding box center [1307, 301] width 92 height 12
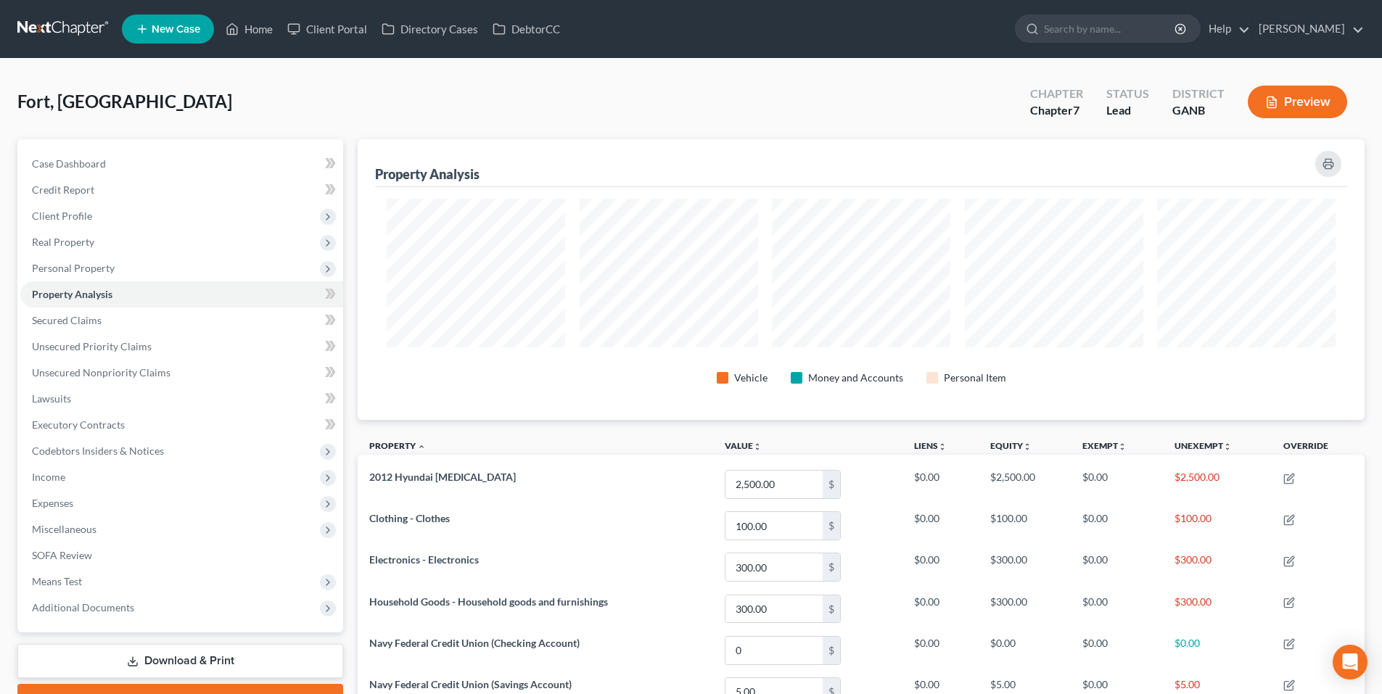
scroll to position [281, 1007]
click at [98, 323] on span "Secured Claims" at bounding box center [67, 320] width 70 height 12
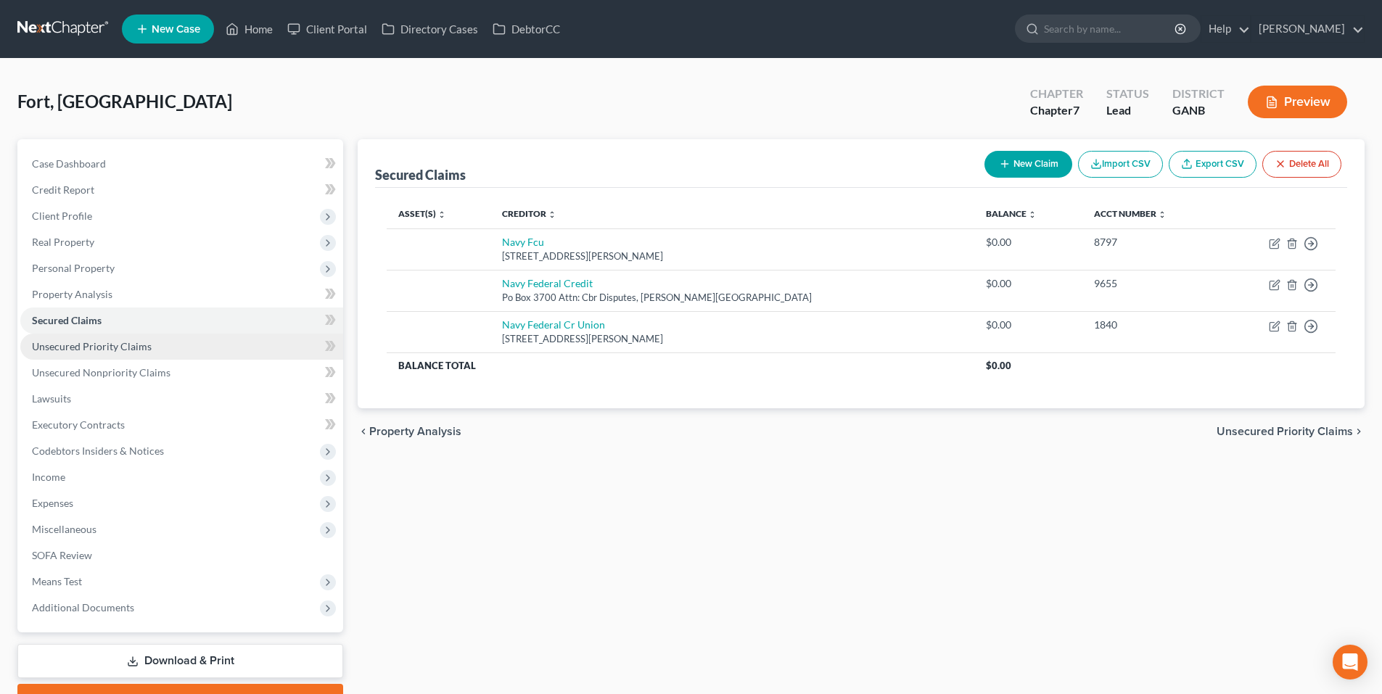
click at [150, 354] on link "Unsecured Priority Claims" at bounding box center [181, 347] width 323 height 26
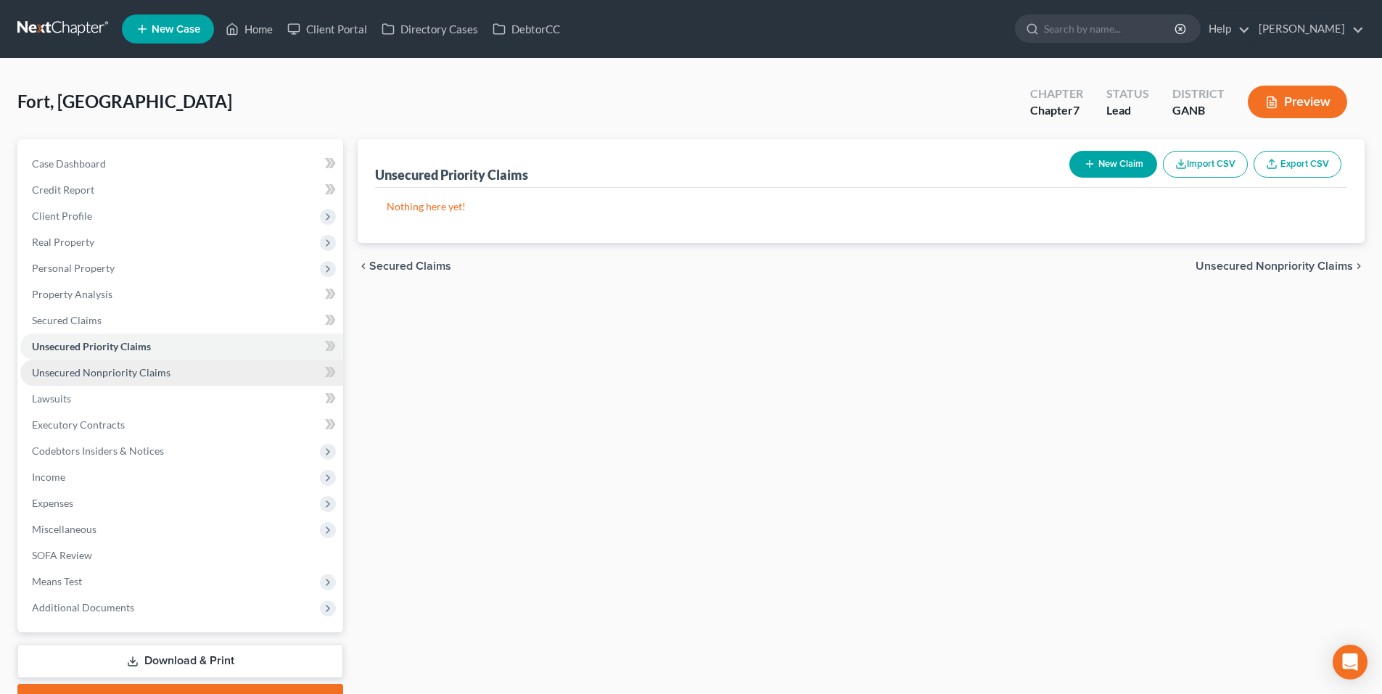
click at [149, 375] on span "Unsecured Nonpriority Claims" at bounding box center [101, 372] width 139 height 12
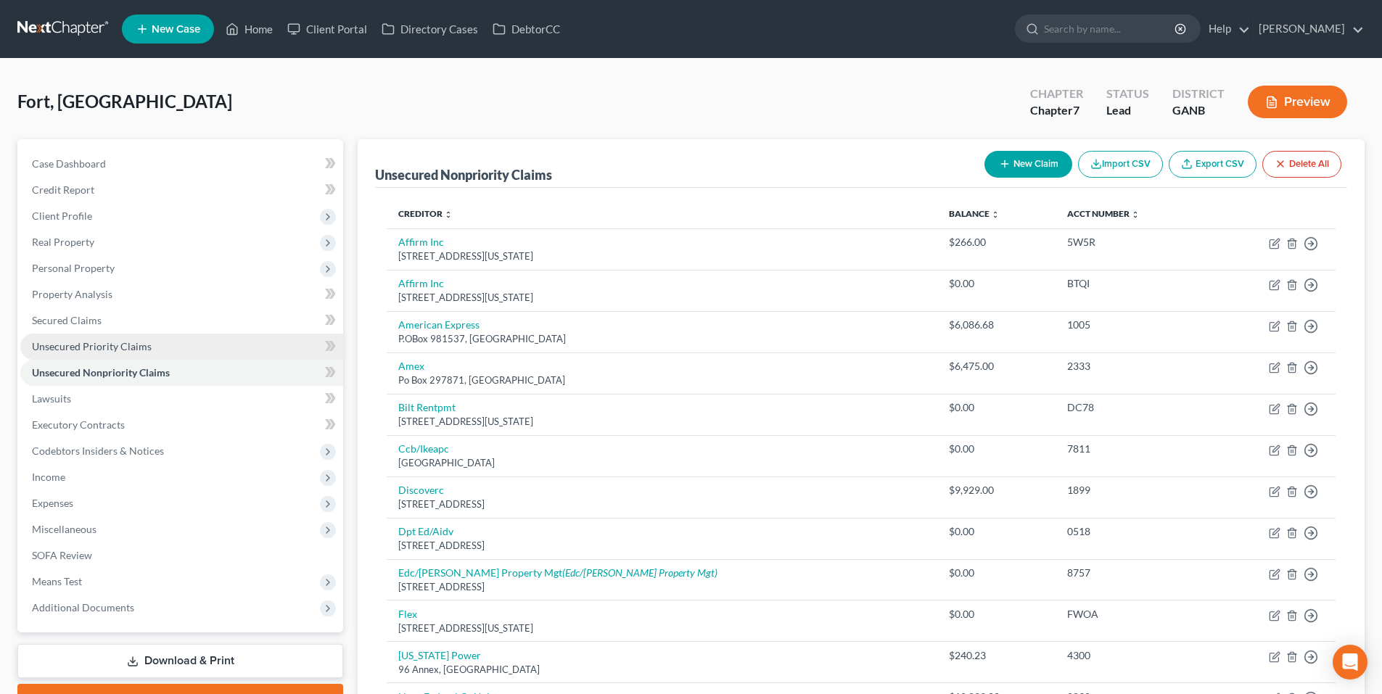
click at [165, 344] on link "Unsecured Priority Claims" at bounding box center [181, 347] width 323 height 26
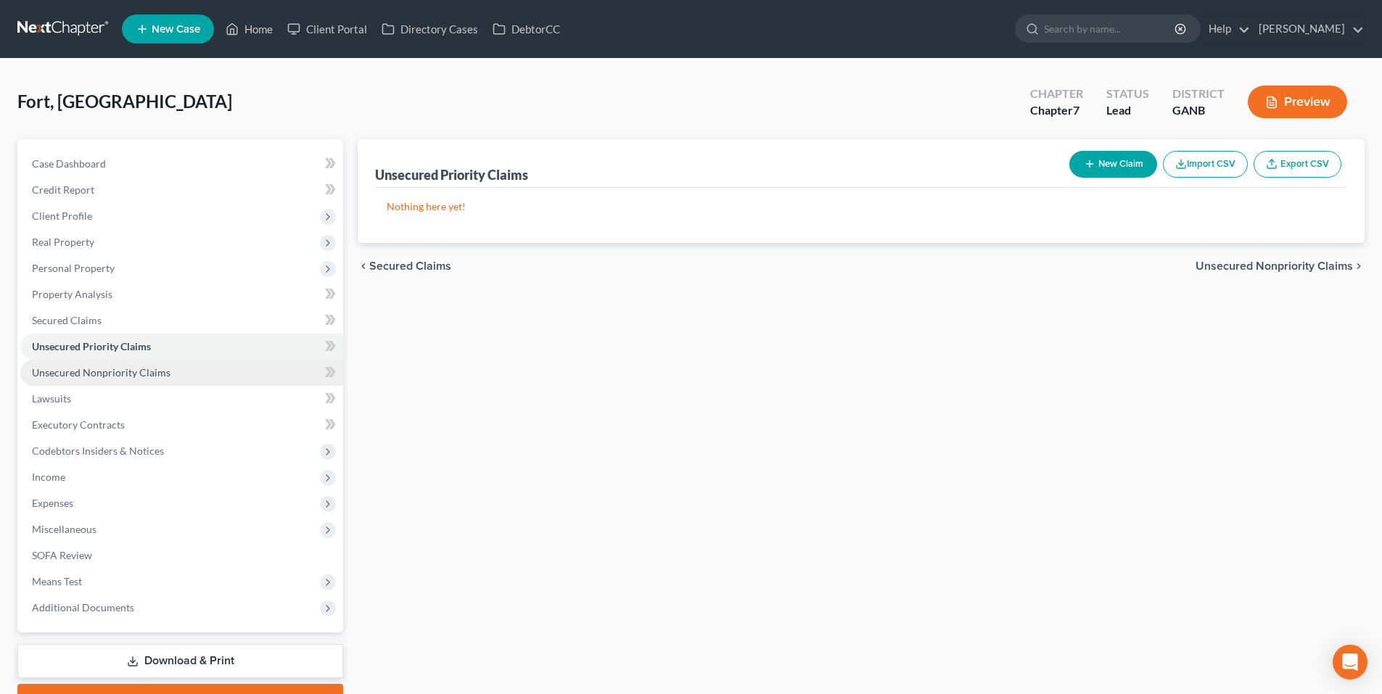
click at [157, 368] on span "Unsecured Nonpriority Claims" at bounding box center [101, 372] width 139 height 12
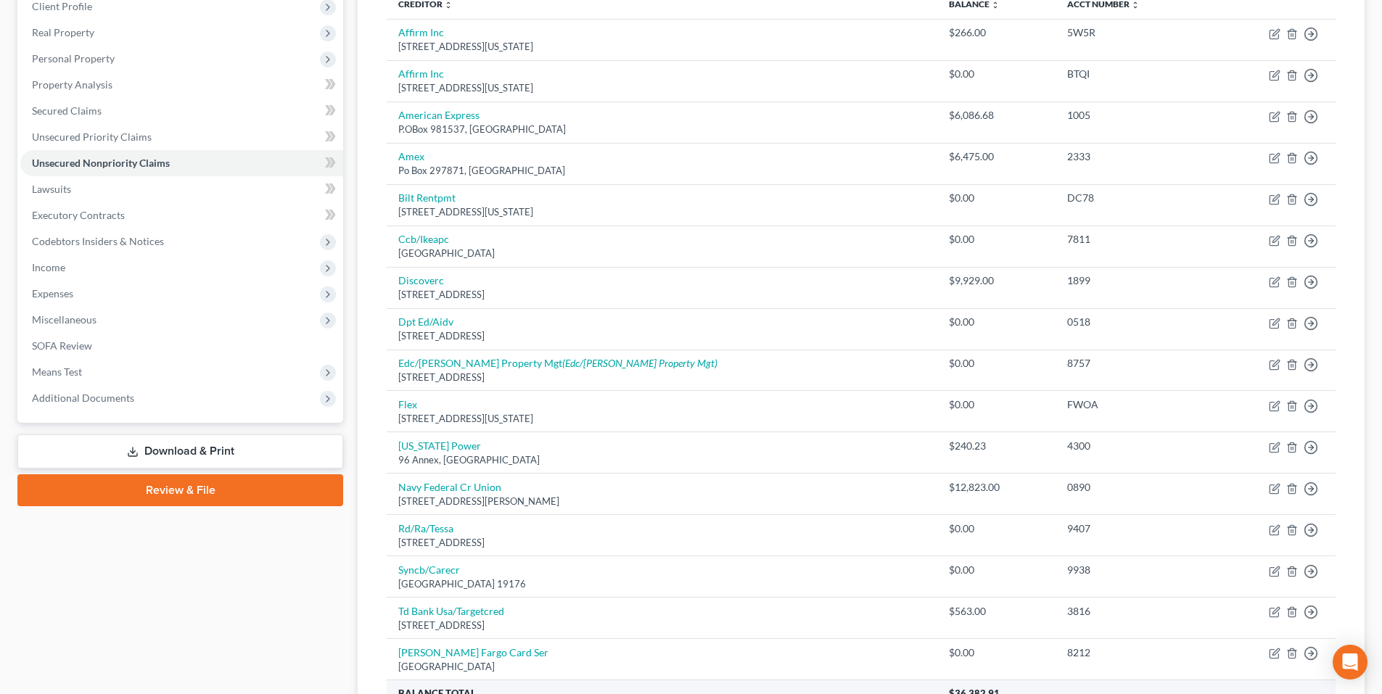
scroll to position [62, 0]
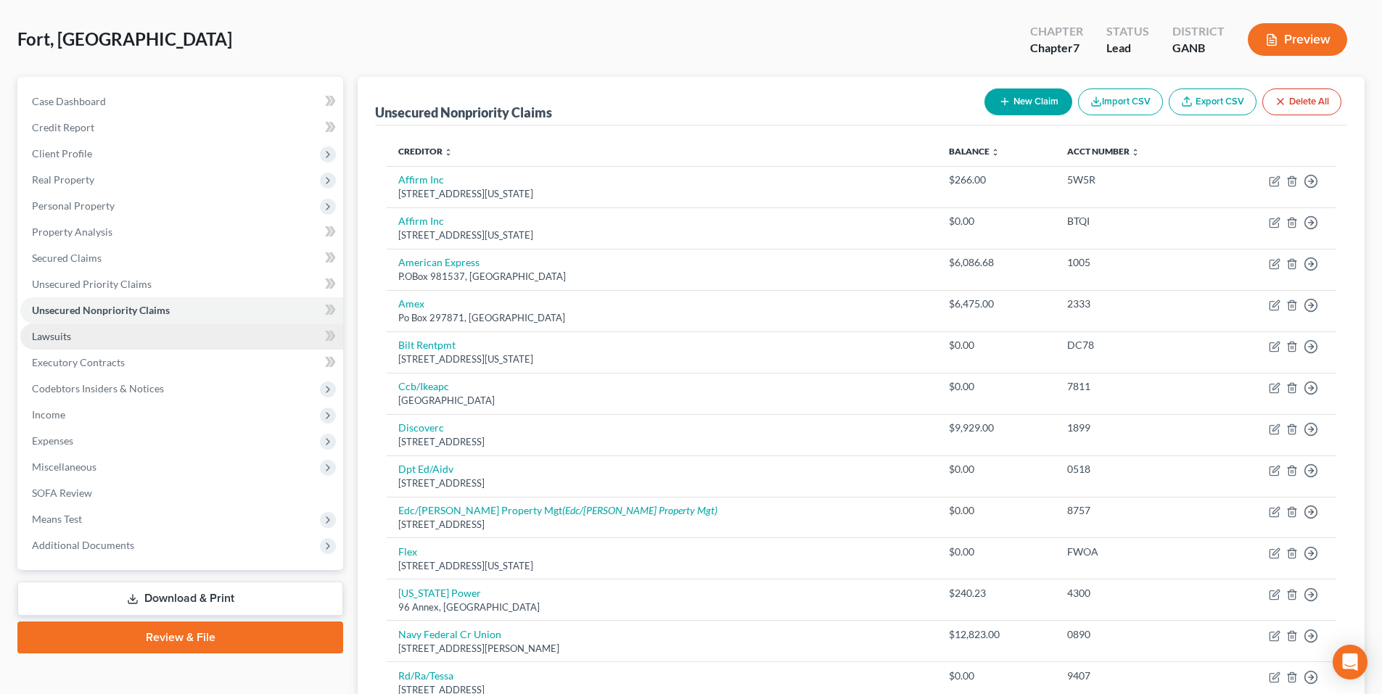
click at [65, 344] on link "Lawsuits" at bounding box center [181, 336] width 323 height 26
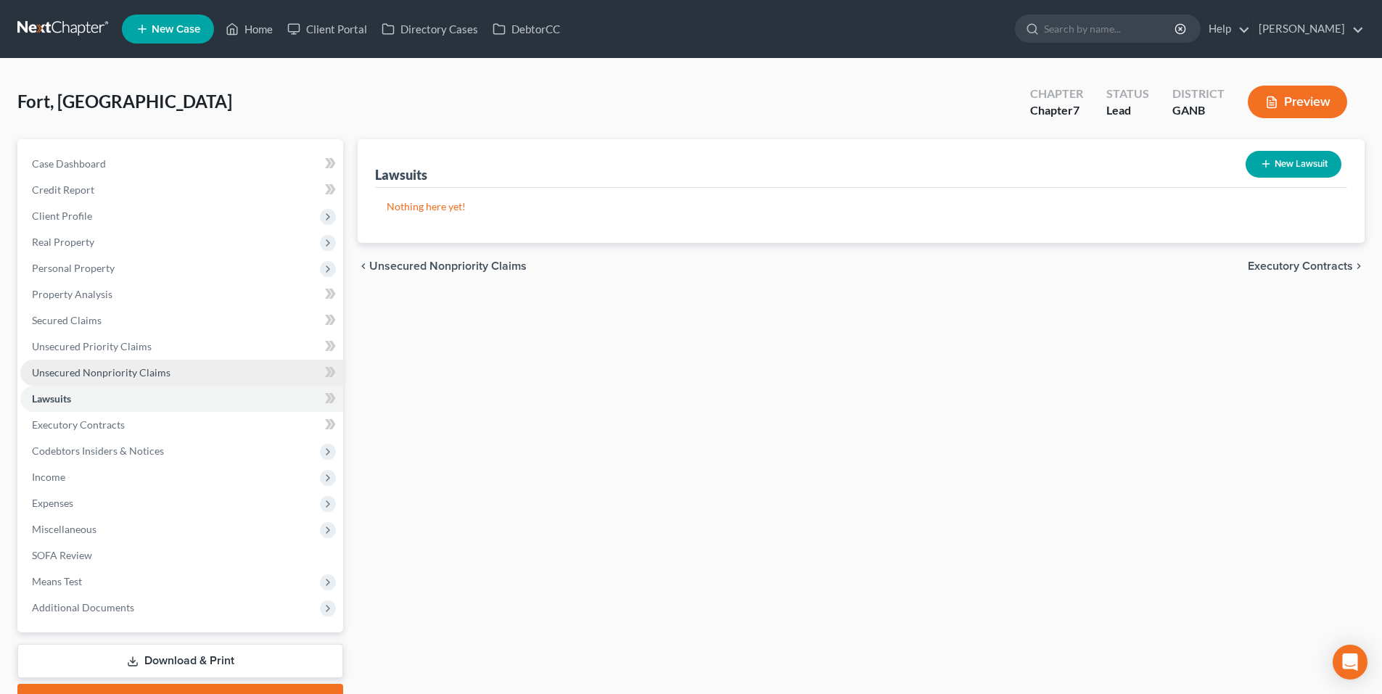
click at [70, 376] on span "Unsecured Nonpriority Claims" at bounding box center [101, 372] width 139 height 12
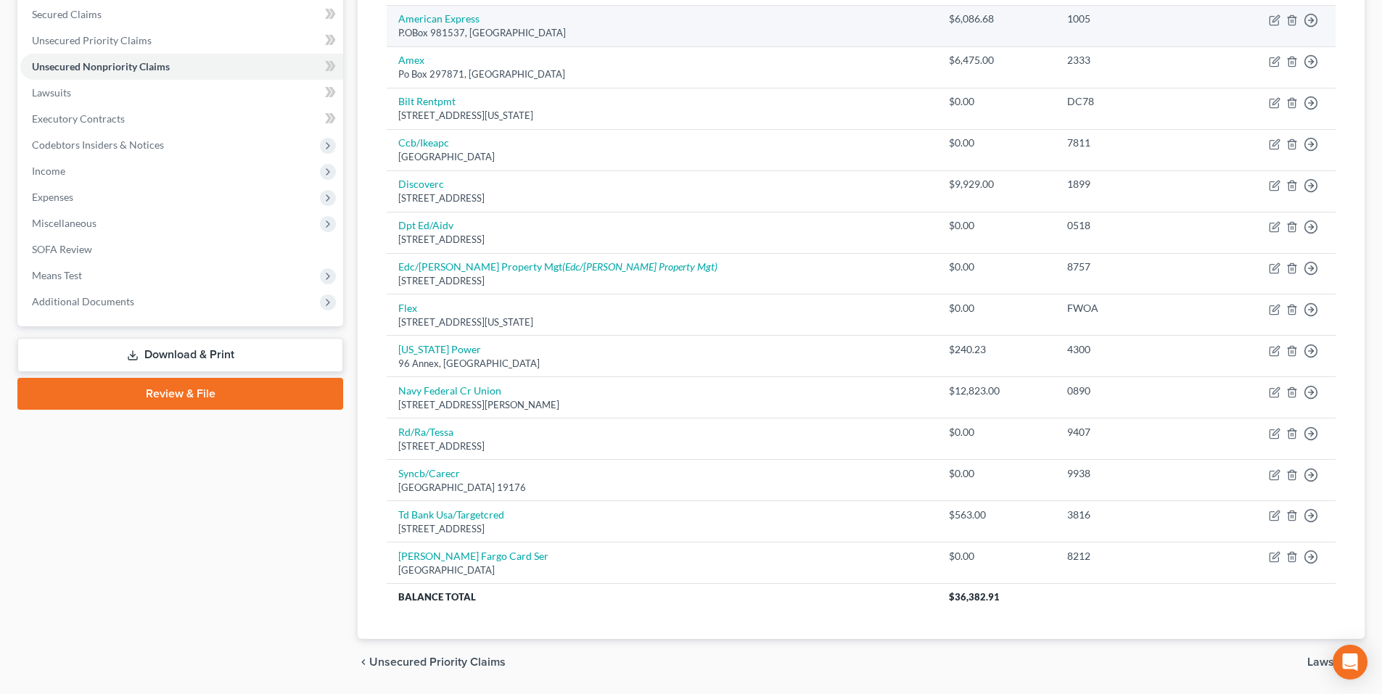
scroll to position [352, 0]
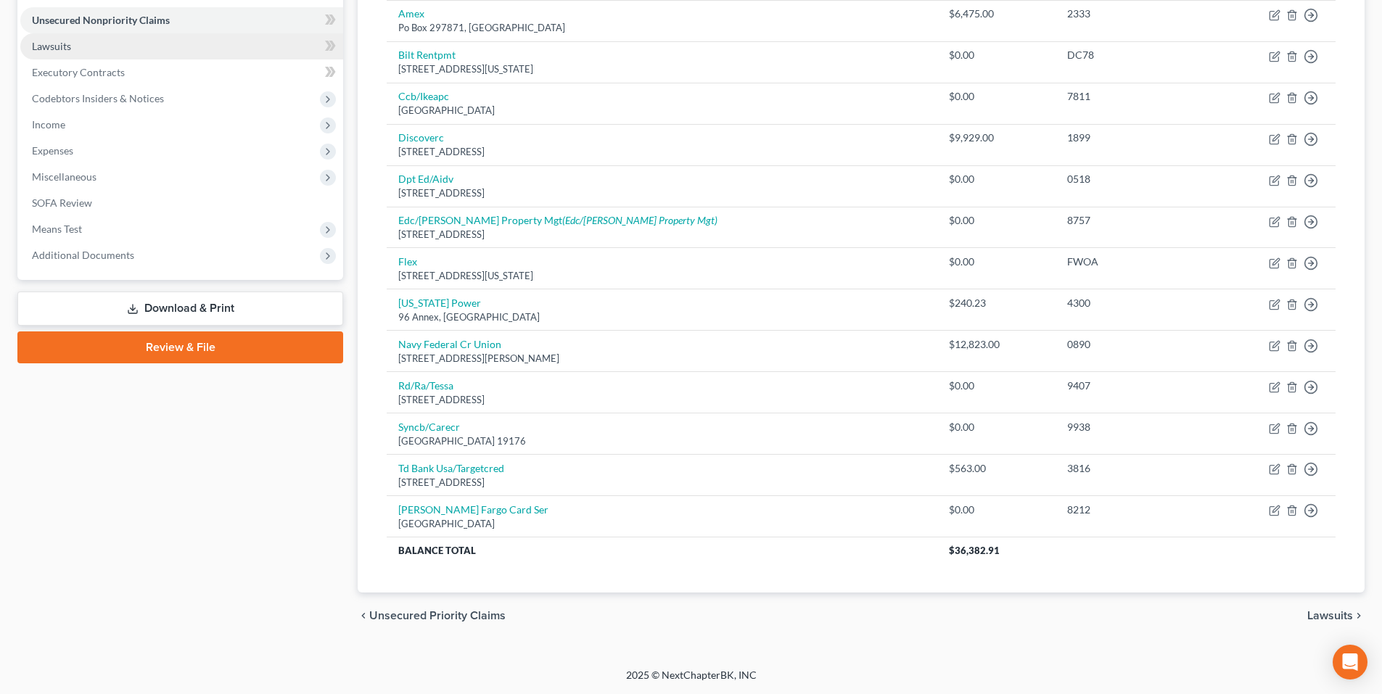
click at [62, 40] on span "Lawsuits" at bounding box center [51, 46] width 39 height 12
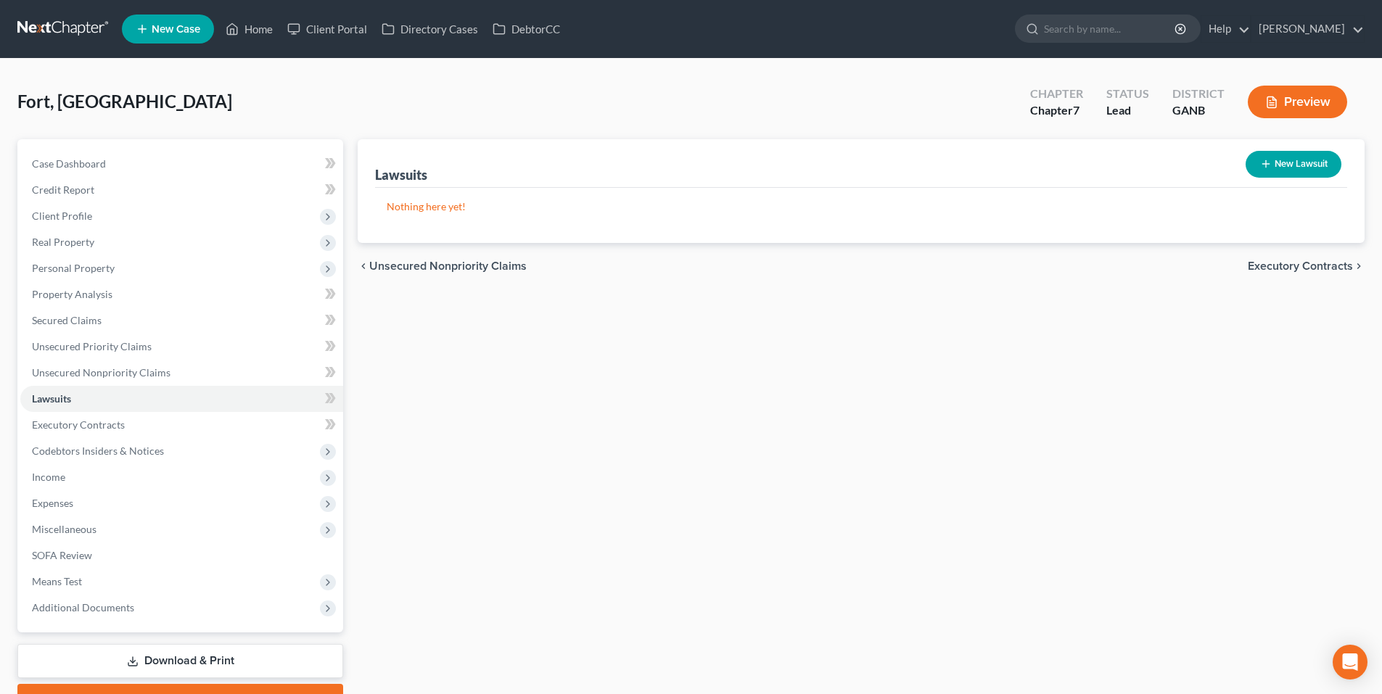
click at [1334, 260] on span "Executory Contracts" at bounding box center [1299, 266] width 105 height 12
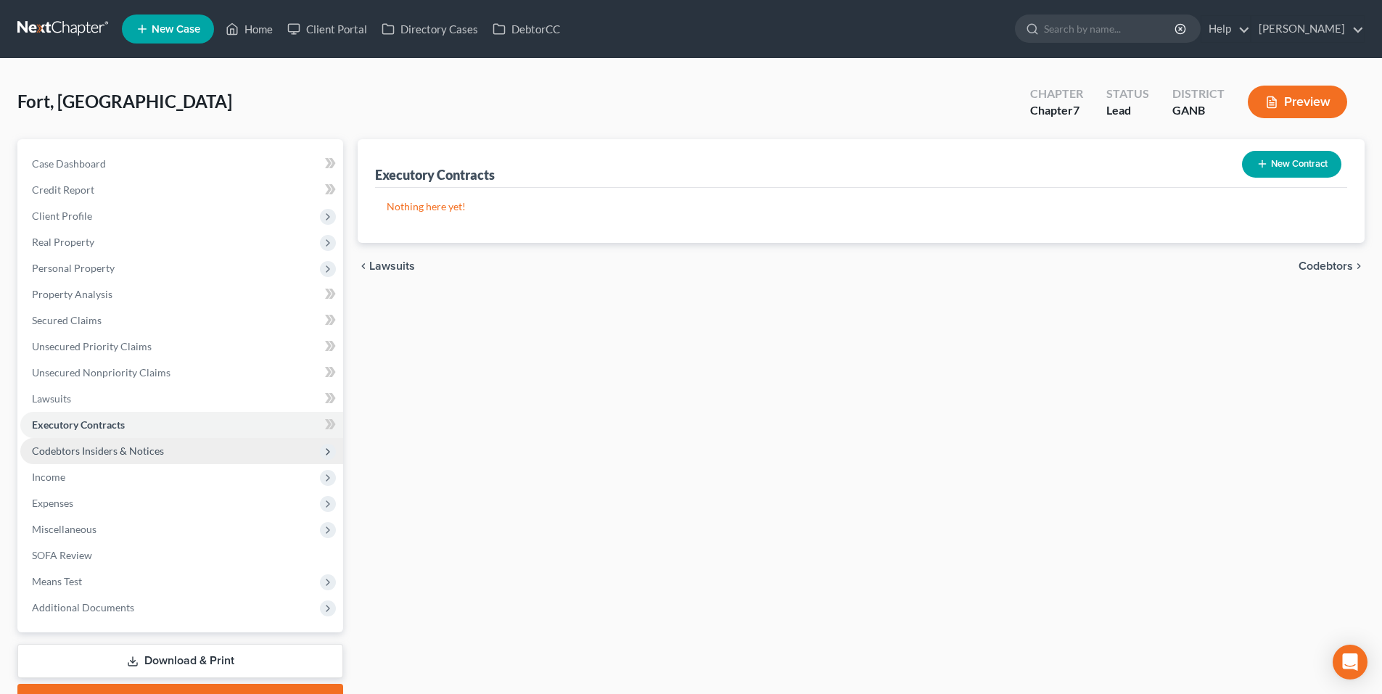
click at [81, 450] on span "Codebtors Insiders & Notices" at bounding box center [98, 451] width 132 height 12
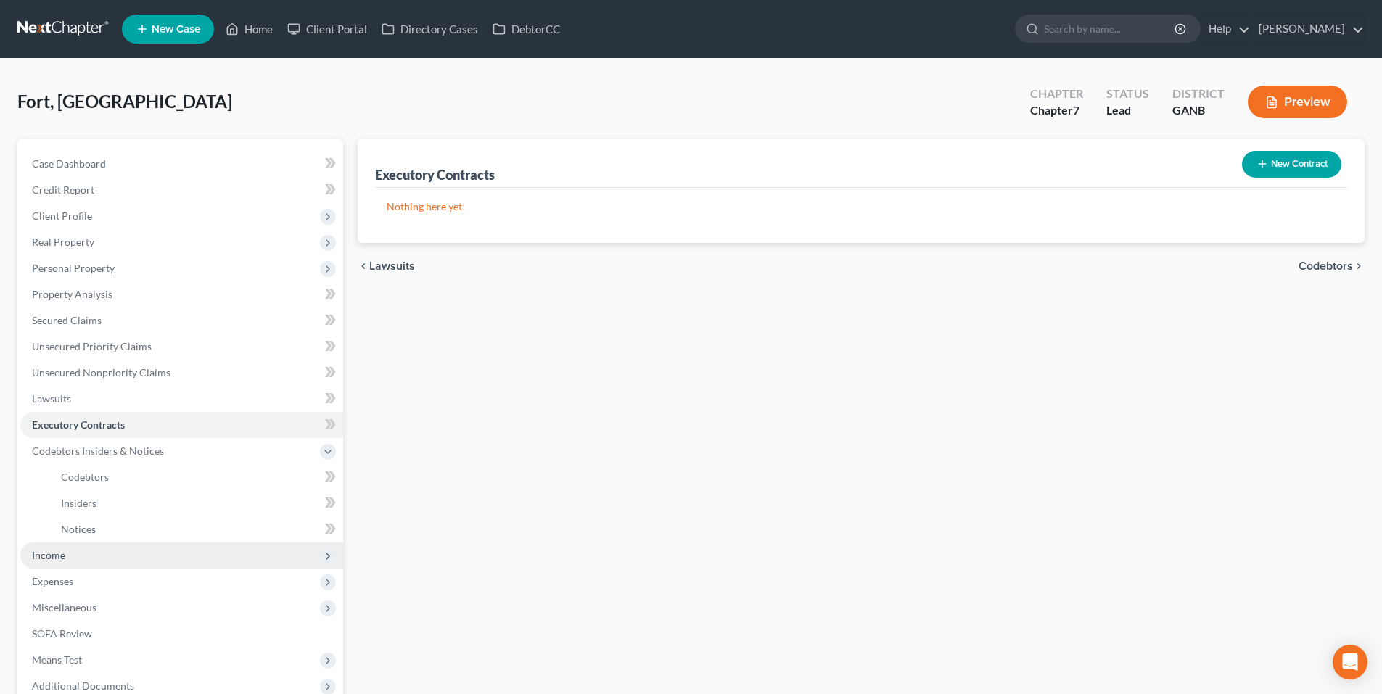
click at [56, 543] on span "Income" at bounding box center [181, 556] width 323 height 26
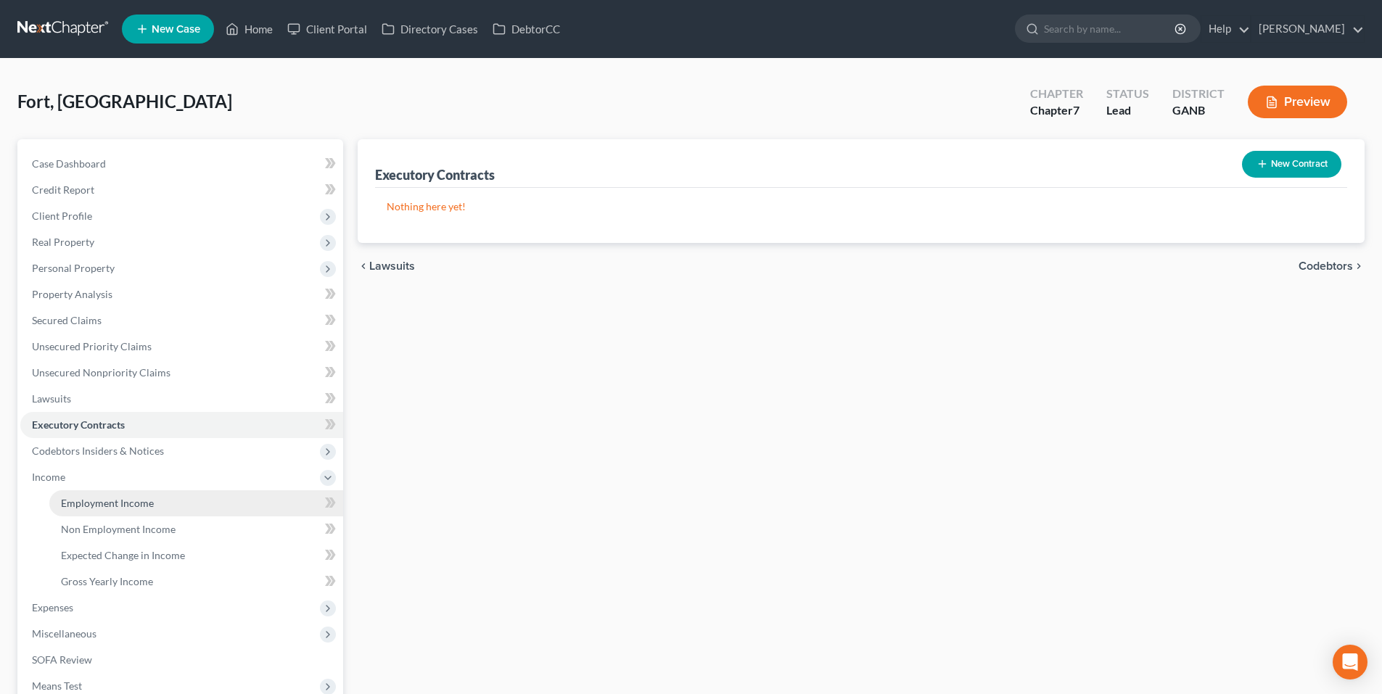
click at [136, 507] on span "Employment Income" at bounding box center [107, 503] width 93 height 12
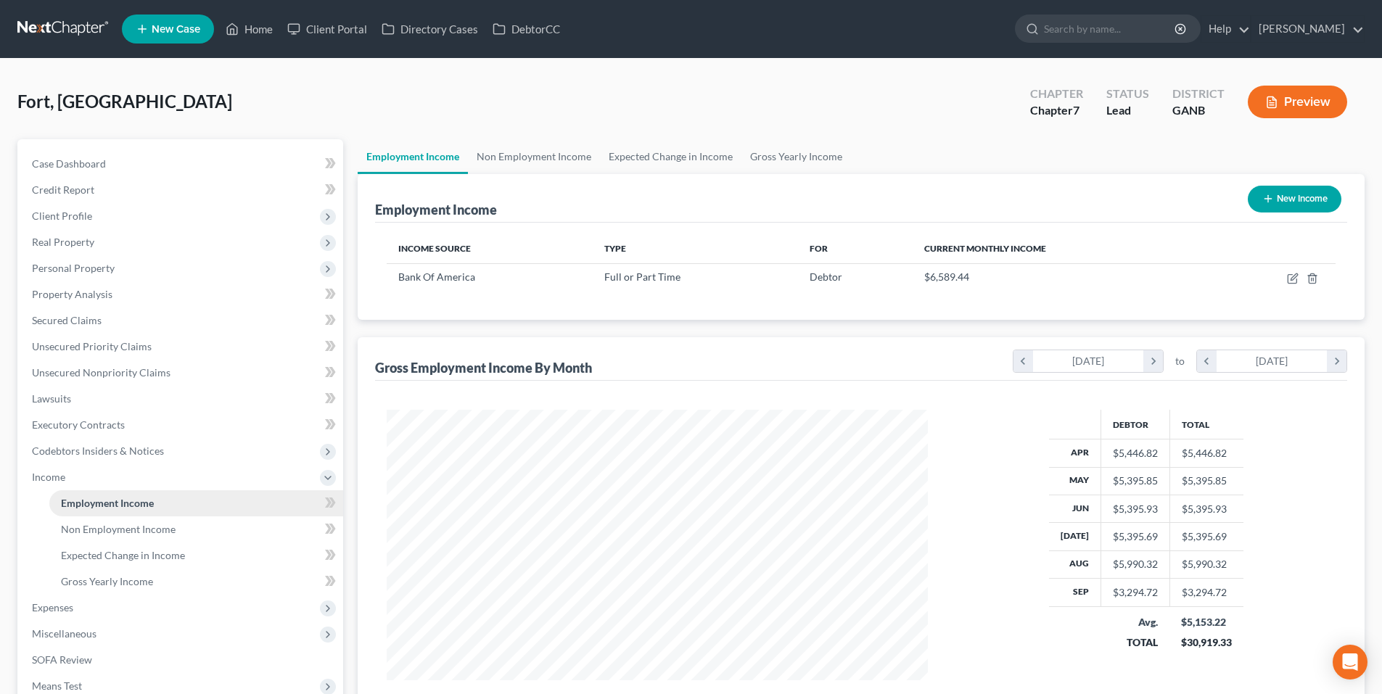
scroll to position [271, 570]
click at [566, 143] on link "Non Employment Income" at bounding box center [534, 156] width 132 height 35
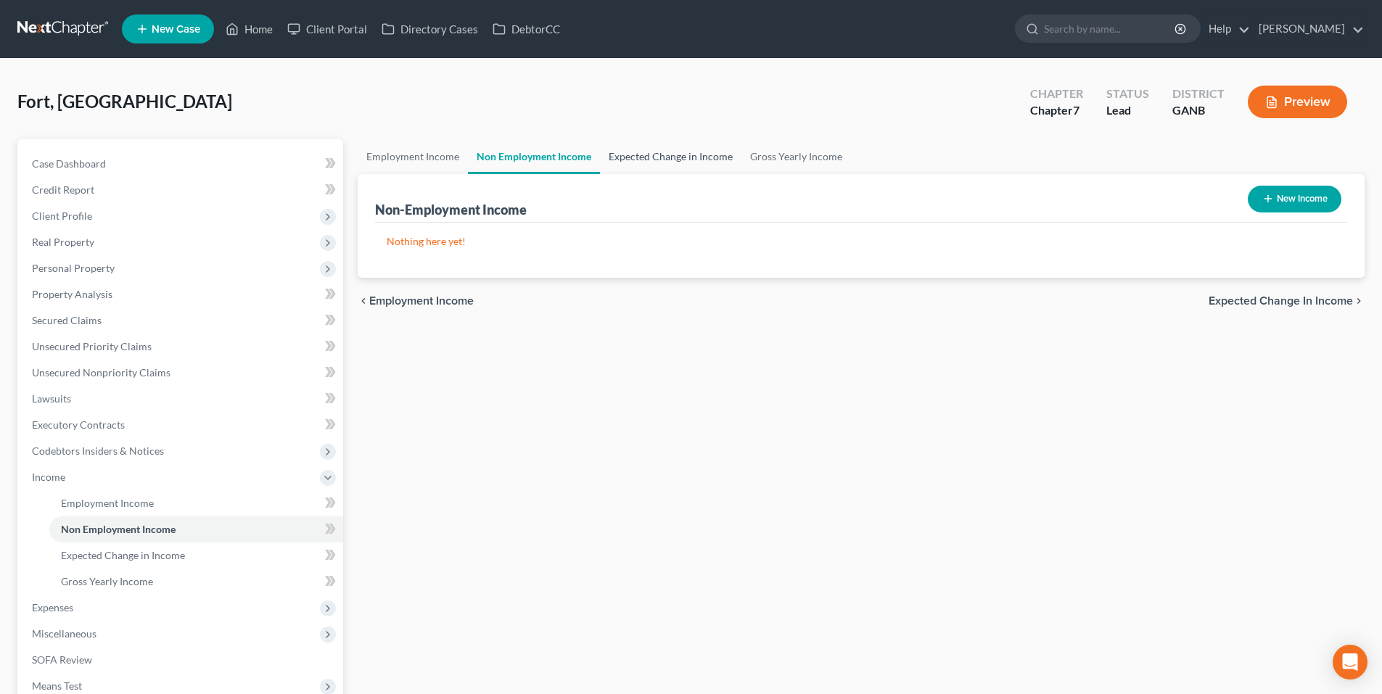
click at [640, 166] on link "Expected Change in Income" at bounding box center [670, 156] width 141 height 35
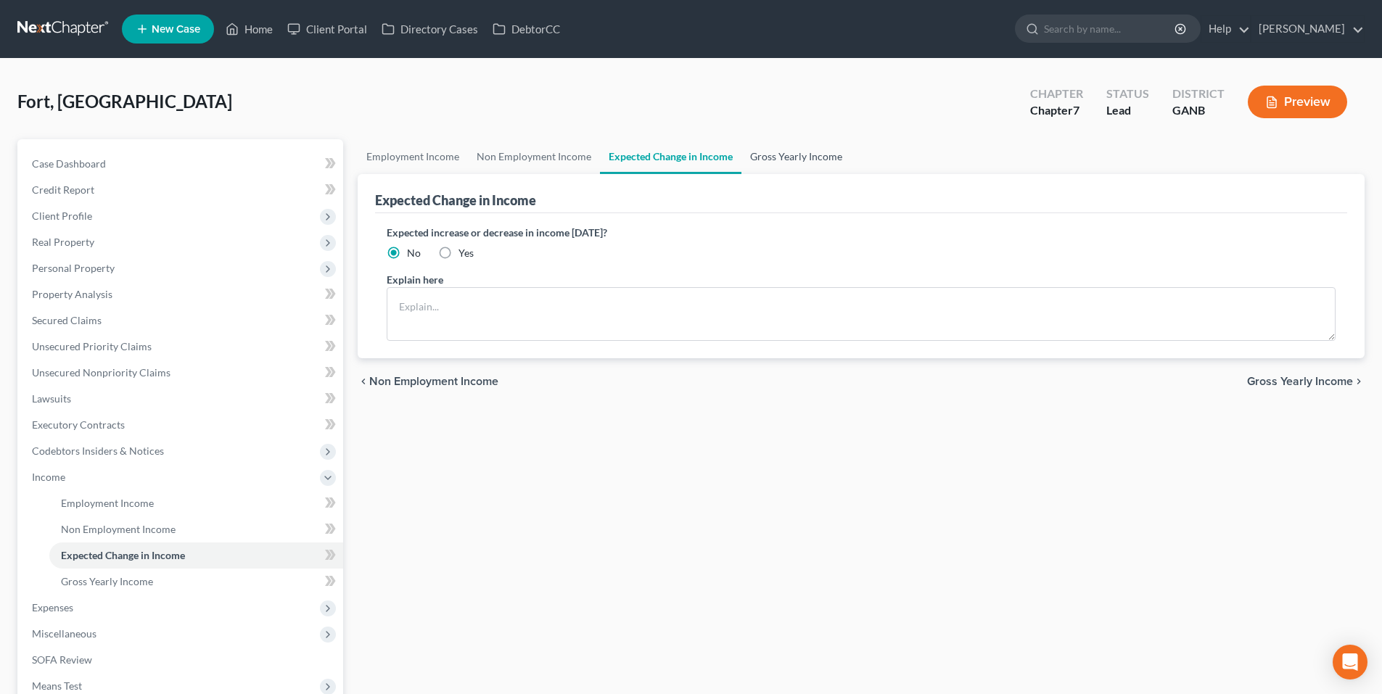
click at [774, 159] on link "Gross Yearly Income" at bounding box center [796, 156] width 110 height 35
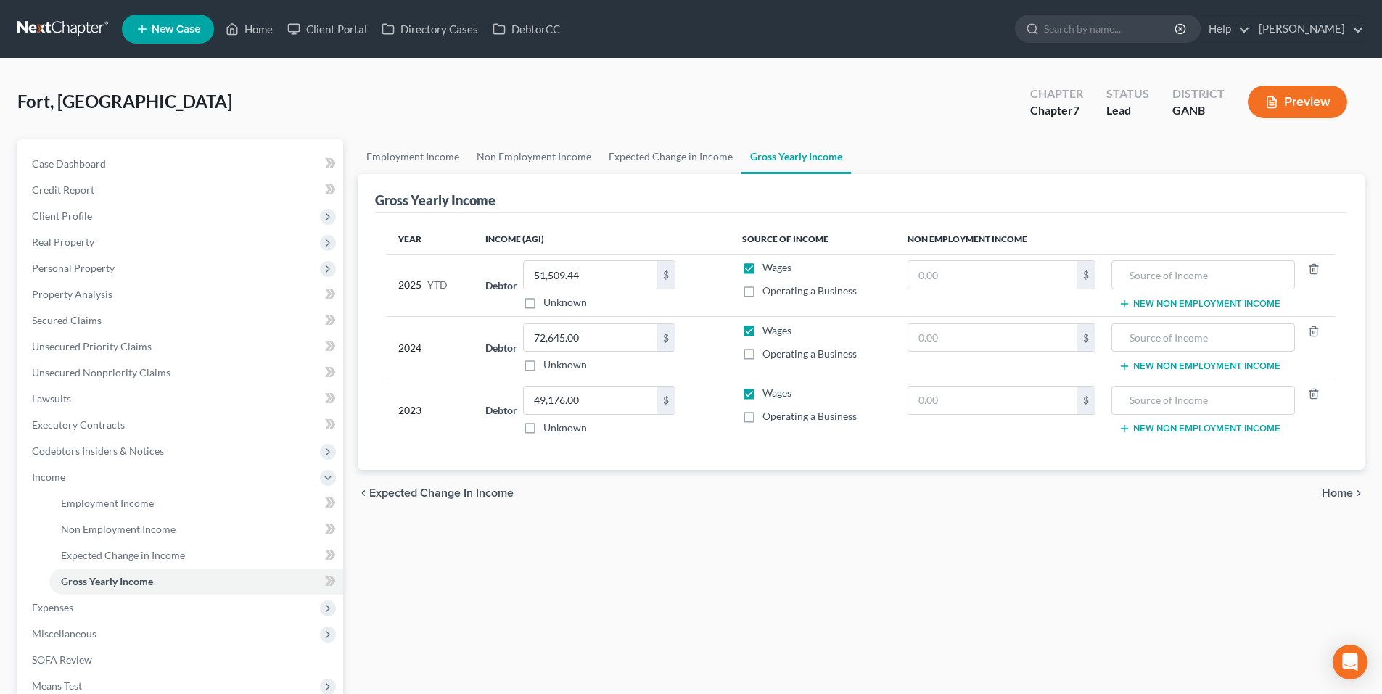
click at [1345, 490] on span "Home" at bounding box center [1336, 493] width 31 height 12
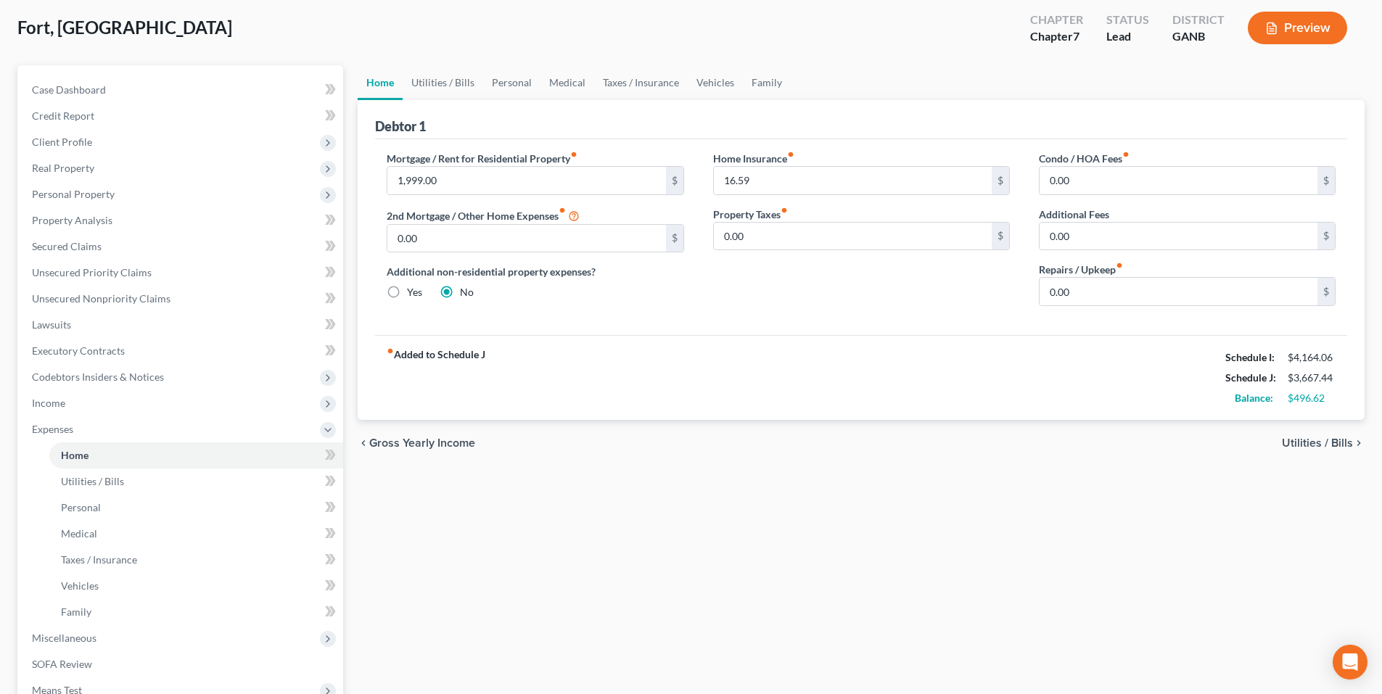
scroll to position [42, 0]
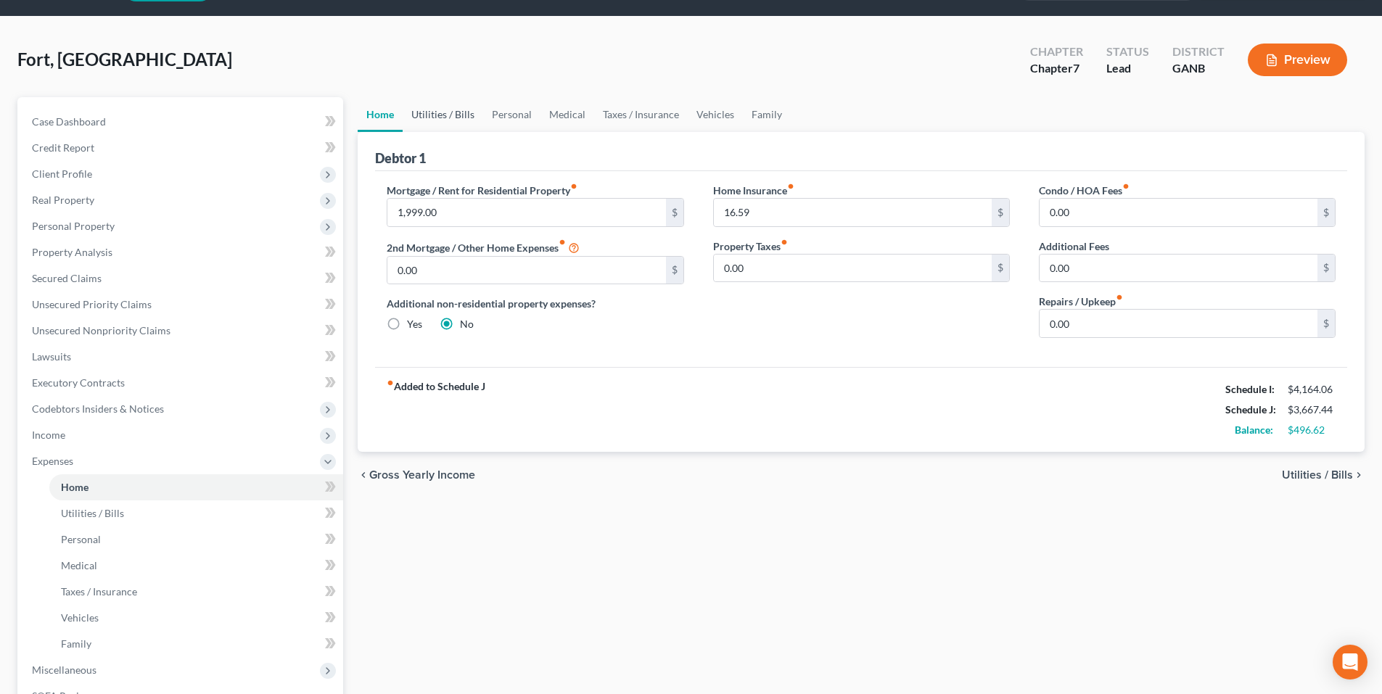
click at [461, 114] on link "Utilities / Bills" at bounding box center [443, 114] width 81 height 35
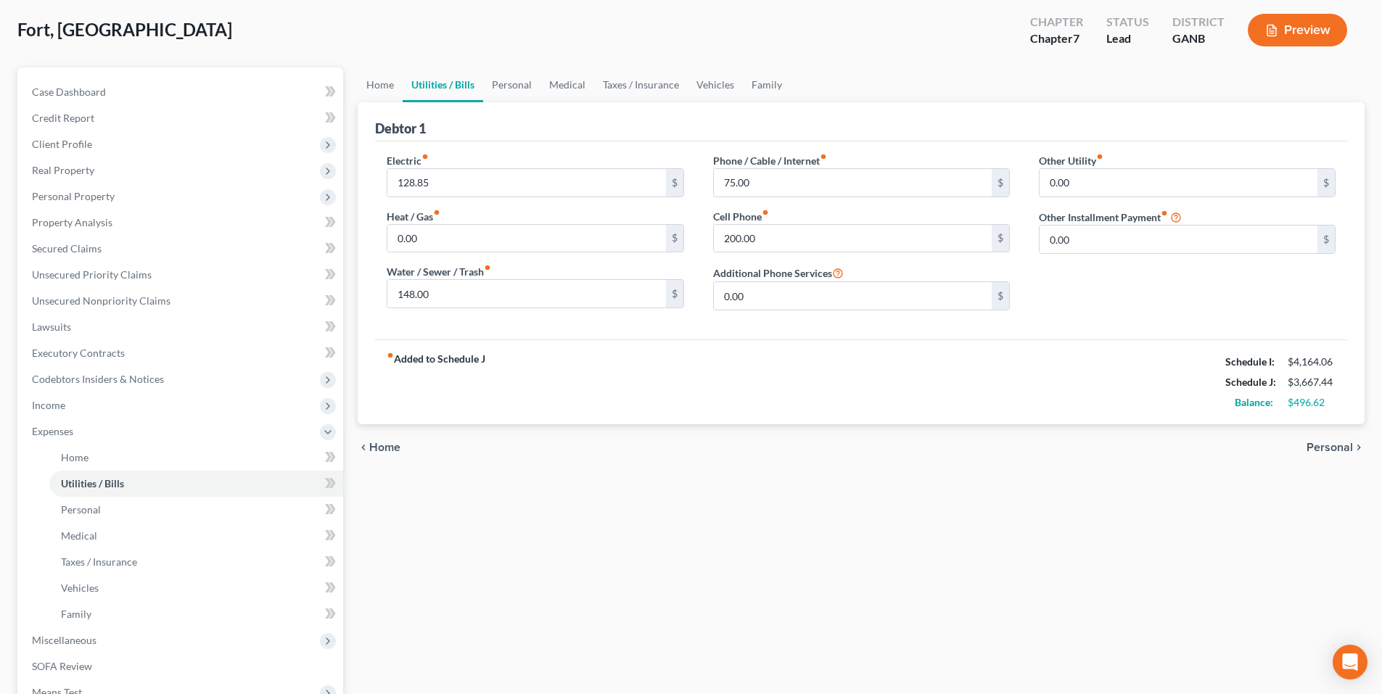
scroll to position [73, 0]
click at [526, 88] on link "Personal" at bounding box center [511, 84] width 57 height 35
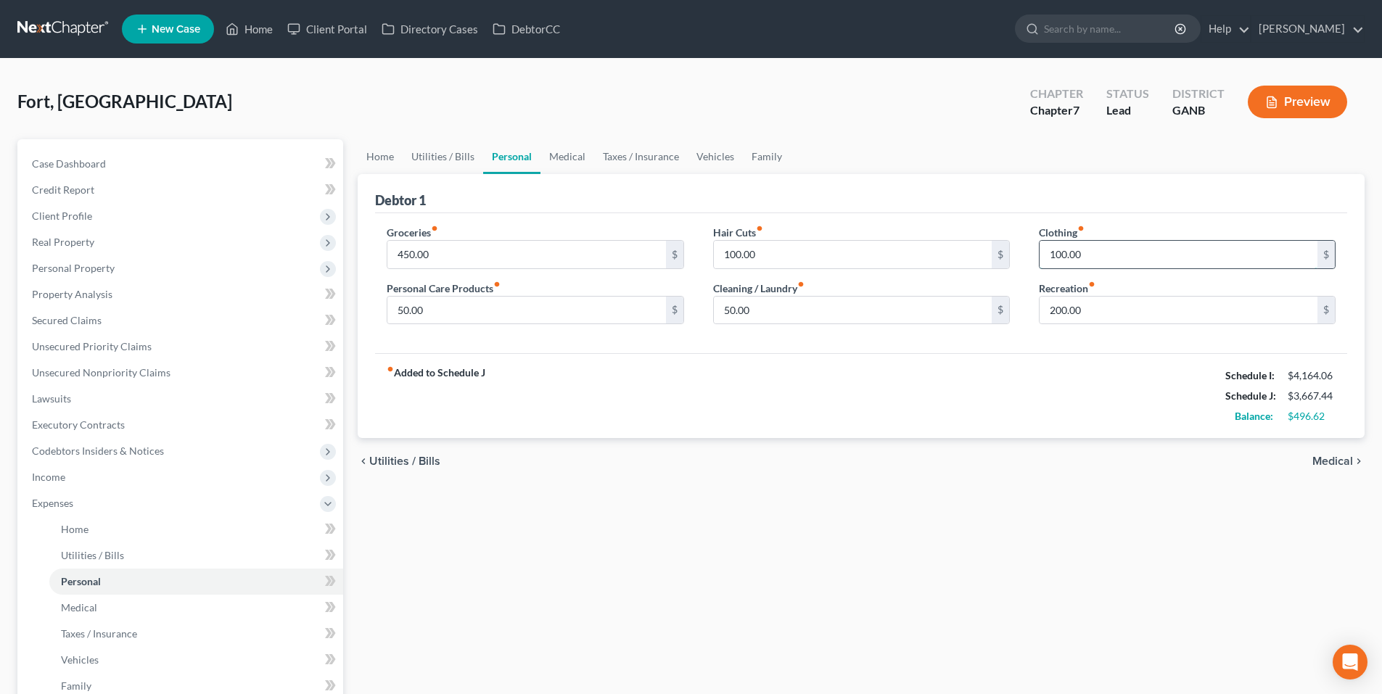
click at [1063, 252] on input "100.00" at bounding box center [1178, 255] width 278 height 28
type input "50.00"
click at [959, 189] on div "Debtor 1" at bounding box center [861, 193] width 972 height 39
click at [1078, 310] on input "200.00" at bounding box center [1178, 311] width 278 height 28
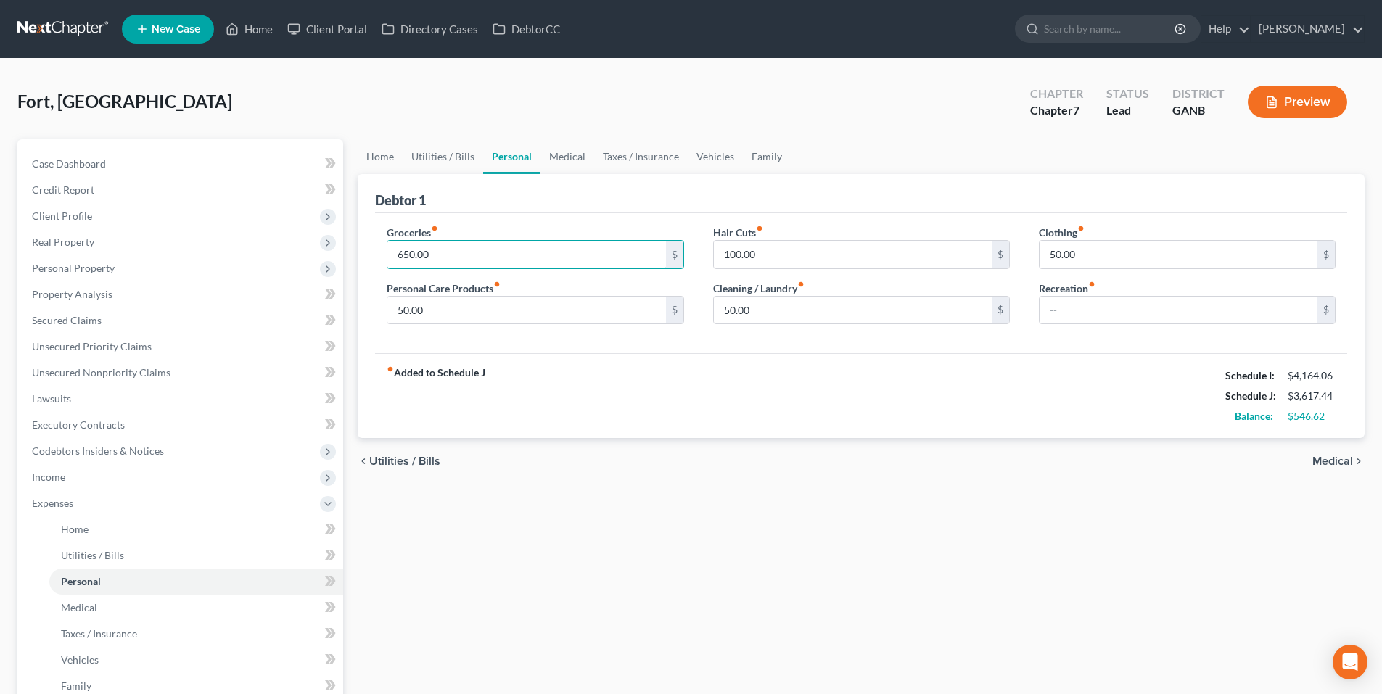
type input "650.00"
click at [550, 202] on div "Debtor 1" at bounding box center [861, 193] width 972 height 39
click at [572, 164] on link "Medical" at bounding box center [567, 156] width 54 height 35
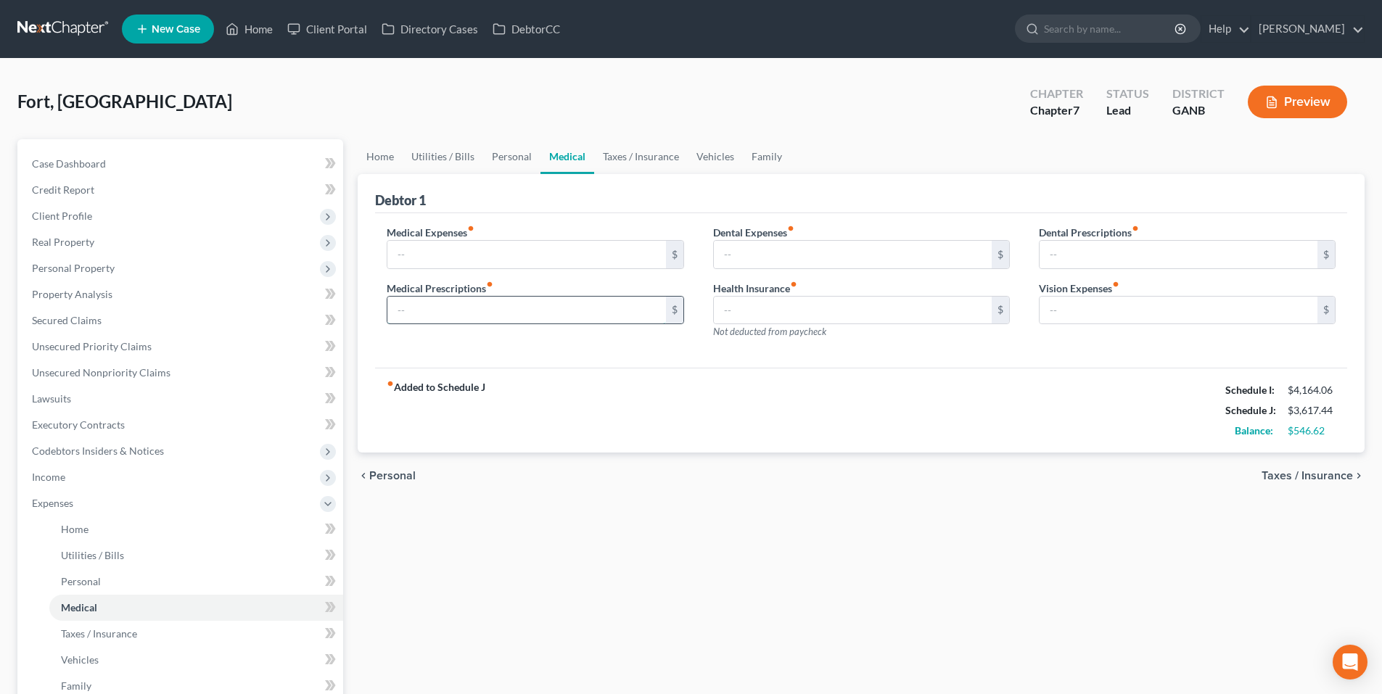
click at [592, 305] on input "text" at bounding box center [526, 311] width 278 height 28
click at [648, 158] on link "Taxes / Insurance" at bounding box center [641, 156] width 94 height 35
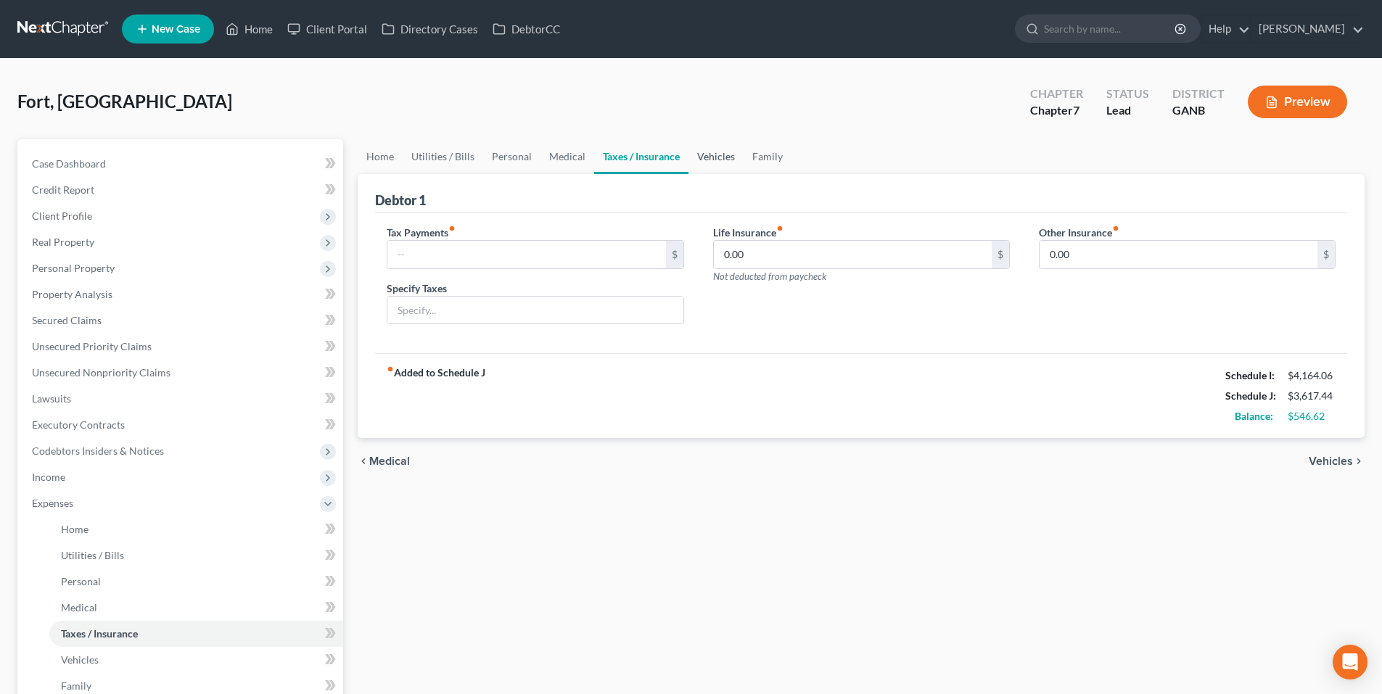
click at [698, 157] on link "Vehicles" at bounding box center [715, 156] width 55 height 35
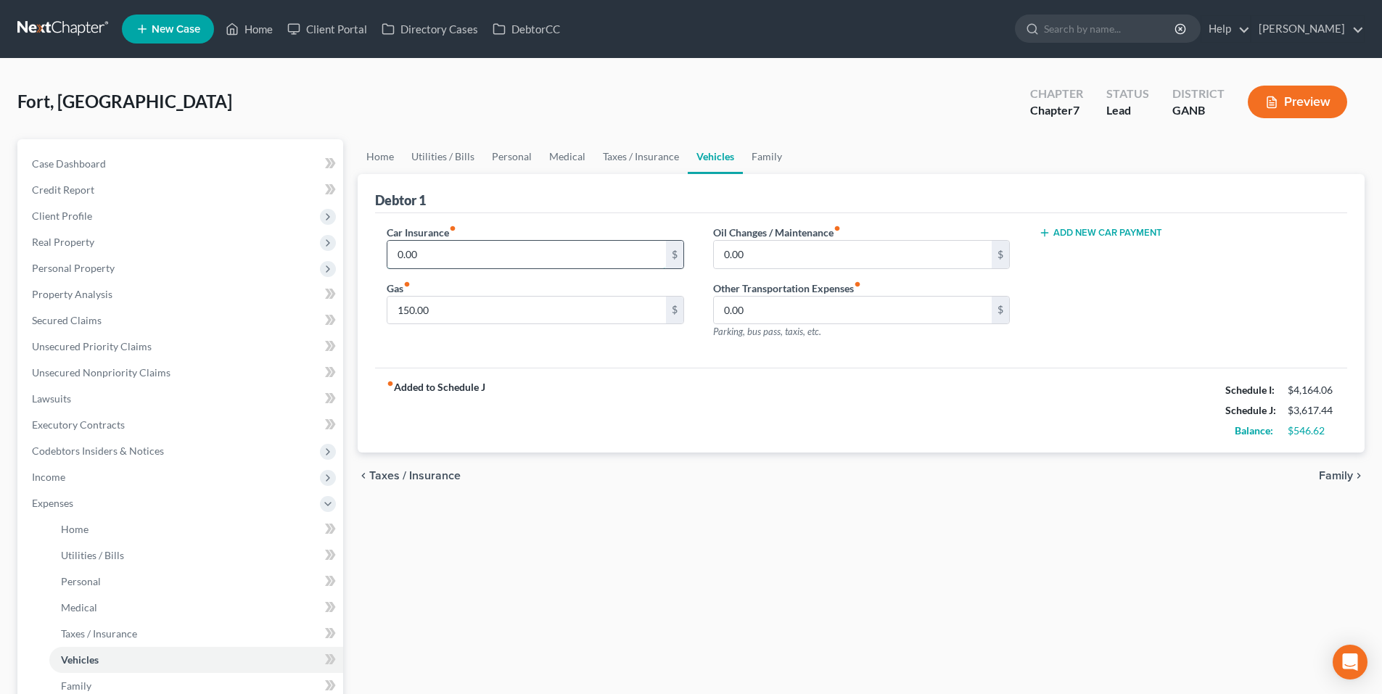
click at [471, 252] on input "0.00" at bounding box center [526, 255] width 278 height 28
click at [767, 157] on link "Family" at bounding box center [767, 156] width 48 height 35
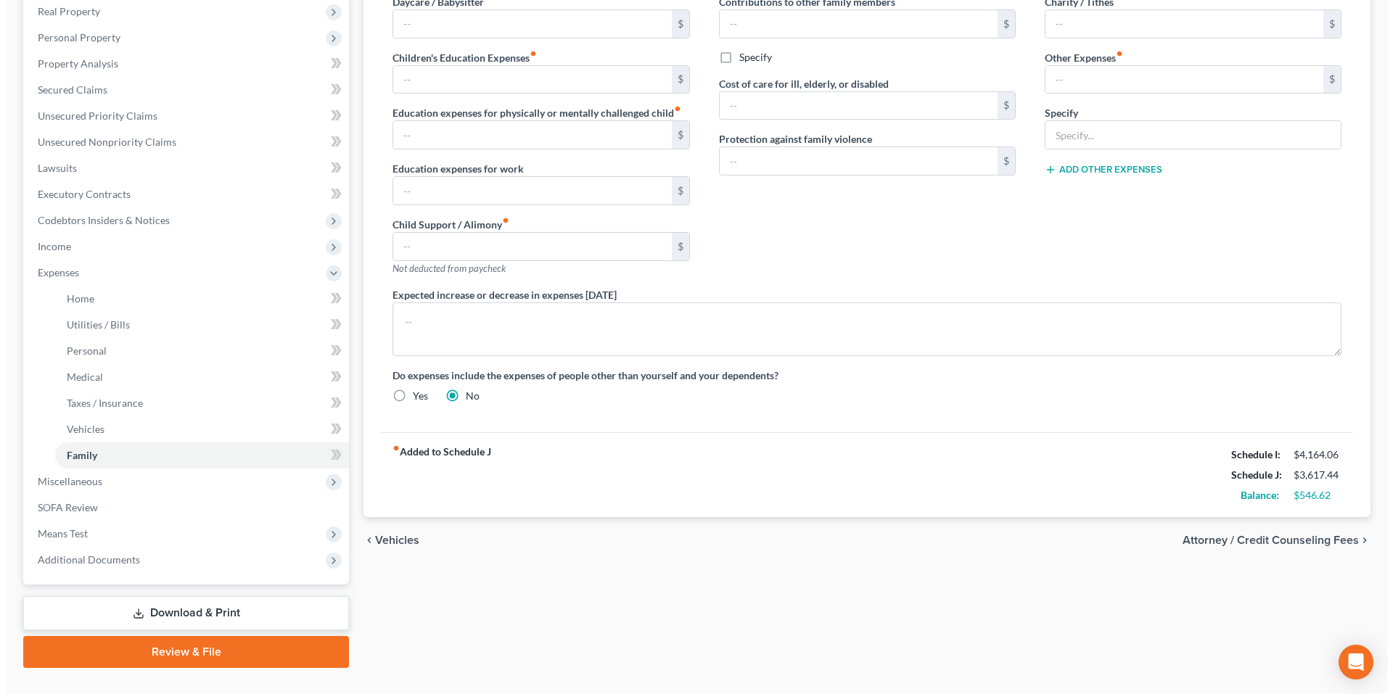
scroll to position [187, 0]
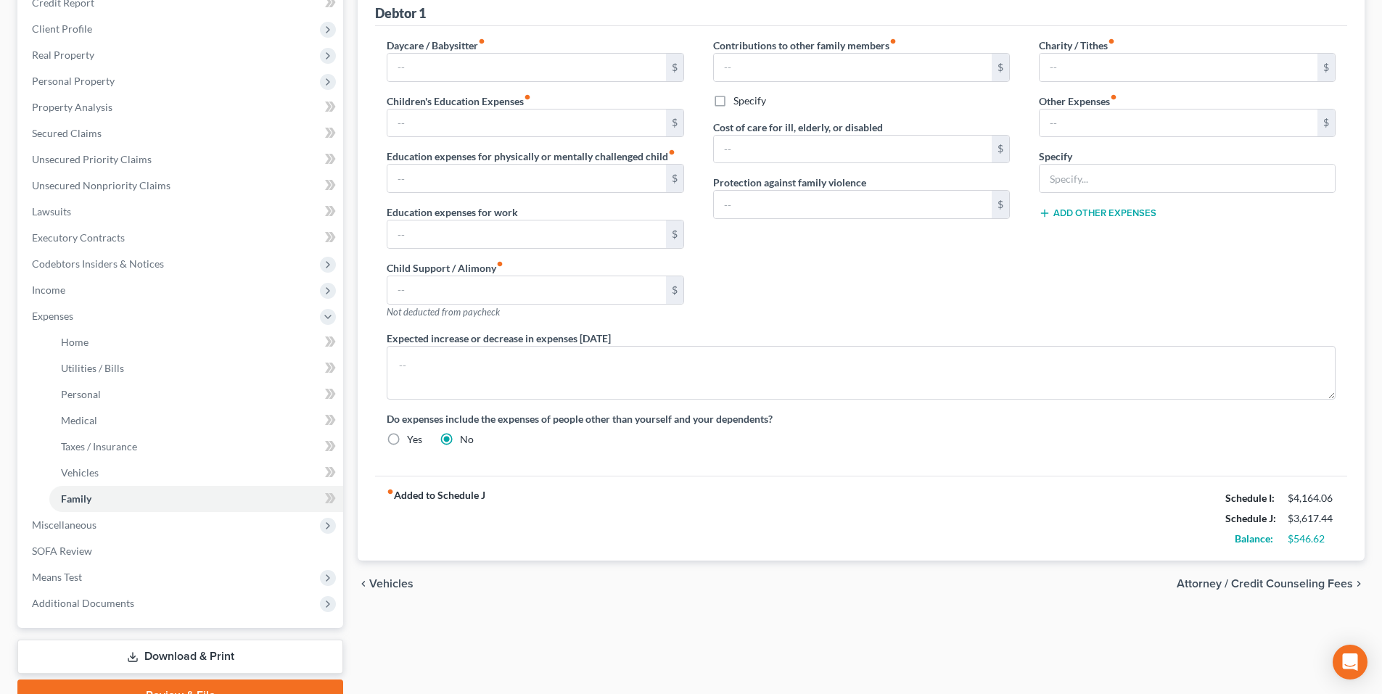
click at [1284, 582] on span "Attorney / Credit Counseling Fees" at bounding box center [1264, 584] width 176 height 12
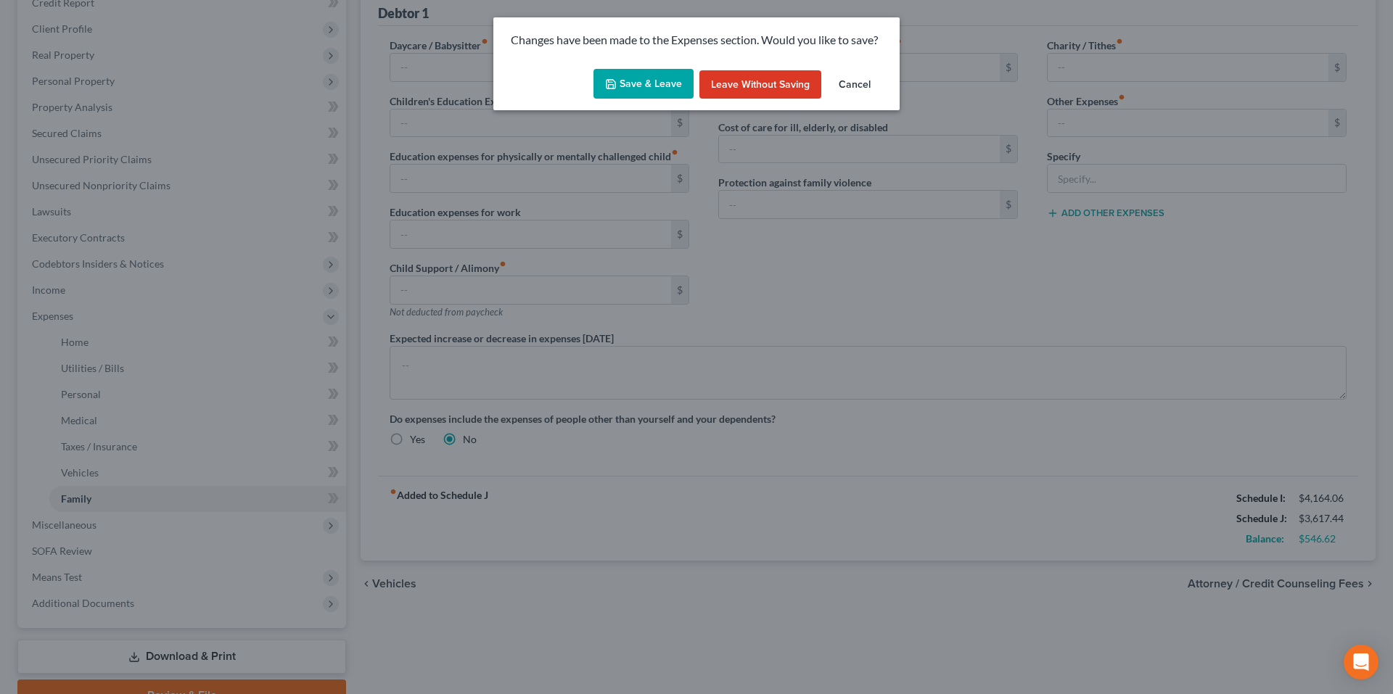
click at [647, 86] on button "Save & Leave" at bounding box center [643, 84] width 100 height 30
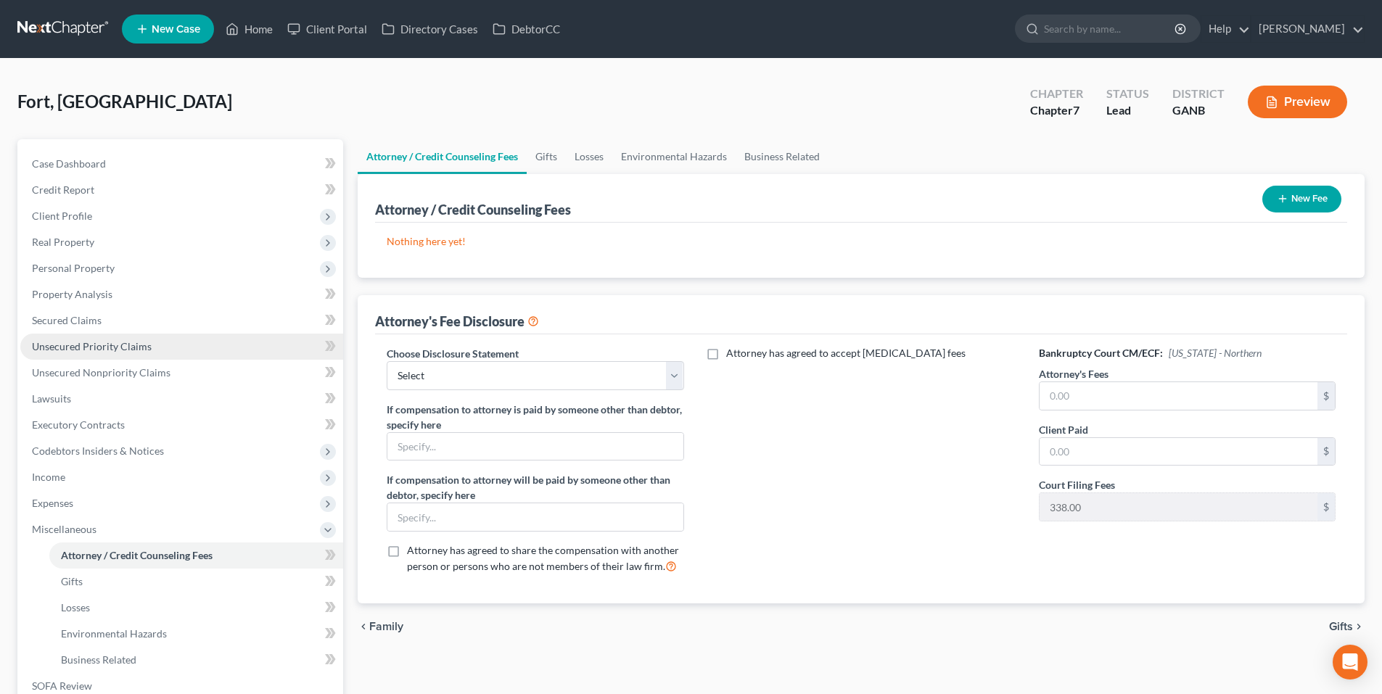
click at [88, 349] on span "Unsecured Priority Claims" at bounding box center [92, 346] width 120 height 12
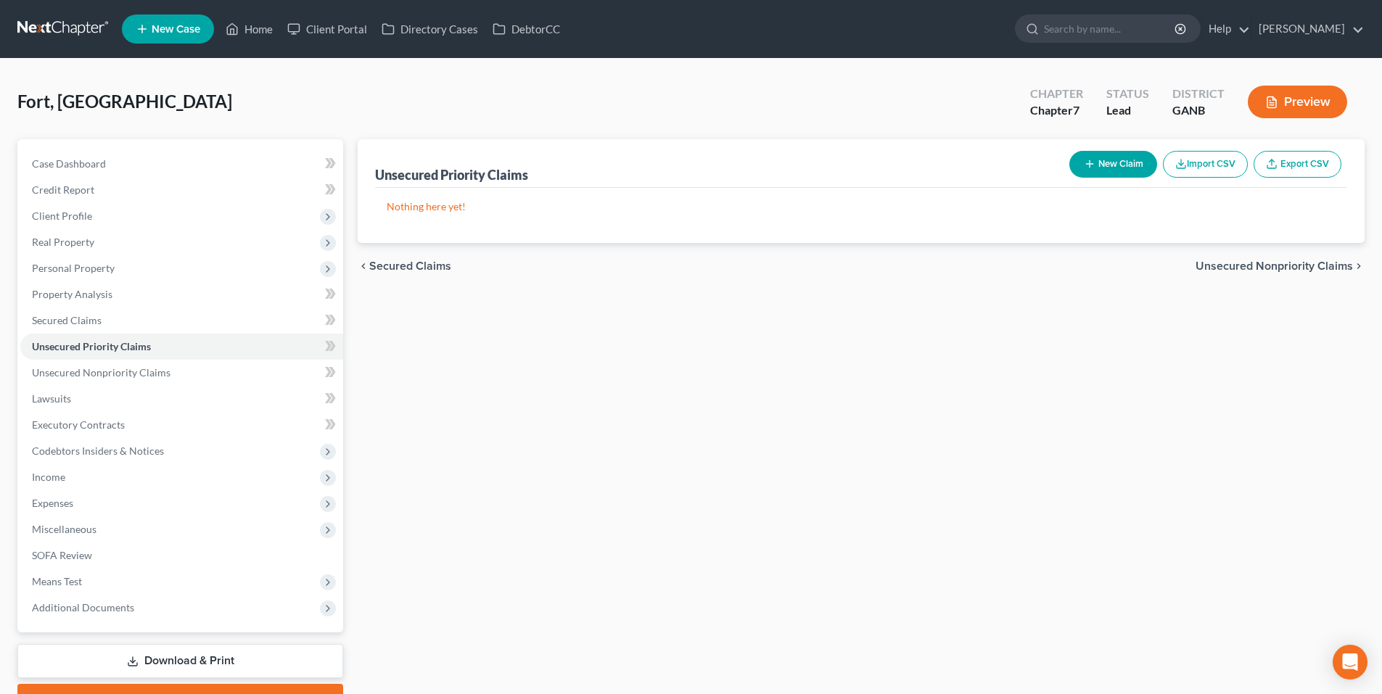
click at [1113, 165] on button "New Claim" at bounding box center [1113, 164] width 88 height 27
select select "0"
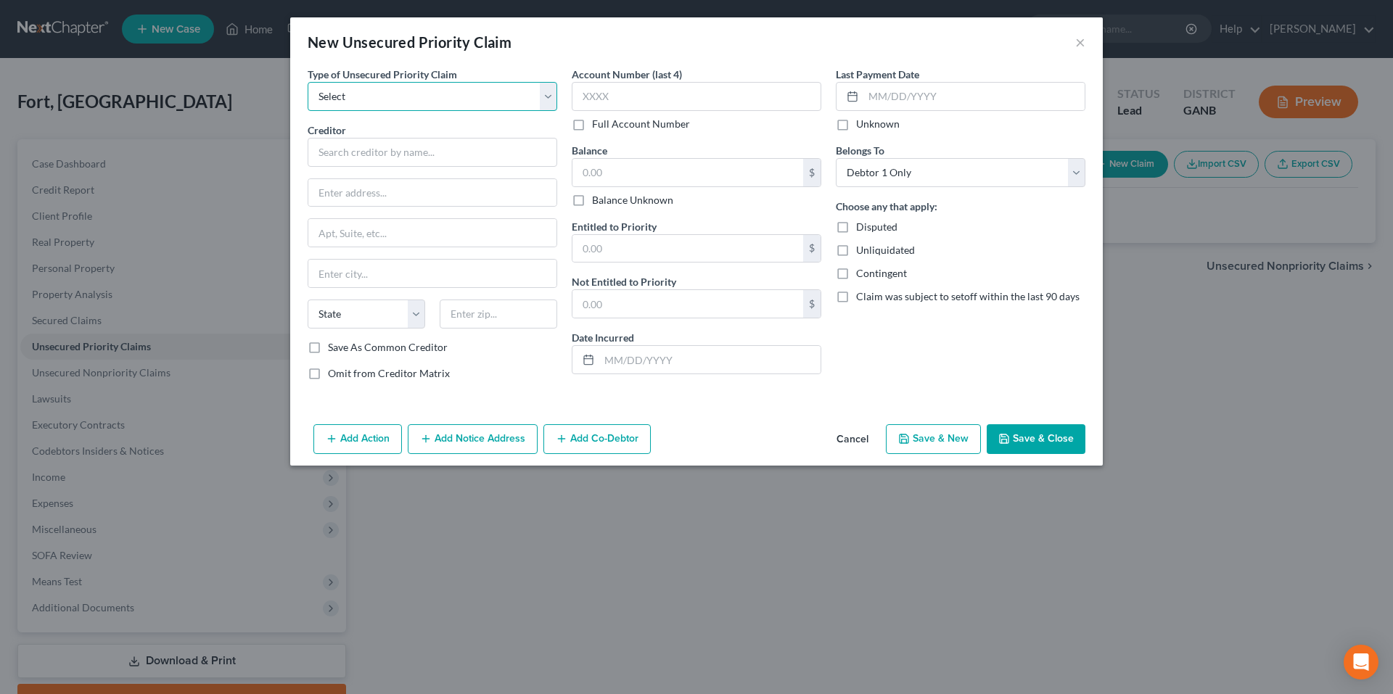
click at [408, 106] on select "Select Taxes & Other Government Units Domestic Support Obligations Extensions o…" at bounding box center [432, 96] width 249 height 29
select select "0"
click at [308, 82] on select "Select Taxes & Other Government Units Domestic Support Obligations Extensions o…" at bounding box center [432, 96] width 249 height 29
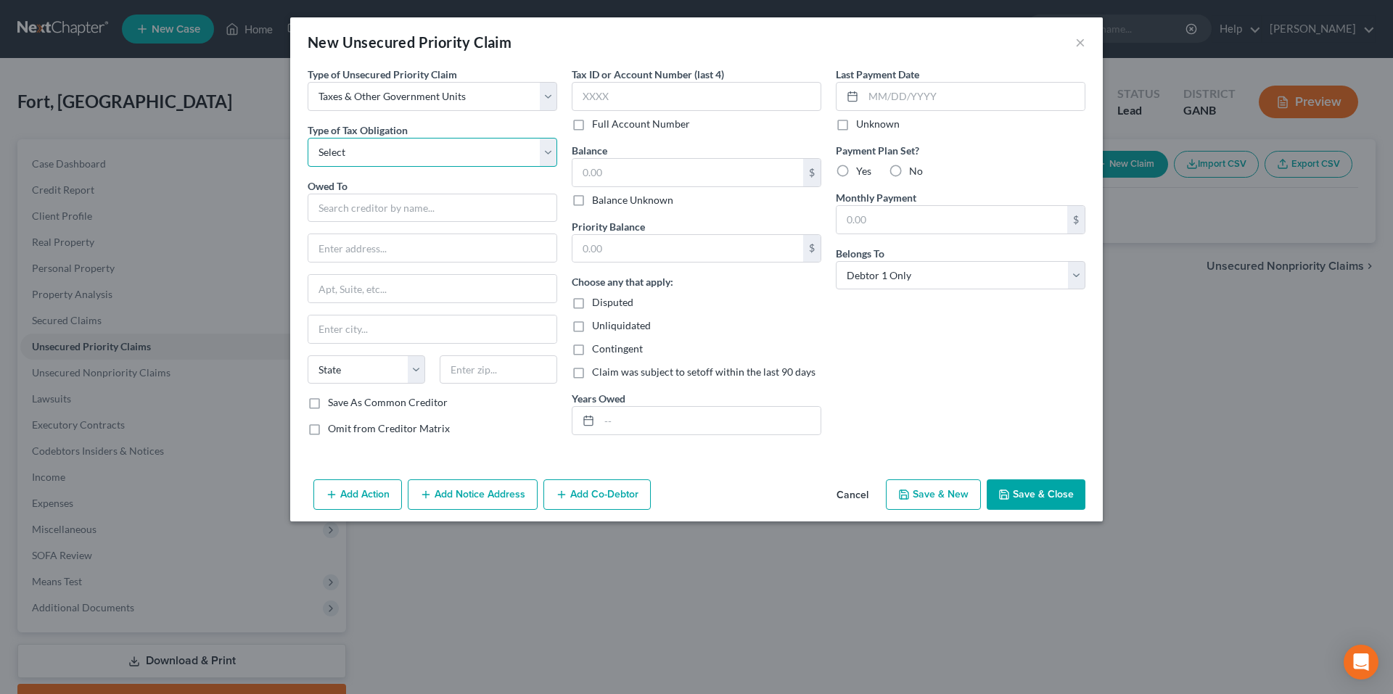
click at [416, 150] on select "Select Federal City State Franchise Tax Board Other" at bounding box center [432, 152] width 249 height 29
select select "0"
click at [308, 138] on select "Select Federal City State Franchise Tax Board Other" at bounding box center [432, 152] width 249 height 29
click at [408, 206] on input "text" at bounding box center [432, 208] width 249 height 29
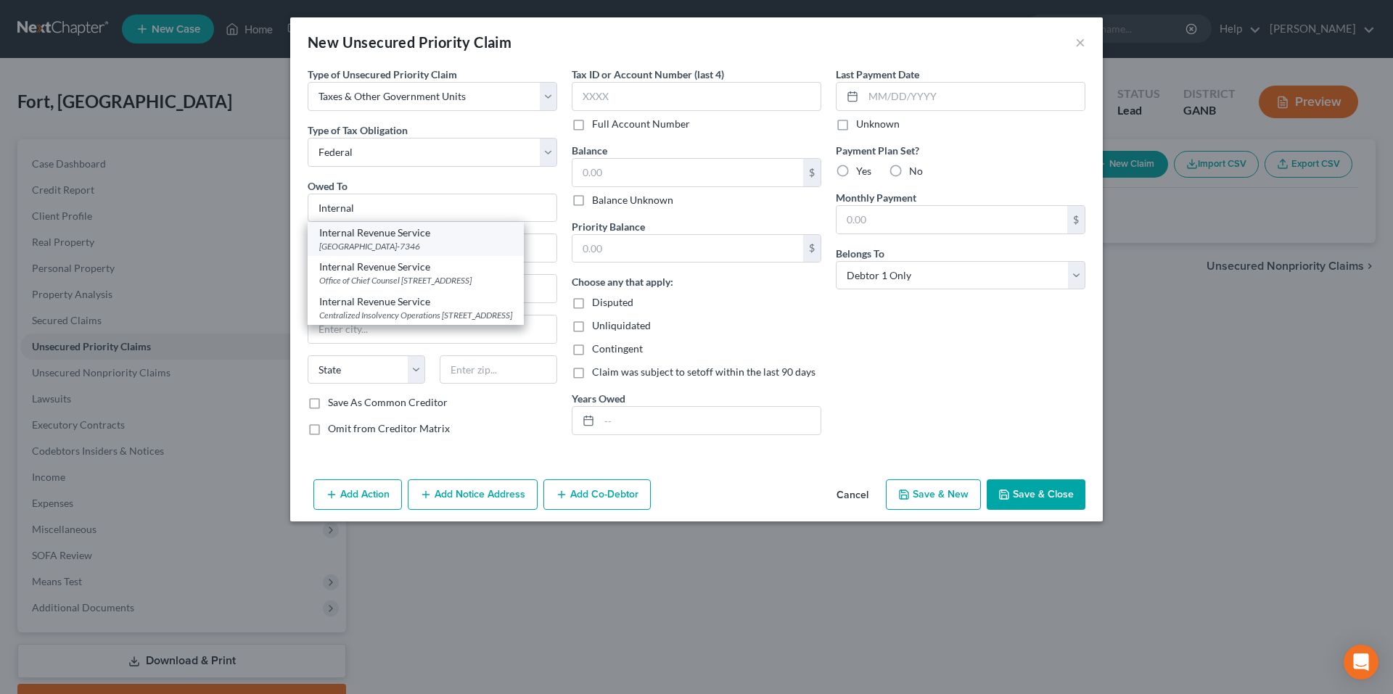
click at [428, 249] on div "PO Box 7346, Philadelphia, PA 19101-7346" at bounding box center [415, 246] width 193 height 12
type input "Internal Revenue Service"
type input "PO Box 7346"
type input "Philadelphia"
select select "39"
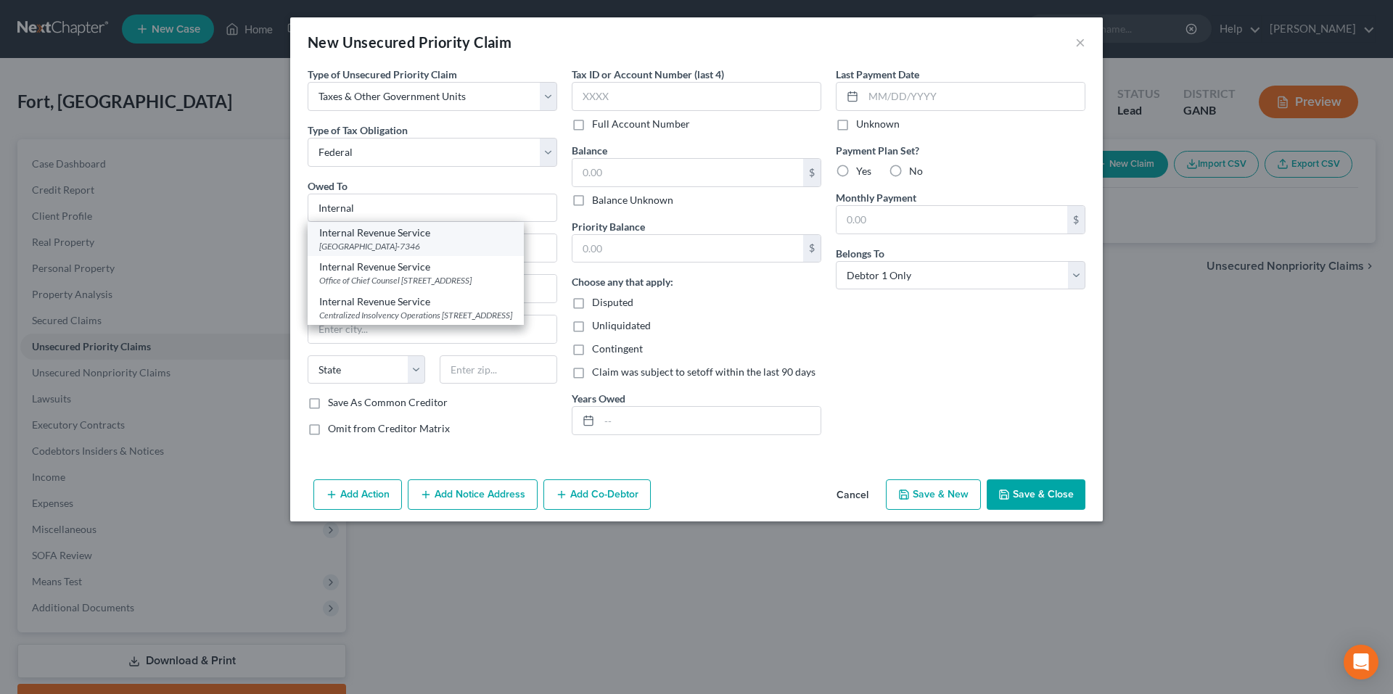
type input "19101-7346"
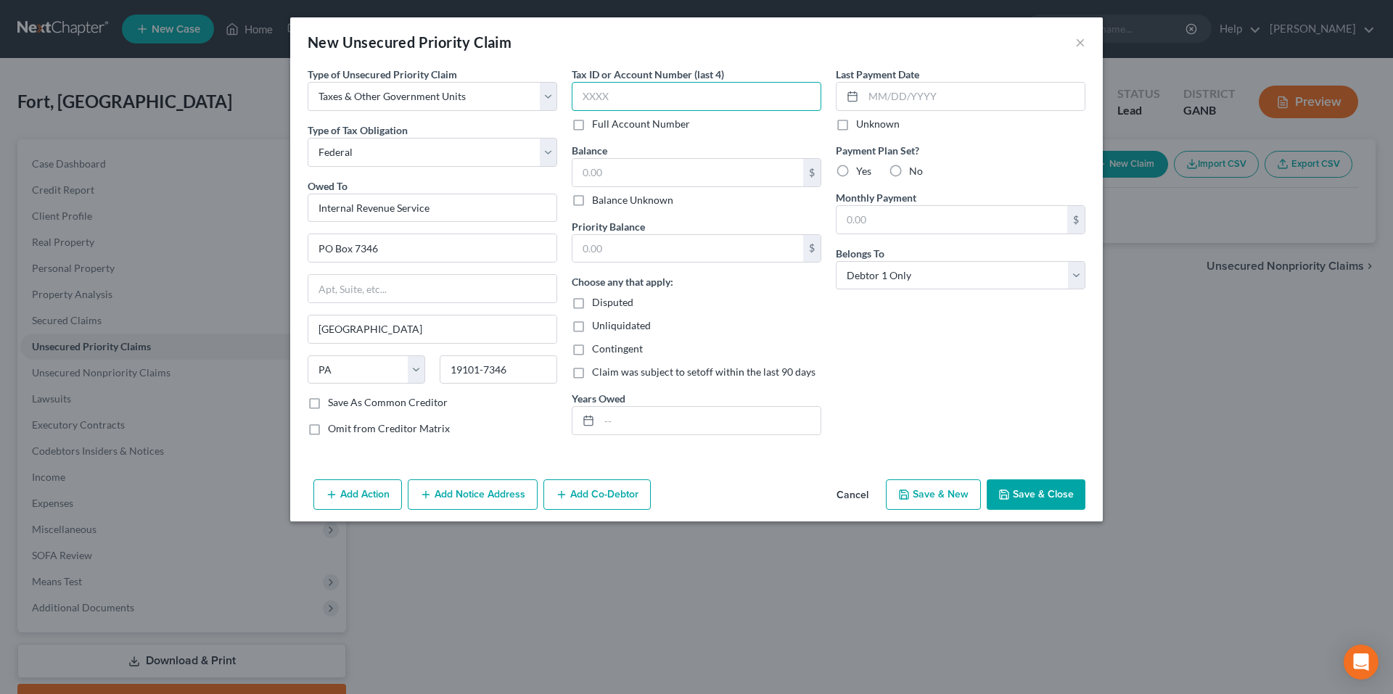
click at [647, 102] on input "text" at bounding box center [696, 96] width 249 height 29
type input "4894"
click at [633, 173] on input "text" at bounding box center [687, 173] width 231 height 28
type input "2,513.97"
click at [672, 252] on input "text" at bounding box center [687, 249] width 231 height 28
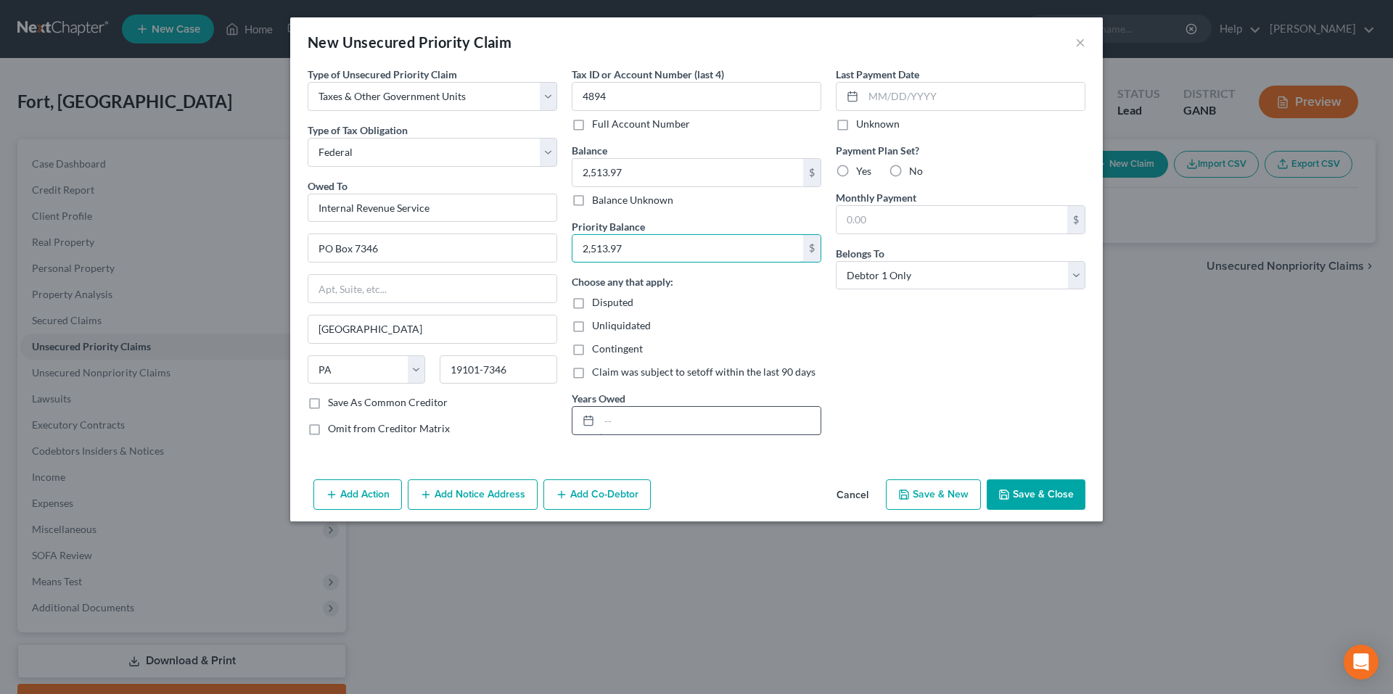
type input "2,513.97"
click at [759, 412] on input "text" at bounding box center [709, 421] width 221 height 28
type input "2024"
click at [933, 493] on button "Save & New" at bounding box center [933, 494] width 95 height 30
select select "0"
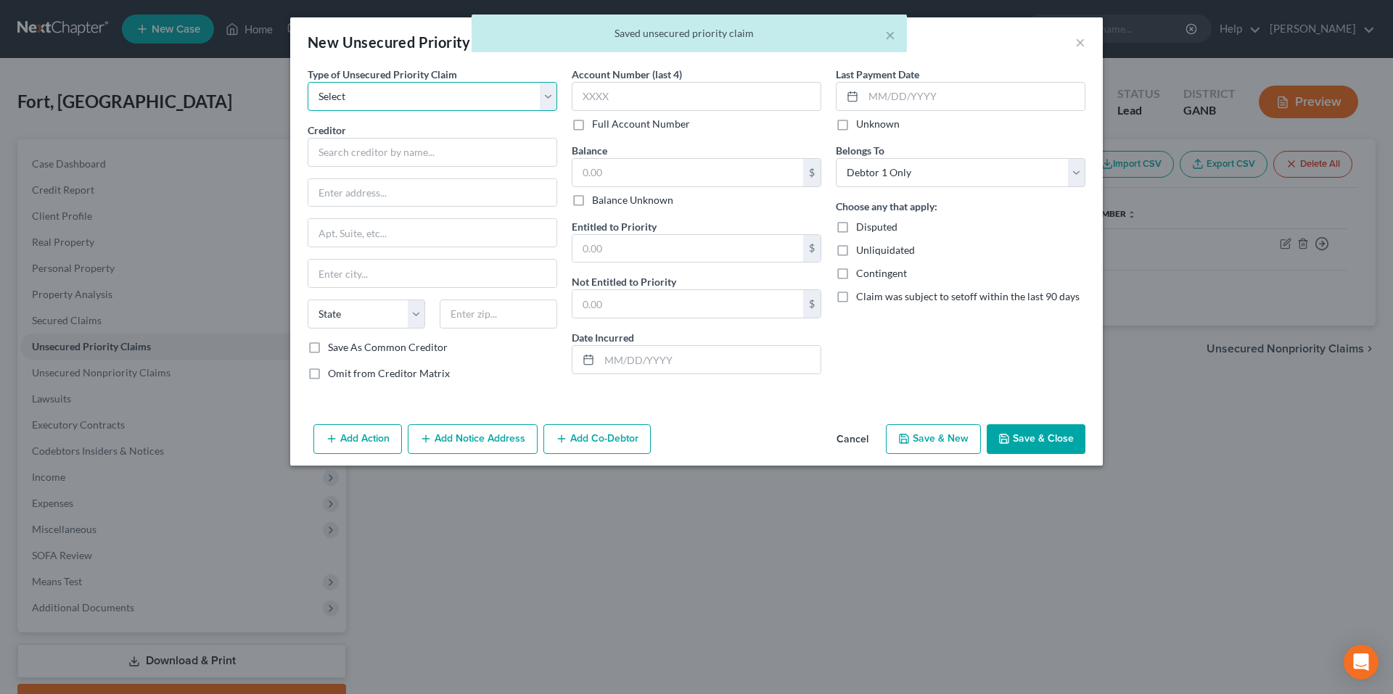
click at [477, 94] on select "Select Taxes & Other Government Units Domestic Support Obligations Extensions o…" at bounding box center [432, 96] width 249 height 29
select select "0"
click at [308, 82] on select "Select Taxes & Other Government Units Domestic Support Obligations Extensions o…" at bounding box center [432, 96] width 249 height 29
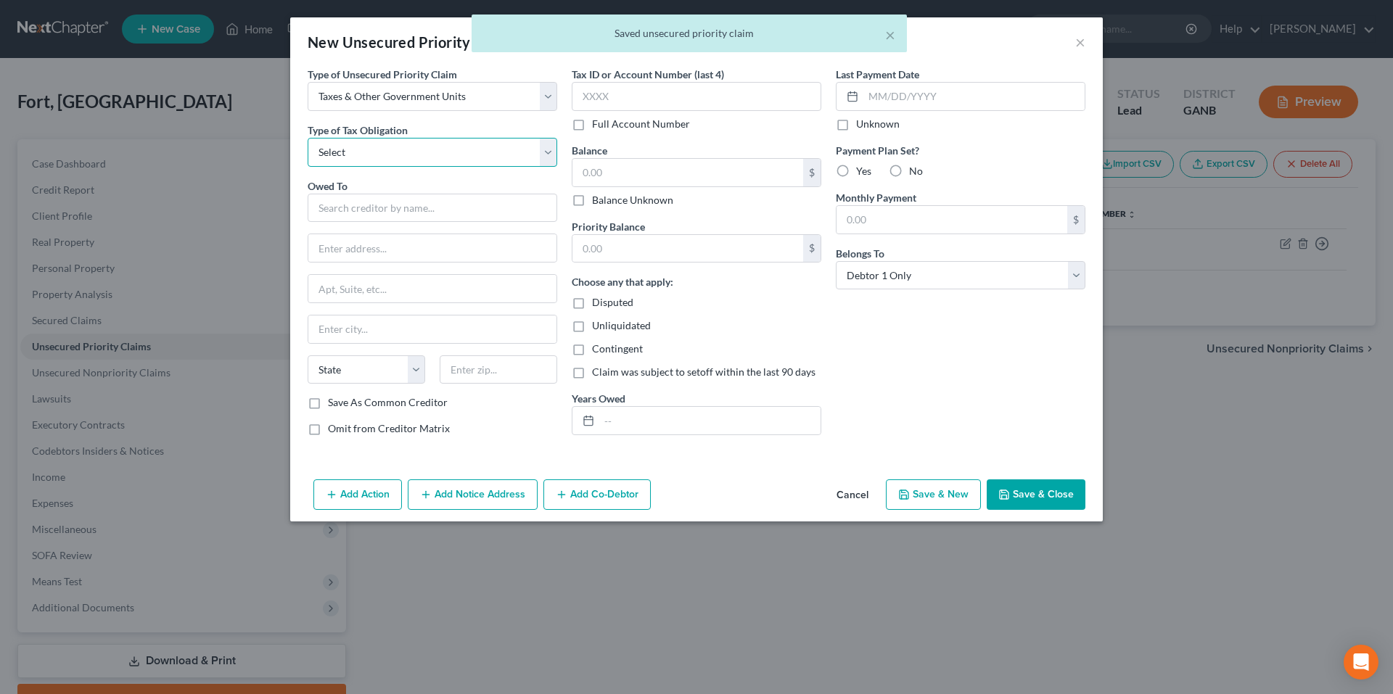
drag, startPoint x: 469, startPoint y: 110, endPoint x: 457, endPoint y: 155, distance: 46.4
click at [457, 155] on select "Select Federal City State Franchise Tax Board Other" at bounding box center [432, 152] width 249 height 29
select select "2"
click at [308, 138] on select "Select Federal City State Franchise Tax Board Other" at bounding box center [432, 152] width 249 height 29
click at [447, 203] on input "text" at bounding box center [432, 208] width 249 height 29
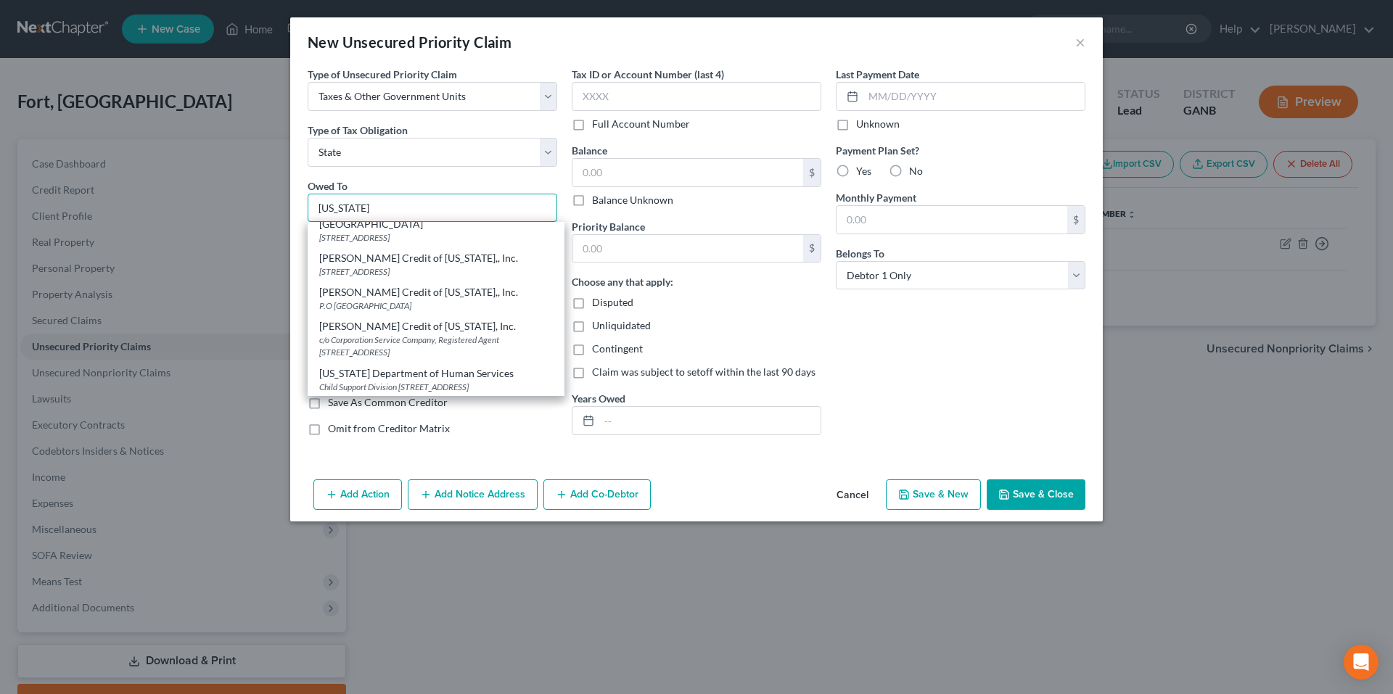
scroll to position [218, 0]
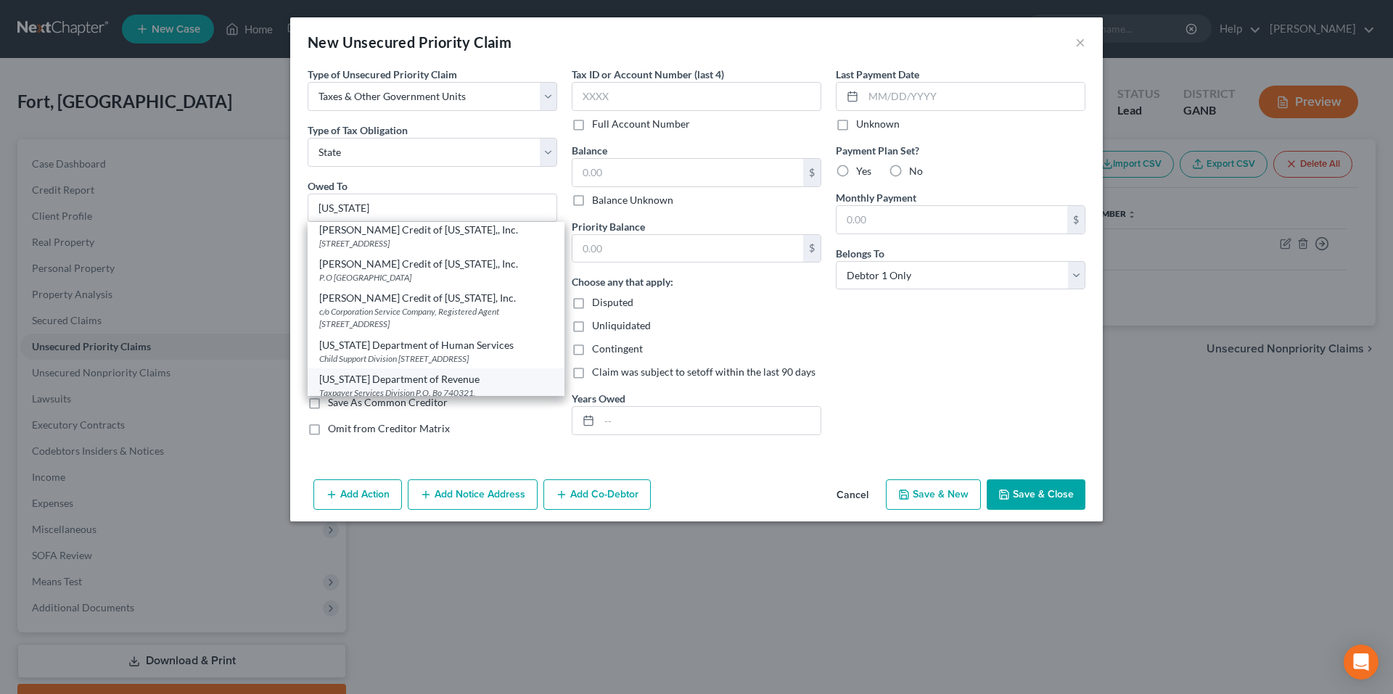
click at [460, 387] on div "Taxpayer Services Division P.O. Bo 740321, Atlanta, GA 30374" at bounding box center [436, 399] width 234 height 25
type input "Georgia Department of Revenue"
type input "Taxpayer Services Division"
type input "P.O. Bo 740321"
type input "Atlanta"
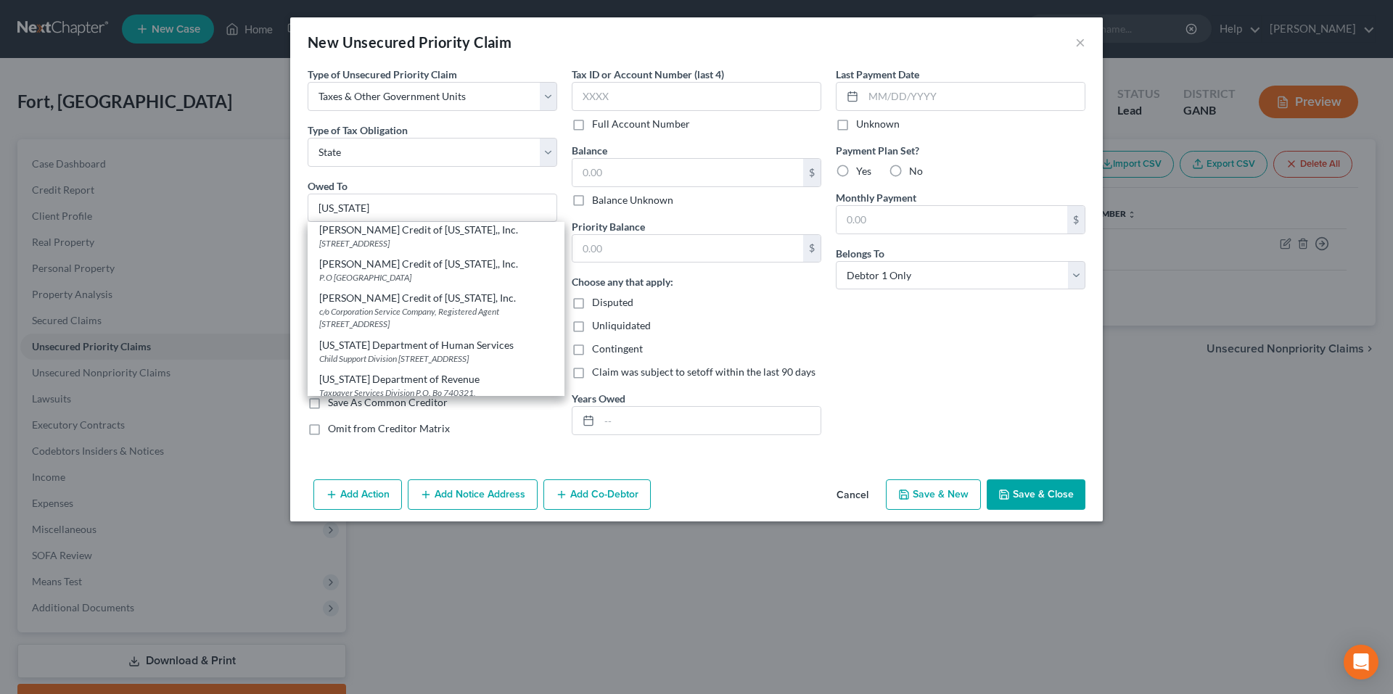
select select "10"
type input "30374"
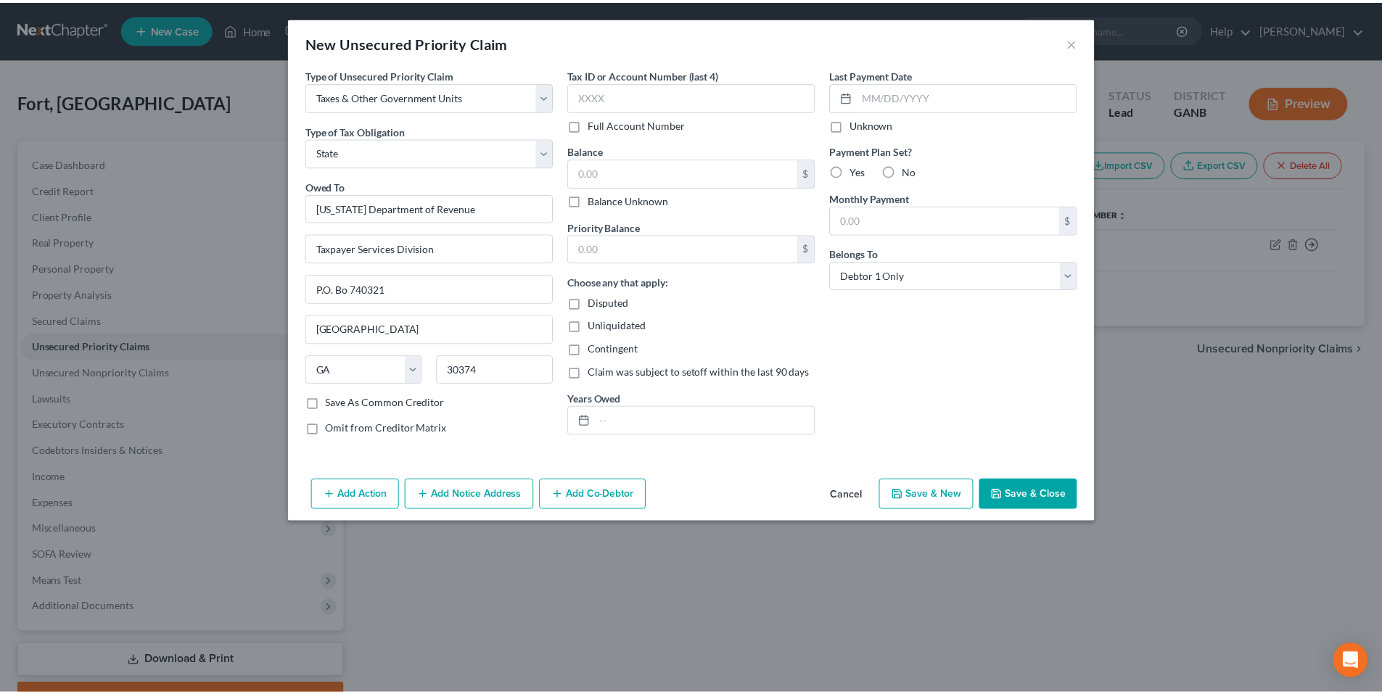
scroll to position [0, 0]
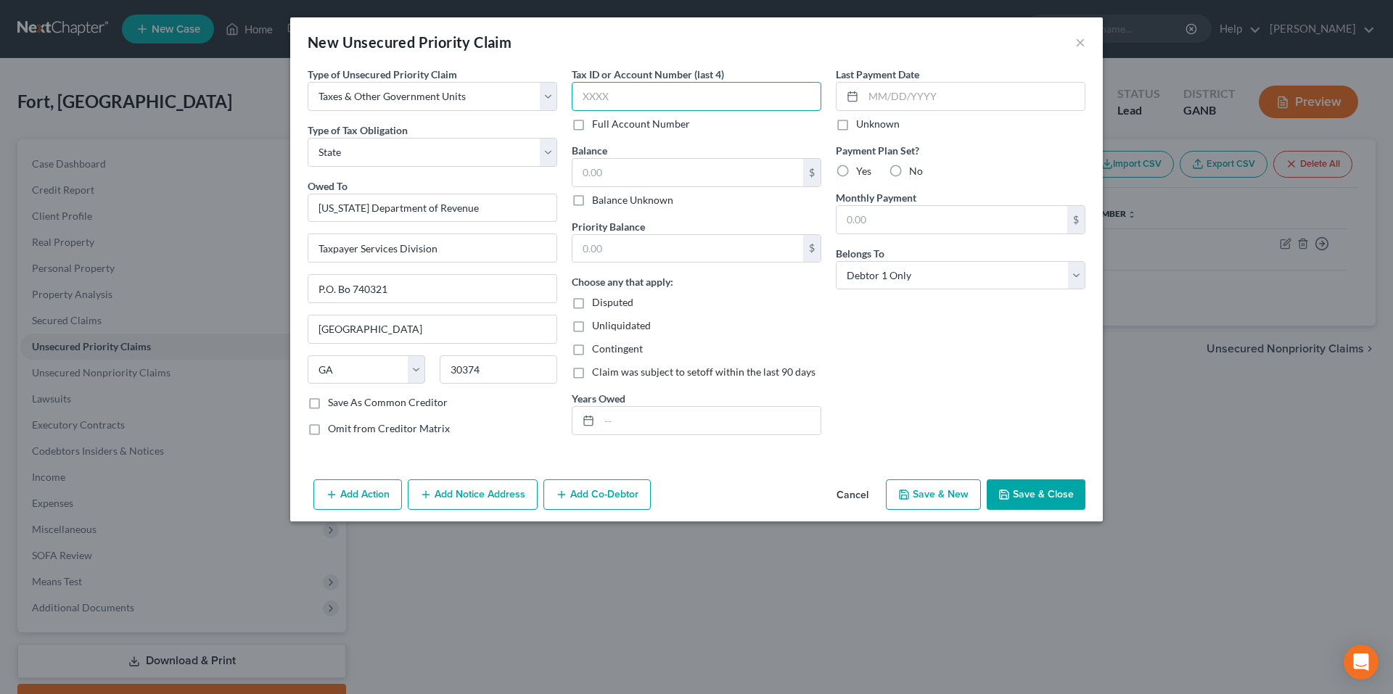
click at [698, 95] on input "text" at bounding box center [696, 96] width 249 height 29
type input "4894"
click at [707, 183] on input "text" at bounding box center [687, 173] width 231 height 28
type input "765.45"
click at [685, 251] on input "text" at bounding box center [687, 249] width 231 height 28
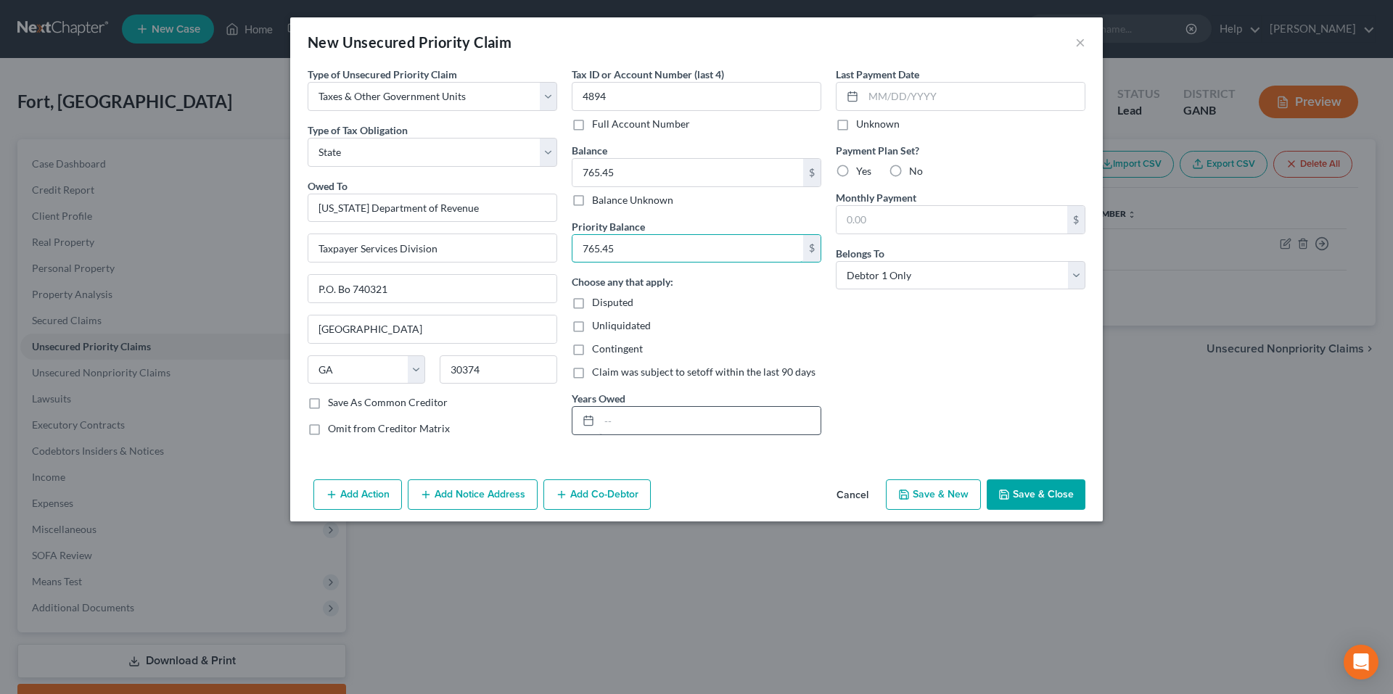
type input "765.45"
click at [665, 424] on input "text" at bounding box center [709, 421] width 221 height 28
type input "2024"
click at [1031, 498] on button "Save & Close" at bounding box center [1035, 494] width 99 height 30
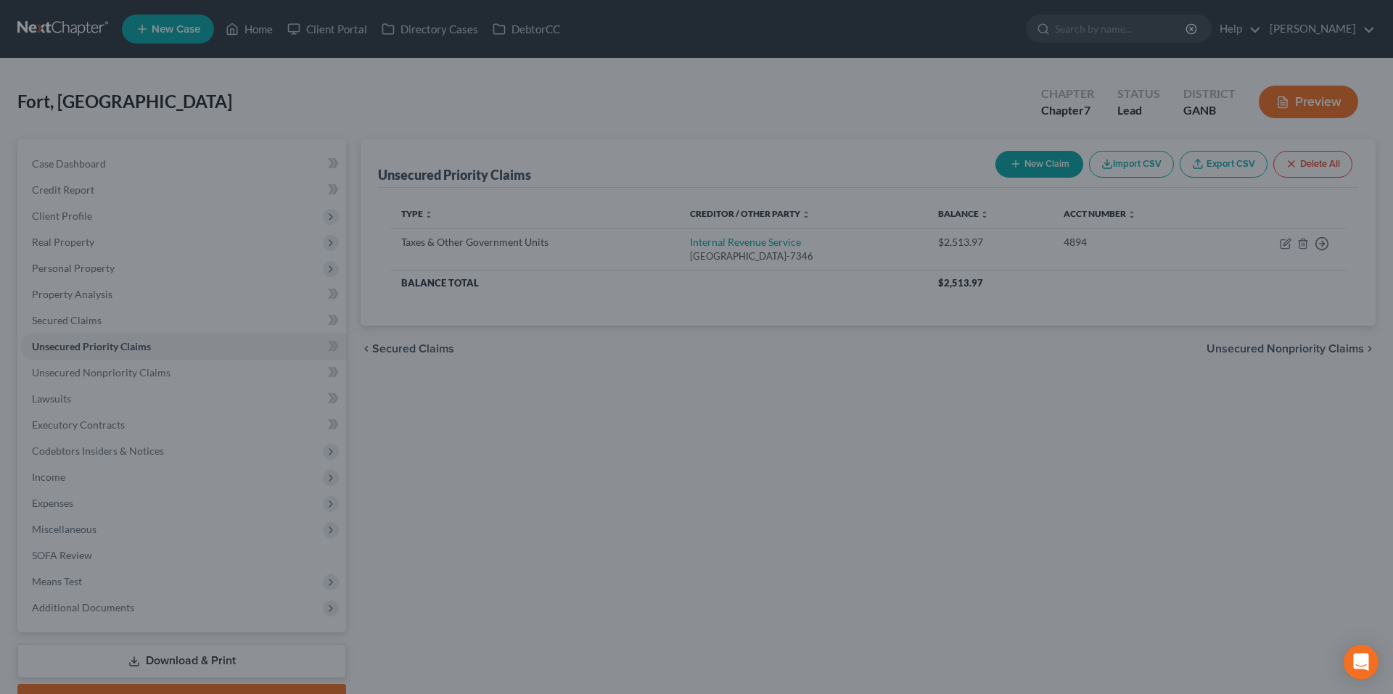
type input "0.00"
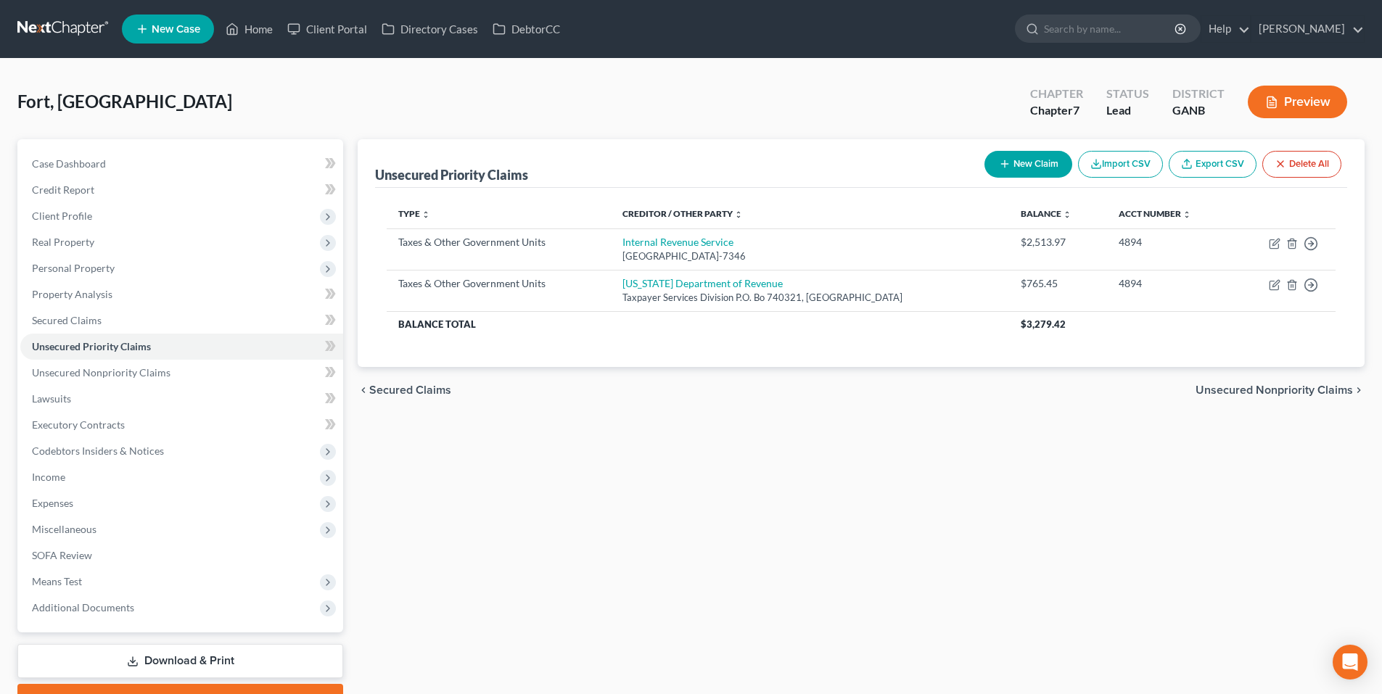
click at [1255, 394] on span "Unsecured Nonpriority Claims" at bounding box center [1273, 390] width 157 height 12
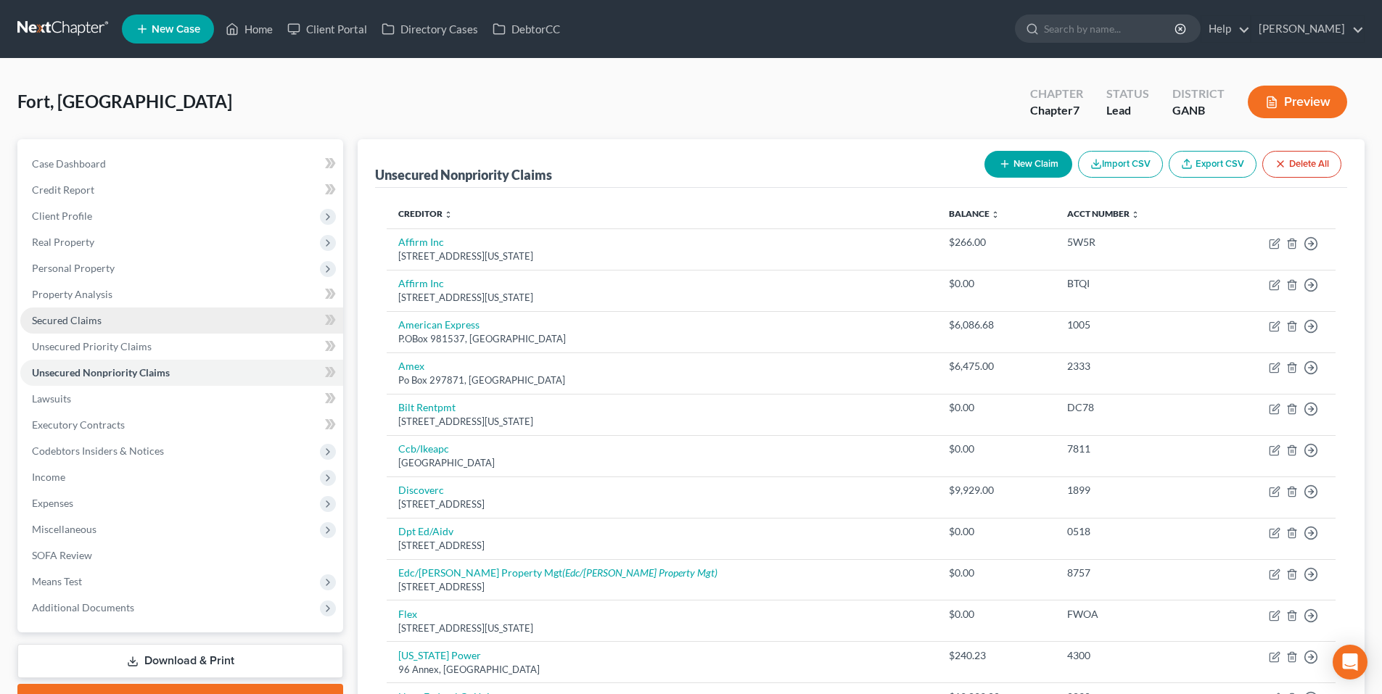
click at [108, 310] on link "Secured Claims" at bounding box center [181, 321] width 323 height 26
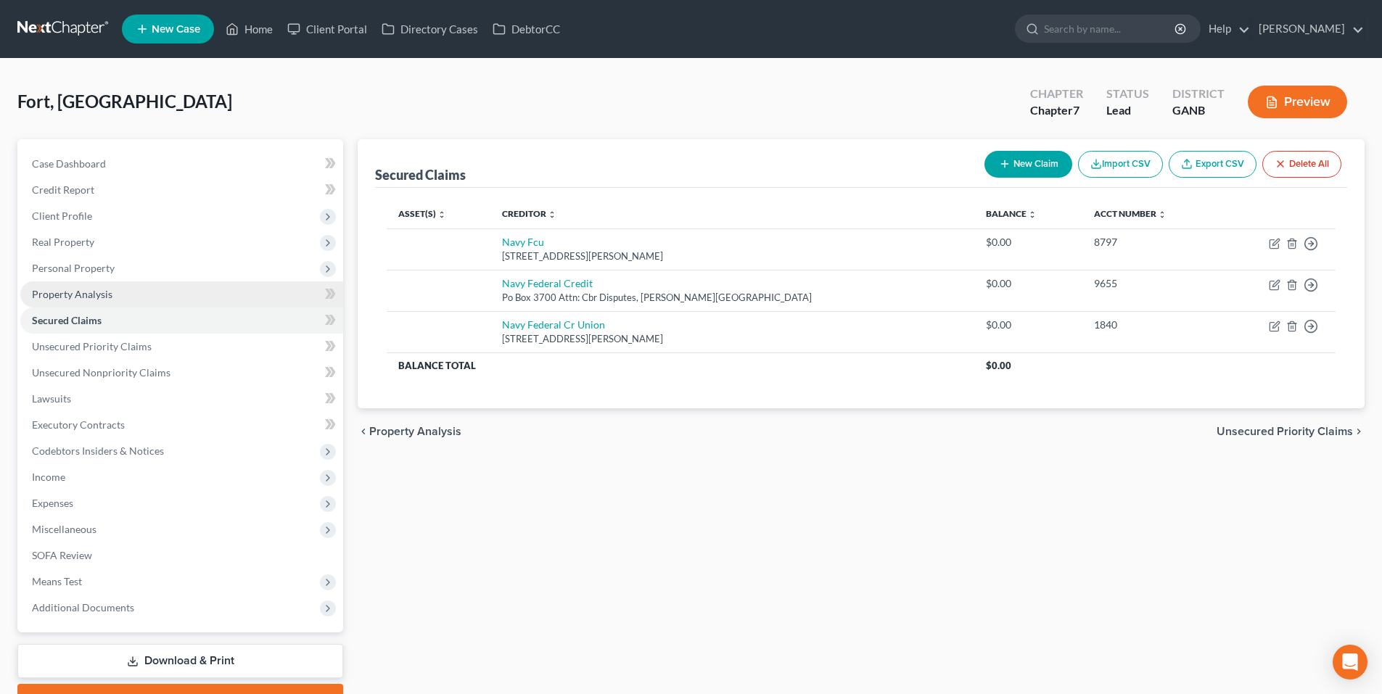
click at [107, 300] on span "Property Analysis" at bounding box center [72, 294] width 81 height 12
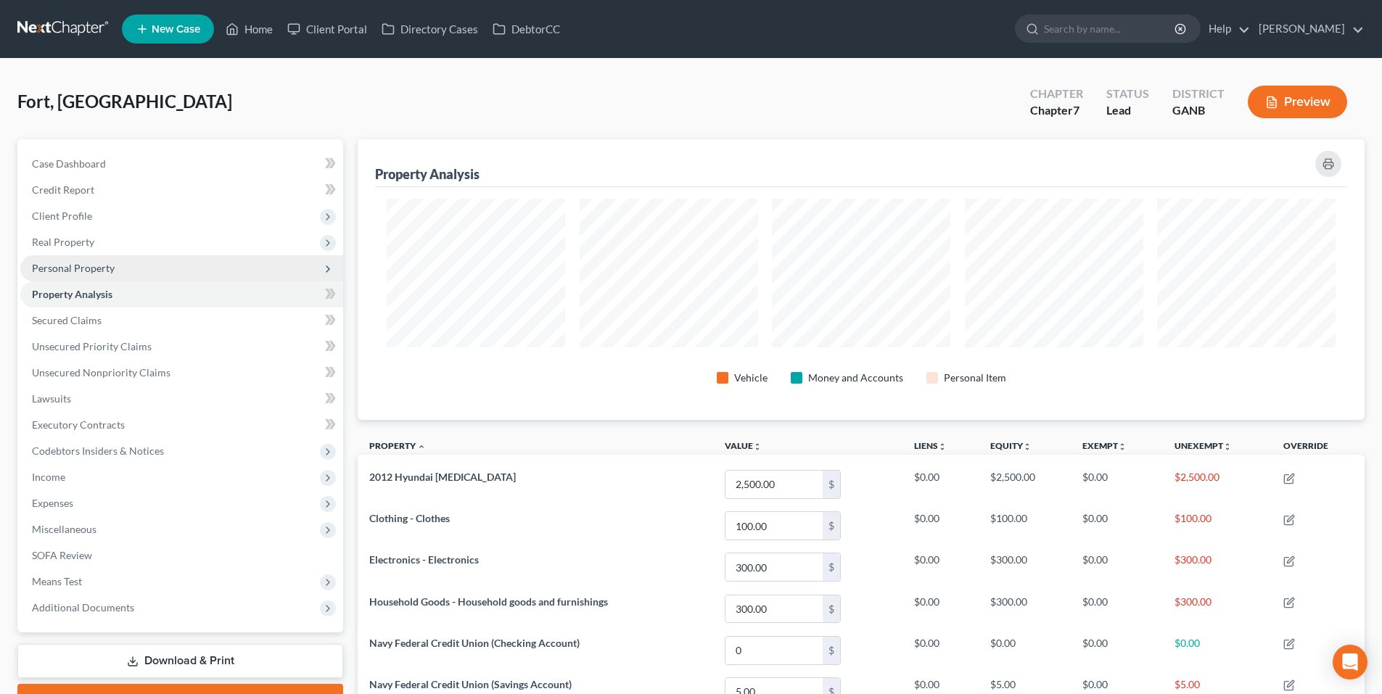
scroll to position [281, 1007]
click at [110, 276] on span "Personal Property" at bounding box center [181, 268] width 323 height 26
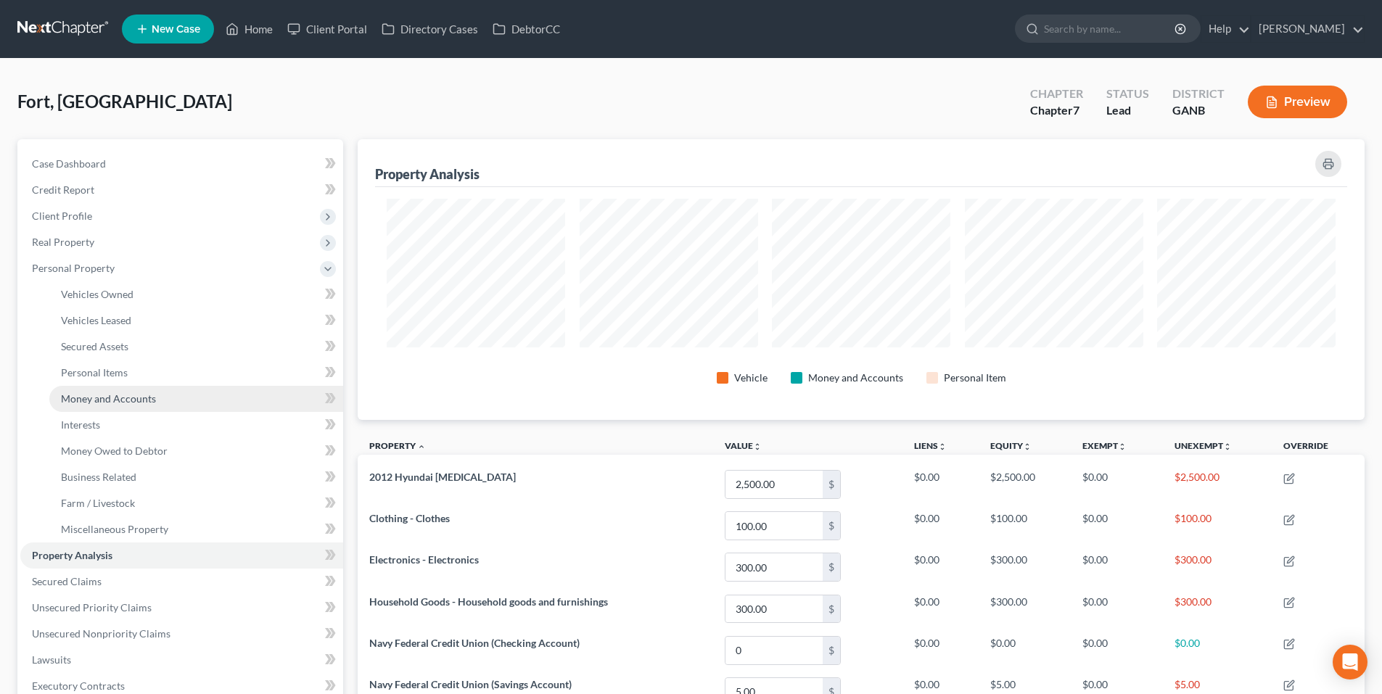
click at [90, 400] on span "Money and Accounts" at bounding box center [108, 398] width 95 height 12
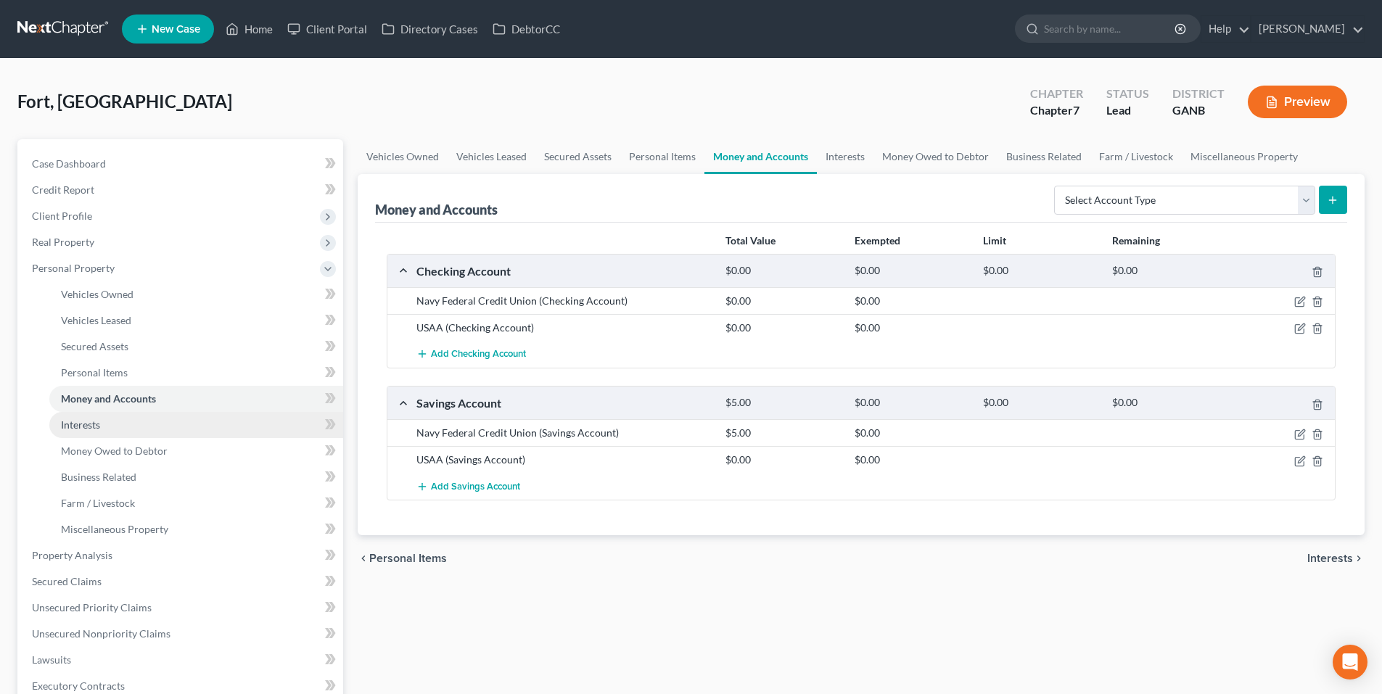
click at [89, 426] on span "Interests" at bounding box center [80, 424] width 39 height 12
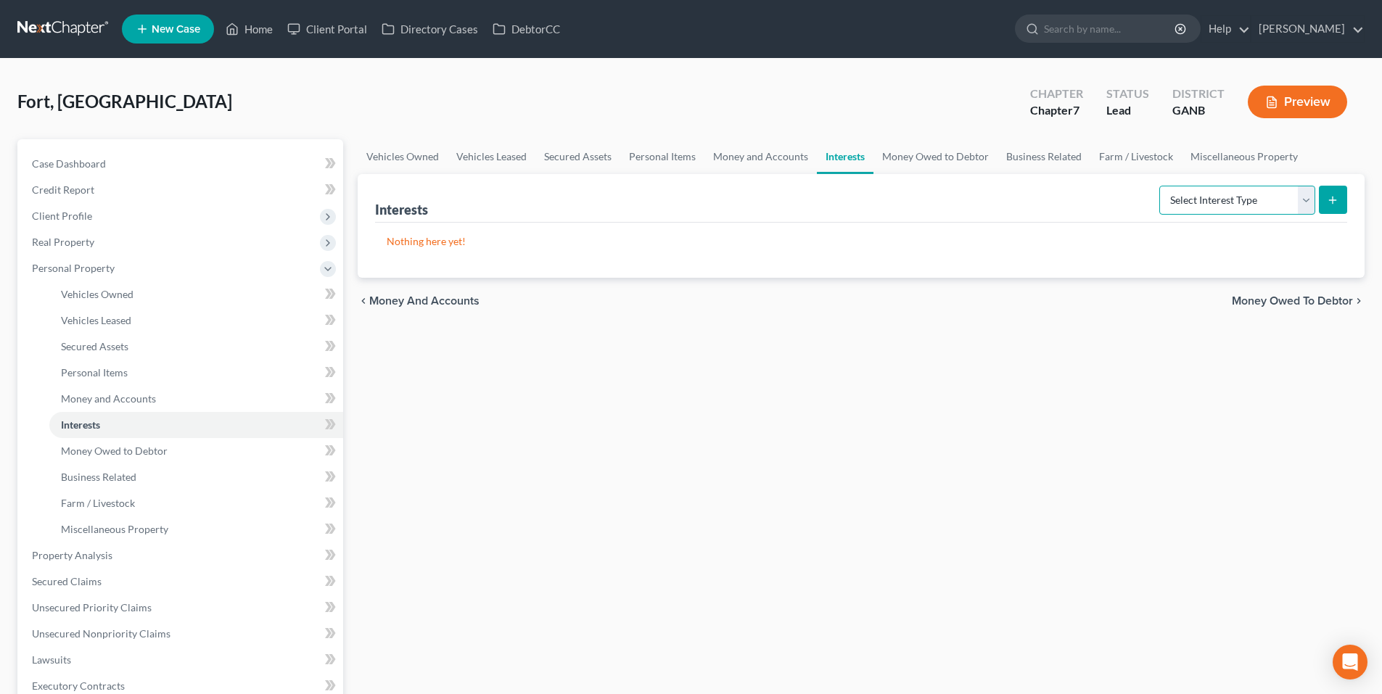
click at [1304, 207] on select "Select Interest Type 401K Annuity Bond Education IRA Government Bond Government…" at bounding box center [1237, 200] width 156 height 29
select select "401k"
click at [1160, 186] on select "Select Interest Type 401K Annuity Bond Education IRA Government Bond Government…" at bounding box center [1237, 200] width 156 height 29
click at [1328, 202] on icon "submit" at bounding box center [1333, 200] width 12 height 12
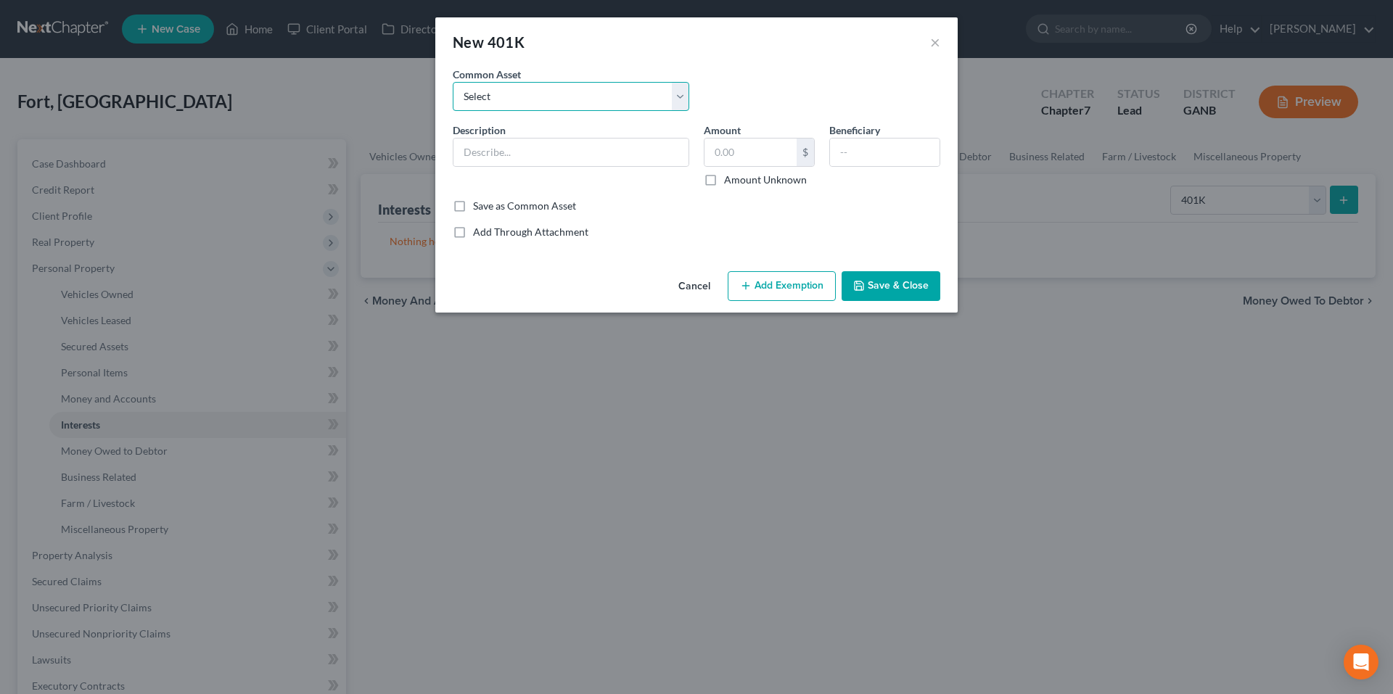
click at [609, 91] on select "Select 457B 401K SIMPLE IRA Roth 401k" at bounding box center [571, 96] width 236 height 29
select select "1"
click at [453, 82] on select "Select 457B 401K SIMPLE IRA Roth 401k" at bounding box center [571, 96] width 236 height 29
type input "401K"
click at [766, 154] on input "8,268.89" at bounding box center [750, 153] width 92 height 28
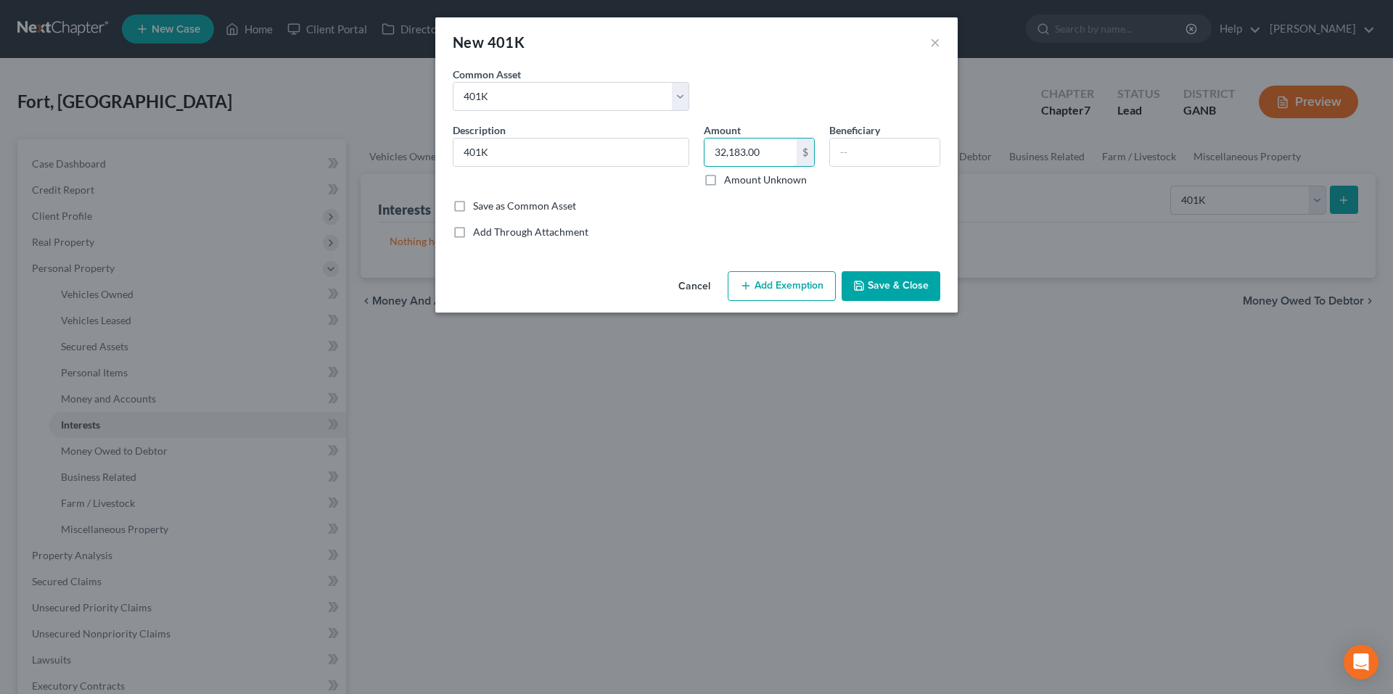
type input "32,183.00"
click at [892, 274] on button "Save & Close" at bounding box center [890, 286] width 99 height 30
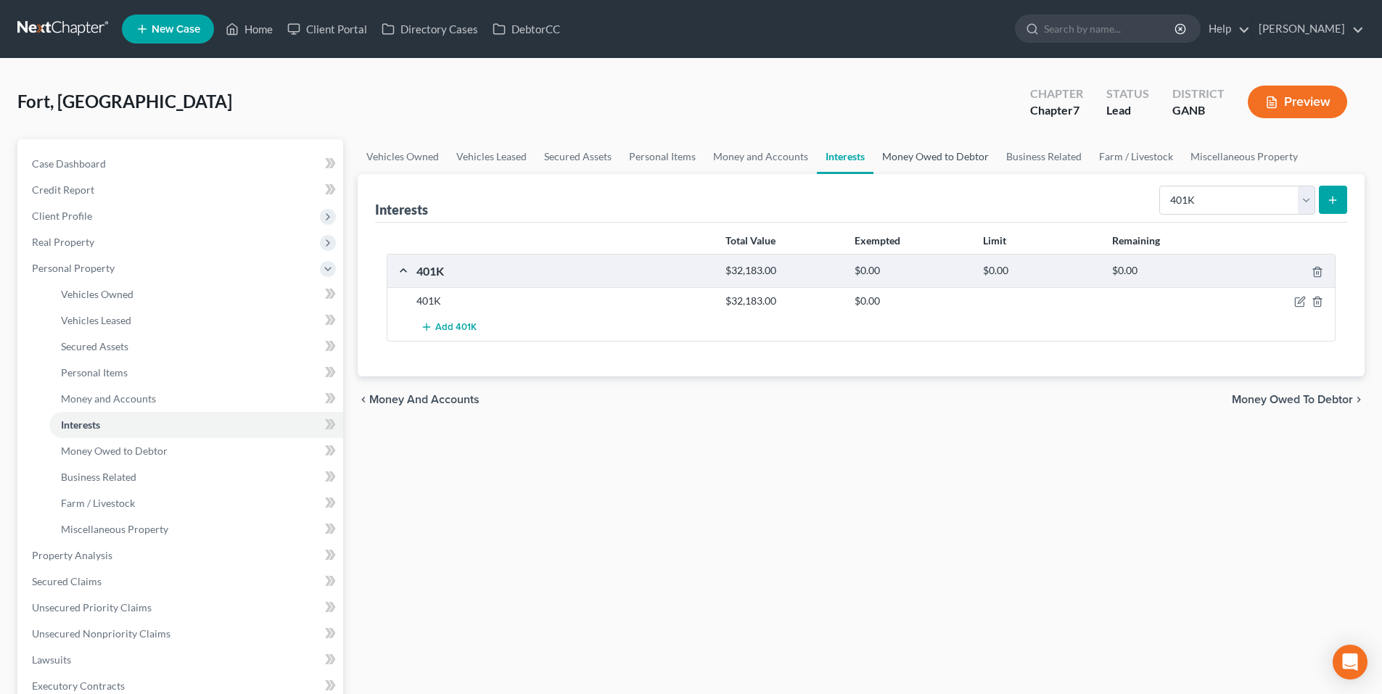
click at [973, 161] on link "Money Owed to Debtor" at bounding box center [935, 156] width 124 height 35
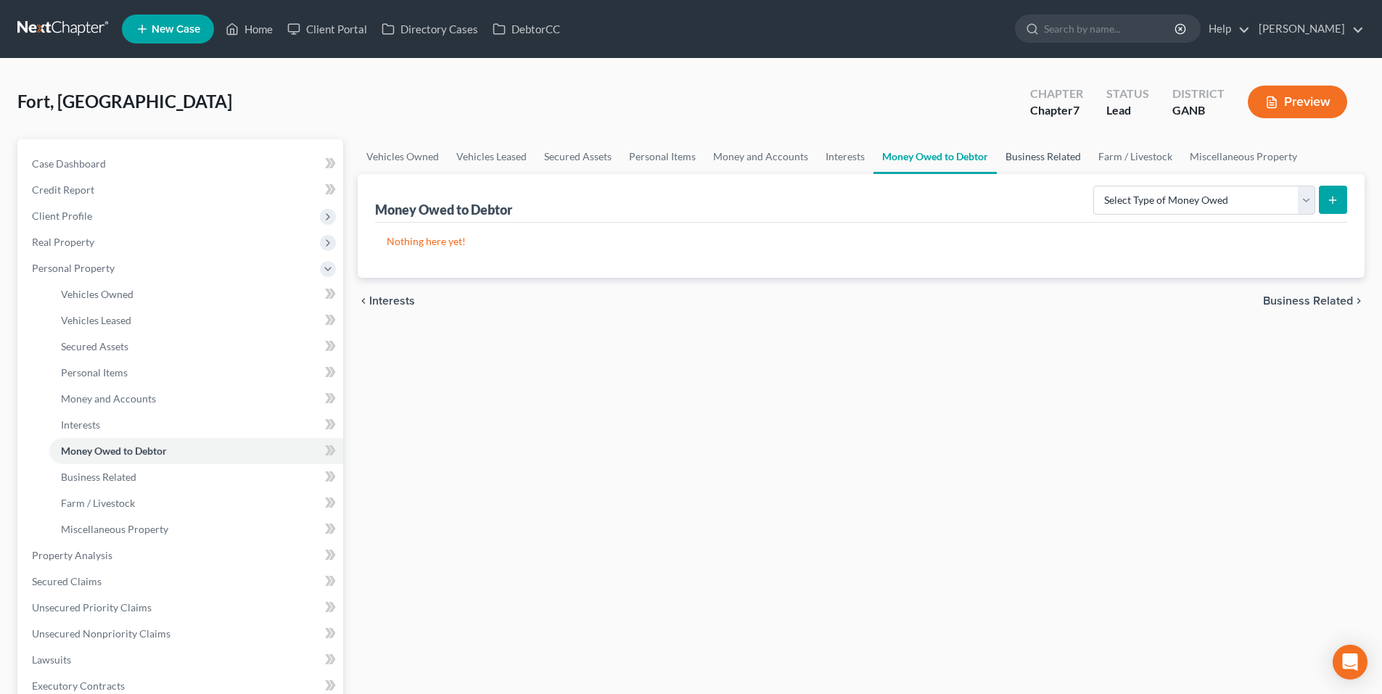
click at [1043, 150] on link "Business Related" at bounding box center [1043, 156] width 93 height 35
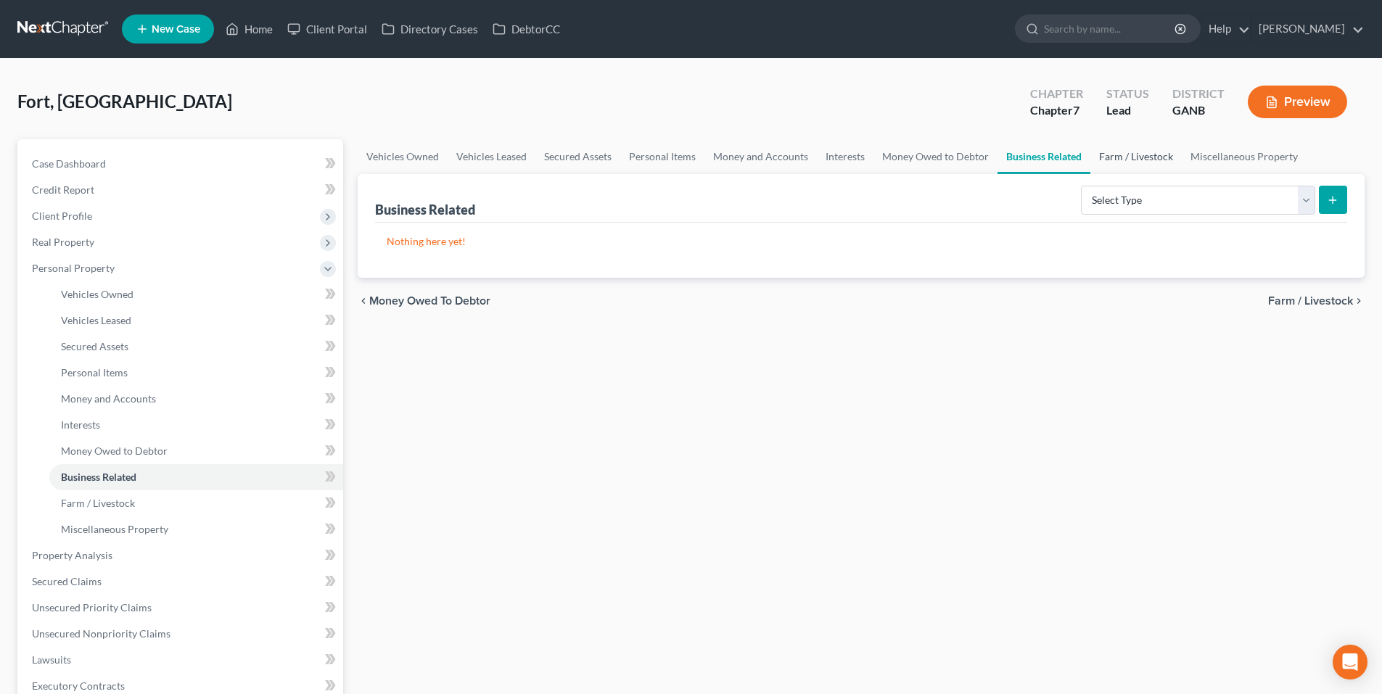
click at [1155, 150] on link "Farm / Livestock" at bounding box center [1135, 156] width 91 height 35
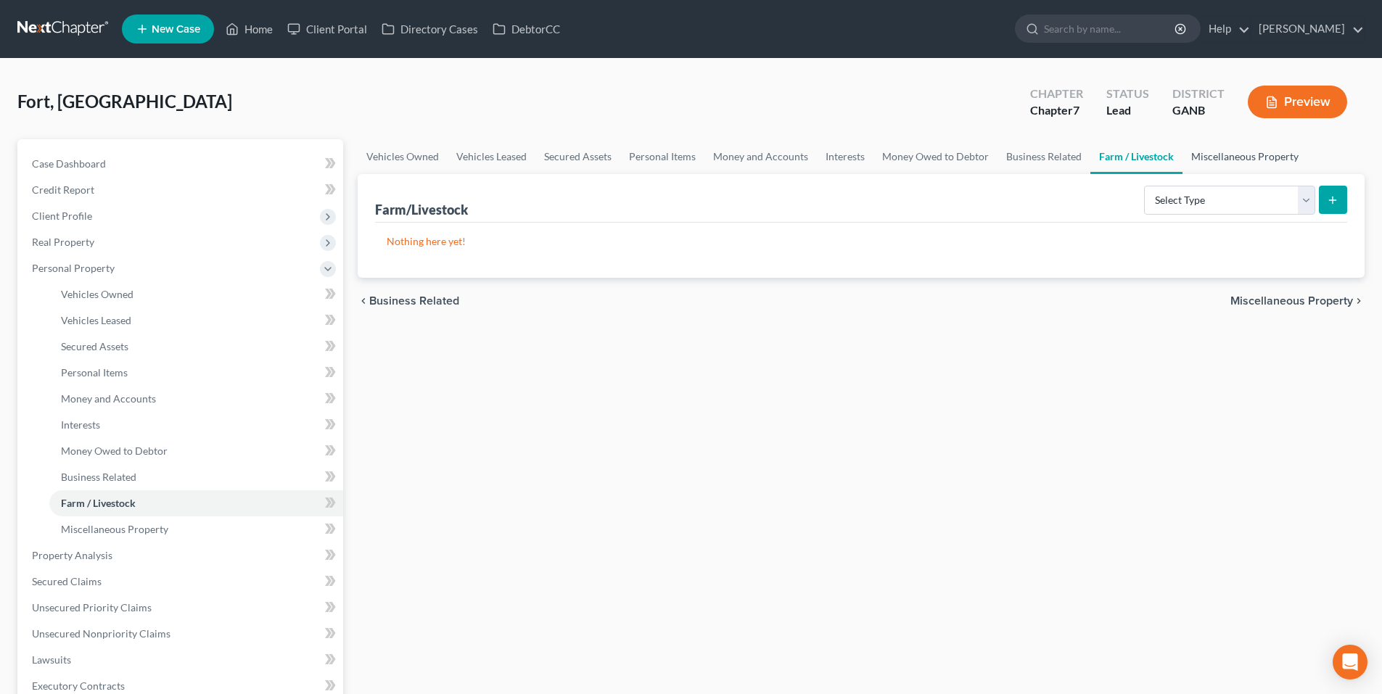
click at [1256, 168] on link "Miscellaneous Property" at bounding box center [1244, 156] width 125 height 35
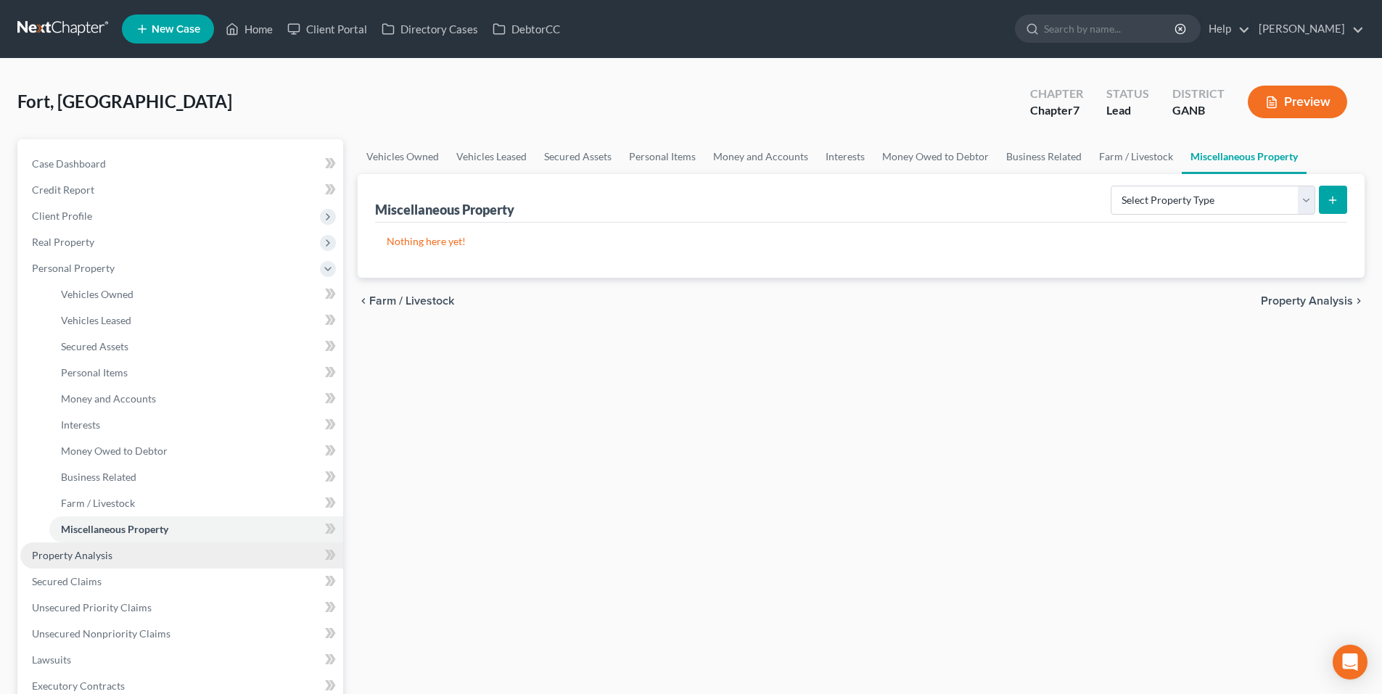
click at [83, 549] on span "Property Analysis" at bounding box center [72, 555] width 81 height 12
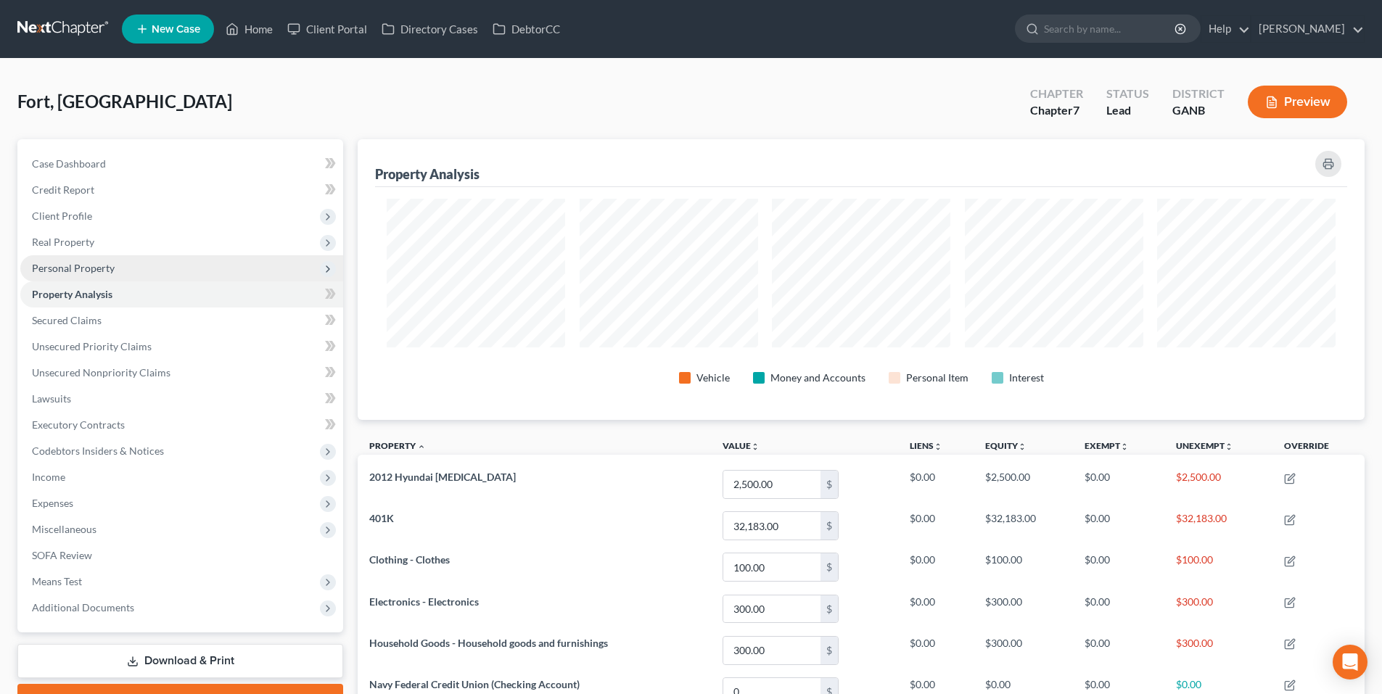
click at [63, 264] on span "Personal Property" at bounding box center [73, 268] width 83 height 12
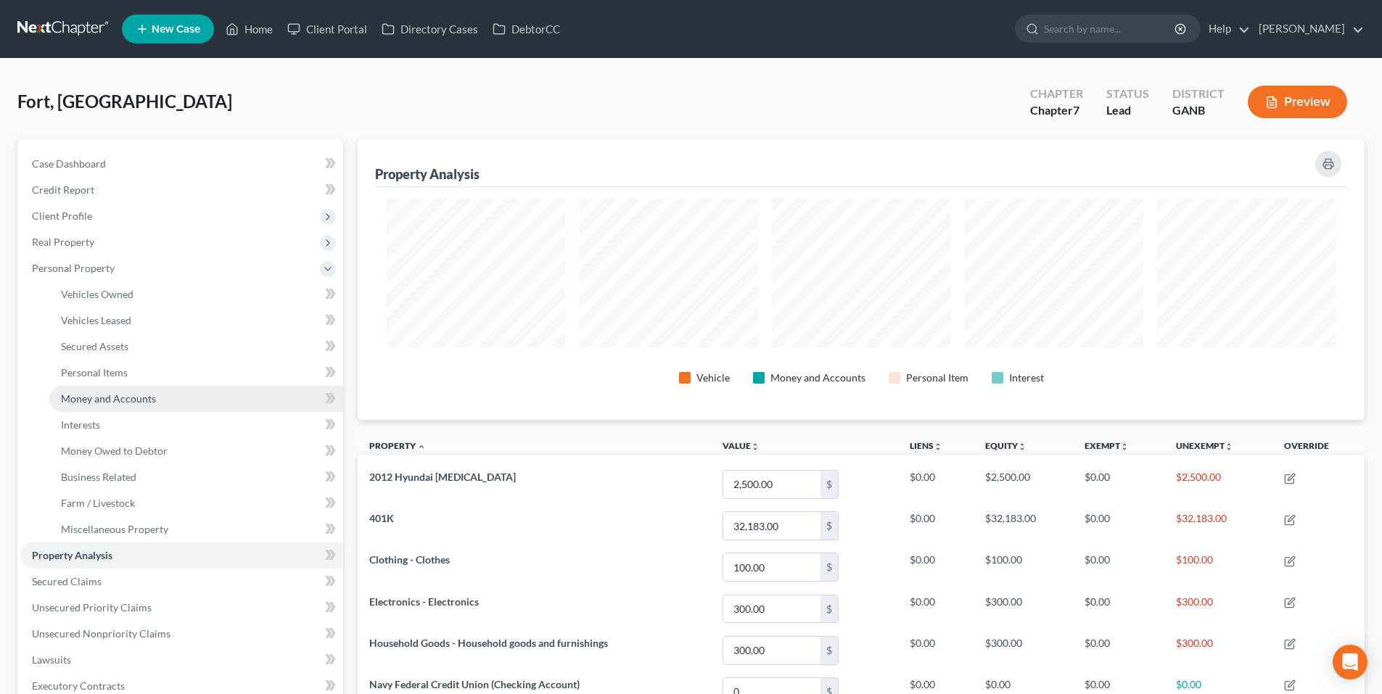
click at [87, 400] on span "Money and Accounts" at bounding box center [108, 398] width 95 height 12
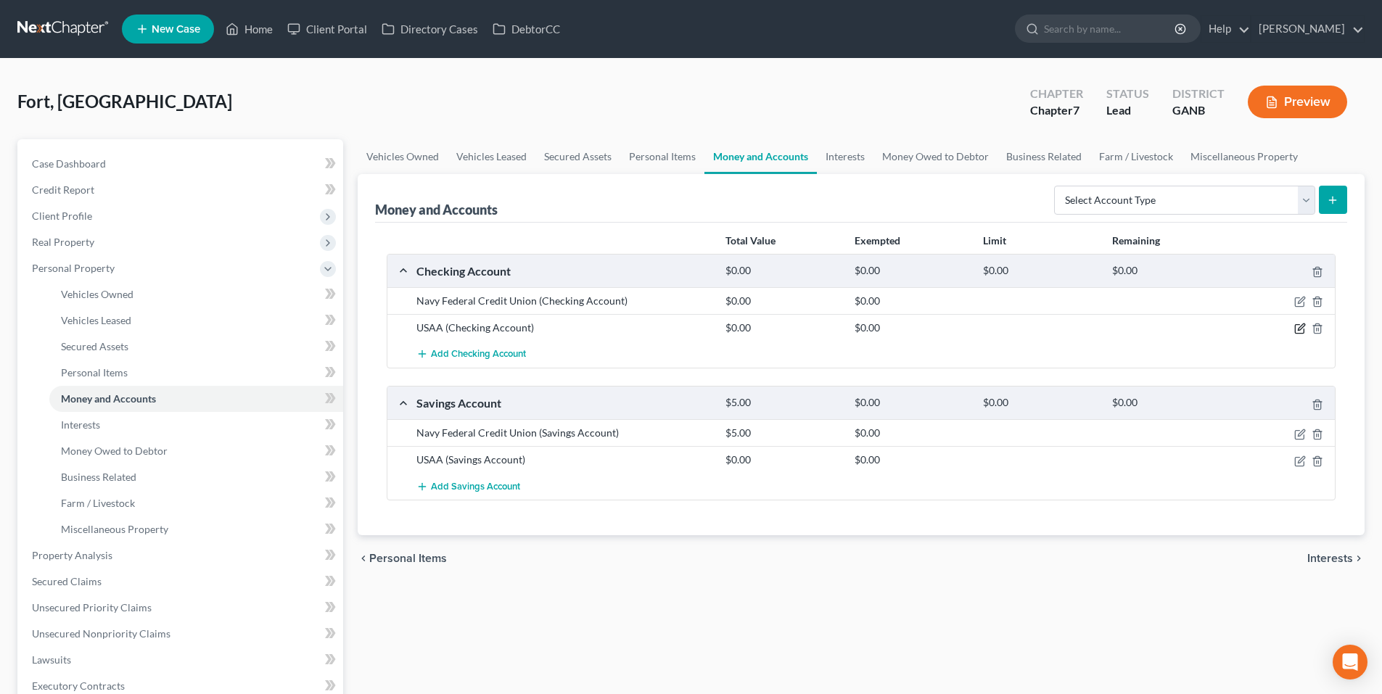
click at [1300, 326] on icon "button" at bounding box center [1300, 329] width 12 height 12
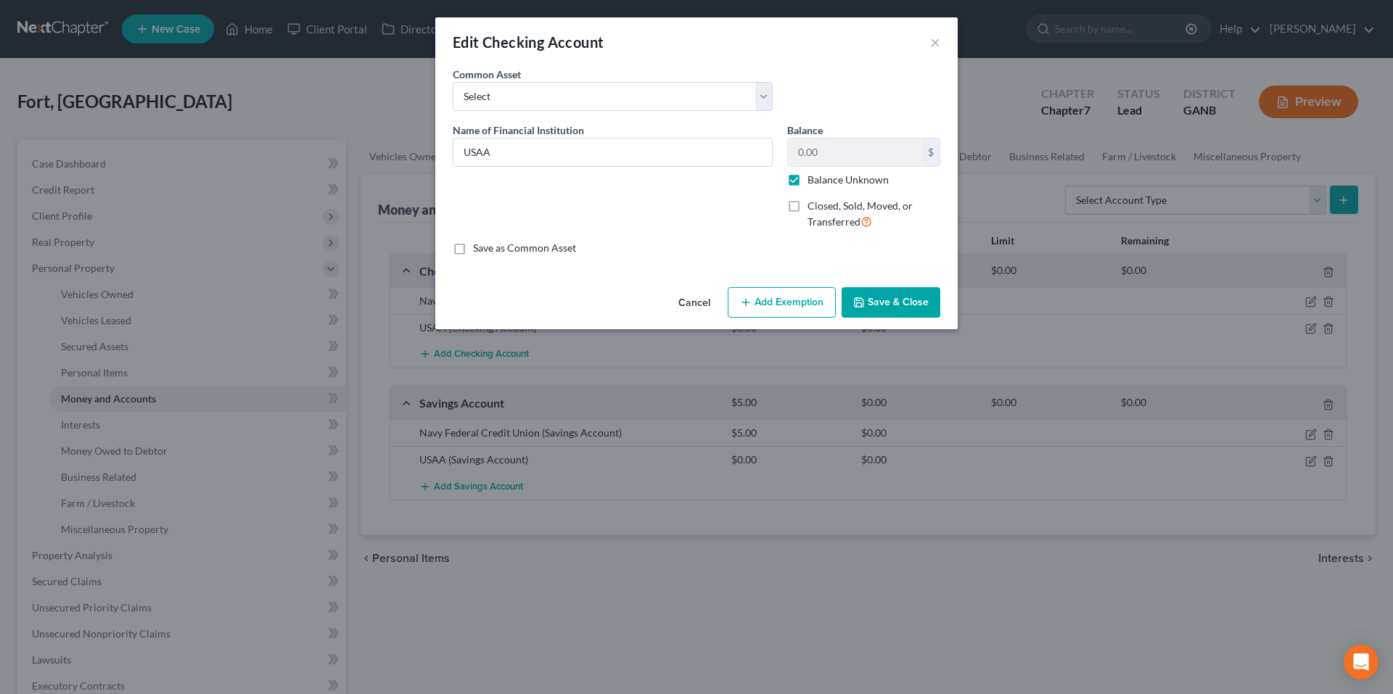
click at [807, 183] on label "Balance Unknown" at bounding box center [847, 180] width 81 height 15
click at [813, 182] on input "Balance Unknown" at bounding box center [817, 177] width 9 height 9
checkbox input "false"
click at [828, 154] on input "0.00" at bounding box center [855, 153] width 134 height 28
type input "390.42"
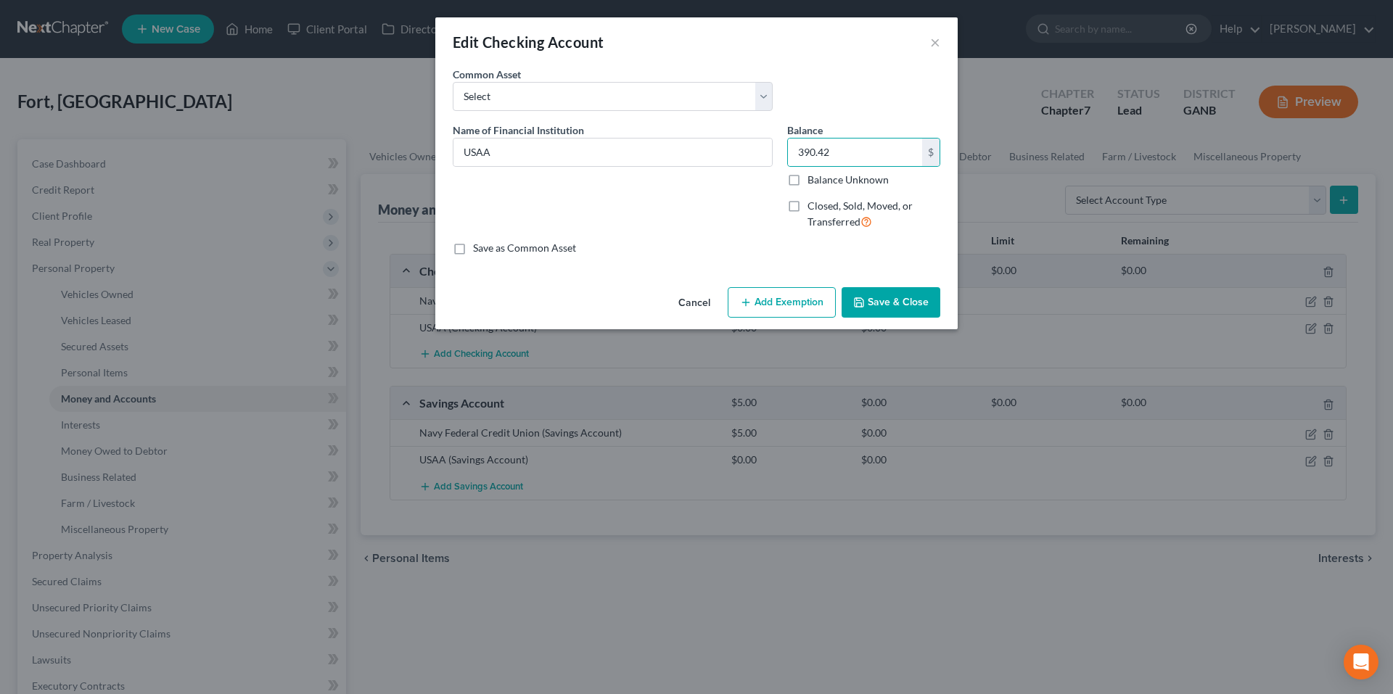
click at [875, 297] on button "Save & Close" at bounding box center [890, 302] width 99 height 30
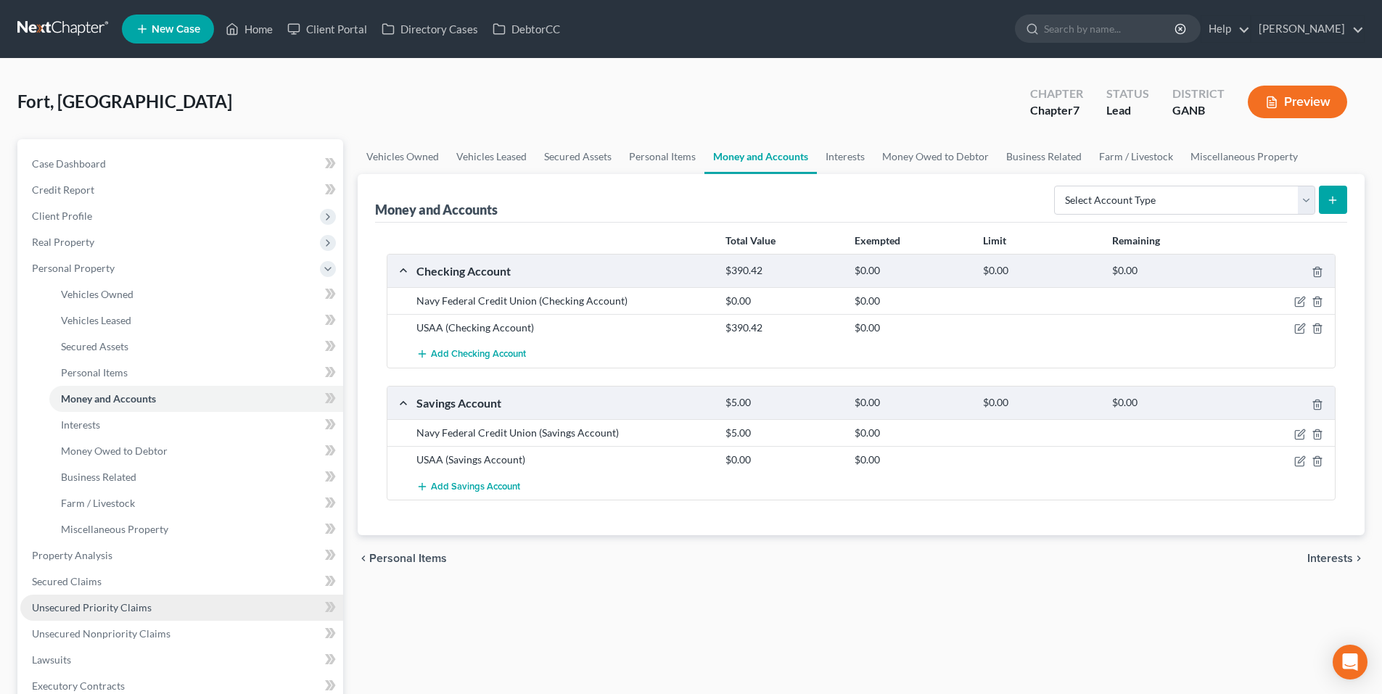
click at [73, 609] on span "Unsecured Priority Claims" at bounding box center [92, 607] width 120 height 12
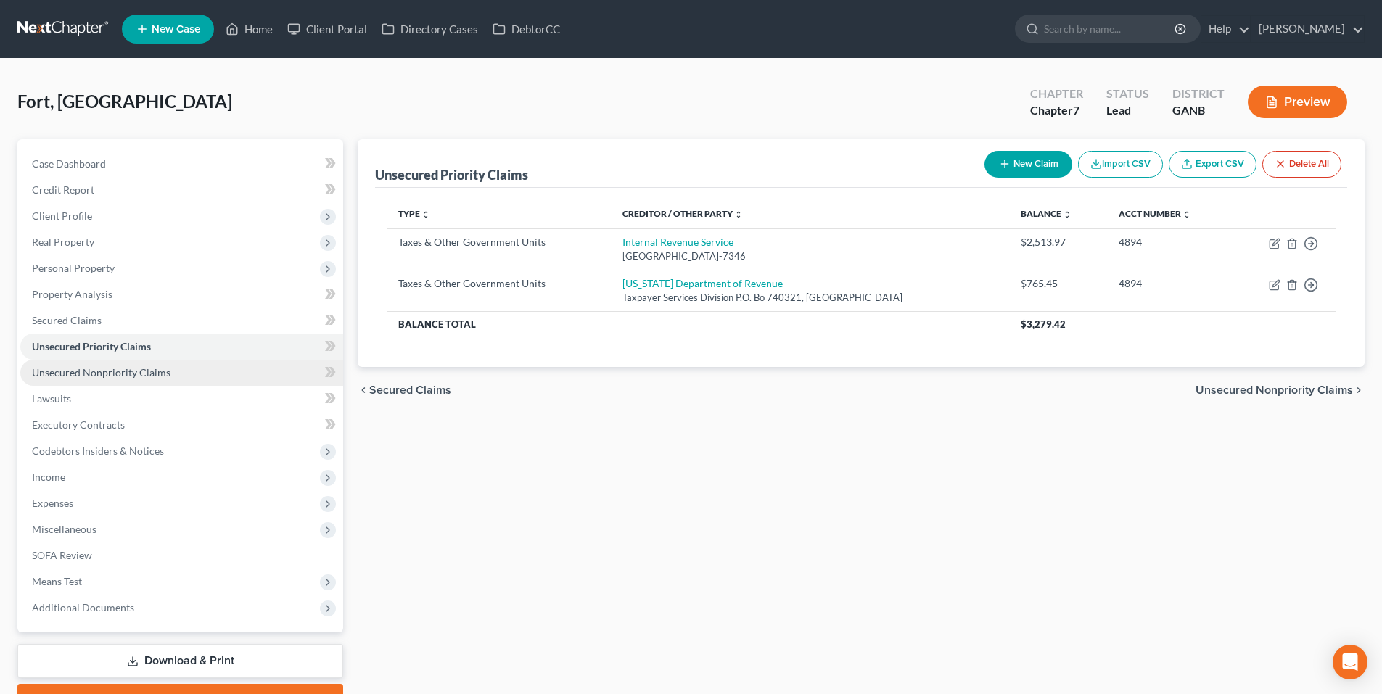
click at [125, 368] on span "Unsecured Nonpriority Claims" at bounding box center [101, 372] width 139 height 12
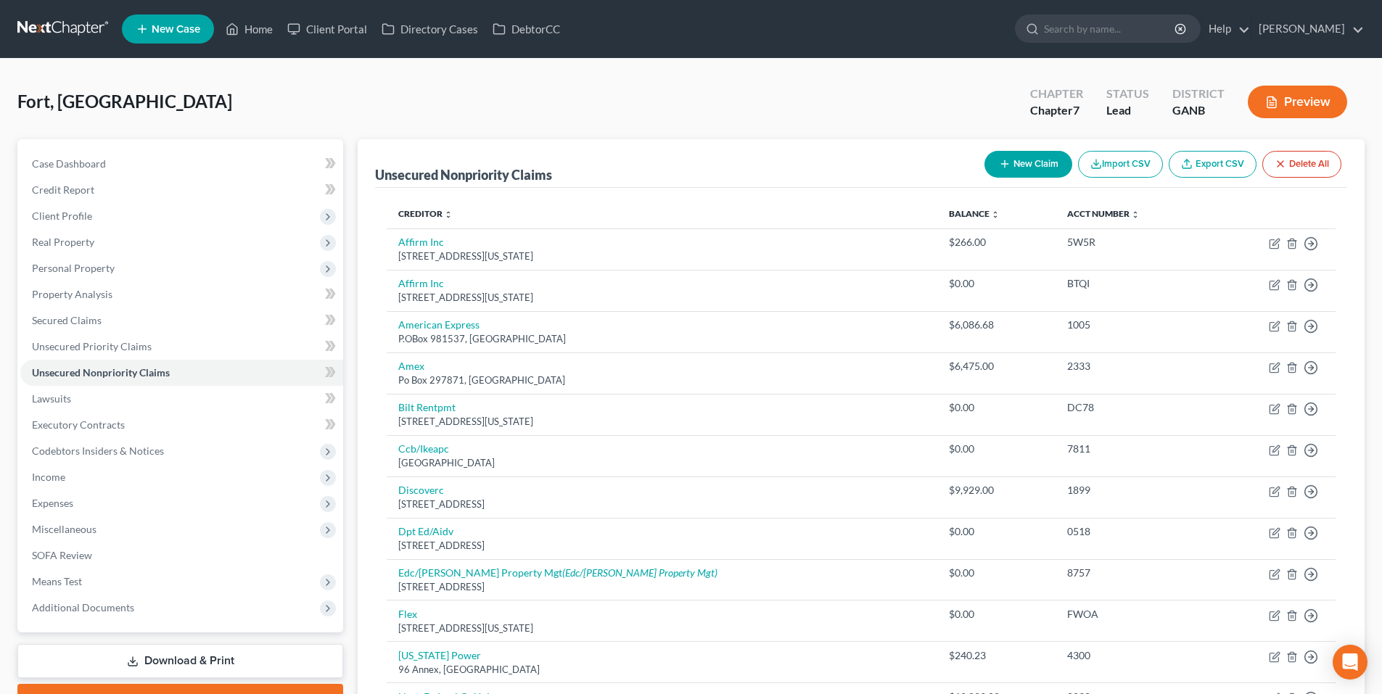
click at [1052, 166] on button "New Claim" at bounding box center [1028, 164] width 88 height 27
select select "0"
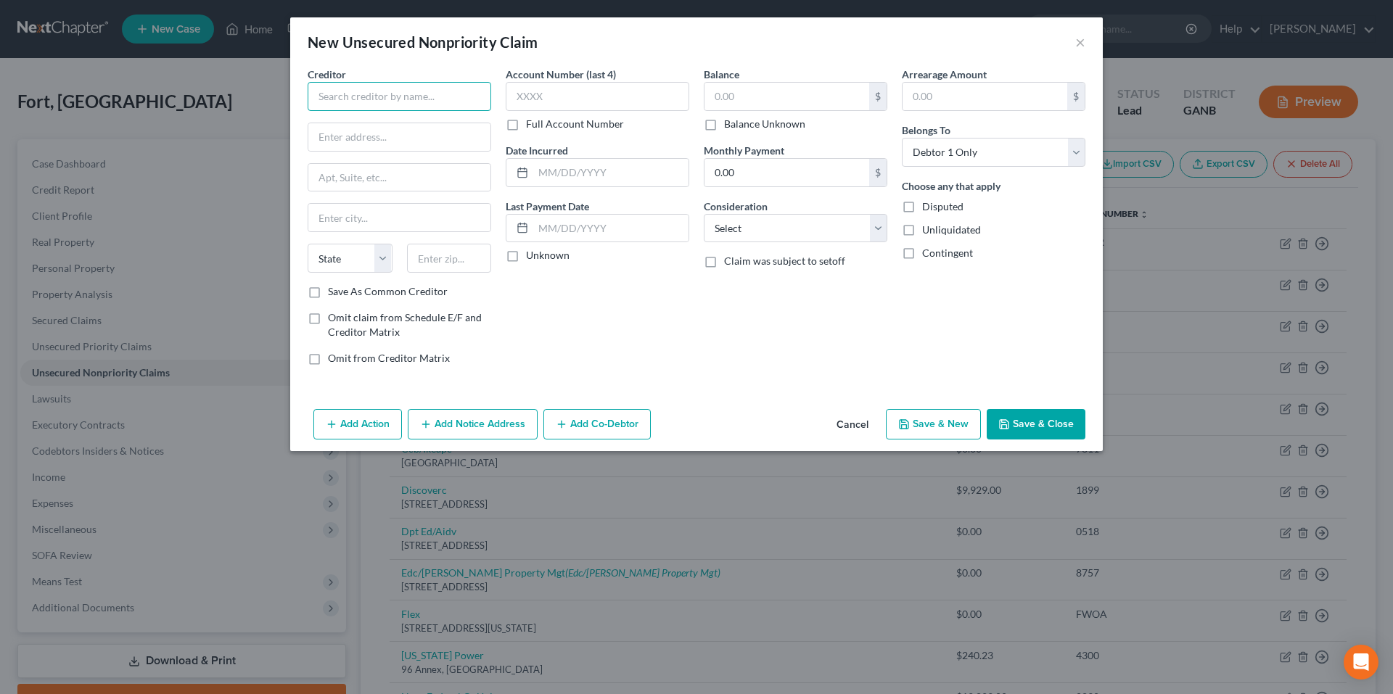
click at [397, 104] on input "text" at bounding box center [399, 96] width 183 height 29
type input "ProPath Services, LLC"
type input "DEPT 41074"
type input "PO Box 660811"
type input "75266"
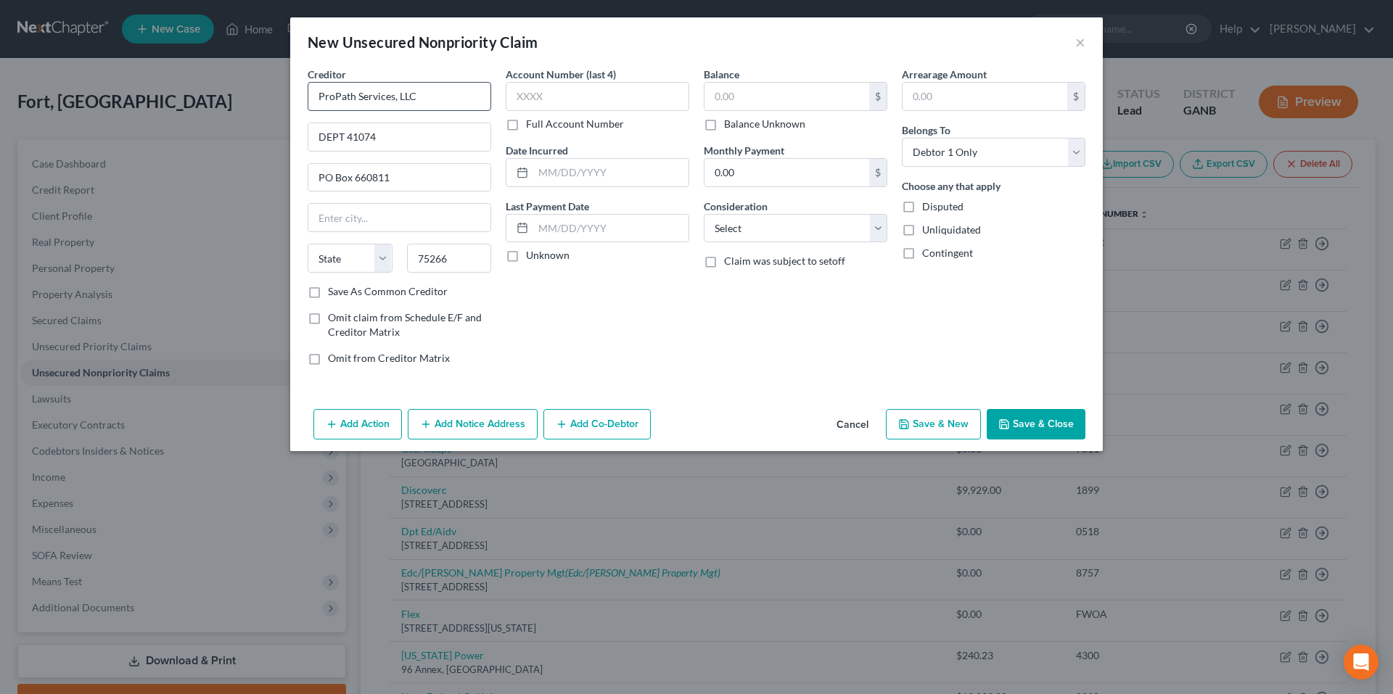
type input "Dallas"
select select "45"
click at [535, 99] on input "text" at bounding box center [597, 96] width 183 height 29
type input "8969"
type input "2/17/2025"
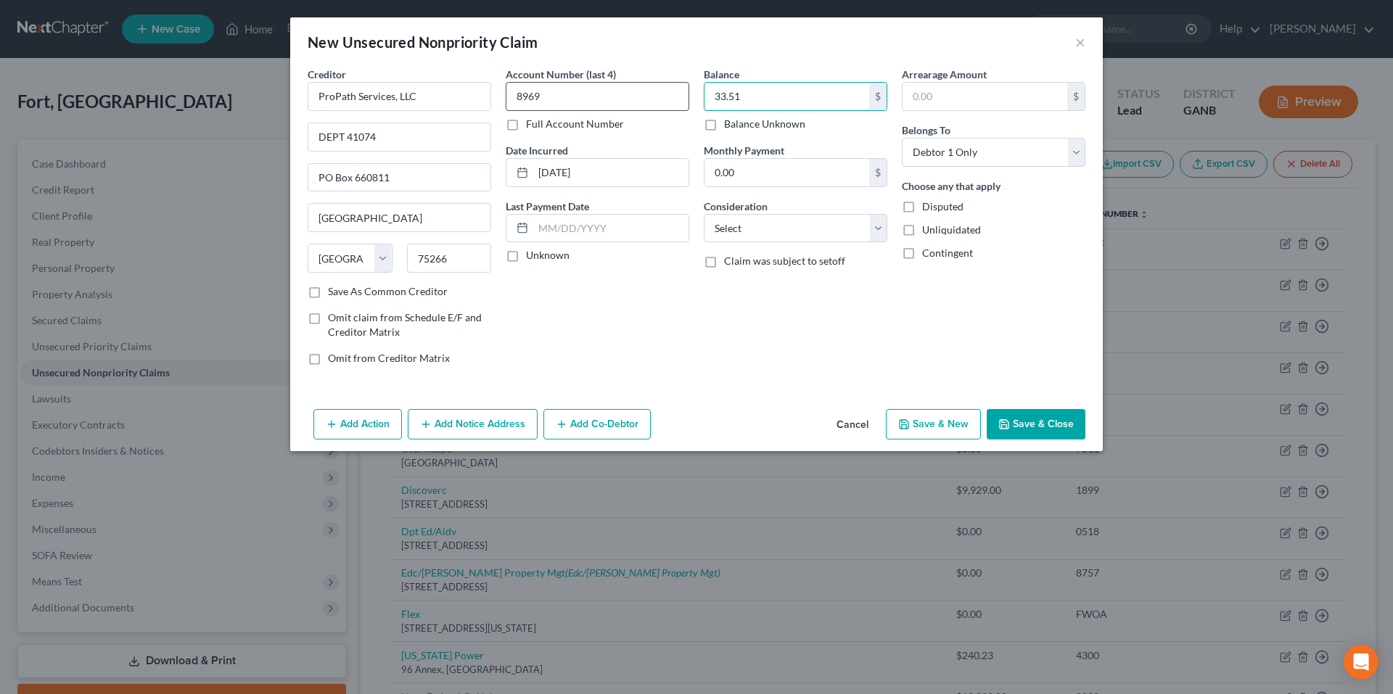
type input "33.51"
select select "9"
click at [704, 214] on select "Select Cable / Satellite Services Collection Agency Credit Card Debt Debt Couns…" at bounding box center [795, 228] width 183 height 29
type input "33.51"
click at [1063, 419] on button "Save & Close" at bounding box center [1035, 424] width 99 height 30
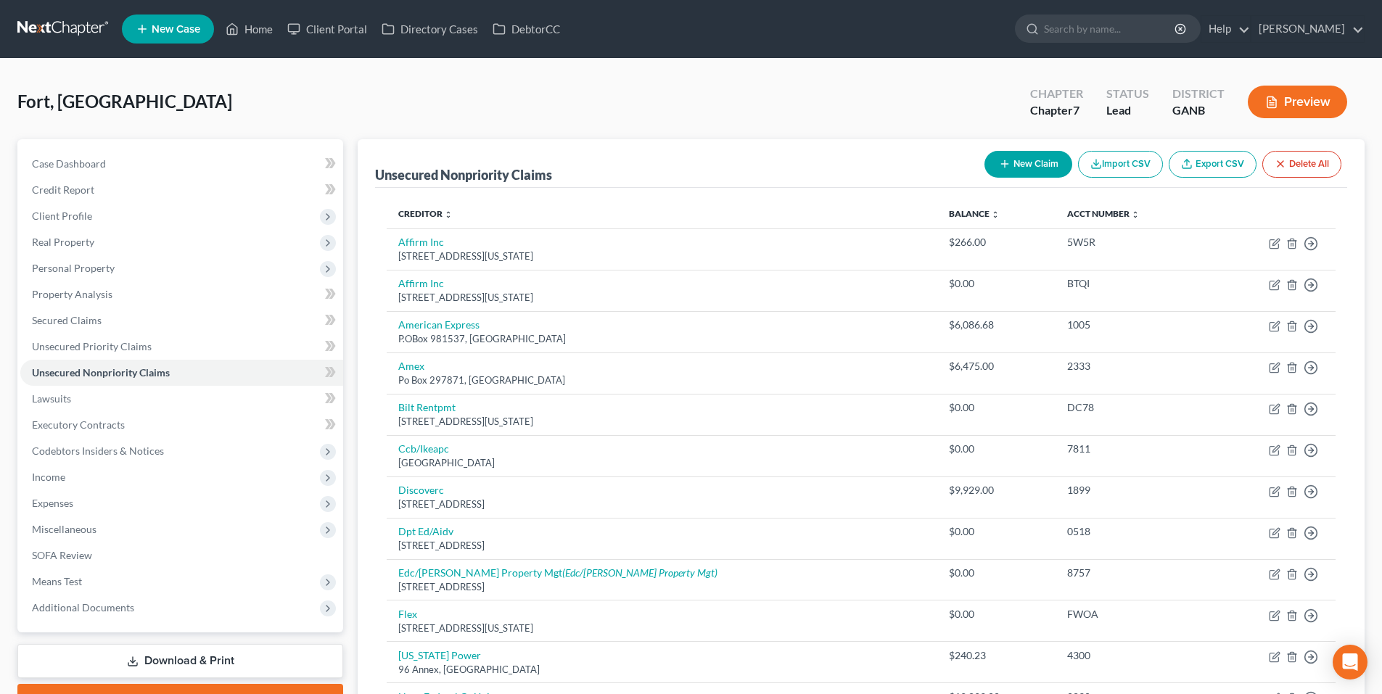
click at [1028, 164] on button "New Claim" at bounding box center [1028, 164] width 88 height 27
select select "0"
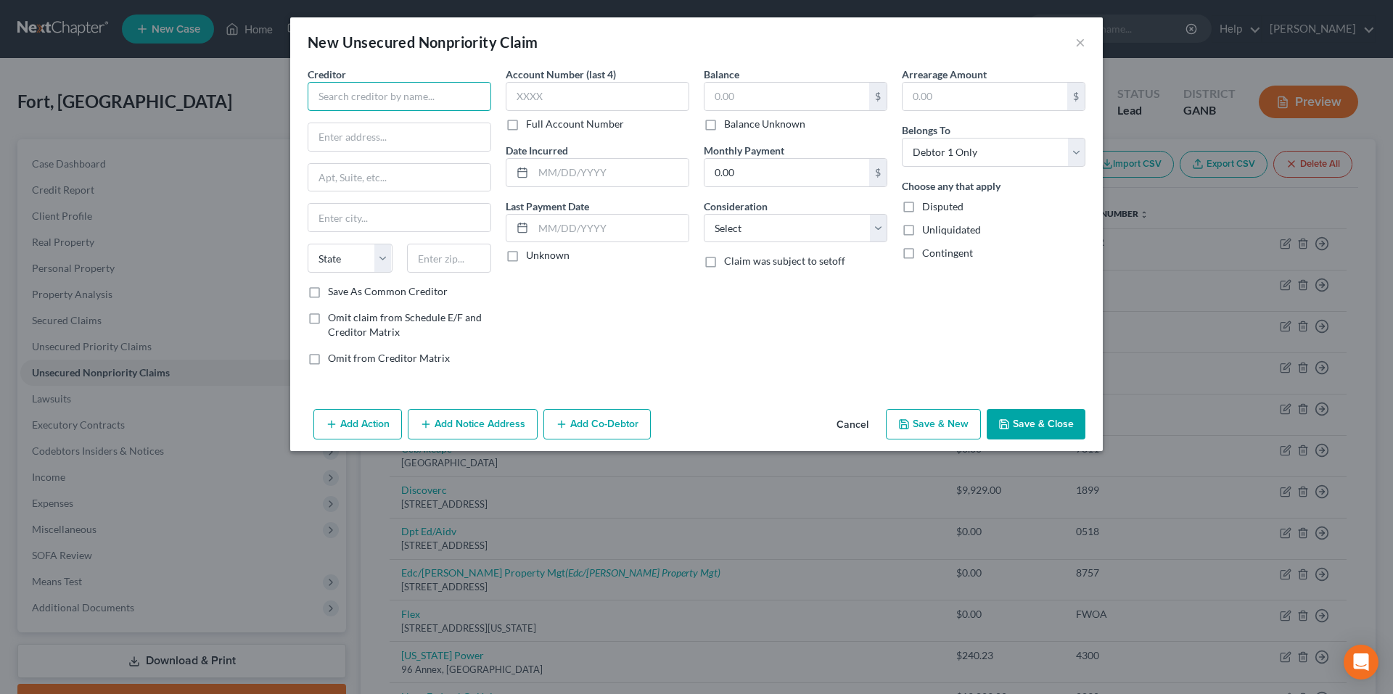
click at [441, 101] on input "text" at bounding box center [399, 96] width 183 height 29
type input "Dobbs Family Health"
type input "PO Box 14099"
type input "04915"
type input "Belfast"
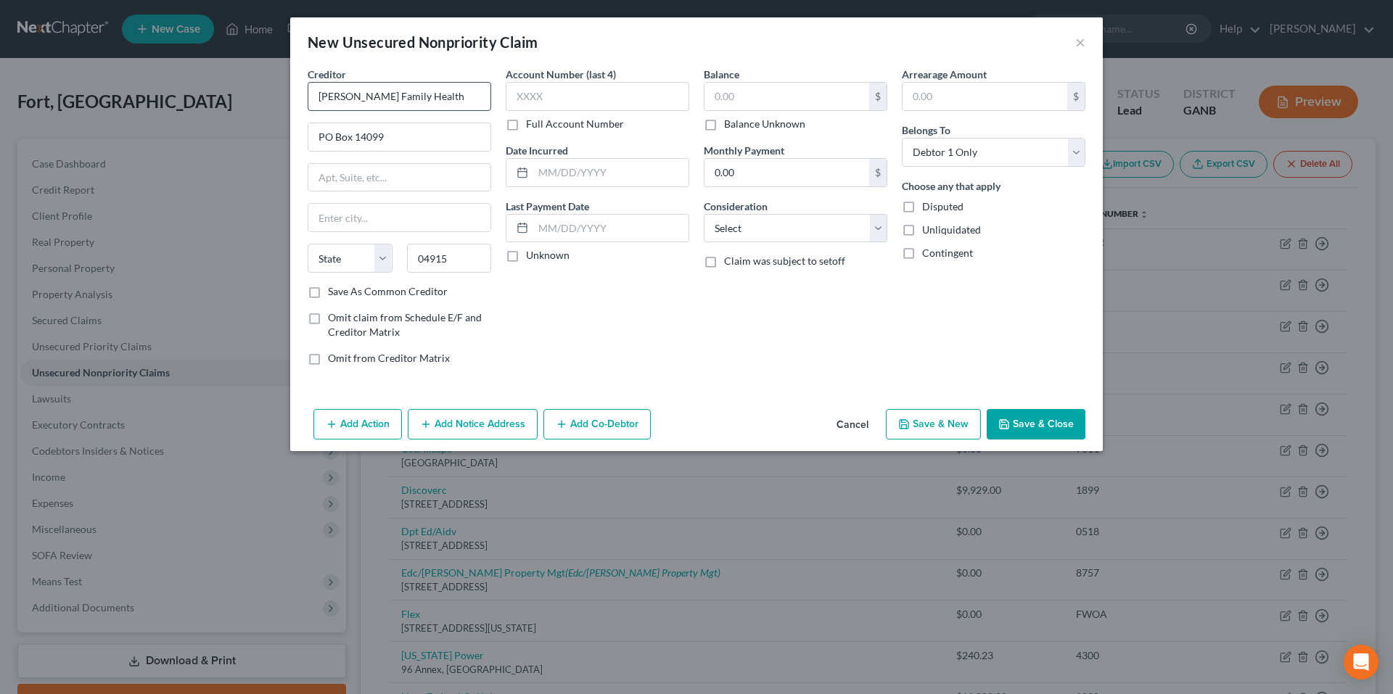
select select "20"
type input "8042"
type input "5/8/2025"
type input "50.00"
select select "9"
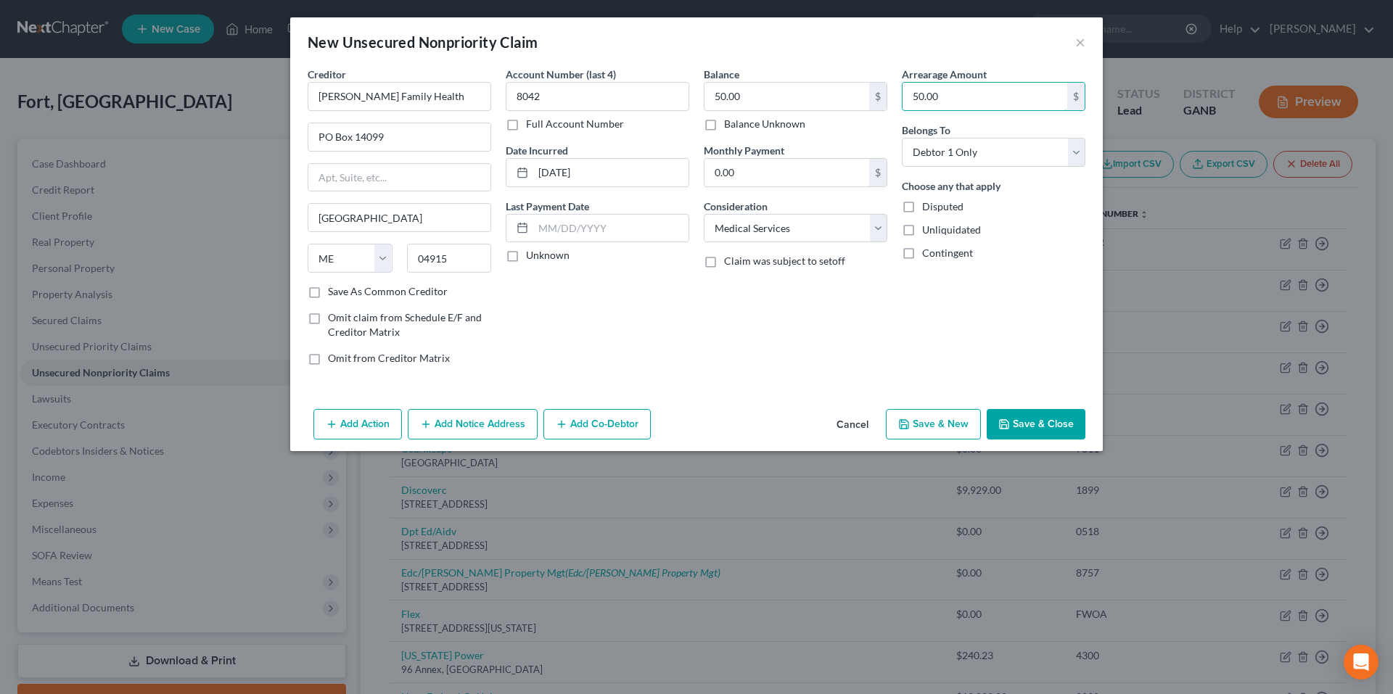
type input "50.00"
click at [1026, 419] on button "Save & Close" at bounding box center [1035, 424] width 99 height 30
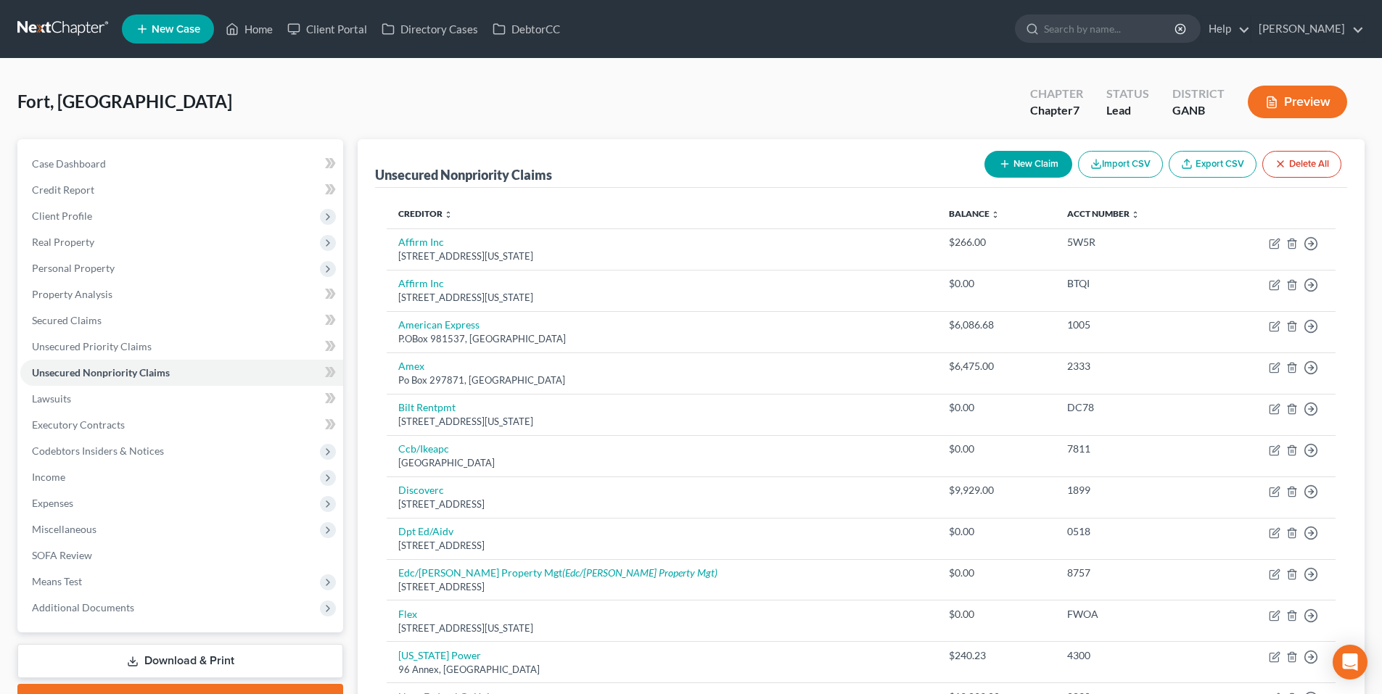
click at [51, 22] on link at bounding box center [63, 29] width 93 height 26
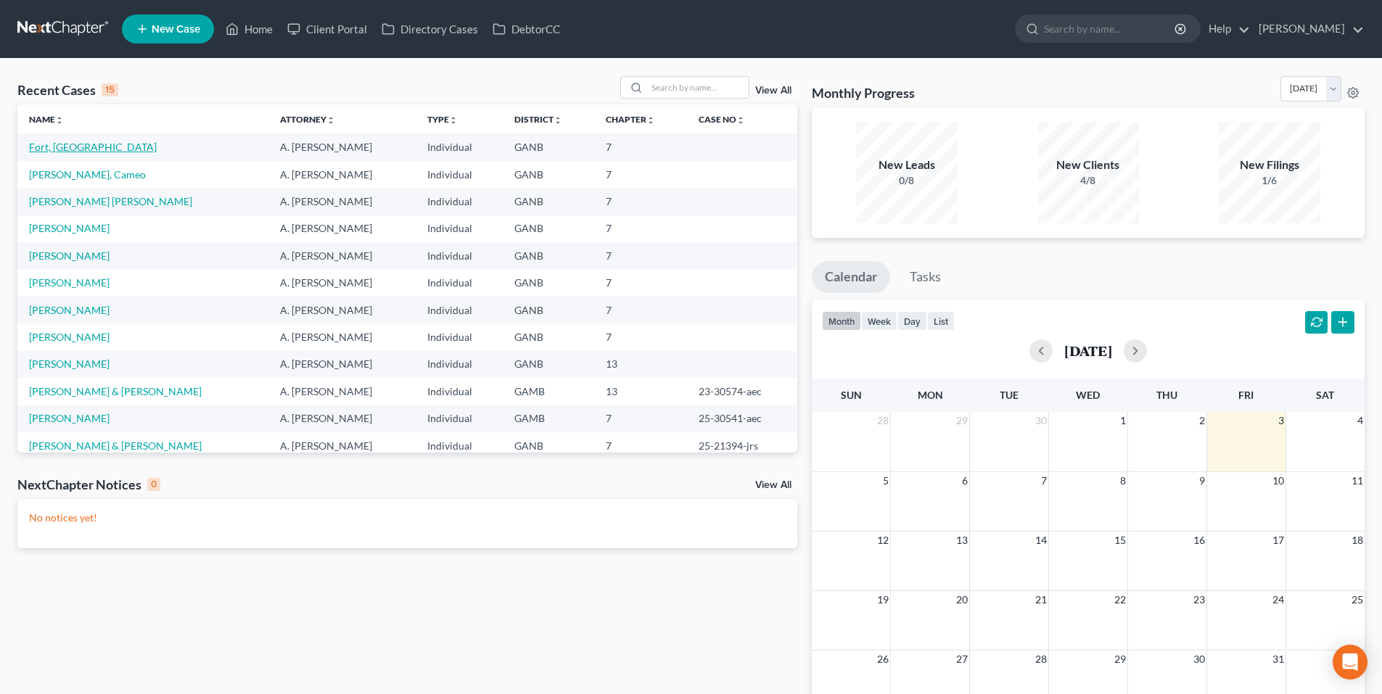
click at [45, 144] on link "Fort, [GEOGRAPHIC_DATA]" at bounding box center [93, 147] width 128 height 12
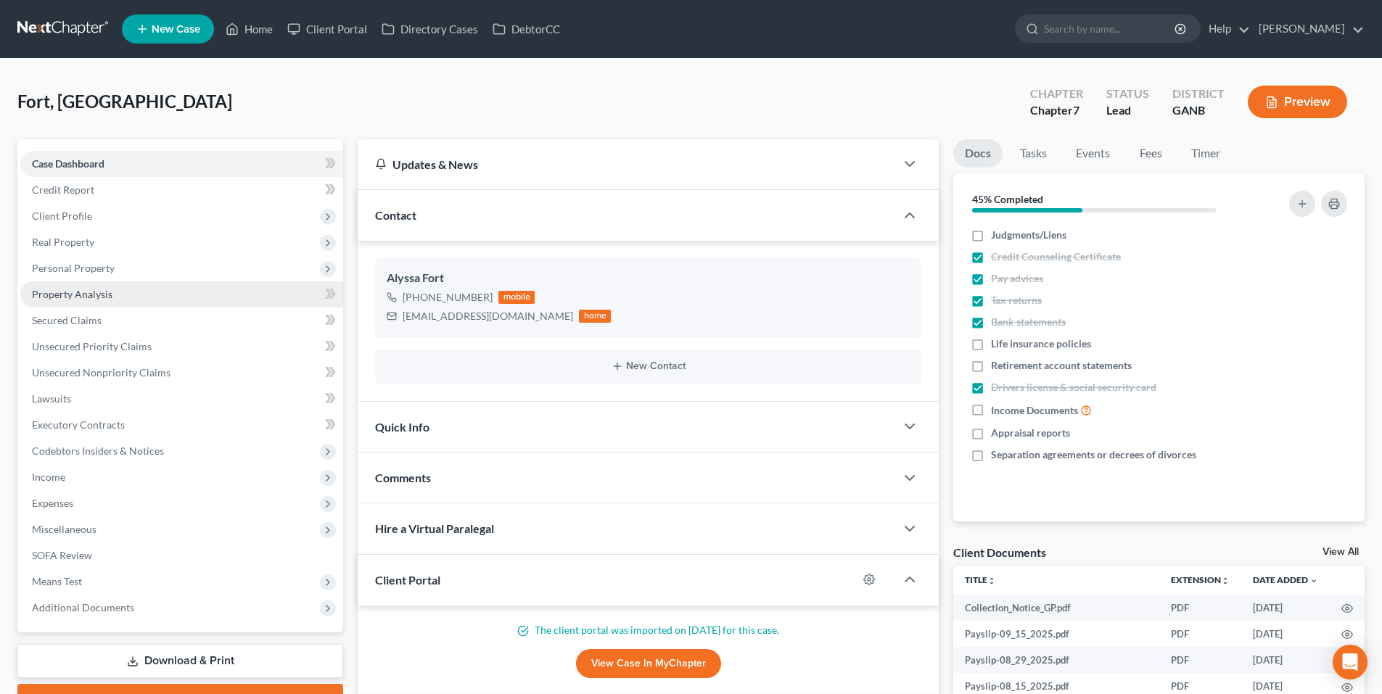
click at [117, 291] on link "Property Analysis" at bounding box center [181, 294] width 323 height 26
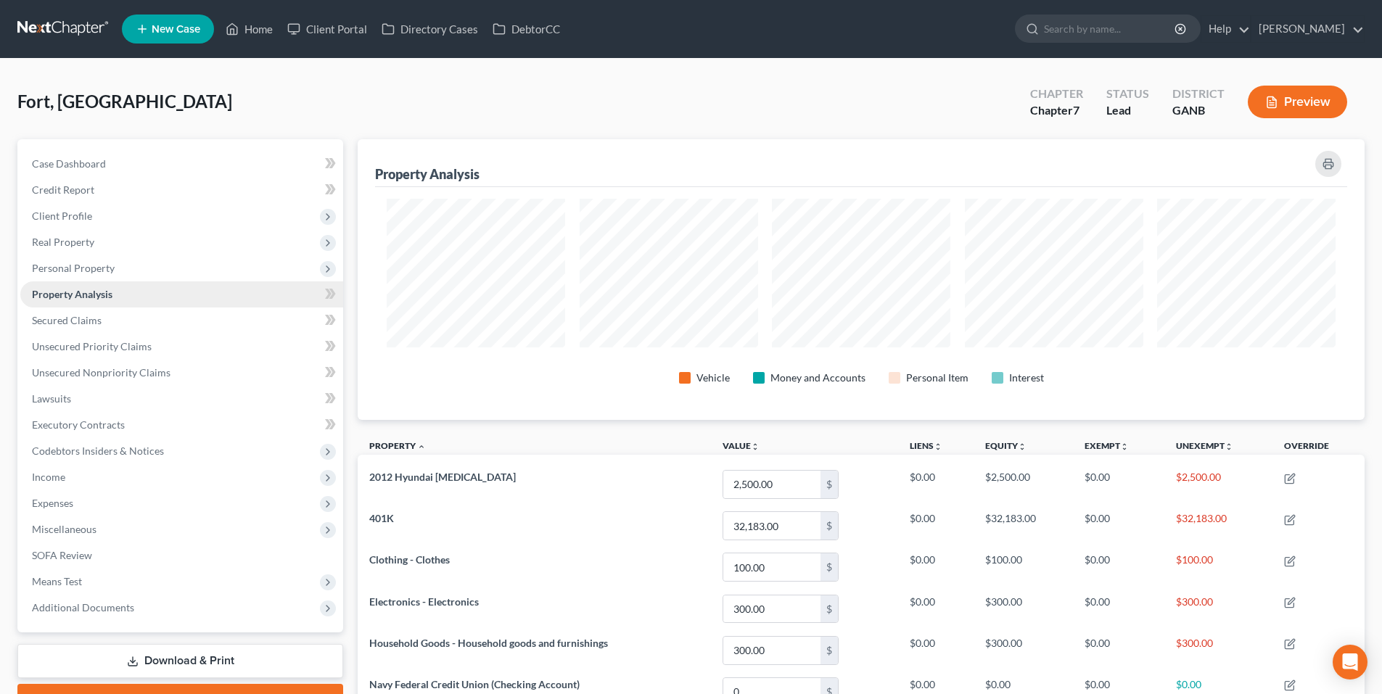
scroll to position [281, 1007]
click at [113, 264] on span "Personal Property" at bounding box center [181, 268] width 323 height 26
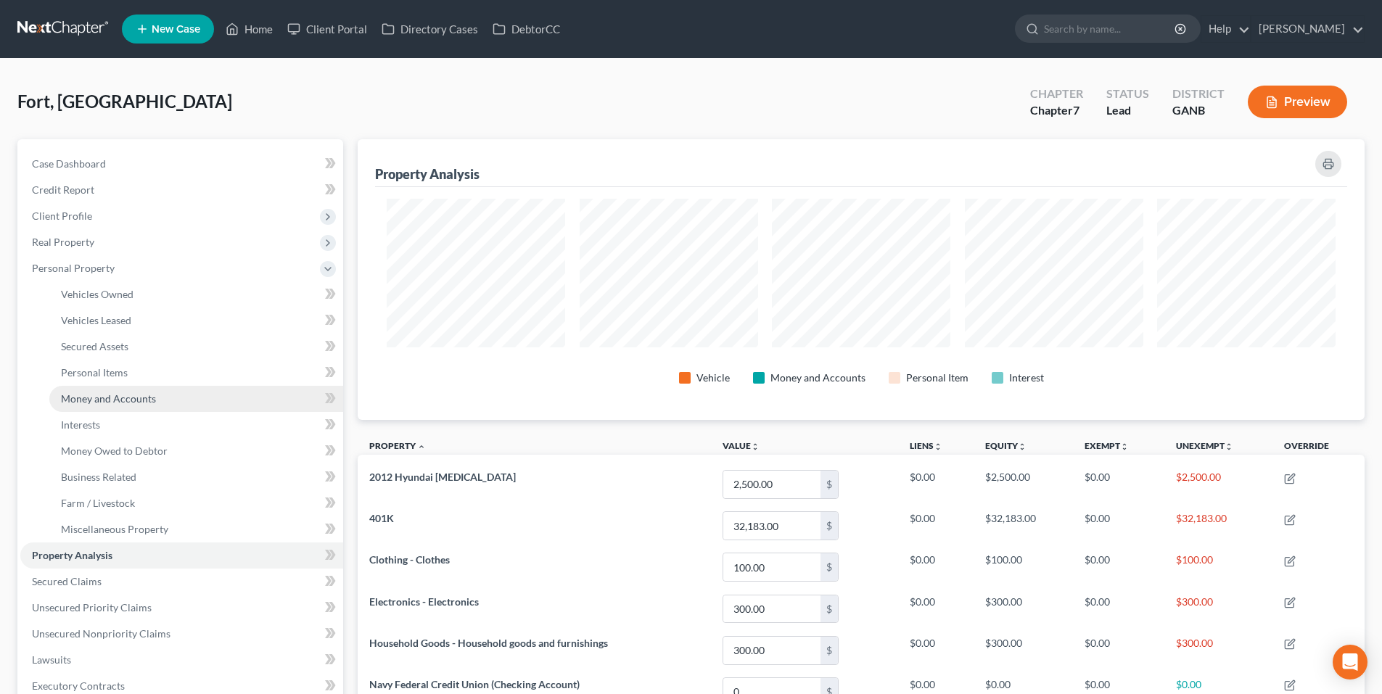
click at [125, 403] on span "Money and Accounts" at bounding box center [108, 398] width 95 height 12
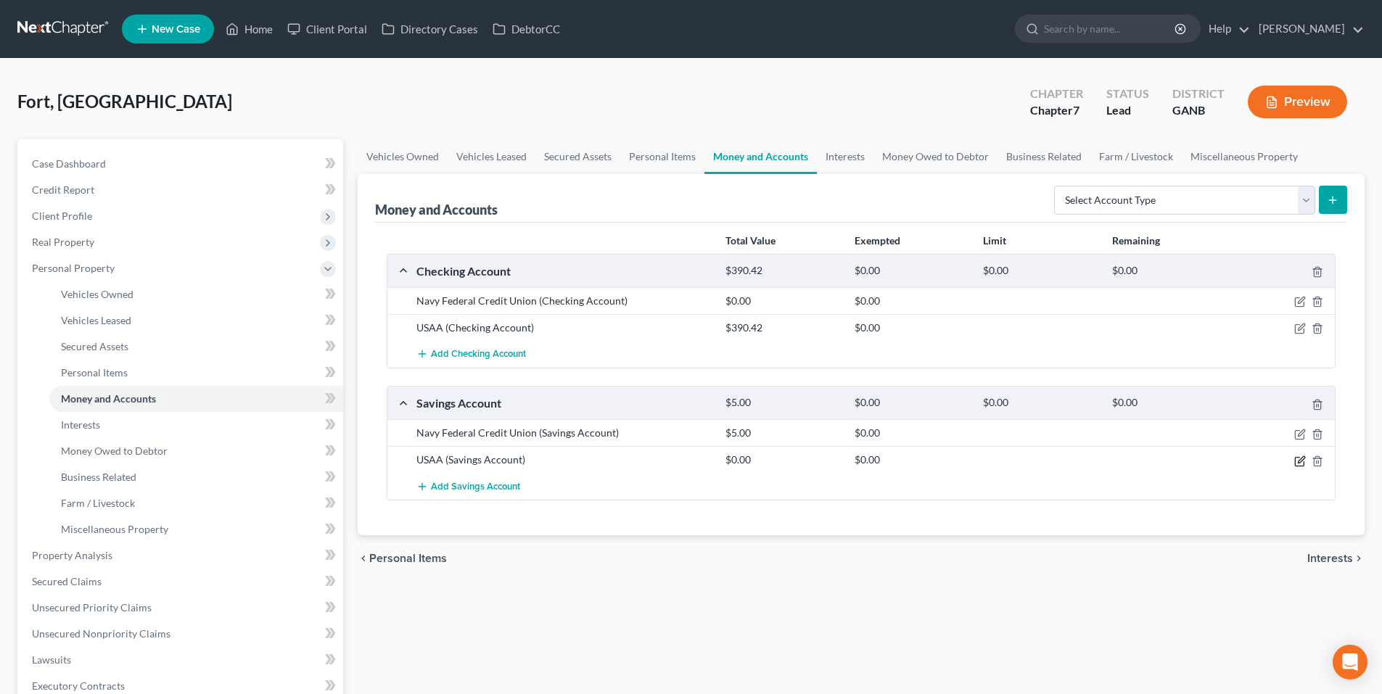
click at [1302, 459] on icon "button" at bounding box center [1300, 461] width 12 height 12
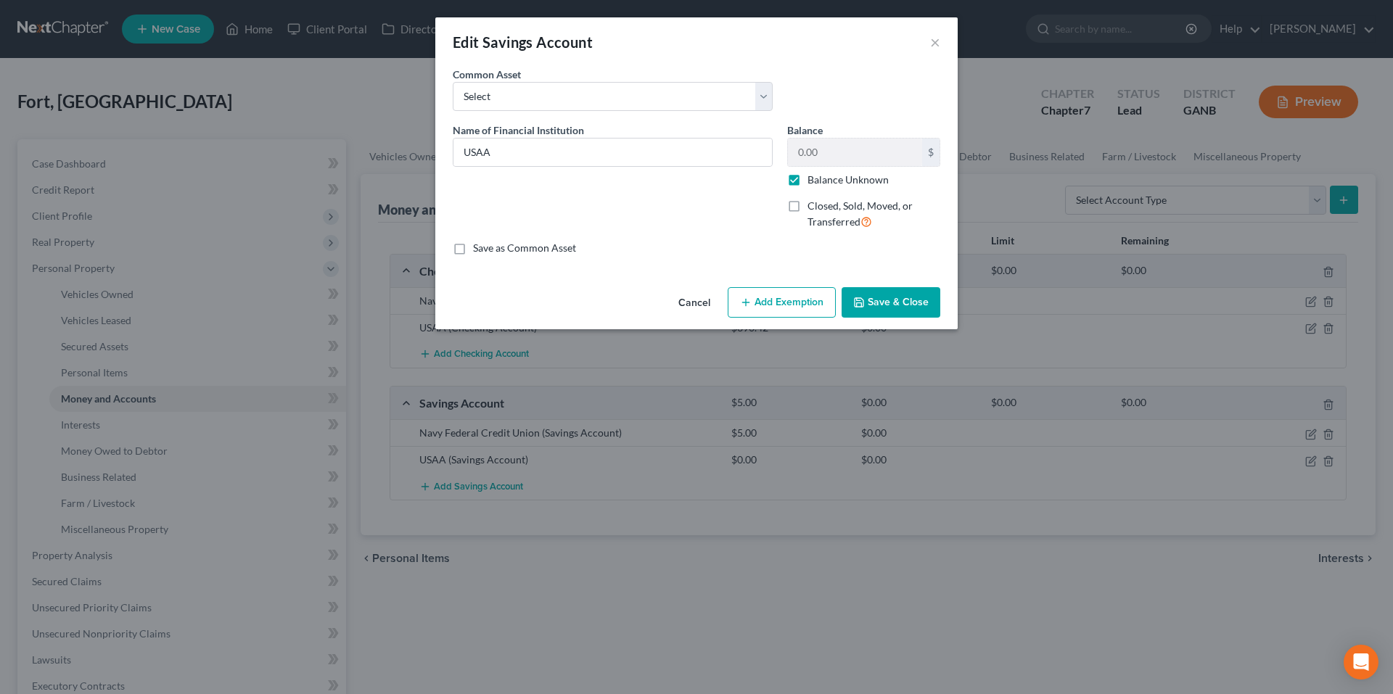
click at [807, 178] on label "Balance Unknown" at bounding box center [847, 180] width 81 height 15
click at [813, 178] on input "Balance Unknown" at bounding box center [817, 177] width 9 height 9
checkbox input "false"
click at [829, 160] on input "0.00" at bounding box center [855, 153] width 134 height 28
type input "1,795.00"
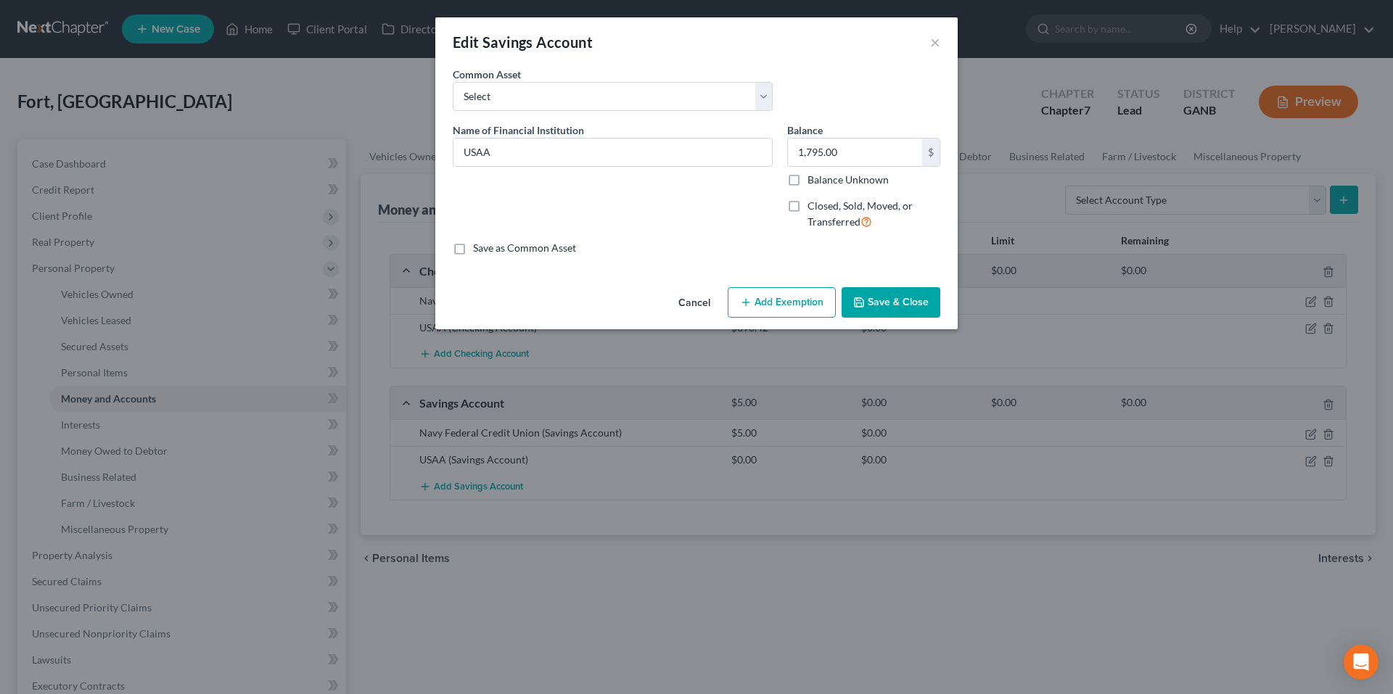
click at [902, 294] on button "Save & Close" at bounding box center [890, 302] width 99 height 30
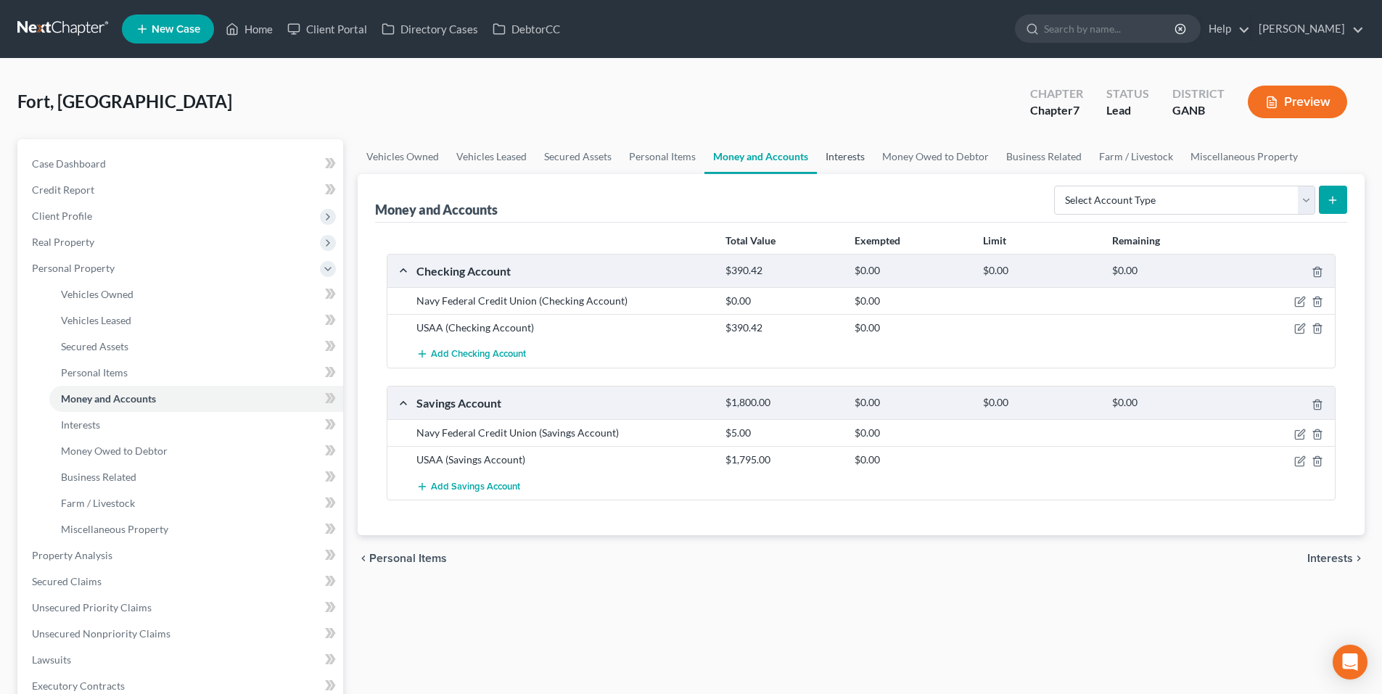
click at [828, 158] on link "Interests" at bounding box center [845, 156] width 57 height 35
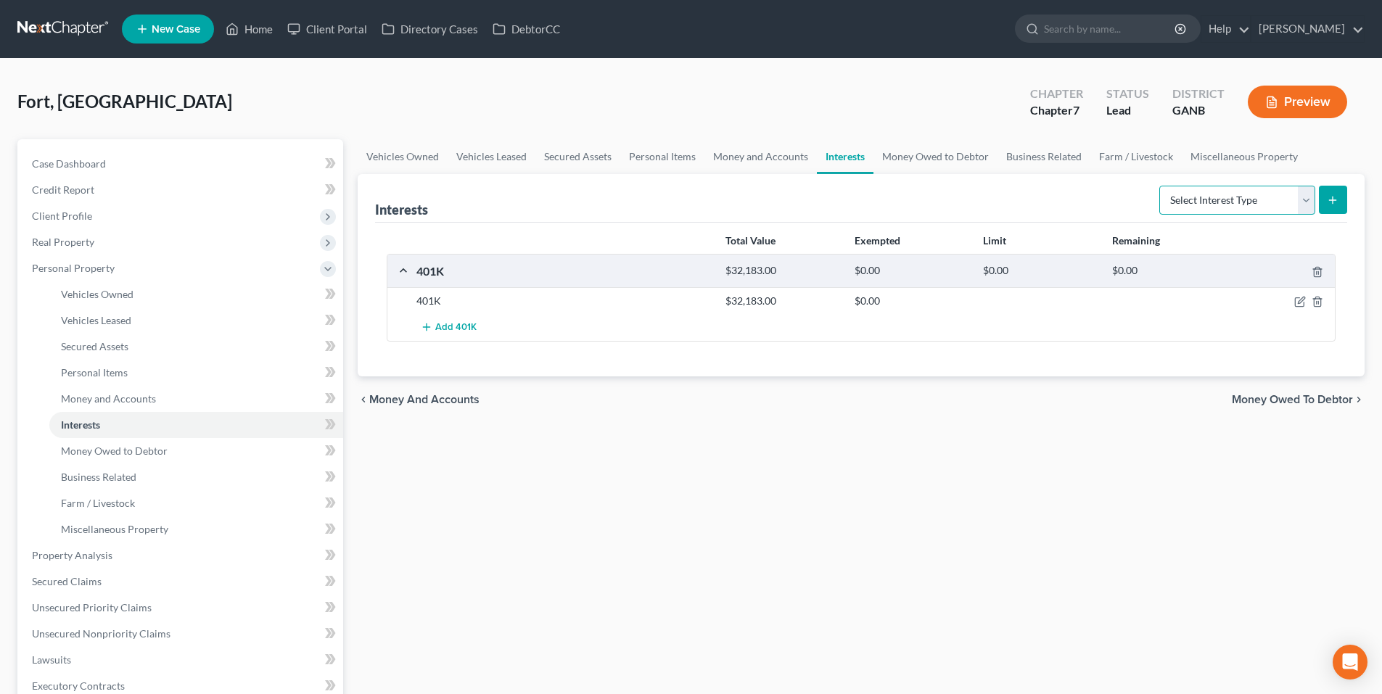
click at [1253, 209] on select "Select Interest Type 401K Annuity Bond Education IRA Government Bond Government…" at bounding box center [1237, 200] width 156 height 29
select select "stock"
click at [1160, 186] on select "Select Interest Type 401K Annuity Bond Education IRA Government Bond Government…" at bounding box center [1237, 200] width 156 height 29
click at [1335, 191] on button "submit" at bounding box center [1333, 200] width 28 height 28
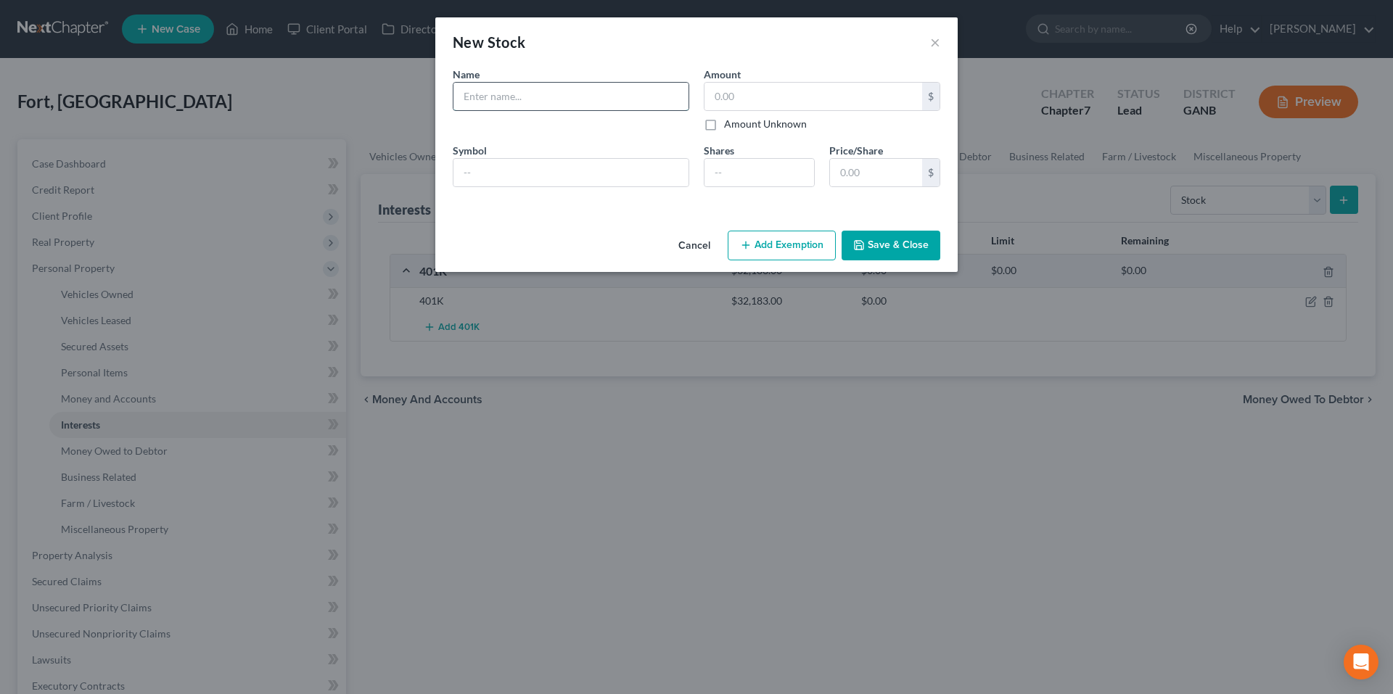
click at [627, 99] on input "text" at bounding box center [570, 97] width 235 height 28
type input "Bank of America"
click at [733, 95] on input "text" at bounding box center [813, 97] width 218 height 28
type input "3,037.80"
click at [725, 173] on input "number" at bounding box center [759, 173] width 110 height 28
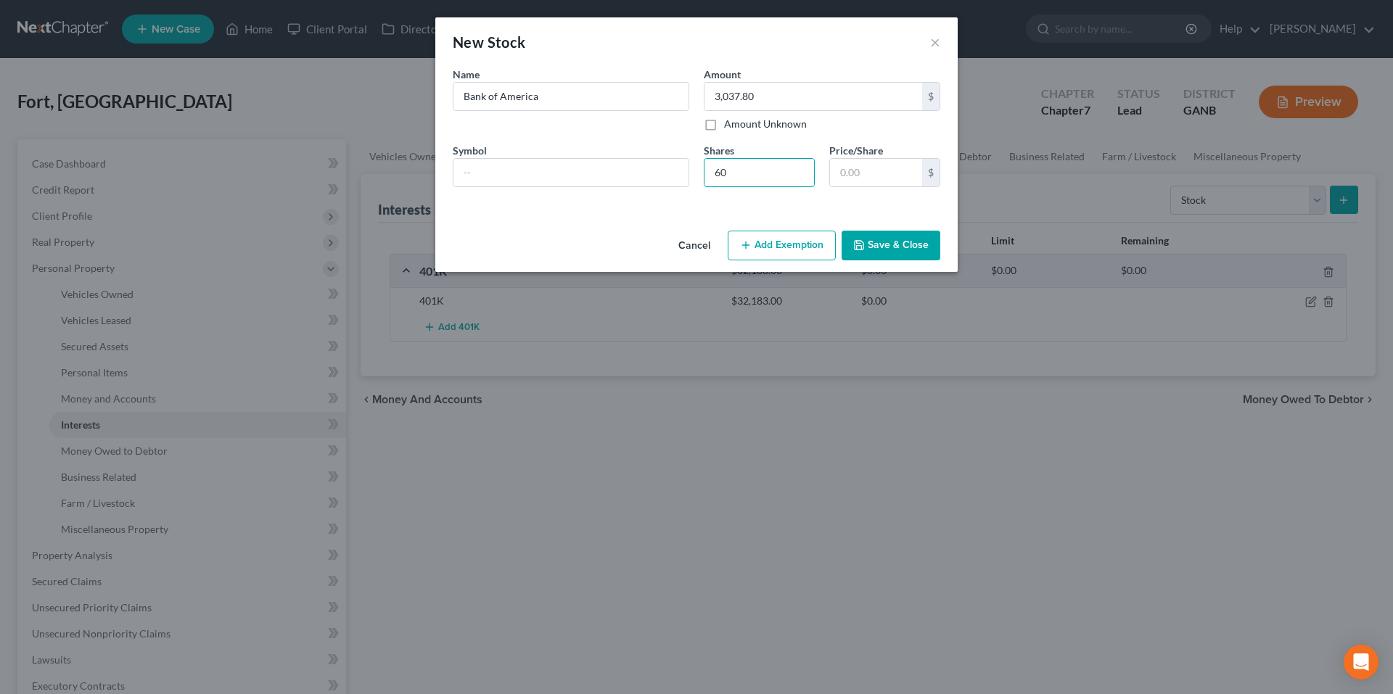
type input "60"
click at [624, 224] on div "An exemption set must first be selected from the Filing Information section. Na…" at bounding box center [696, 146] width 522 height 158
click at [896, 246] on button "Save & Close" at bounding box center [890, 246] width 99 height 30
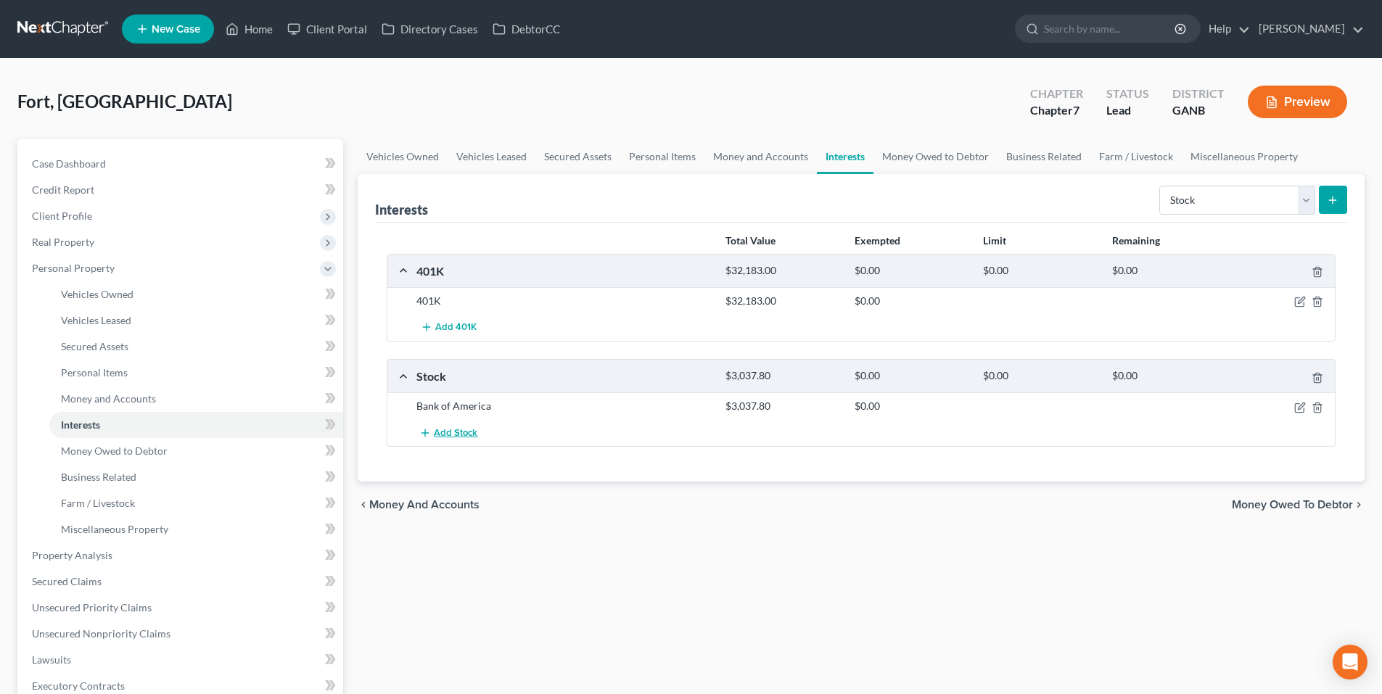
click at [445, 436] on span "Add Stock" at bounding box center [456, 433] width 44 height 12
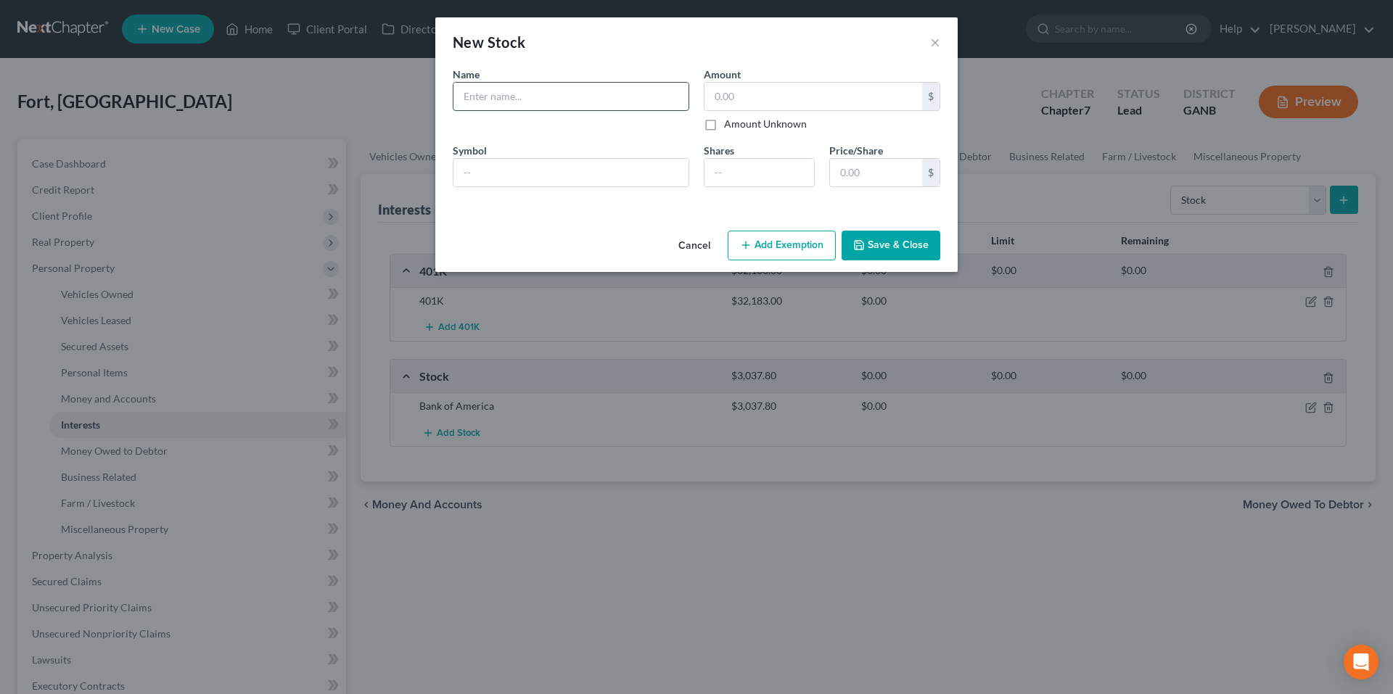
click at [506, 91] on input "text" at bounding box center [570, 97] width 235 height 28
type input "Bank of America"
click at [841, 94] on input "text" at bounding box center [813, 97] width 218 height 28
click at [841, 102] on input "text" at bounding box center [813, 97] width 218 height 28
type input "8,278.72"
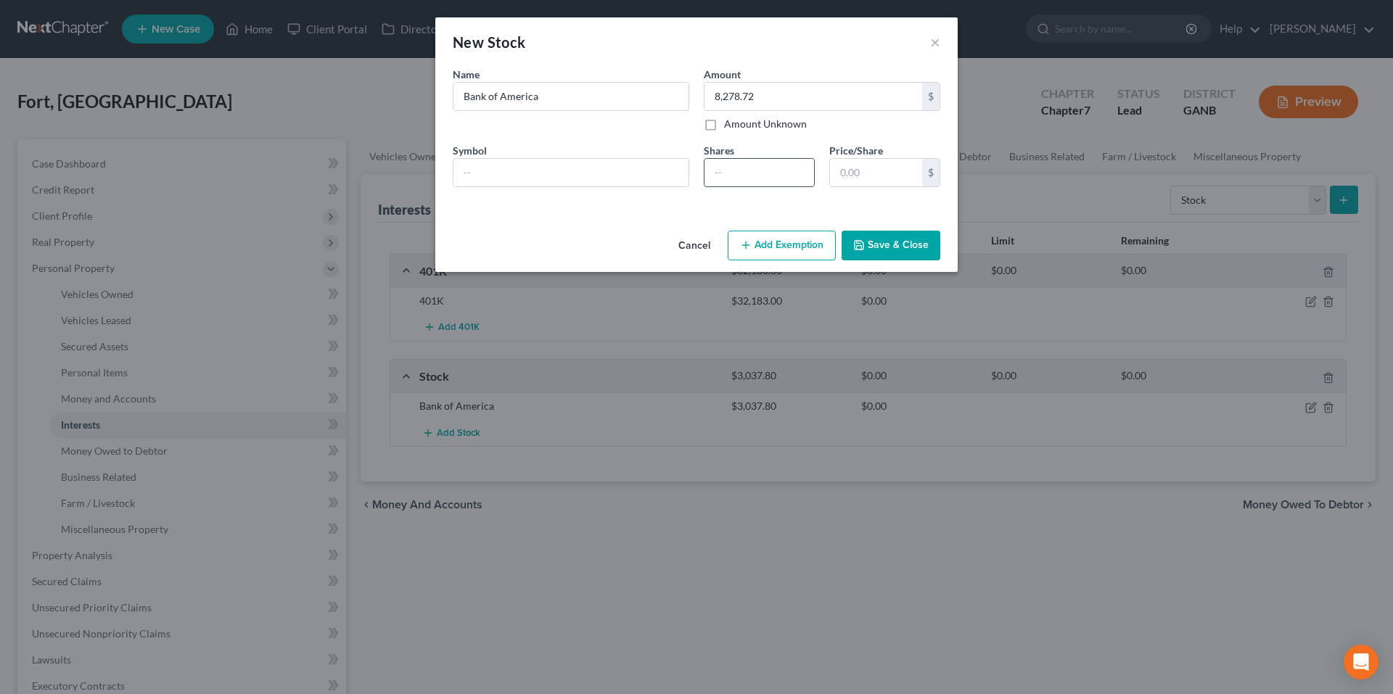
click at [773, 159] on input "number" at bounding box center [759, 173] width 110 height 28
type input "260"
click at [894, 247] on button "Save & Close" at bounding box center [890, 246] width 99 height 30
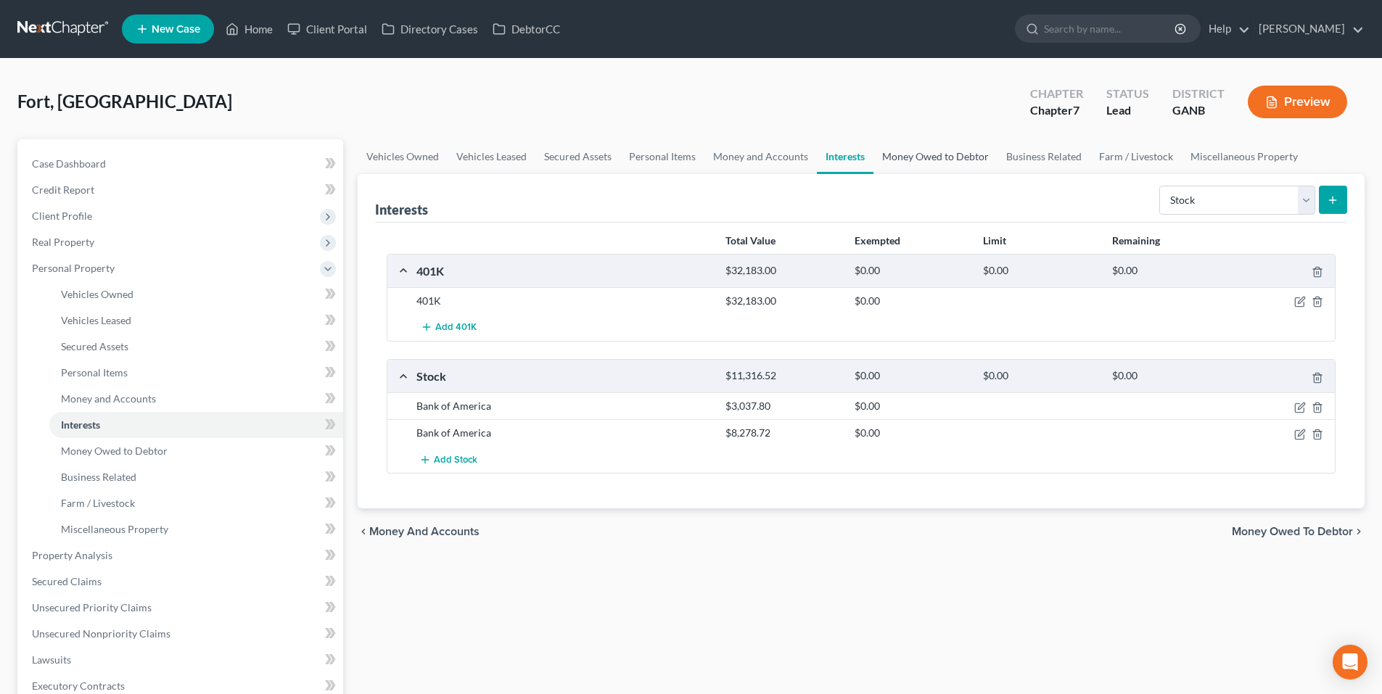
click at [936, 152] on link "Money Owed to Debtor" at bounding box center [935, 156] width 124 height 35
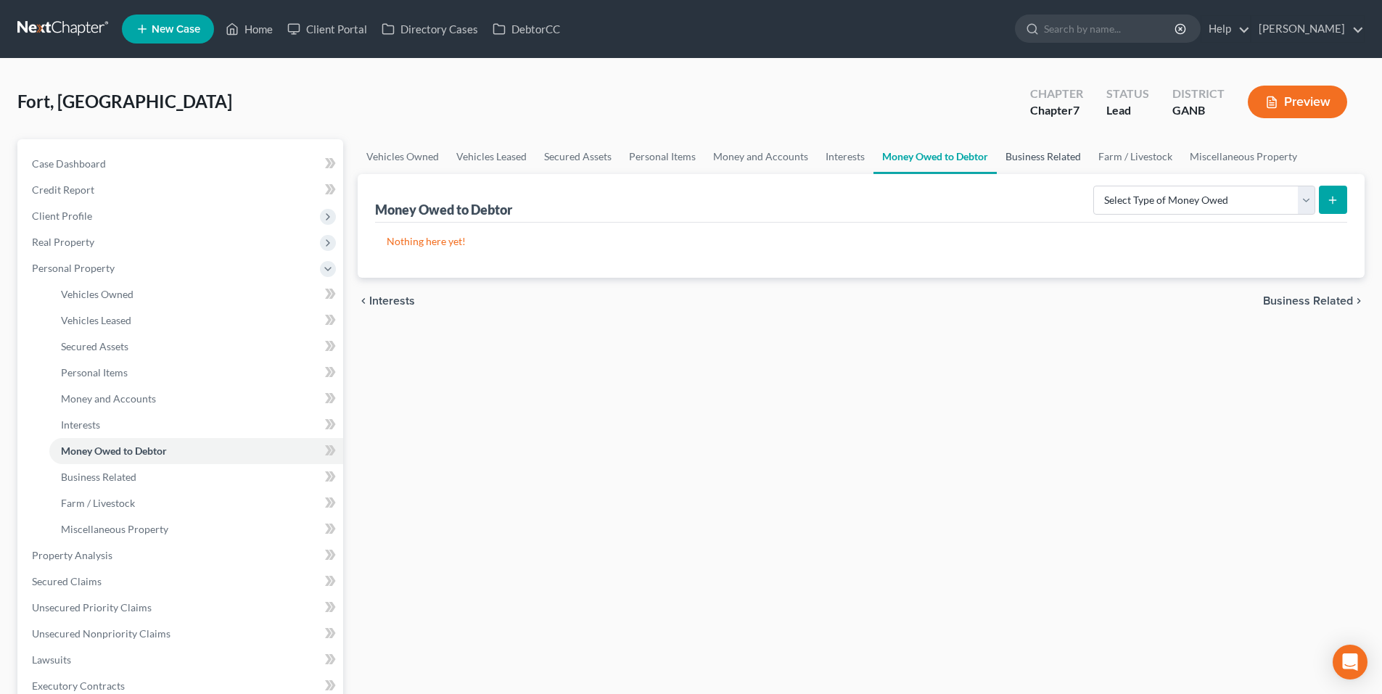
click at [1047, 166] on link "Business Related" at bounding box center [1043, 156] width 93 height 35
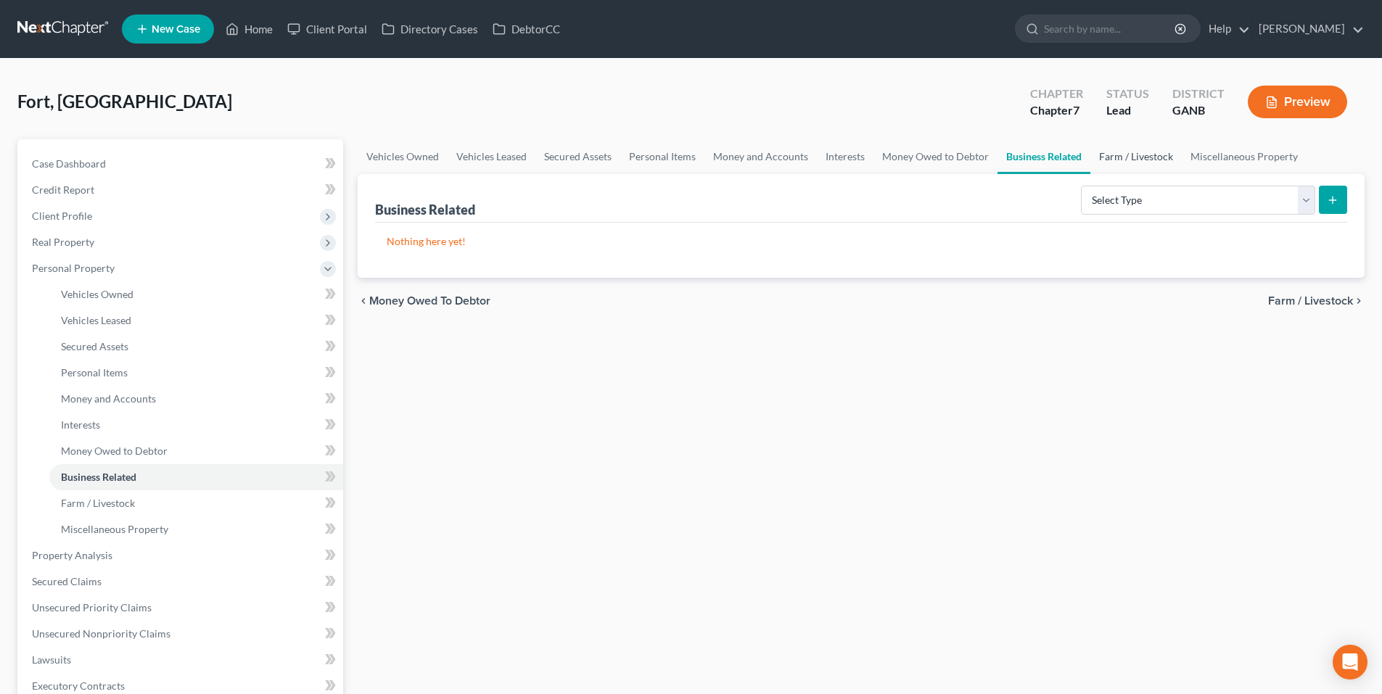
click at [1139, 154] on link "Farm / Livestock" at bounding box center [1135, 156] width 91 height 35
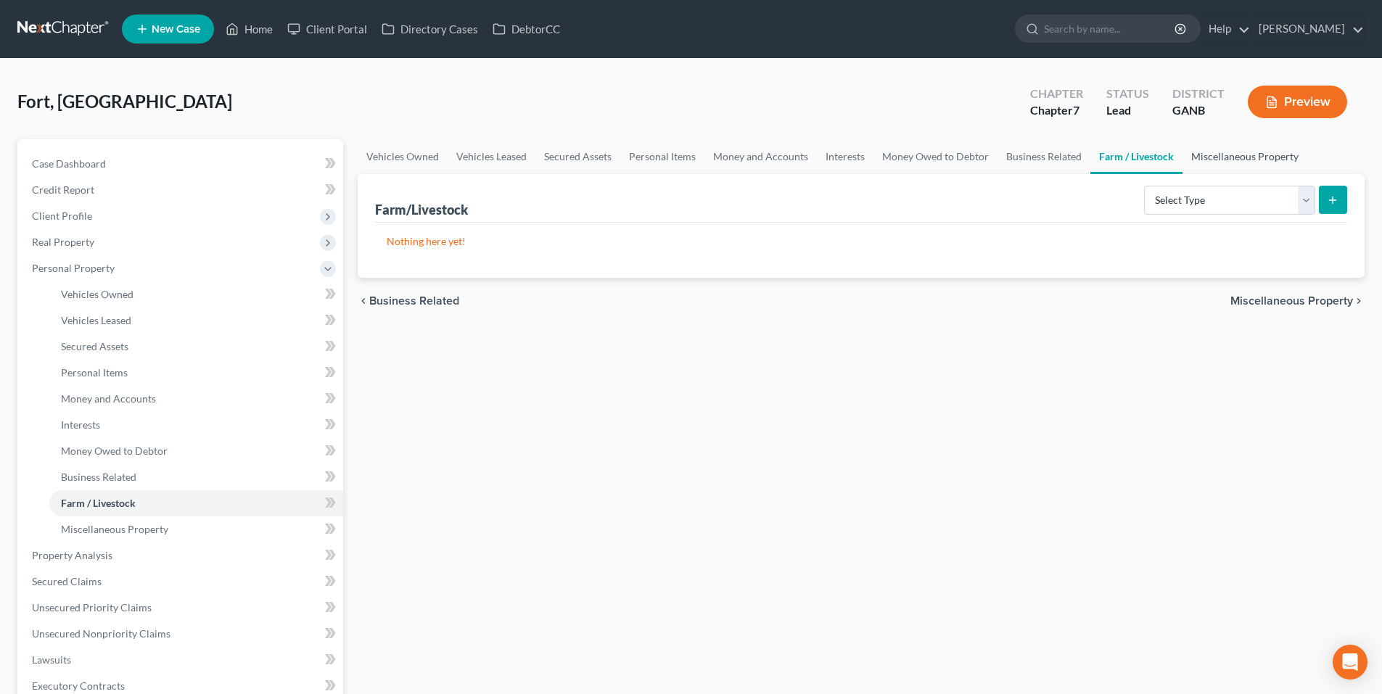
click at [1225, 154] on link "Miscellaneous Property" at bounding box center [1244, 156] width 125 height 35
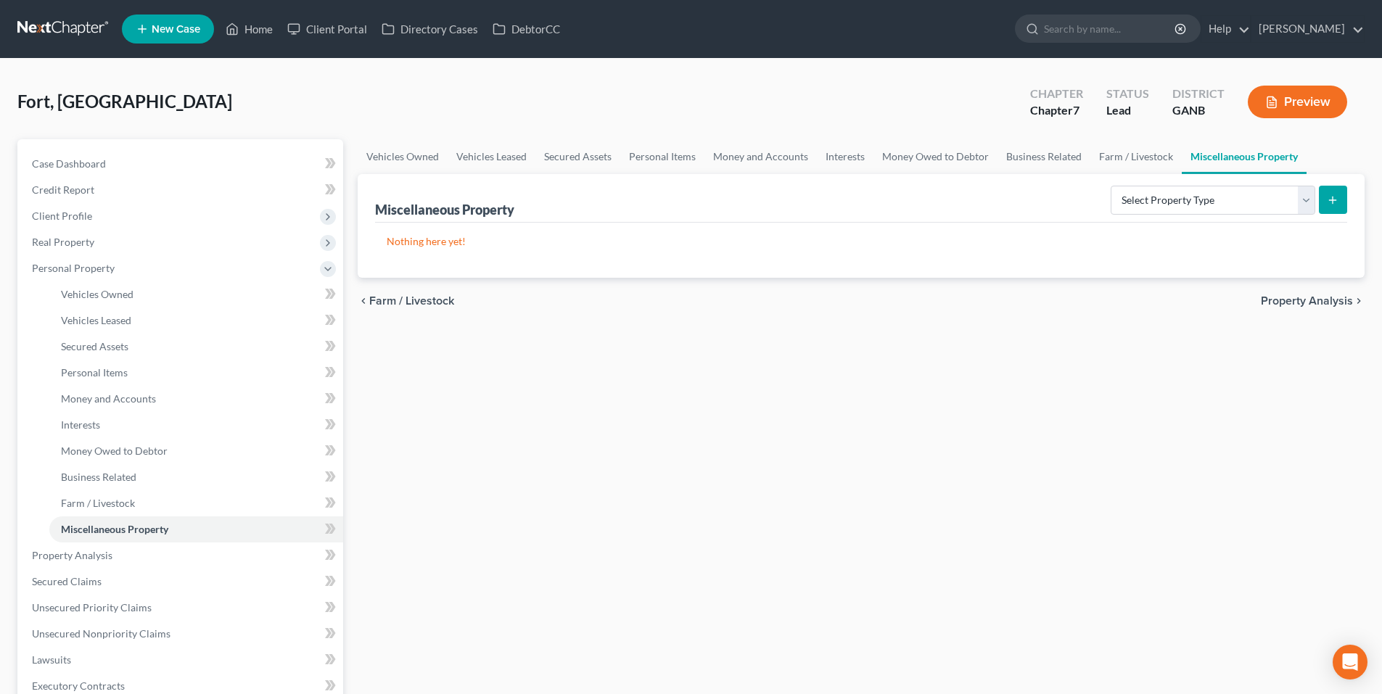
click at [1292, 302] on span "Property Analysis" at bounding box center [1307, 301] width 92 height 12
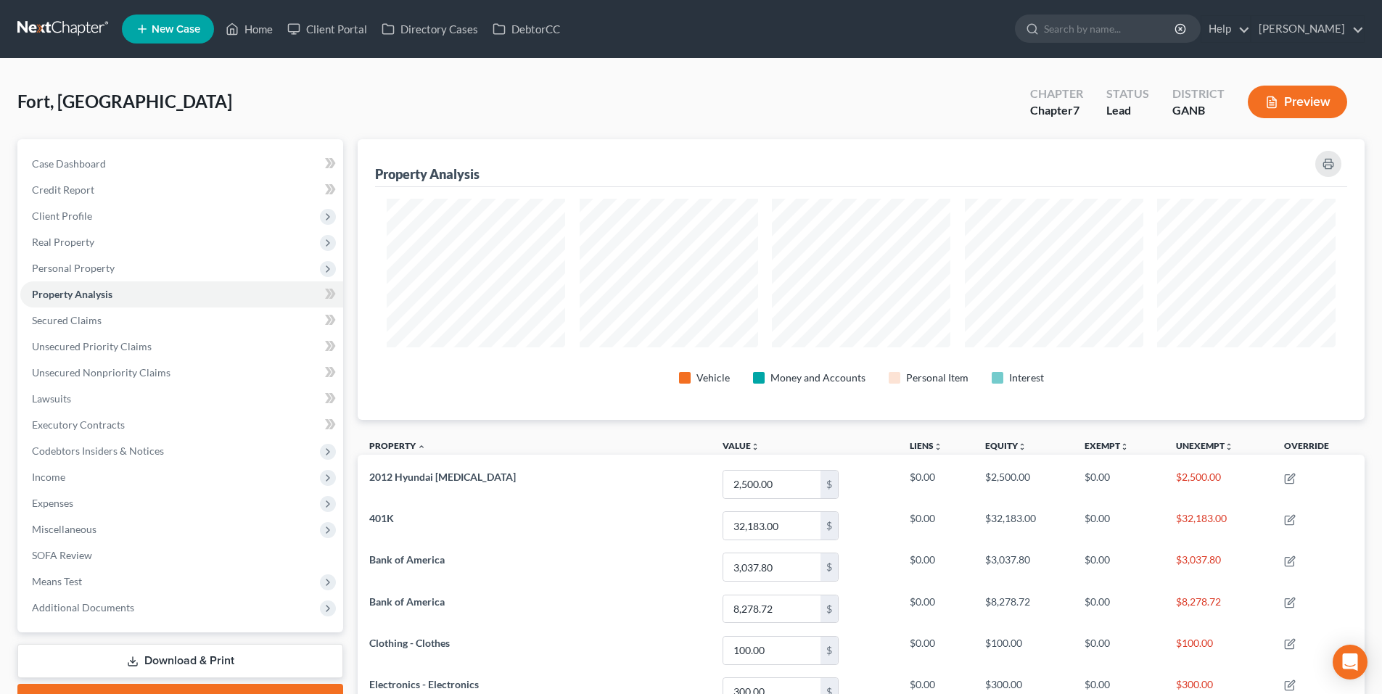
click at [29, 34] on link at bounding box center [63, 29] width 93 height 26
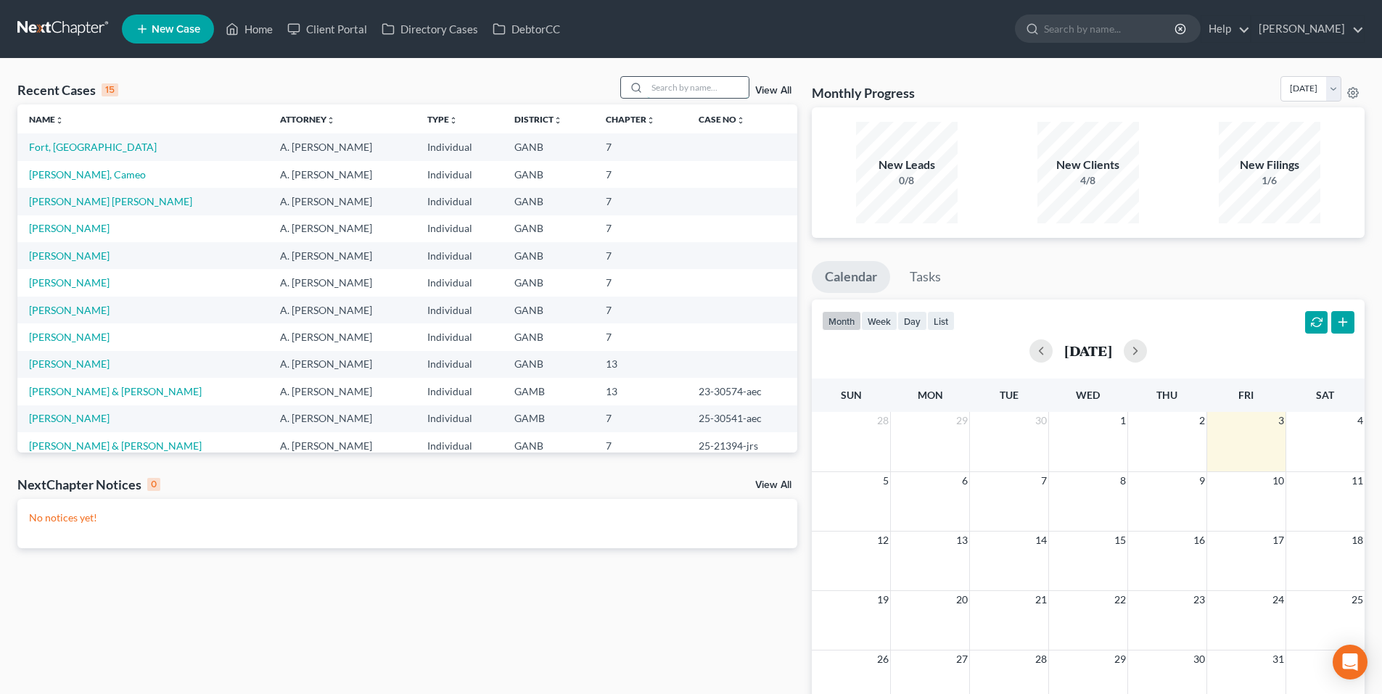
click at [727, 95] on input "search" at bounding box center [698, 87] width 102 height 21
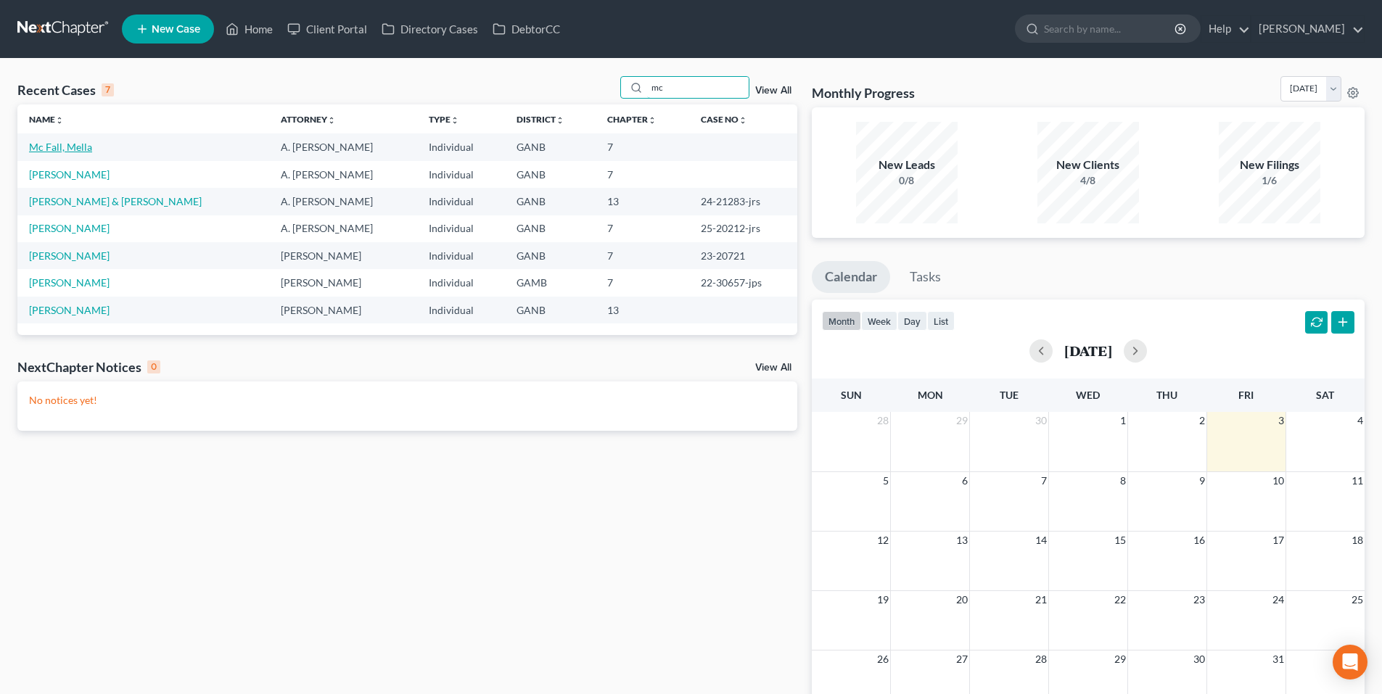
type input "mc"
click at [51, 153] on link "Mc Fall, Mella" at bounding box center [60, 147] width 63 height 12
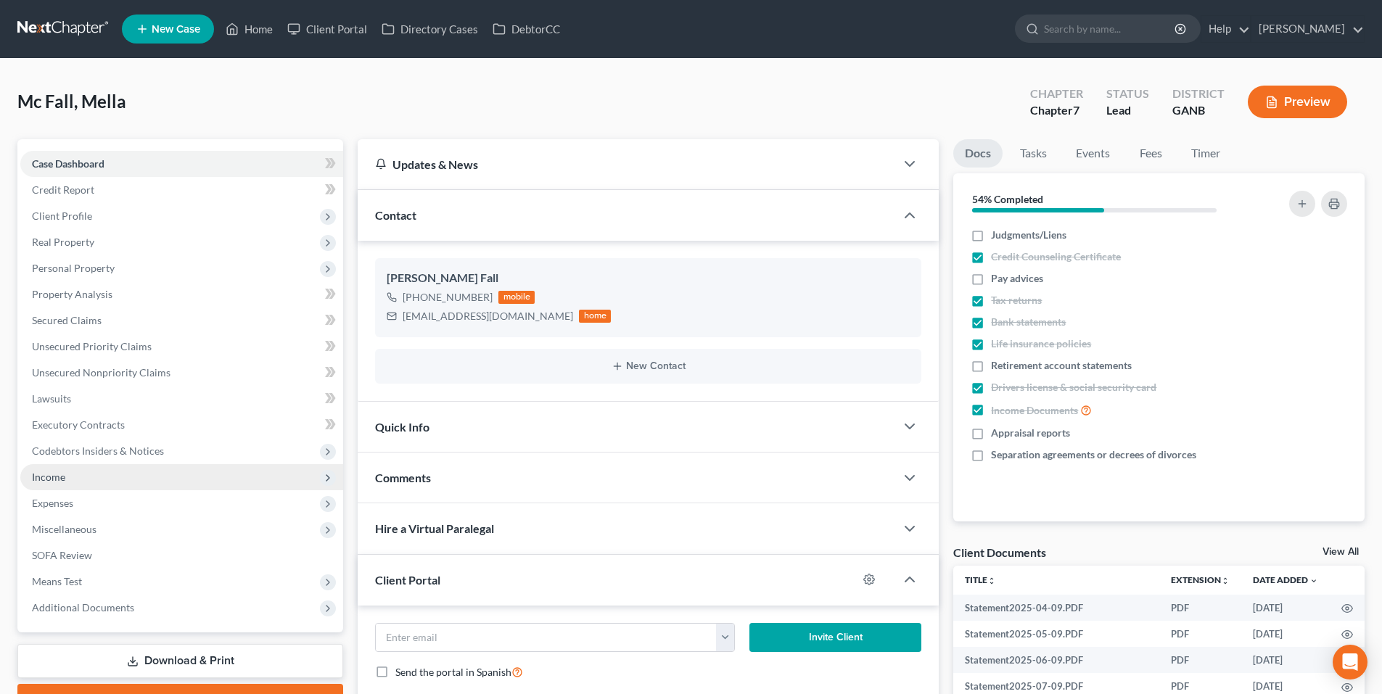
click at [109, 479] on span "Income" at bounding box center [181, 477] width 323 height 26
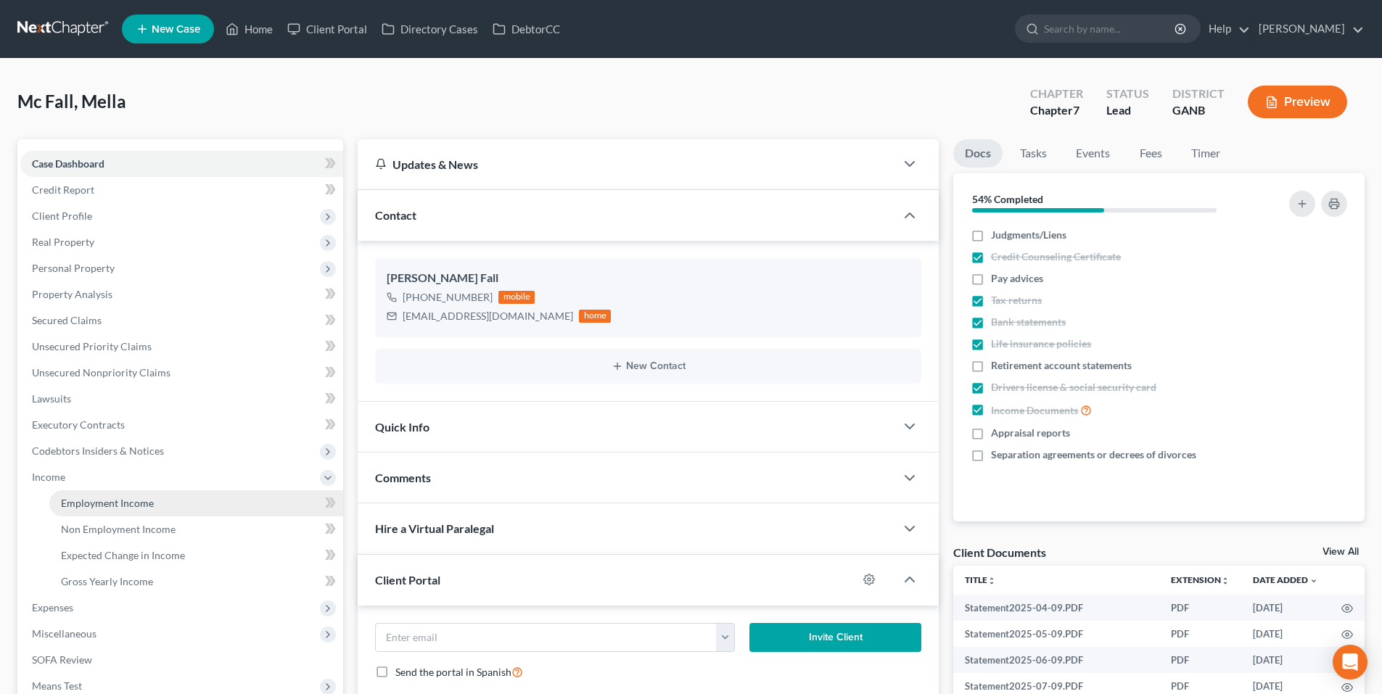
click at [147, 506] on span "Employment Income" at bounding box center [107, 503] width 93 height 12
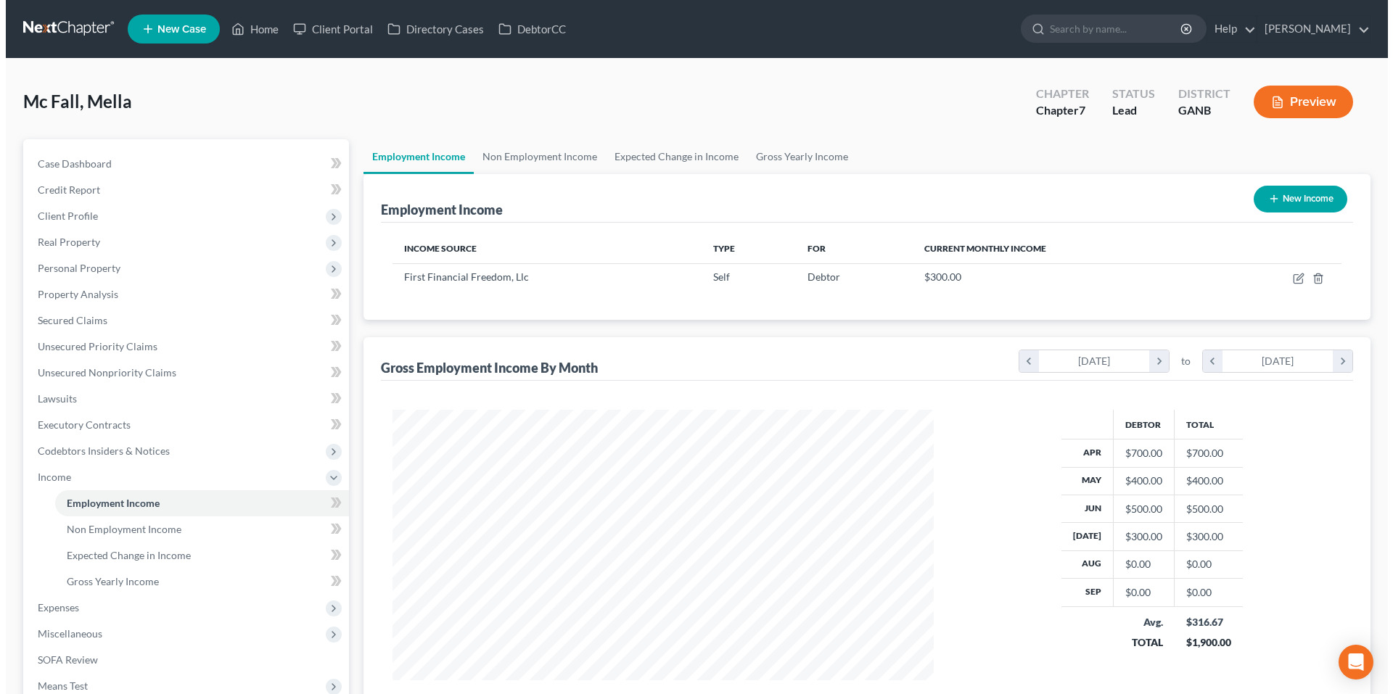
scroll to position [271, 570]
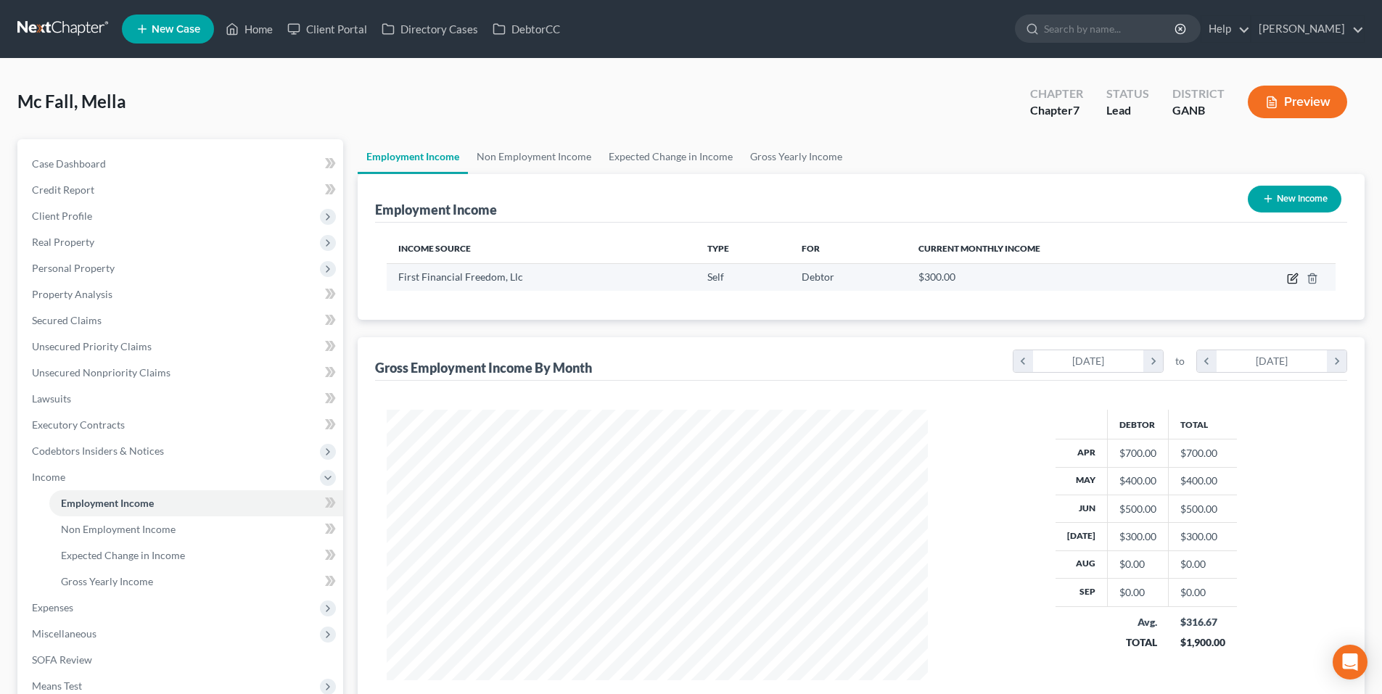
click at [1293, 279] on icon "button" at bounding box center [1293, 276] width 7 height 7
select select "1"
select select "9"
select select "0"
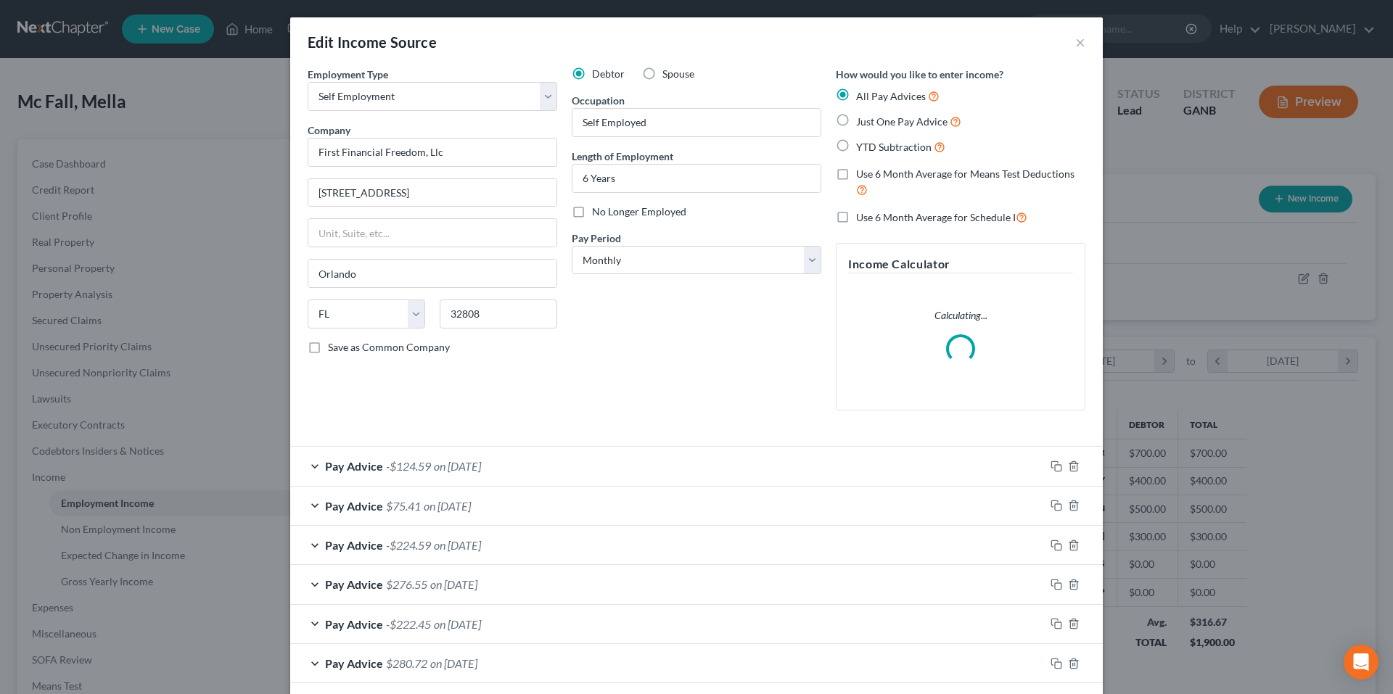
scroll to position [273, 575]
click at [1050, 464] on icon "button" at bounding box center [1056, 467] width 12 height 12
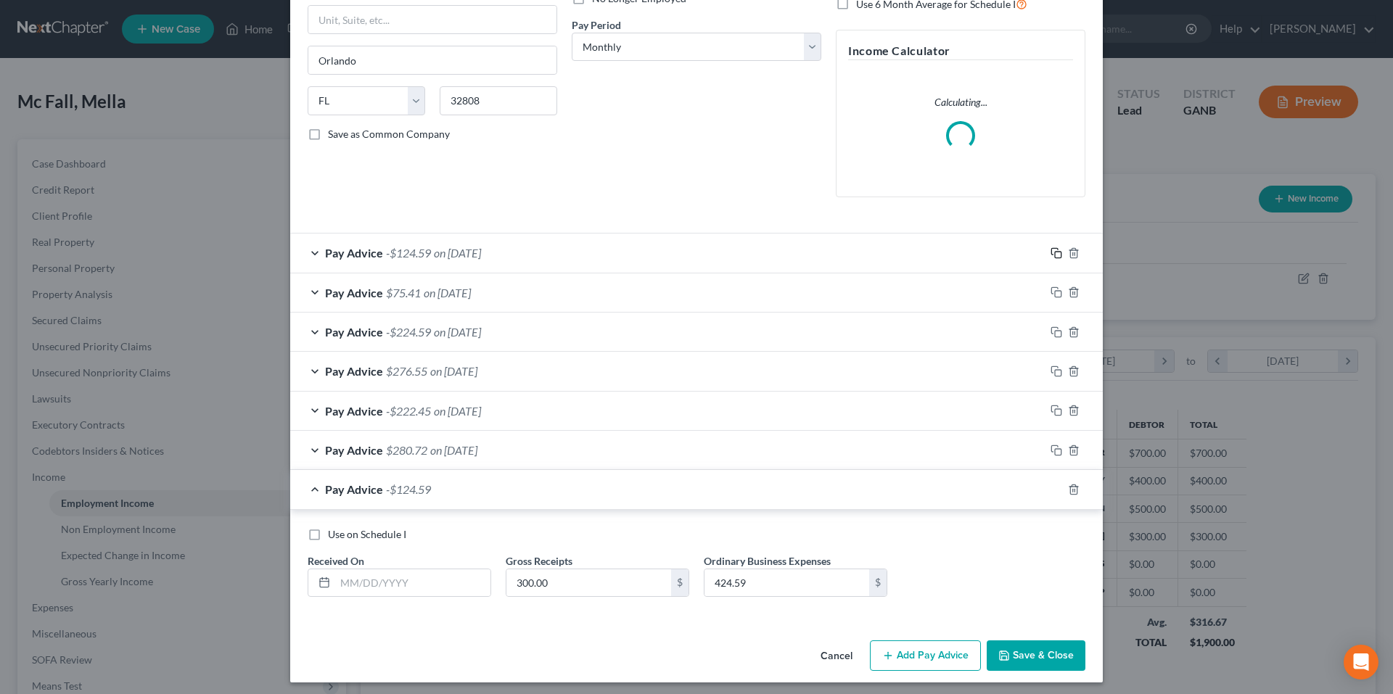
scroll to position [219, 0]
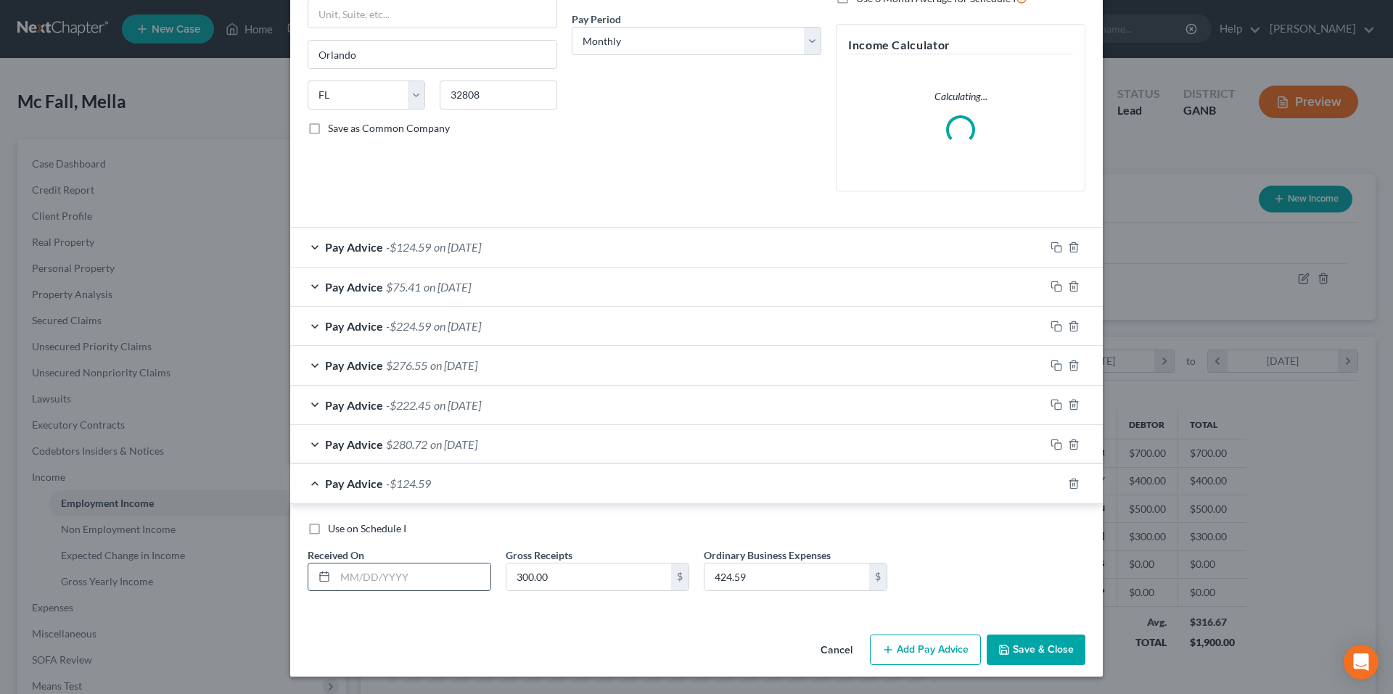
click at [466, 578] on input "text" at bounding box center [412, 578] width 155 height 28
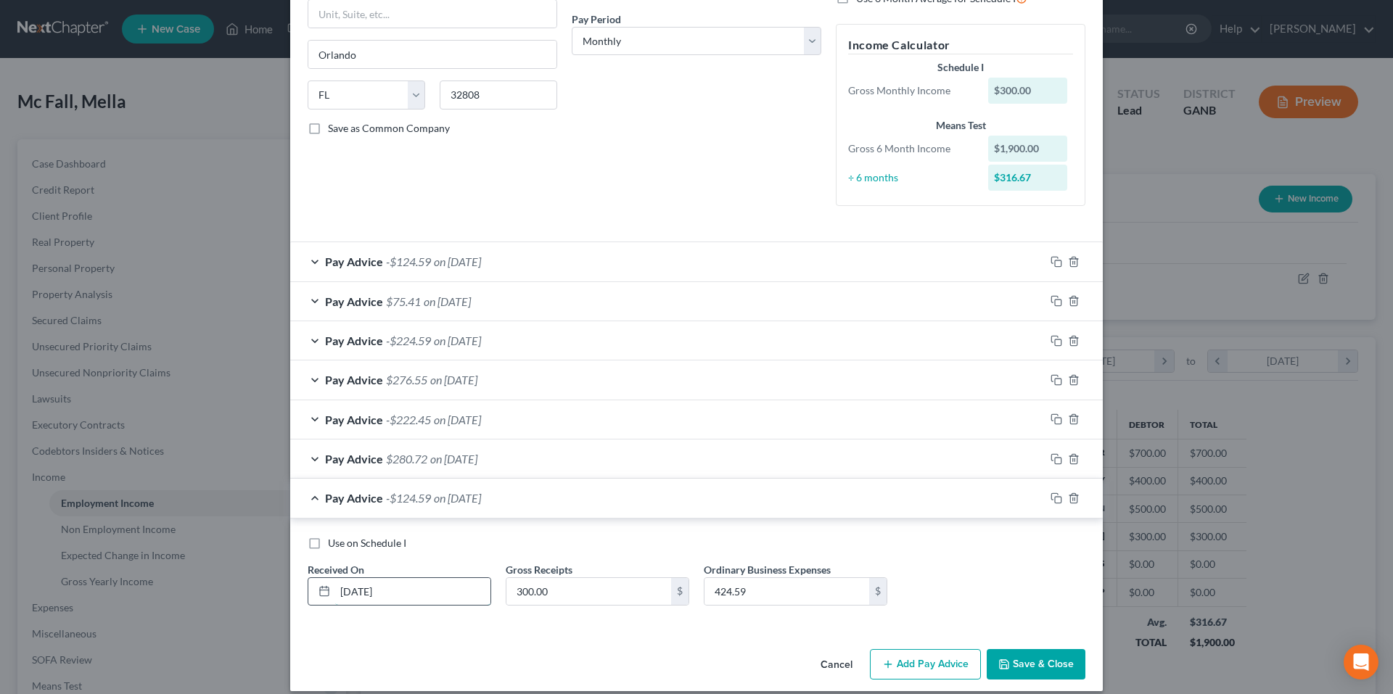
type input "[DATE]"
type input "225.00"
type input "224.59"
click at [1050, 495] on icon "button" at bounding box center [1056, 498] width 12 height 12
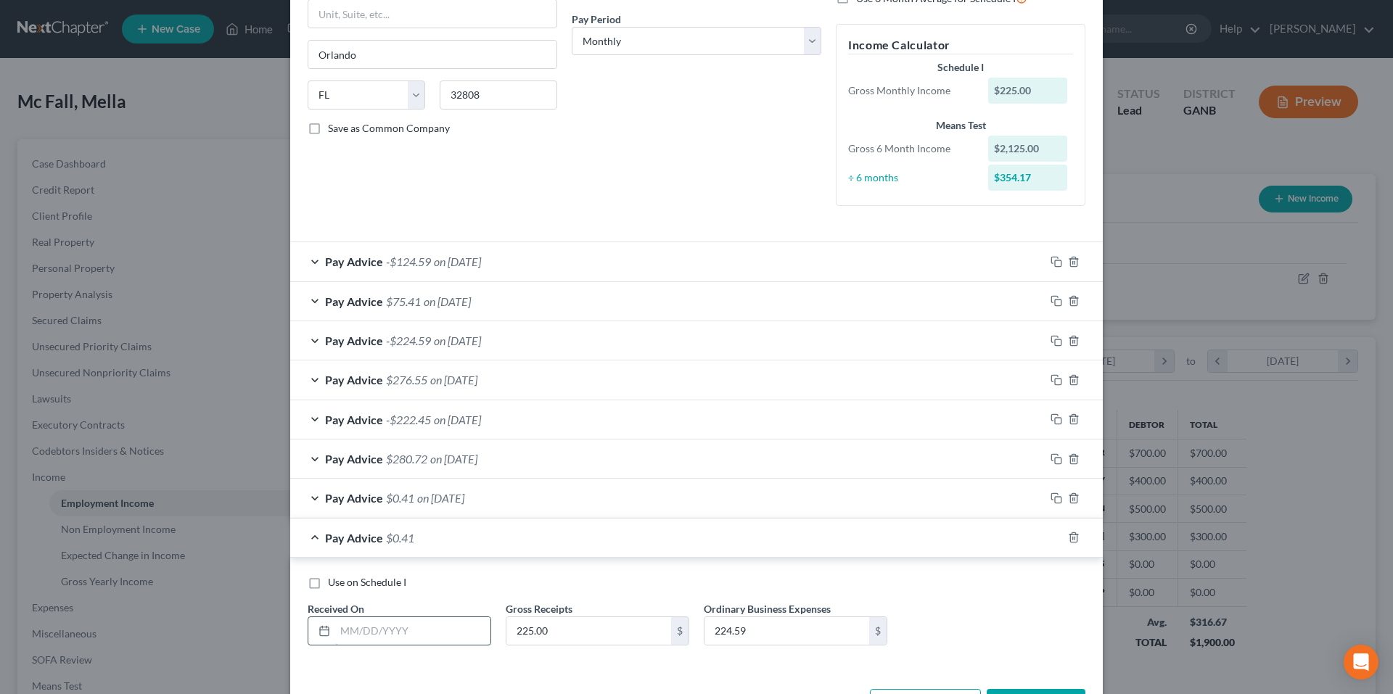
click at [418, 637] on input "text" at bounding box center [412, 631] width 155 height 28
type input "[DATE]"
type input "114.20"
type input "224.59"
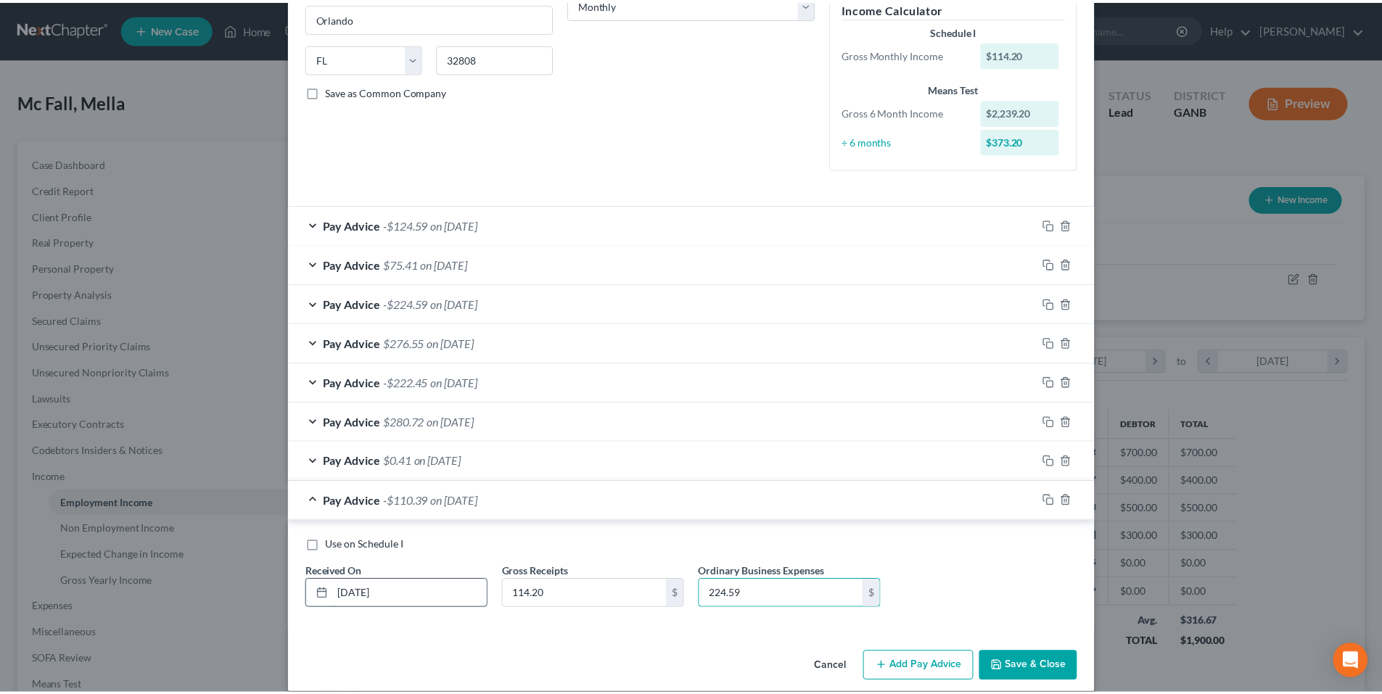
scroll to position [273, 0]
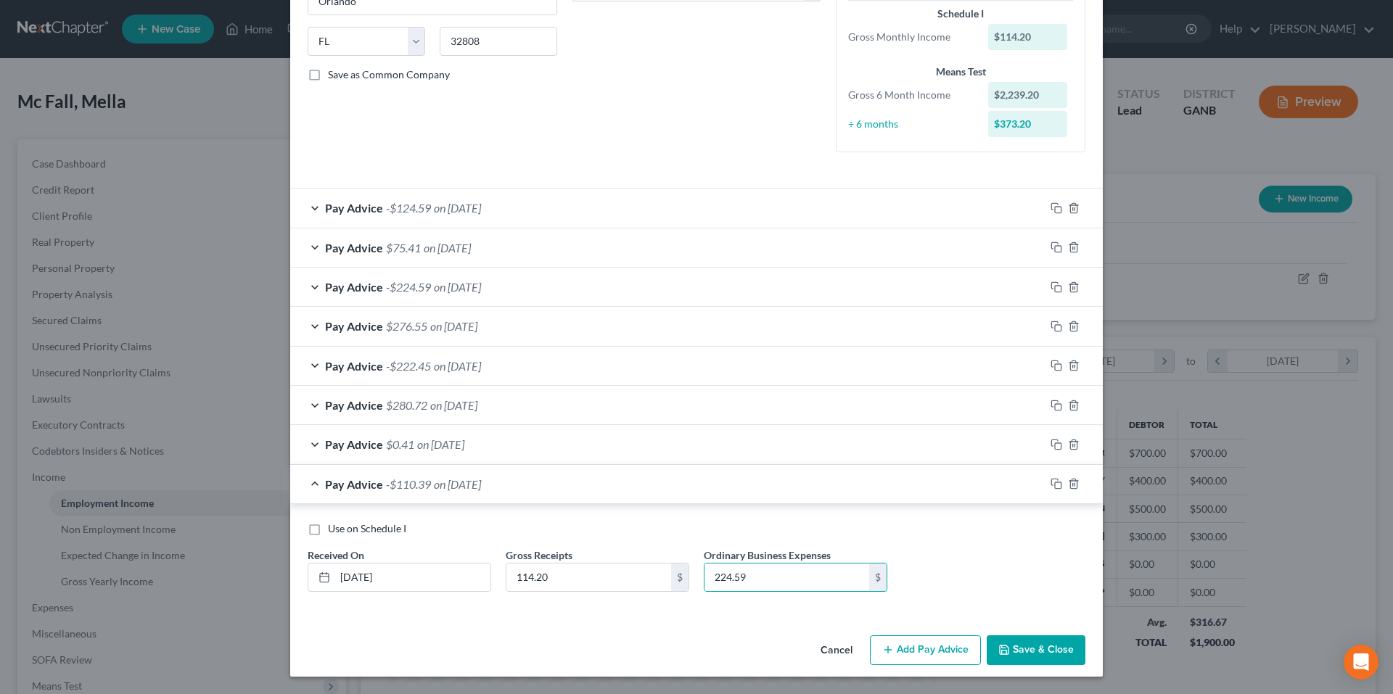
click at [999, 654] on icon "button" at bounding box center [1003, 649] width 9 height 9
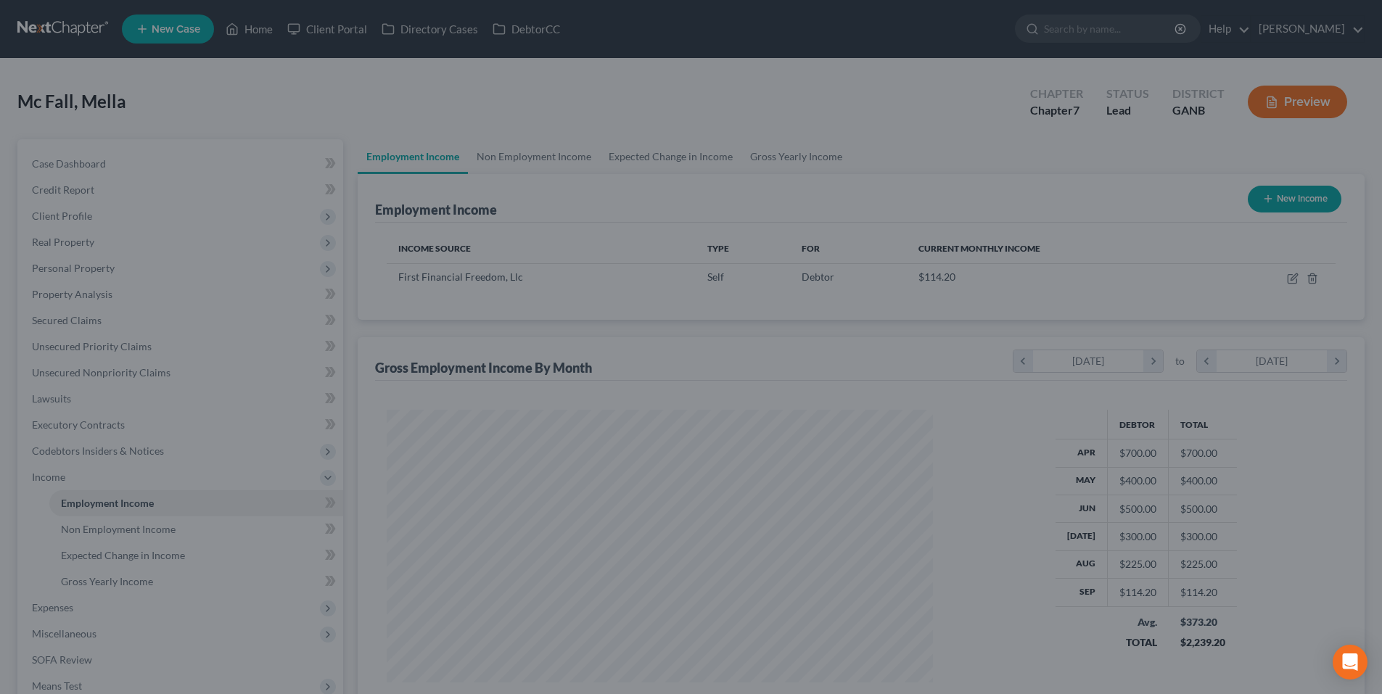
scroll to position [725003, 724704]
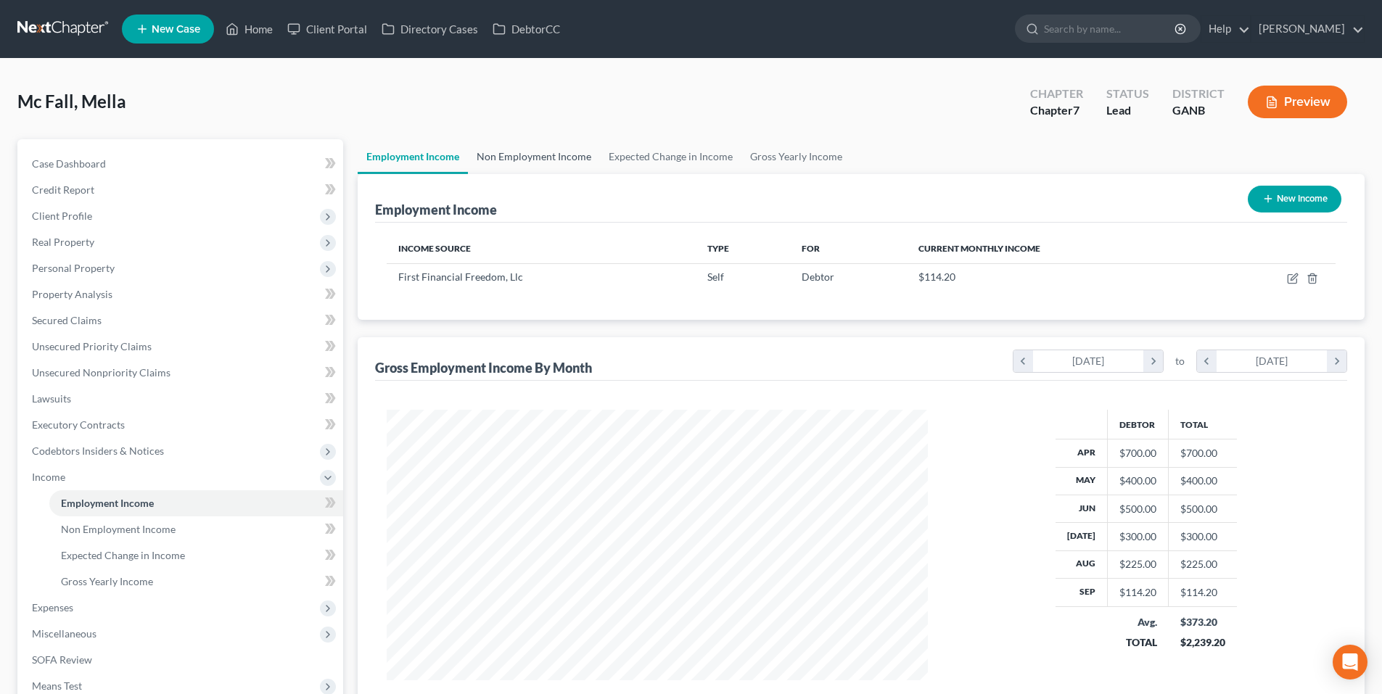
click at [501, 159] on link "Non Employment Income" at bounding box center [534, 156] width 132 height 35
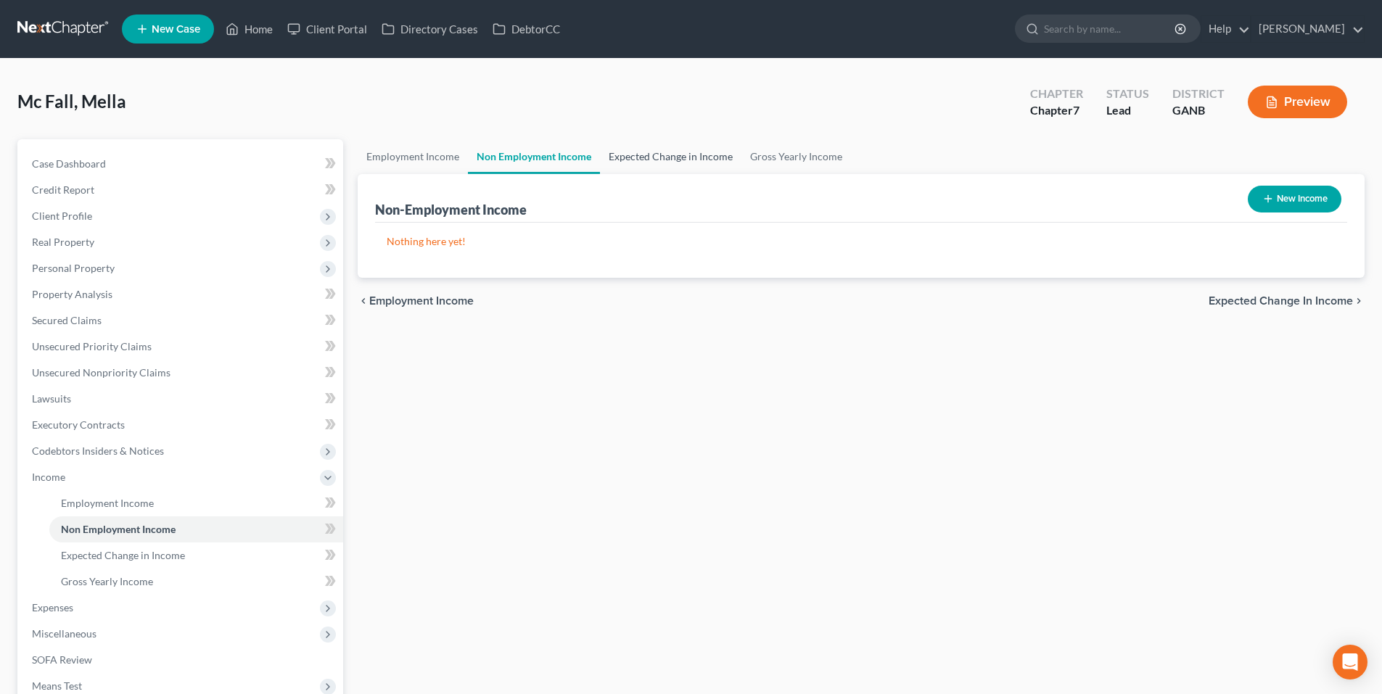
click at [604, 155] on link "Expected Change in Income" at bounding box center [670, 156] width 141 height 35
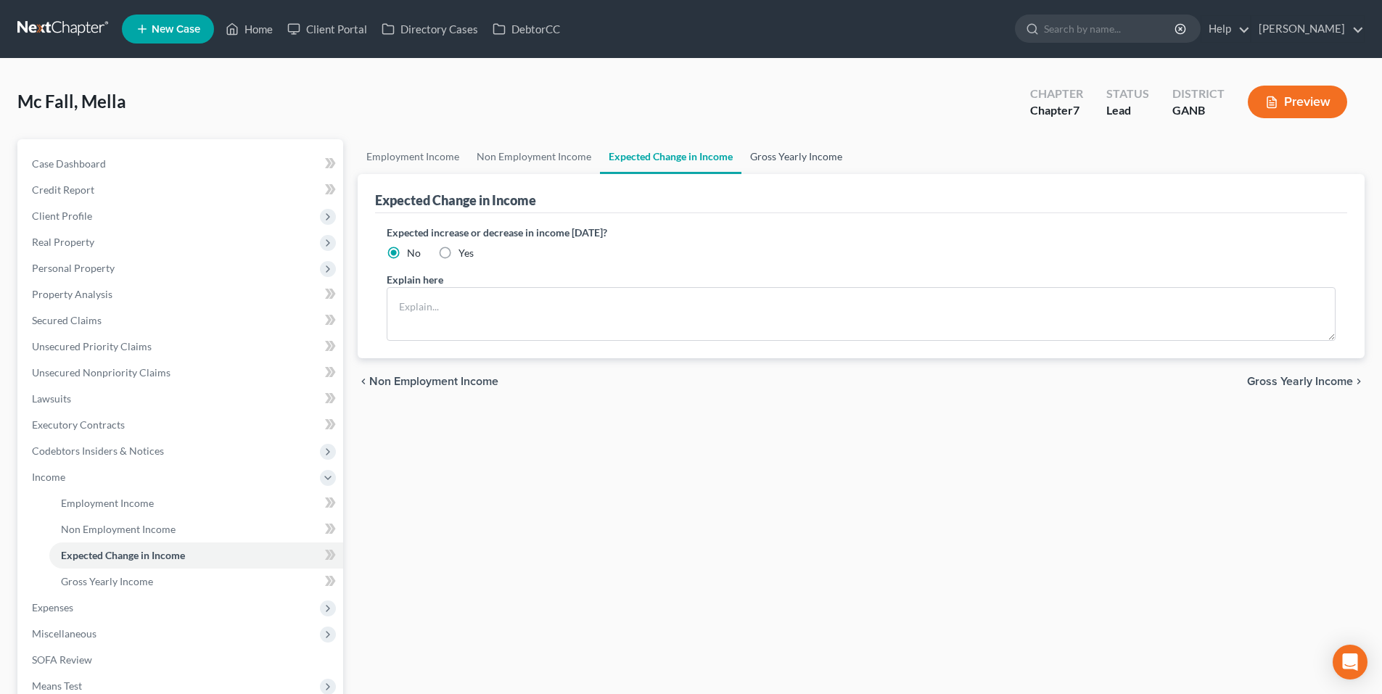
click at [784, 154] on link "Gross Yearly Income" at bounding box center [796, 156] width 110 height 35
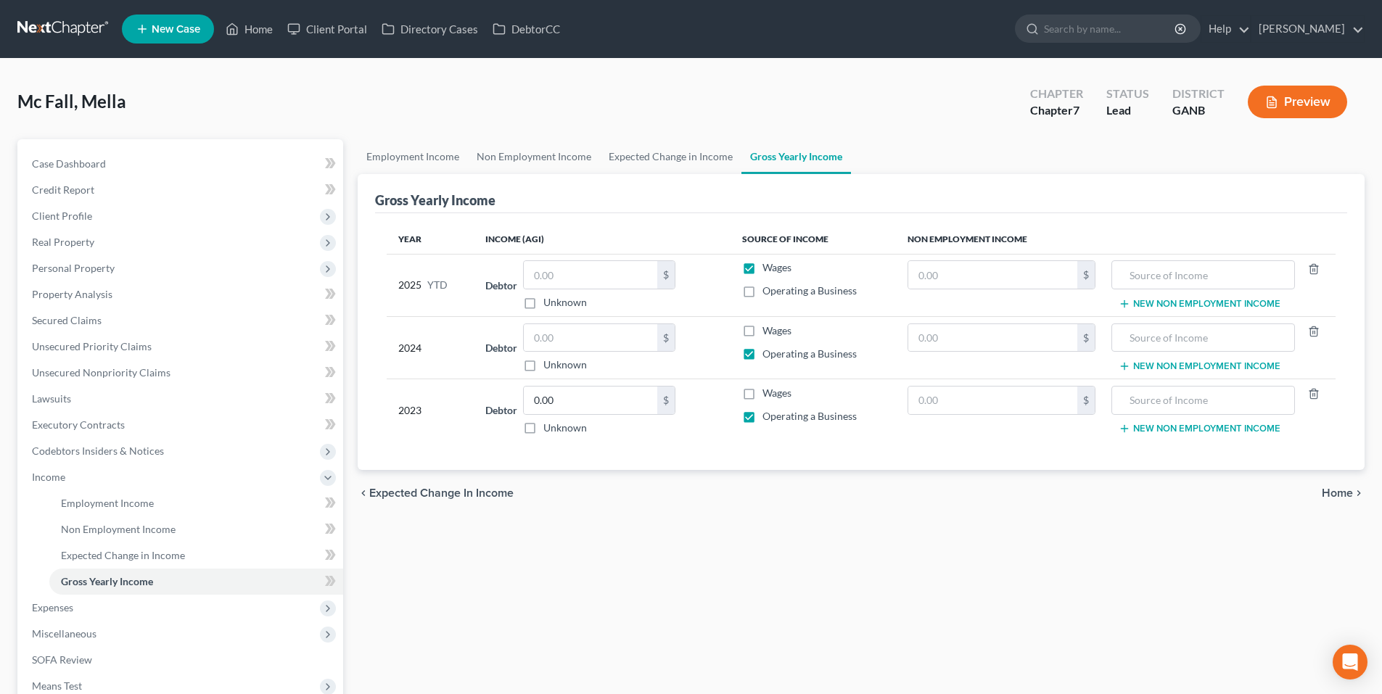
click at [1337, 488] on span "Home" at bounding box center [1336, 493] width 31 height 12
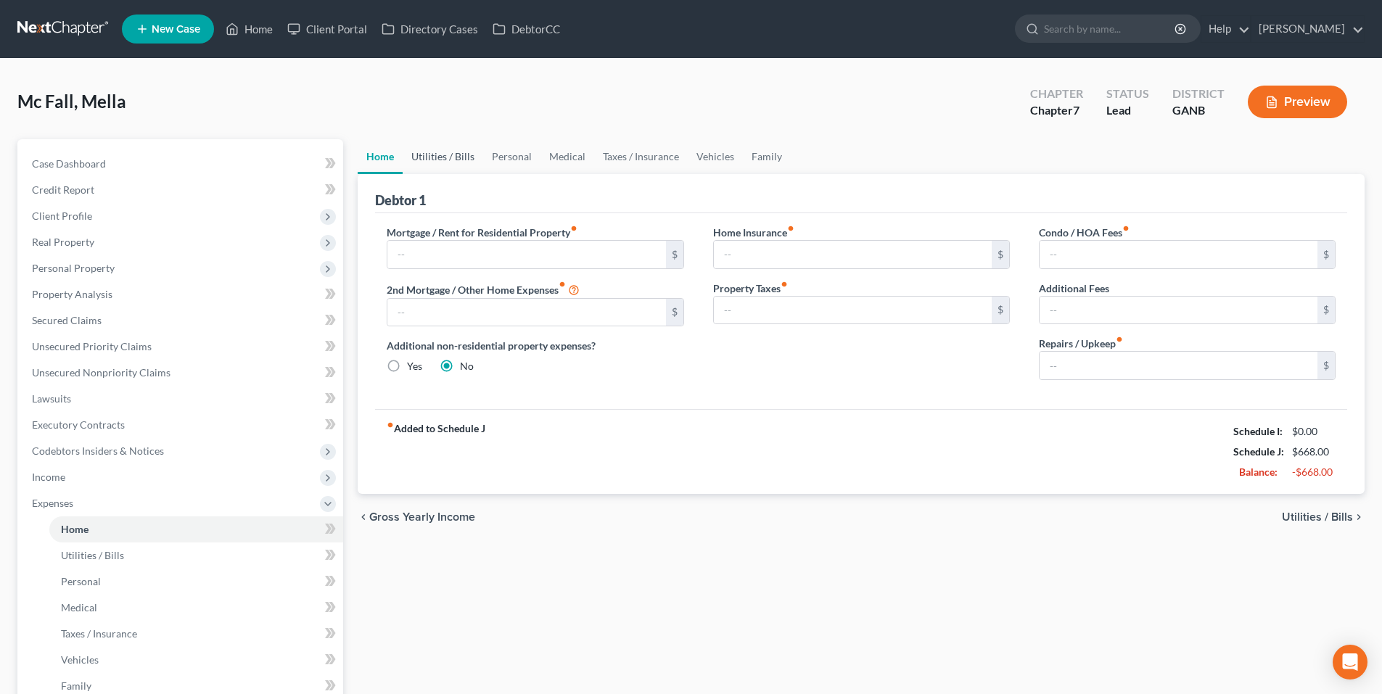
click at [453, 152] on link "Utilities / Bills" at bounding box center [443, 156] width 81 height 35
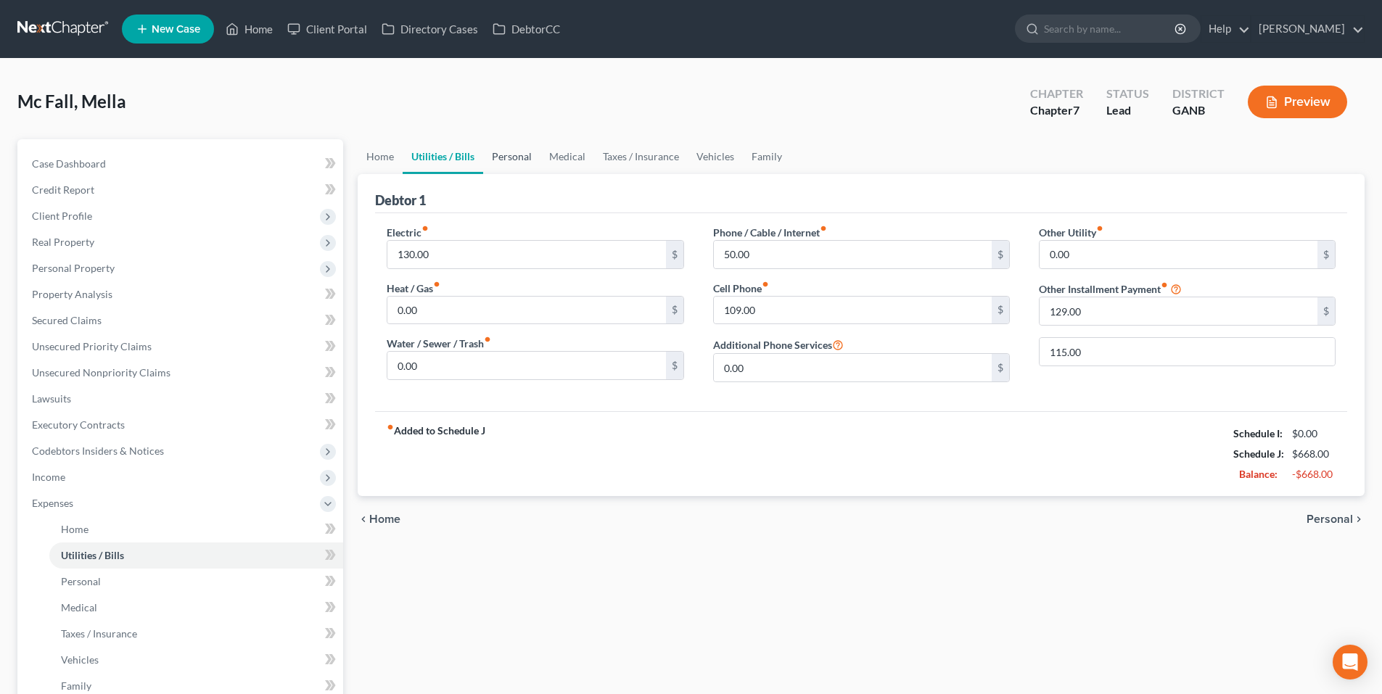
click at [514, 152] on link "Personal" at bounding box center [511, 156] width 57 height 35
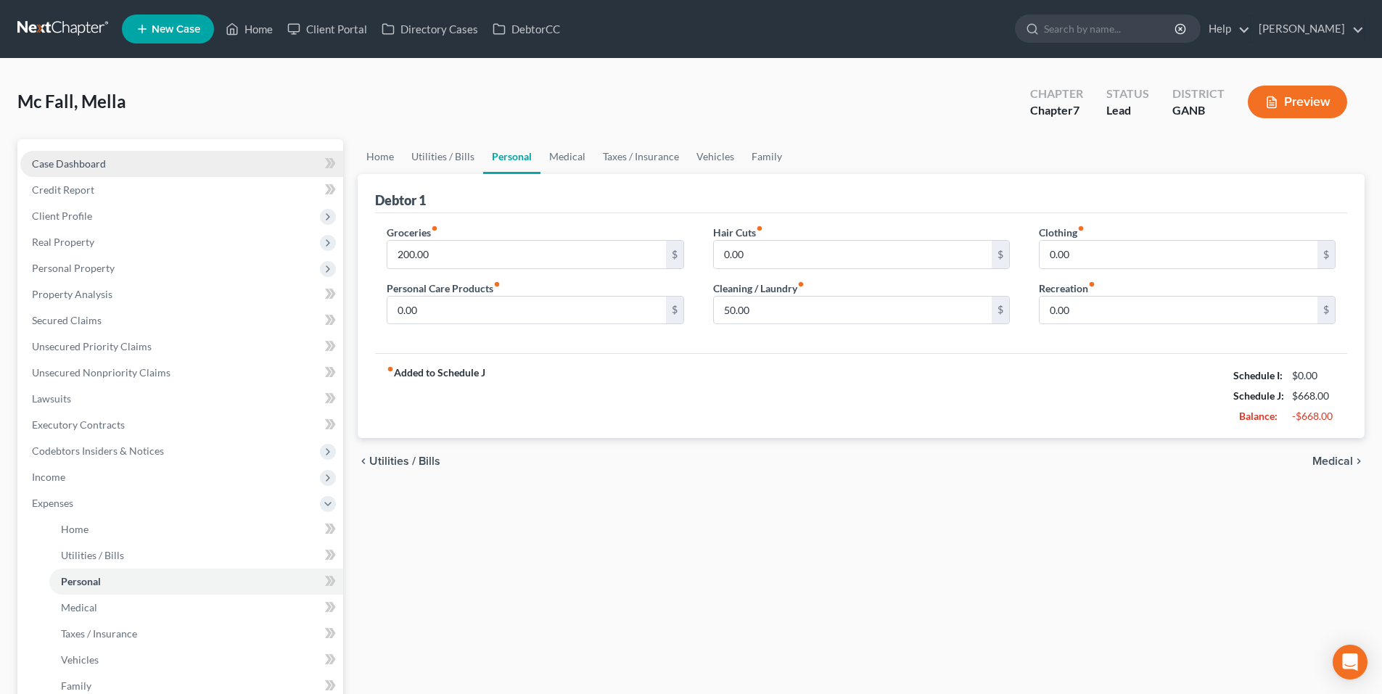
click at [160, 157] on link "Case Dashboard" at bounding box center [181, 164] width 323 height 26
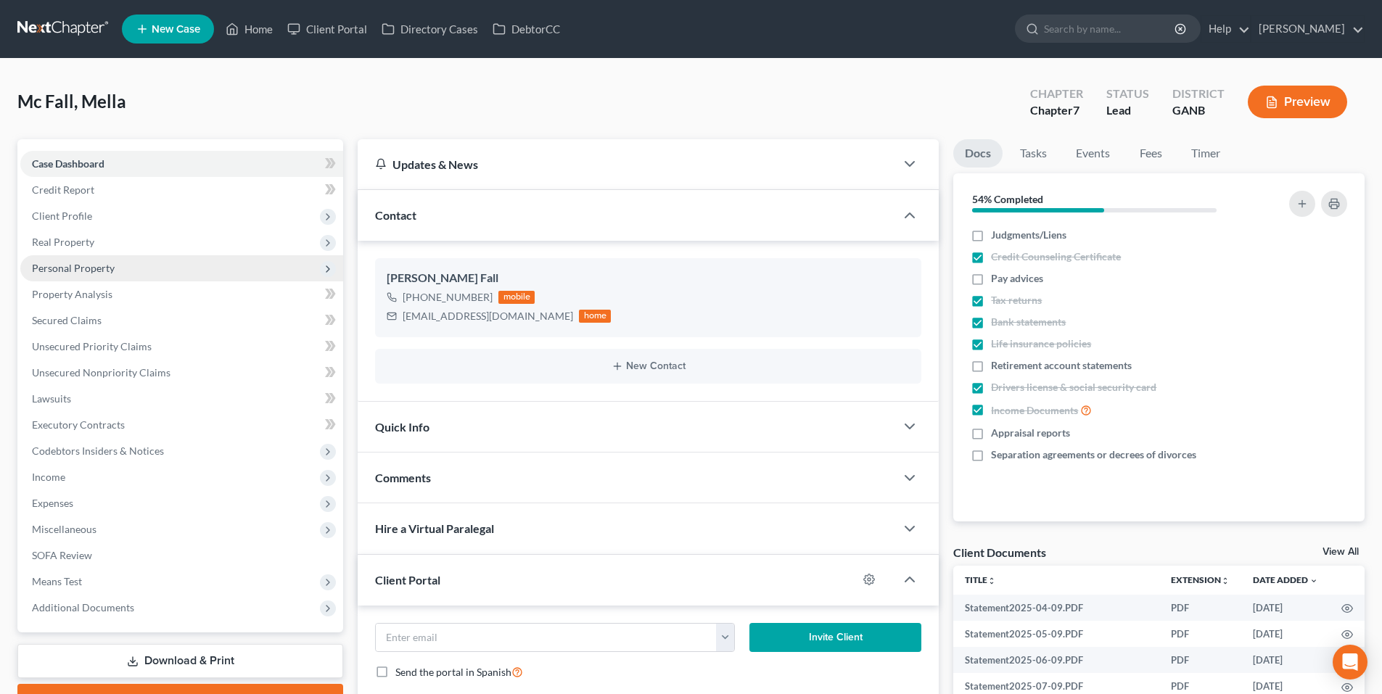
click at [99, 269] on span "Personal Property" at bounding box center [73, 268] width 83 height 12
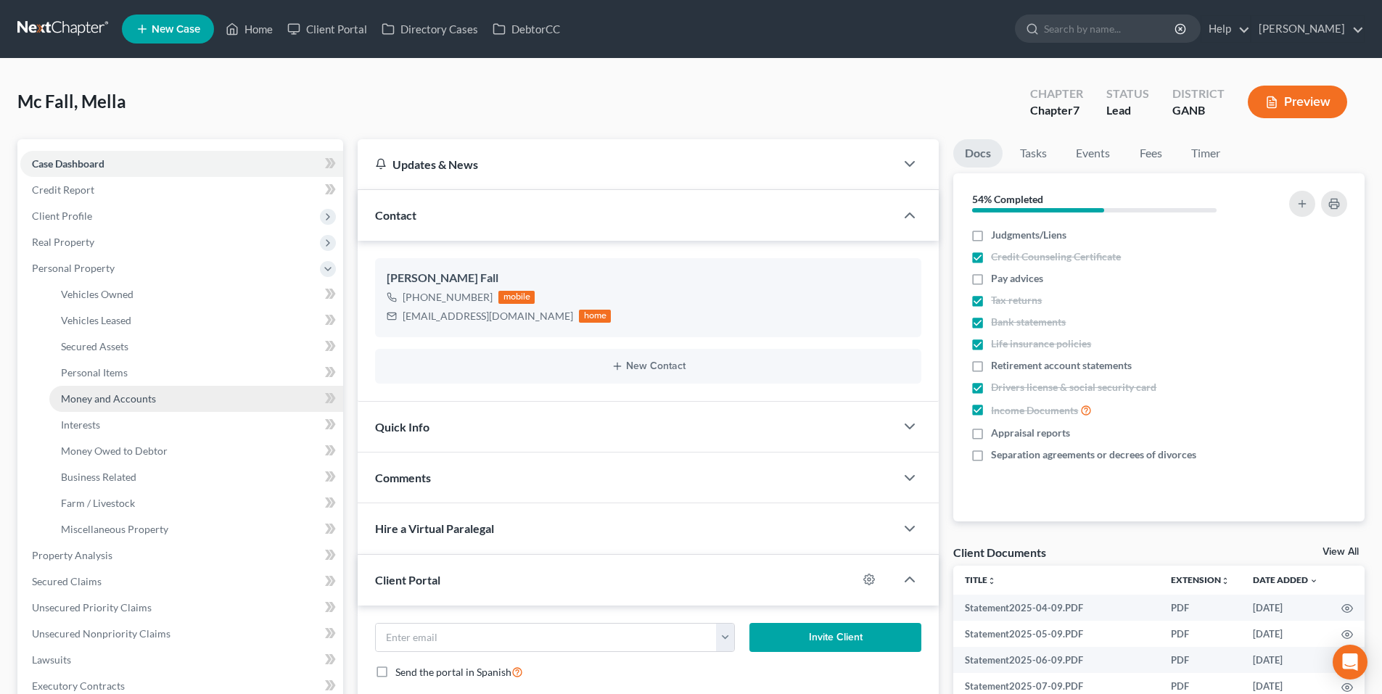
click at [131, 405] on link "Money and Accounts" at bounding box center [196, 399] width 294 height 26
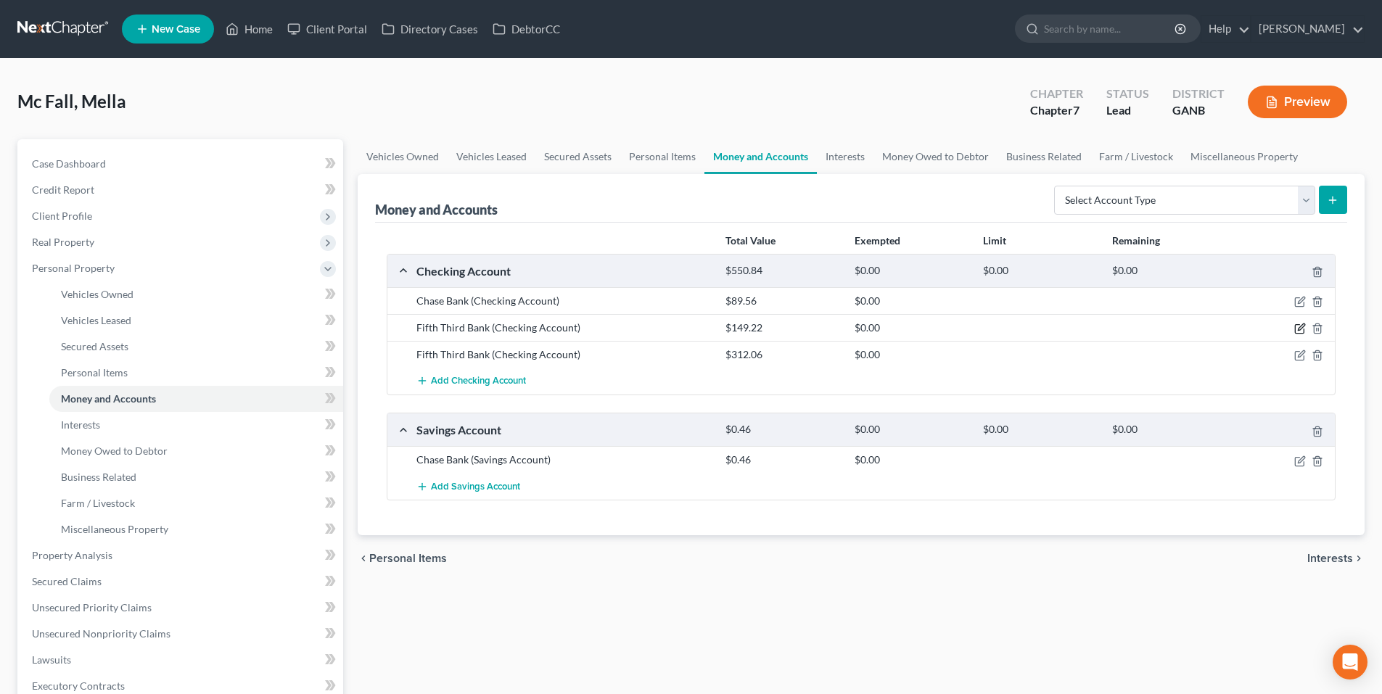
click at [1298, 329] on icon "button" at bounding box center [1301, 327] width 7 height 7
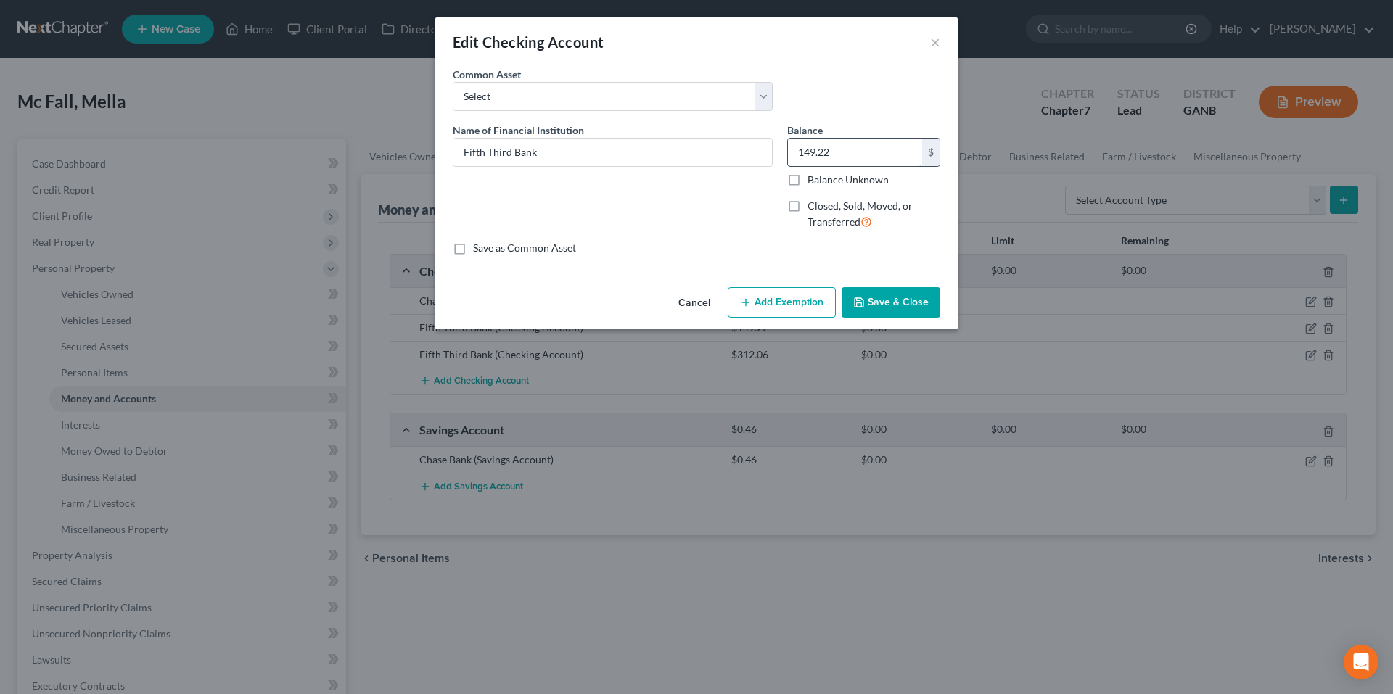
click at [850, 152] on input "149.22" at bounding box center [855, 153] width 134 height 28
type input "39.24"
click at [923, 304] on button "Save & Close" at bounding box center [890, 302] width 99 height 30
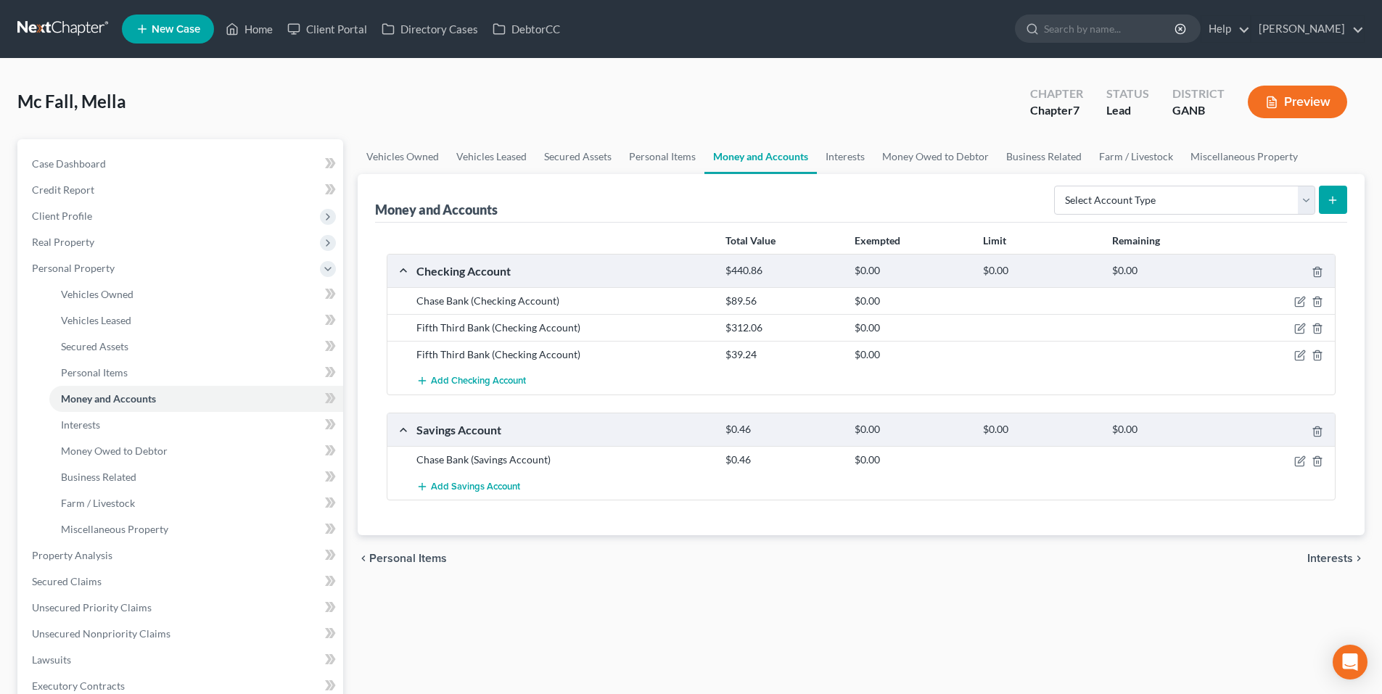
click at [57, 31] on link at bounding box center [63, 29] width 93 height 26
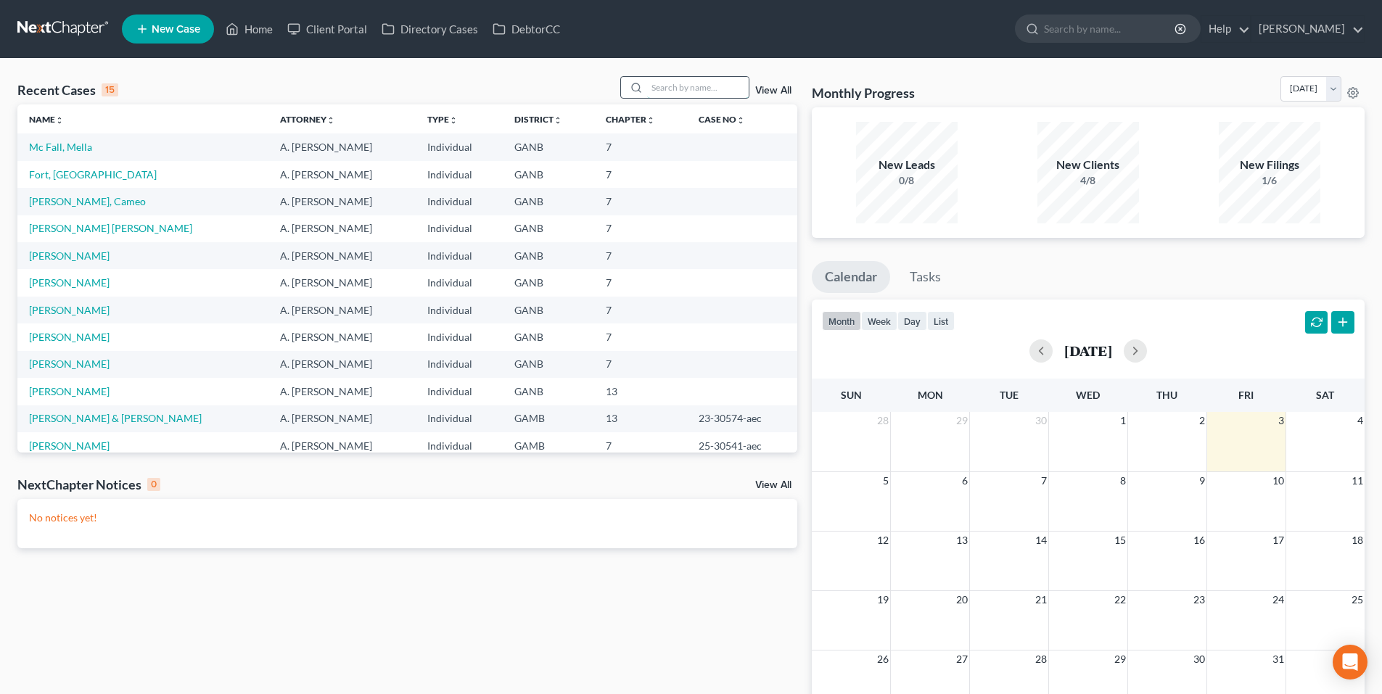
click at [717, 88] on input "search" at bounding box center [698, 87] width 102 height 21
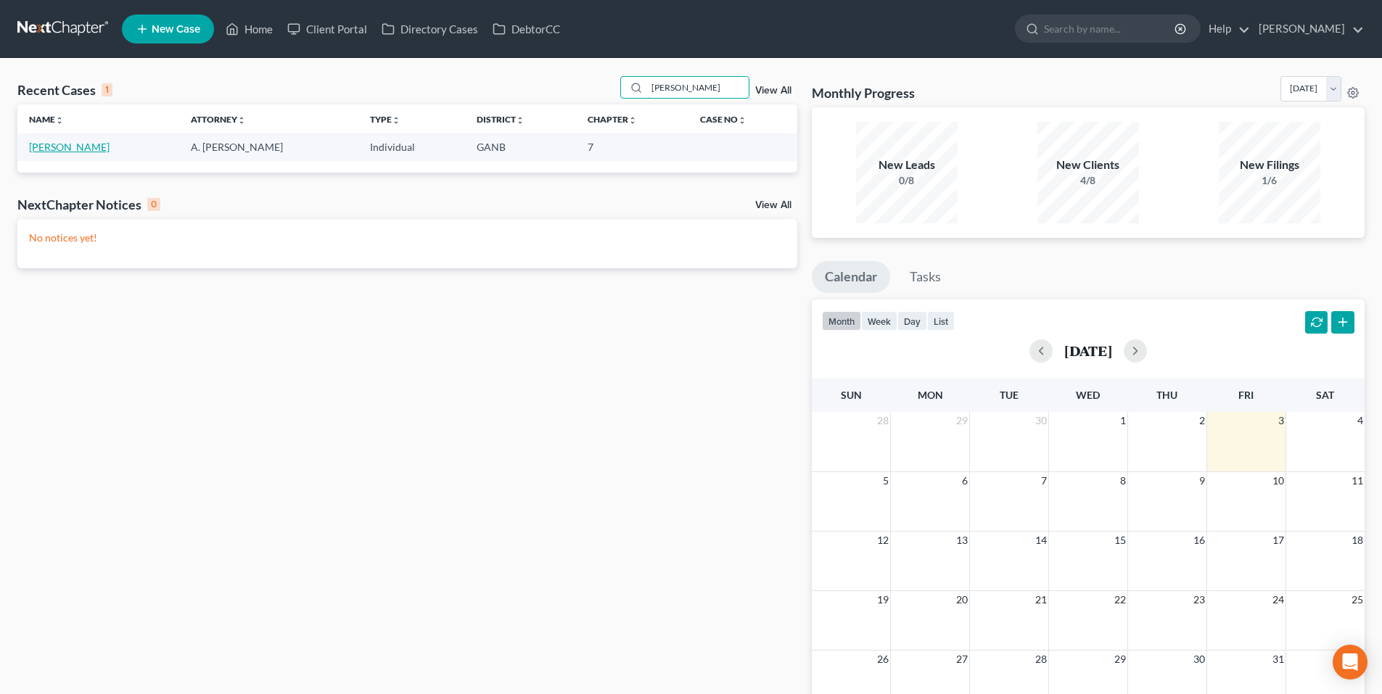
type input "[PERSON_NAME]"
click at [58, 152] on link "[PERSON_NAME]" at bounding box center [69, 147] width 81 height 12
select select "9"
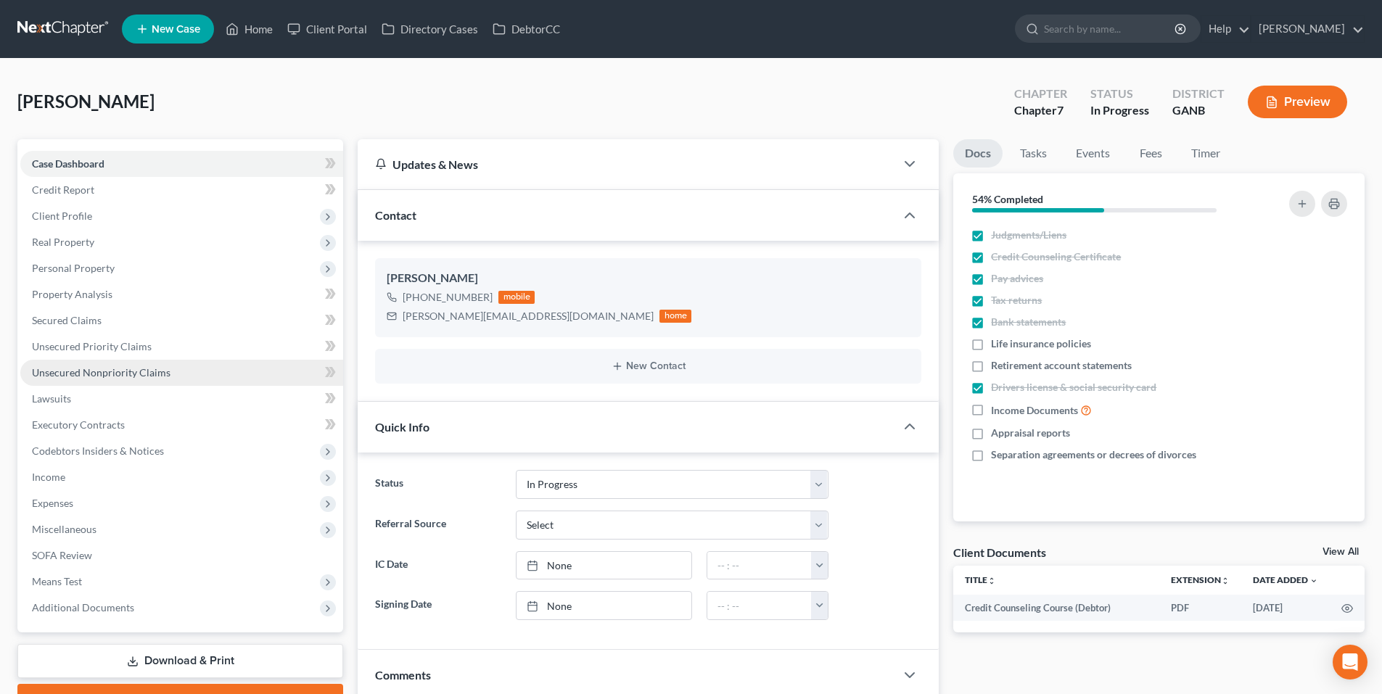
click at [76, 372] on span "Unsecured Nonpriority Claims" at bounding box center [101, 372] width 139 height 12
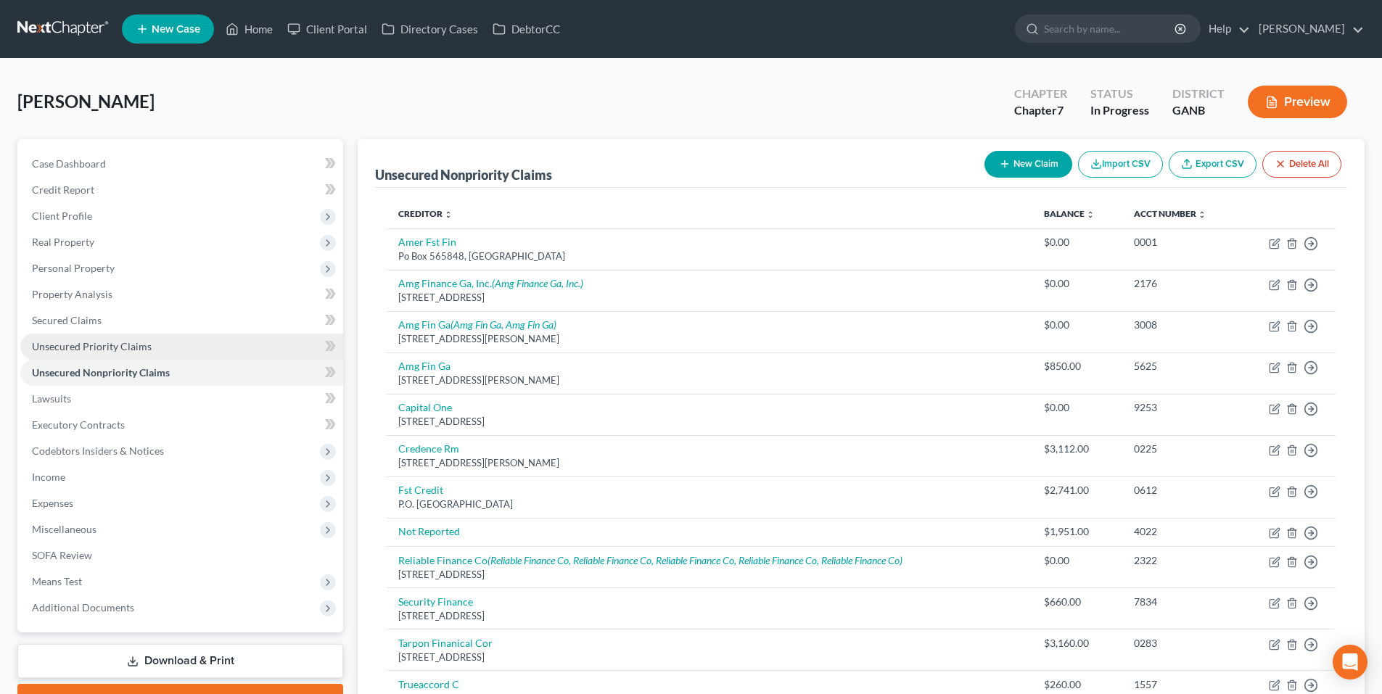
click at [65, 342] on span "Unsecured Priority Claims" at bounding box center [92, 346] width 120 height 12
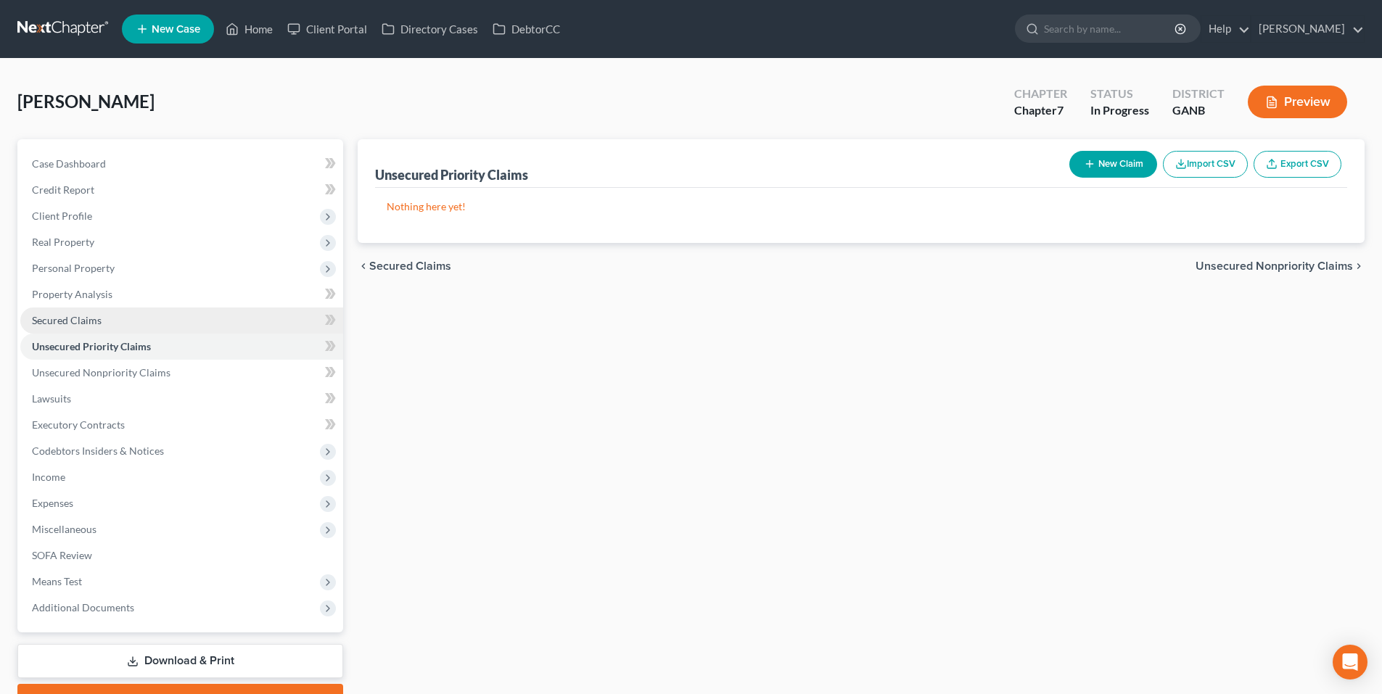
click at [66, 315] on span "Secured Claims" at bounding box center [67, 320] width 70 height 12
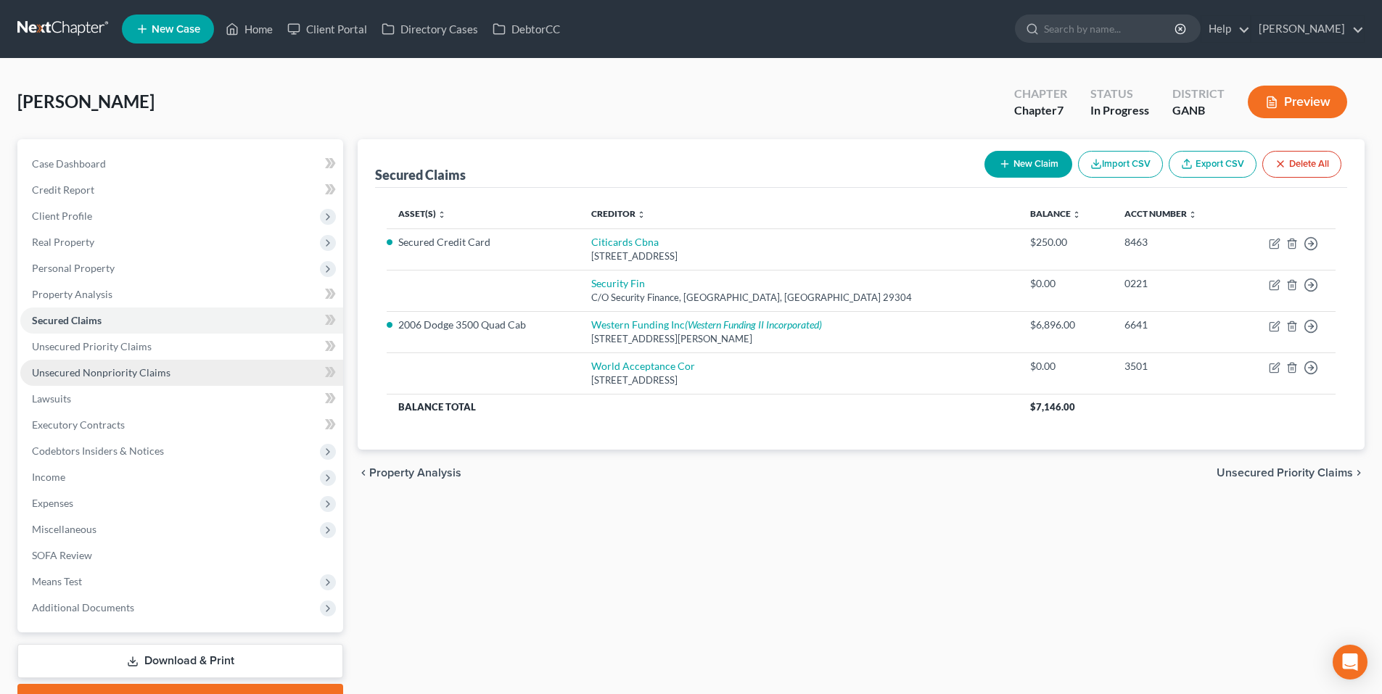
click at [70, 366] on span "Unsecured Nonpriority Claims" at bounding box center [101, 372] width 139 height 12
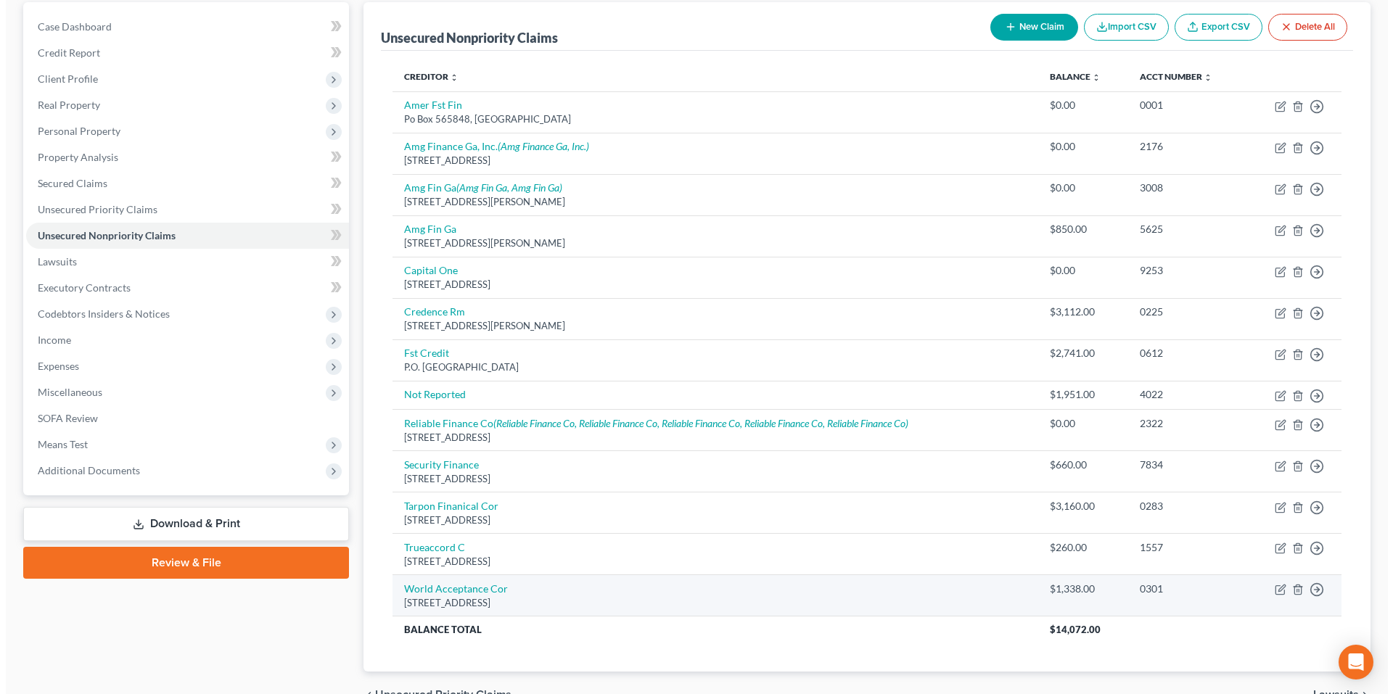
scroll to position [144, 0]
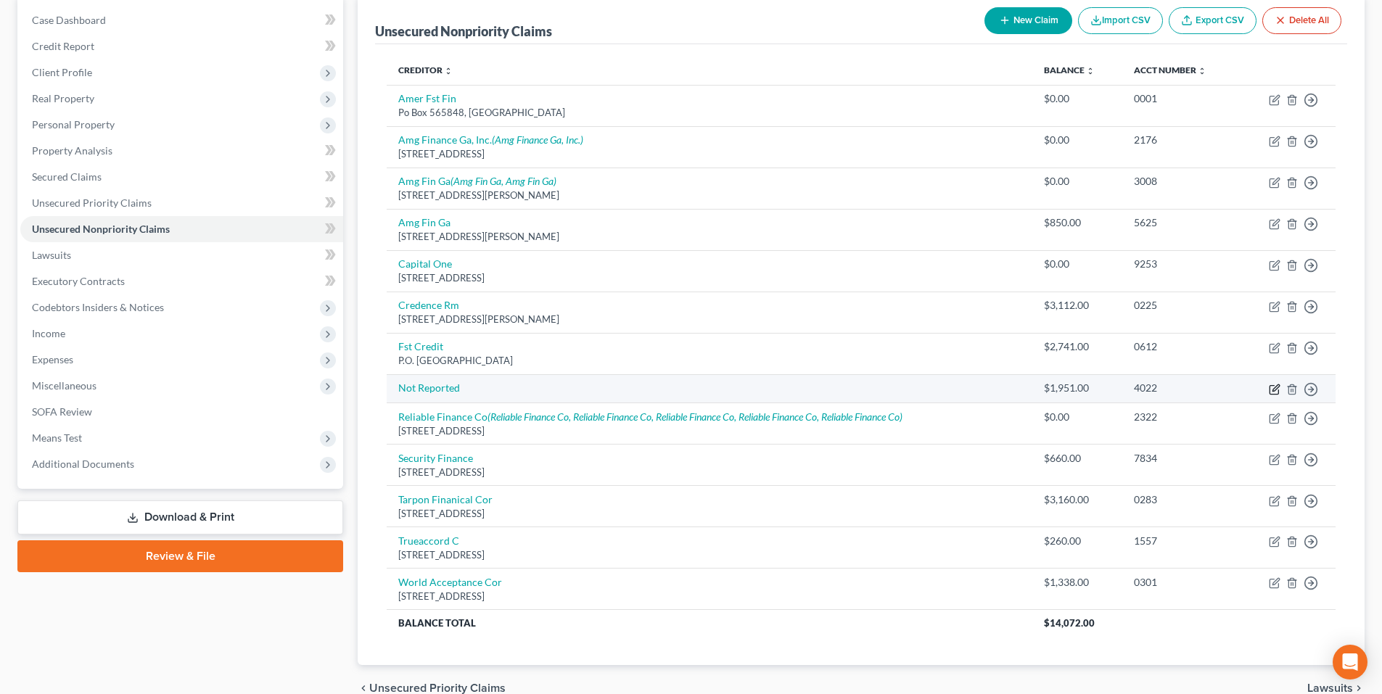
click at [1274, 392] on icon "button" at bounding box center [1275, 390] width 12 height 12
select select "9"
select select "0"
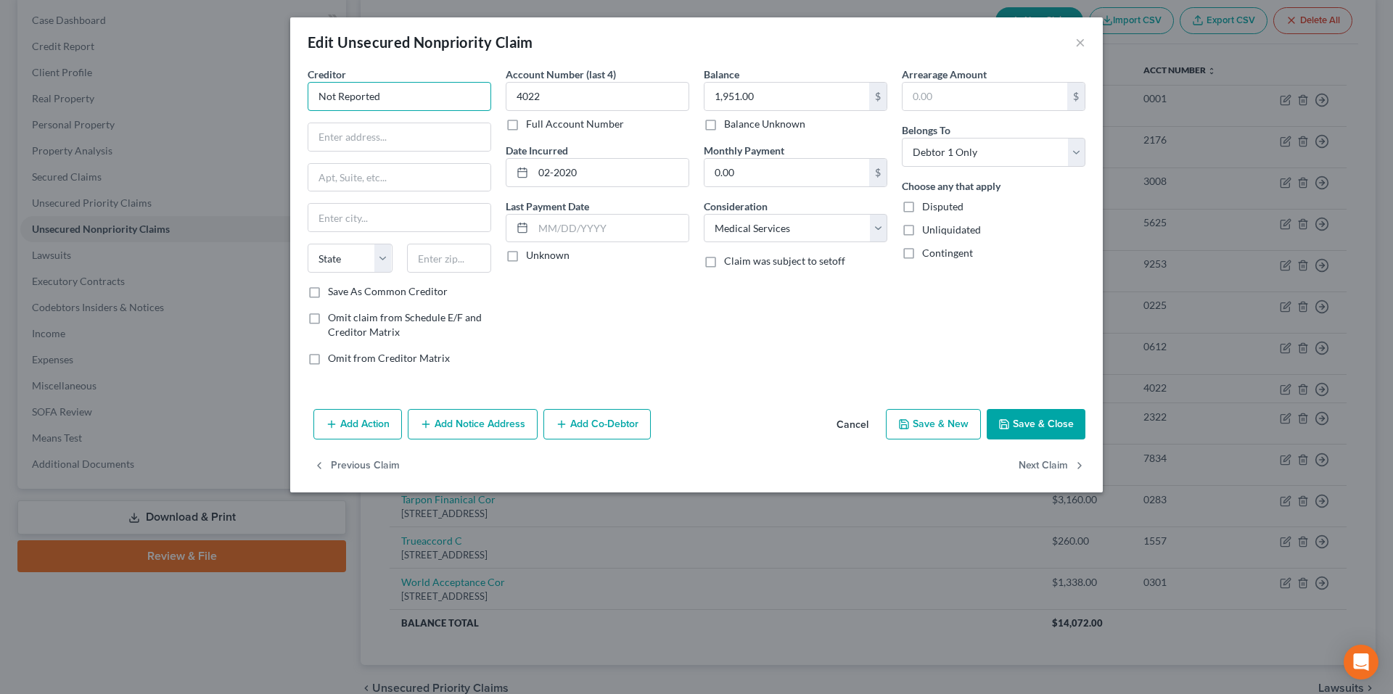
click at [418, 93] on input "Not Reported" at bounding box center [399, 96] width 183 height 29
click at [418, 92] on input "Not Reported" at bounding box center [399, 96] width 183 height 29
type input "WLCC Lending BGL"
type input "dba Bison Green Lending"
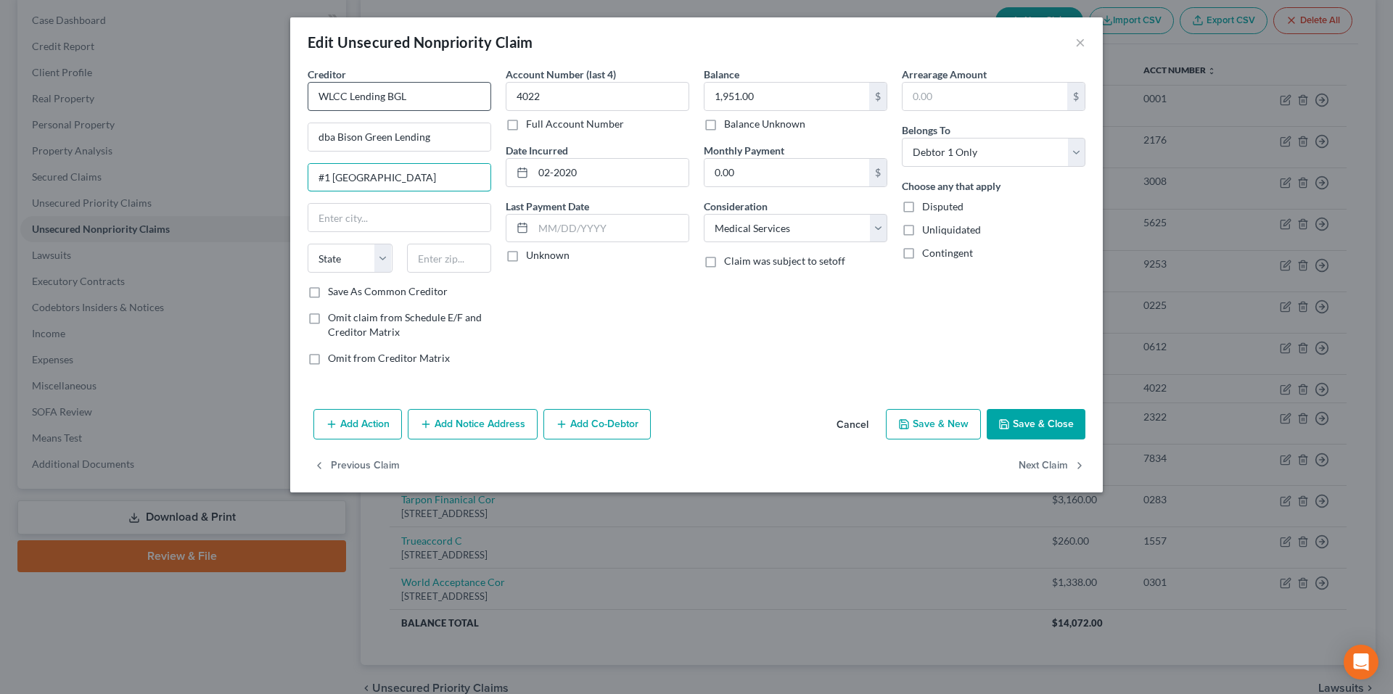
type input "#1 Wakpamni Lake Housing"
type input "Batesland"
select select "43"
type input "5716"
click at [854, 418] on button "Cancel" at bounding box center [852, 425] width 55 height 29
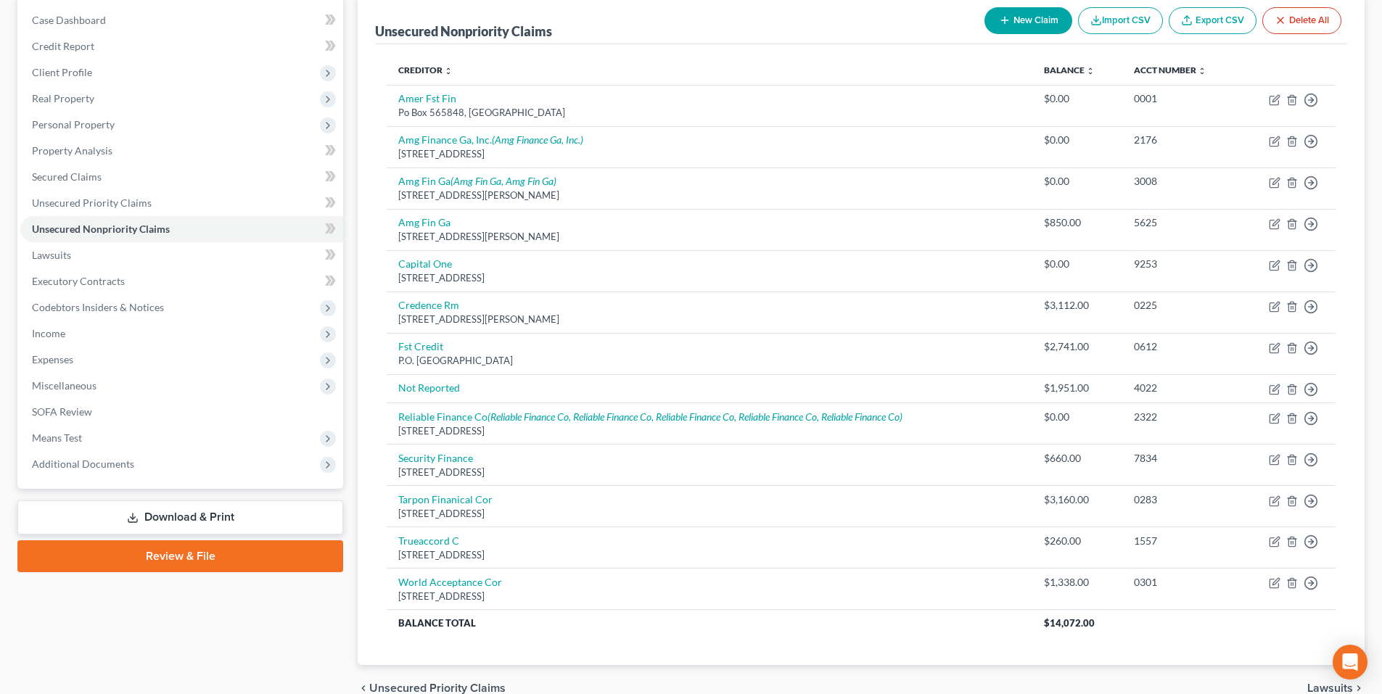
drag, startPoint x: 1030, startPoint y: 28, endPoint x: 1023, endPoint y: 33, distance: 8.9
click at [1030, 28] on button "New Claim" at bounding box center [1028, 20] width 88 height 27
select select "0"
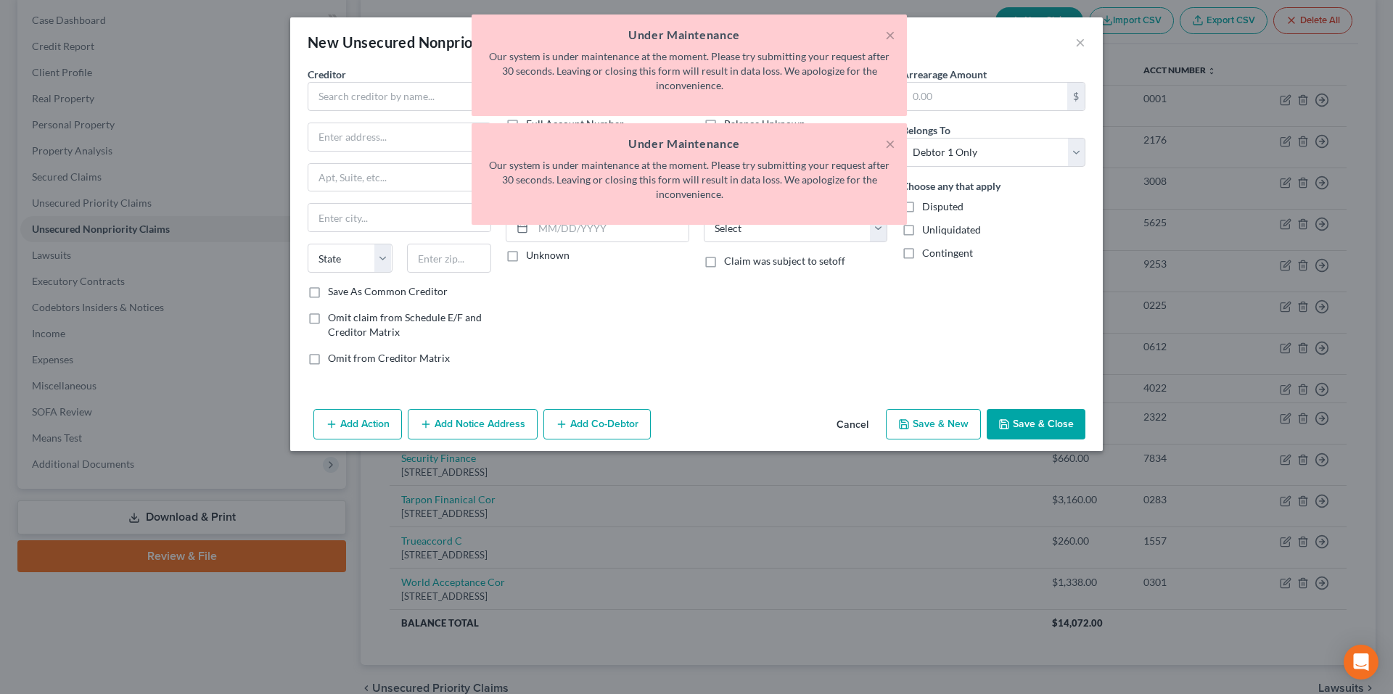
click at [428, 92] on div "× Under Maintenance Our system is under maintenance at the moment. Please try s…" at bounding box center [689, 124] width 1393 height 218
click at [888, 36] on button "×" at bounding box center [890, 34] width 10 height 17
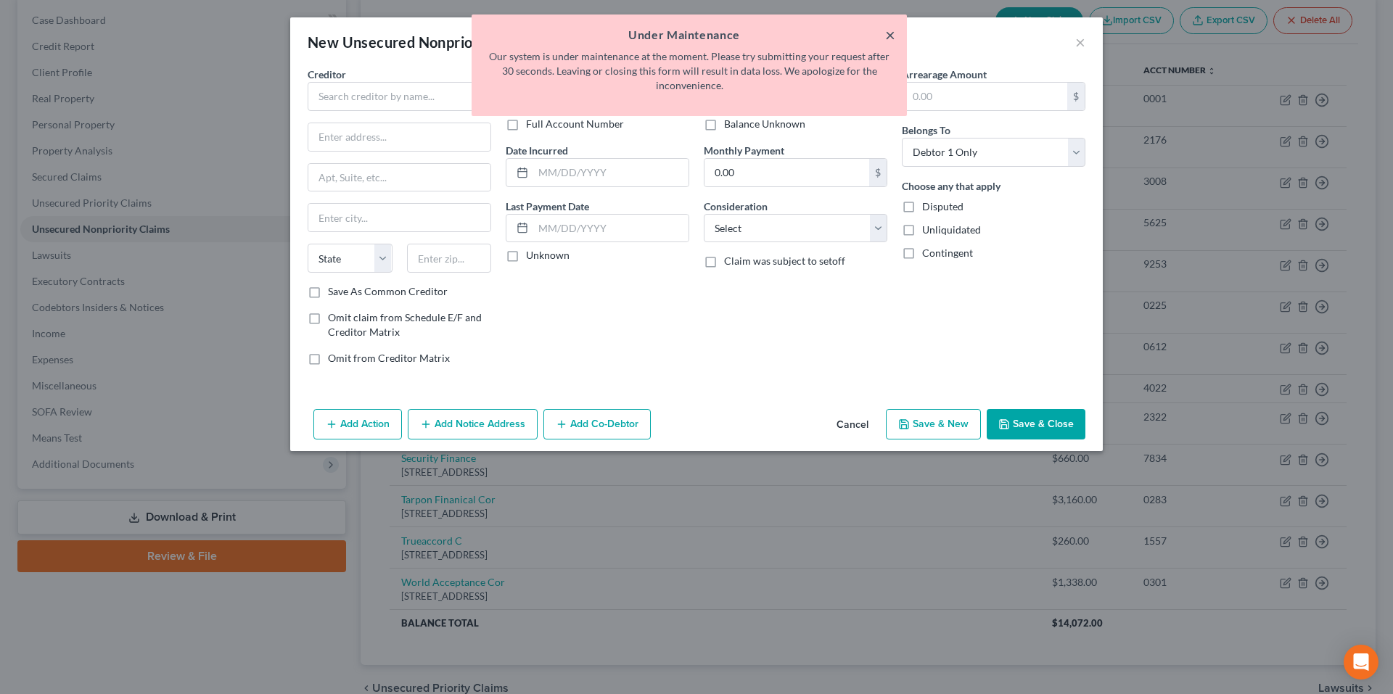
click at [888, 36] on button "×" at bounding box center [890, 34] width 10 height 17
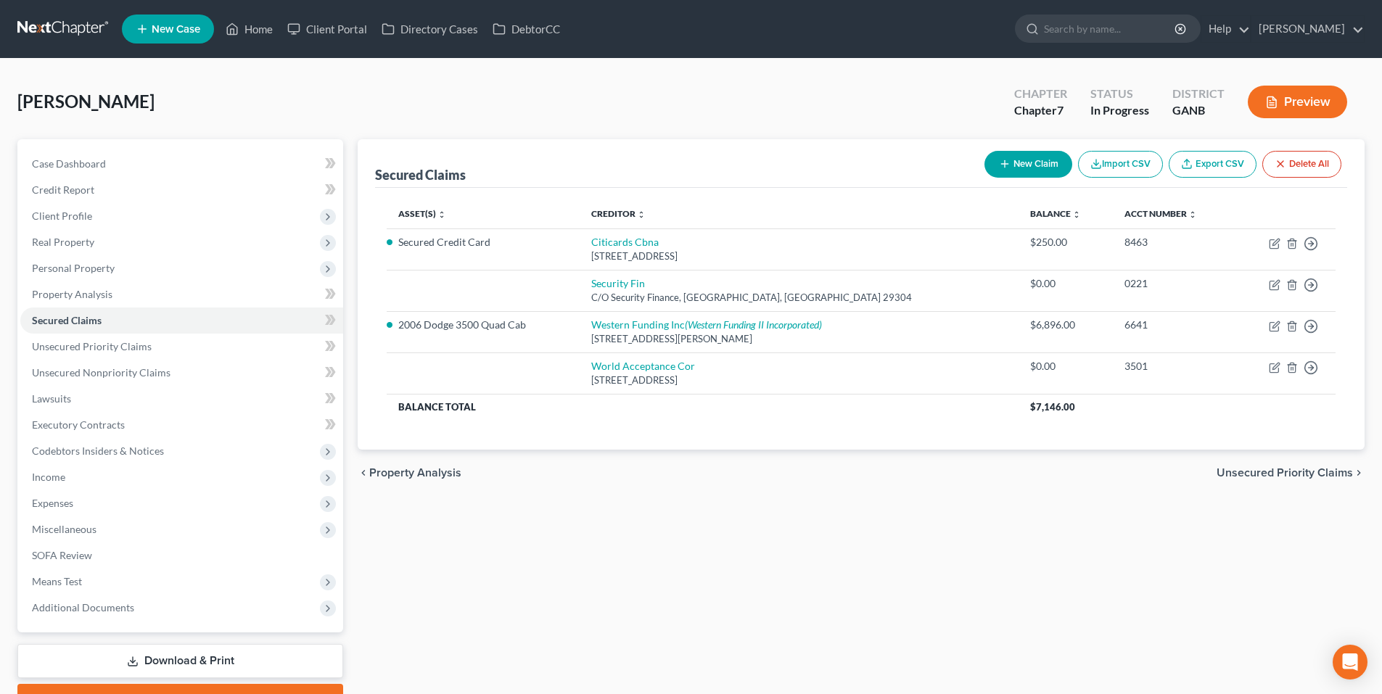
click at [57, 23] on link at bounding box center [63, 29] width 93 height 26
